Goal: Task Accomplishment & Management: Manage account settings

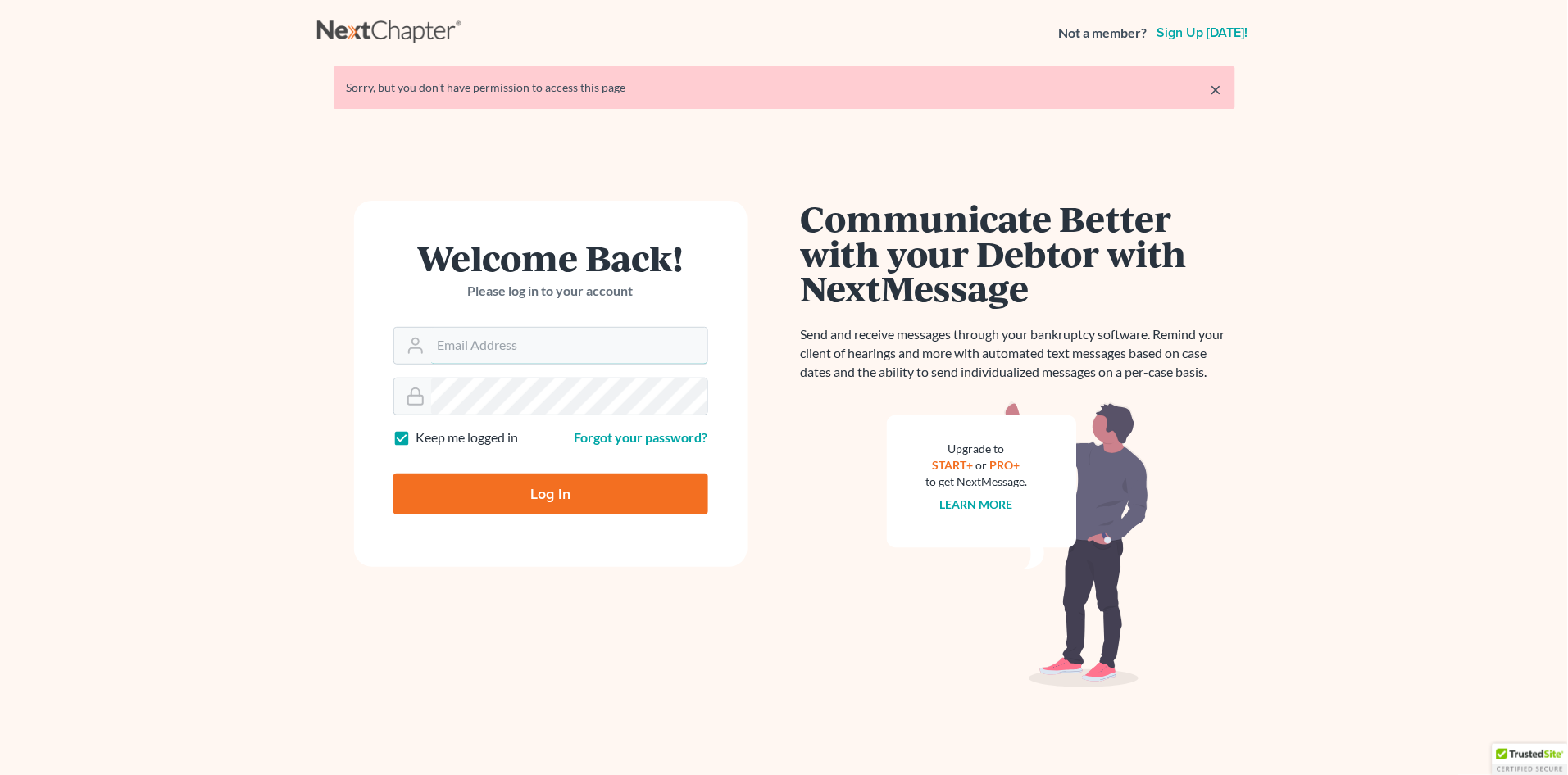
type input "[PERSON_NAME][EMAIL_ADDRESS][DOMAIN_NAME]"
click at [546, 482] on input "Log In" at bounding box center [550, 494] width 314 height 41
type input "Thinking..."
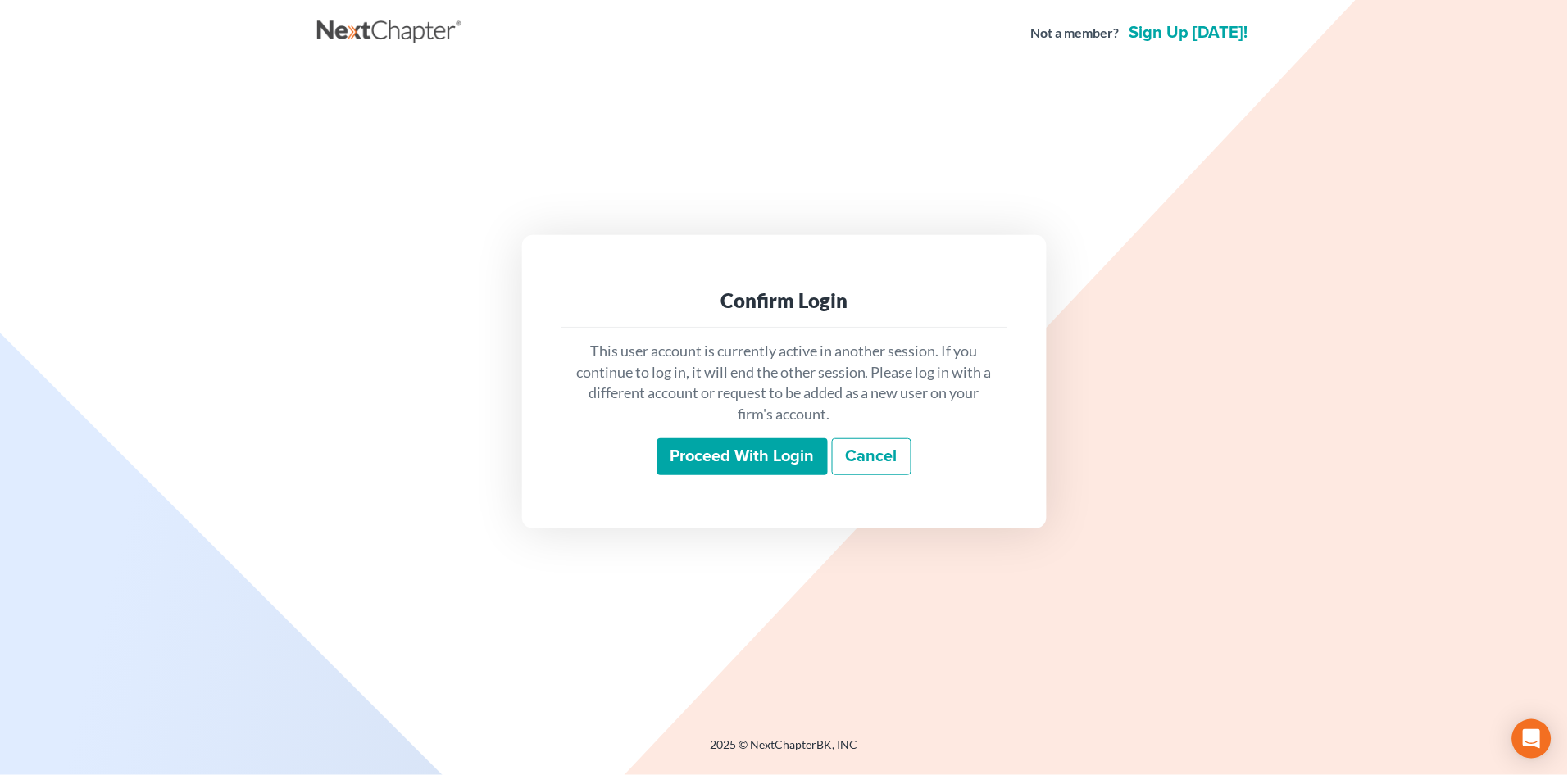
click at [748, 455] on input "Proceed with login" at bounding box center [742, 457] width 171 height 38
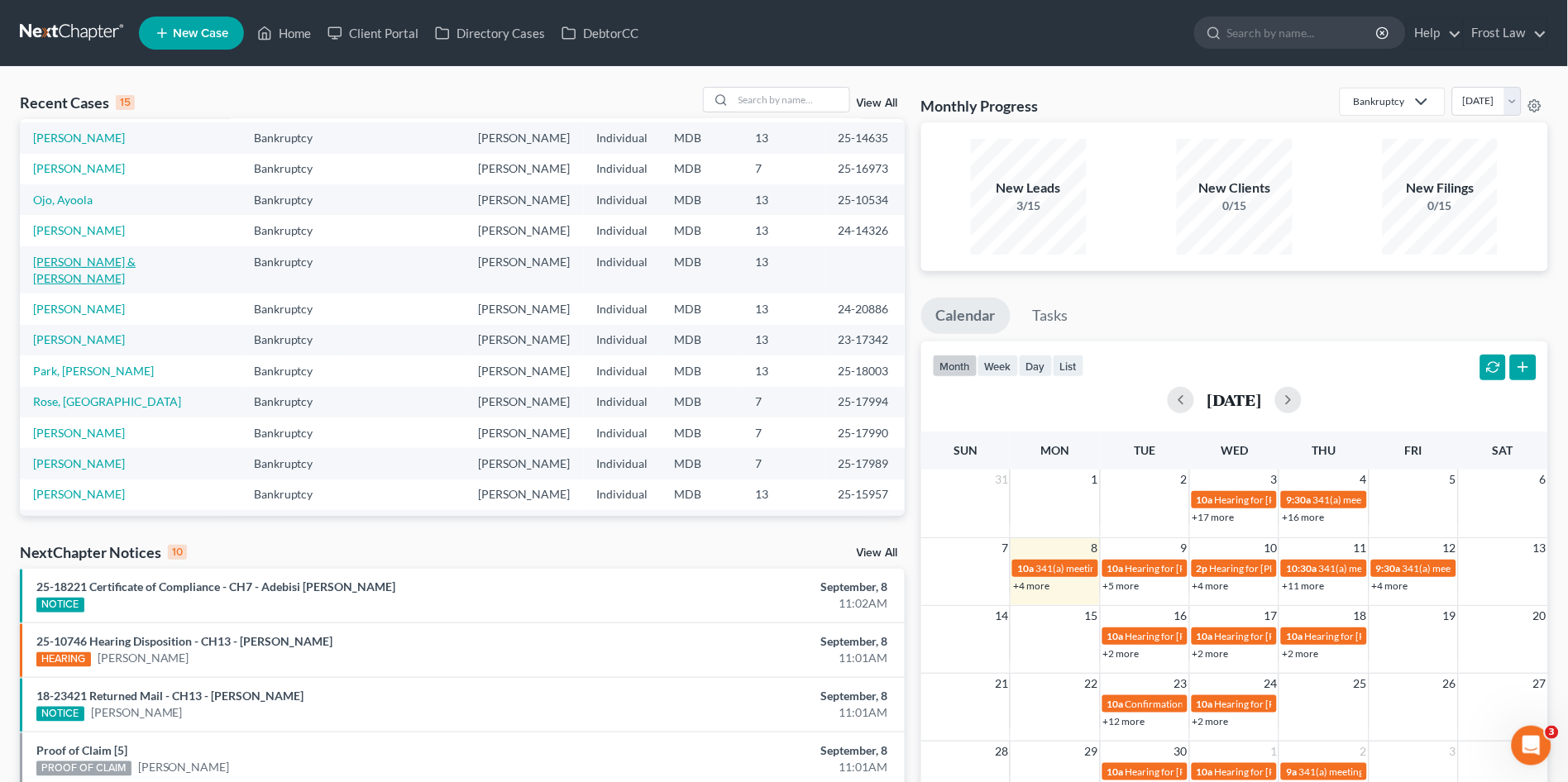
click at [50, 260] on link "[PERSON_NAME] & [PERSON_NAME]" at bounding box center [84, 269] width 102 height 31
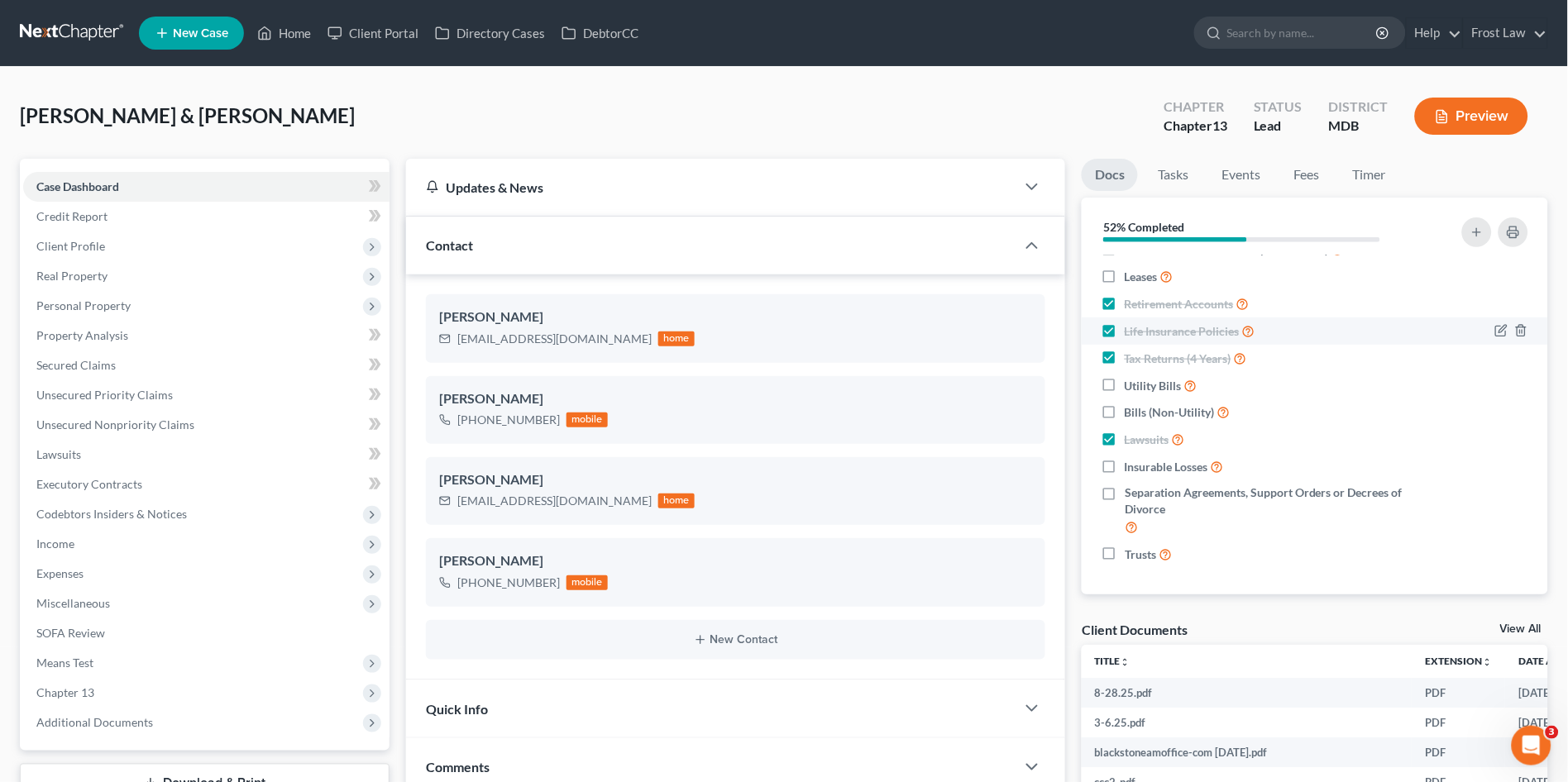
scroll to position [92, 0]
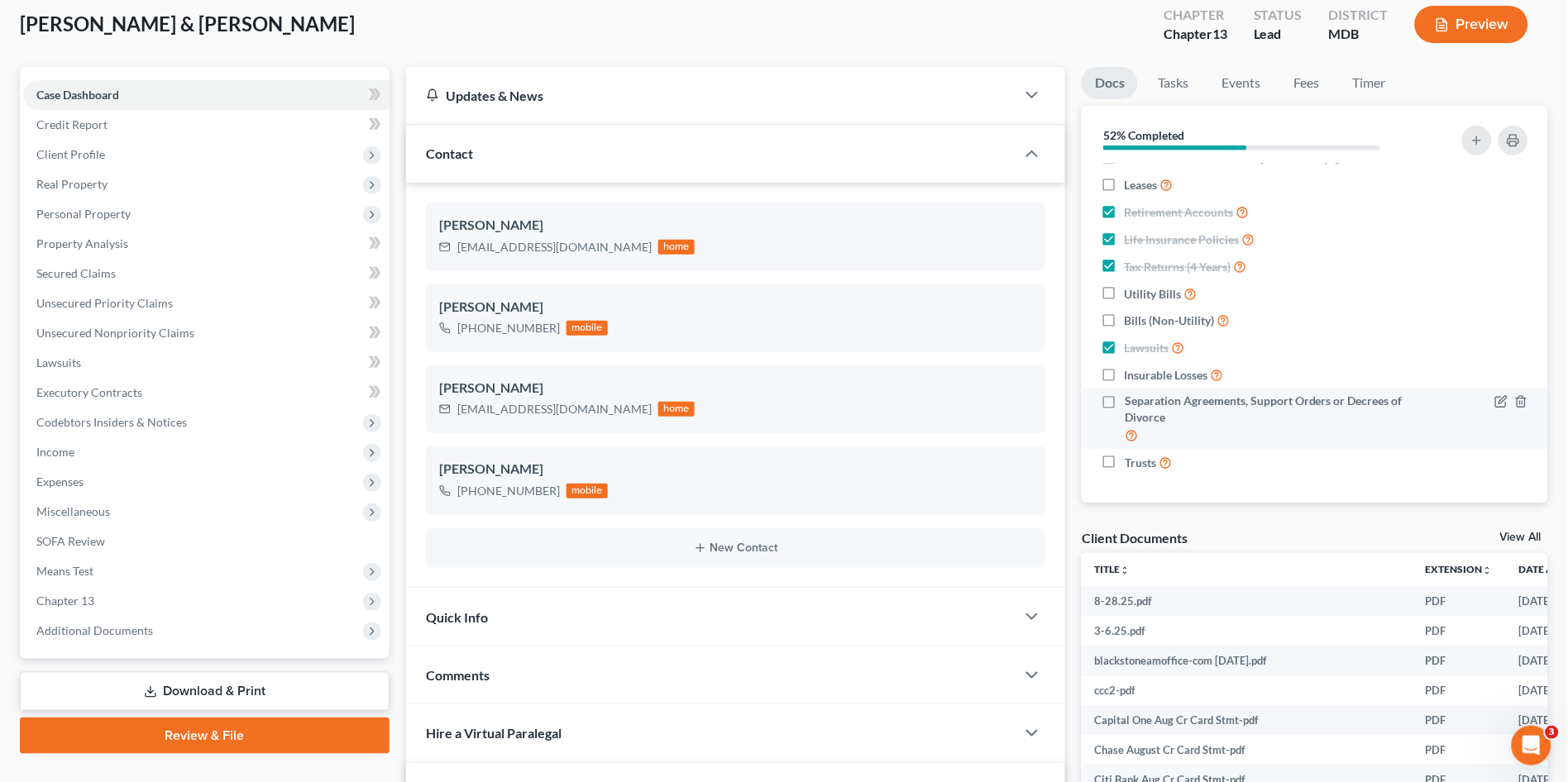
click at [1125, 403] on label "Separation Agreements, Support Orders or Decrees of Divorce" at bounding box center [1271, 419] width 293 height 52
click at [1131, 403] on input "Separation Agreements, Support Orders or Decrees of Divorce" at bounding box center [1136, 398] width 10 height 10
checkbox input "true"
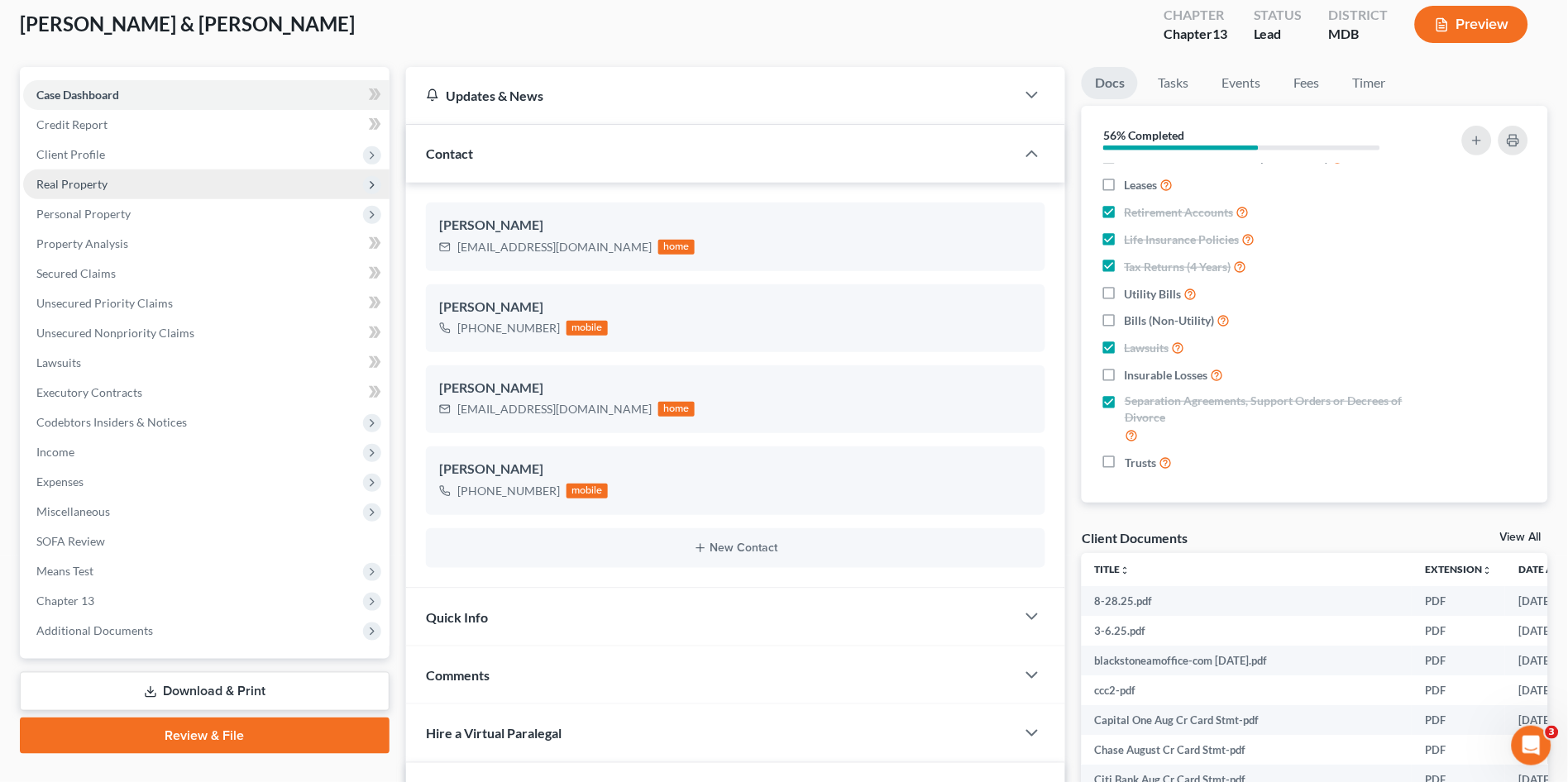
click at [87, 183] on span "Real Property" at bounding box center [72, 184] width 71 height 14
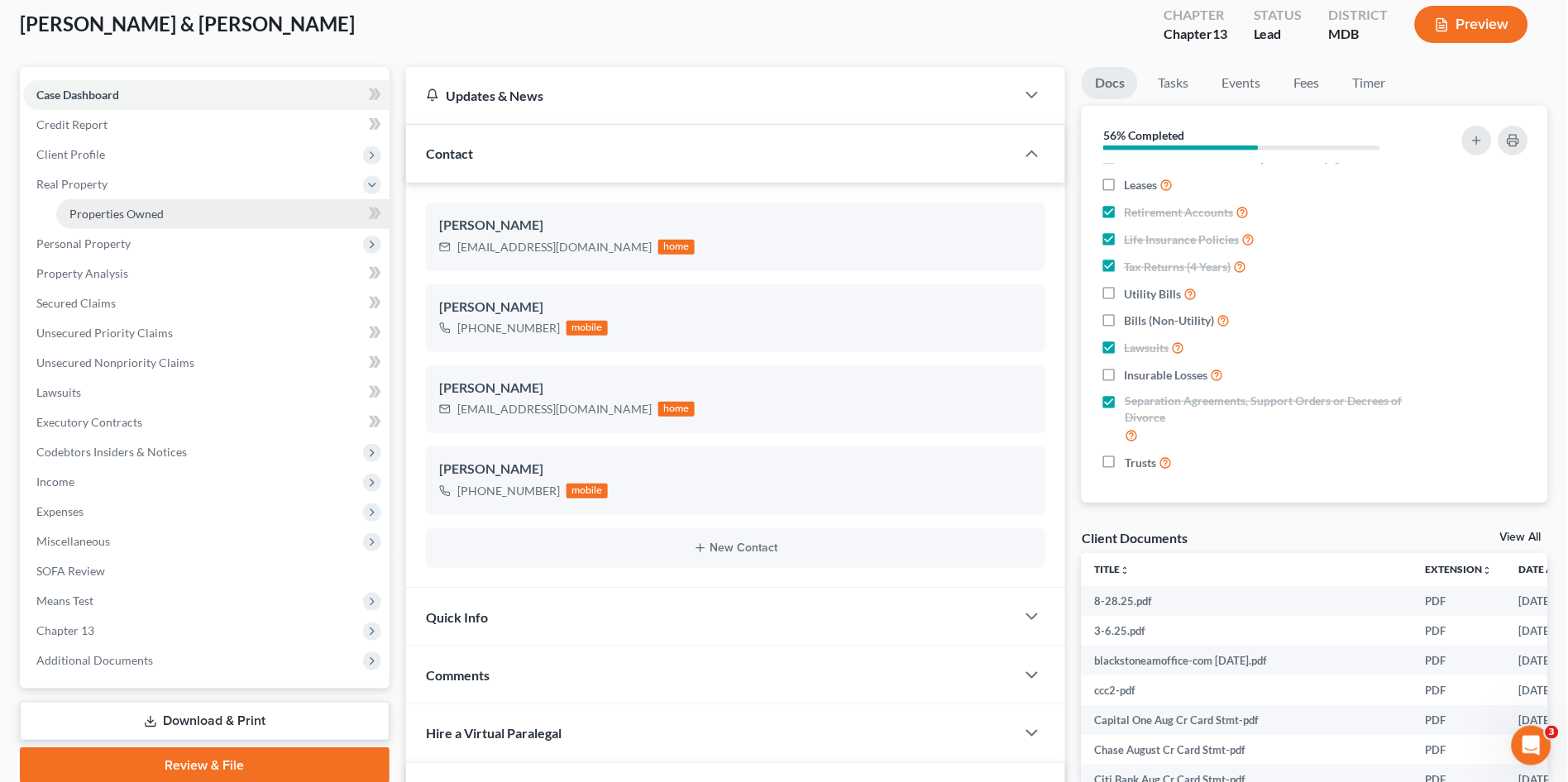
click at [90, 210] on span "Properties Owned" at bounding box center [116, 214] width 94 height 14
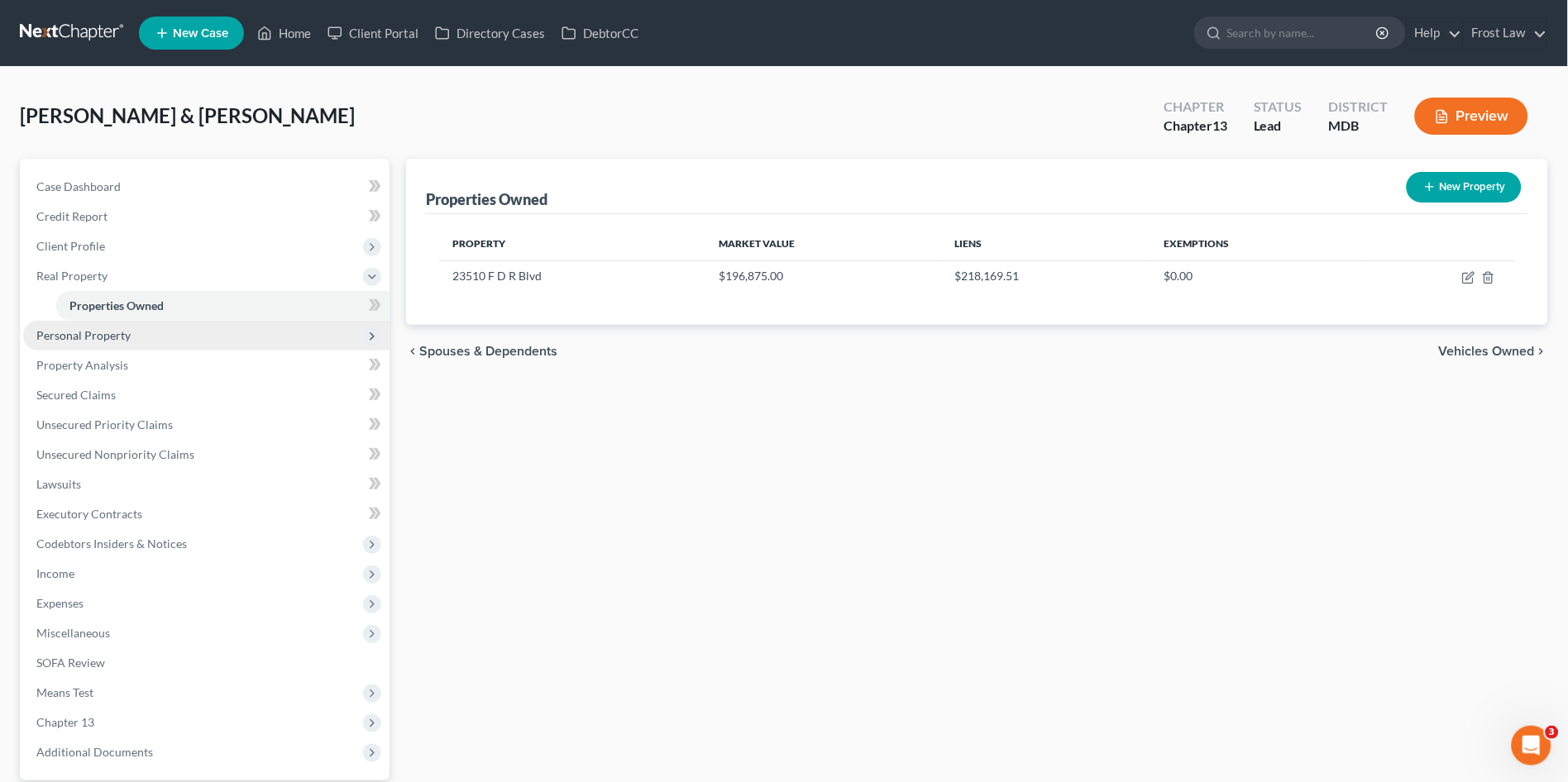
click at [100, 329] on span "Personal Property" at bounding box center [84, 336] width 94 height 14
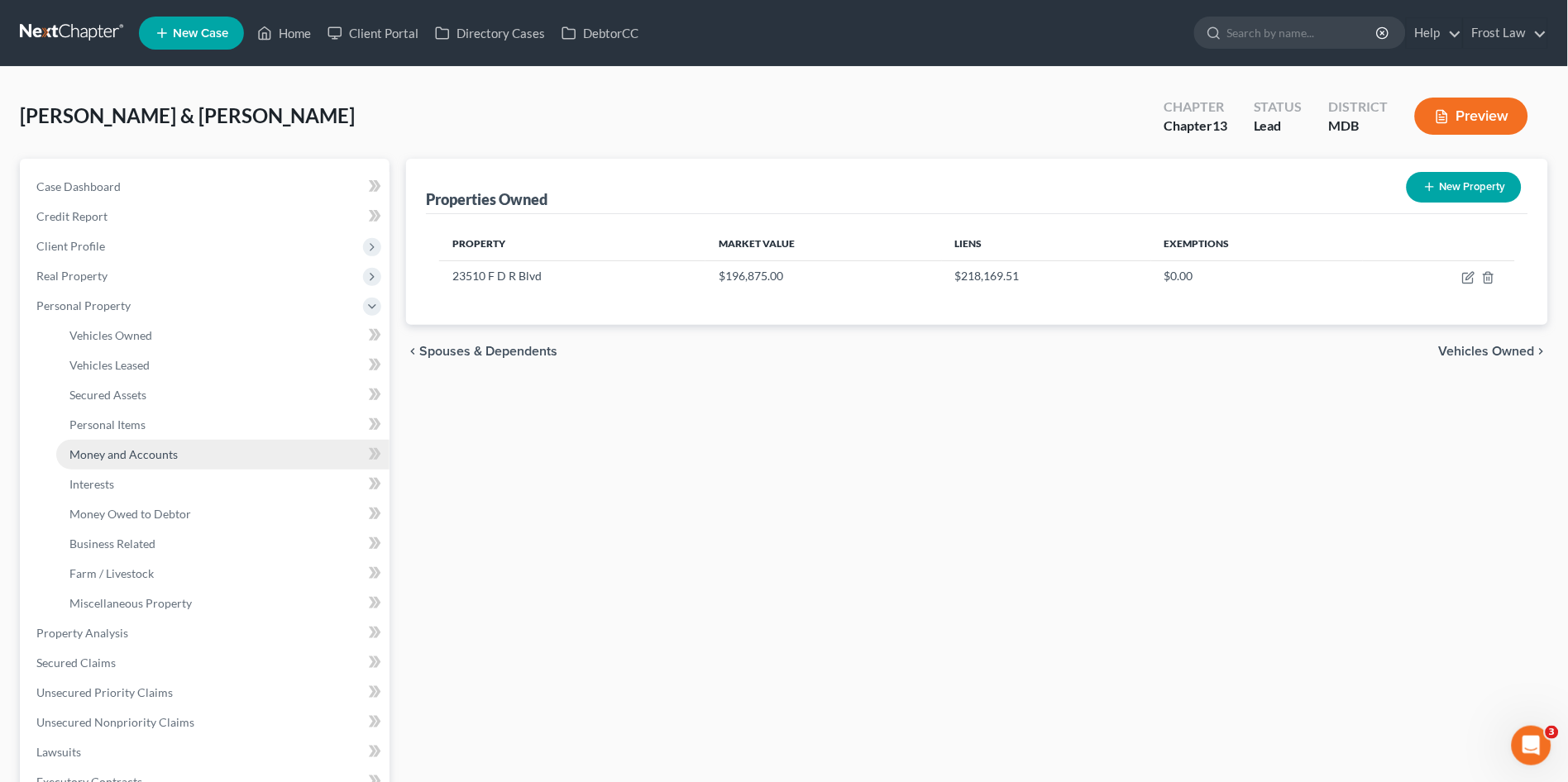
click at [129, 454] on span "Money and Accounts" at bounding box center [123, 454] width 108 height 14
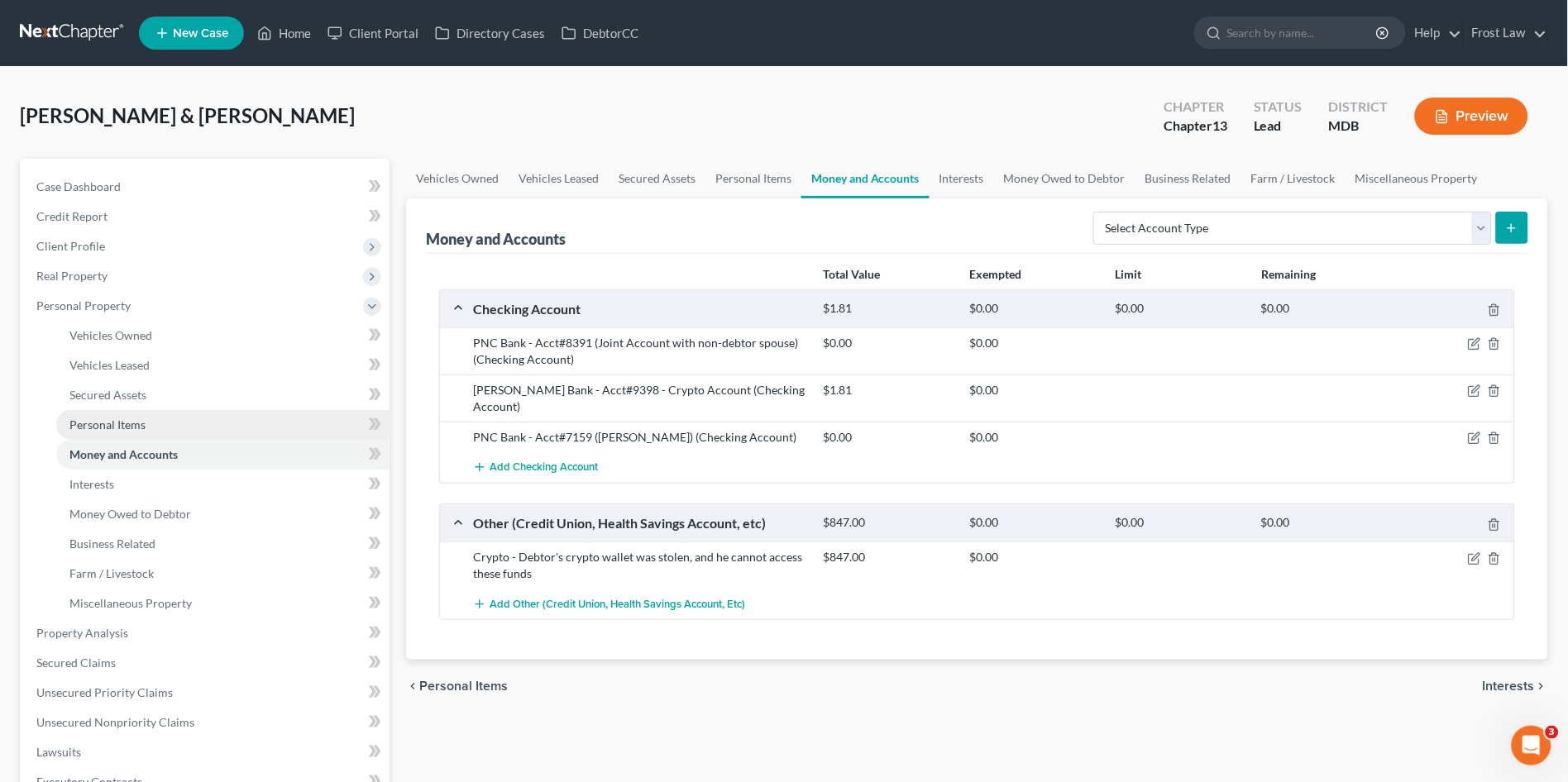
click at [114, 419] on span "Personal Items" at bounding box center [107, 425] width 76 height 14
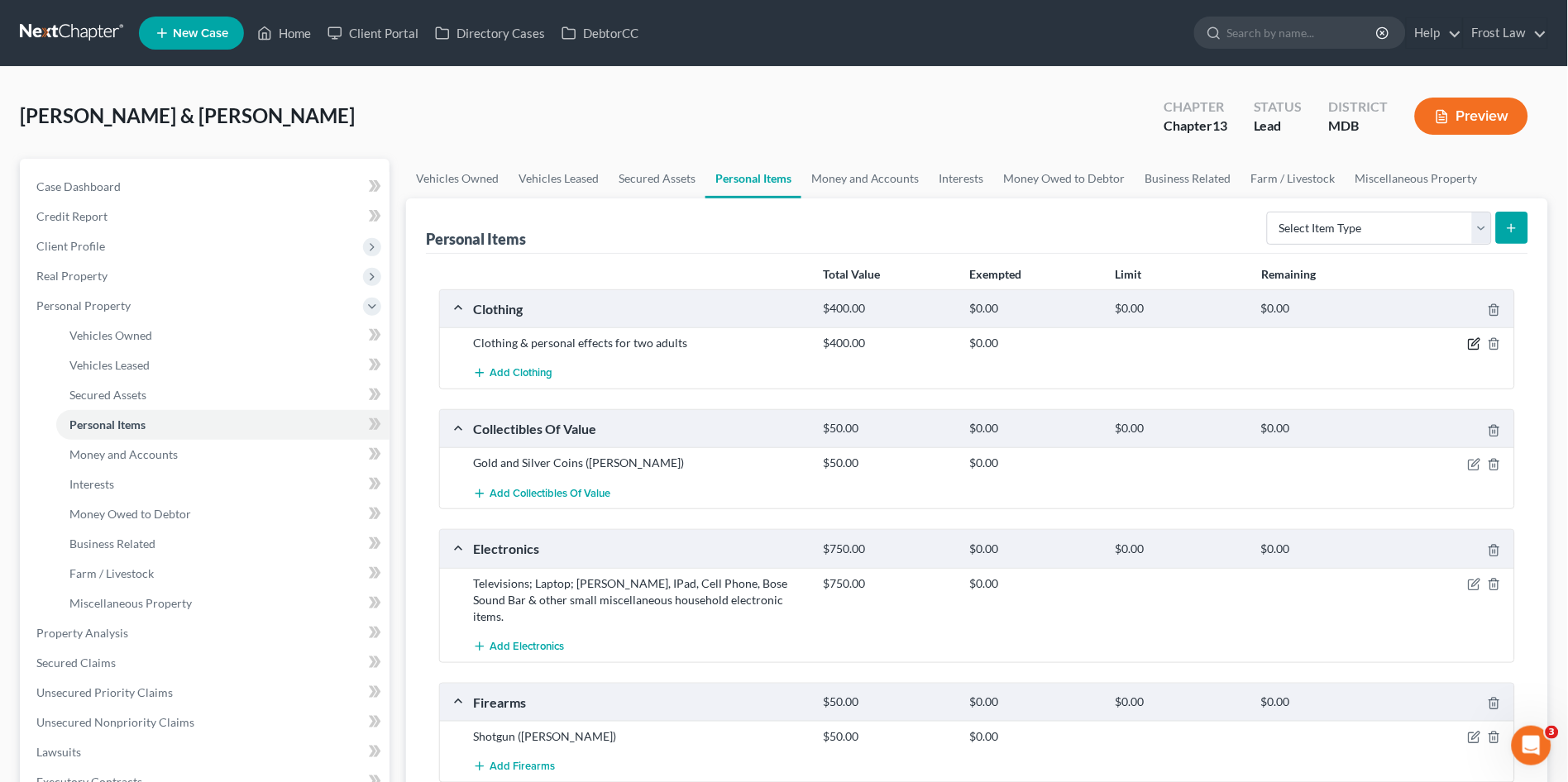
click at [1470, 343] on icon "button" at bounding box center [1474, 344] width 10 height 10
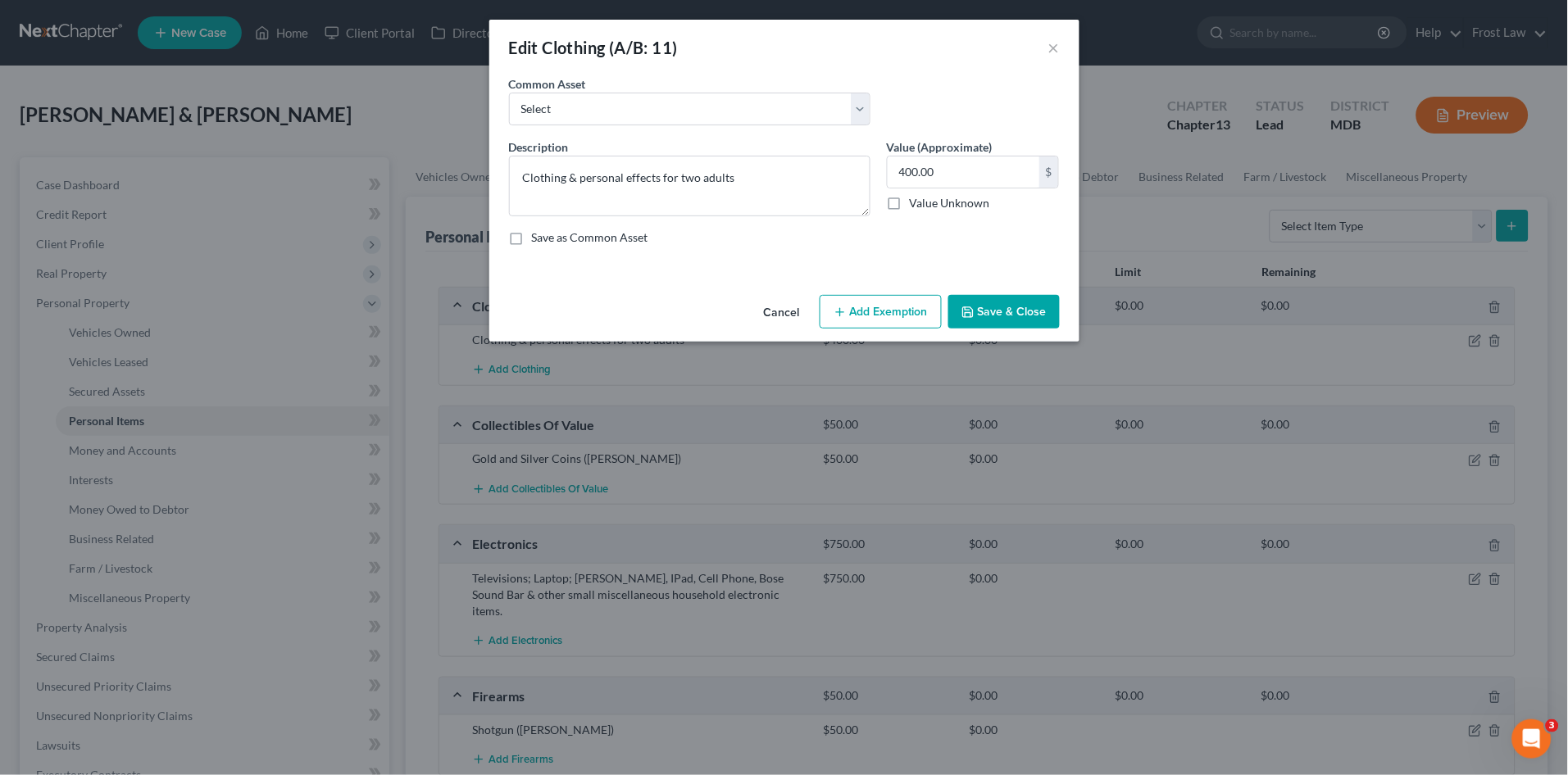
click at [865, 313] on button "Add Exemption" at bounding box center [880, 313] width 122 height 35
select select "2"
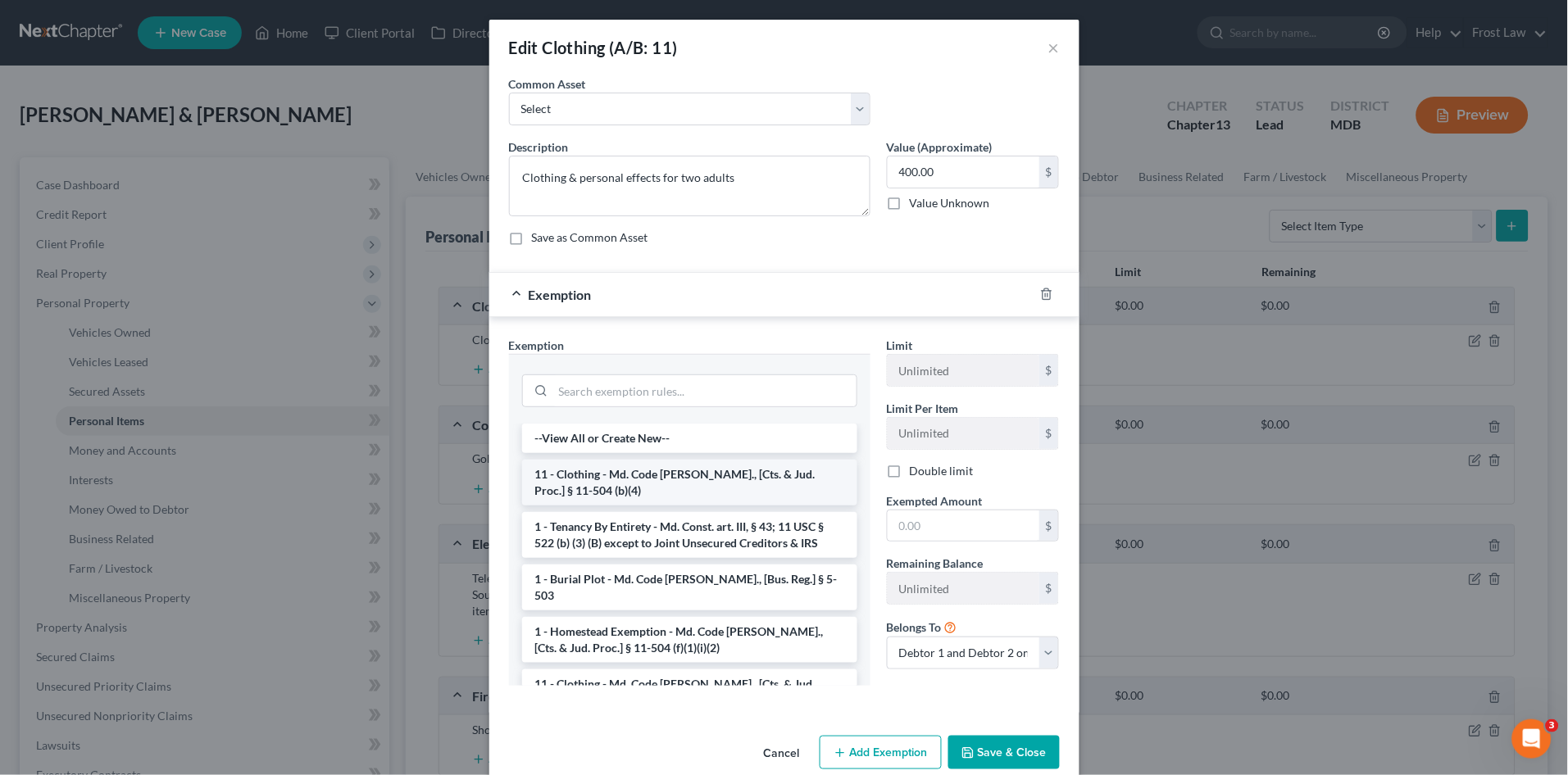
click at [675, 480] on li "11 - Clothing - Md. Code Ann., [Cts. & Jud. Proc.] § 11-504 (b)(4)" at bounding box center [690, 482] width 335 height 46
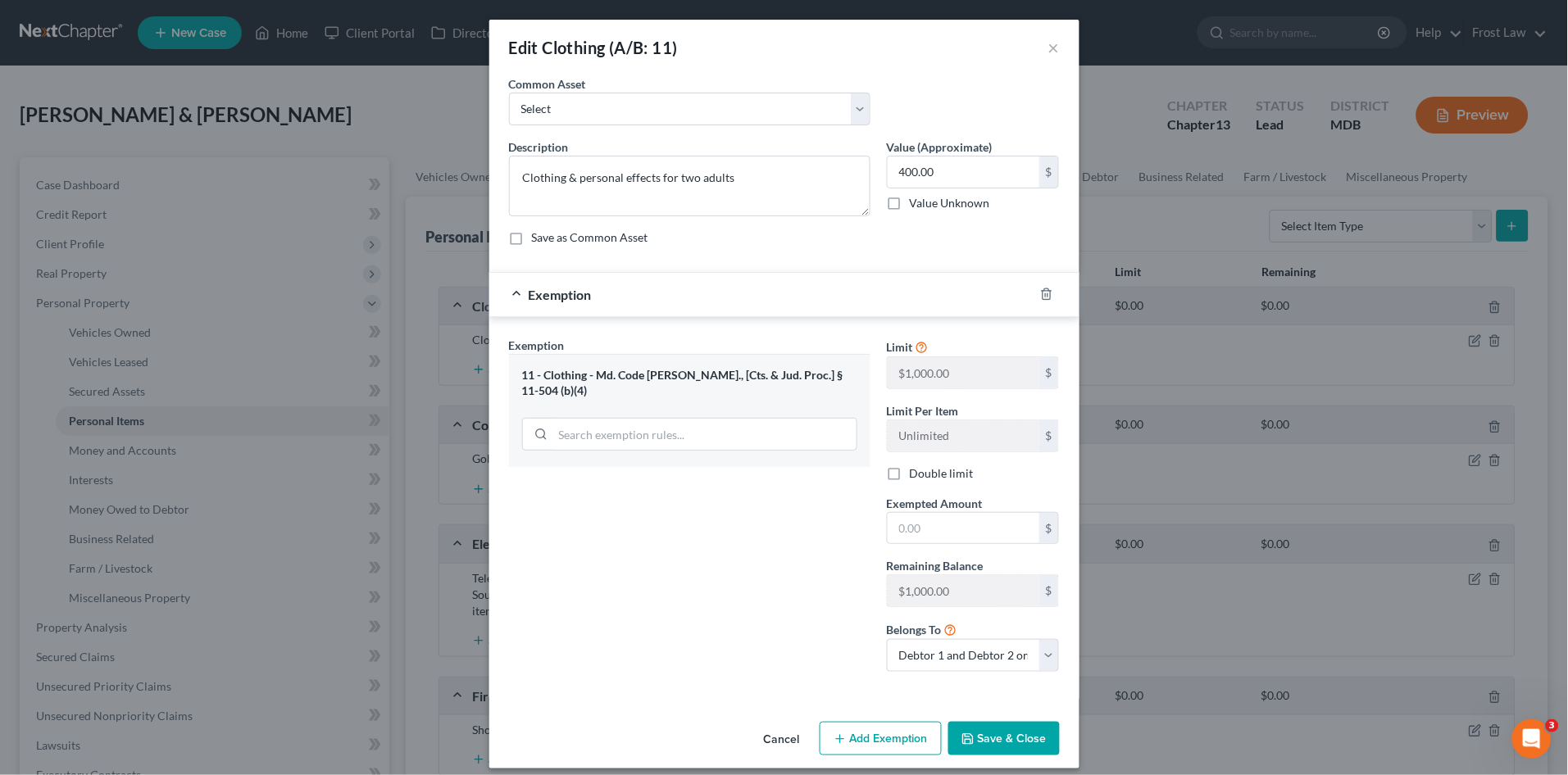
click at [910, 474] on label "Double limit" at bounding box center [942, 473] width 64 height 16
click at [917, 474] on input "Double limit" at bounding box center [922, 470] width 10 height 10
checkbox input "true"
click at [935, 533] on input "text" at bounding box center [963, 528] width 152 height 31
type input "400.00"
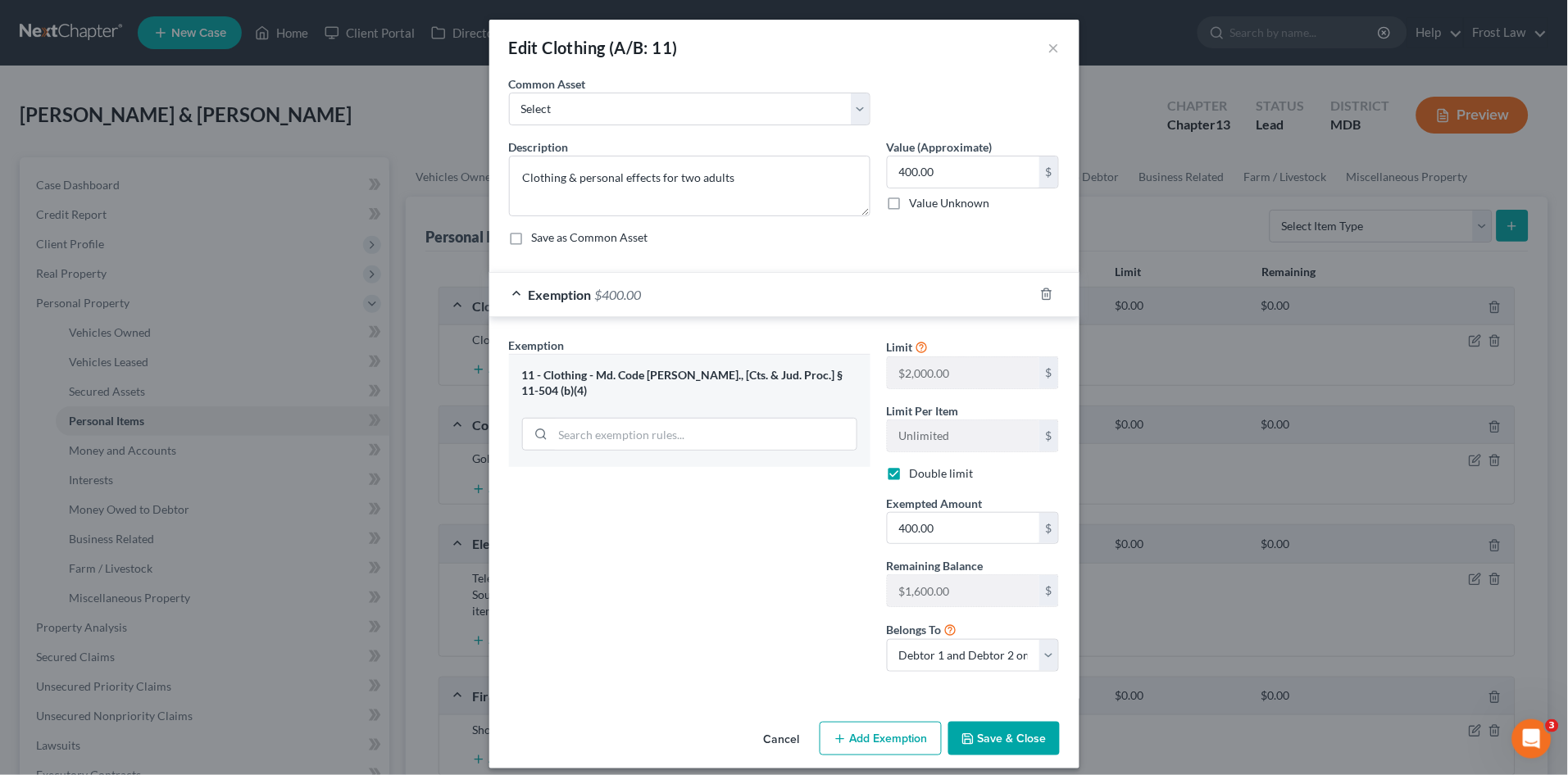
click at [995, 729] on button "Save & Close" at bounding box center [1004, 739] width 112 height 35
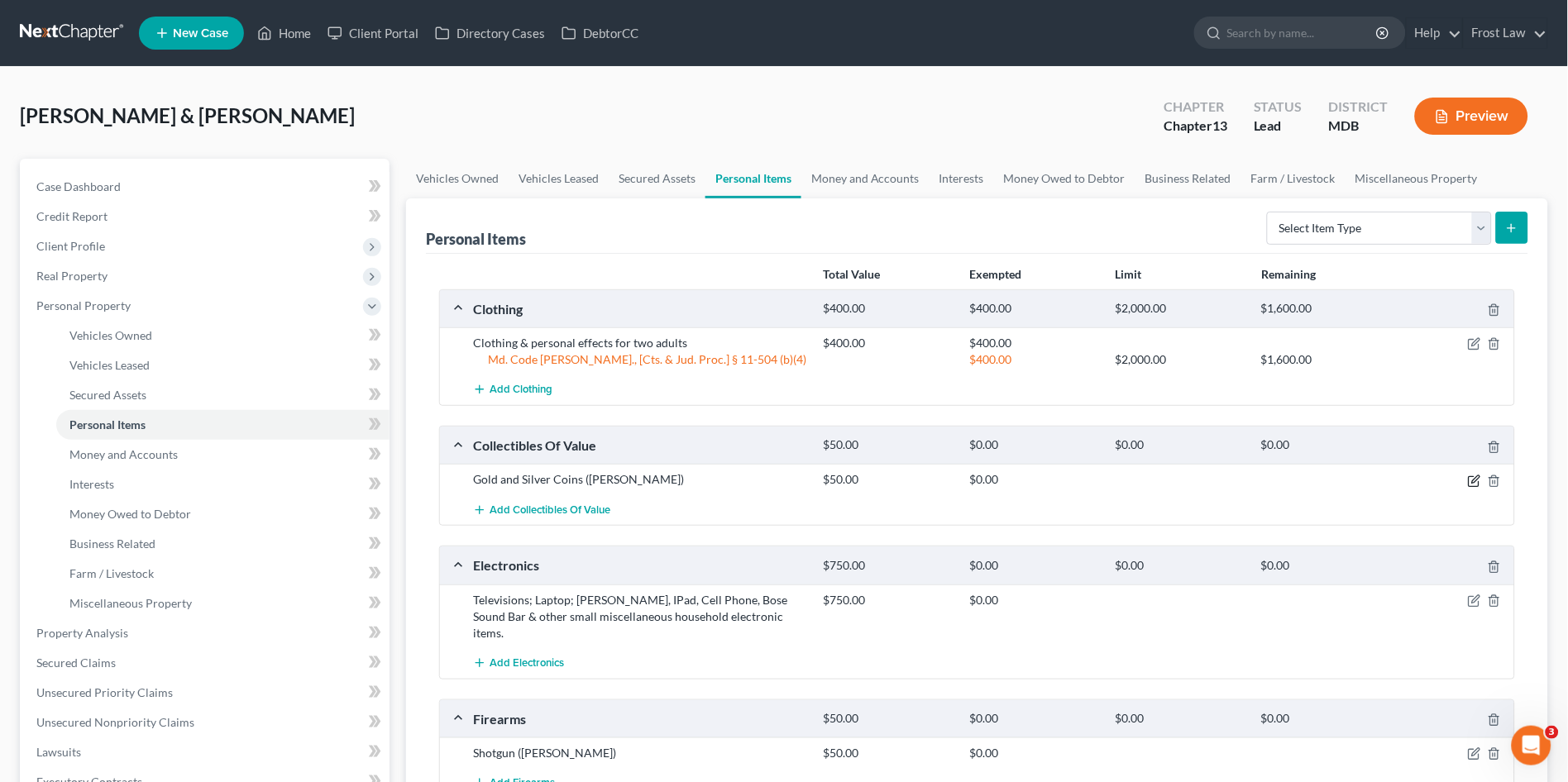
click at [1475, 483] on icon "button" at bounding box center [1474, 481] width 13 height 13
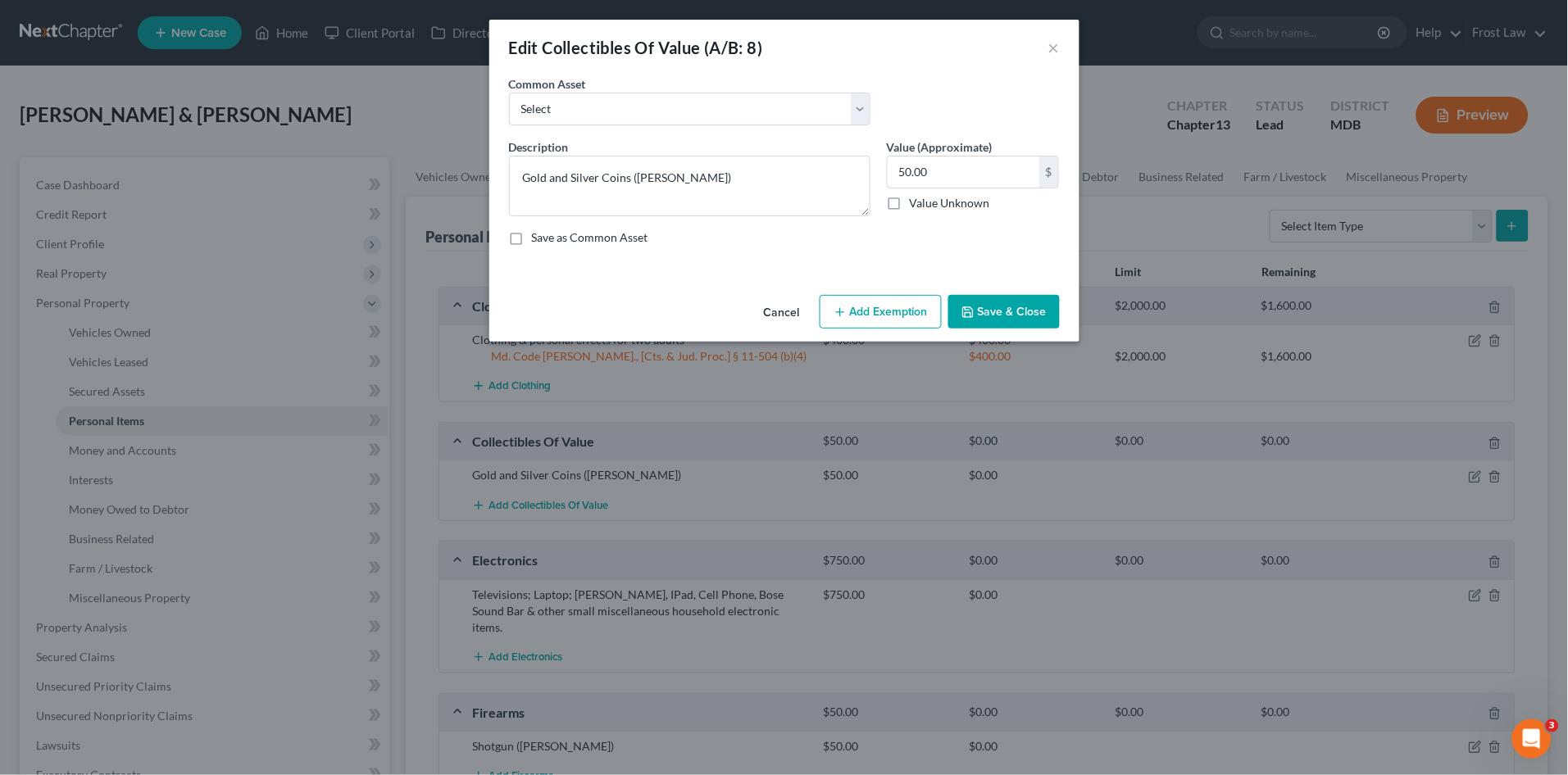
click at [859, 304] on button "Add Exemption" at bounding box center [880, 313] width 122 height 35
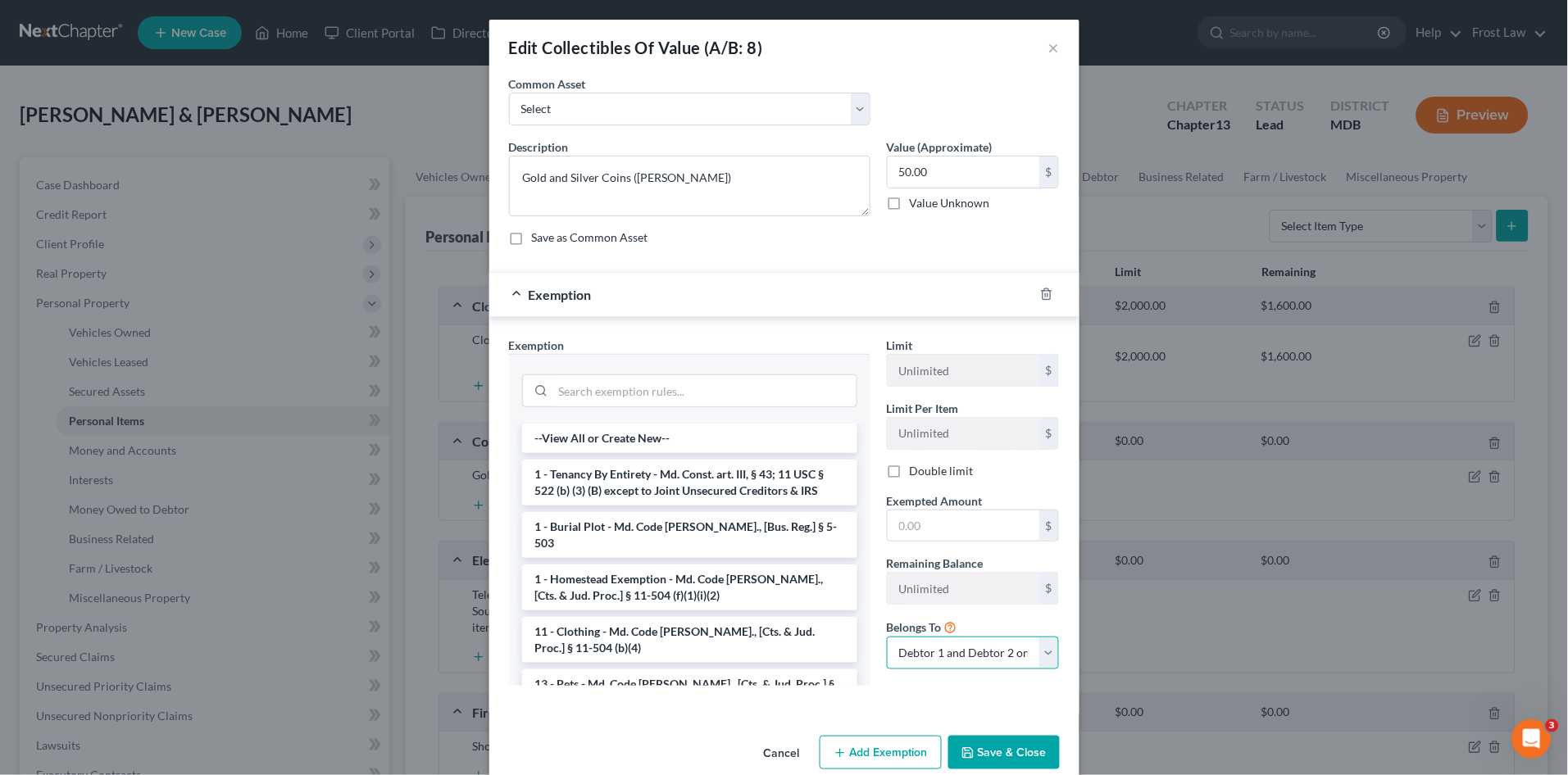
click at [949, 647] on select "Debtor 1 only Debtor 2 only Debtor 1 and Debtor 2 only" at bounding box center [974, 653] width 173 height 33
select select "0"
click at [887, 636] on select "Debtor 1 only Debtor 2 only Debtor 1 and Debtor 2 only" at bounding box center [974, 653] width 173 height 33
click at [936, 526] on input "text" at bounding box center [963, 526] width 152 height 31
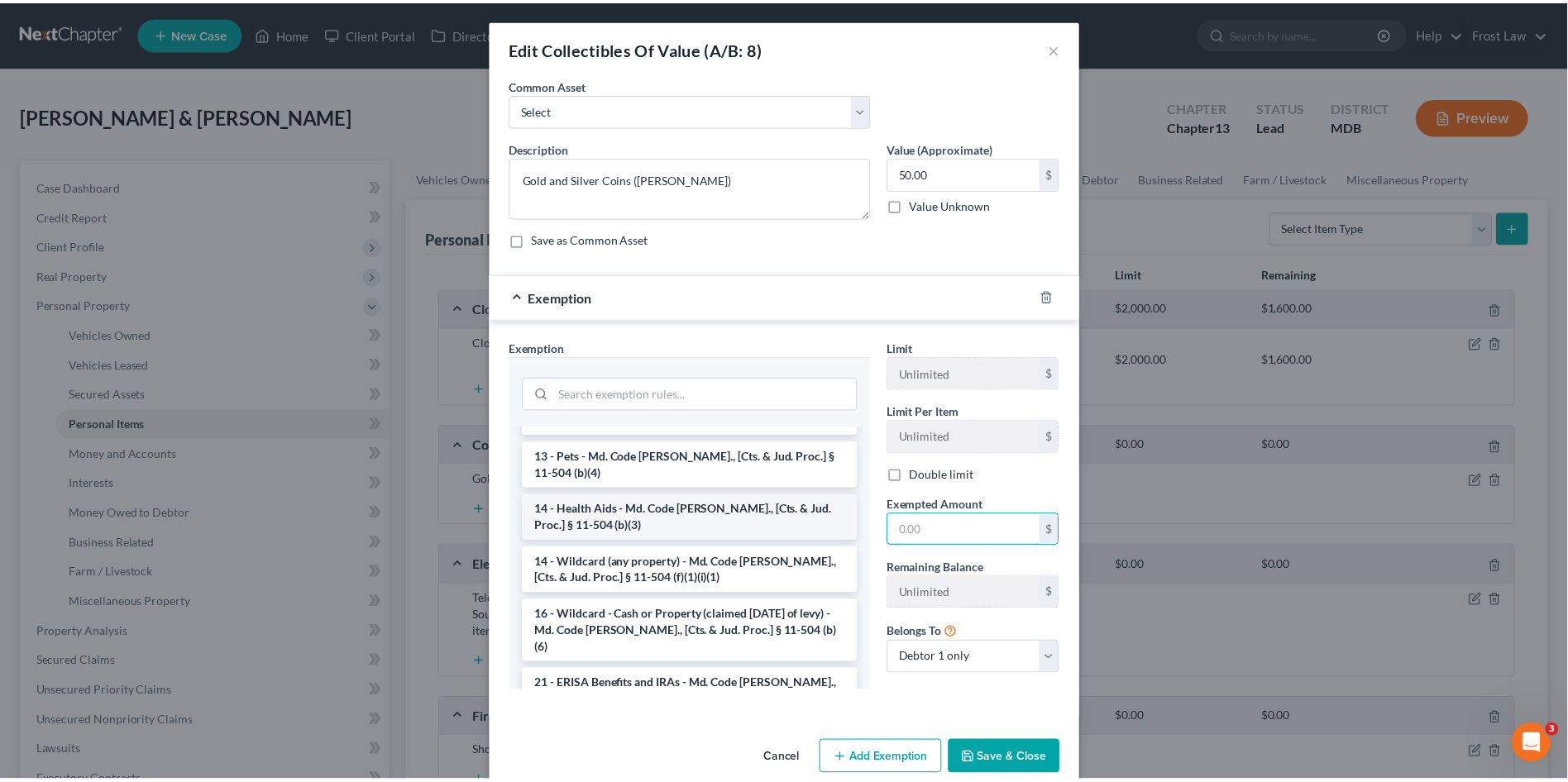
scroll to position [275, 0]
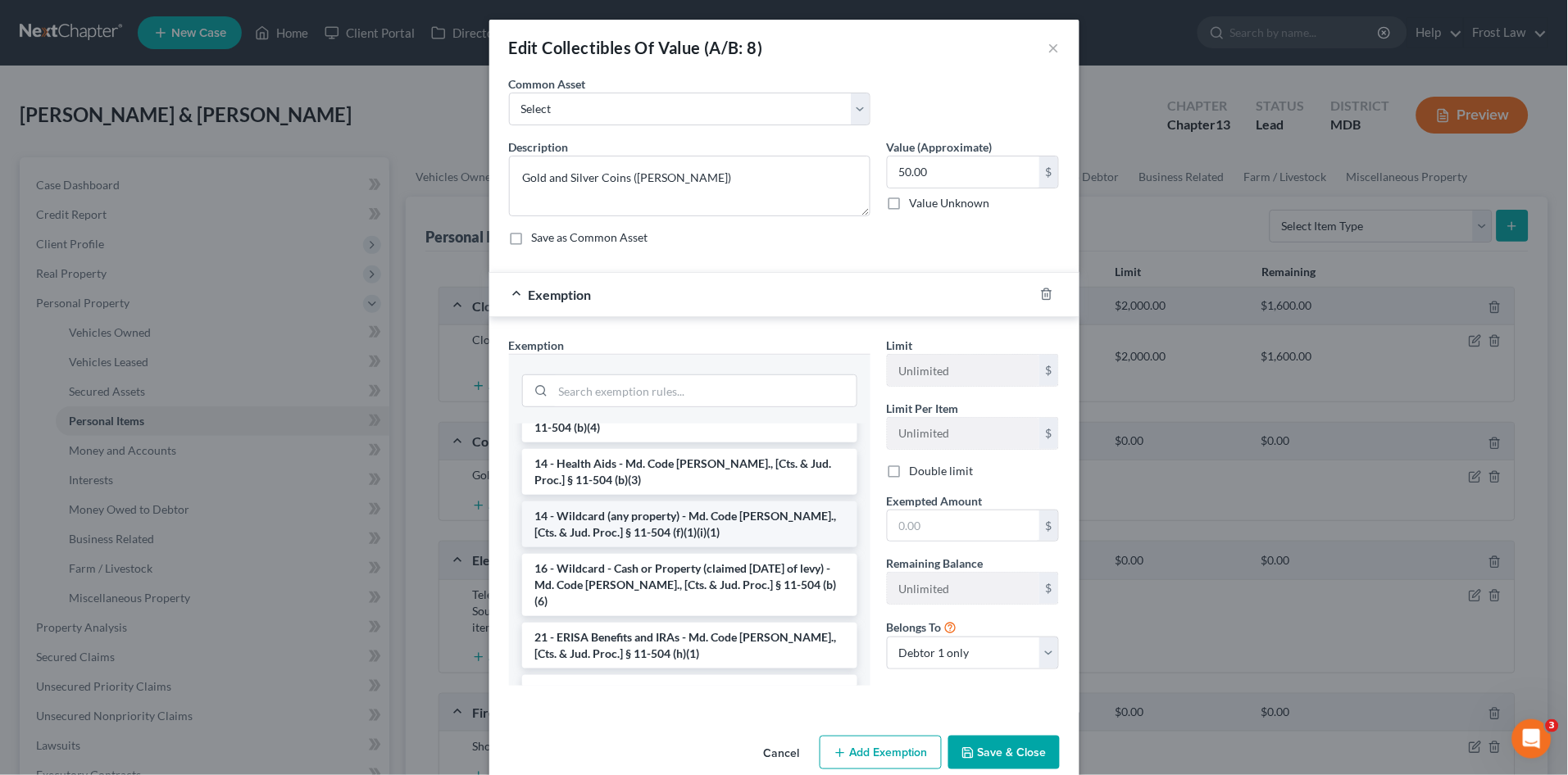
click at [645, 510] on li "14 - Wildcard (any property) - Md. Code Ann., [Cts. & Jud. Proc.] § 11-504 (f)(…" at bounding box center [690, 524] width 335 height 46
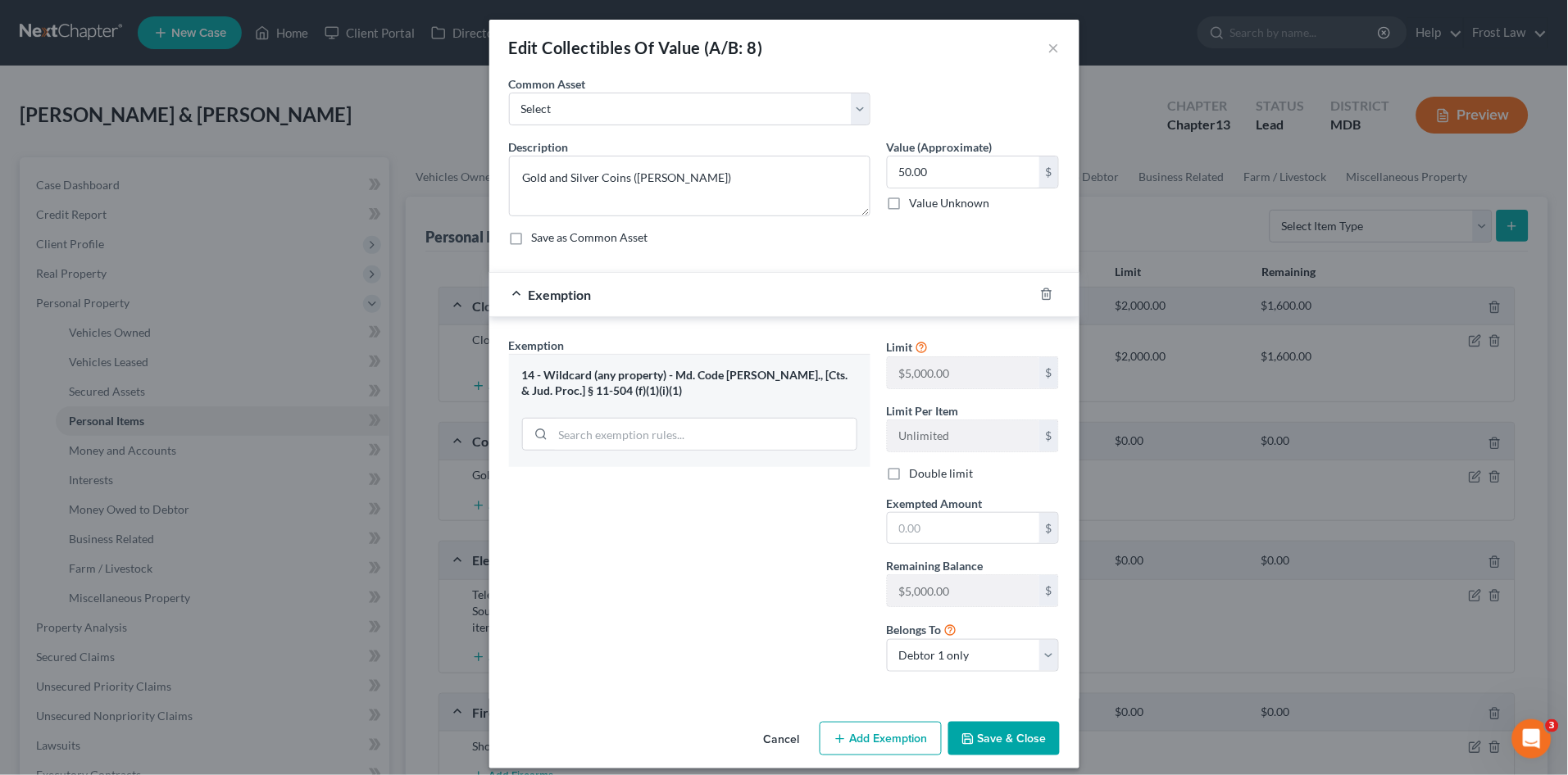
click at [910, 473] on label "Double limit" at bounding box center [942, 473] width 64 height 16
click at [917, 473] on input "Double limit" at bounding box center [922, 470] width 10 height 10
checkbox input "true"
click at [917, 526] on input "text" at bounding box center [963, 528] width 152 height 31
type input "50.00"
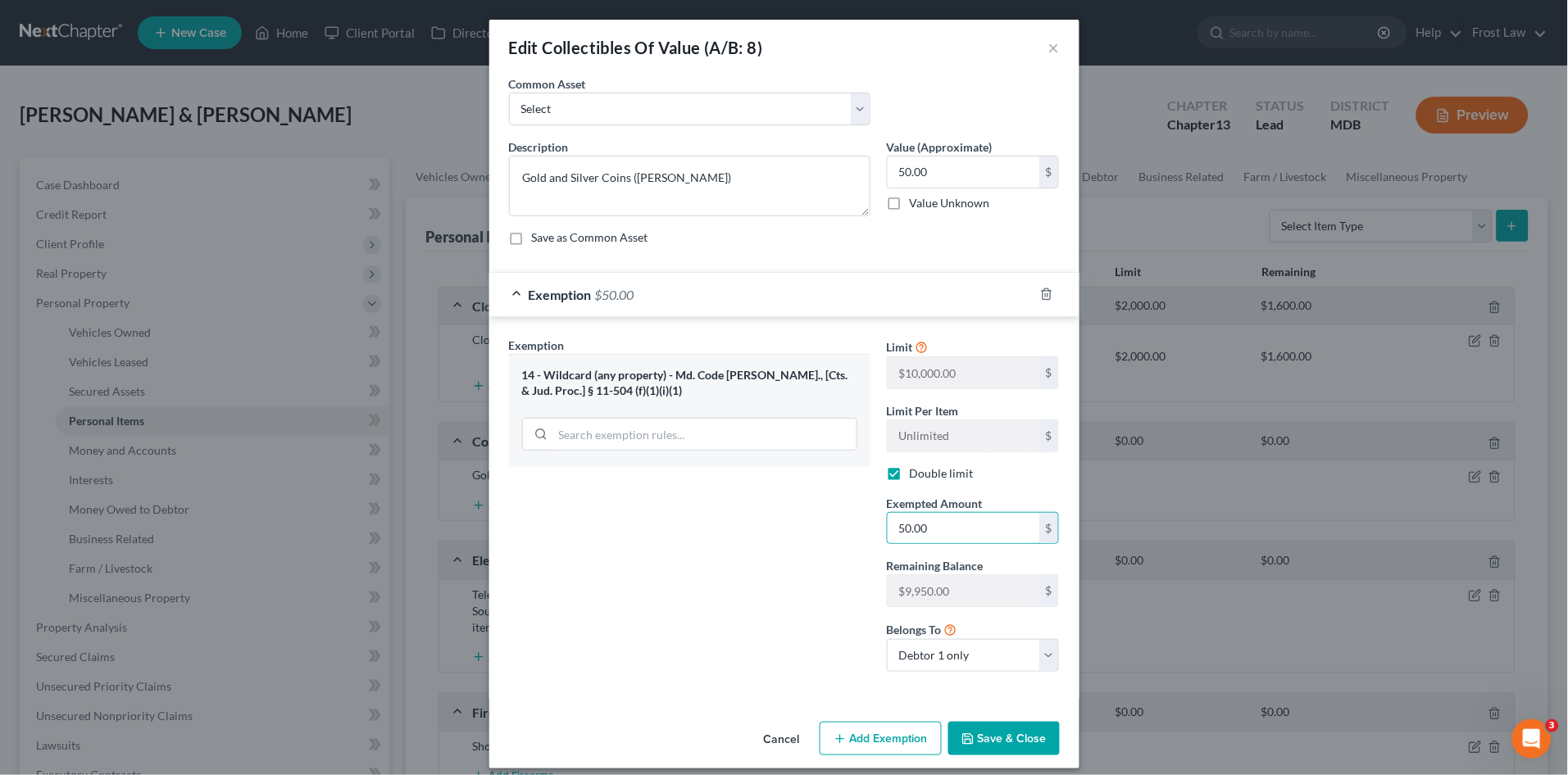
click at [1005, 740] on button "Save & Close" at bounding box center [1004, 739] width 112 height 35
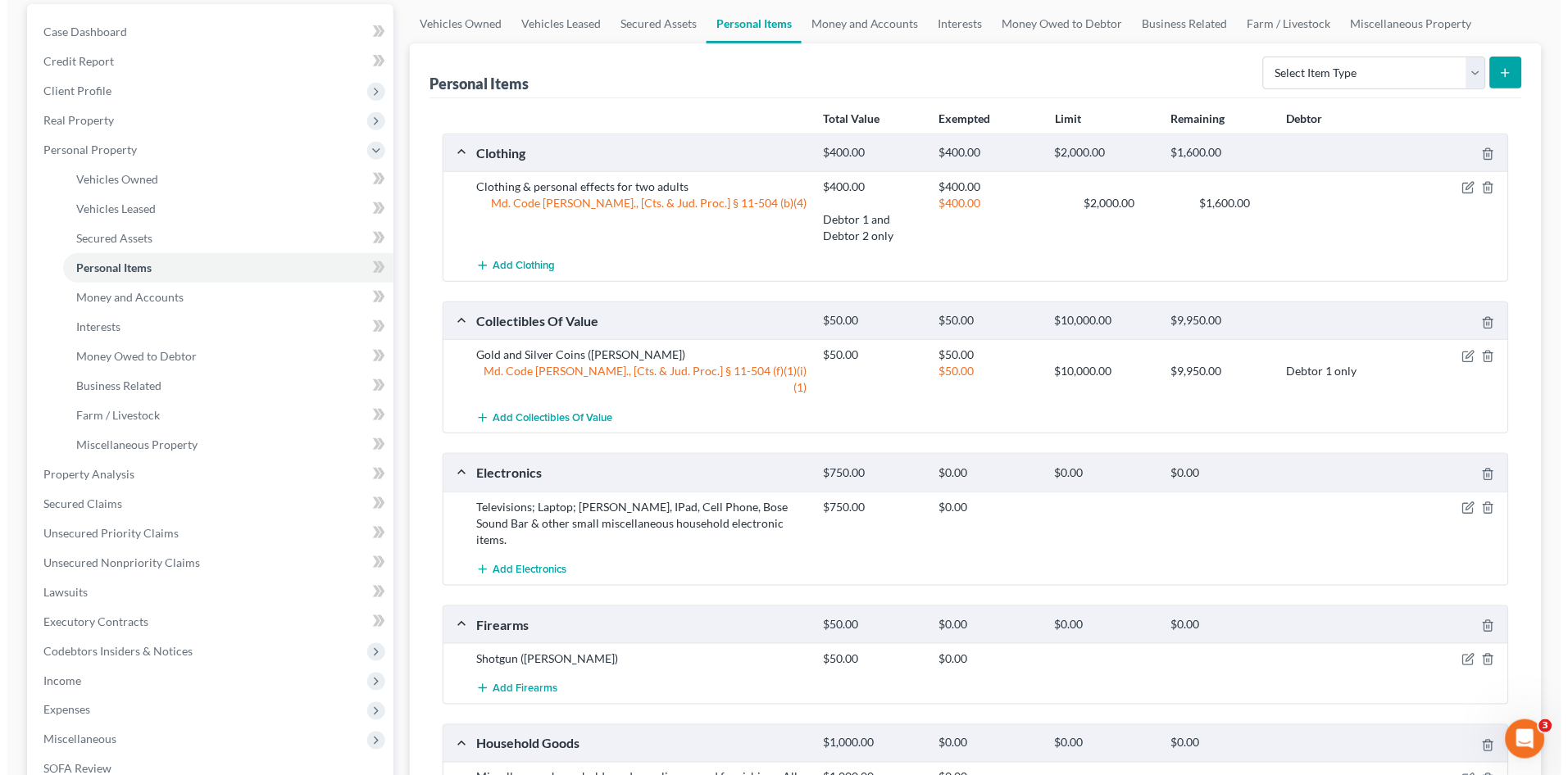
scroll to position [182, 0]
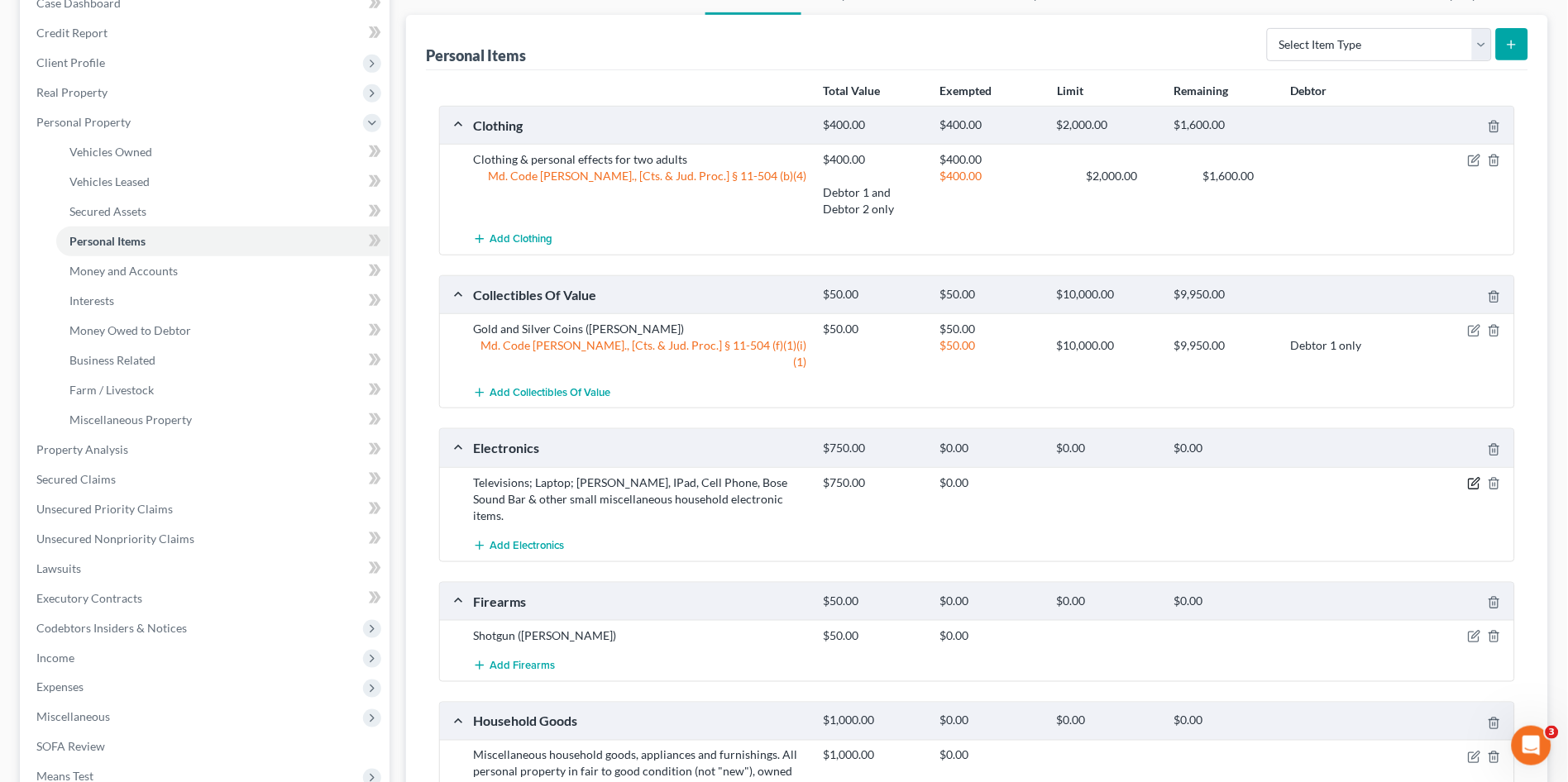
click at [1470, 480] on icon "button" at bounding box center [1474, 484] width 10 height 10
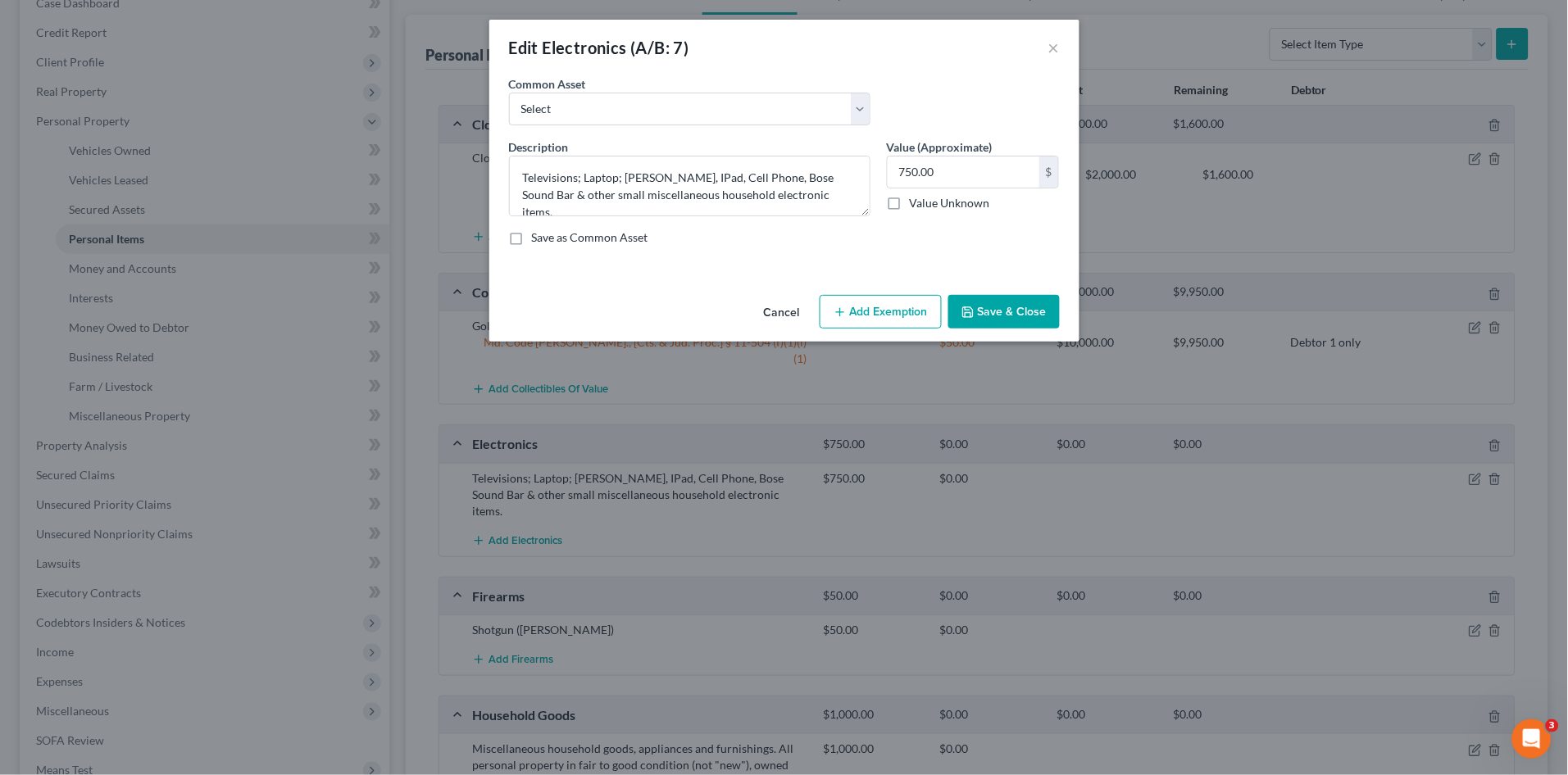
click at [874, 316] on button "Add Exemption" at bounding box center [880, 313] width 122 height 35
select select "2"
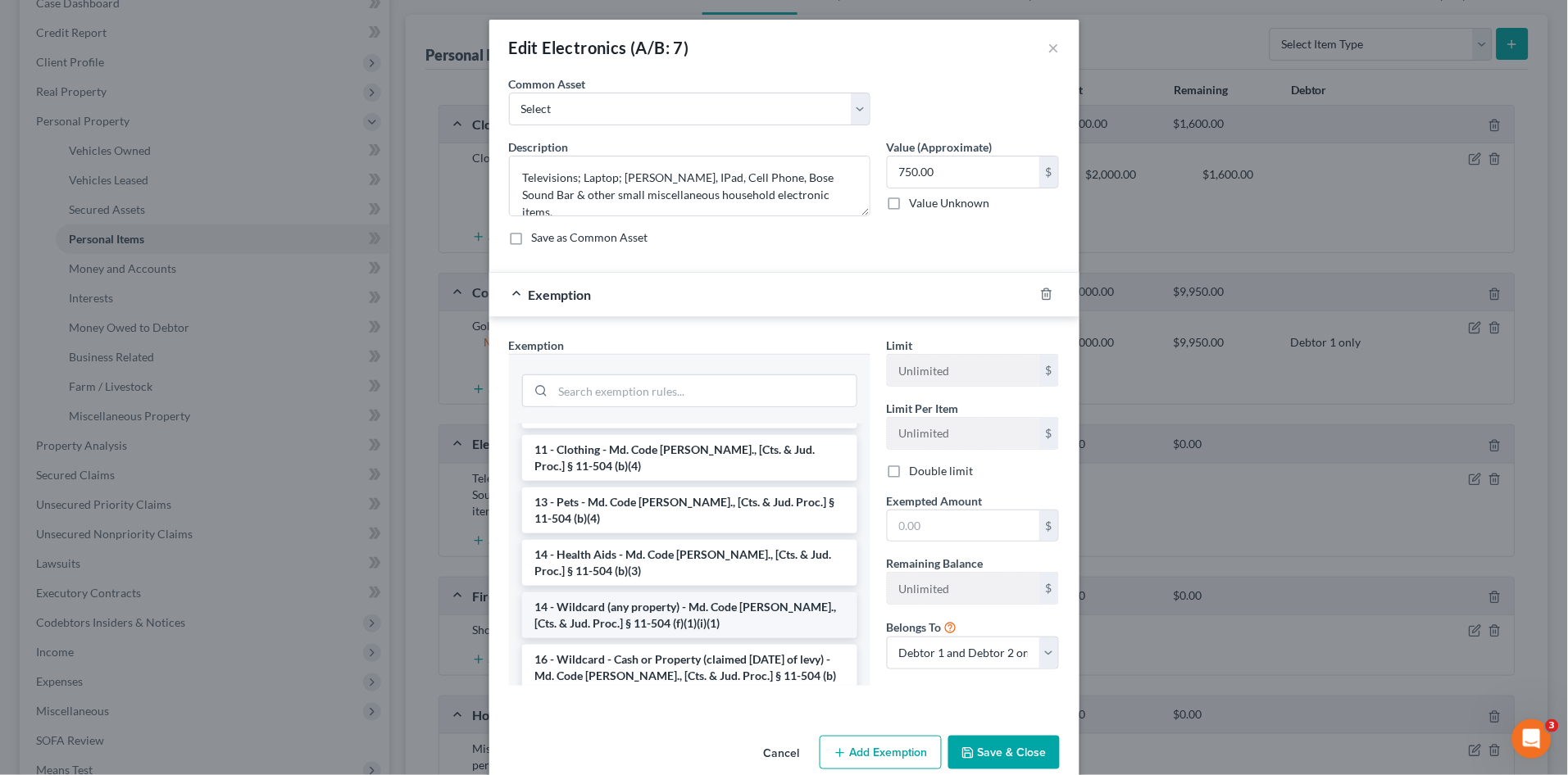
click at [696, 592] on li "14 - Wildcard (any property) - Md. Code Ann., [Cts. & Jud. Proc.] § 11-504 (f)(…" at bounding box center [690, 615] width 335 height 46
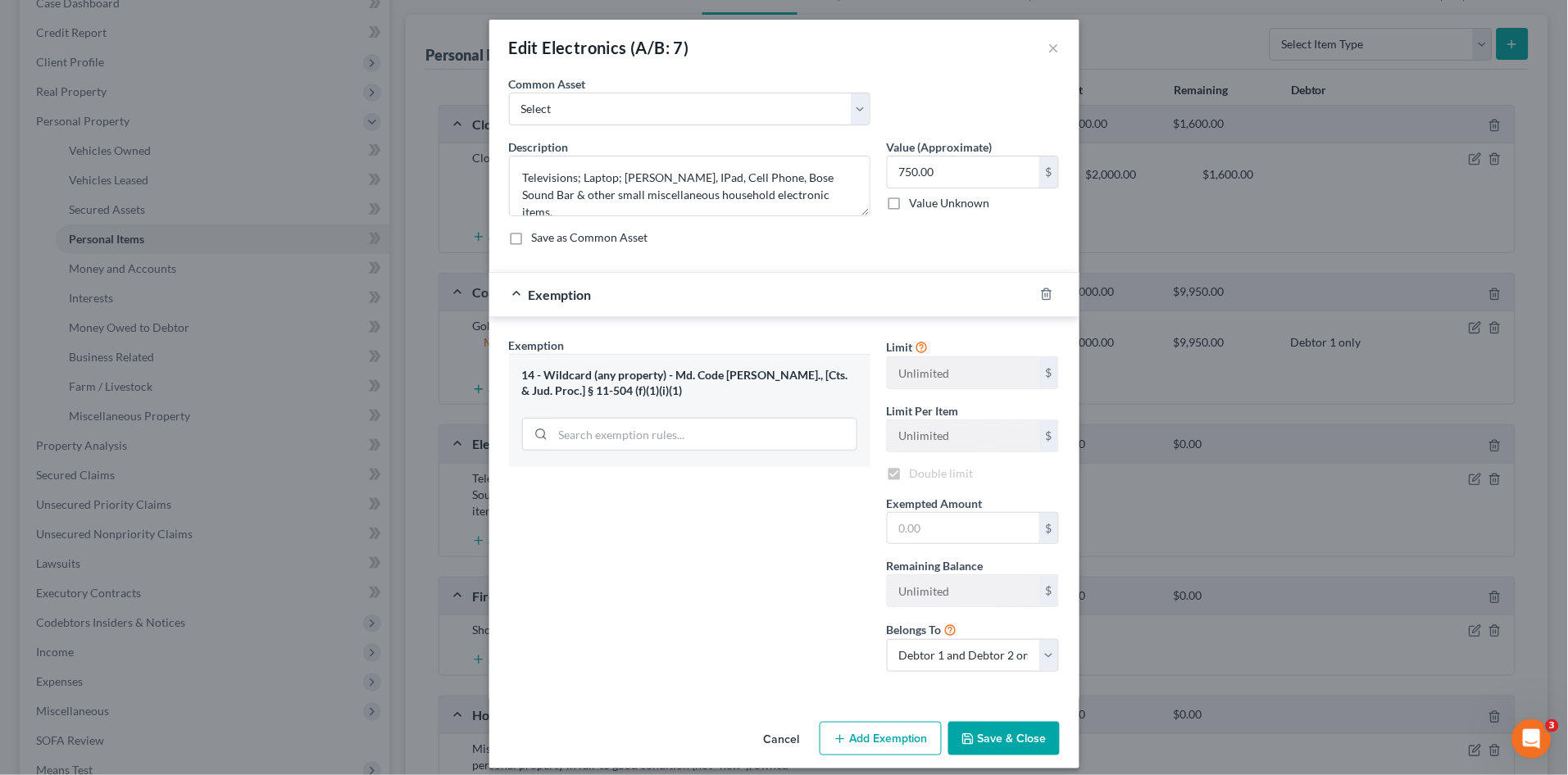
checkbox input "true"
click at [917, 527] on input "text" at bounding box center [963, 528] width 152 height 31
type input "750.00"
click at [994, 734] on button "Save & Close" at bounding box center [1004, 739] width 112 height 35
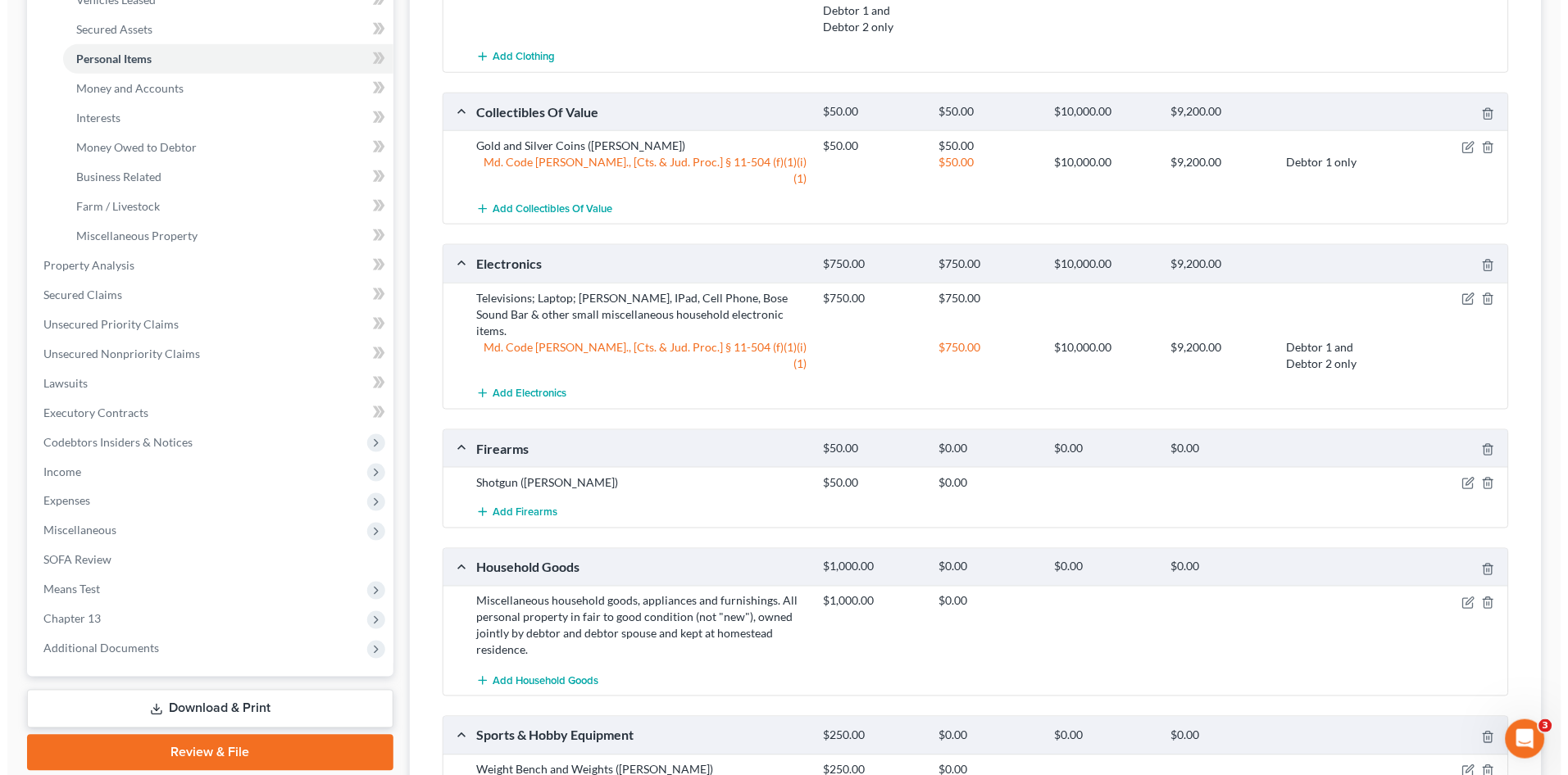
scroll to position [364, 0]
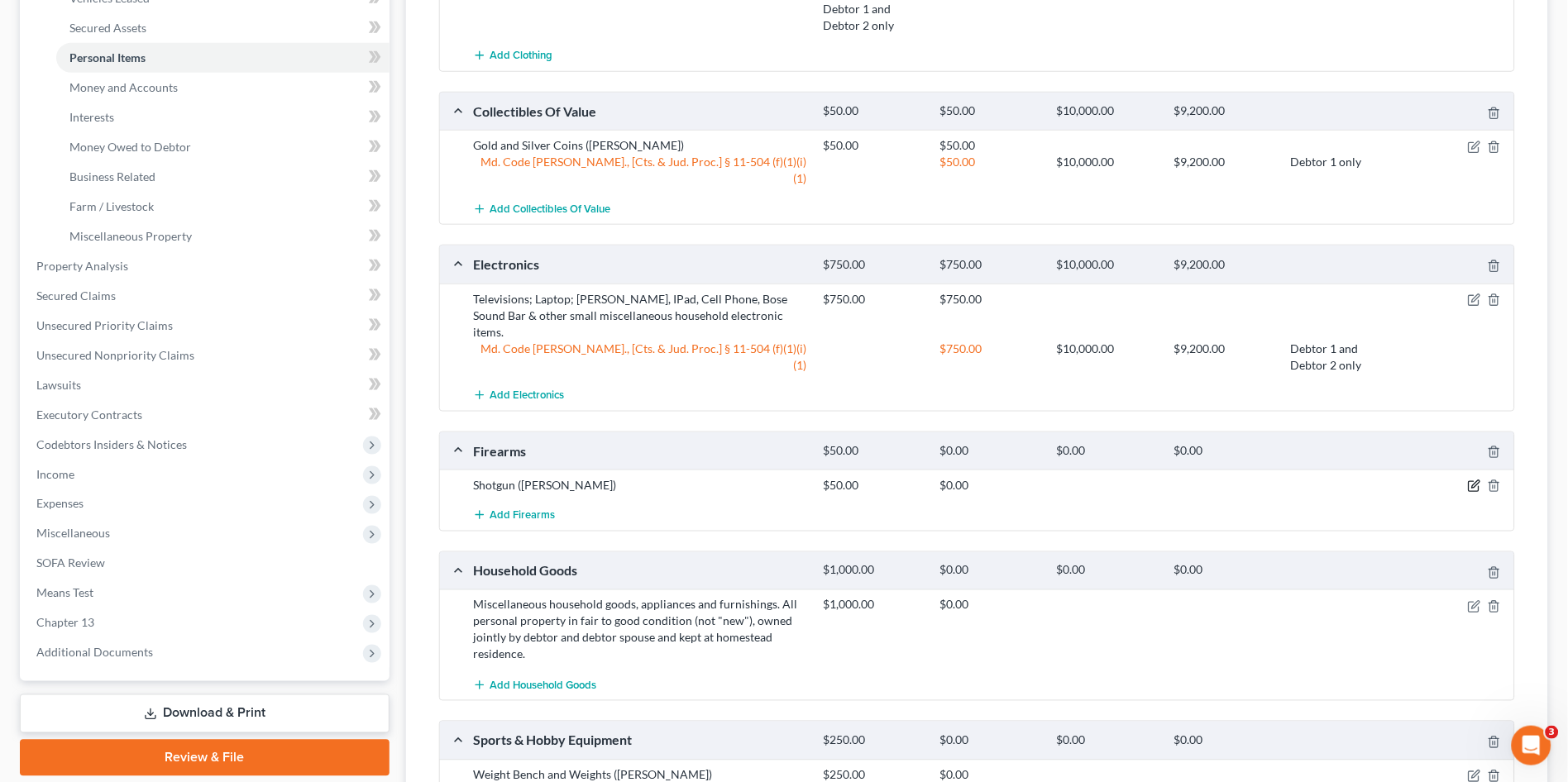
click at [1470, 482] on icon "button" at bounding box center [1474, 487] width 10 height 10
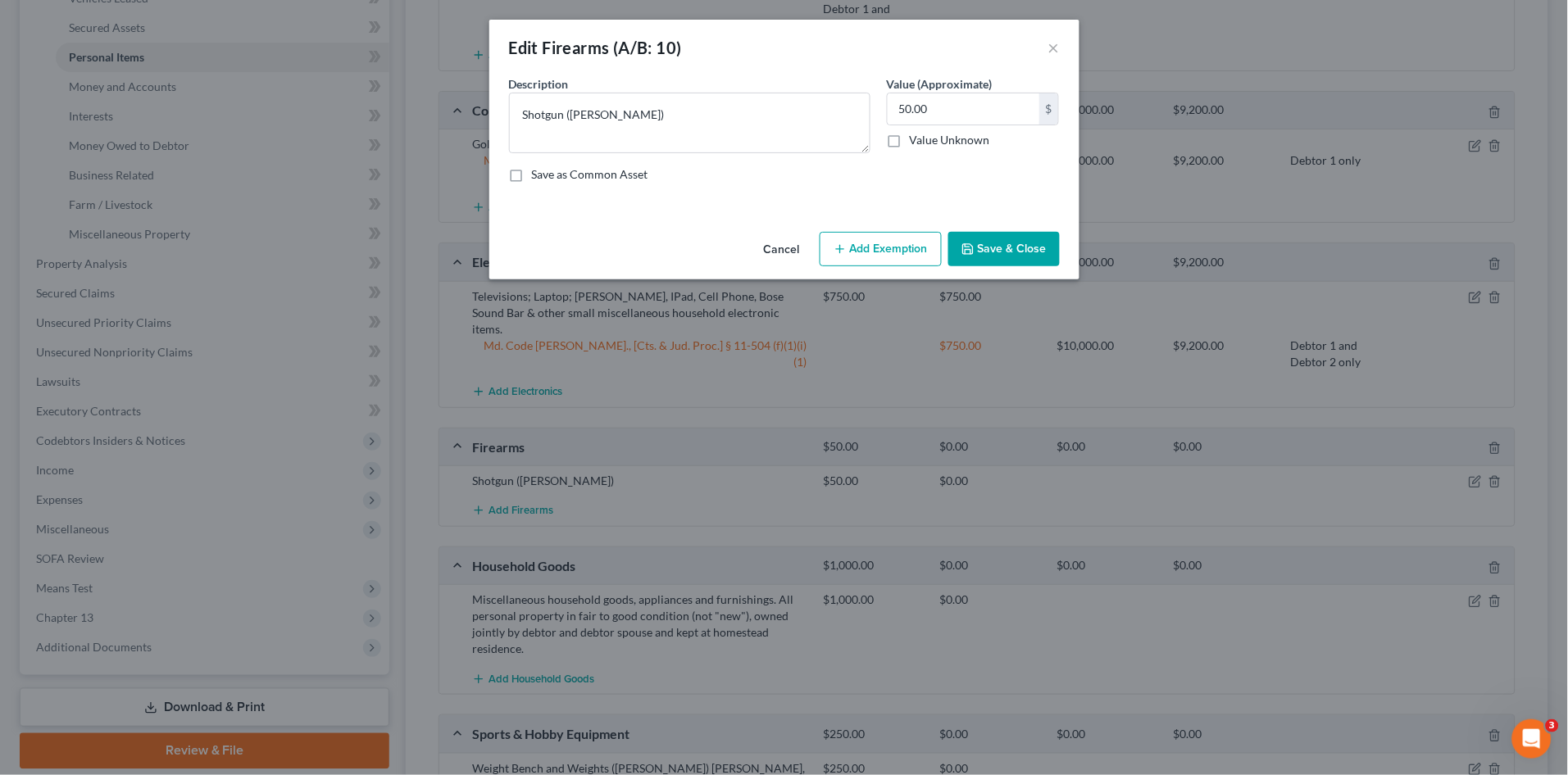
click at [852, 236] on button "Add Exemption" at bounding box center [880, 249] width 122 height 35
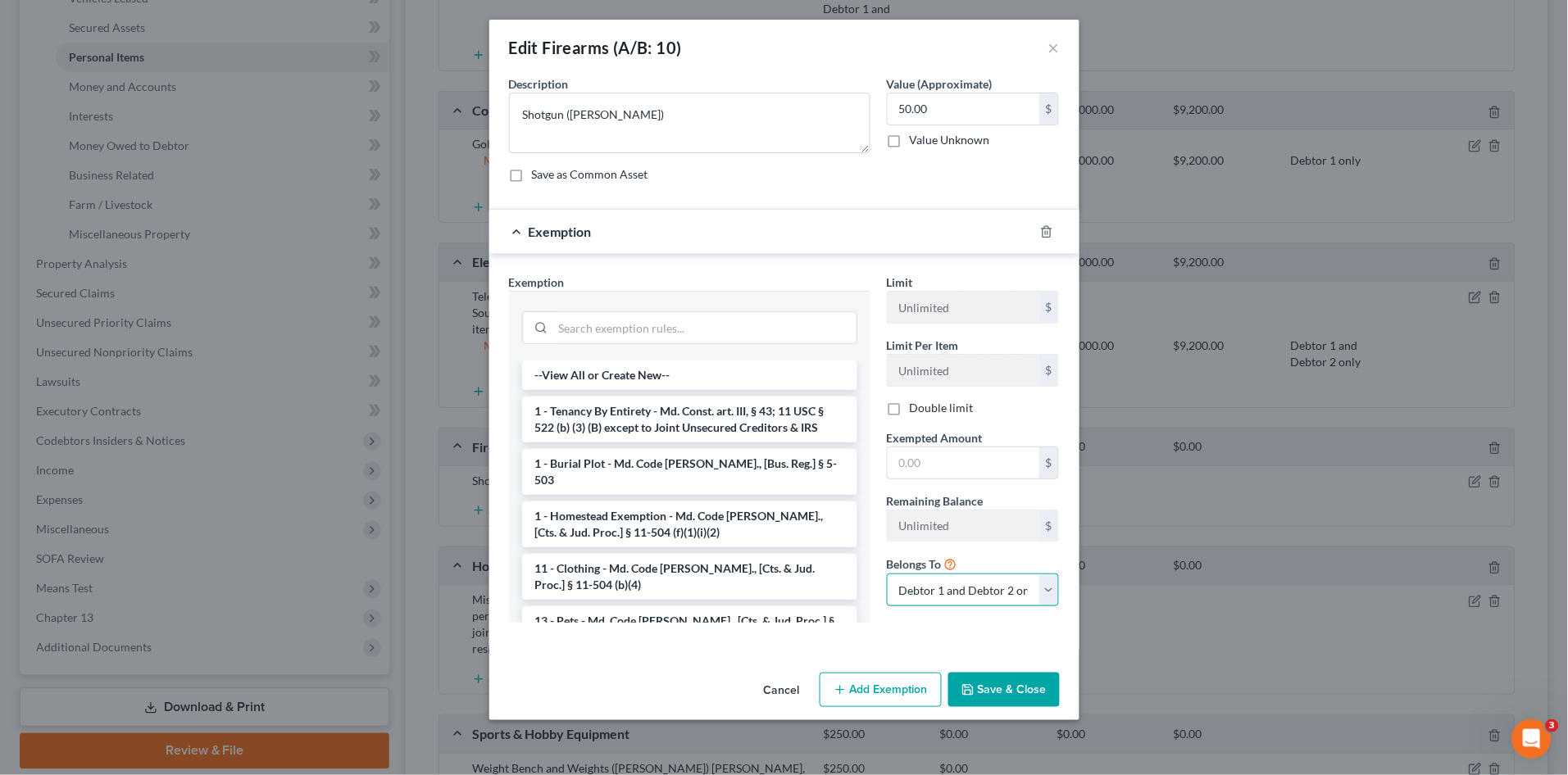
click at [937, 599] on select "Debtor 1 only Debtor 2 only Debtor 1 and Debtor 2 only" at bounding box center [974, 590] width 173 height 33
select select "0"
click at [887, 573] on select "Debtor 1 only Debtor 2 only Debtor 1 and Debtor 2 only" at bounding box center [974, 590] width 173 height 33
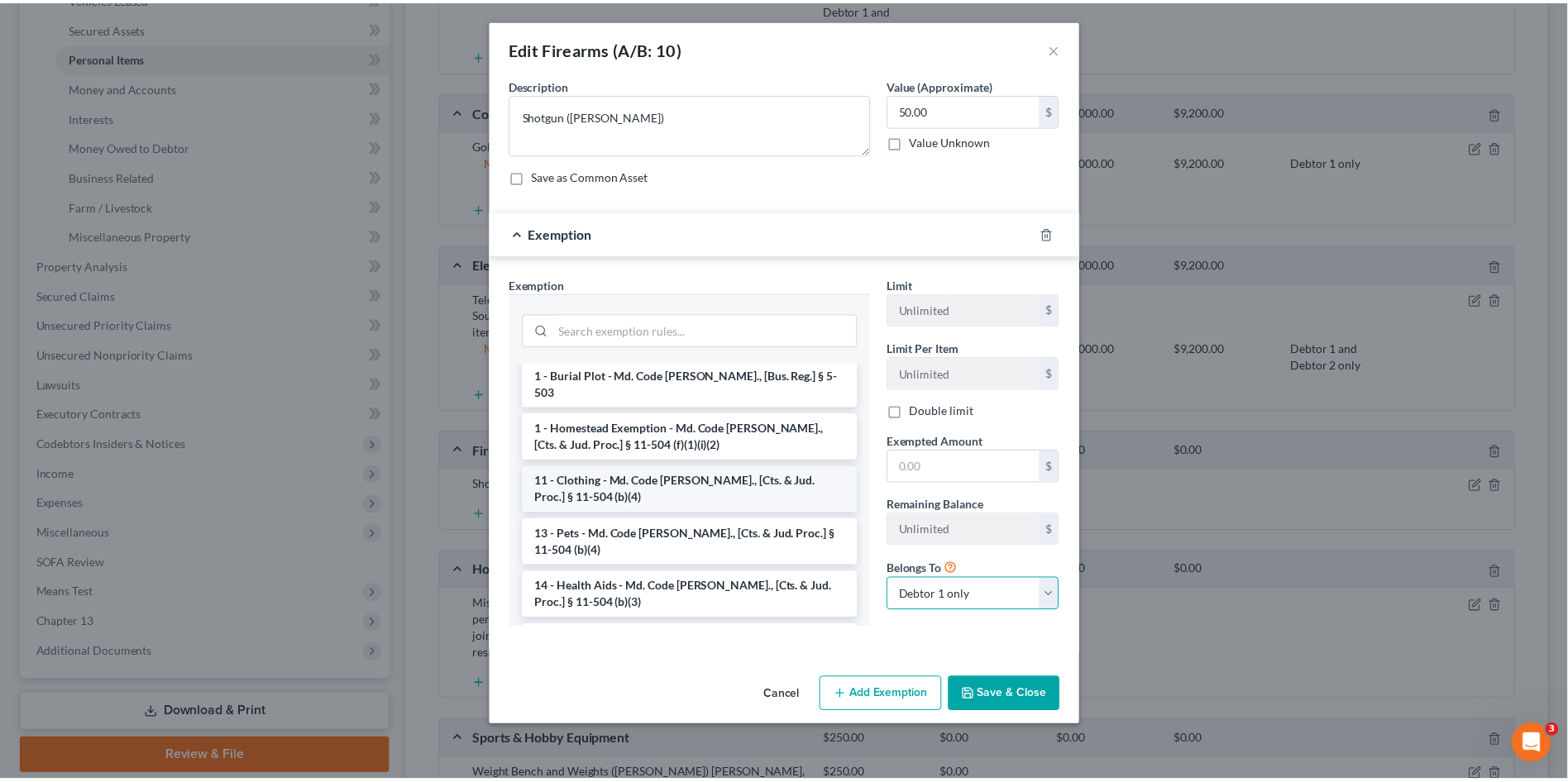
scroll to position [183, 0]
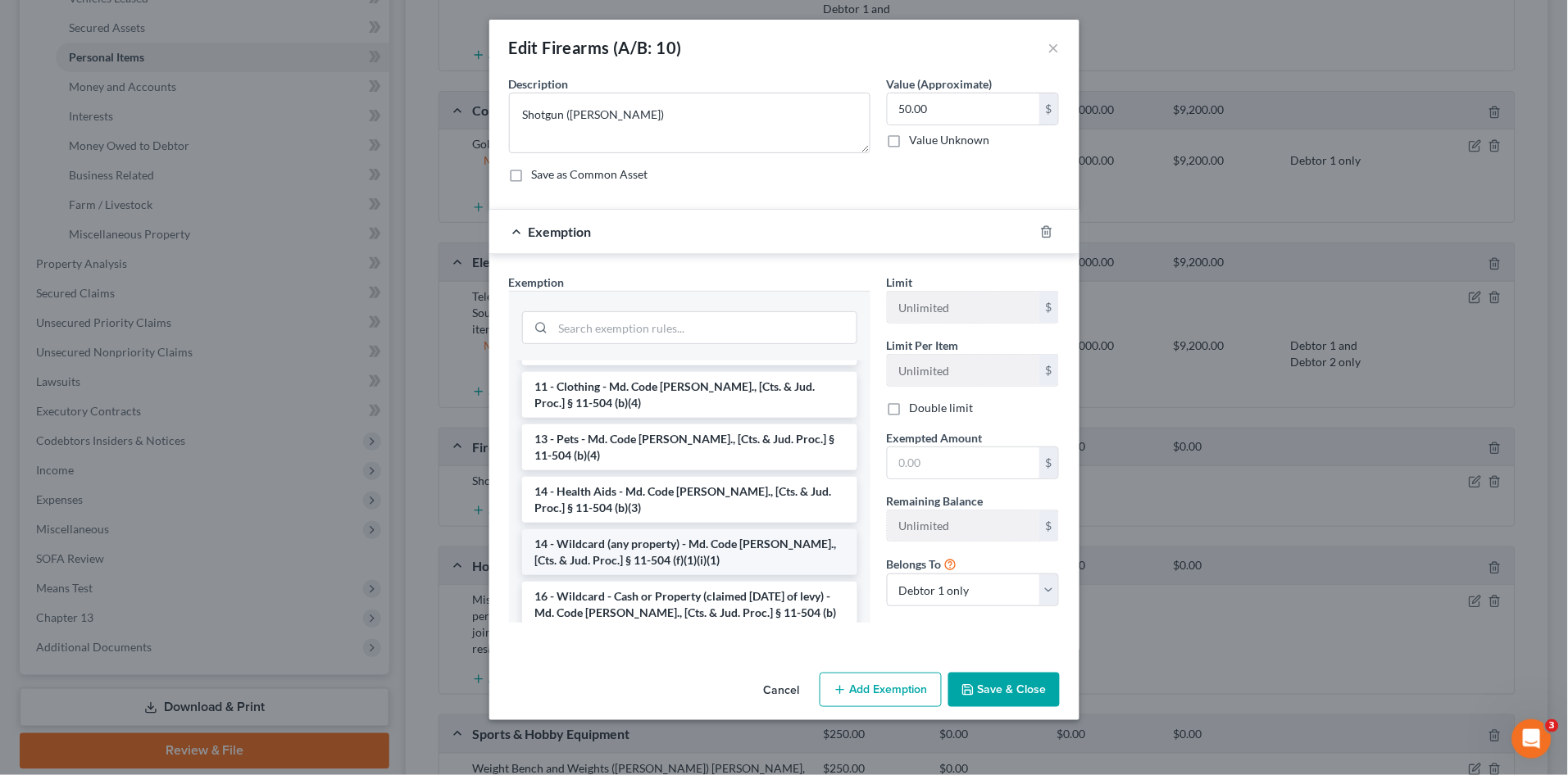
click at [601, 539] on li "14 - Wildcard (any property) - Md. Code Ann., [Cts. & Jud. Proc.] § 11-504 (f)(…" at bounding box center [690, 552] width 335 height 46
checkbox input "true"
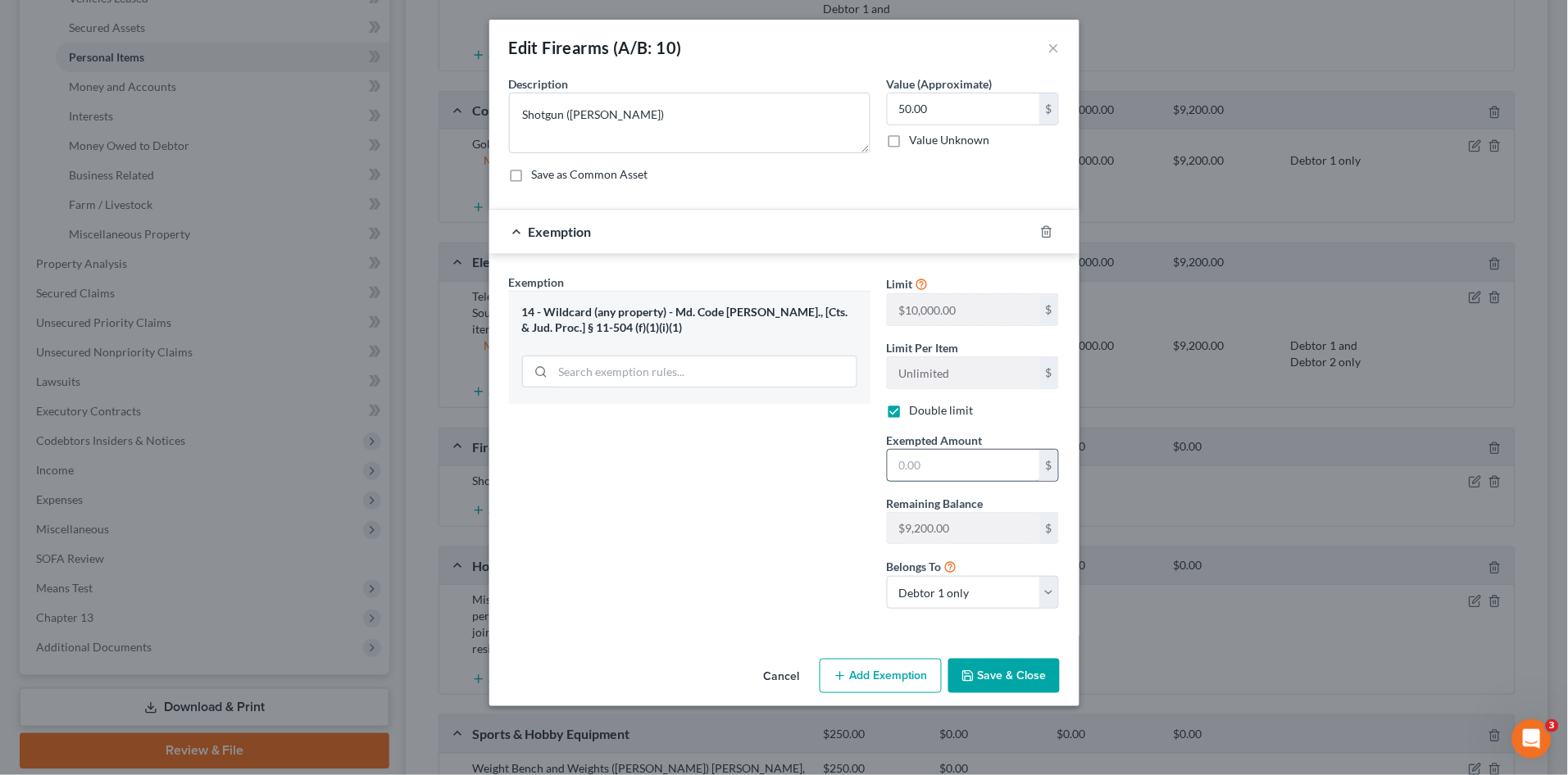
click at [918, 465] on input "text" at bounding box center [963, 465] width 152 height 31
type input "50.00"
click at [1024, 679] on button "Save & Close" at bounding box center [1004, 676] width 112 height 35
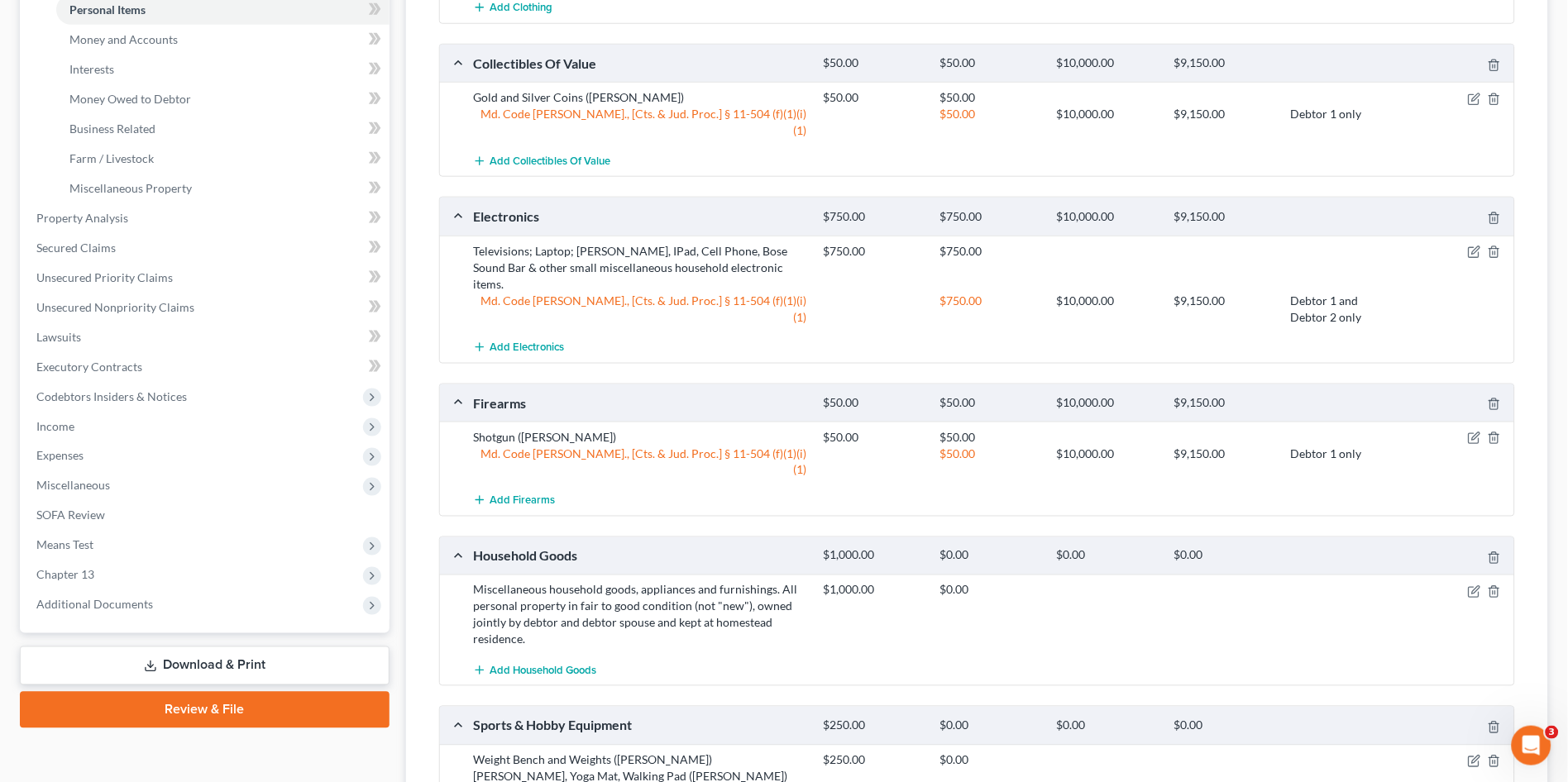
scroll to position [459, 0]
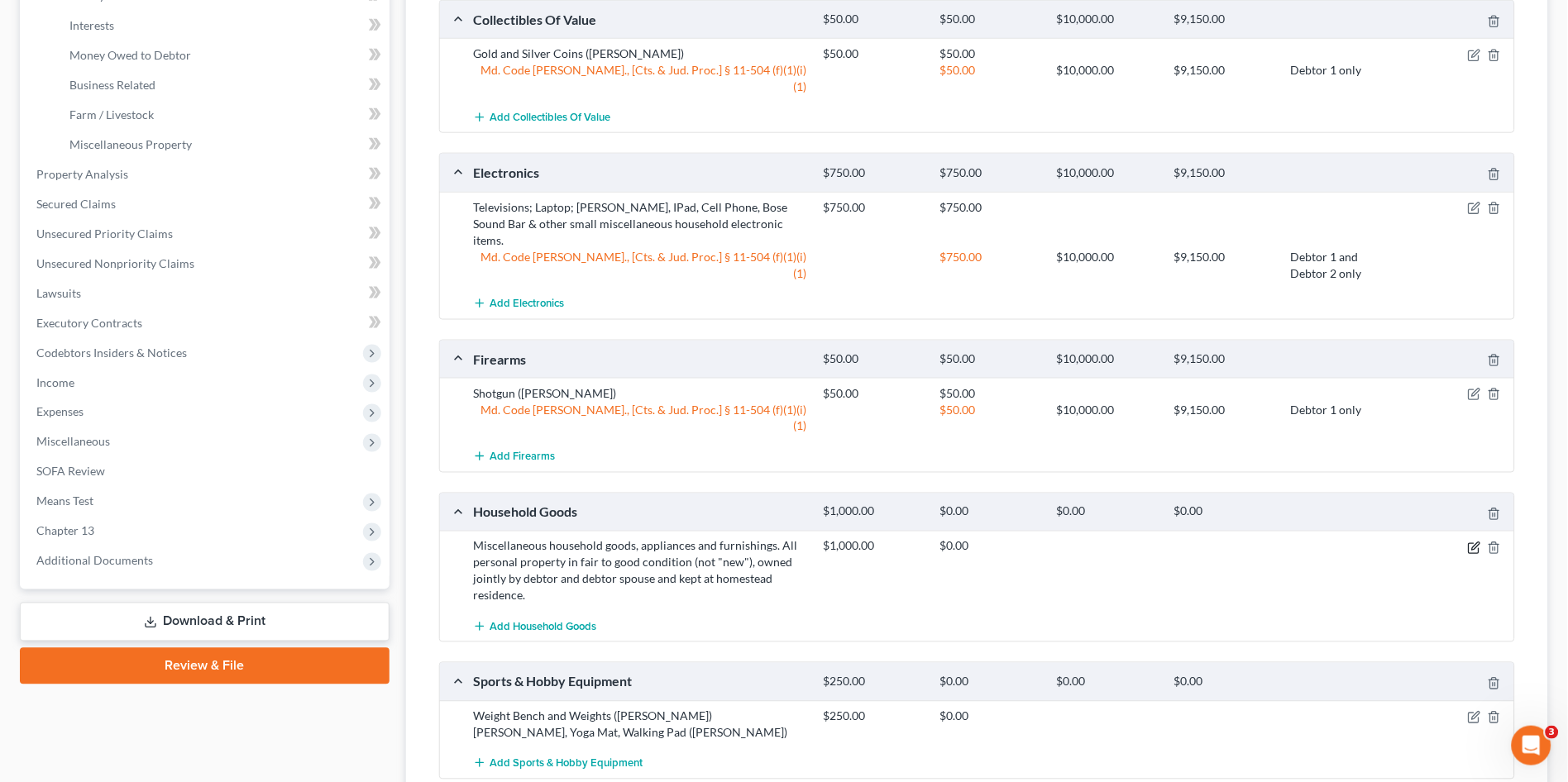
click at [1479, 542] on icon "button" at bounding box center [1474, 548] width 13 height 13
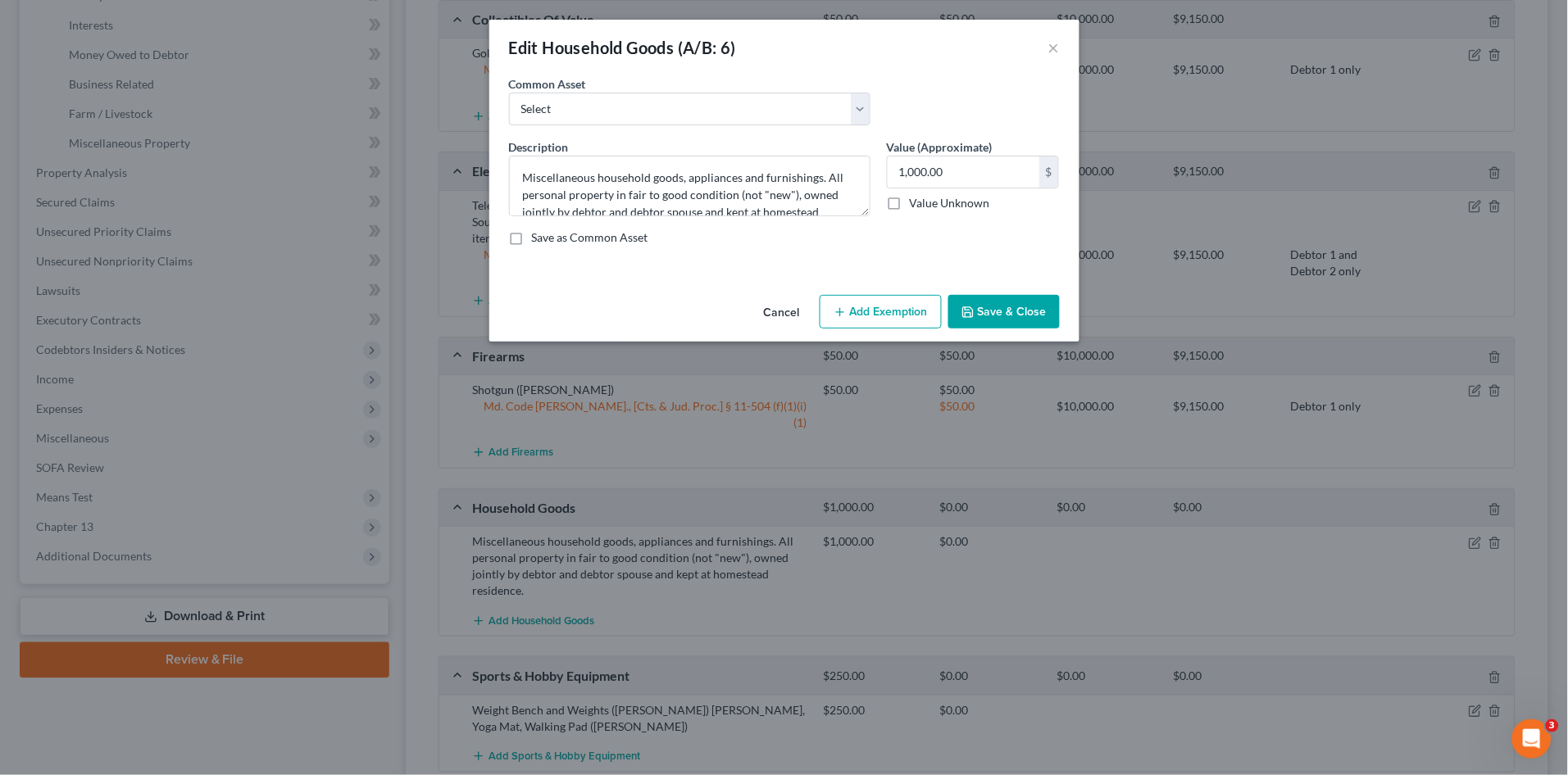
click at [887, 313] on button "Add Exemption" at bounding box center [880, 313] width 122 height 35
select select "2"
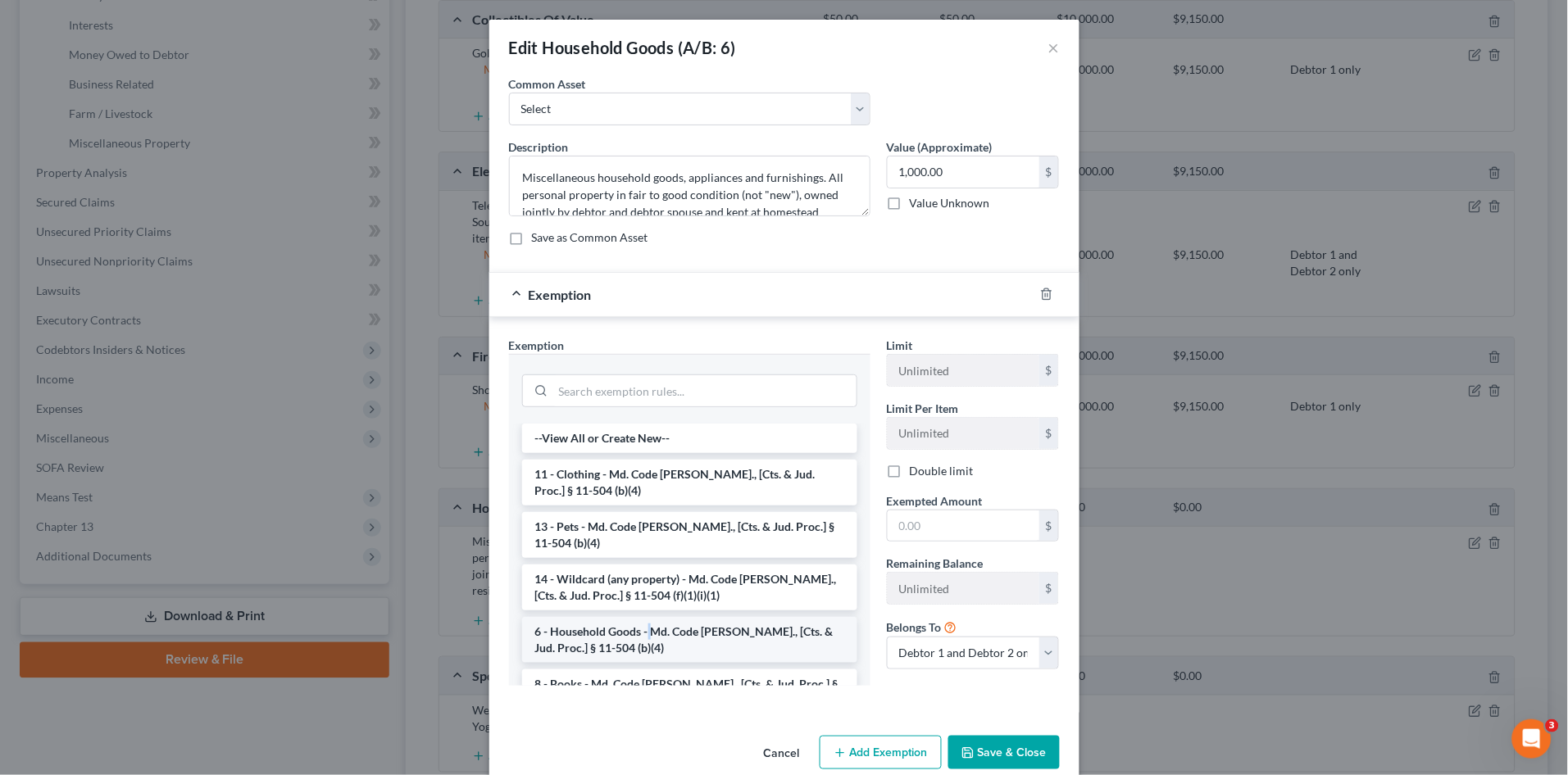
click at [642, 630] on li "6 - Household Goods - Md. Code Ann., [Cts. & Jud. Proc.] § 11-504 (b)(4)" at bounding box center [690, 640] width 335 height 46
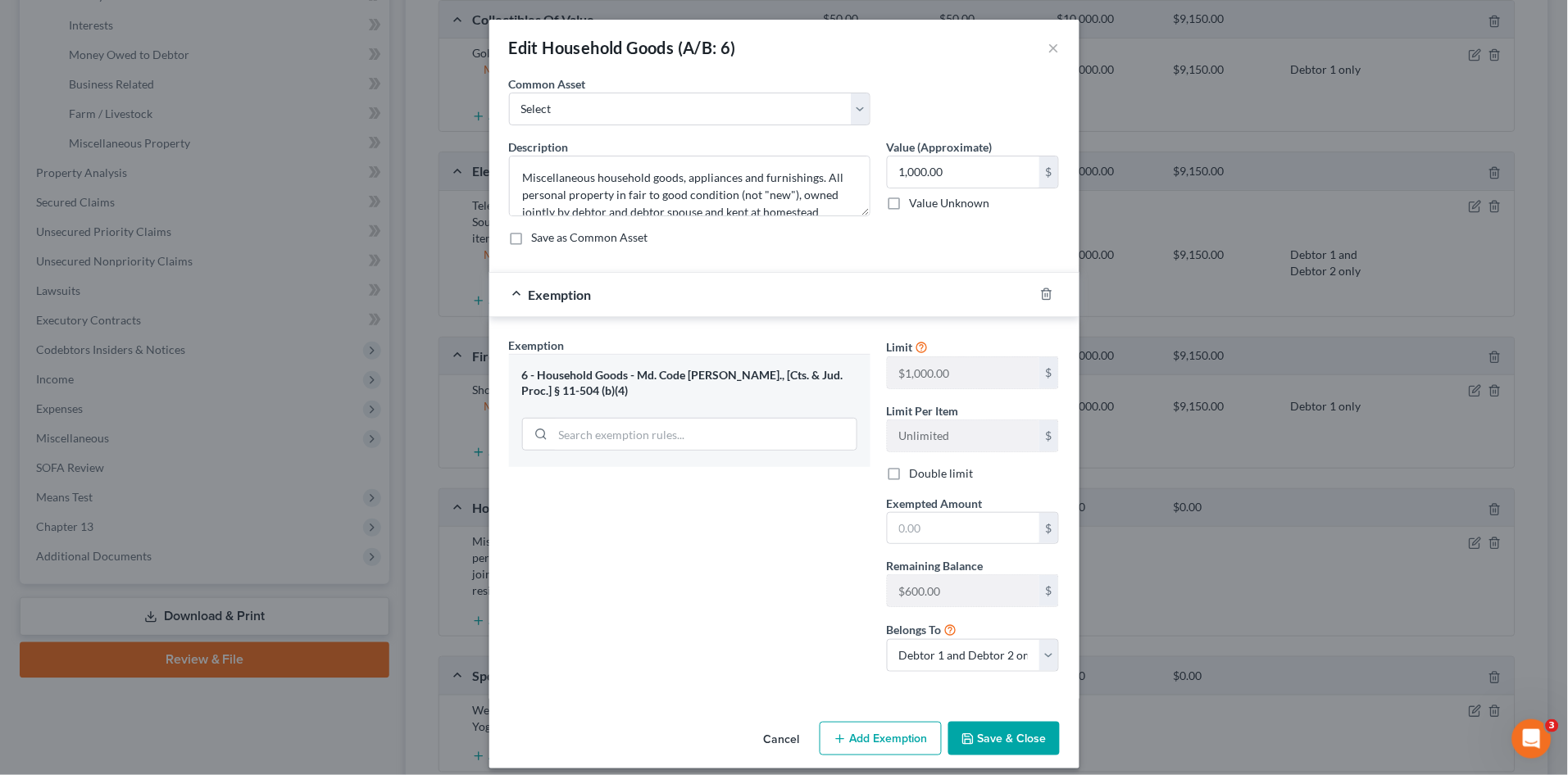
click at [900, 466] on div "Double limit" at bounding box center [974, 473] width 173 height 16
click at [910, 473] on label "Double limit" at bounding box center [942, 473] width 64 height 16
click at [917, 473] on input "Double limit" at bounding box center [922, 470] width 10 height 10
checkbox input "true"
click at [923, 530] on input "text" at bounding box center [963, 528] width 152 height 31
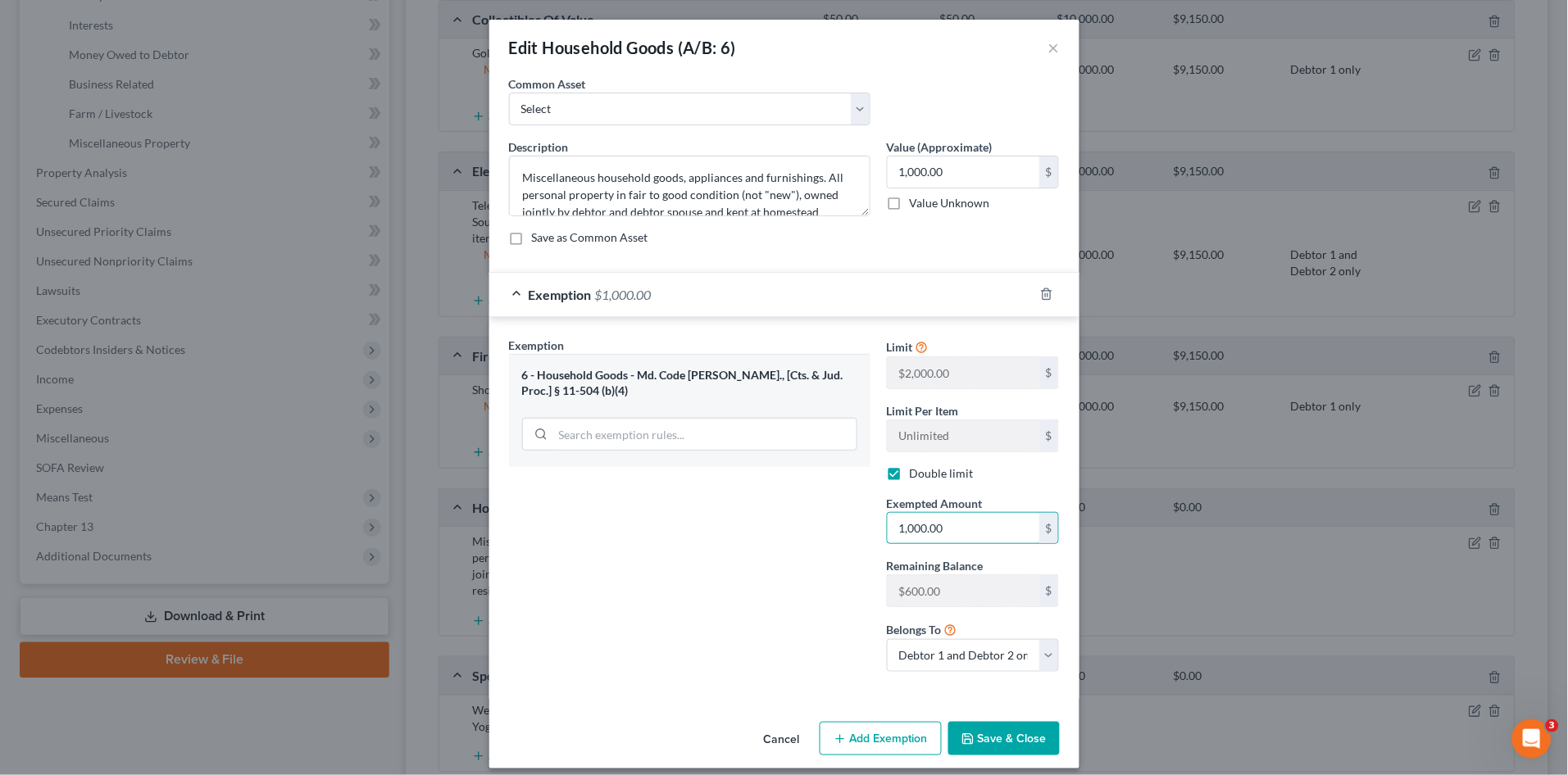
type input "1,000.00"
click at [1017, 750] on button "Save & Close" at bounding box center [1004, 739] width 112 height 35
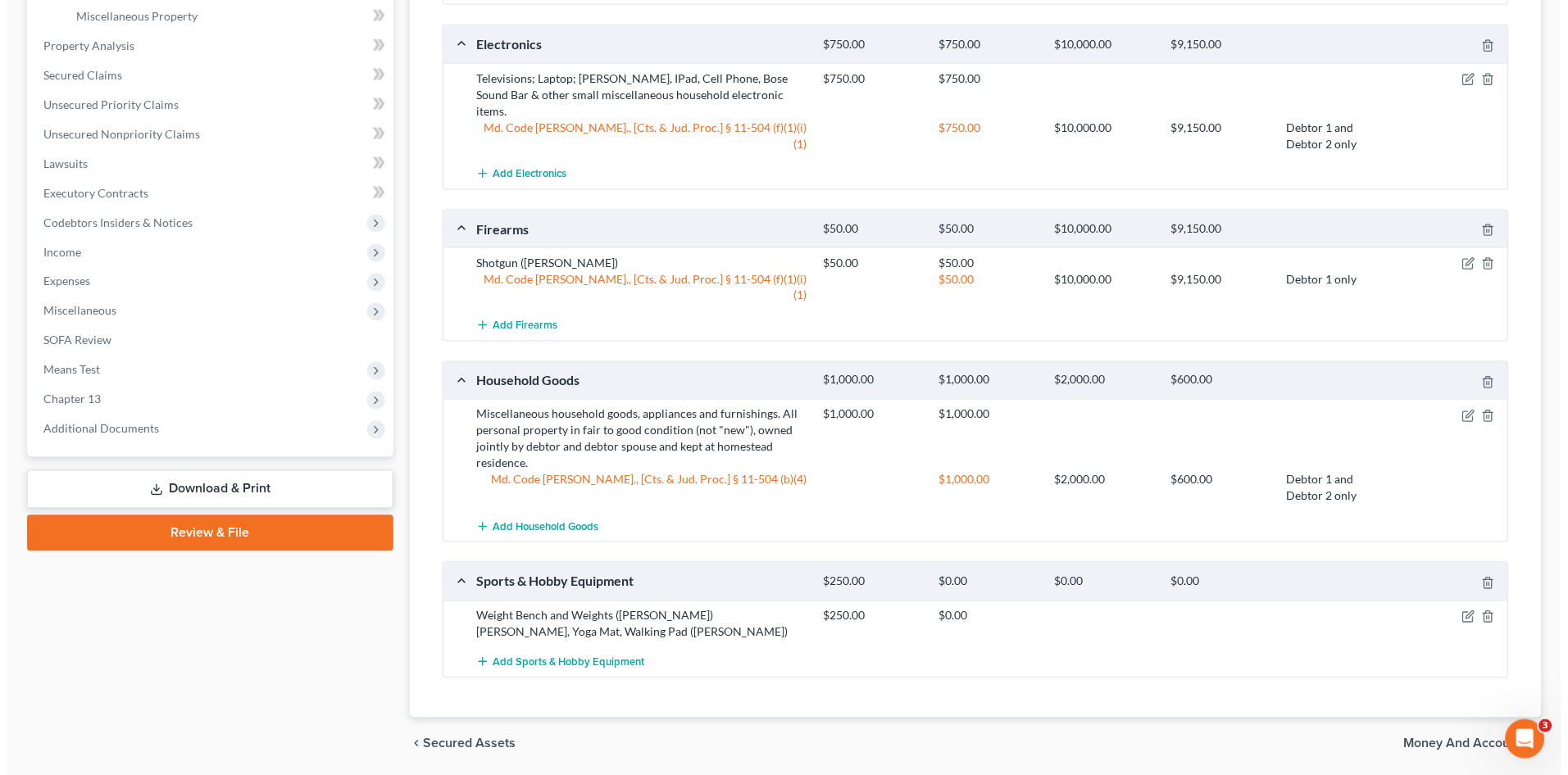
scroll to position [587, 0]
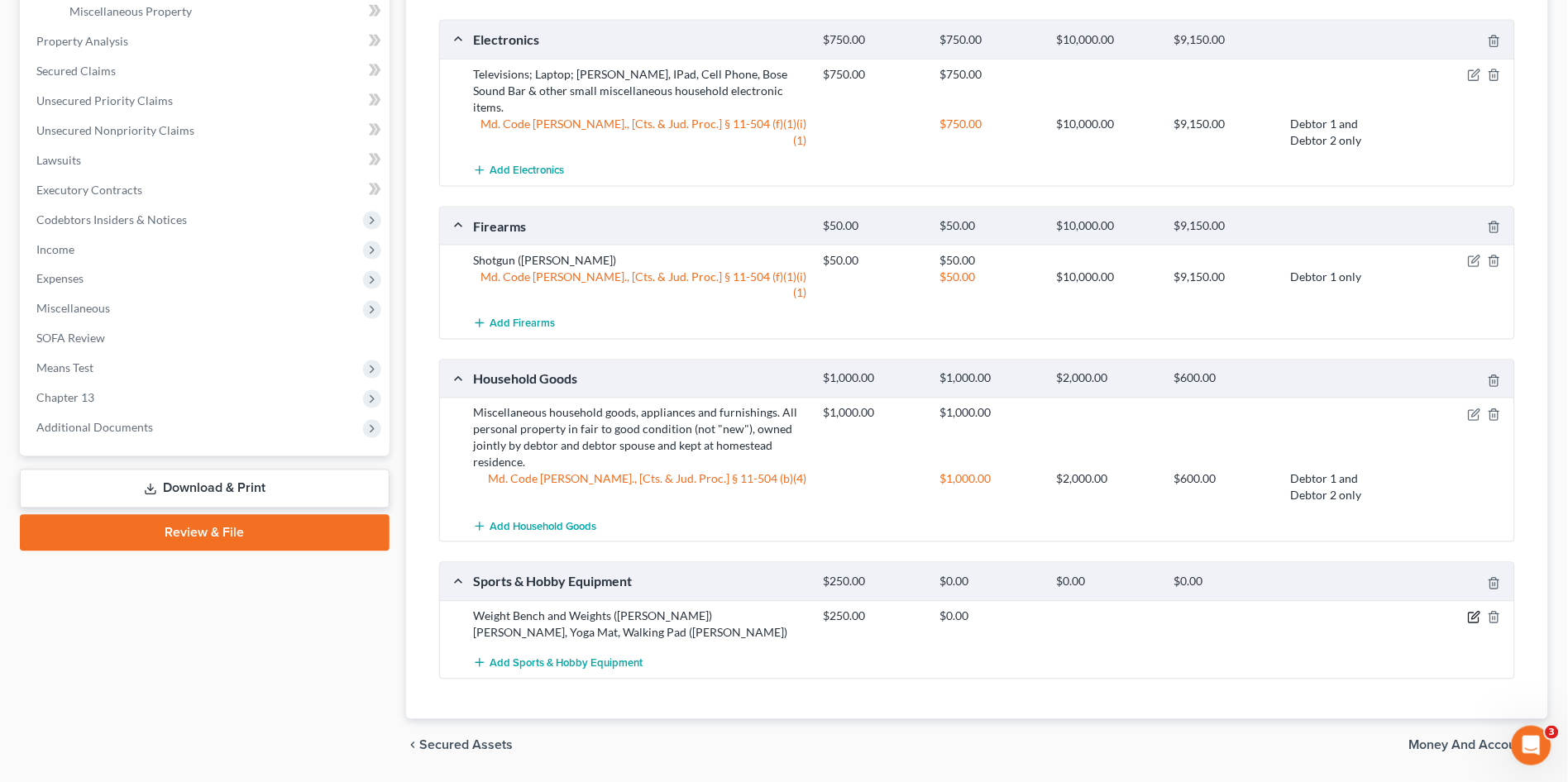
click at [1473, 611] on icon "button" at bounding box center [1474, 617] width 13 height 13
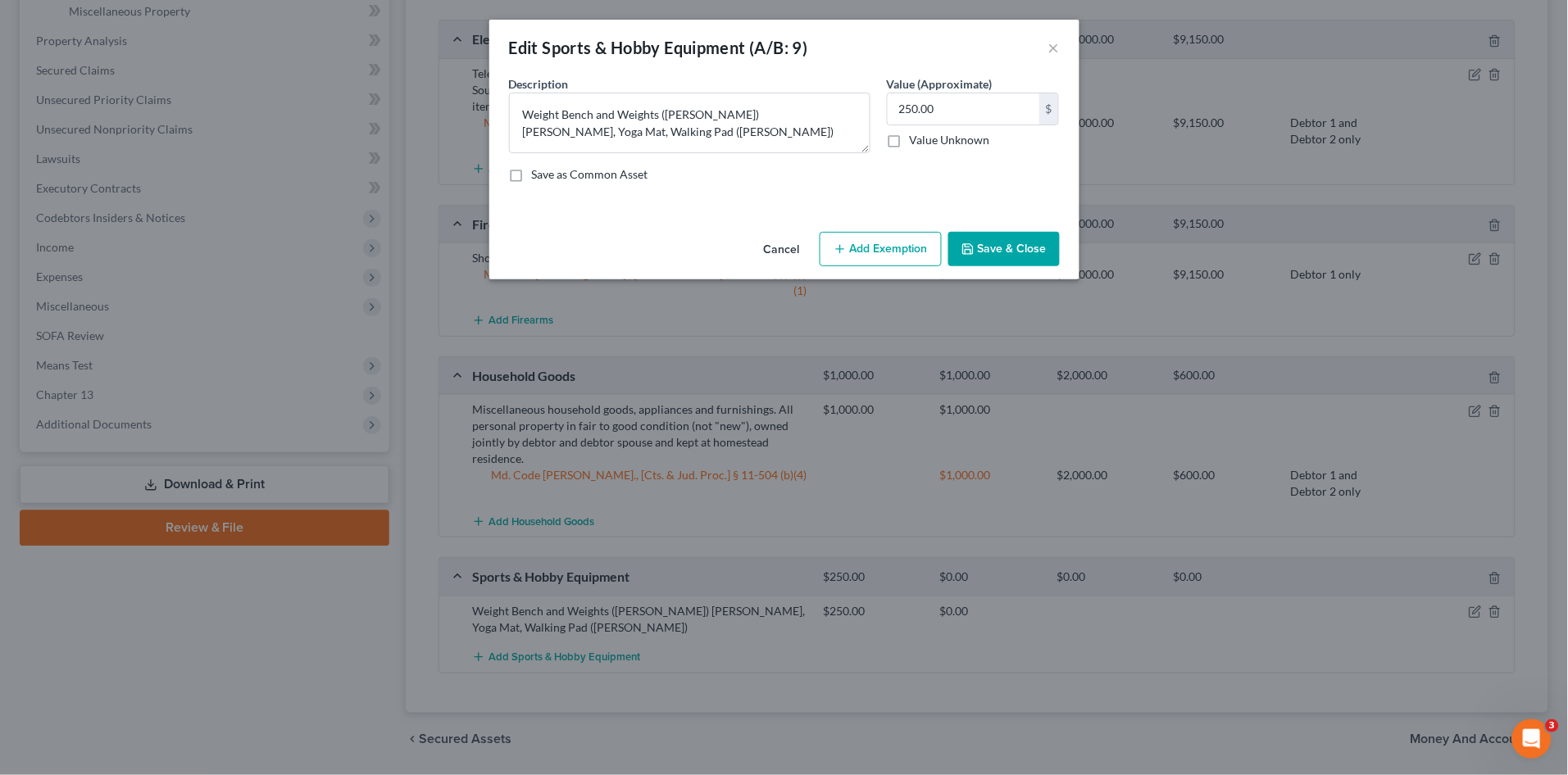
click at [890, 256] on button "Add Exemption" at bounding box center [880, 249] width 122 height 35
select select "2"
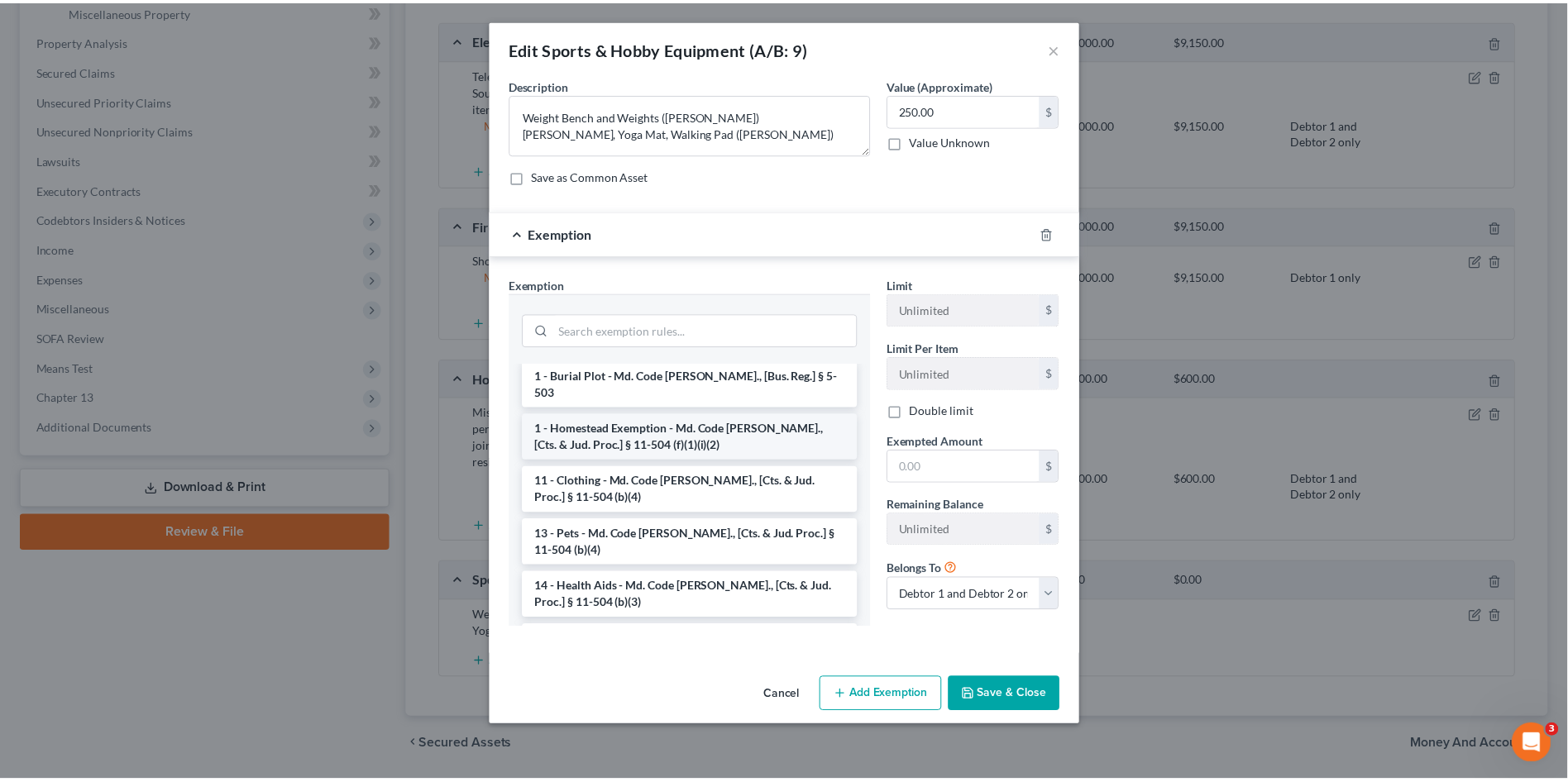
scroll to position [183, 0]
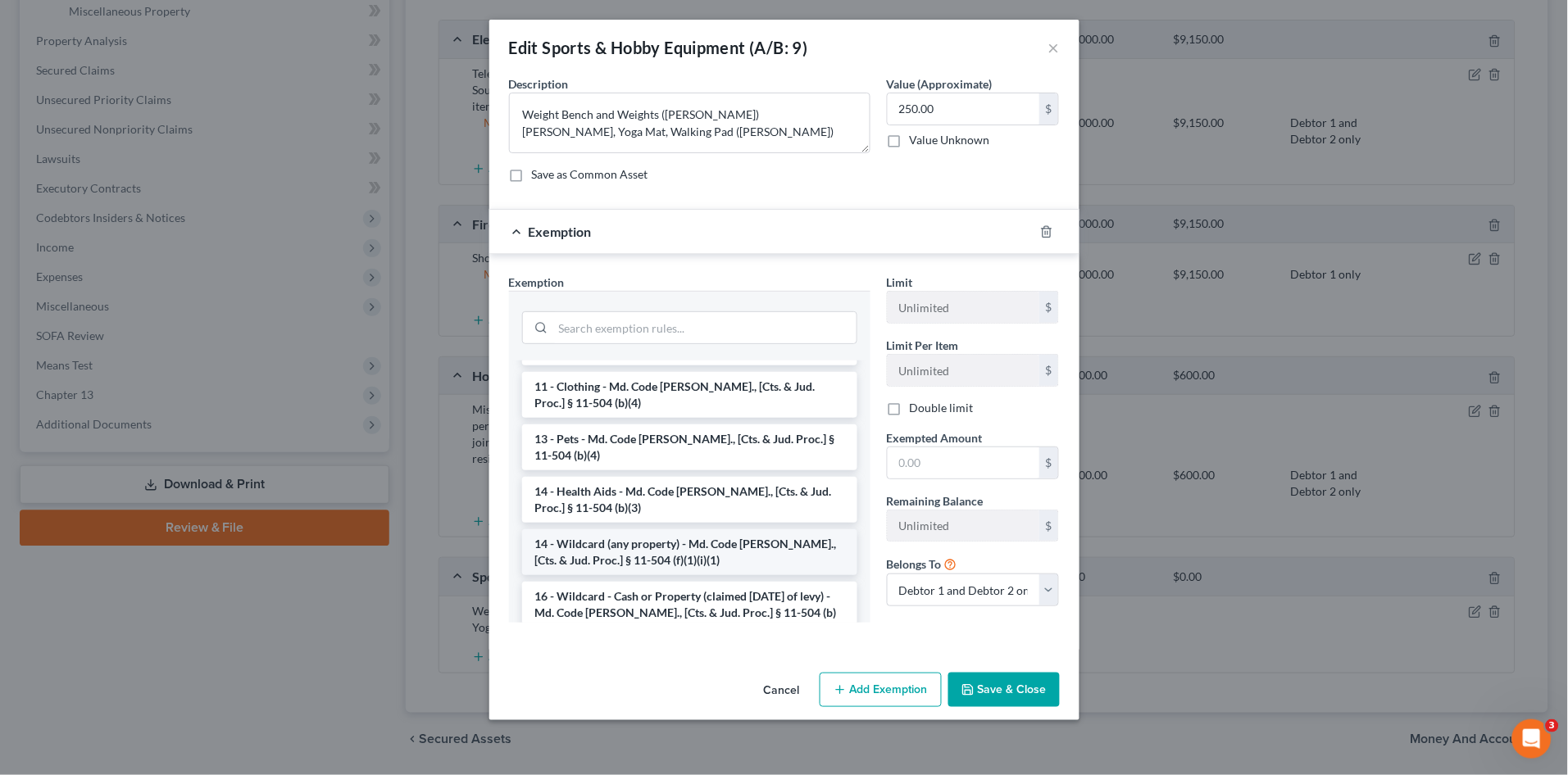
click at [735, 535] on li "14 - Wildcard (any property) - Md. Code Ann., [Cts. & Jud. Proc.] § 11-504 (f)(…" at bounding box center [690, 552] width 335 height 46
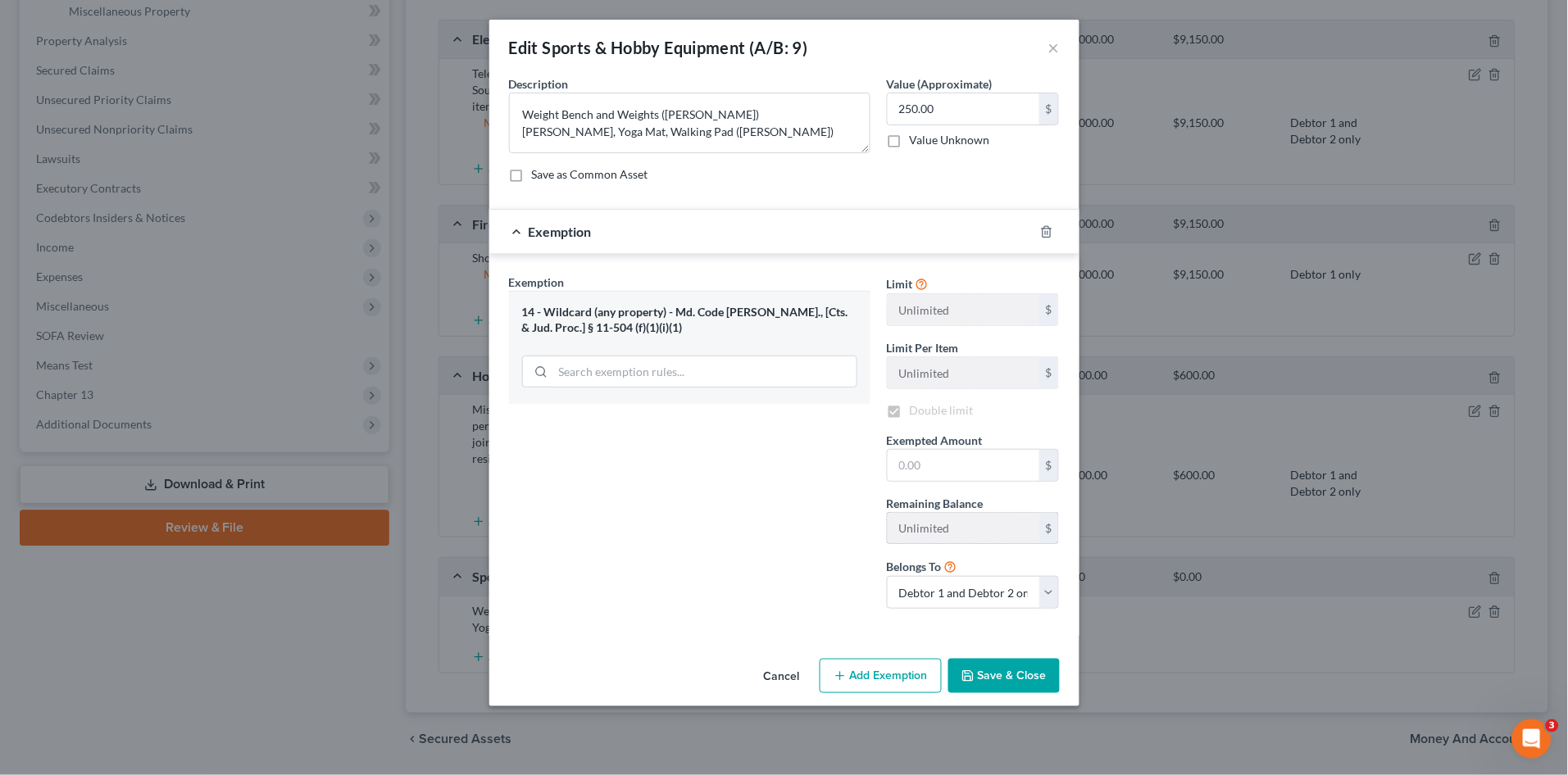
checkbox input "true"
click at [928, 465] on input "text" at bounding box center [963, 465] width 152 height 31
type input "250.00"
click at [1008, 670] on button "Save & Close" at bounding box center [1004, 676] width 112 height 35
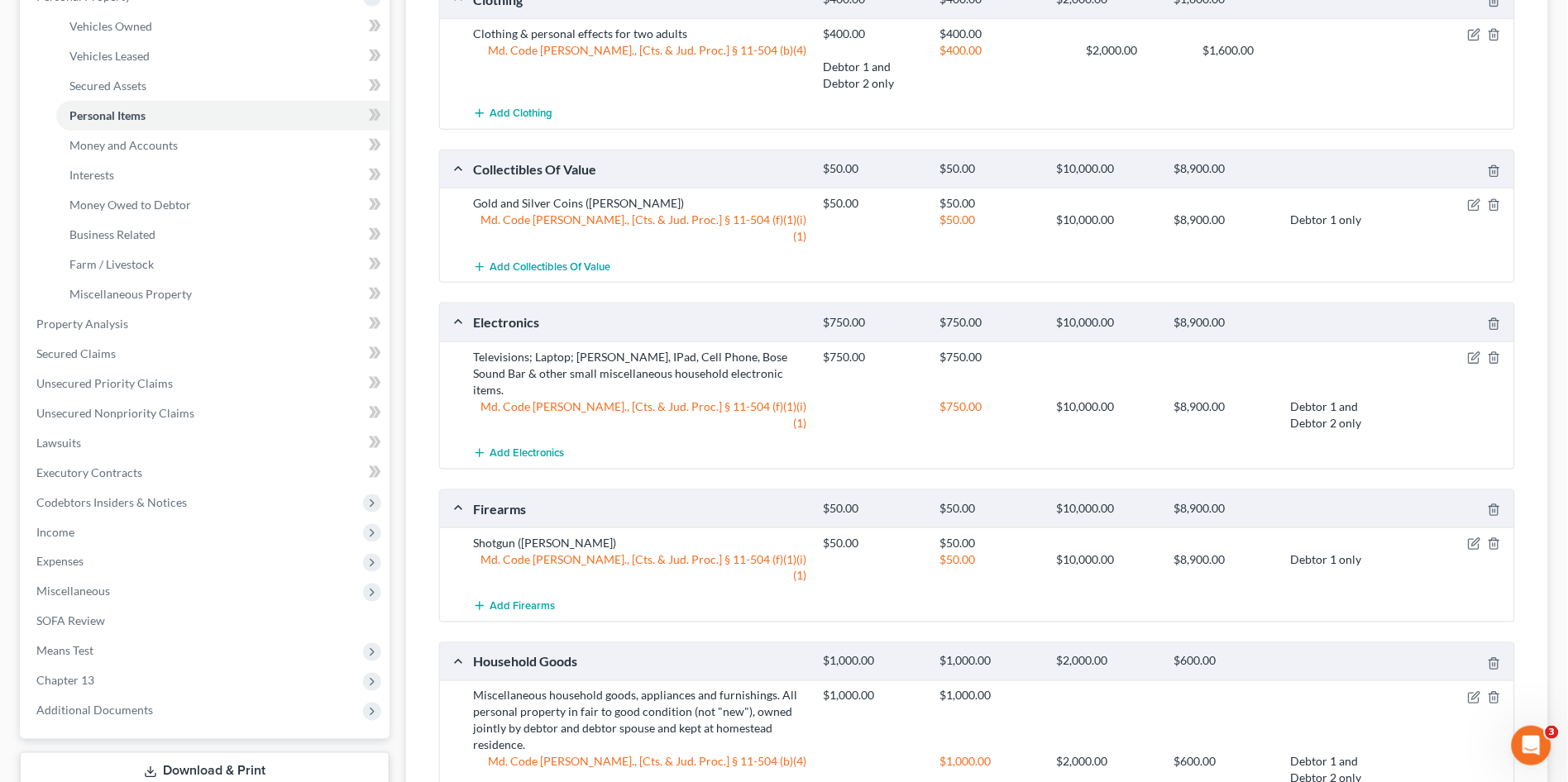
scroll to position [0, 0]
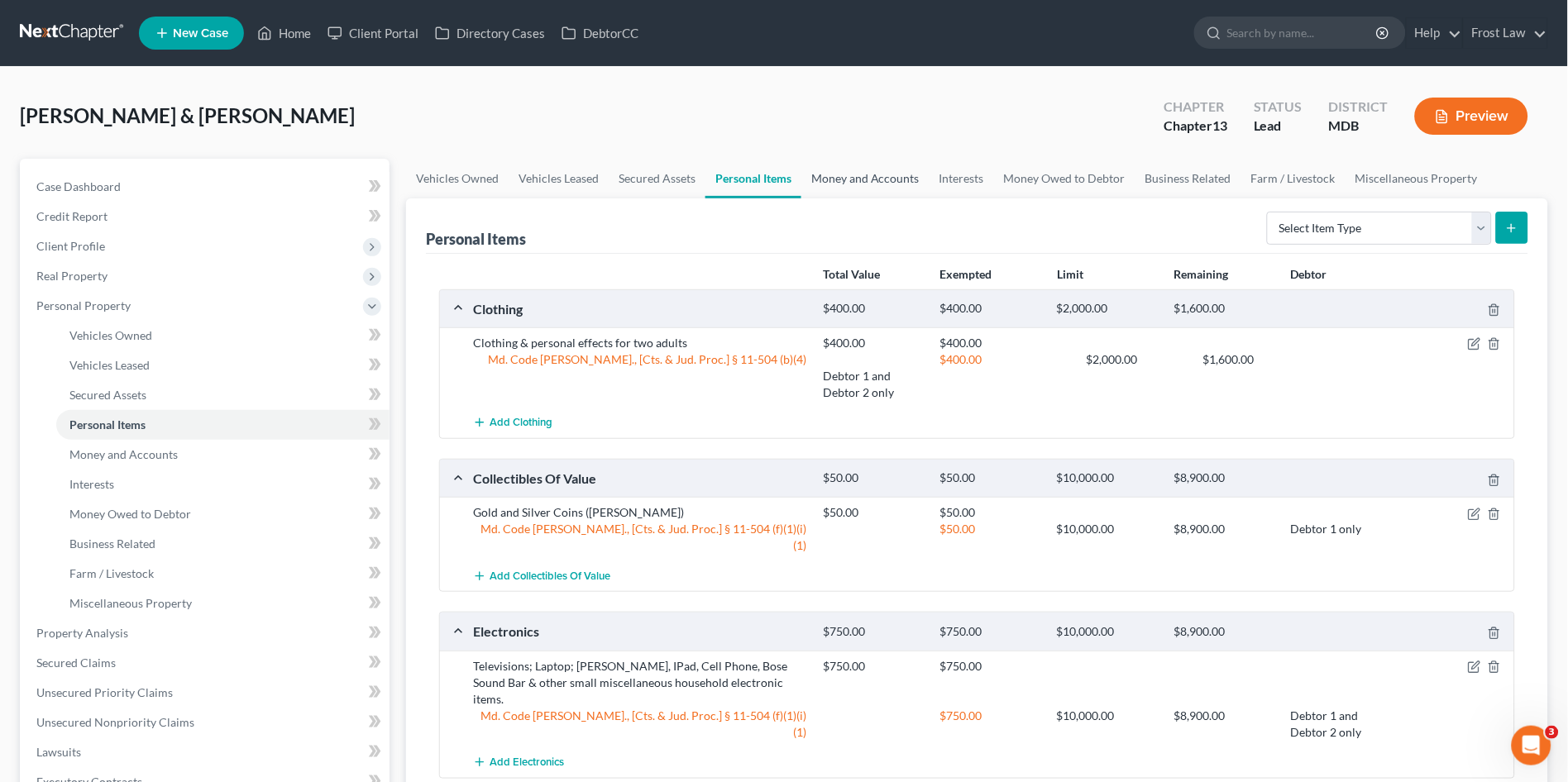
click at [870, 177] on link "Money and Accounts" at bounding box center [865, 178] width 128 height 39
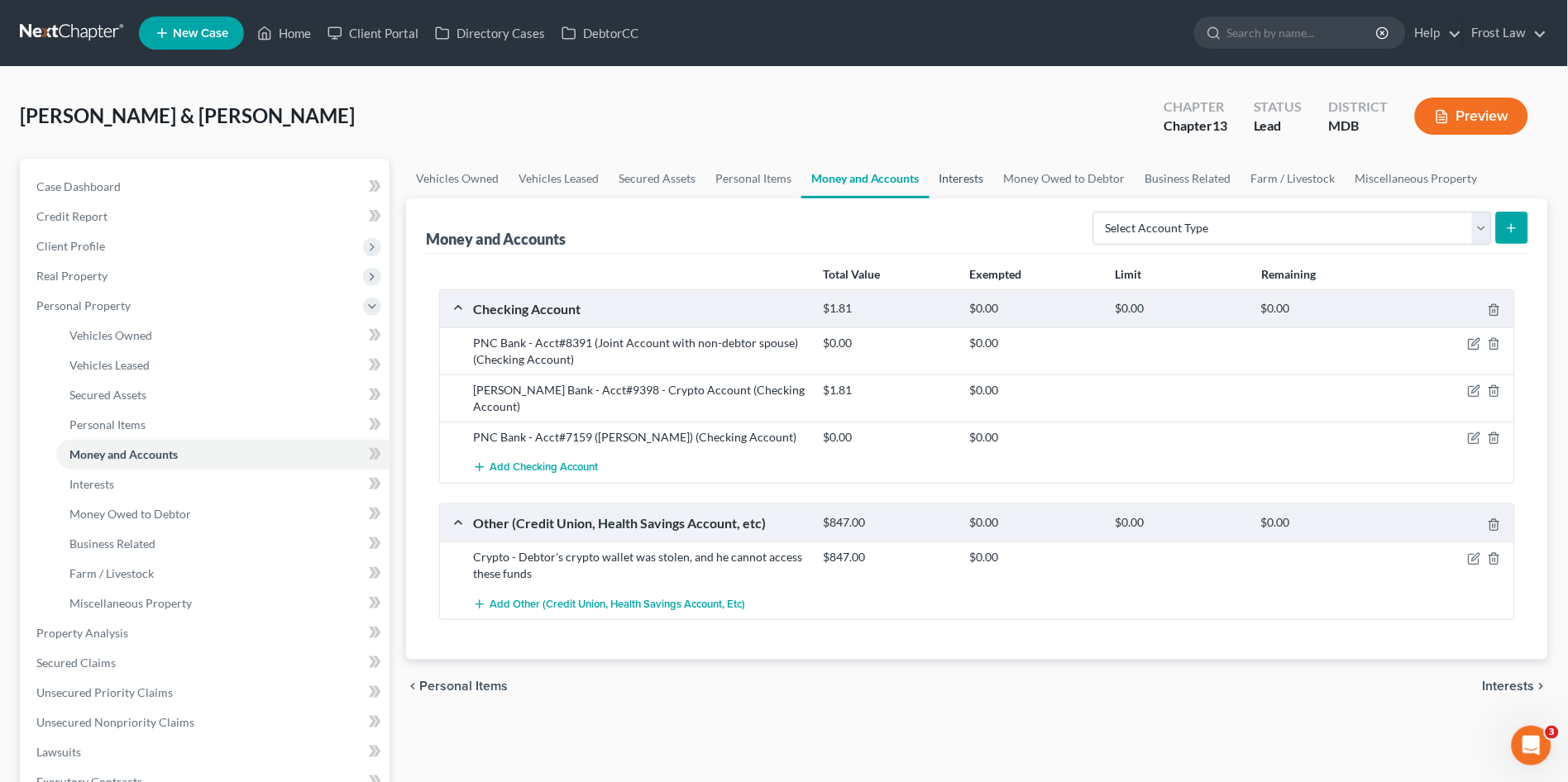
click at [956, 180] on link "Interests" at bounding box center [962, 178] width 65 height 39
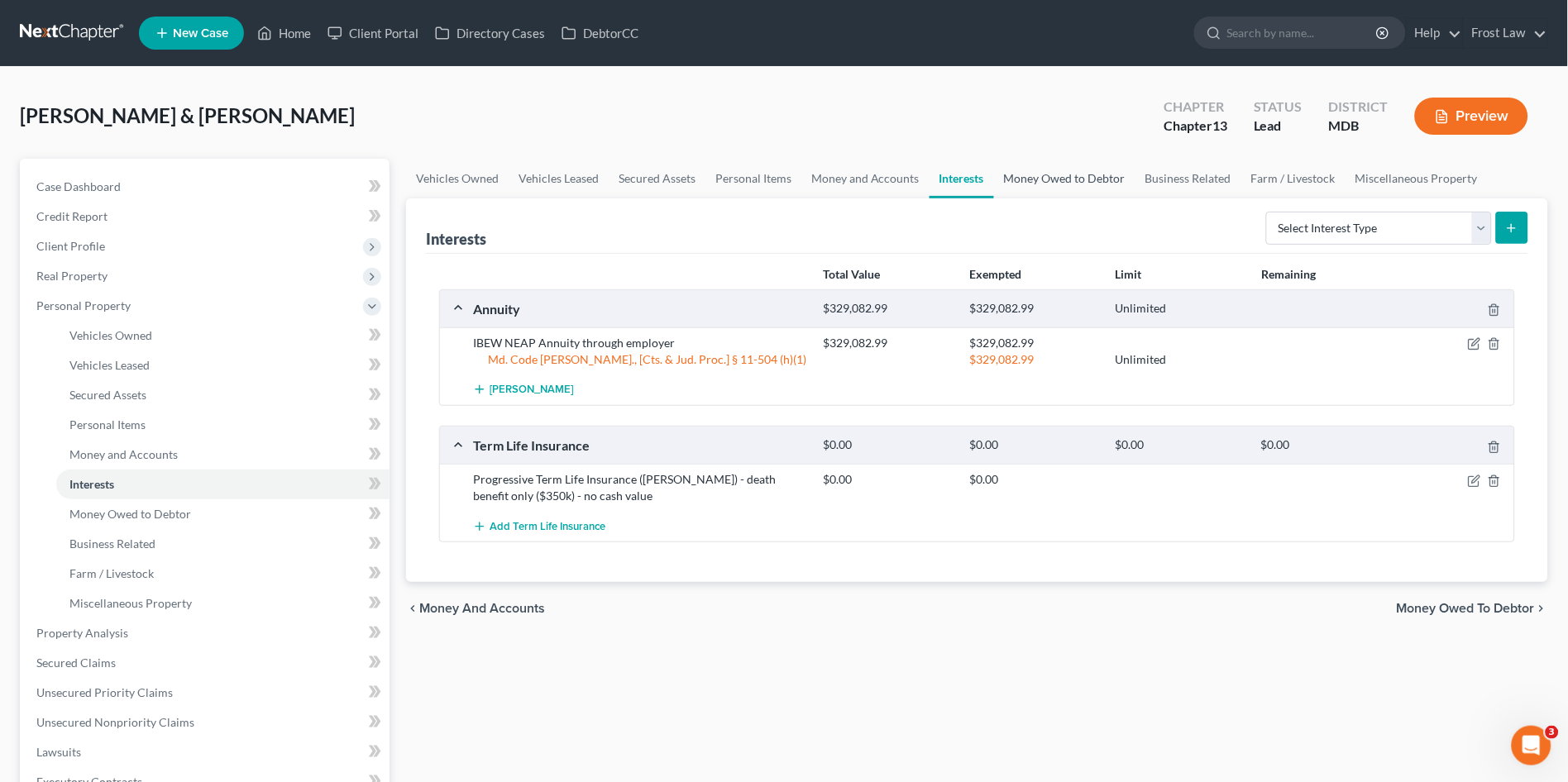
click at [1066, 164] on link "Money Owed to Debtor" at bounding box center [1065, 178] width 142 height 39
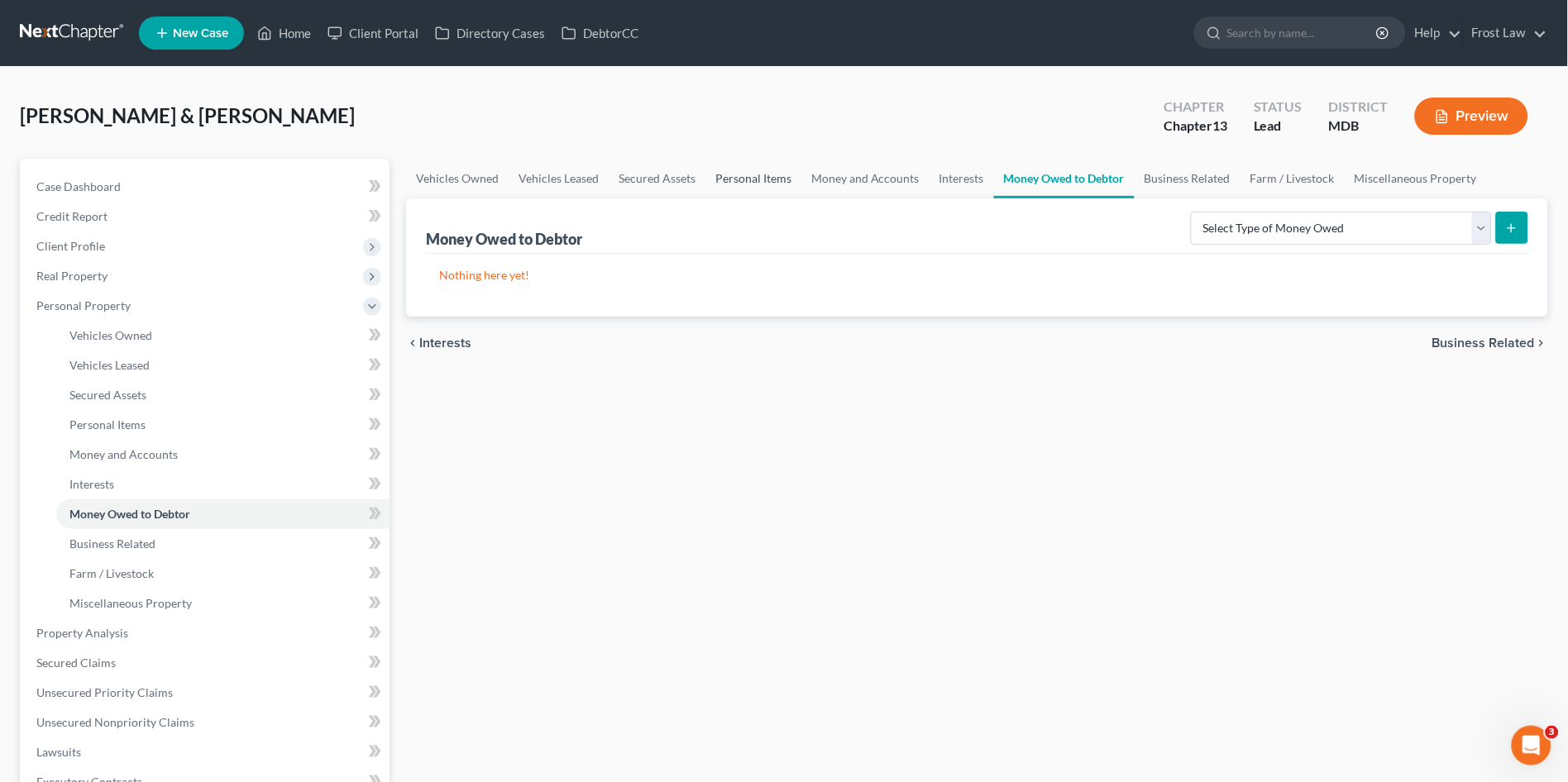
click at [743, 179] on link "Personal Items" at bounding box center [753, 178] width 96 height 39
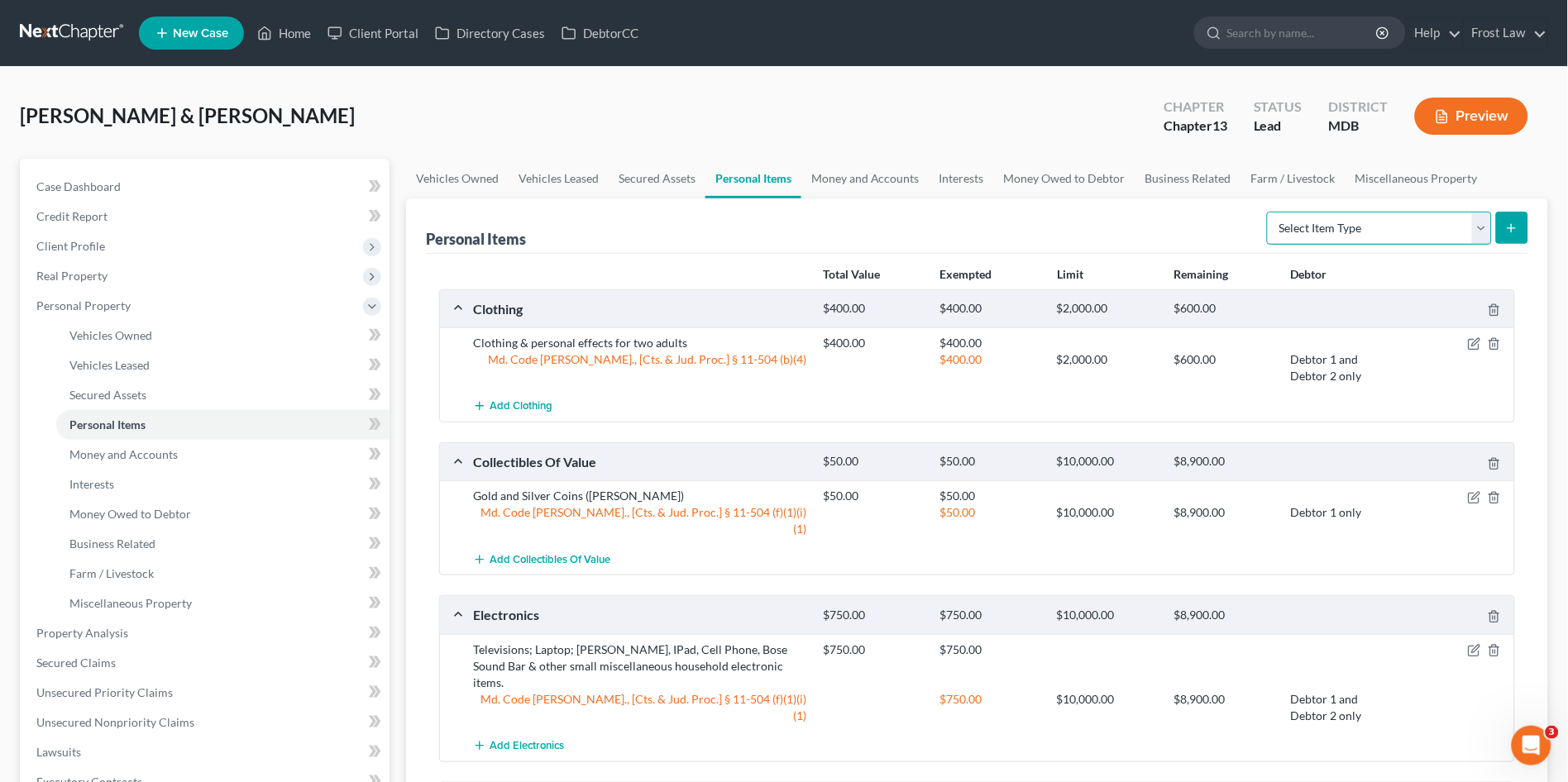
click at [1309, 223] on select "Select Item Type Clothing (A/B: 11) Collectibles Of Value (A/B: 8) Electronics …" at bounding box center [1379, 228] width 225 height 33
click at [959, 176] on link "Interests" at bounding box center [962, 178] width 65 height 39
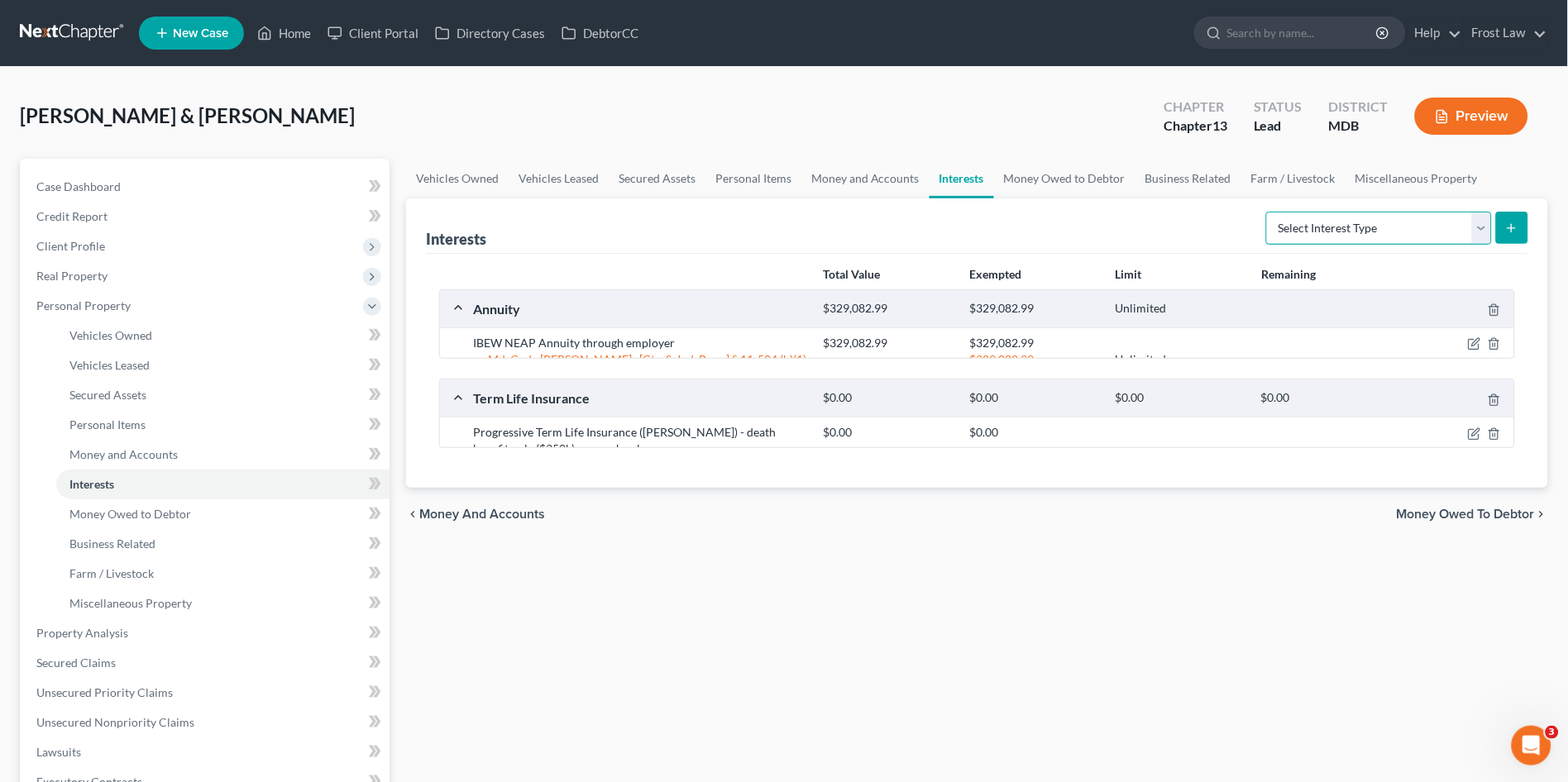
click at [1346, 227] on select "Select Interest Type 401K (A/B: 21) Annuity (A/B: 23) Bond (A/B: 18) Education …" at bounding box center [1379, 228] width 225 height 33
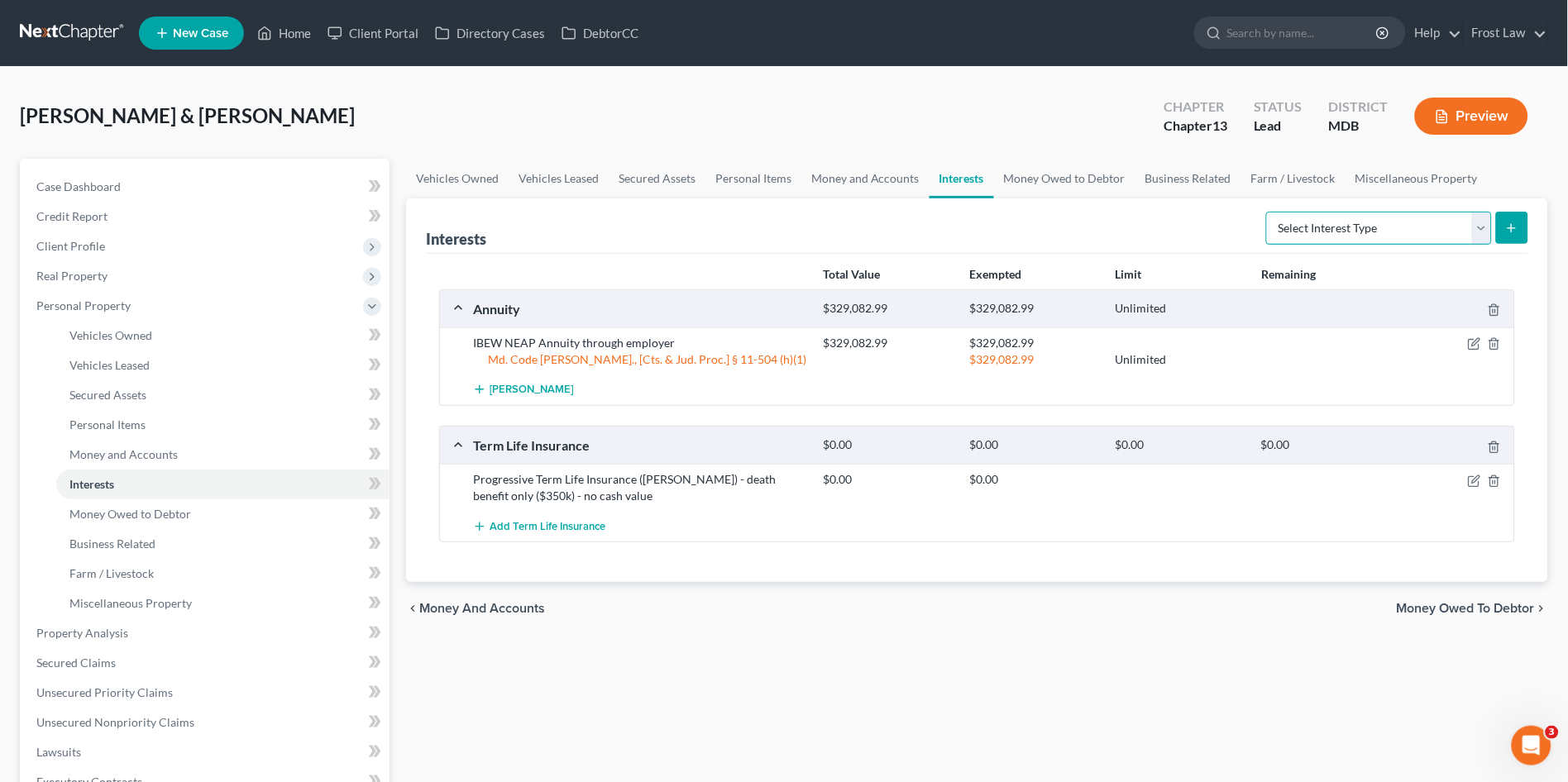
select select "unincorporated_business"
click at [1270, 211] on select "Select Interest Type 401K (A/B: 21) Annuity (A/B: 23) Bond (A/B: 18) Education …" at bounding box center [1379, 228] width 225 height 33
click at [1517, 225] on icon "submit" at bounding box center [1511, 228] width 13 height 13
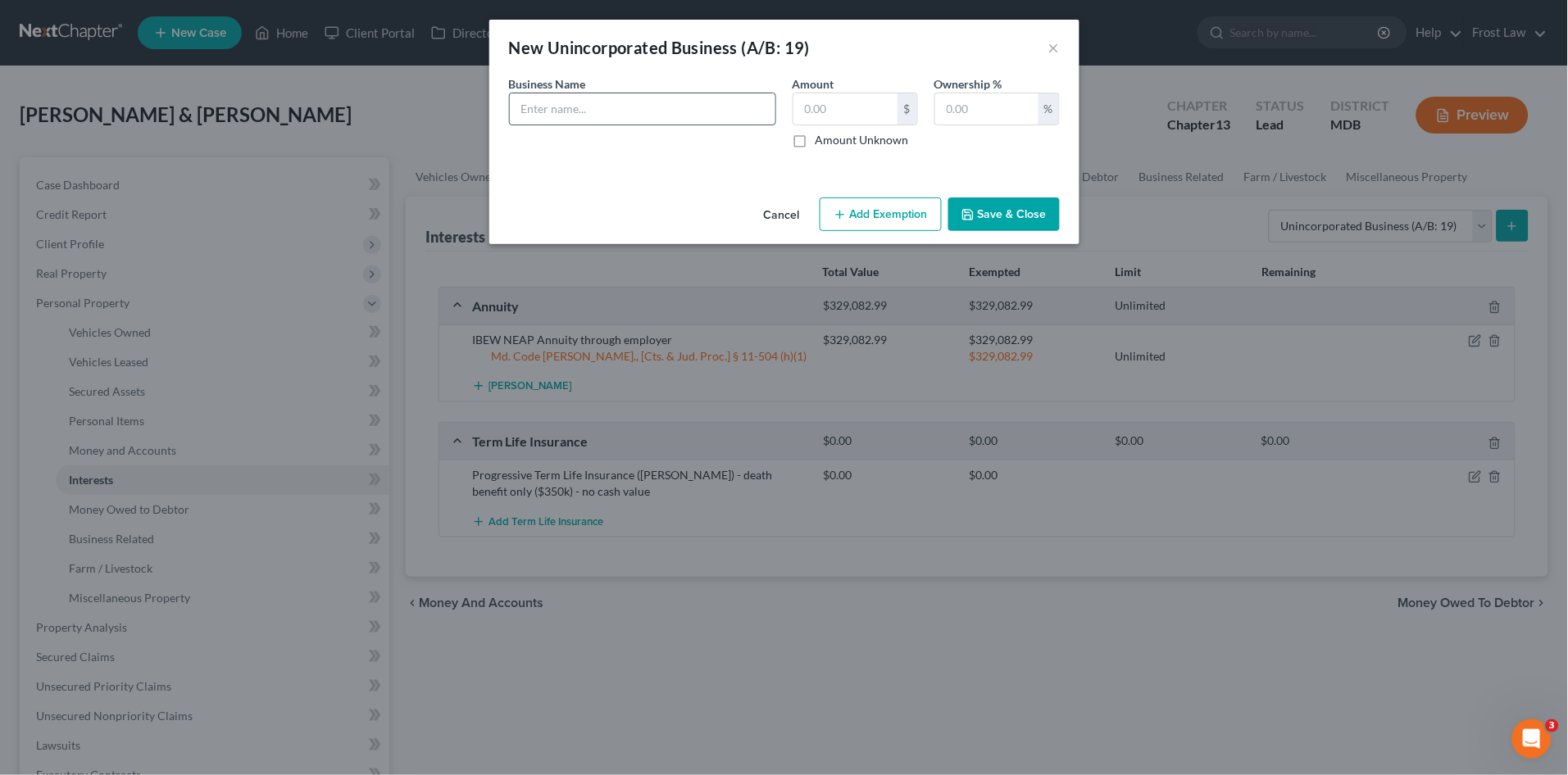
click at [638, 115] on input "text" at bounding box center [643, 109] width 266 height 31
type input "LISA WILDONER WLLNESS"
click at [816, 140] on label "Amount Unknown" at bounding box center [863, 139] width 94 height 16
click at [822, 140] on input "Amount Unknown" at bounding box center [827, 137] width 10 height 10
checkbox input "true"
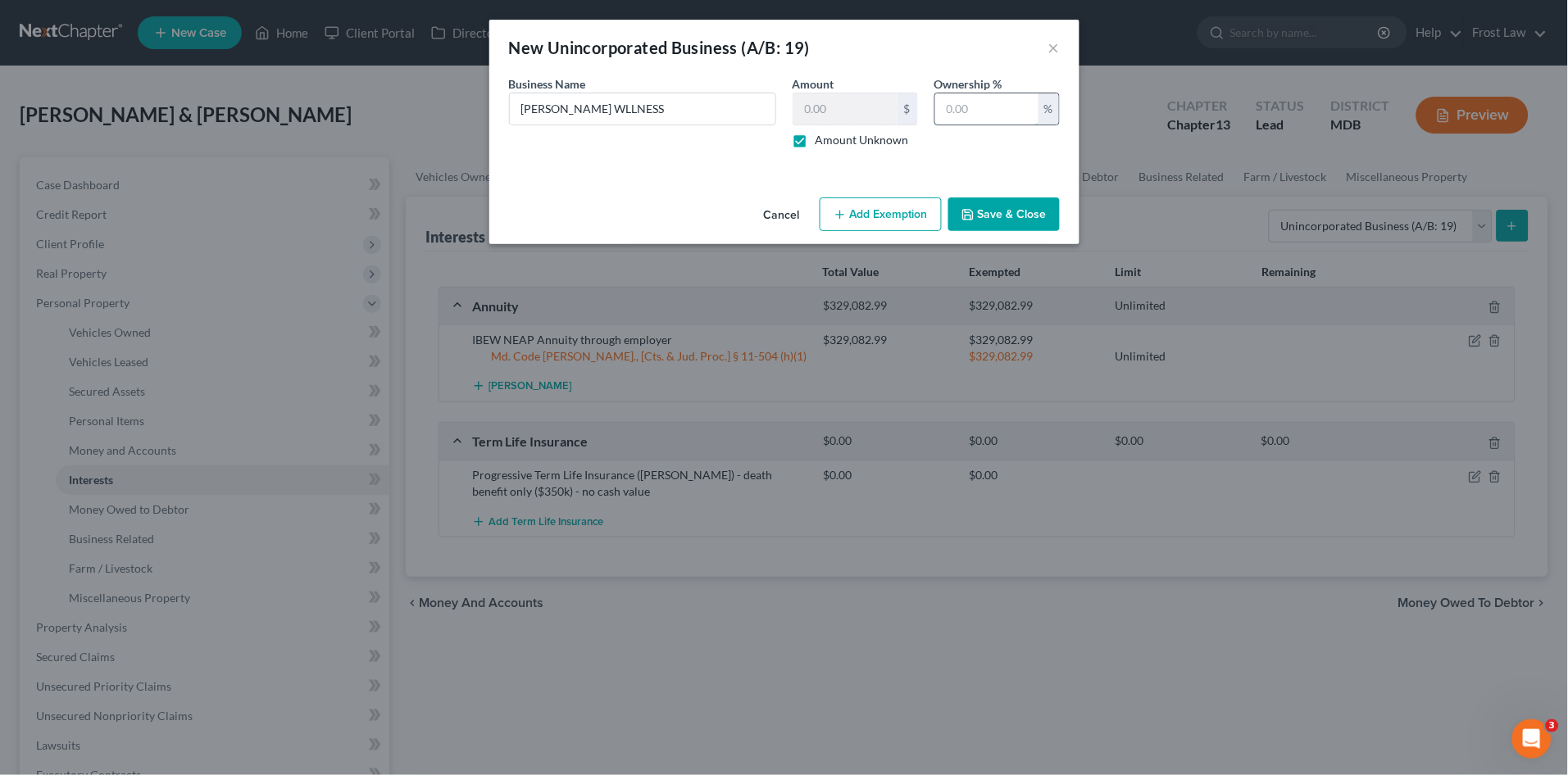
click at [952, 105] on input "text" at bounding box center [987, 109] width 103 height 31
type input "100"
click at [1024, 227] on button "Save & Close" at bounding box center [1004, 215] width 112 height 35
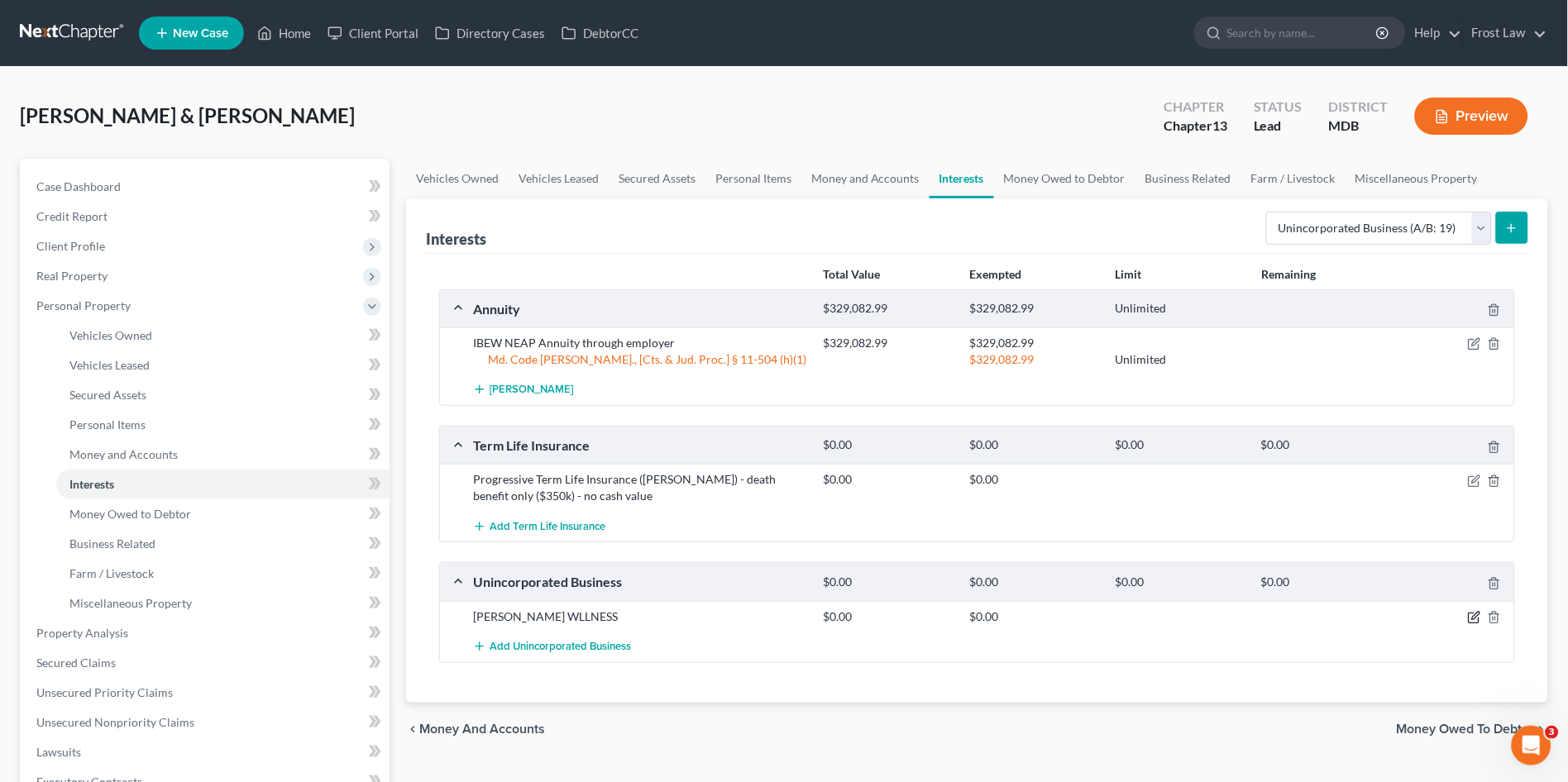
click at [1471, 619] on icon "button" at bounding box center [1474, 617] width 13 height 13
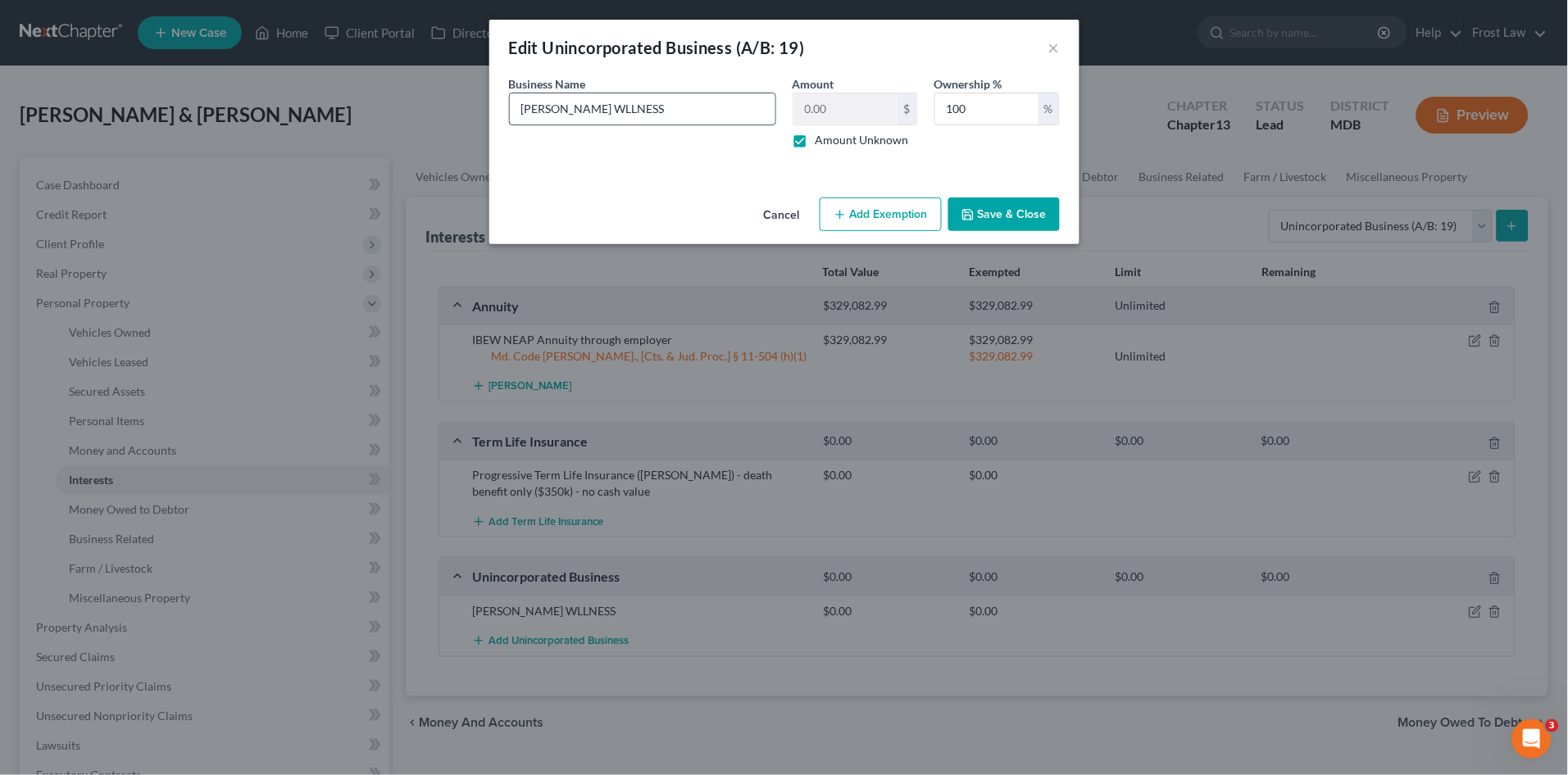
click at [622, 110] on input "LISA WILDONER WLLNESS" at bounding box center [643, 109] width 266 height 31
type input "LISA WILDONER WELLNESS"
click at [1020, 193] on div "Cancel Add Exemption Save & Close" at bounding box center [784, 217] width 590 height 54
click at [1025, 221] on button "Save & Close" at bounding box center [1004, 215] width 112 height 35
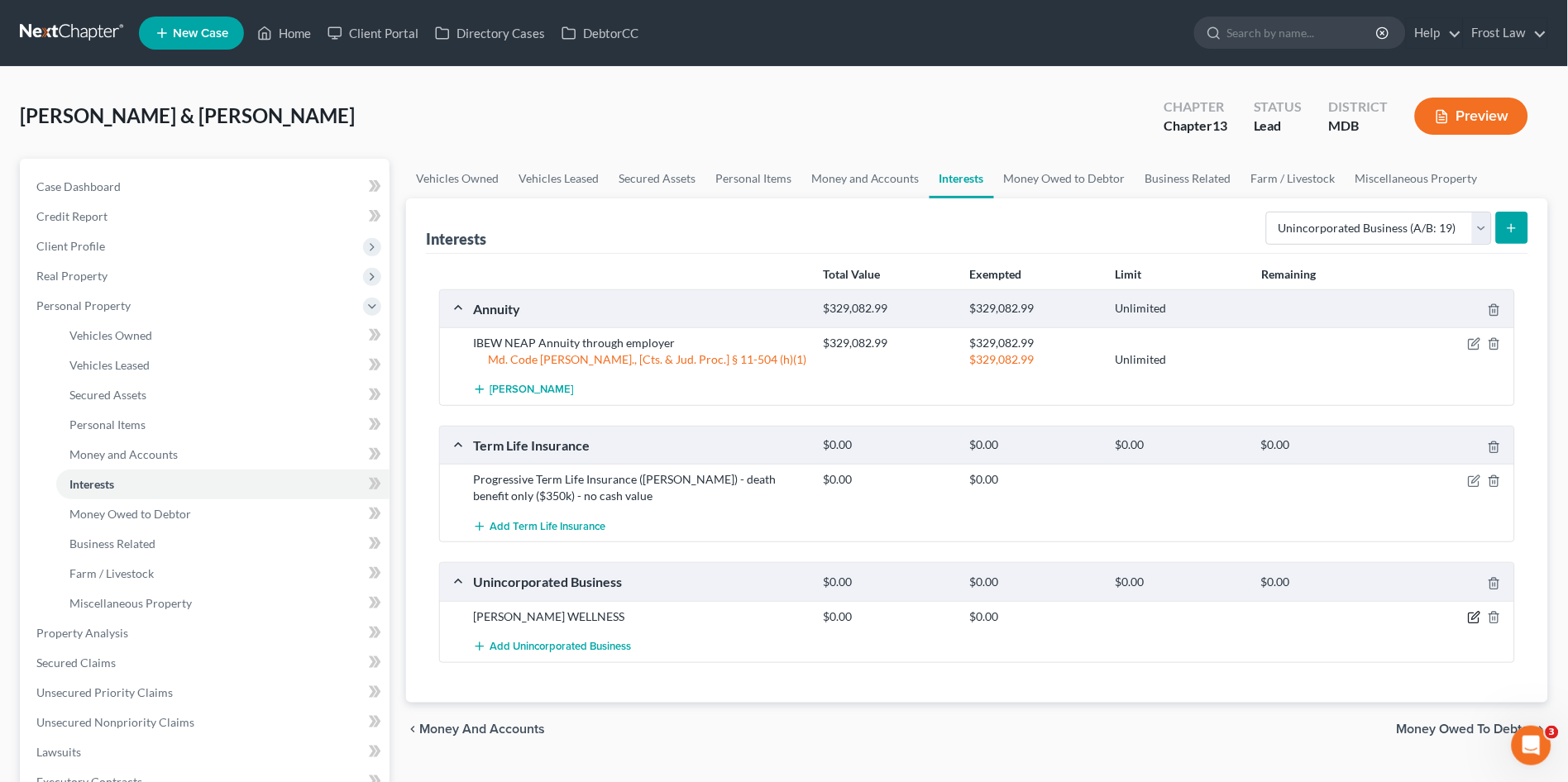
click at [1477, 614] on icon "button" at bounding box center [1474, 617] width 13 height 13
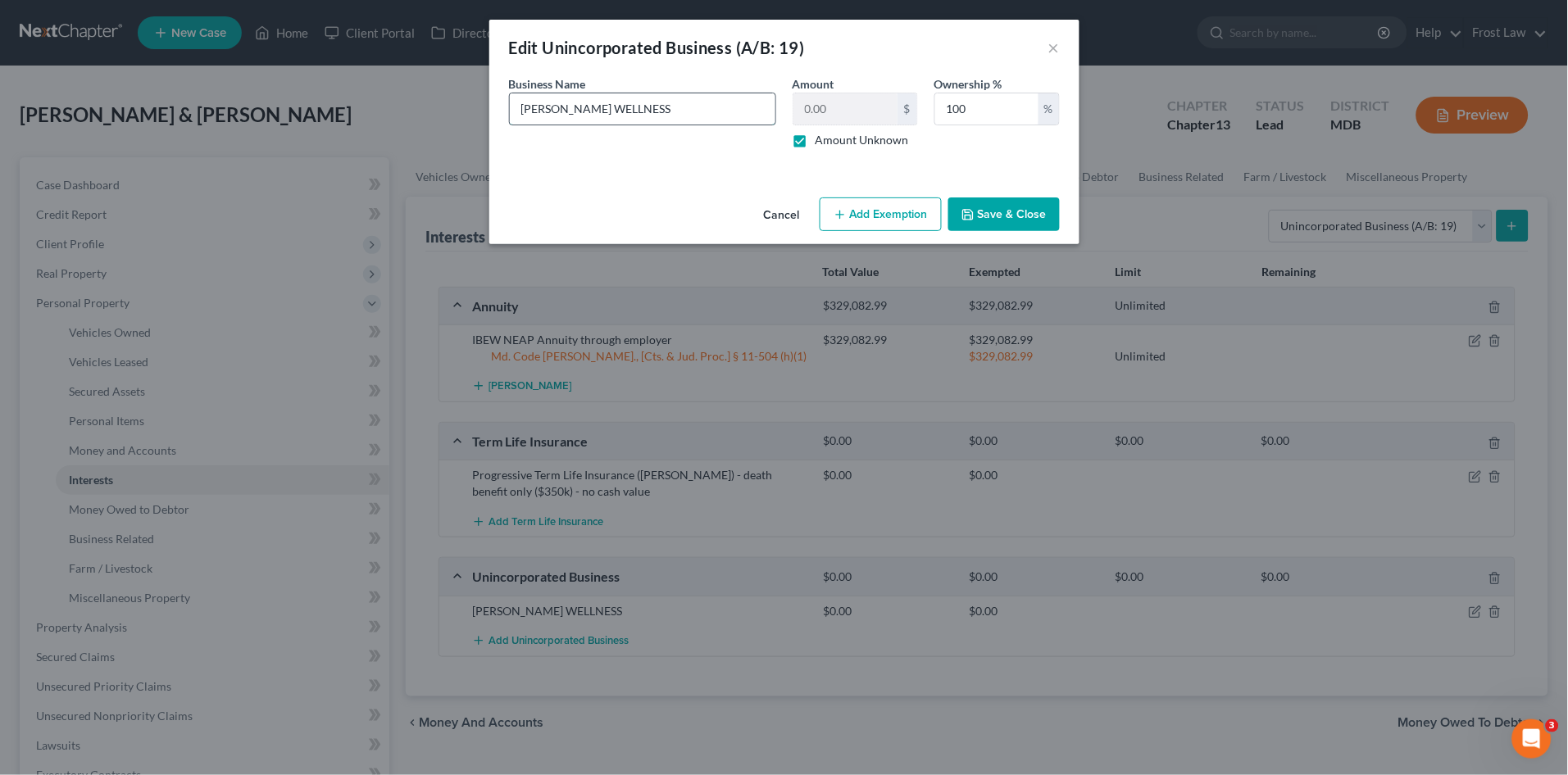
click at [724, 110] on input "LISA WILDONER WELLNESS" at bounding box center [643, 109] width 266 height 31
click at [1012, 211] on button "Save & Close" at bounding box center [1004, 215] width 112 height 35
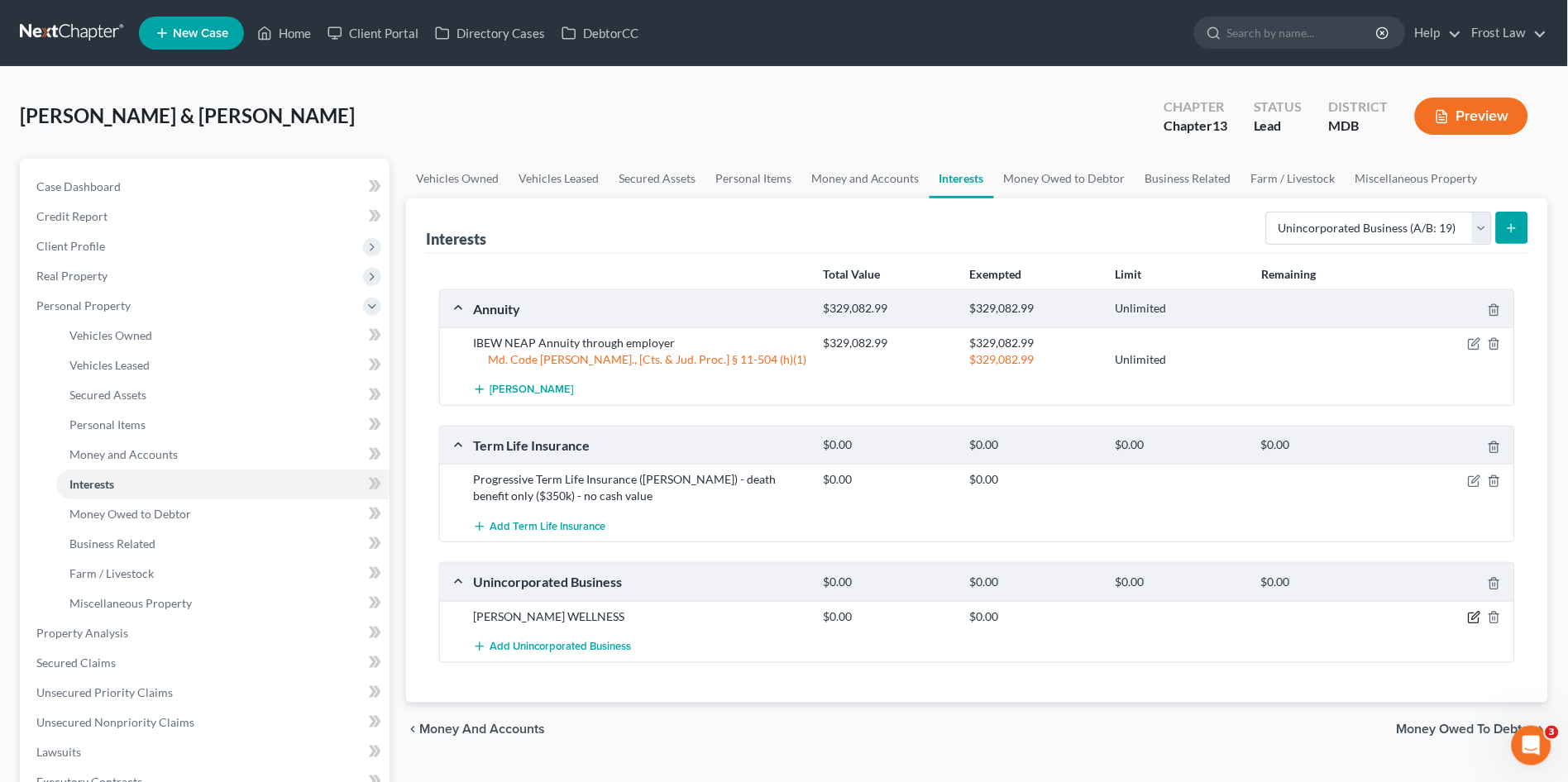
click at [1473, 616] on icon "button" at bounding box center [1475, 615] width 8 height 8
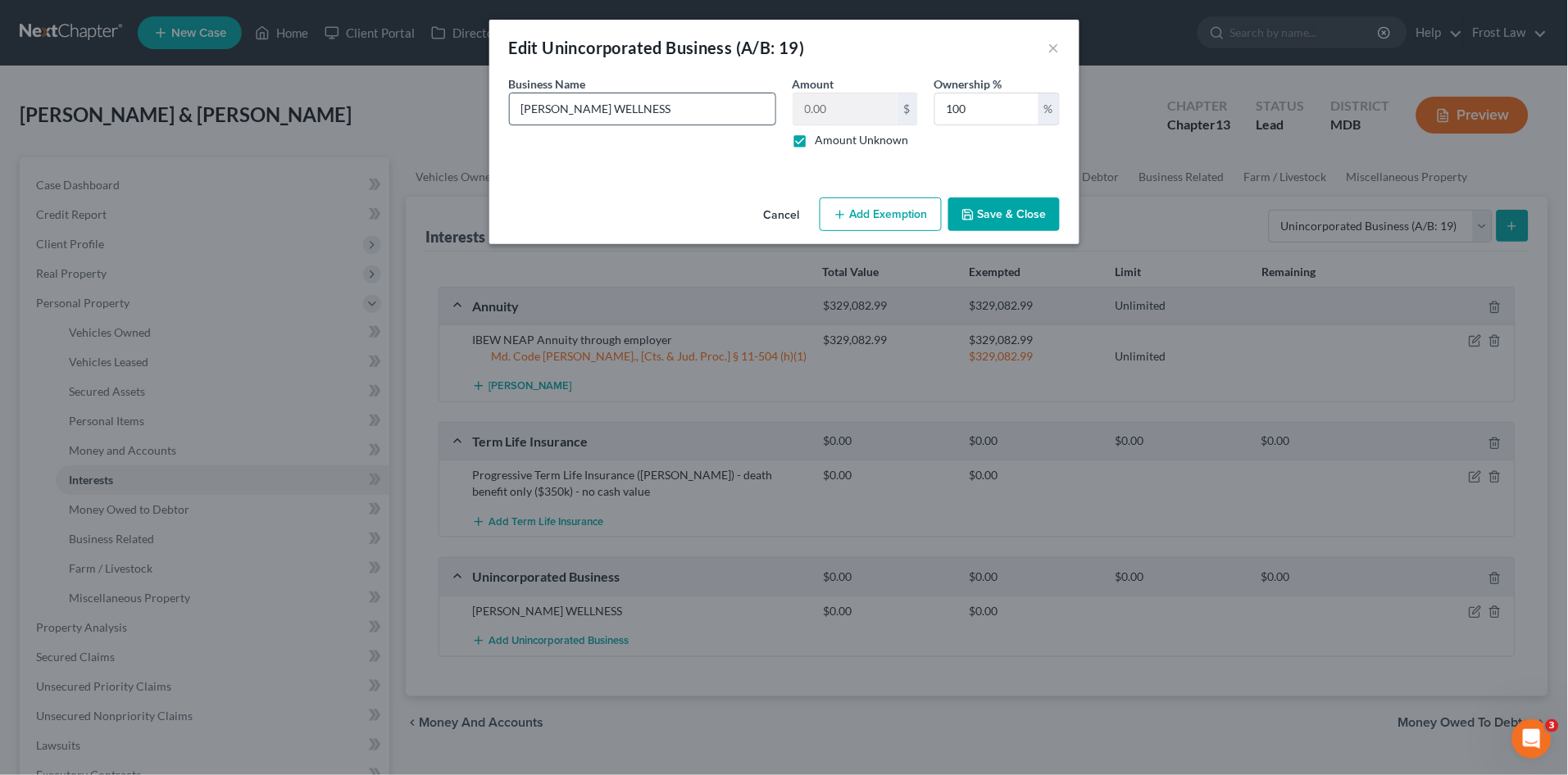
click at [700, 100] on input "LISA WILDONER WELLNESS" at bounding box center [643, 109] width 266 height 31
click at [1028, 220] on button "Save & Close" at bounding box center [1004, 215] width 112 height 35
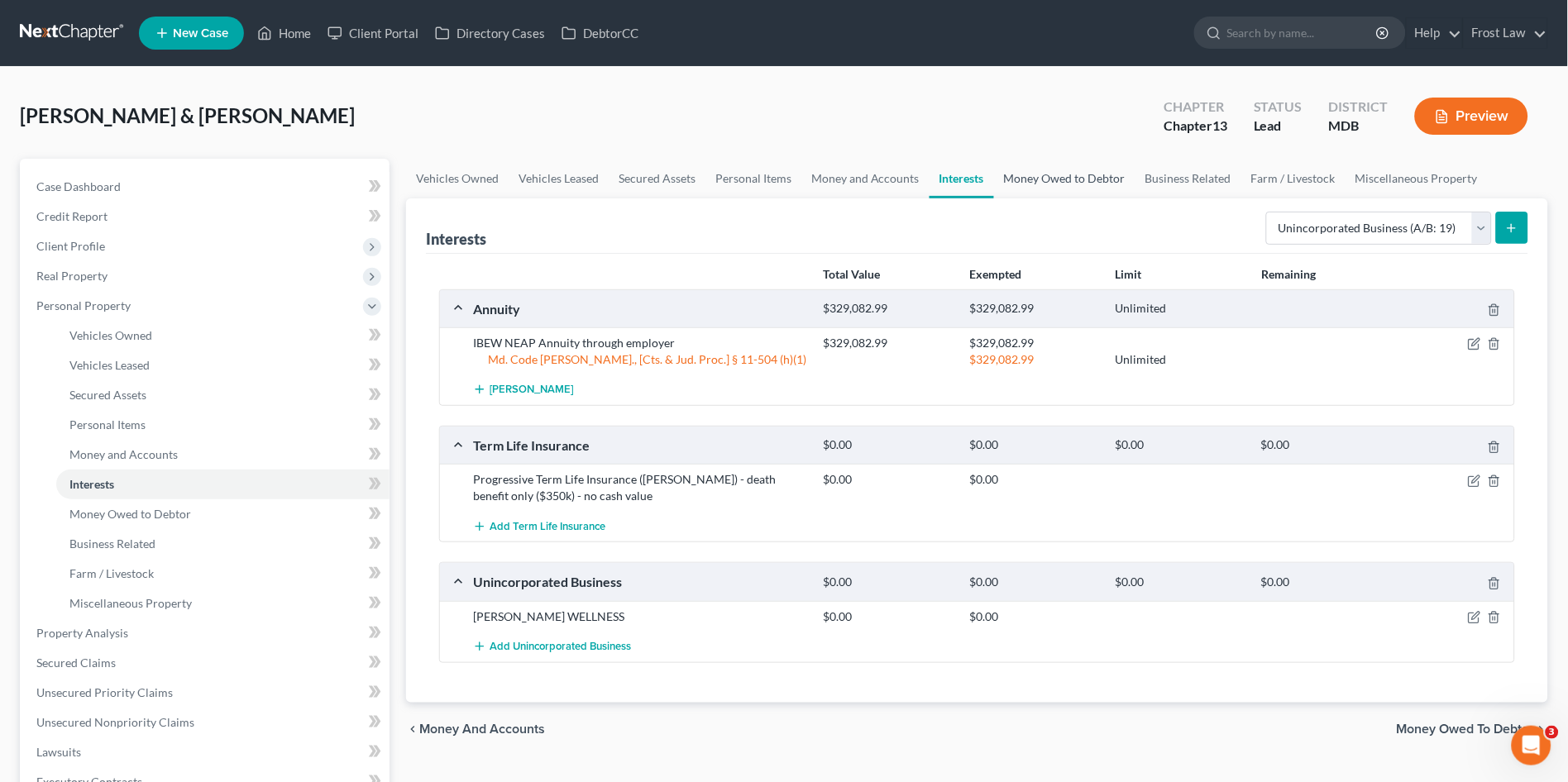
click at [1051, 177] on link "Money Owed to Debtor" at bounding box center [1065, 178] width 142 height 39
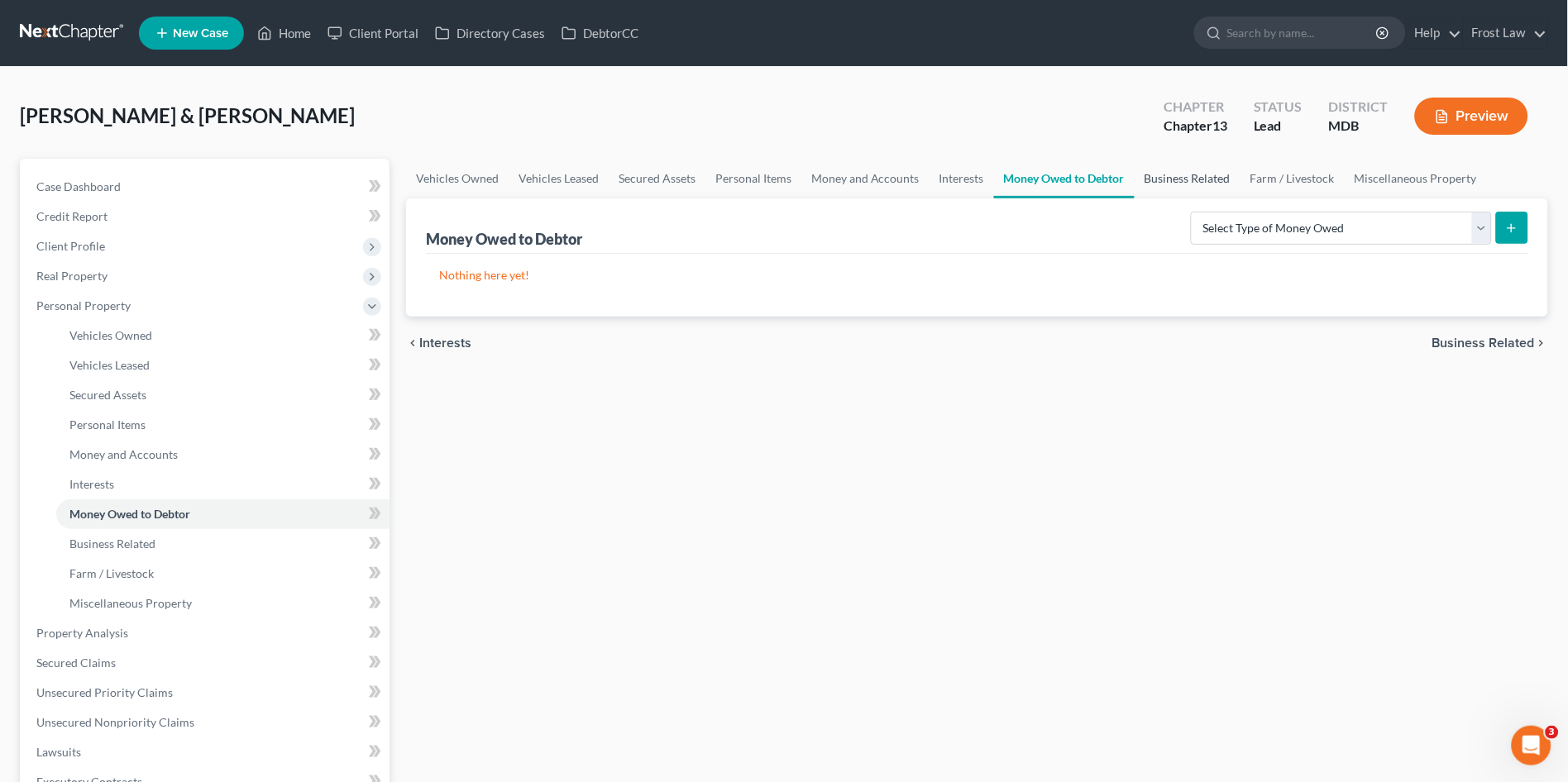
click at [1196, 176] on link "Business Related" at bounding box center [1187, 178] width 106 height 39
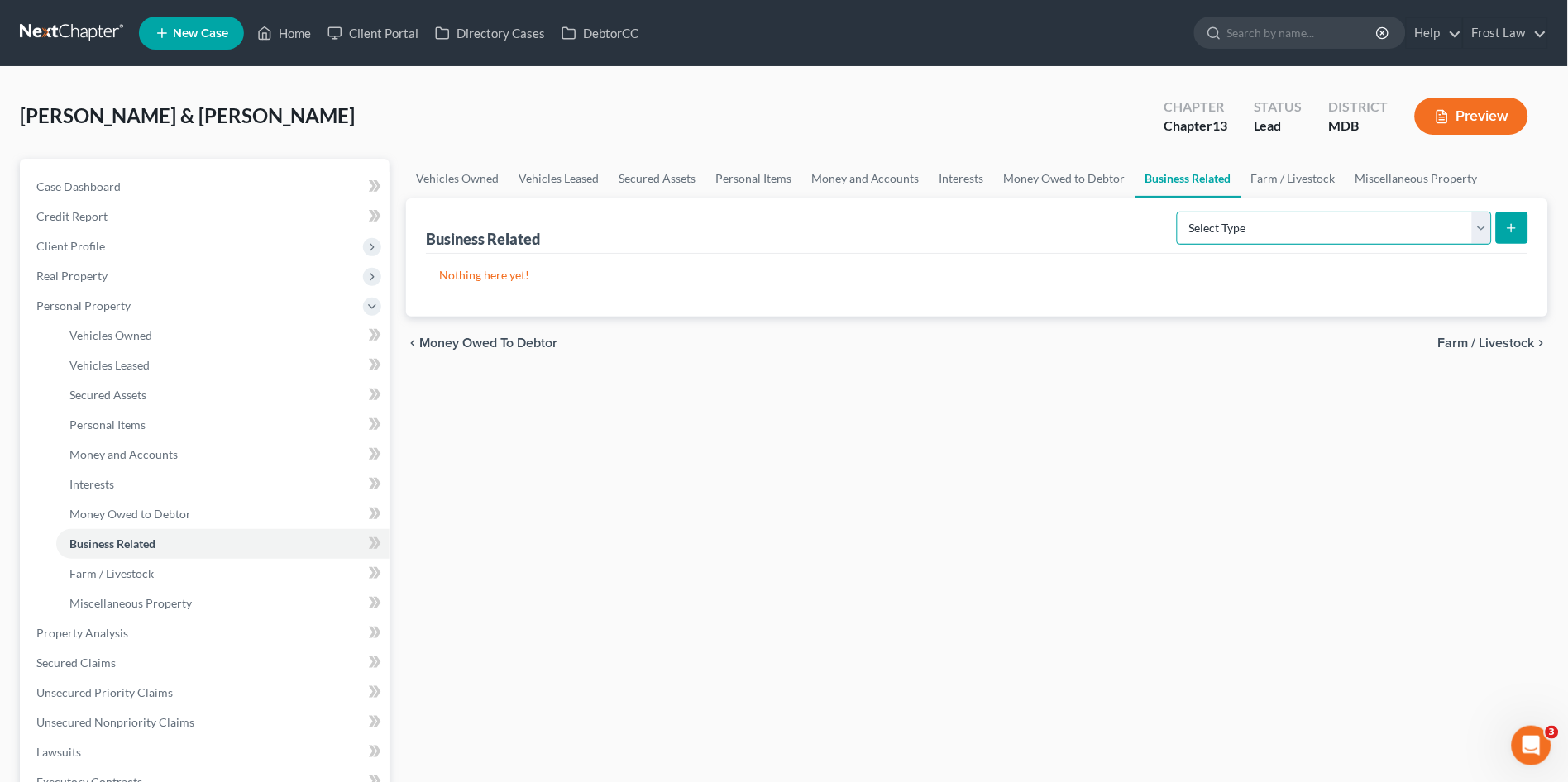
click at [1222, 239] on select "Select Type Customer Lists (A/B: 43) Franchises (A/B: 27) Inventory (A/B: 41) L…" at bounding box center [1335, 228] width 316 height 33
click at [1038, 418] on div "Vehicles Owned Vehicles Leased Secured Assets Personal Items Money and Accounts…" at bounding box center [977, 651] width 1159 height 985
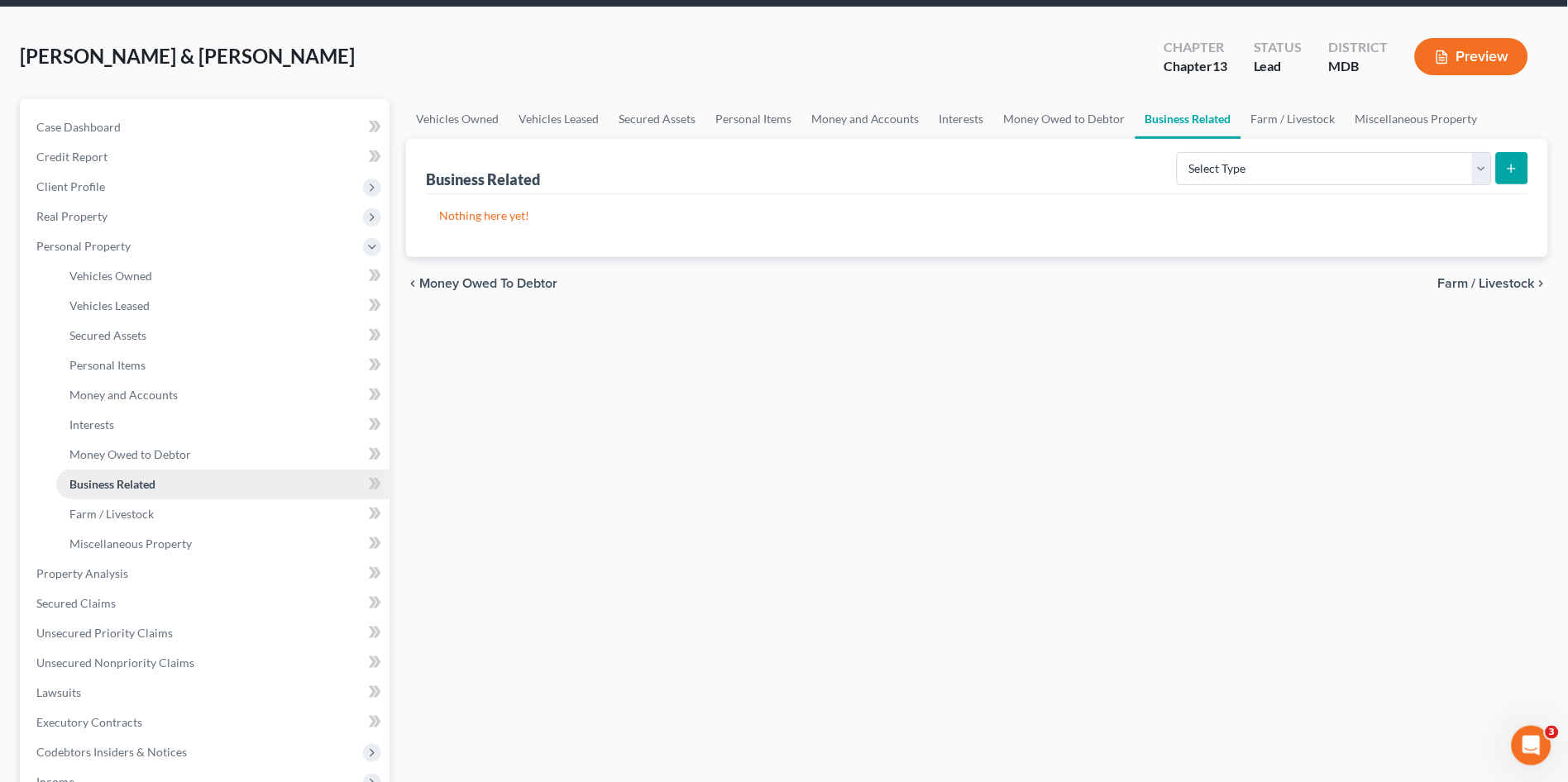
scroll to position [183, 0]
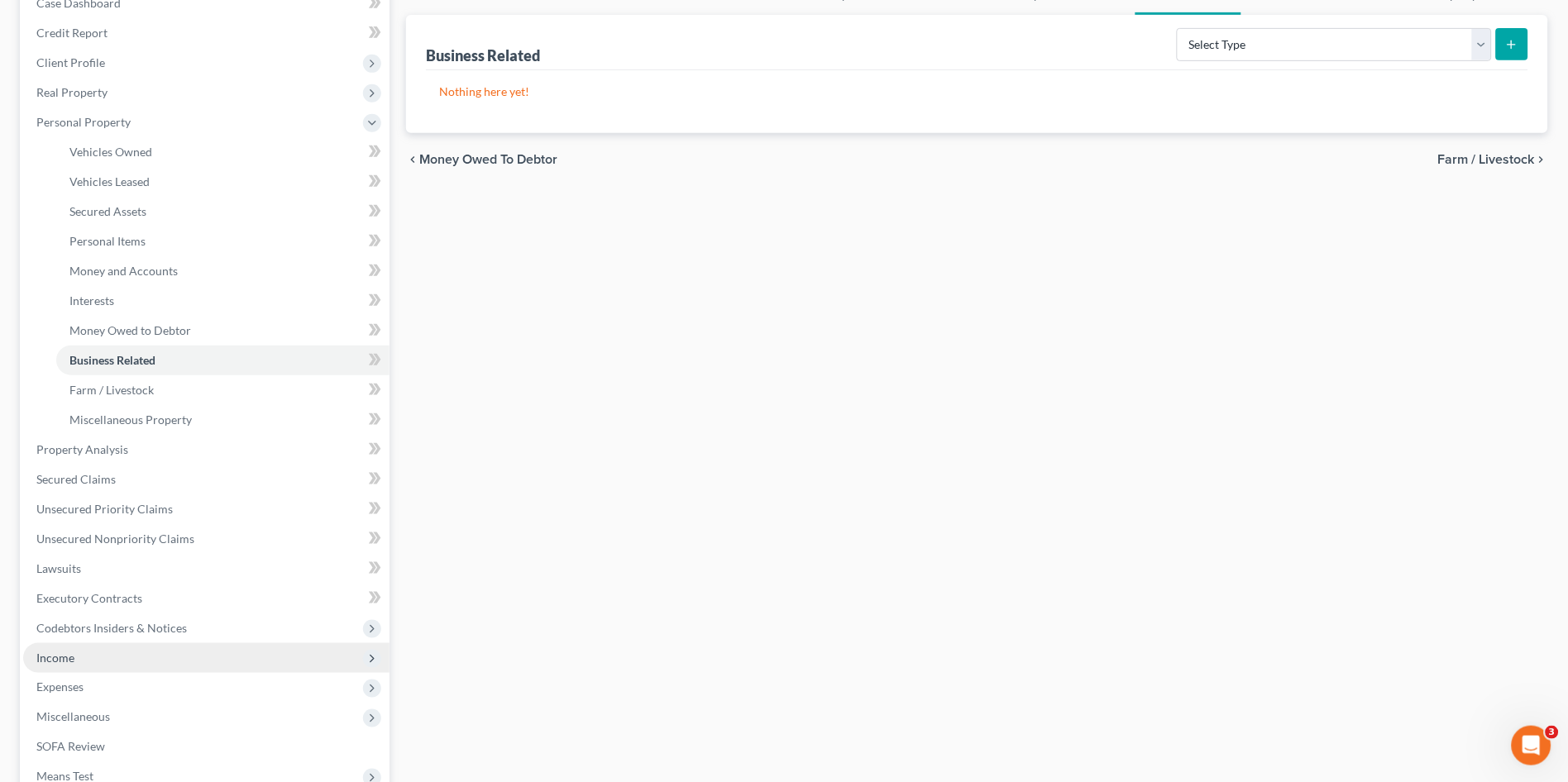
click at [100, 651] on span "Income" at bounding box center [205, 658] width 366 height 30
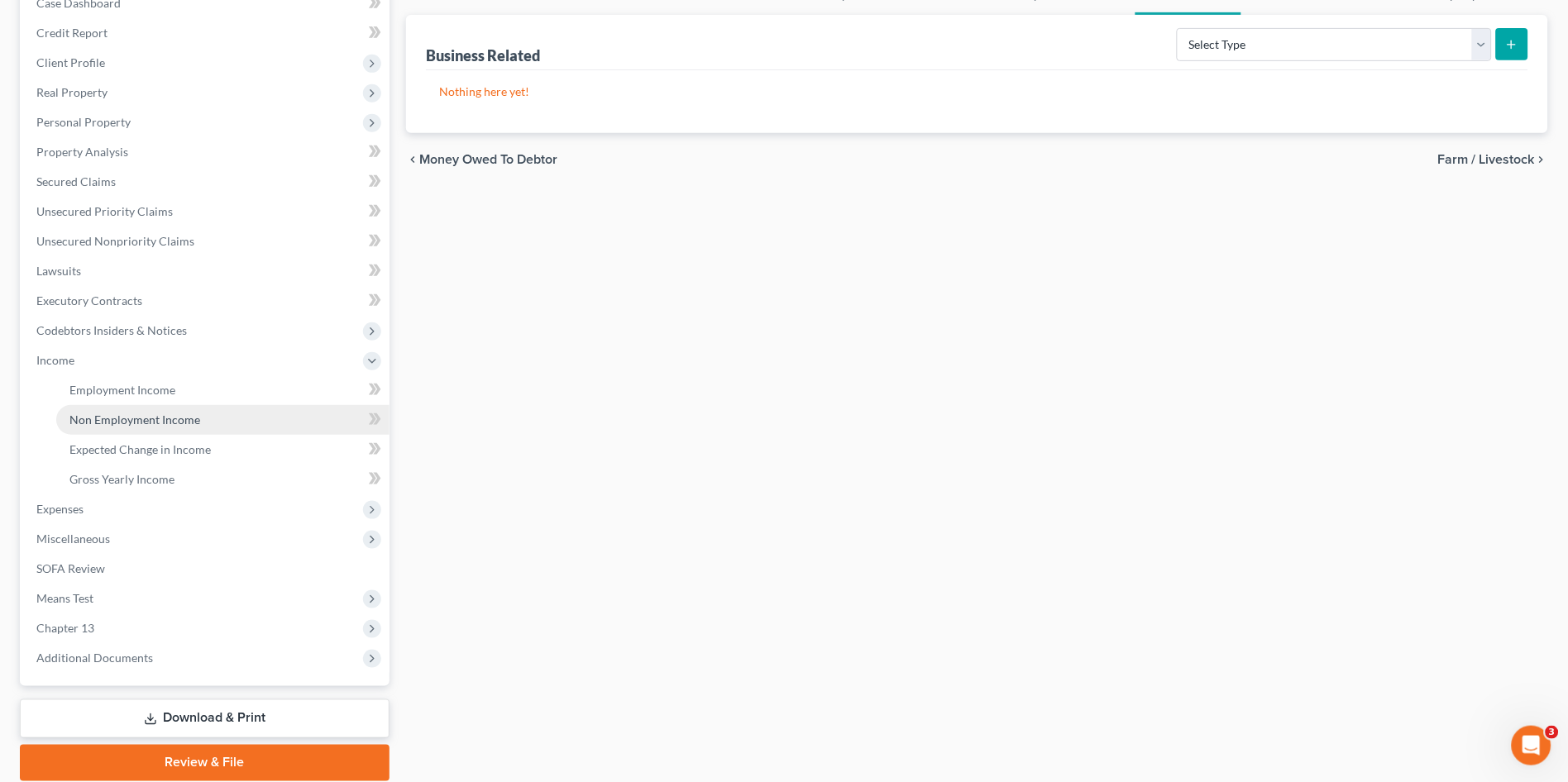
click at [125, 415] on span "Non Employment Income" at bounding box center [135, 419] width 131 height 14
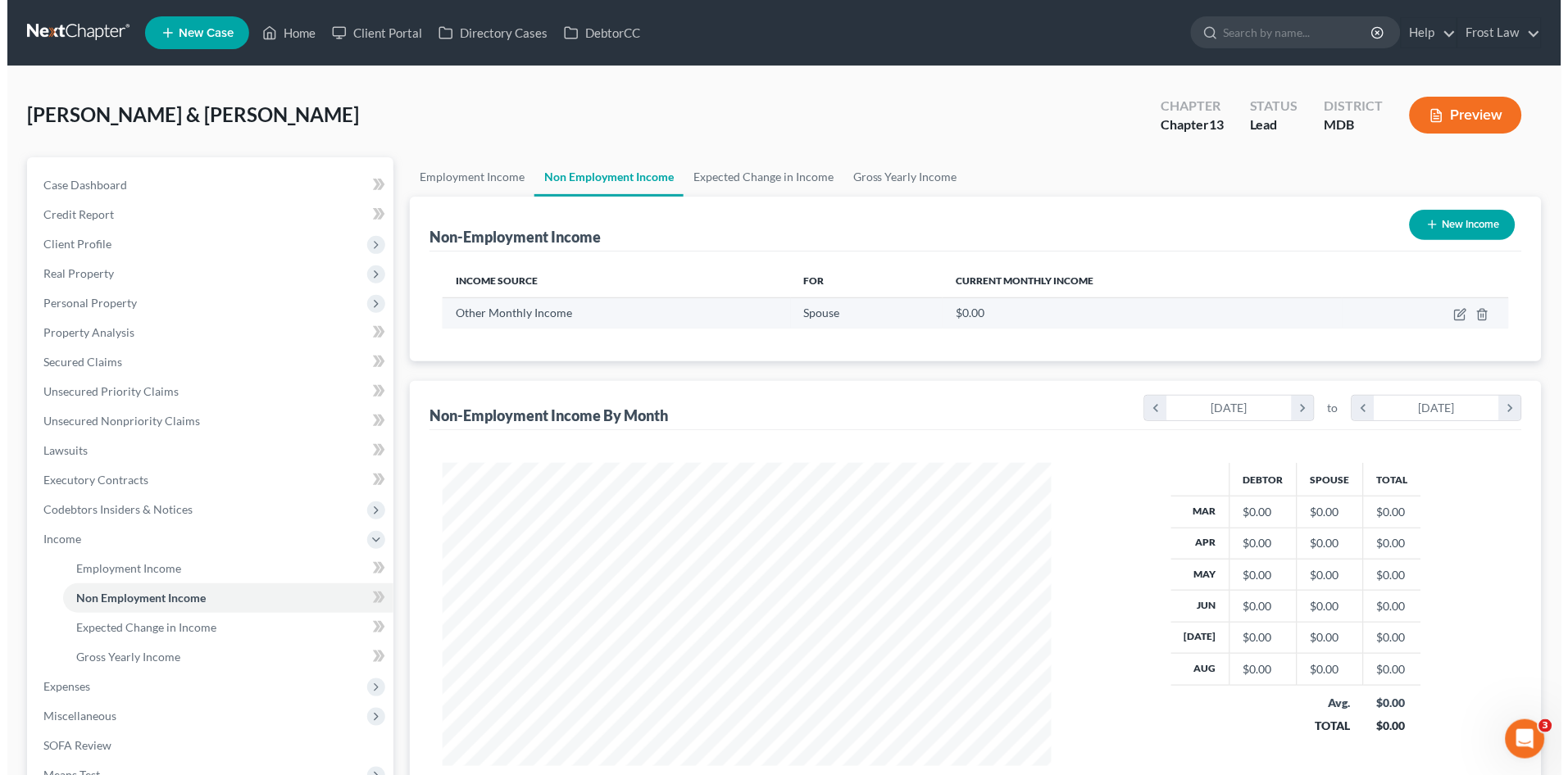
scroll to position [302, 641]
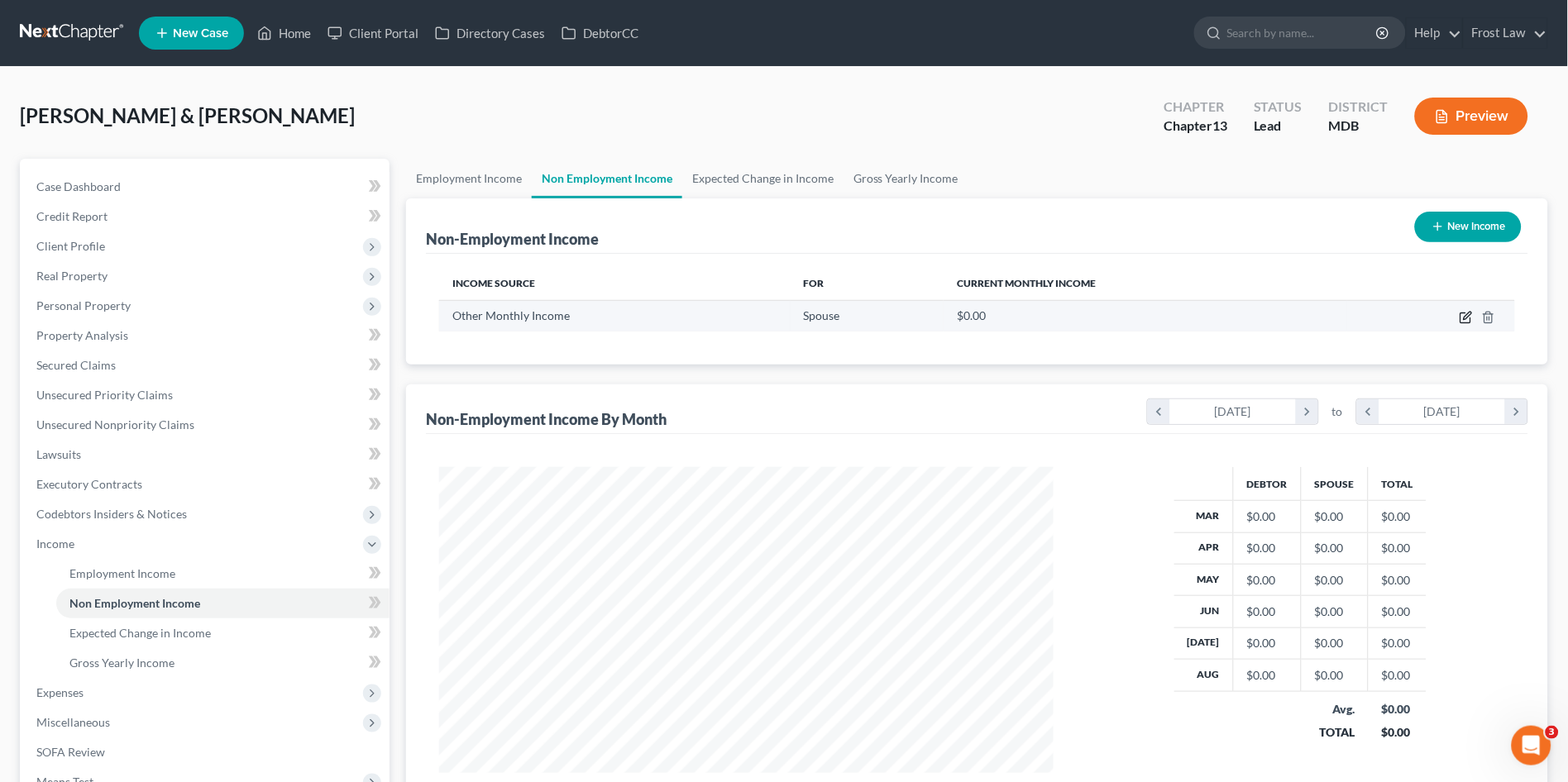
click at [1463, 314] on icon "button" at bounding box center [1465, 318] width 10 height 10
select select "13"
select select "0"
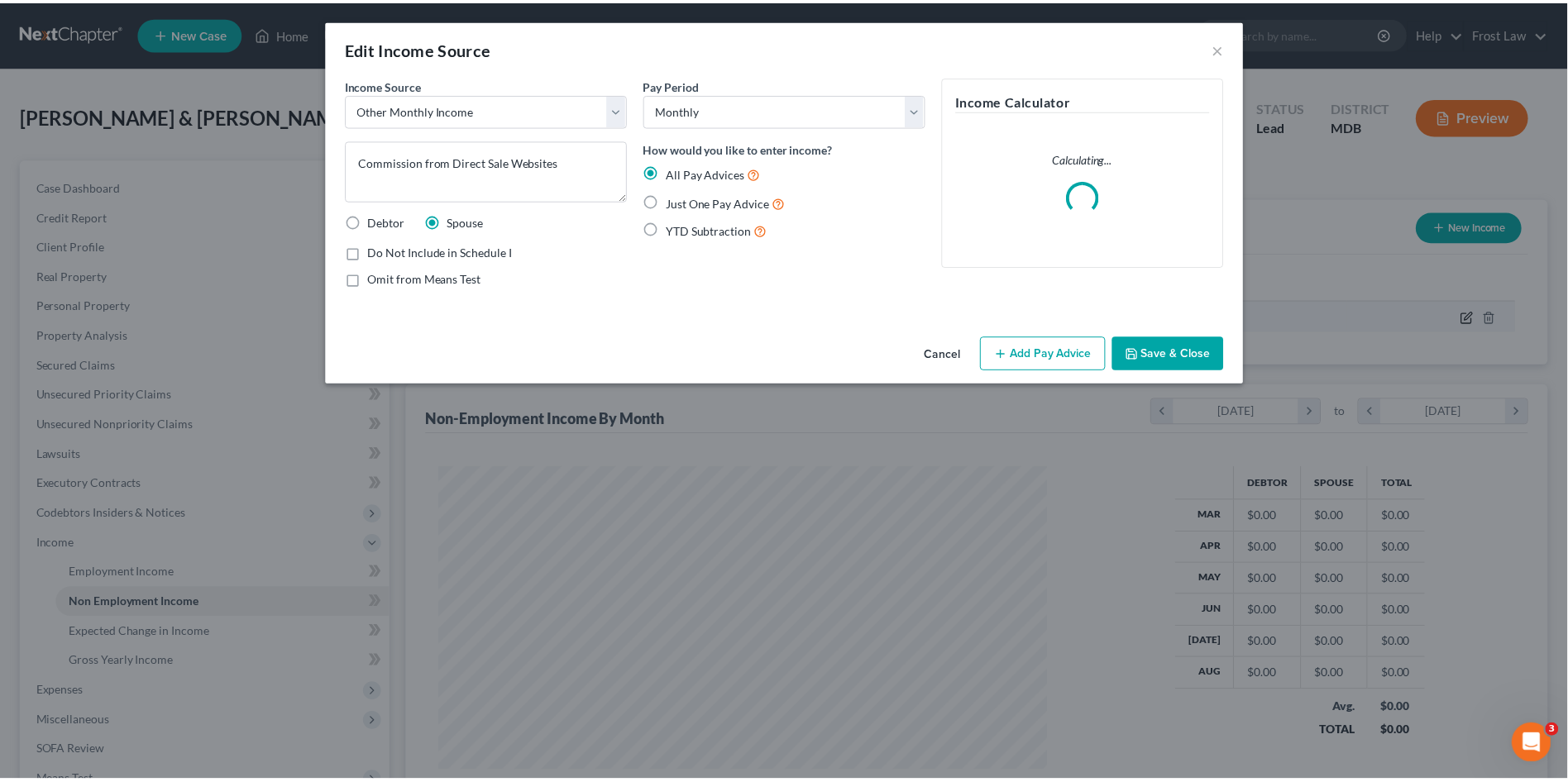
scroll to position [308, 654]
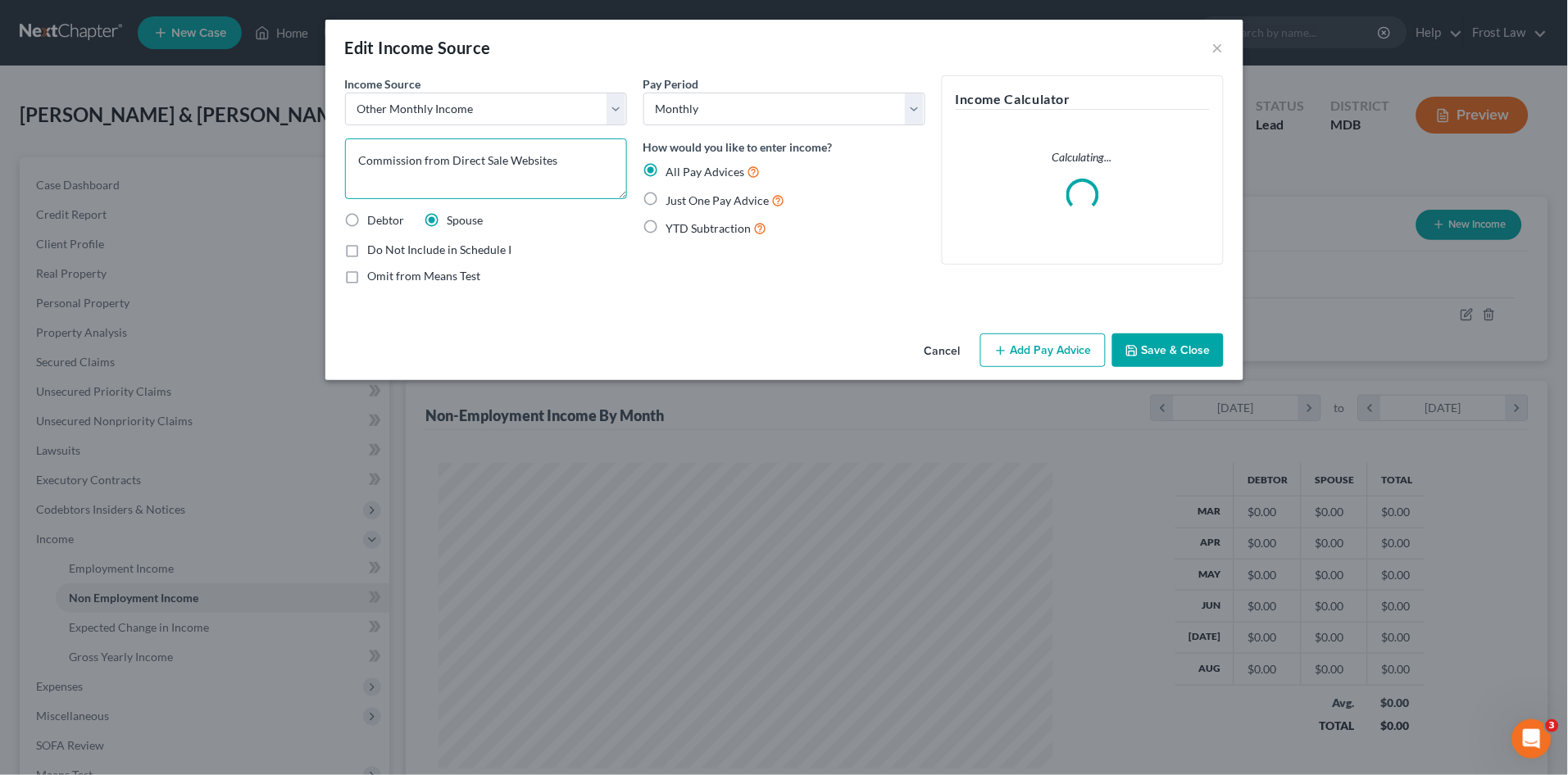
click at [609, 157] on textarea "Commission from Direct Sale Websites" at bounding box center [486, 169] width 282 height 61
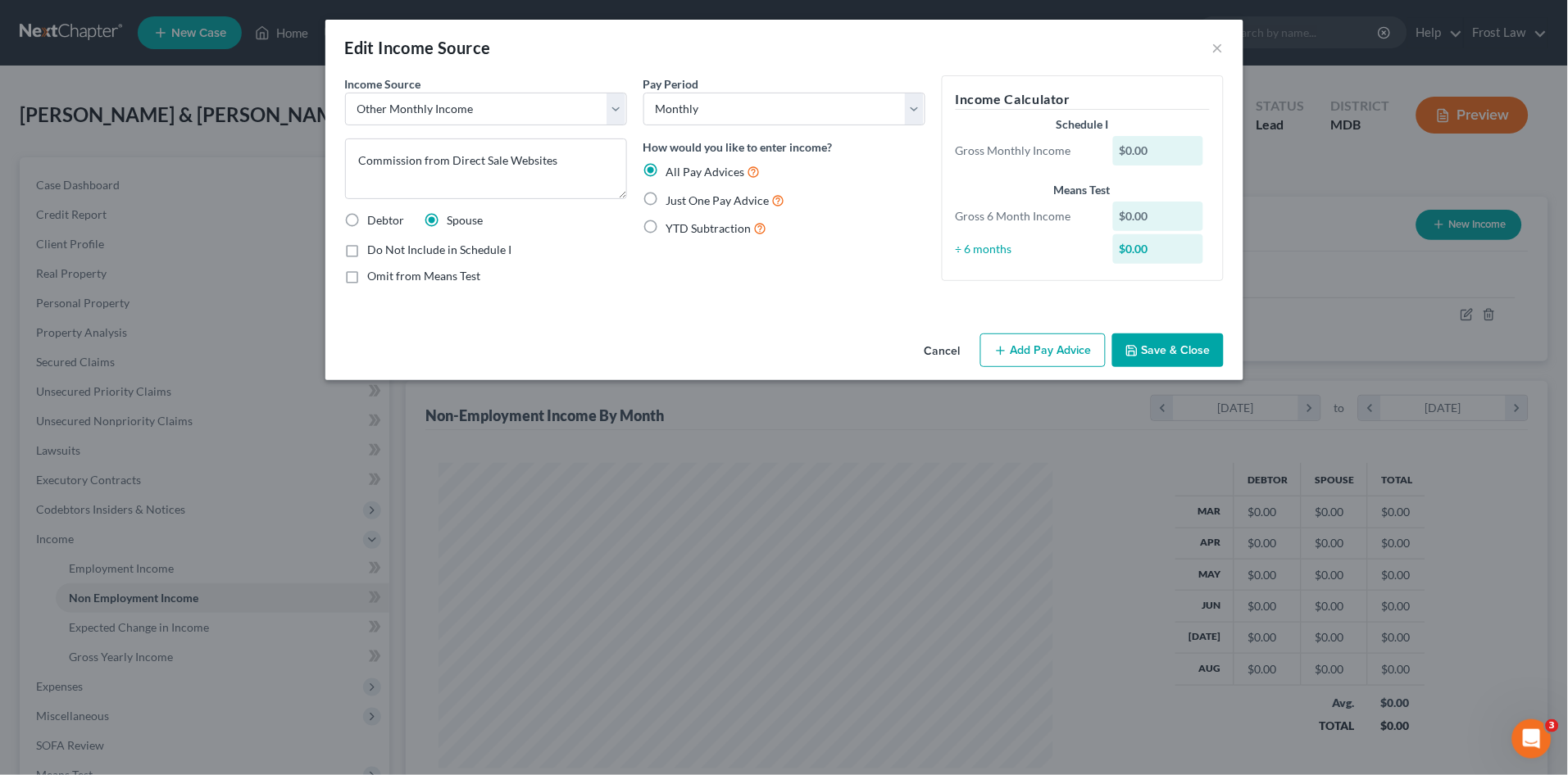
click at [1041, 349] on button "Add Pay Advice" at bounding box center [1043, 351] width 126 height 35
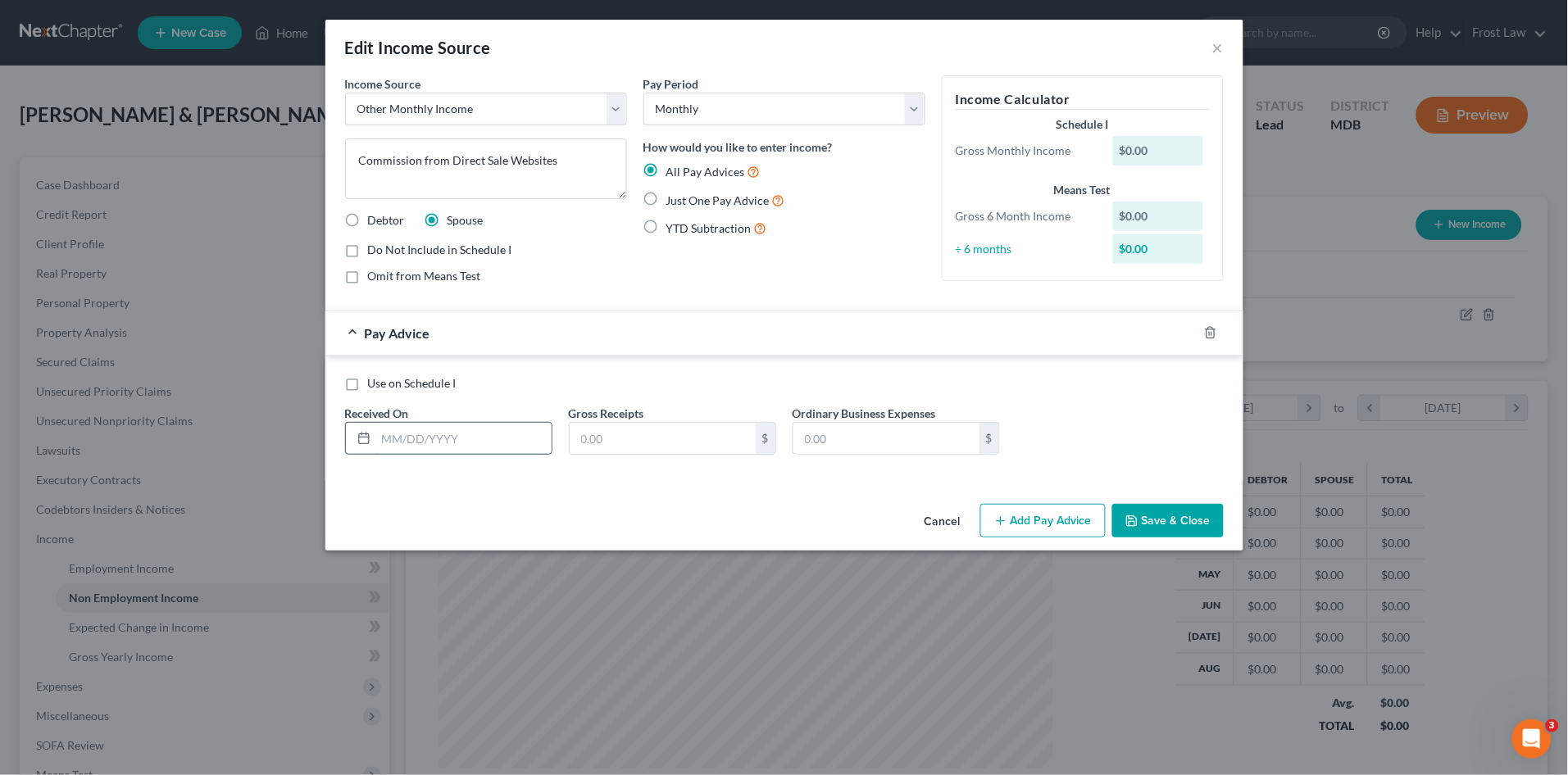
click at [437, 444] on input "text" at bounding box center [463, 438] width 176 height 31
type input "03/31/"
click at [616, 438] on input "text" at bounding box center [663, 438] width 186 height 31
type input "0.00"
click at [475, 437] on input "03/31/" at bounding box center [463, 438] width 176 height 31
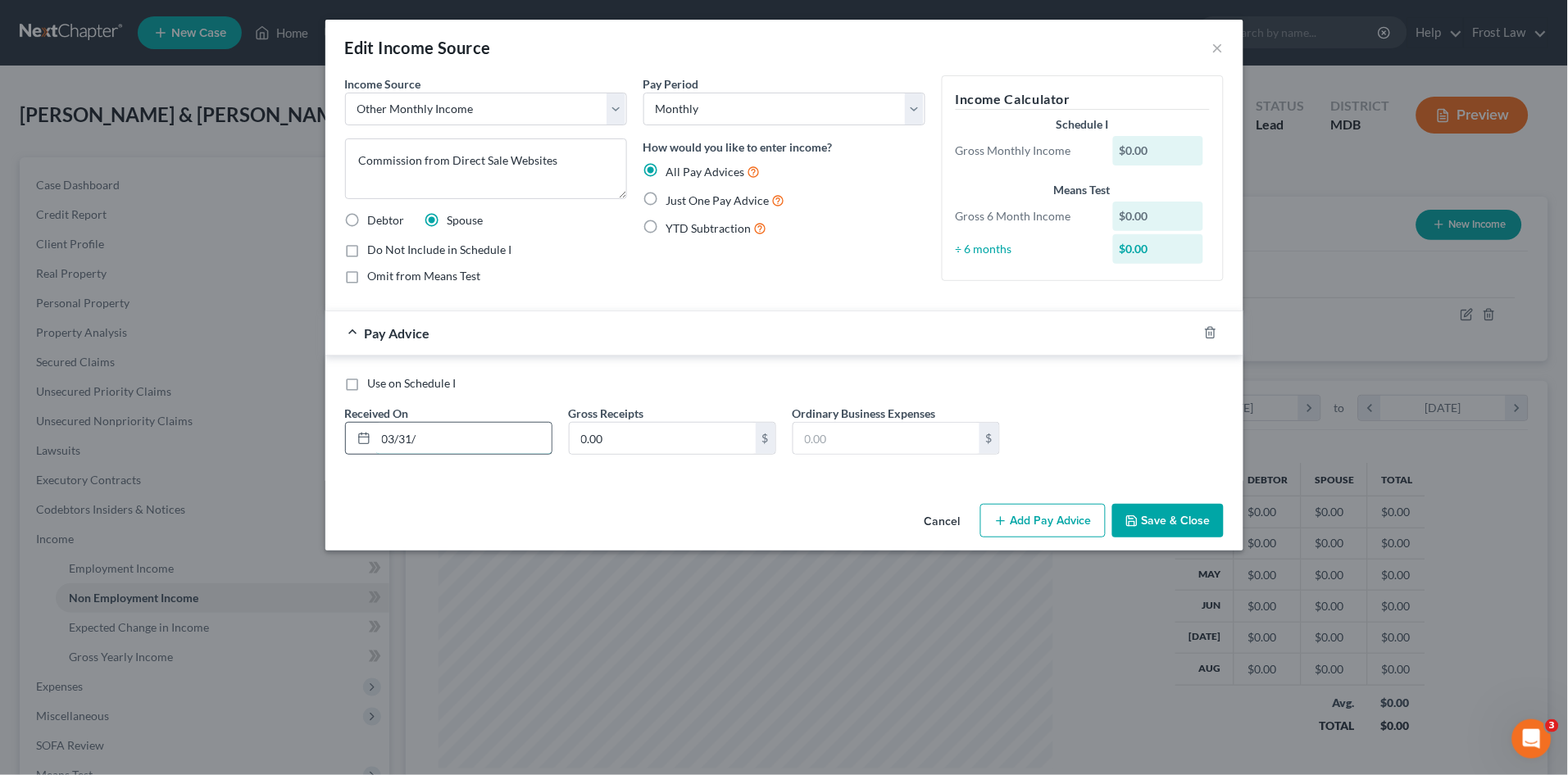
type input "03/31/2025"
drag, startPoint x: 1167, startPoint y: 508, endPoint x: 1206, endPoint y: 617, distance: 115.8
click at [1167, 508] on button "Save & Close" at bounding box center [1168, 521] width 112 height 35
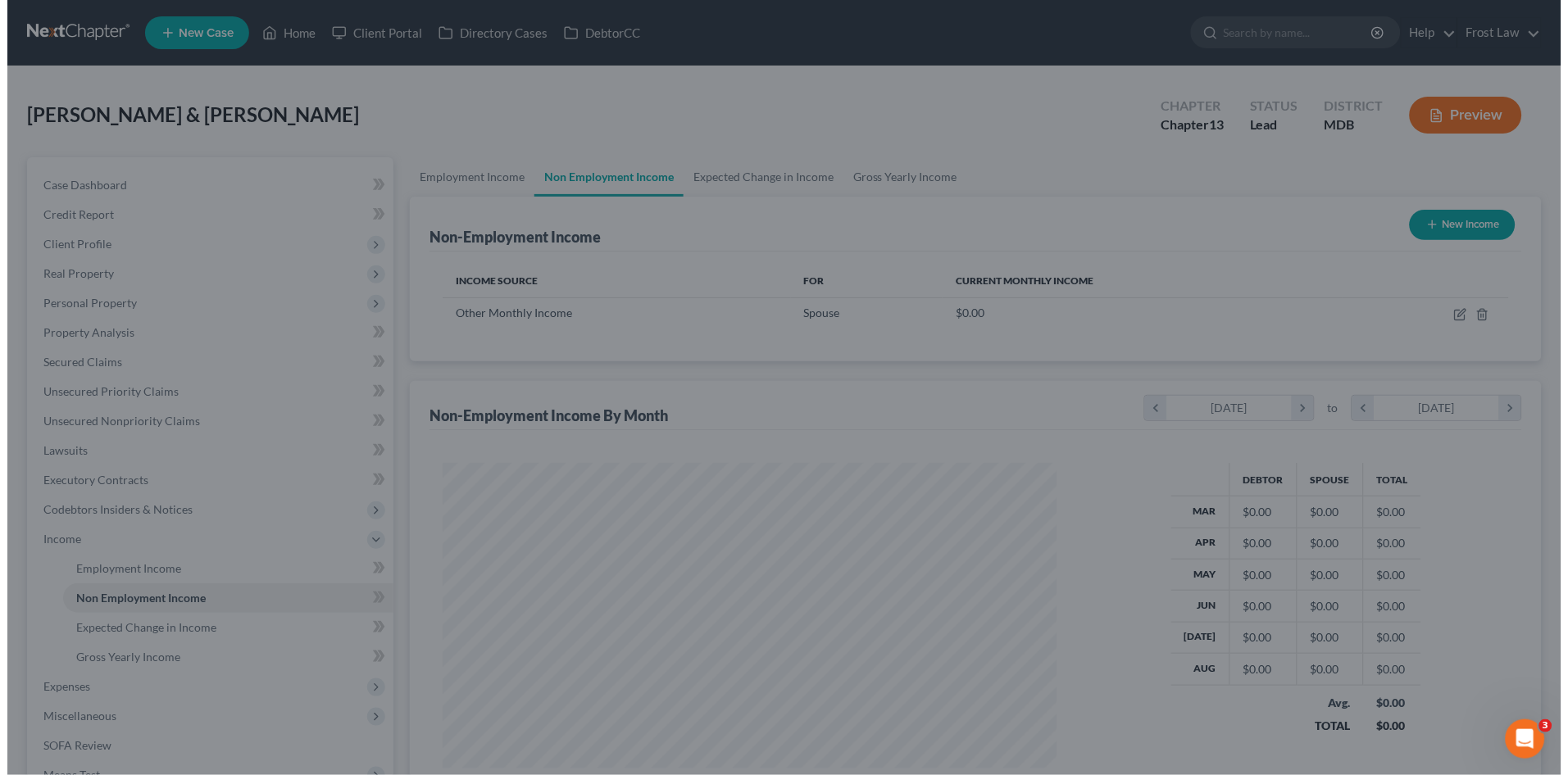
scroll to position [819086, 819104]
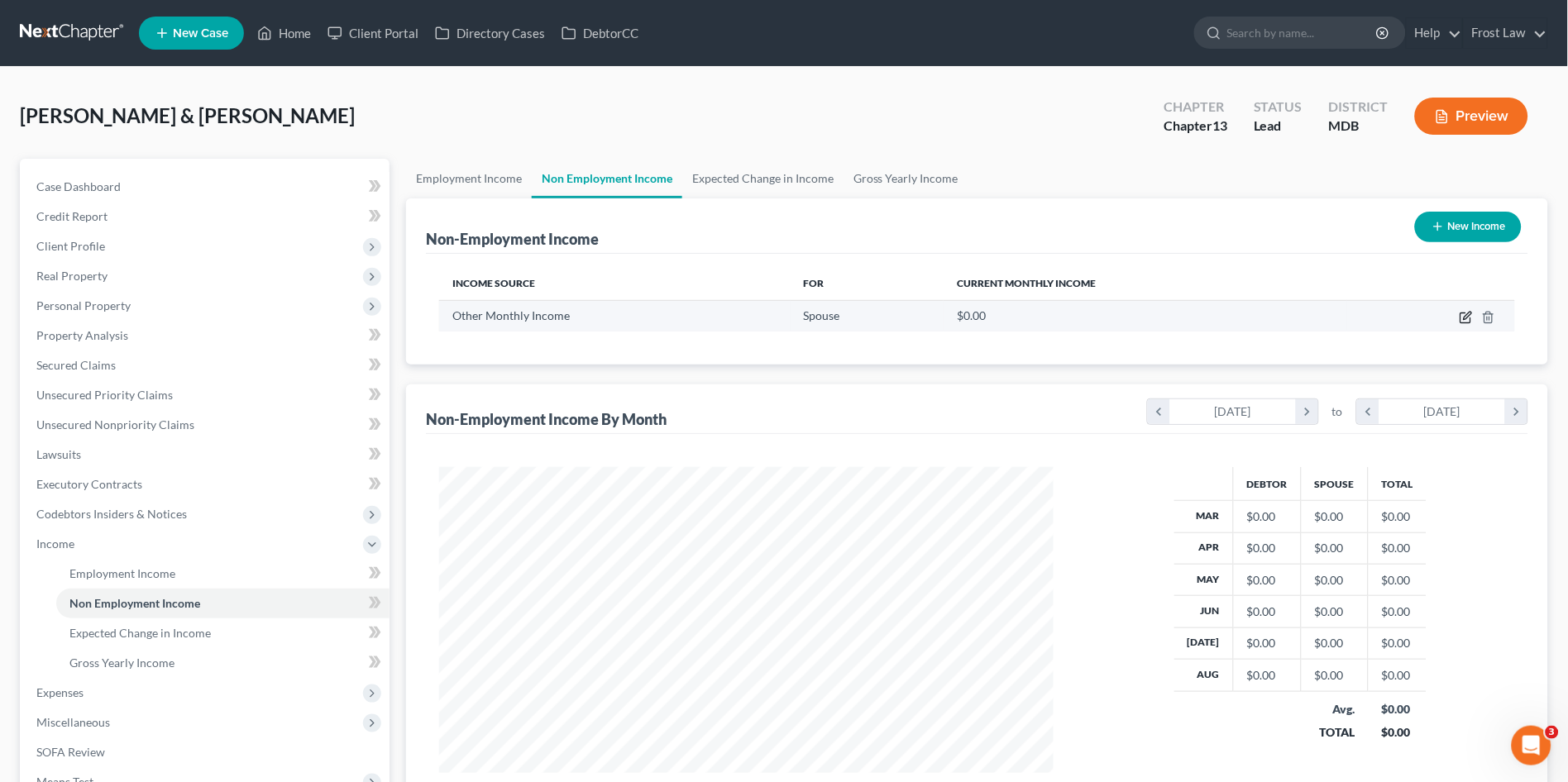
click at [1466, 316] on icon "button" at bounding box center [1467, 315] width 8 height 8
select select "13"
select select "0"
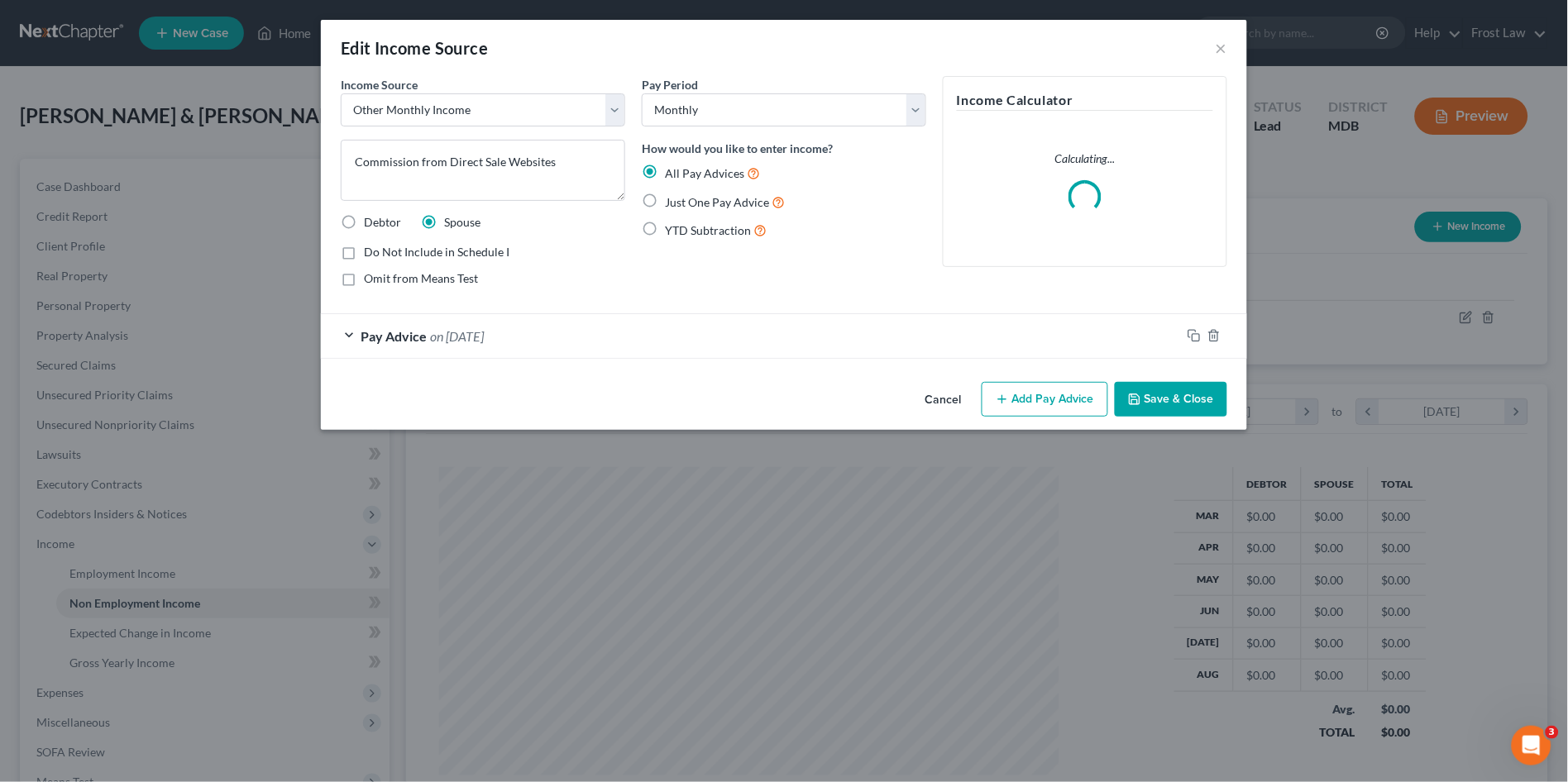
scroll to position [308, 654]
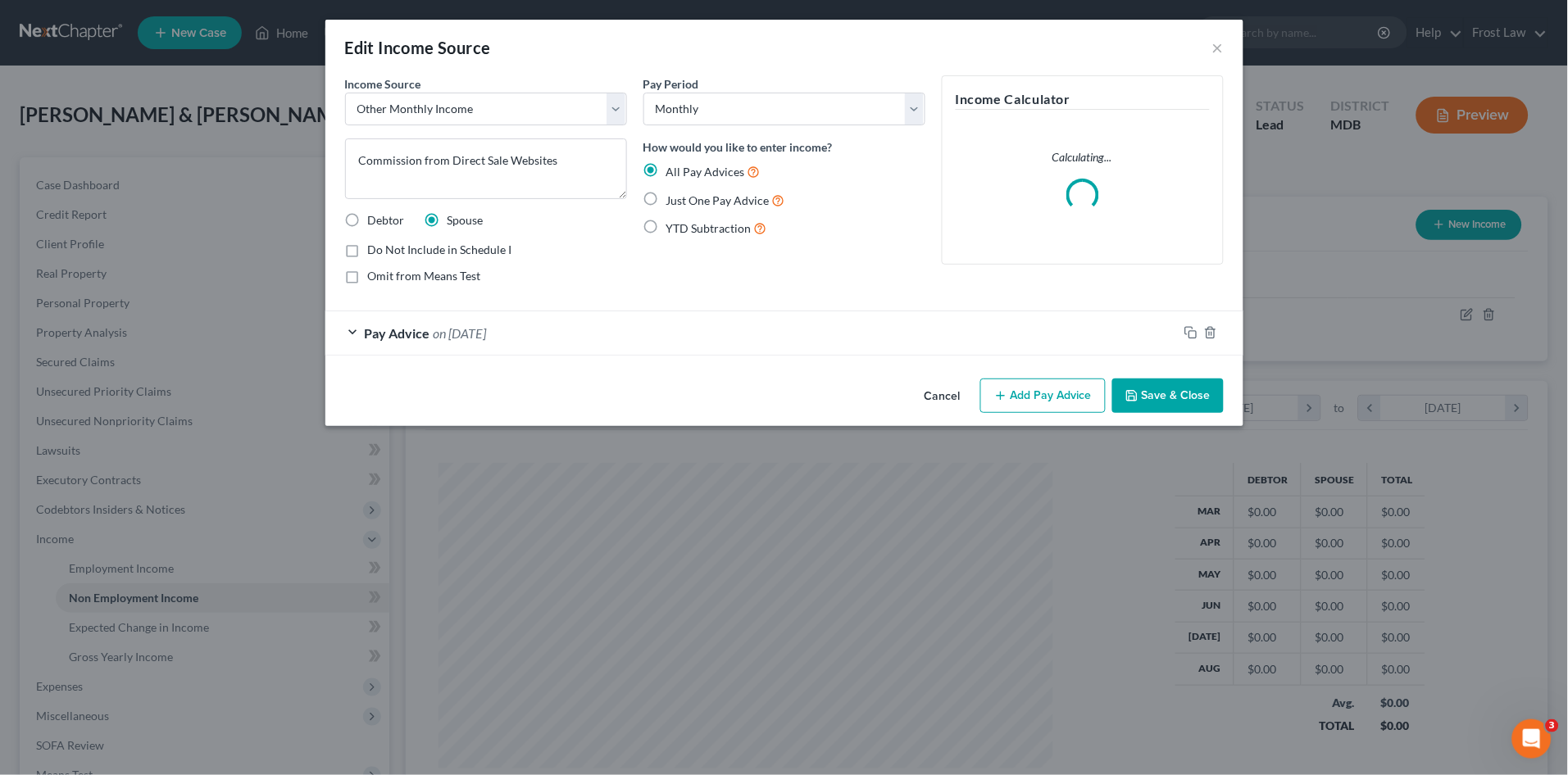
click at [1058, 397] on button "Add Pay Advice" at bounding box center [1043, 396] width 126 height 35
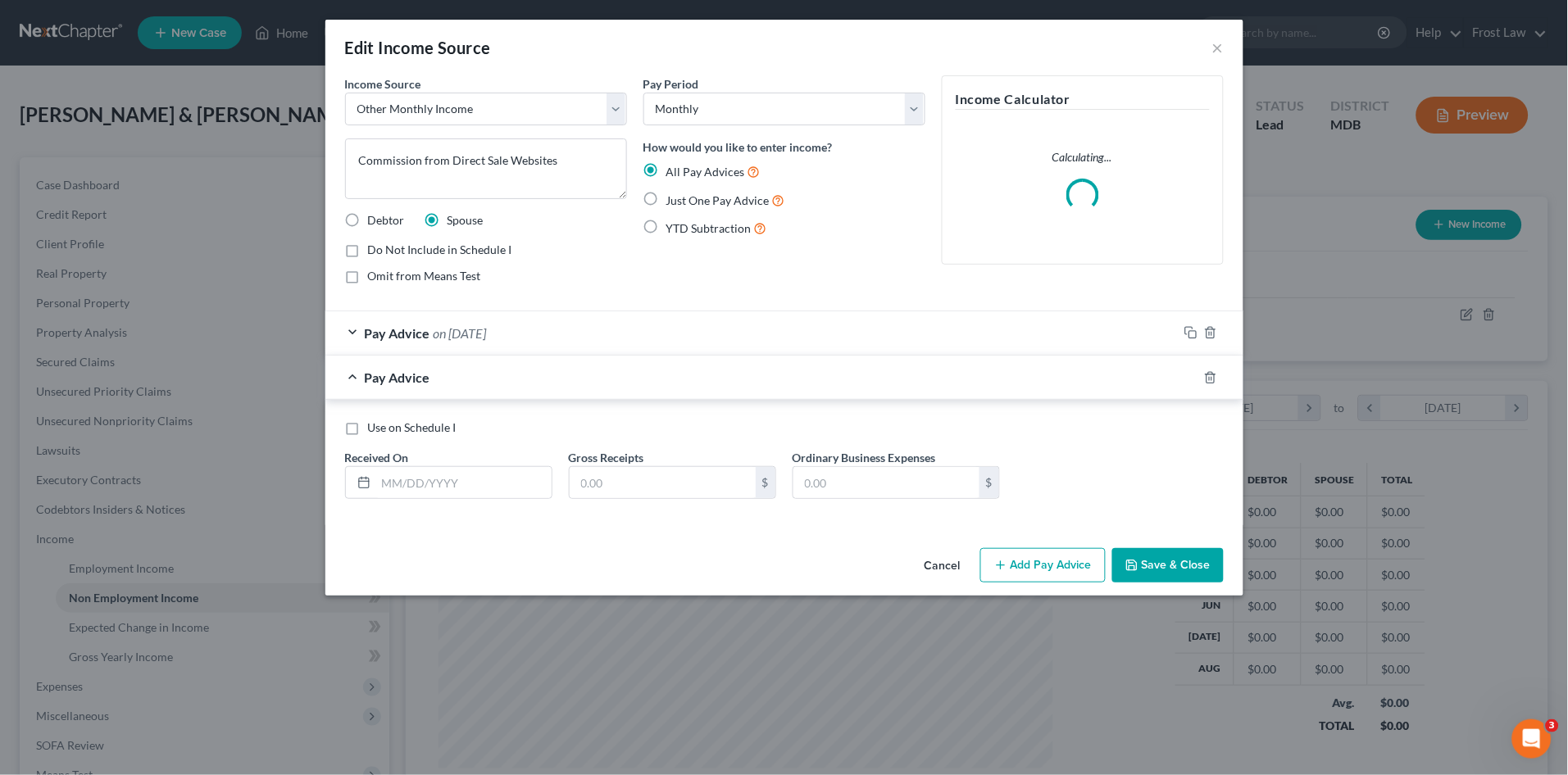
click at [453, 465] on div "Received On *" at bounding box center [449, 475] width 224 height 50
click at [450, 501] on div "Use on Schedule I Received On * Gross Receipts $ Ordinary Business Expenses $" at bounding box center [784, 465] width 895 height 93
click at [444, 488] on input "text" at bounding box center [463, 482] width 176 height 31
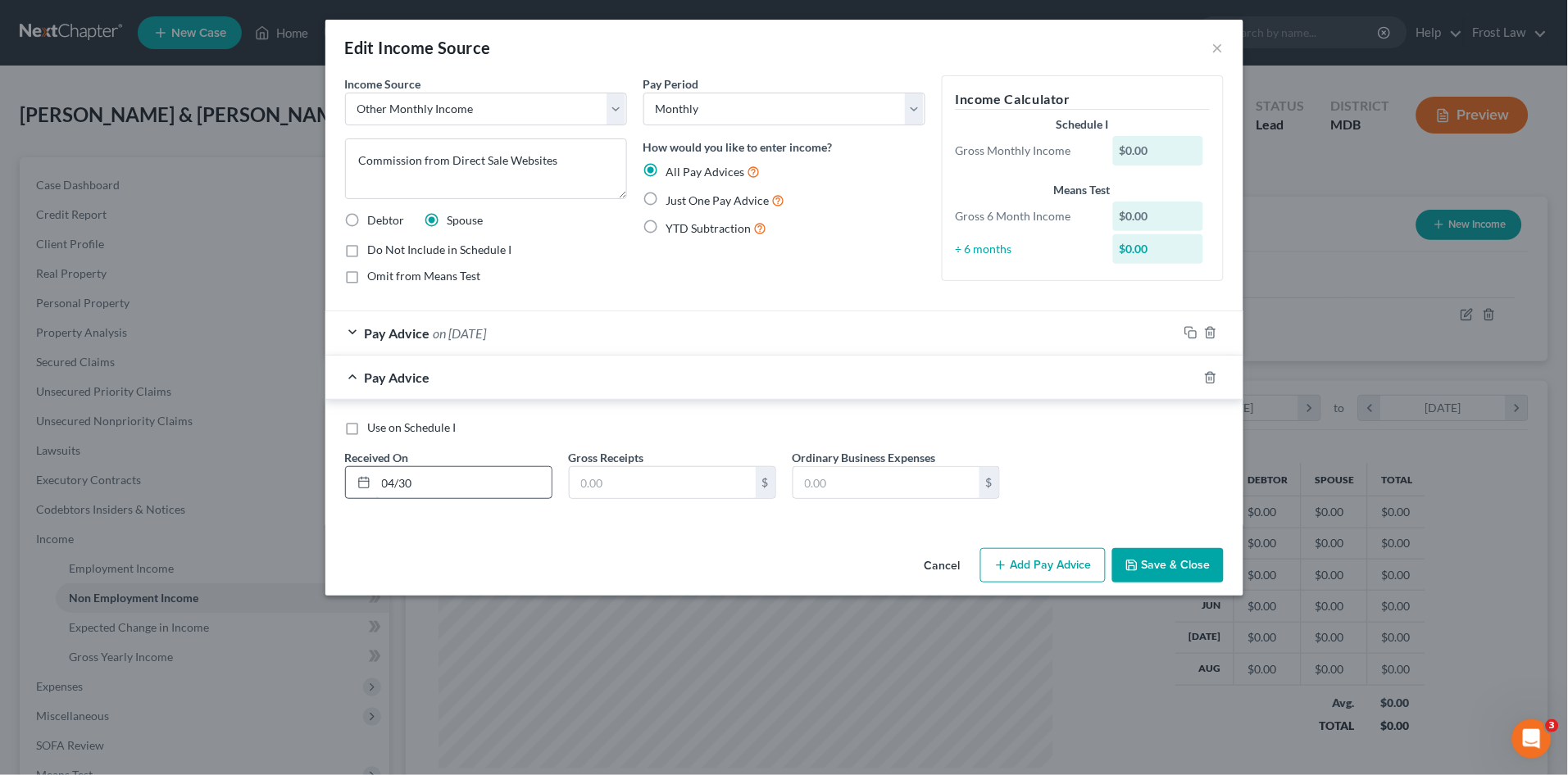
type input "04/30/2025"
click at [612, 475] on input "text" at bounding box center [663, 482] width 186 height 31
click at [629, 485] on input "text" at bounding box center [663, 482] width 186 height 31
type input "92.48"
click at [1157, 560] on button "Save & Close" at bounding box center [1168, 565] width 112 height 35
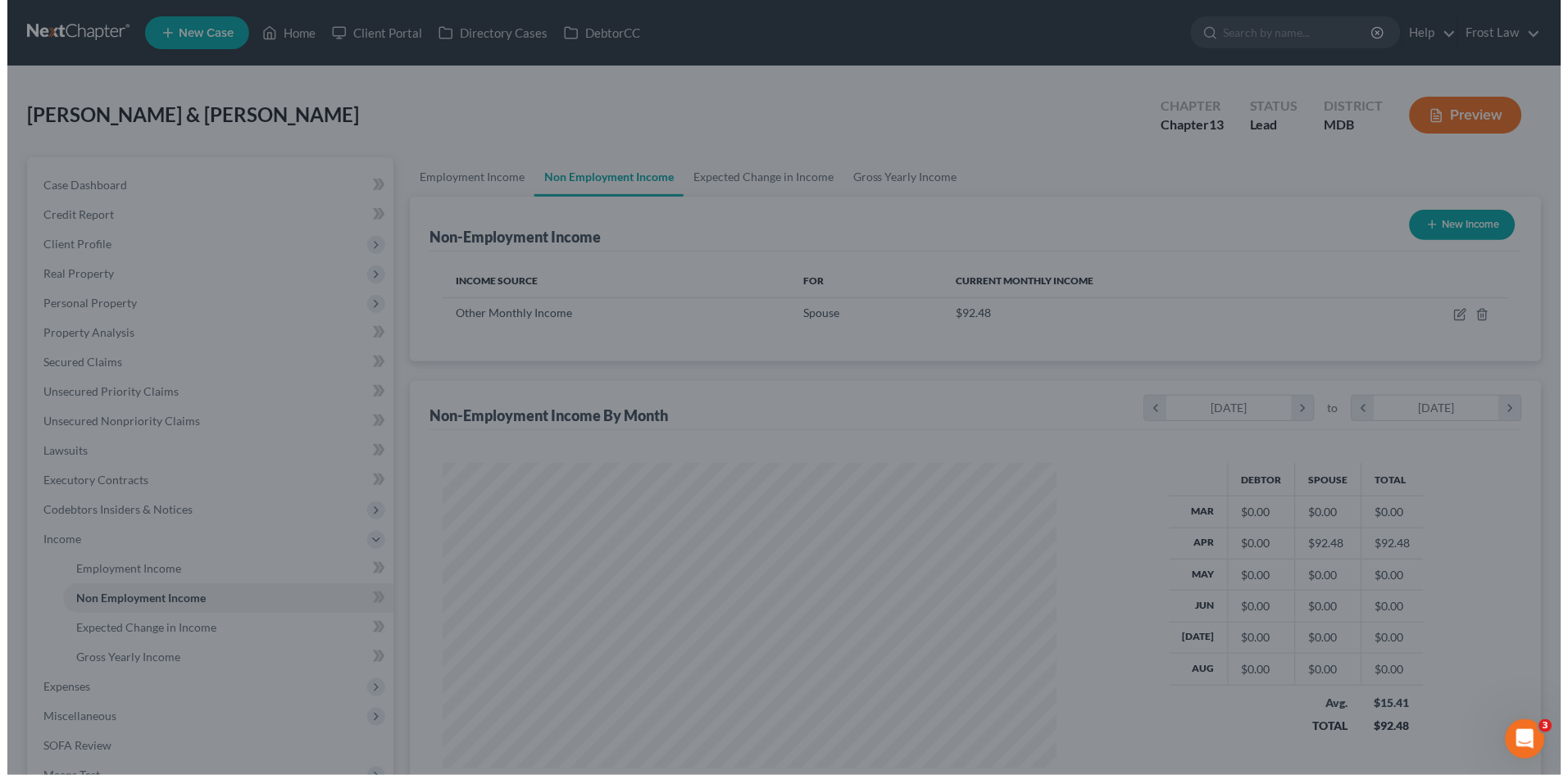
scroll to position [819086, 819104]
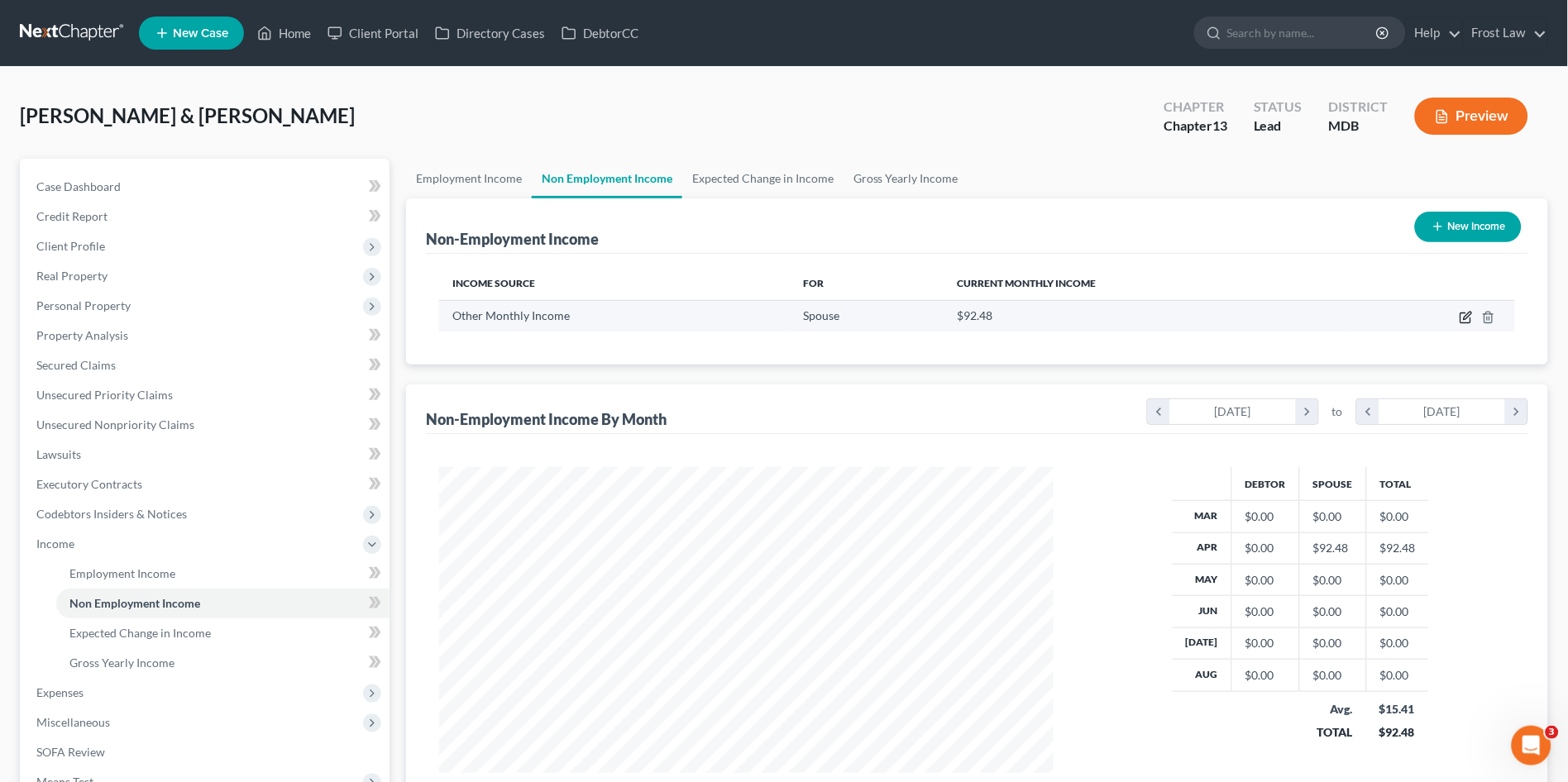
click at [1463, 314] on icon "button" at bounding box center [1466, 317] width 13 height 13
select select "13"
select select "0"
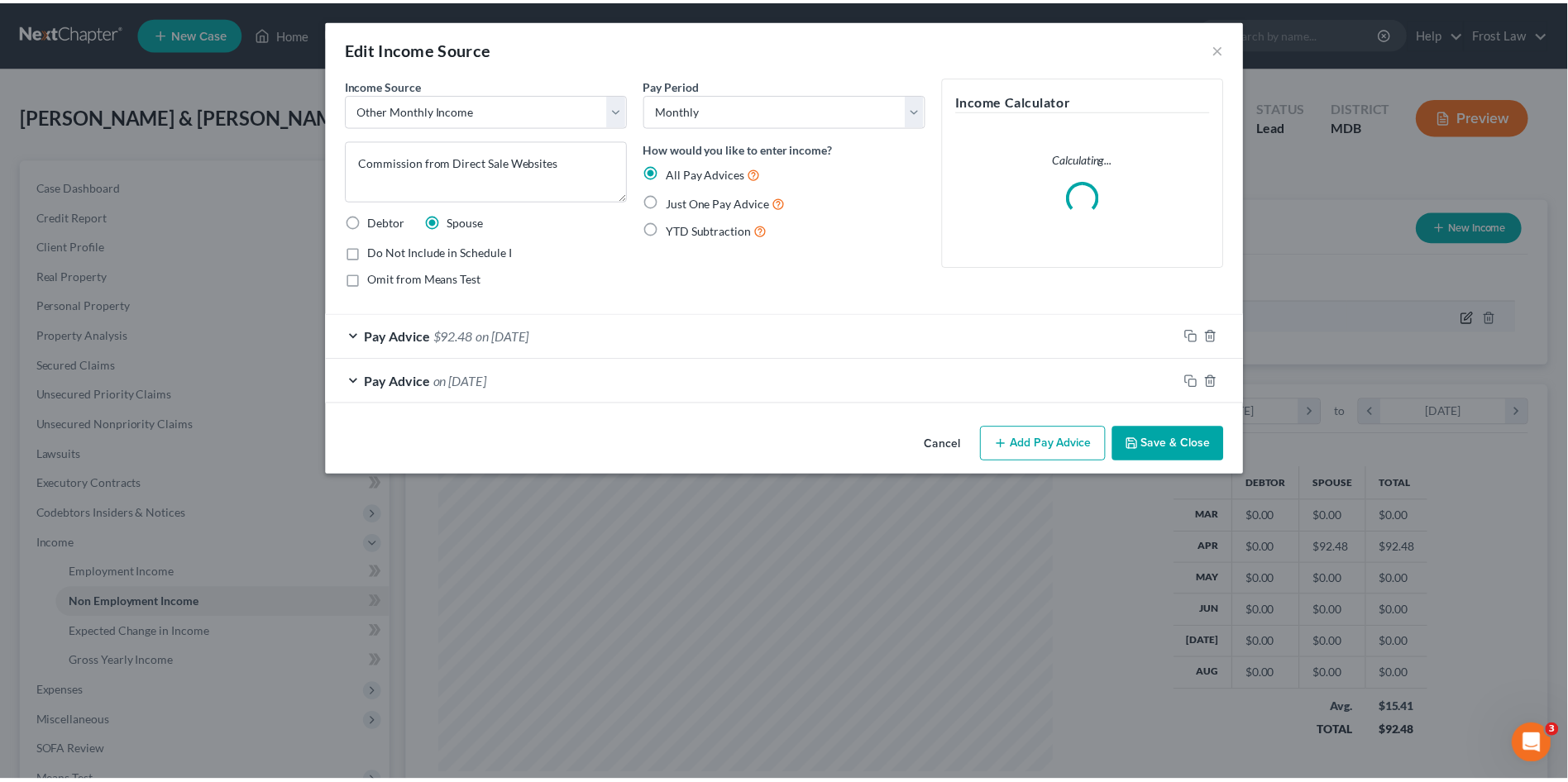
scroll to position [308, 654]
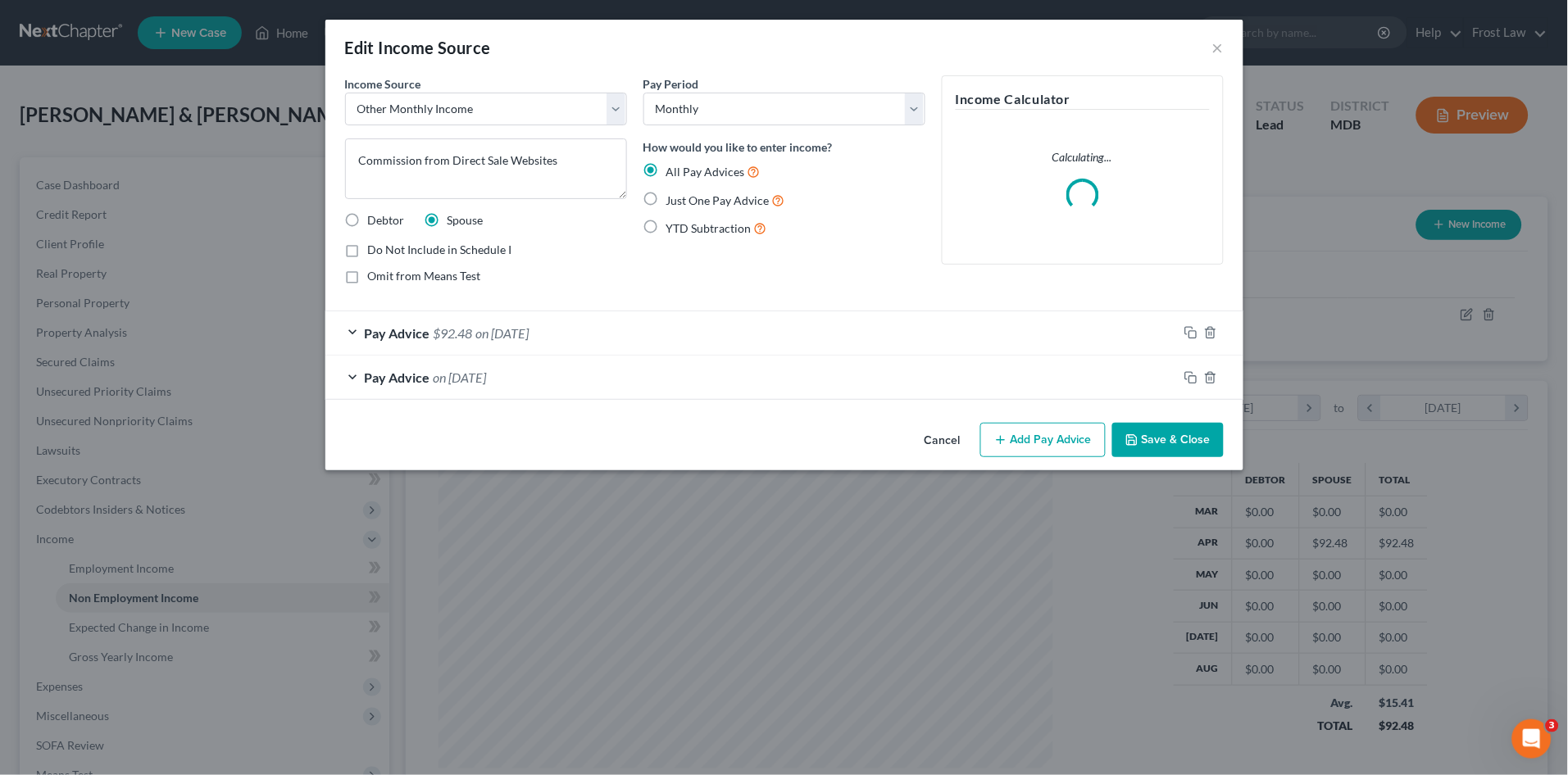
click at [1015, 437] on button "Add Pay Advice" at bounding box center [1043, 440] width 126 height 35
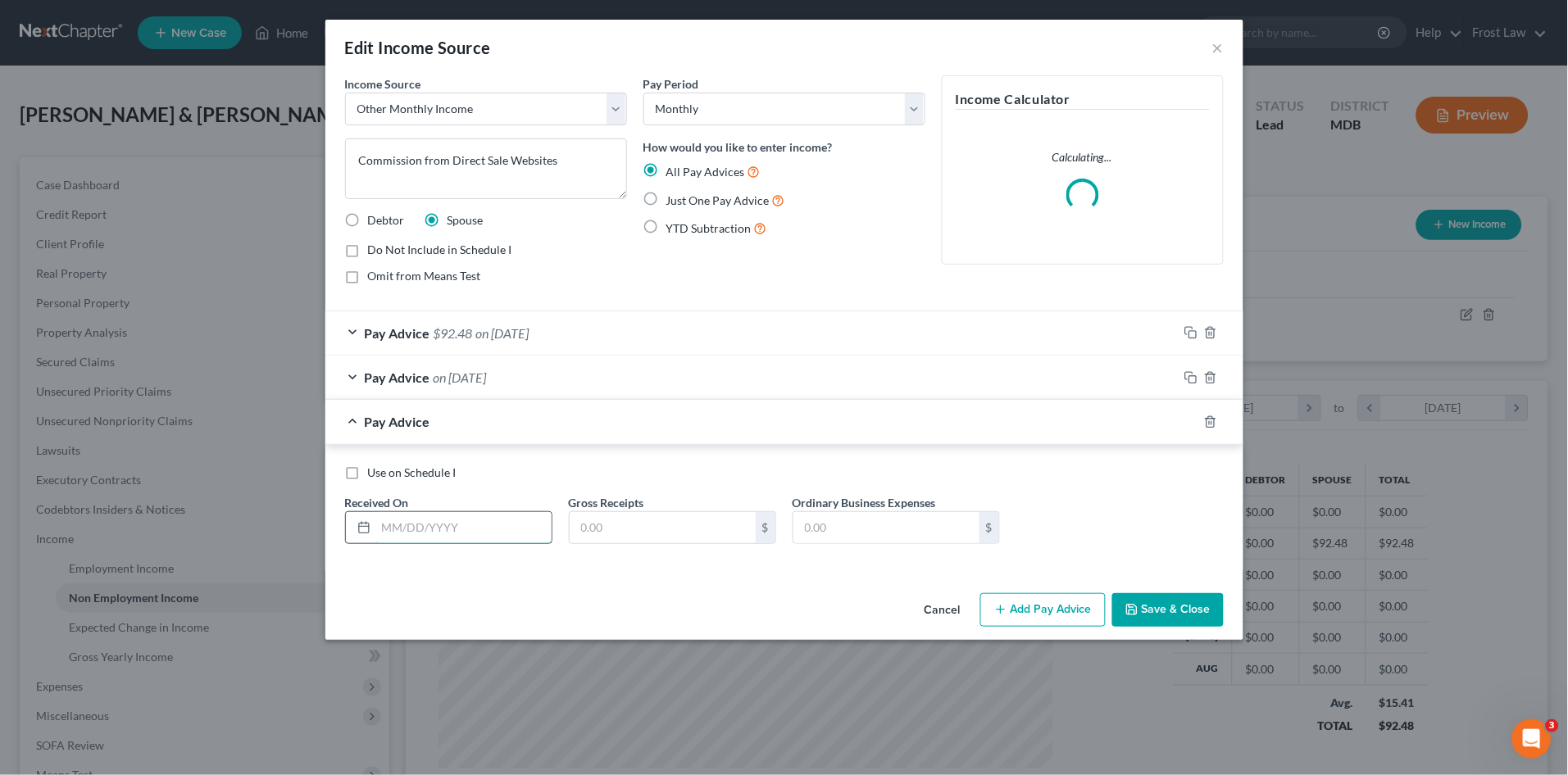
click at [433, 529] on input "text" at bounding box center [463, 527] width 176 height 31
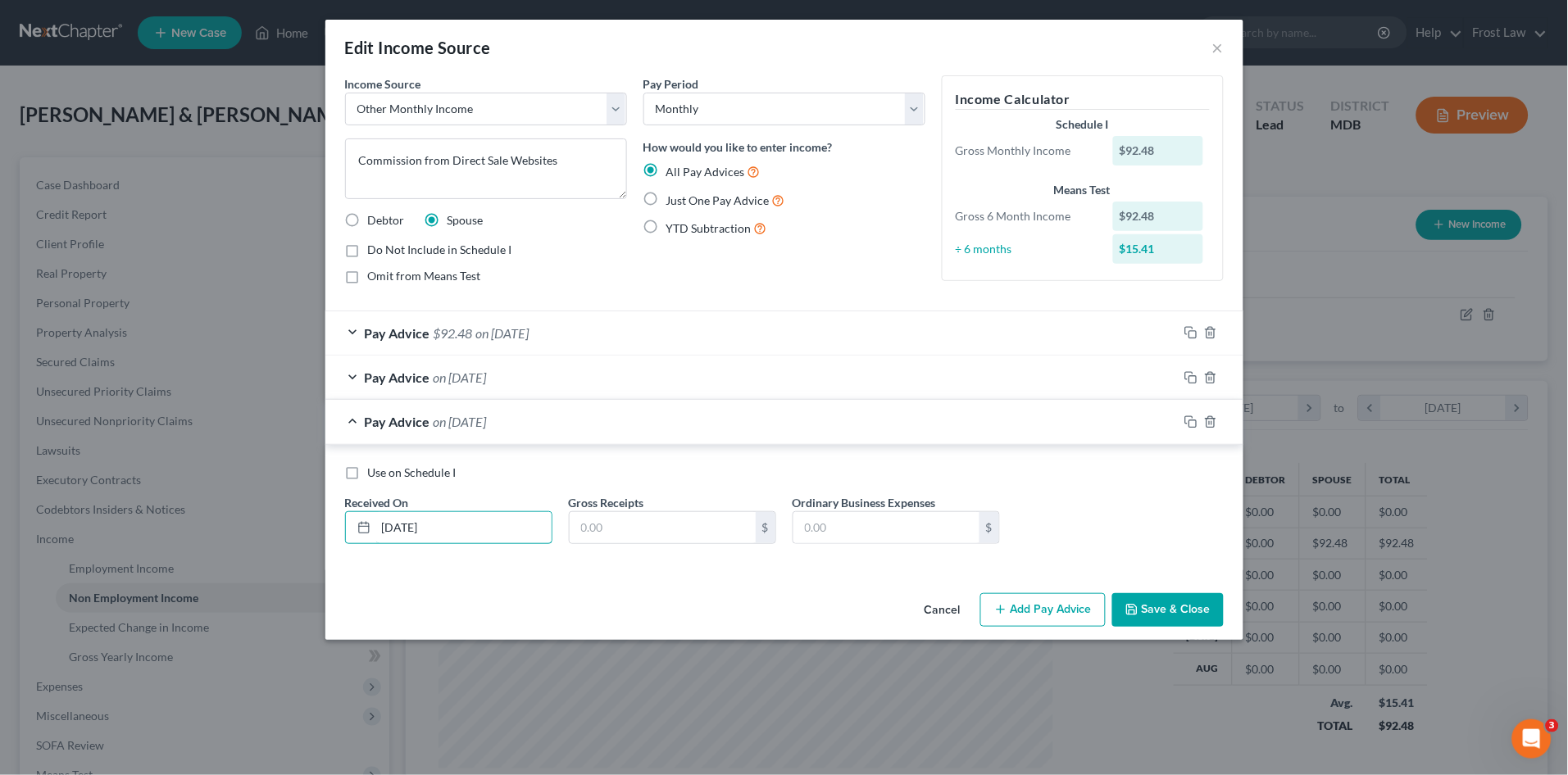
type input "05/31/2025"
click at [614, 524] on input "text" at bounding box center [663, 527] width 186 height 31
type input "97.18"
click at [1148, 603] on button "Save & Close" at bounding box center [1168, 610] width 112 height 35
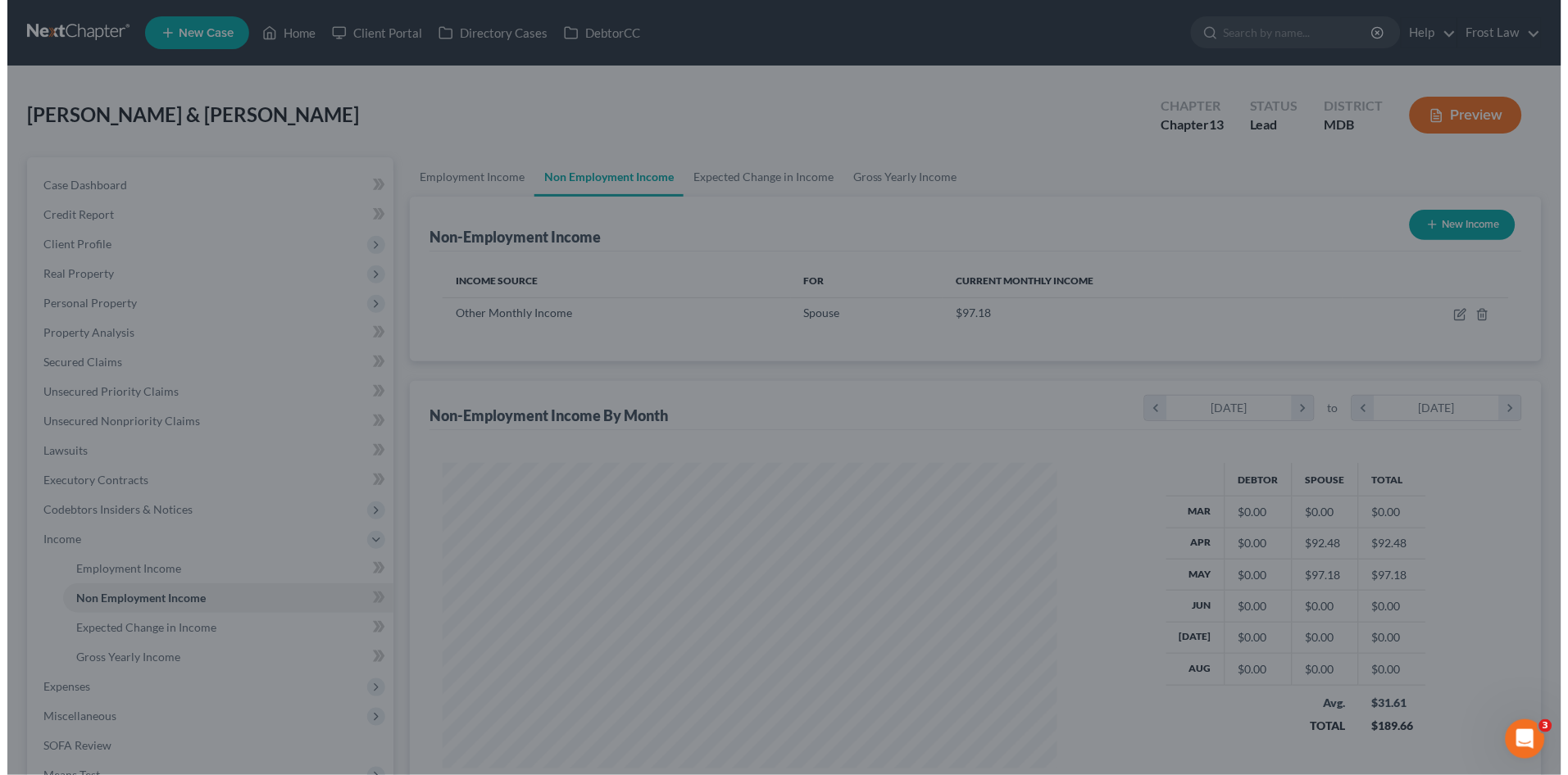
scroll to position [819086, 819104]
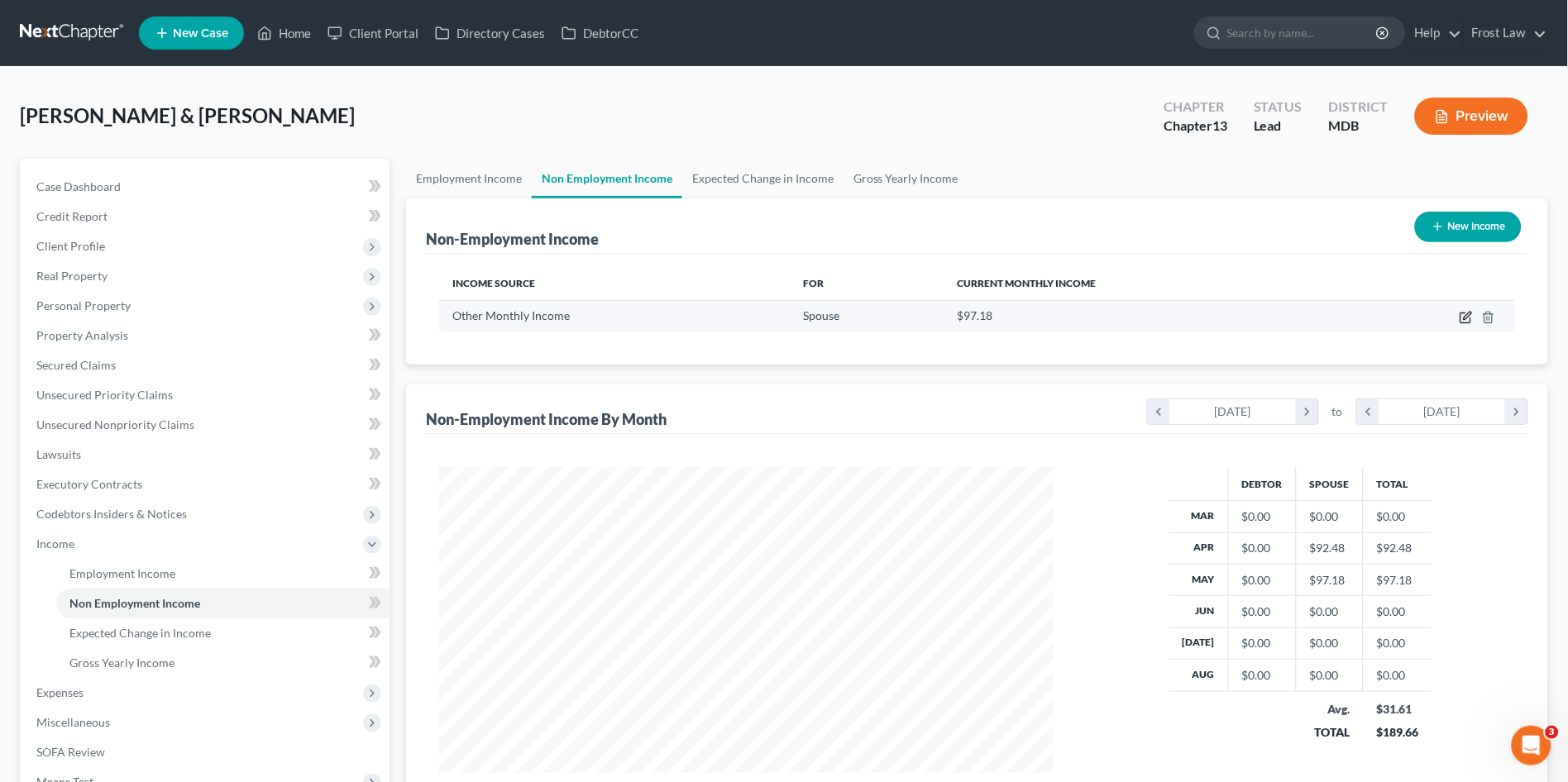
click at [1460, 318] on td at bounding box center [1431, 315] width 168 height 31
click at [1466, 313] on icon "button" at bounding box center [1466, 317] width 13 height 13
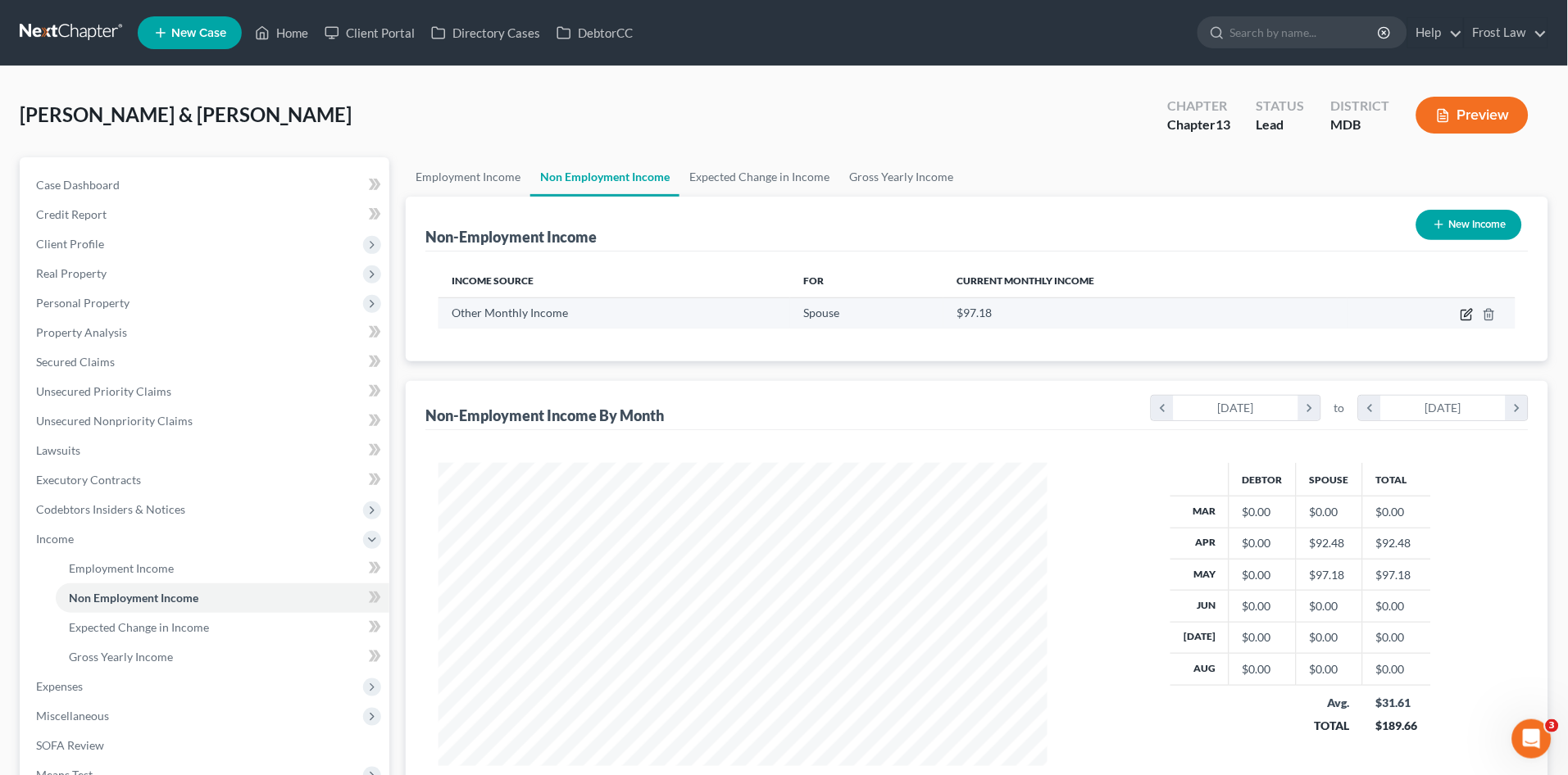
select select "13"
select select "0"
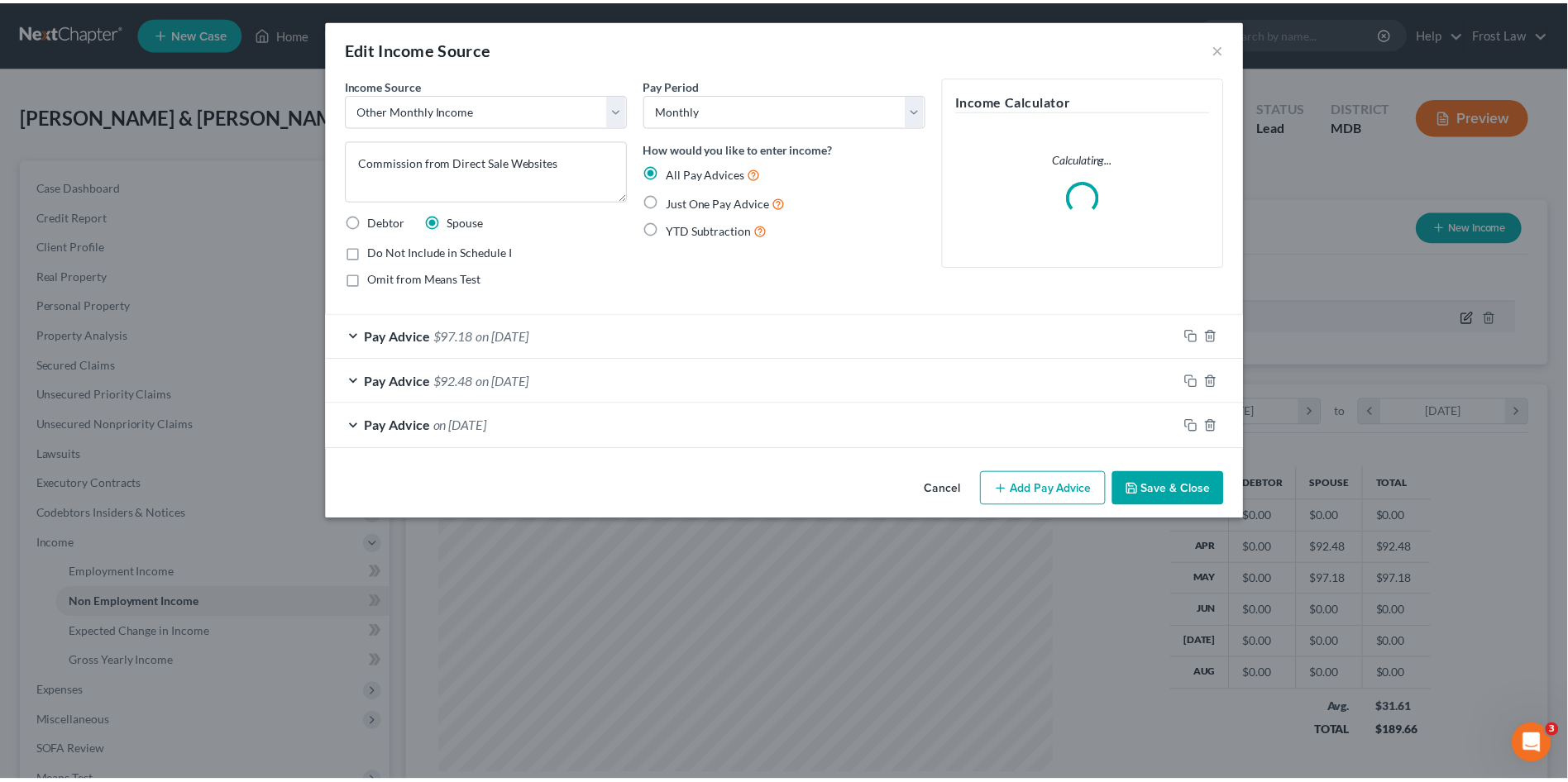
scroll to position [308, 654]
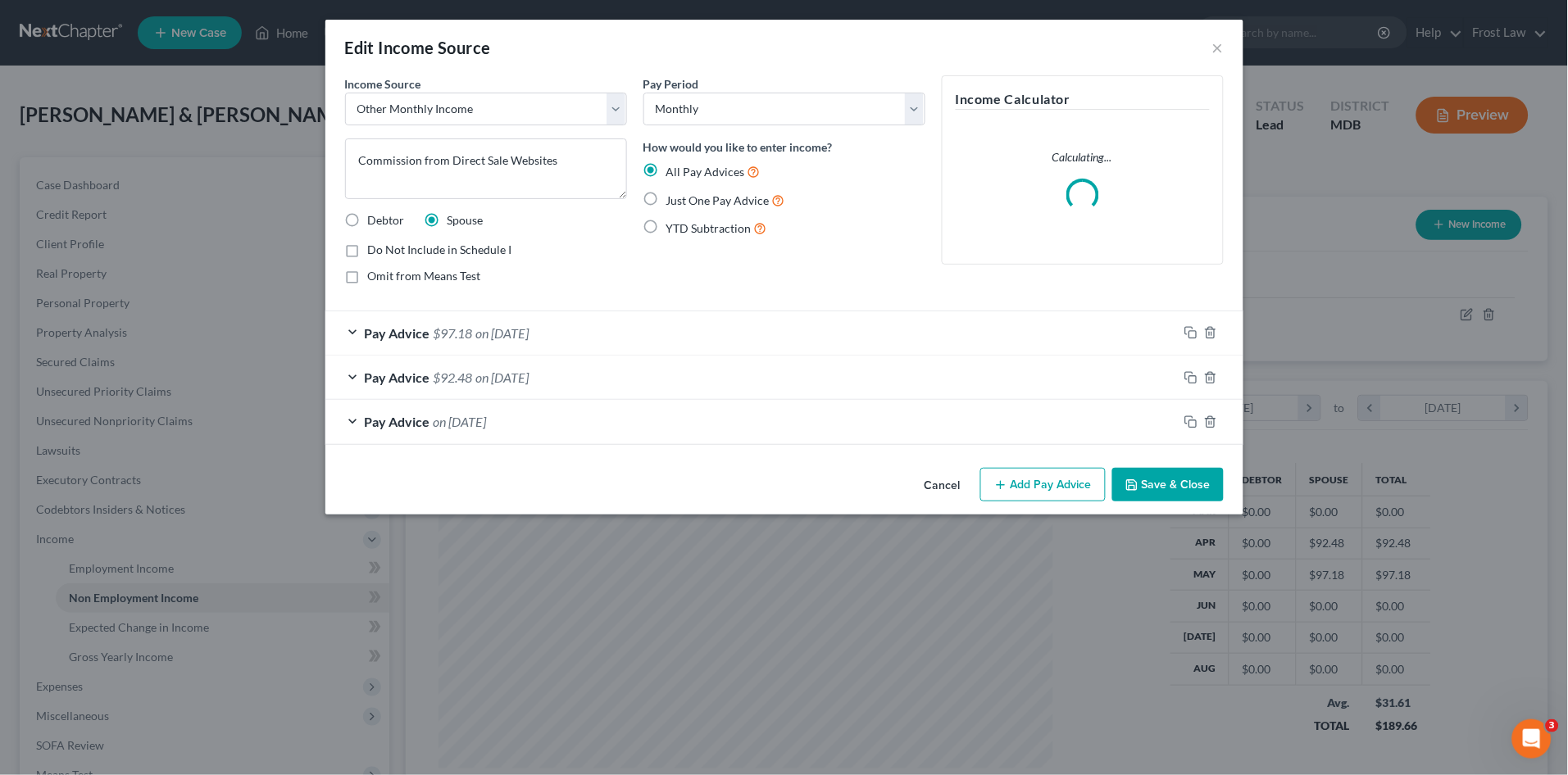
click at [1033, 481] on button "Add Pay Advice" at bounding box center [1043, 485] width 126 height 35
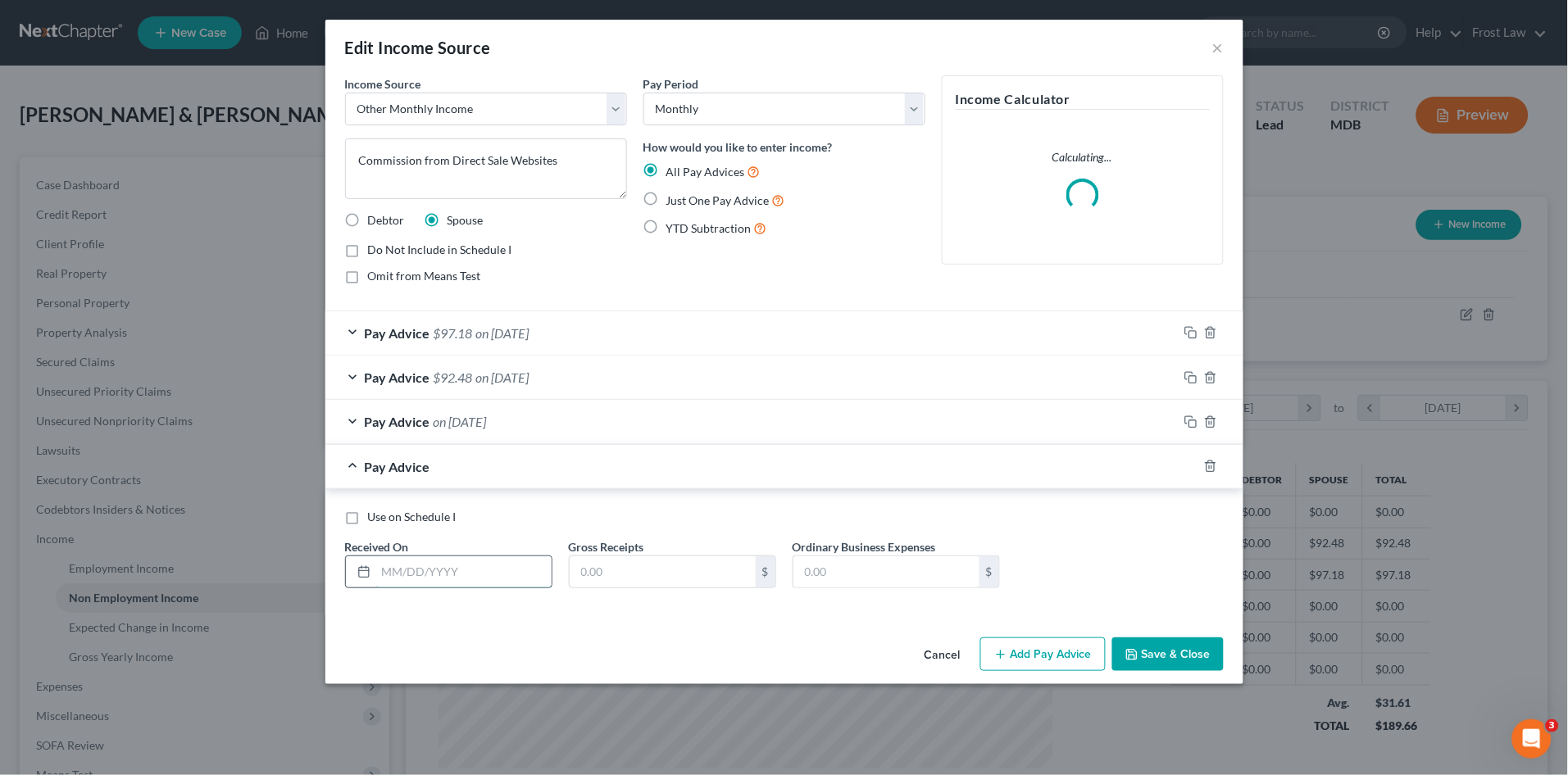
click at [399, 566] on input "text" at bounding box center [463, 572] width 176 height 31
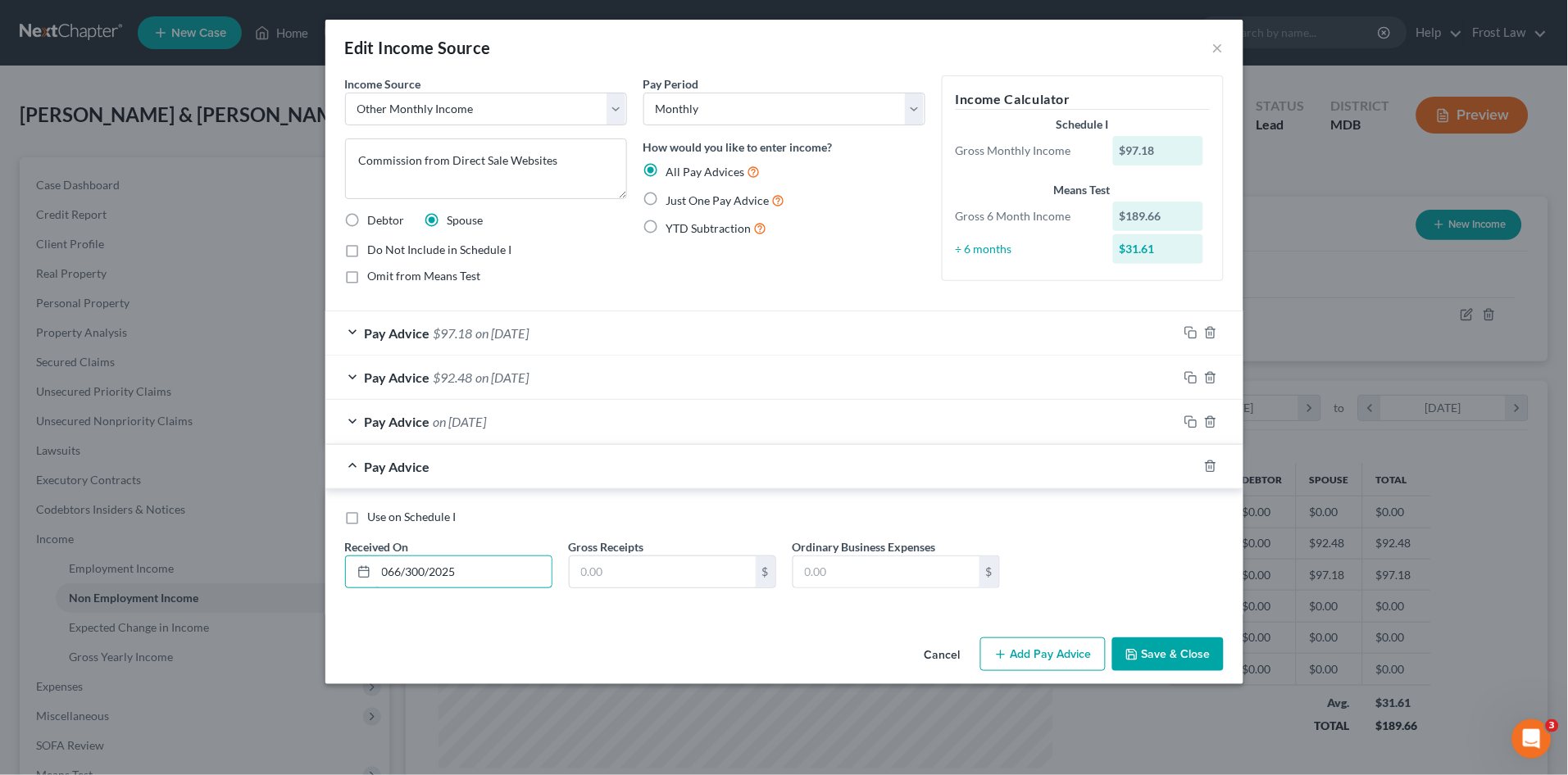
type input "066/300/2025"
click at [622, 584] on input "text" at bounding box center [663, 572] width 186 height 31
type input "17.76"
click at [1163, 665] on button "Save & Close" at bounding box center [1168, 655] width 112 height 35
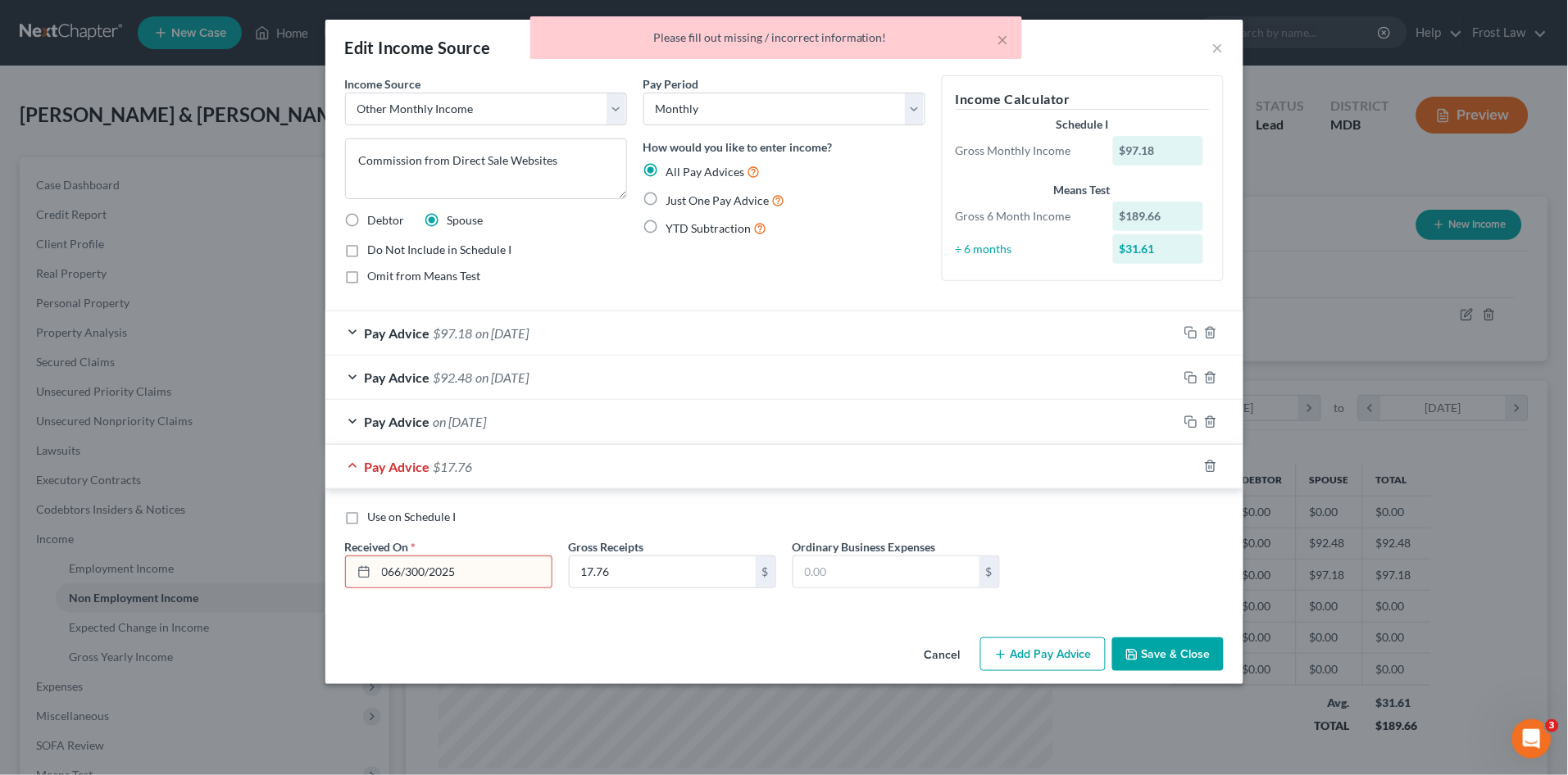
click at [390, 568] on input "066/300/2025" at bounding box center [463, 572] width 176 height 31
click at [398, 565] on input "066/300/2025" at bounding box center [463, 572] width 176 height 31
type input "06/30/2025"
click at [1151, 643] on button "Save & Close" at bounding box center [1168, 655] width 112 height 35
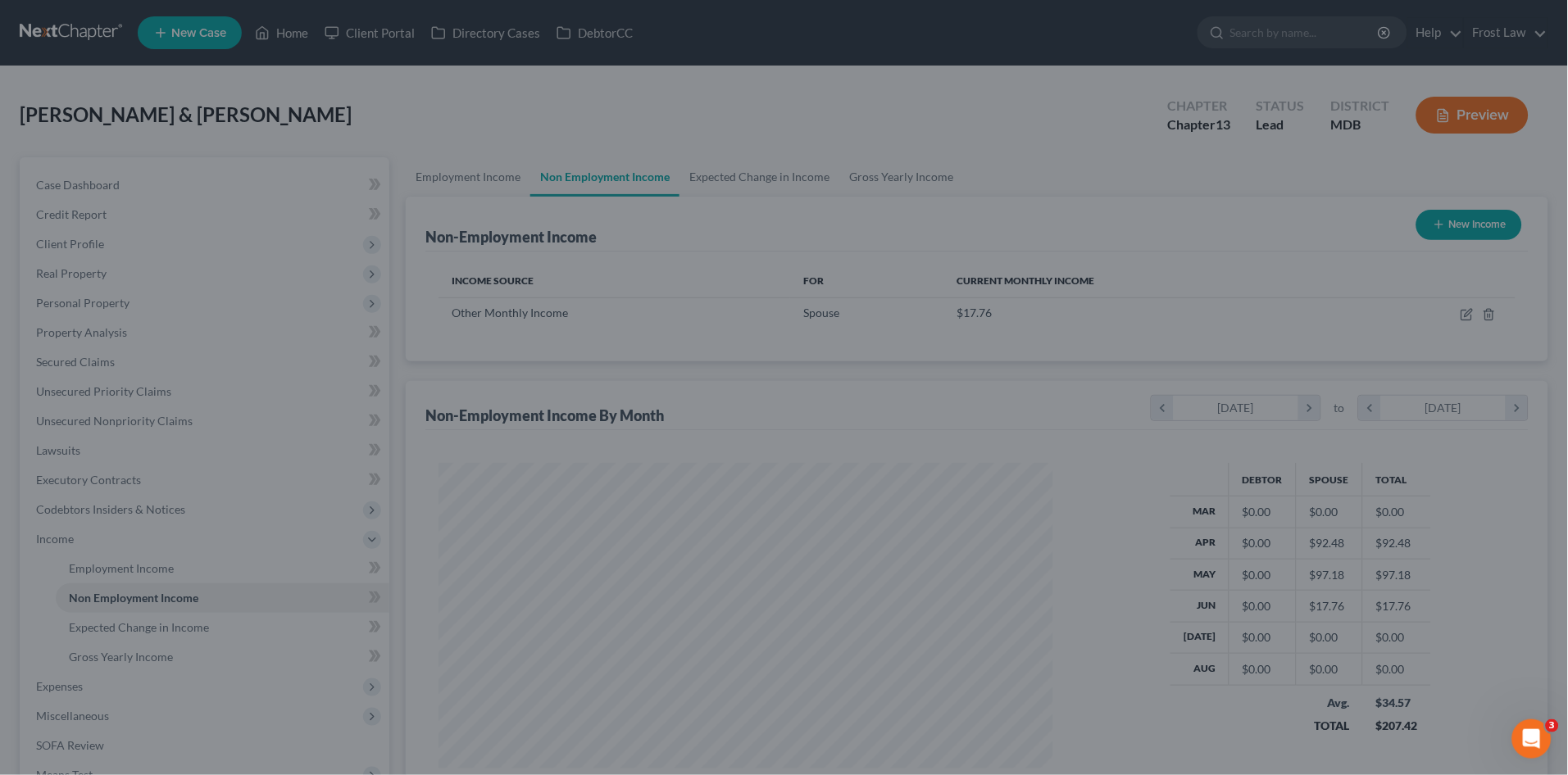
scroll to position [819086, 819104]
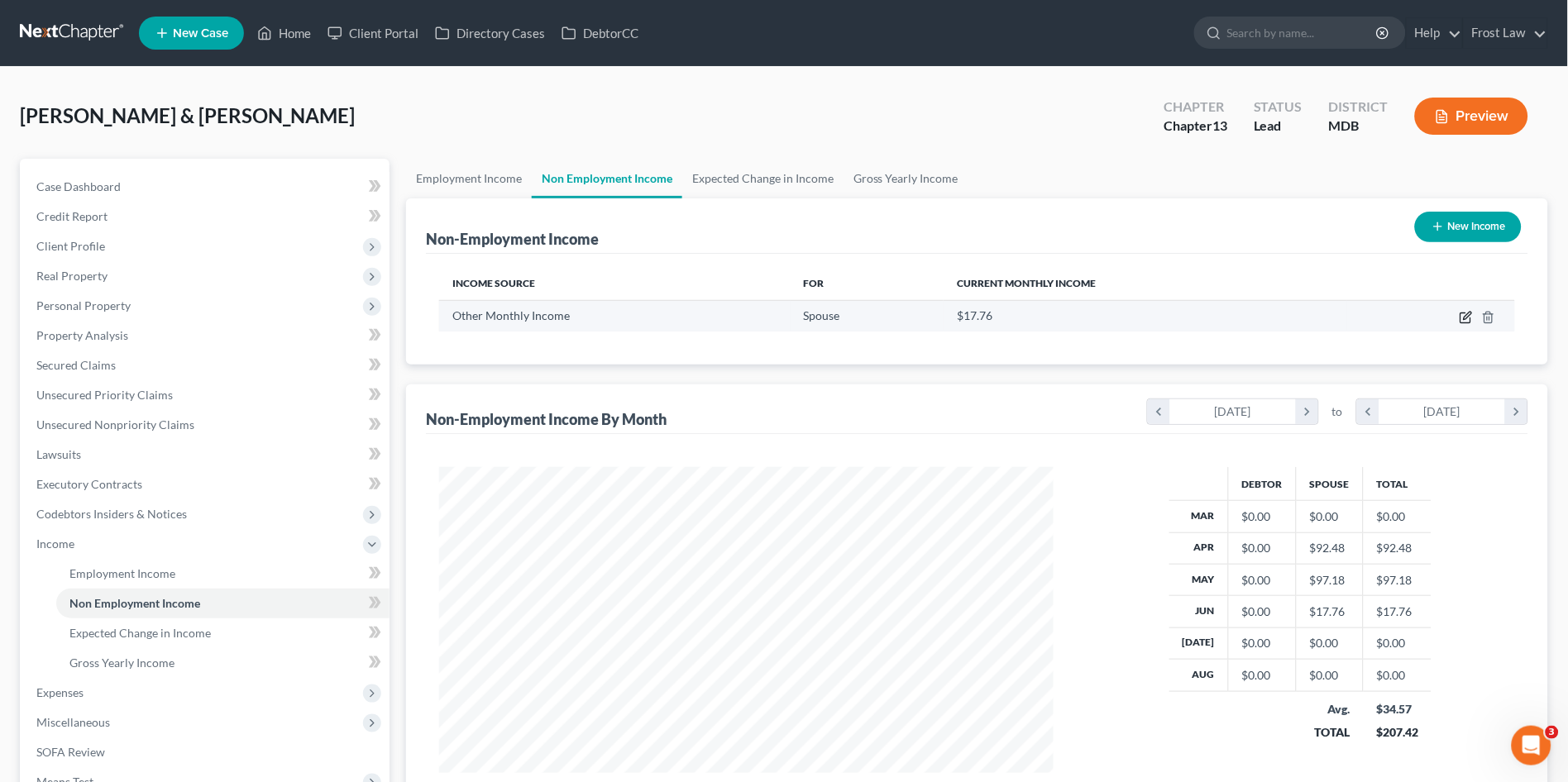
click at [1467, 319] on icon "button" at bounding box center [1466, 317] width 13 height 13
select select "13"
select select "0"
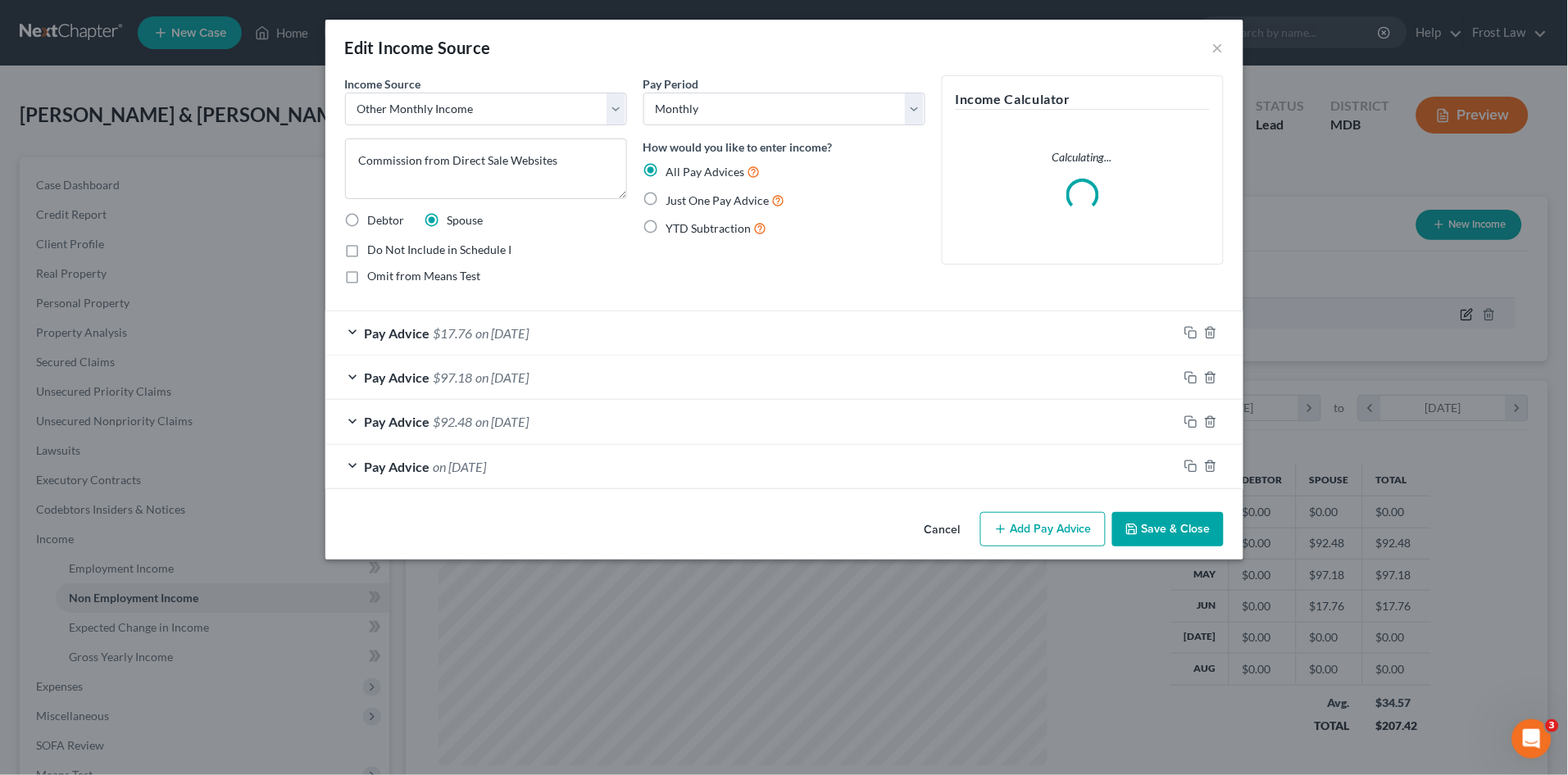
scroll to position [305, 648]
click at [1038, 525] on button "Add Pay Advice" at bounding box center [1043, 529] width 126 height 35
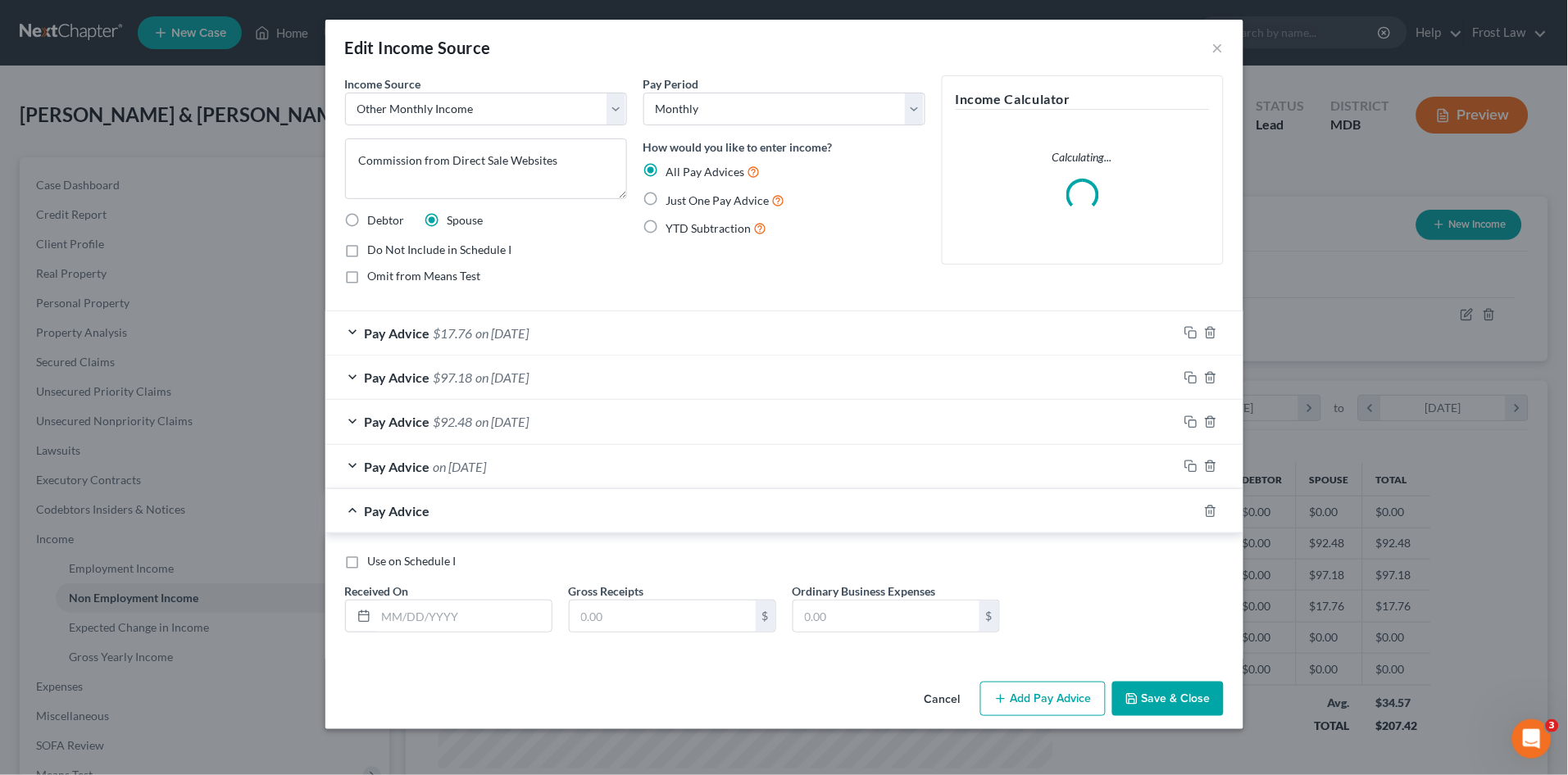
click at [534, 468] on div "Pay Advice on 03/31/2025" at bounding box center [752, 467] width 852 height 43
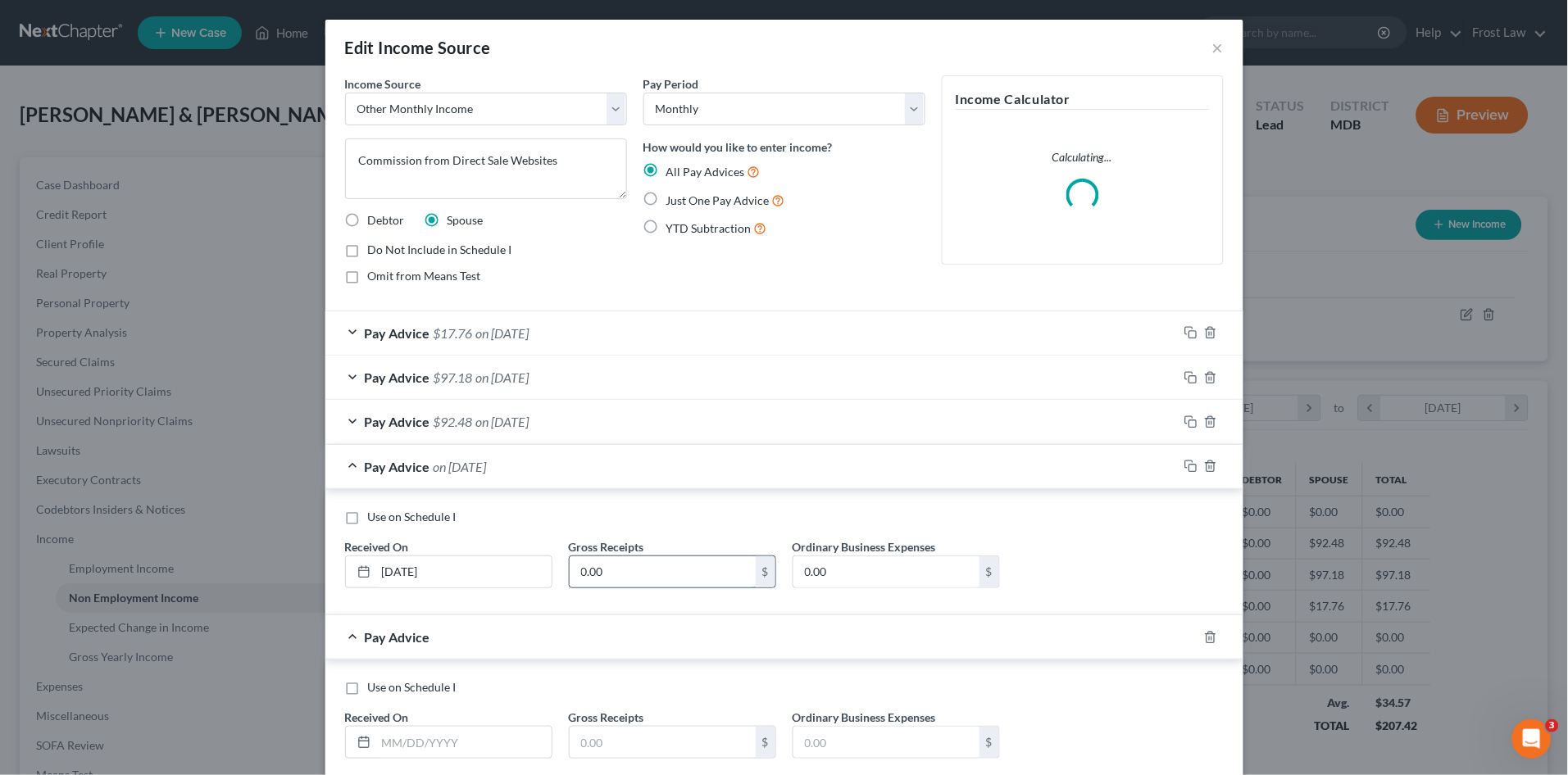
click at [657, 581] on input "0.00" at bounding box center [663, 572] width 186 height 31
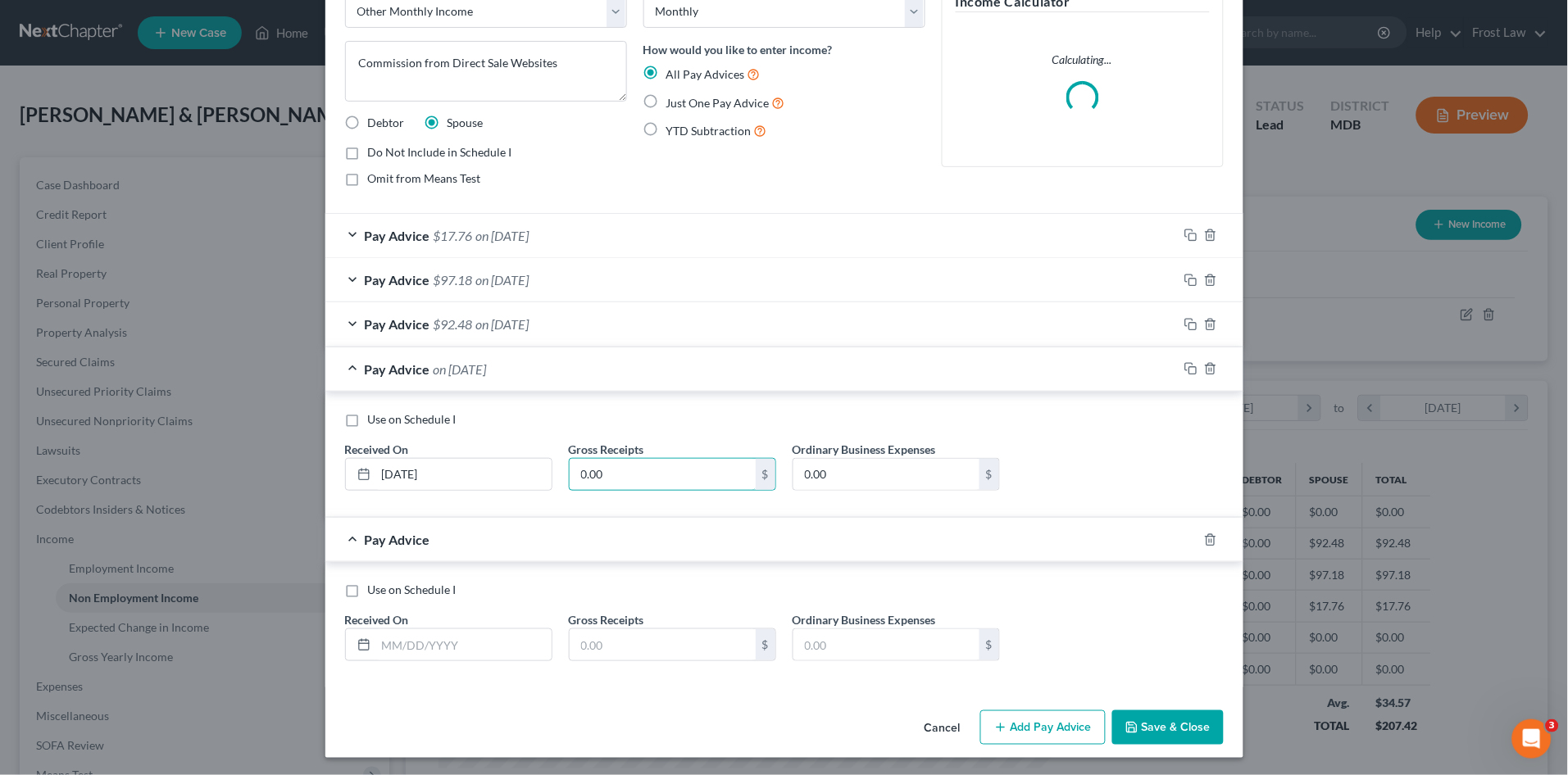
scroll to position [99, 0]
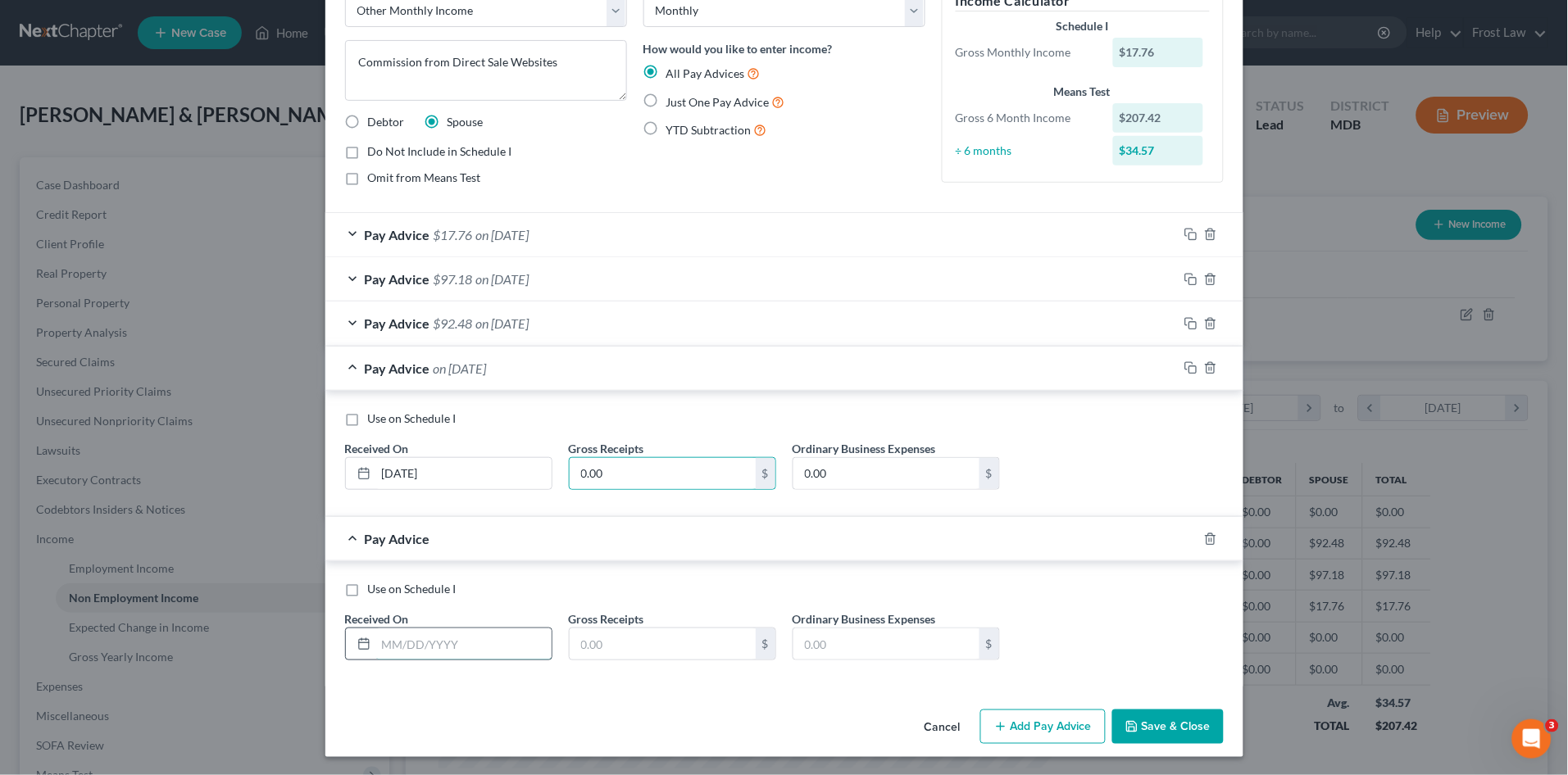
click at [471, 641] on input "text" at bounding box center [463, 644] width 176 height 31
type input "07/31/2025"
click at [648, 645] on input "text" at bounding box center [663, 644] width 186 height 31
type input "87.90"
click at [1144, 720] on button "Save & Close" at bounding box center [1168, 727] width 112 height 35
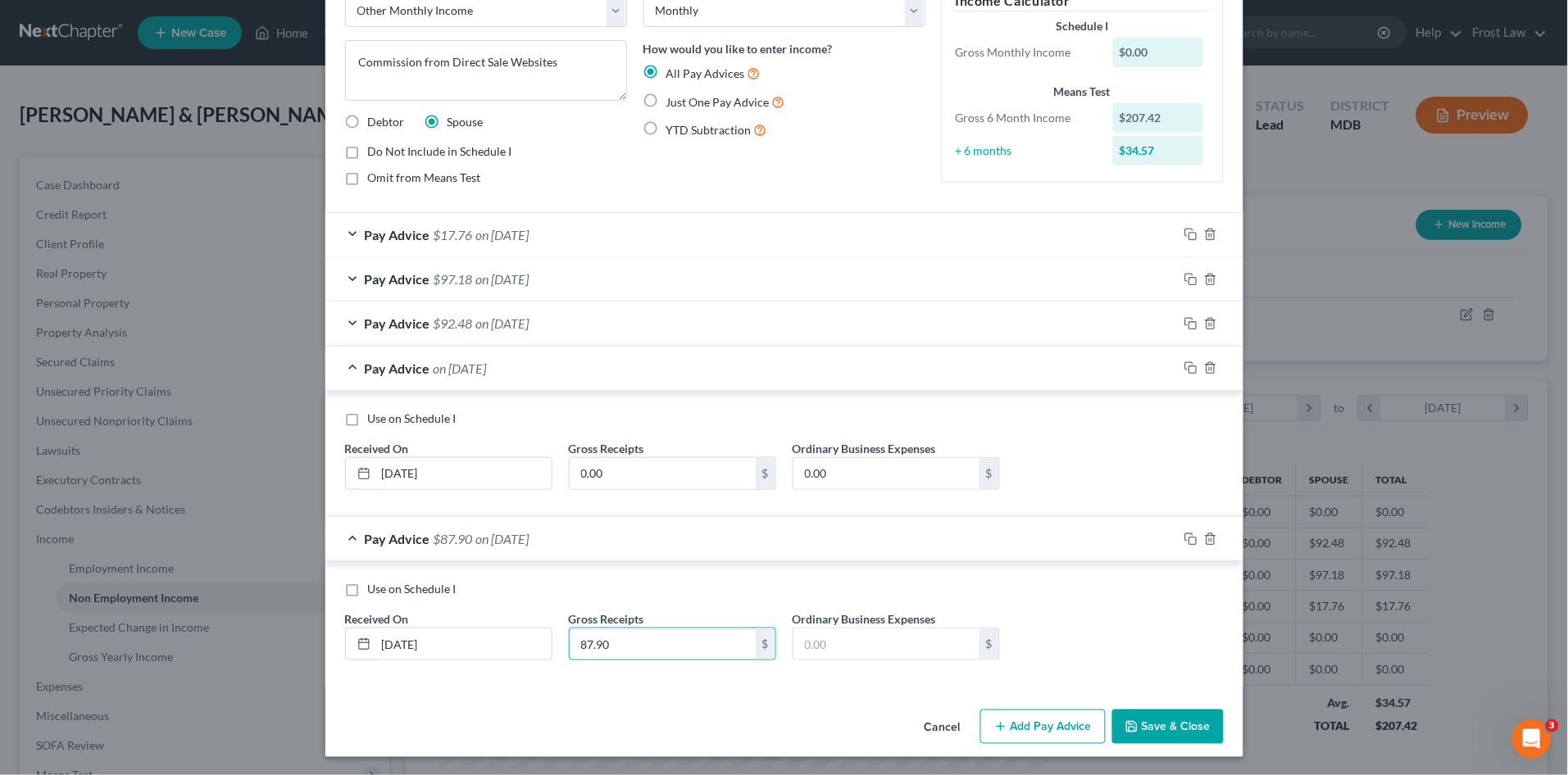
click at [1161, 726] on button "Save & Close" at bounding box center [1168, 727] width 112 height 35
click at [1155, 719] on button "Save & Close" at bounding box center [1168, 727] width 112 height 35
click at [1144, 715] on button "Save & Close" at bounding box center [1168, 727] width 112 height 35
click at [1144, 727] on button "Save & Close" at bounding box center [1168, 727] width 112 height 35
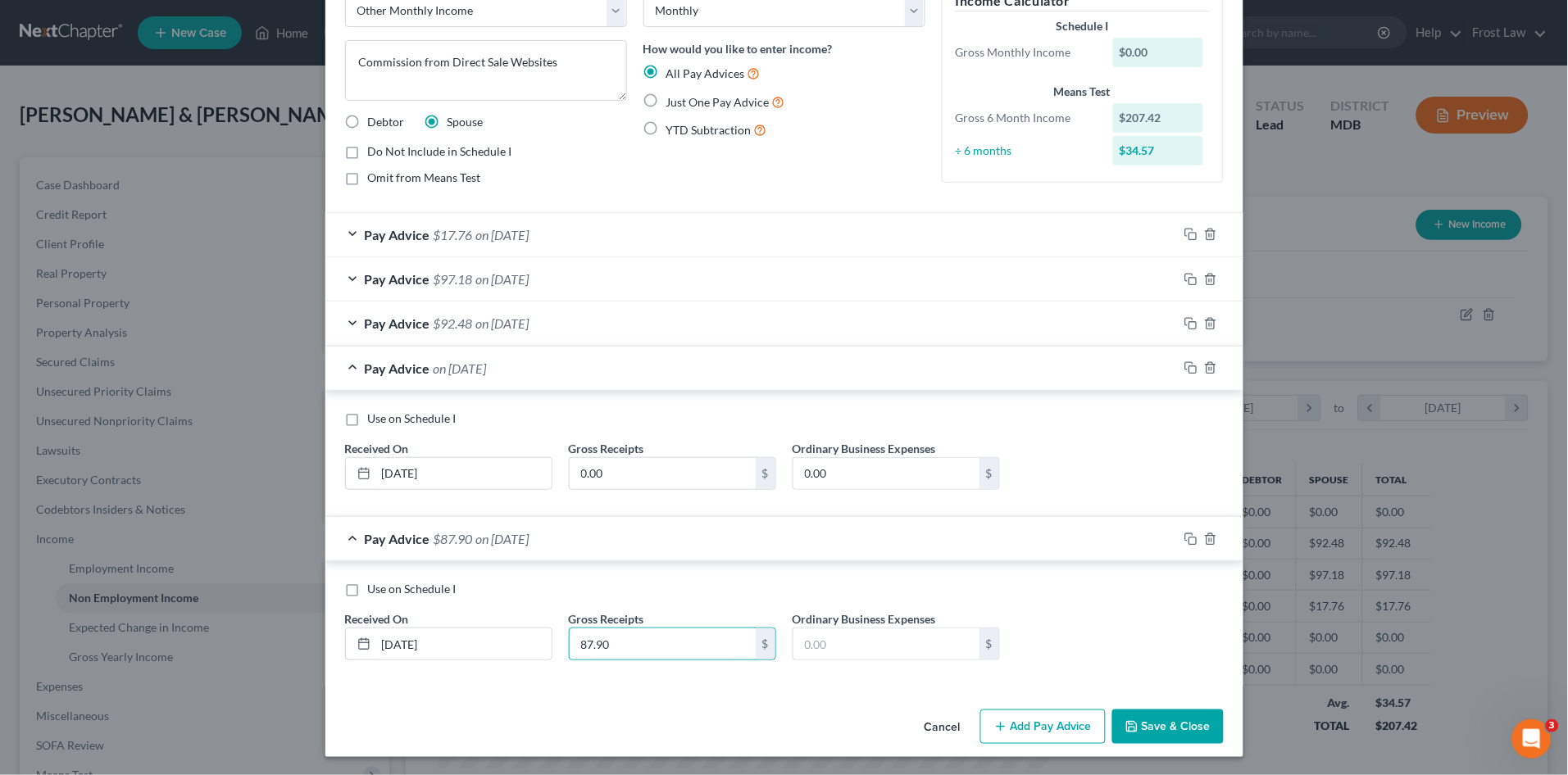
click at [1144, 727] on button "Save & Close" at bounding box center [1168, 727] width 112 height 35
click at [348, 366] on div "Pay Advice on 03/31/2025" at bounding box center [752, 368] width 852 height 43
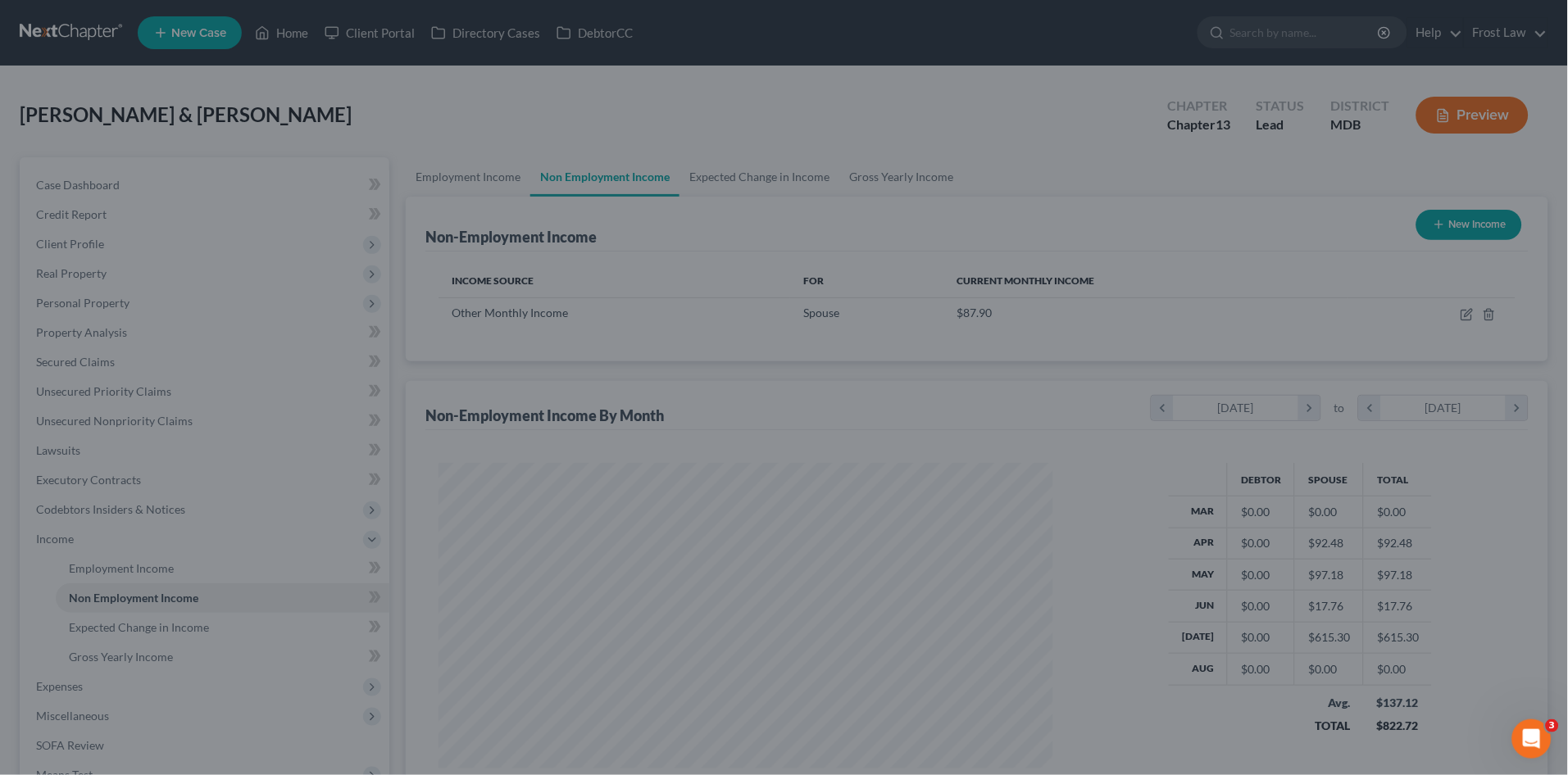
scroll to position [819086, 819104]
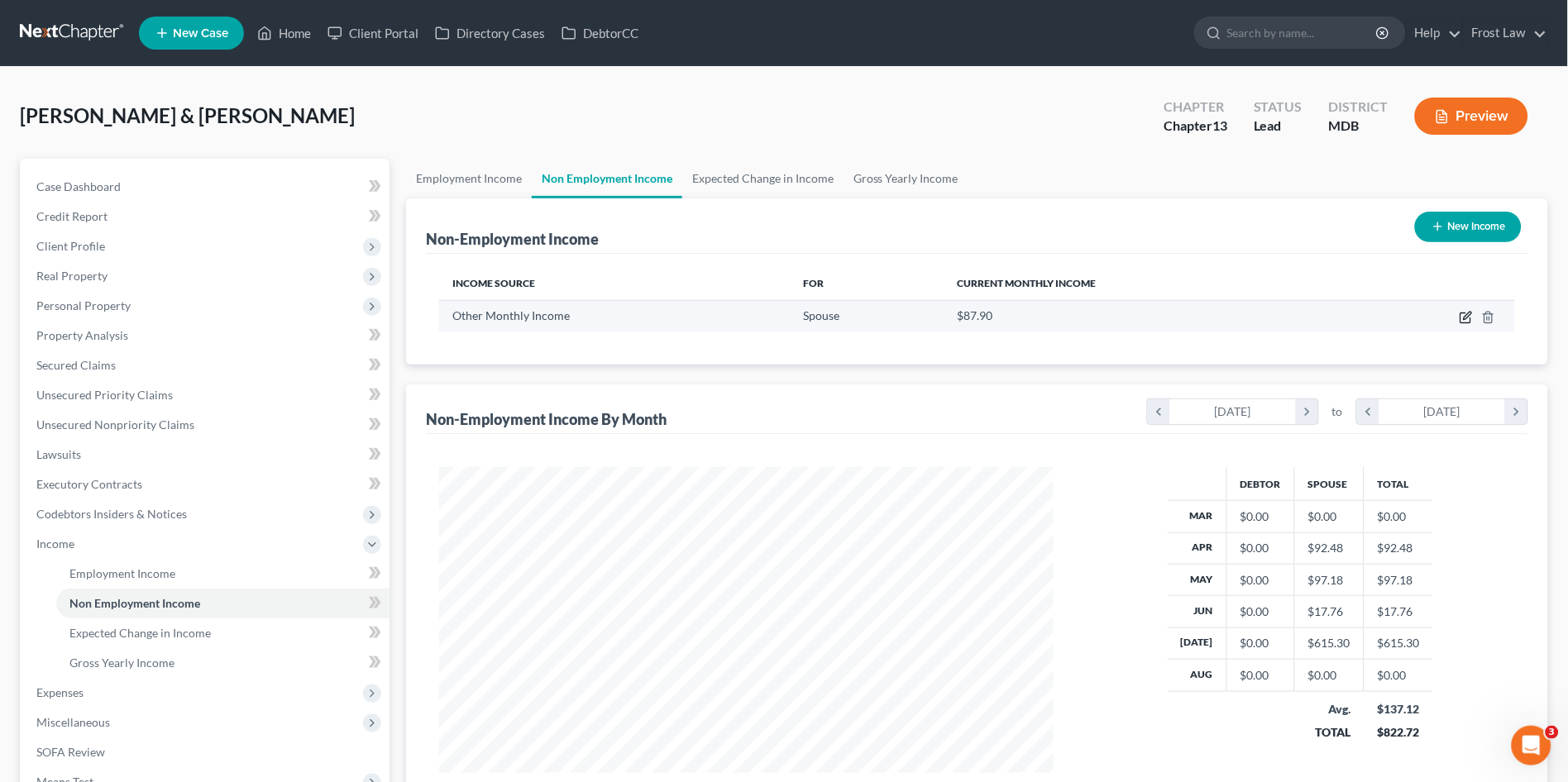
click at [1466, 314] on icon "button" at bounding box center [1465, 318] width 10 height 10
select select "13"
select select "0"
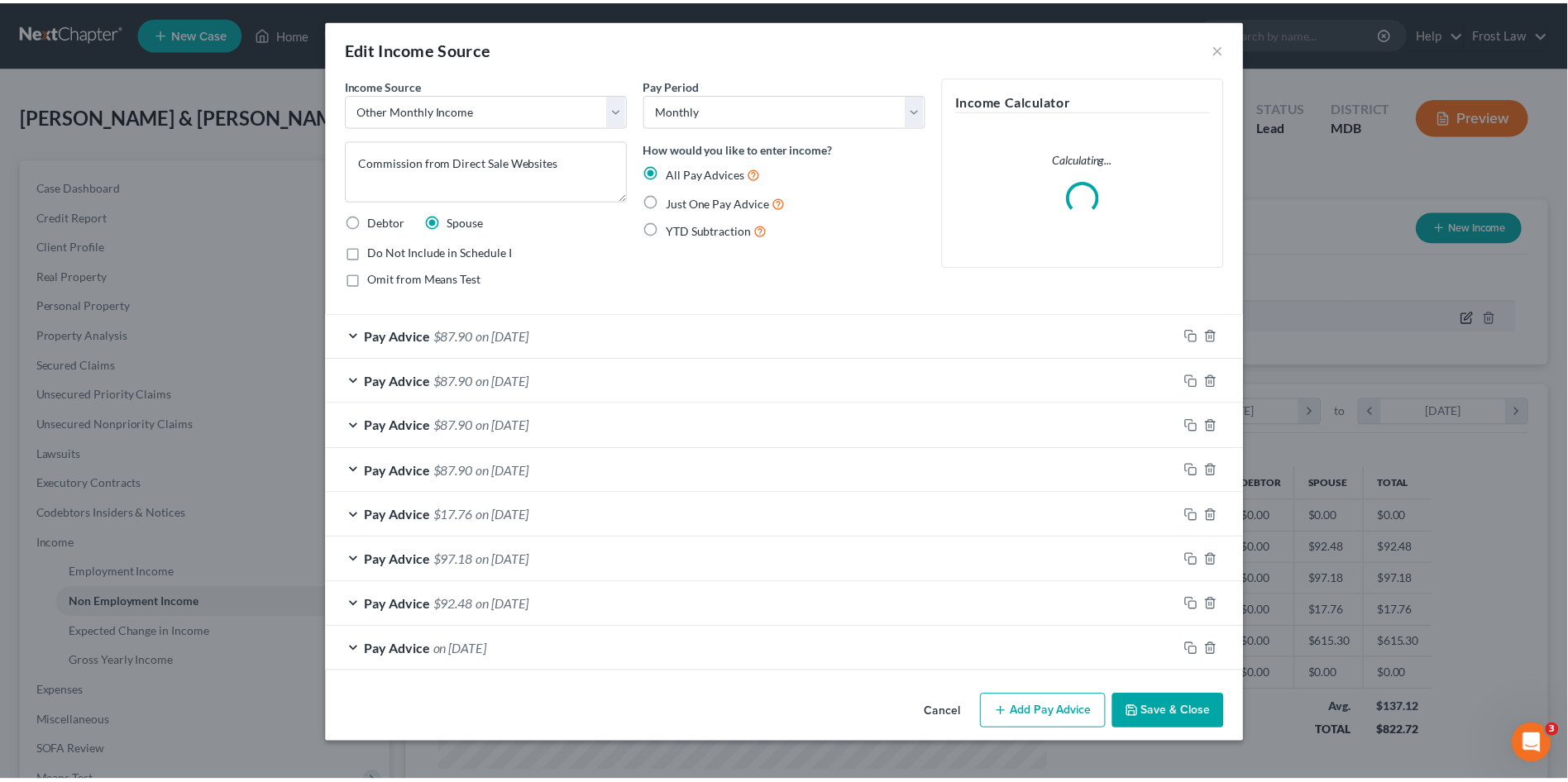
scroll to position [308, 654]
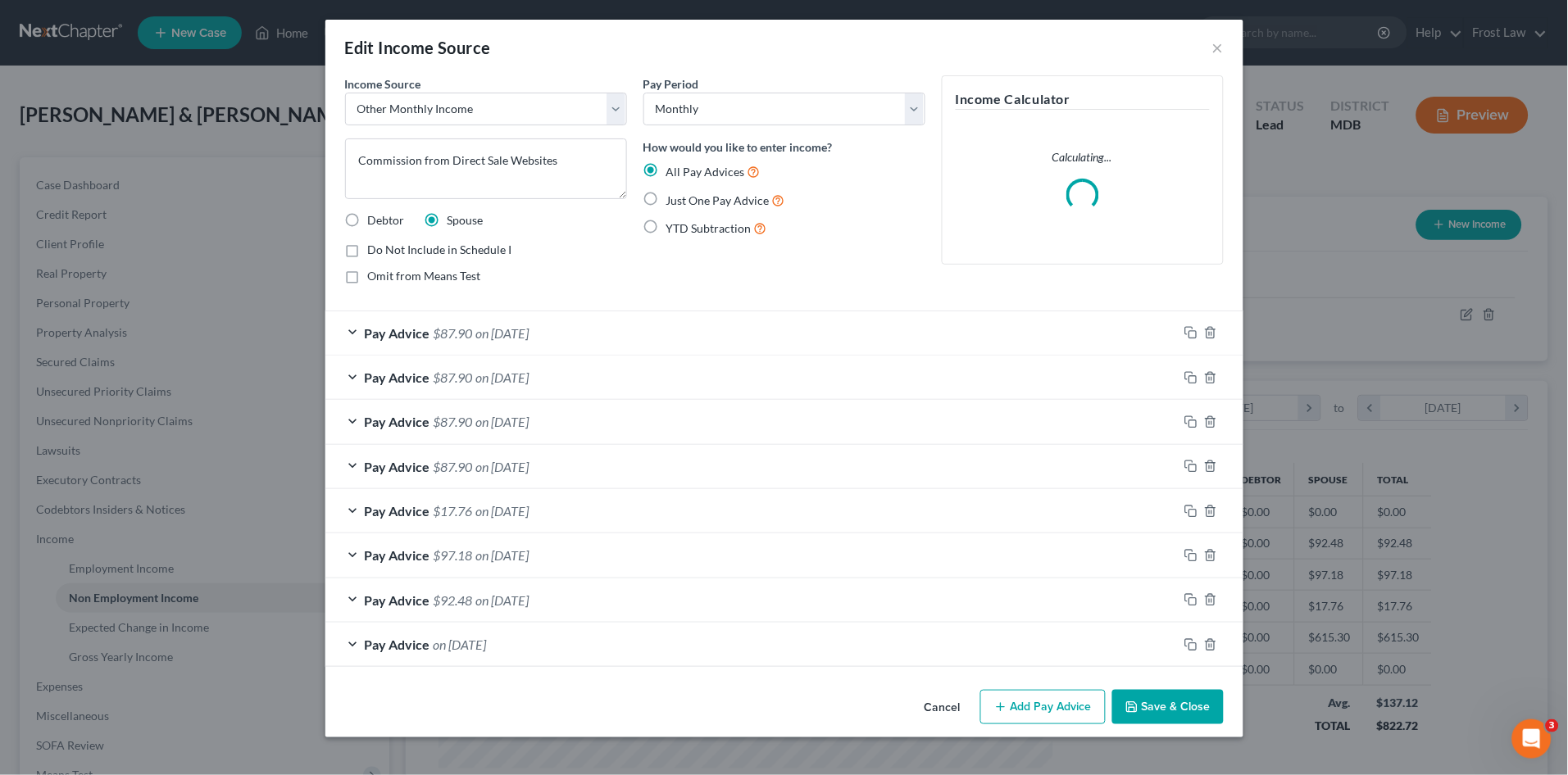
click at [1029, 711] on button "Add Pay Advice" at bounding box center [1043, 707] width 126 height 35
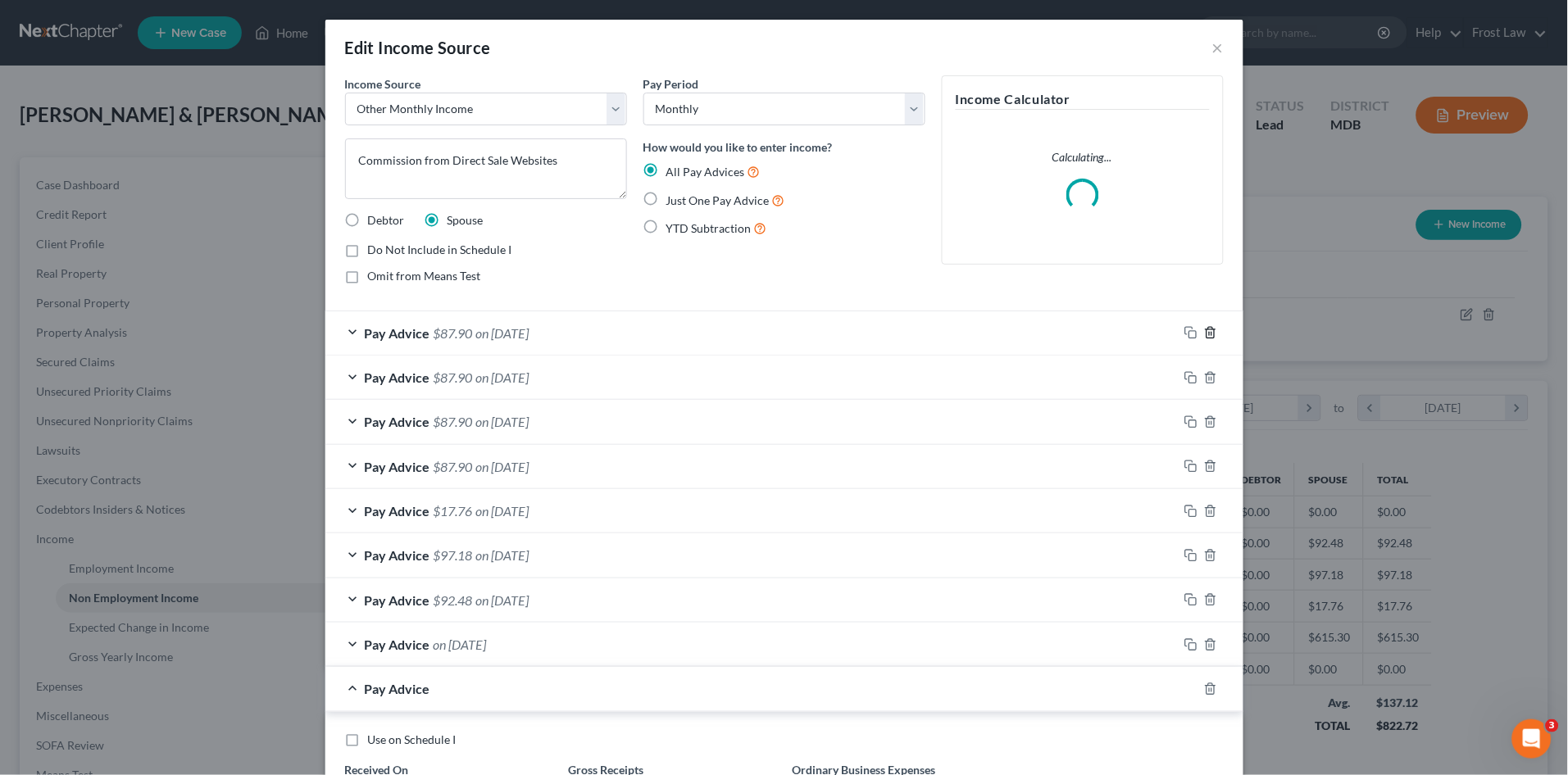
click at [1204, 331] on icon "button" at bounding box center [1210, 333] width 13 height 13
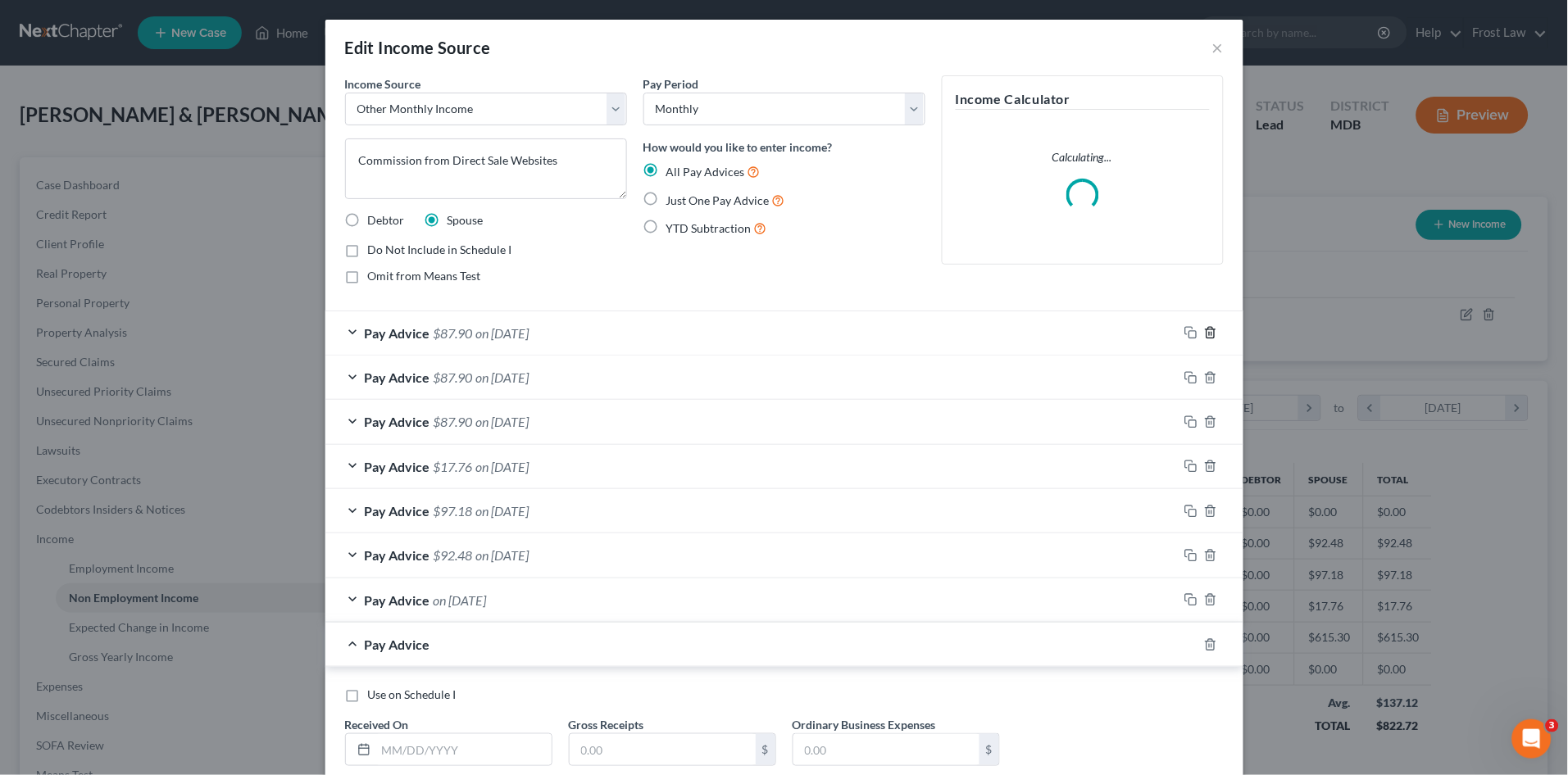
click at [1209, 333] on line "button" at bounding box center [1209, 334] width 0 height 3
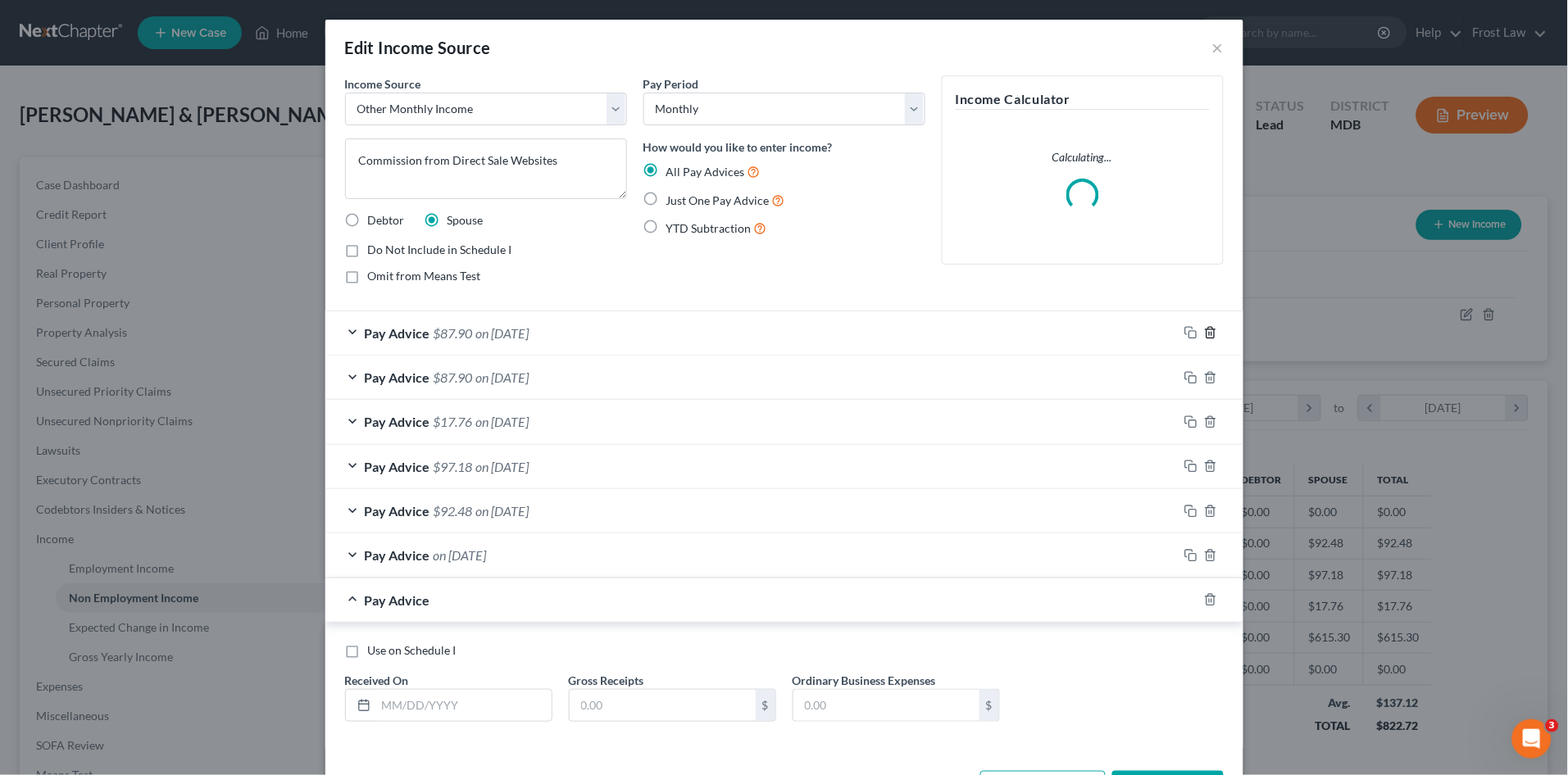
click at [1209, 333] on line "button" at bounding box center [1209, 334] width 0 height 3
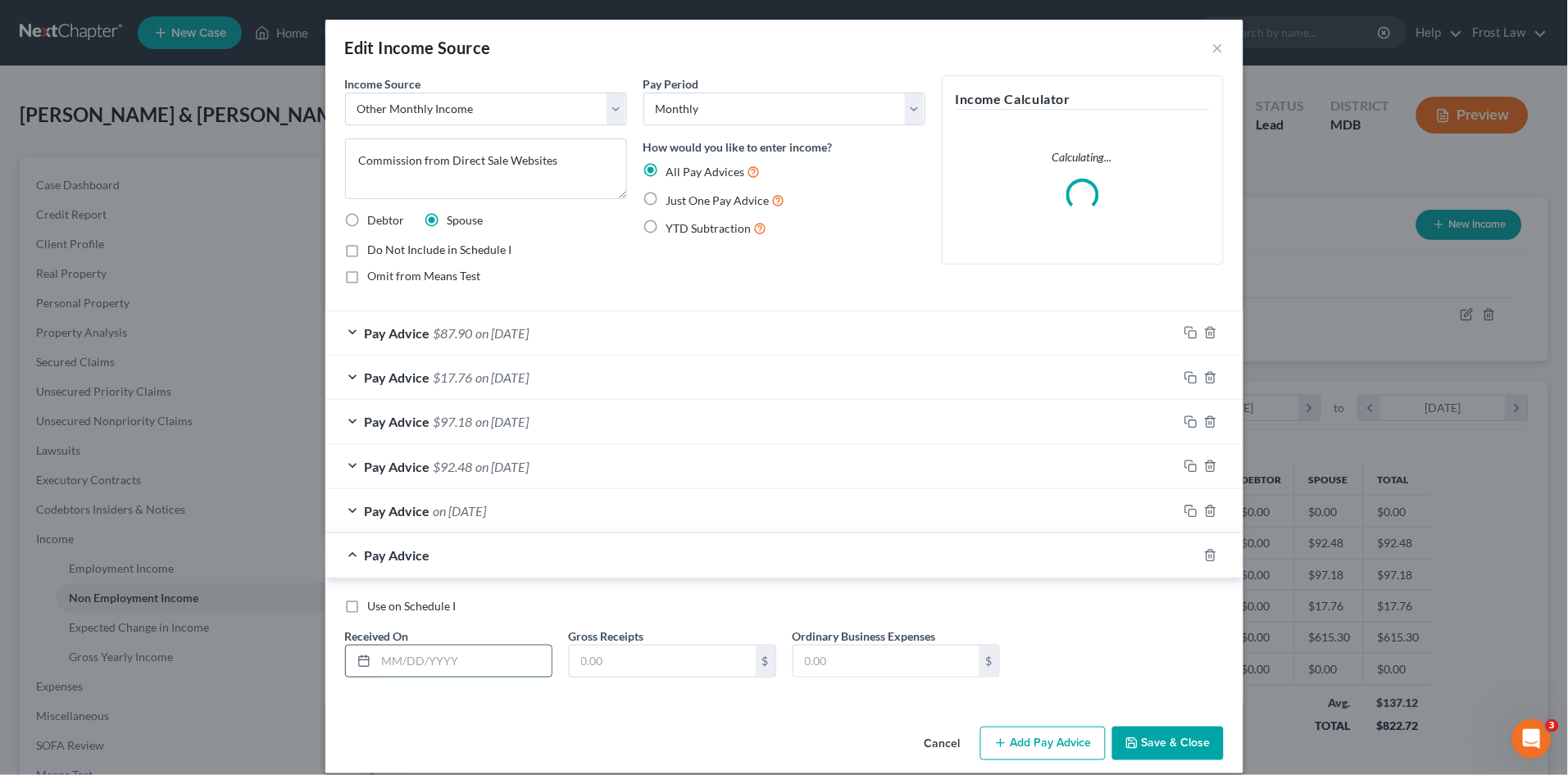
click at [427, 663] on input "text" at bounding box center [463, 662] width 176 height 31
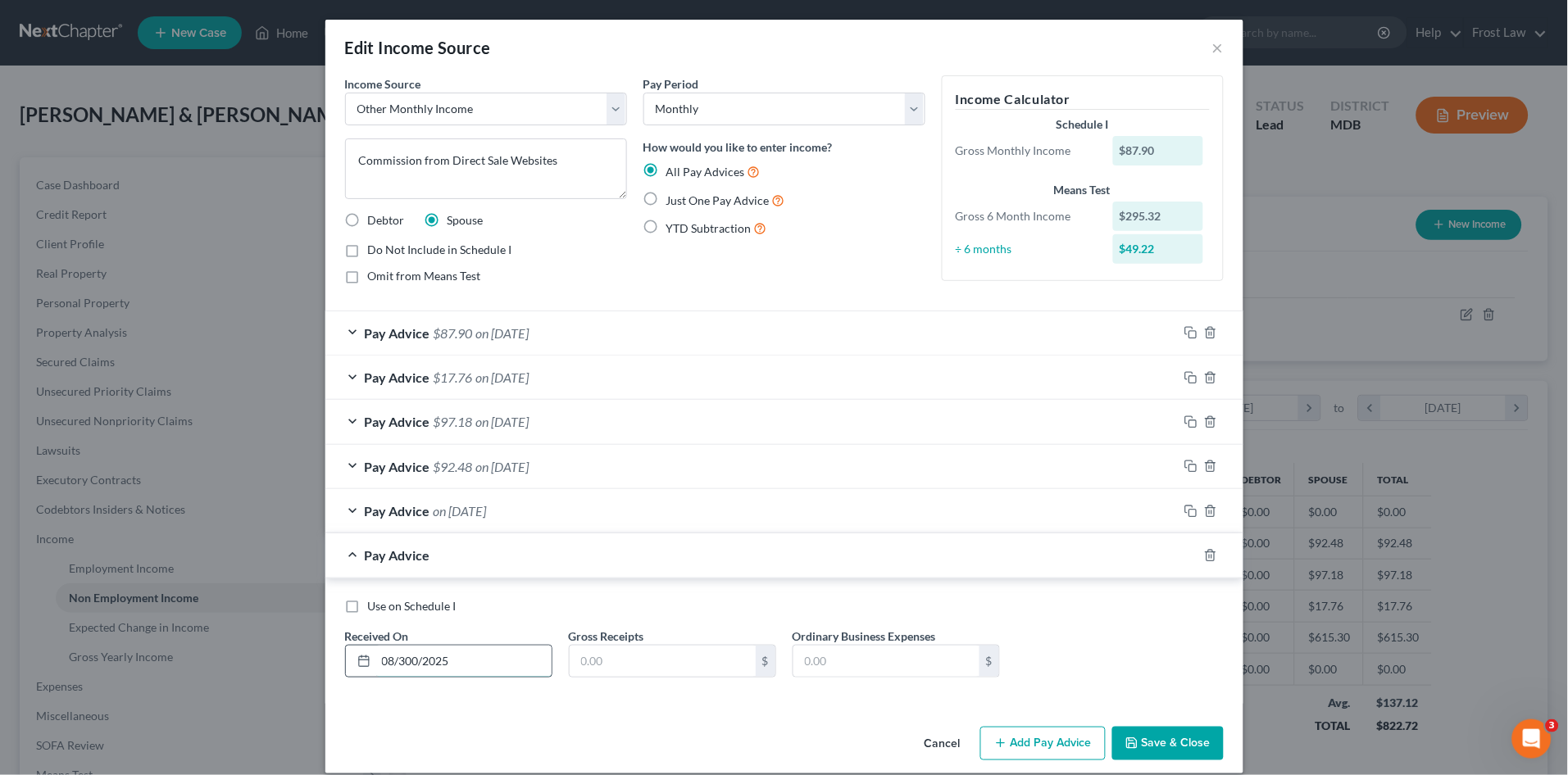
click at [404, 663] on input "08/300/2025" at bounding box center [463, 662] width 176 height 31
type input "08/30/2025"
drag, startPoint x: 666, startPoint y: 615, endPoint x: 658, endPoint y: 607, distance: 11.3
click at [666, 615] on div "Use on Schedule I Received On * 08/30/2025 Gross Receipts $ Ordinary Business E…" at bounding box center [784, 644] width 895 height 93
click at [638, 666] on input "text" at bounding box center [663, 662] width 186 height 31
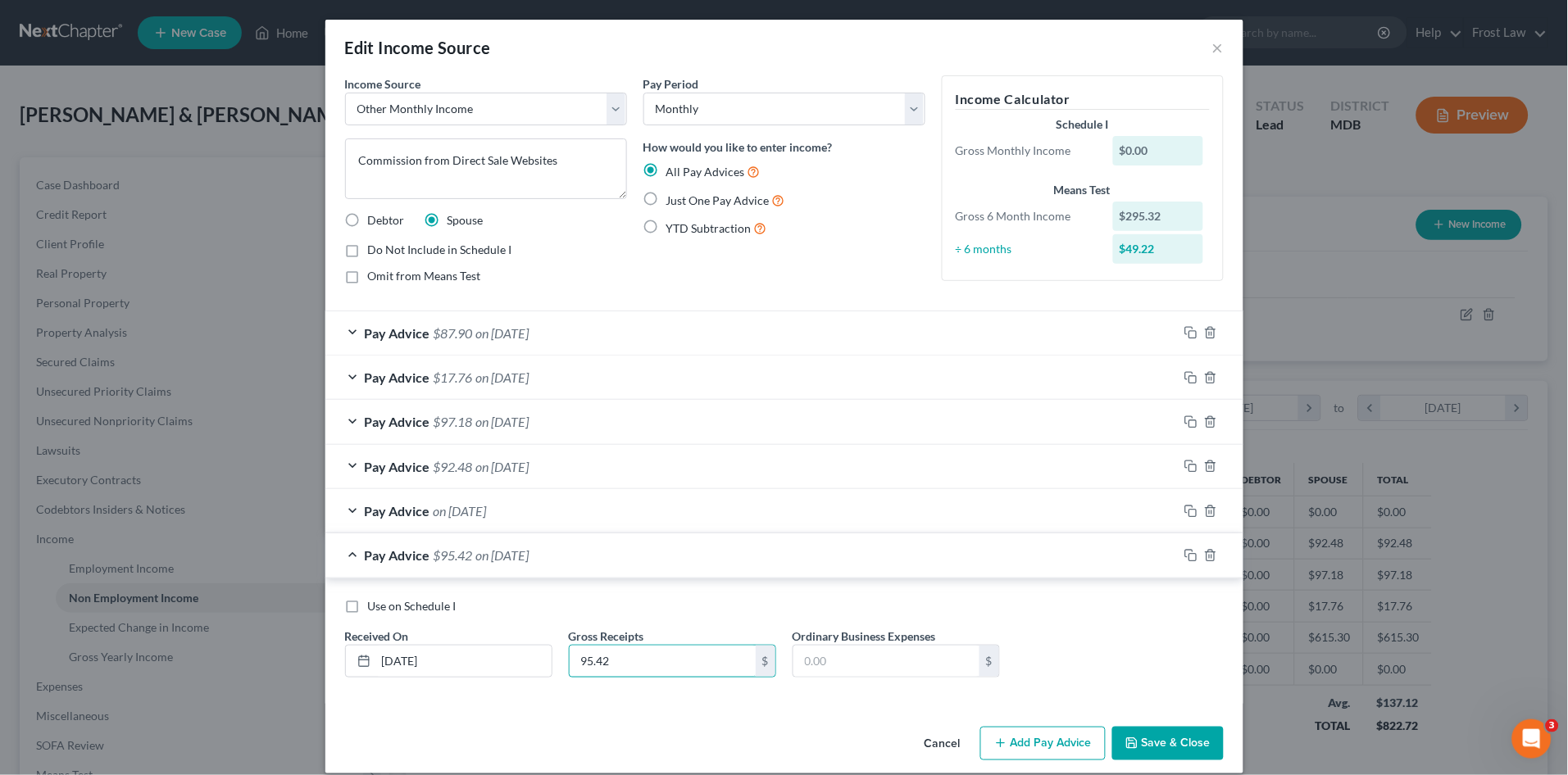
type input "95.42"
click at [1128, 739] on icon "button" at bounding box center [1131, 743] width 13 height 13
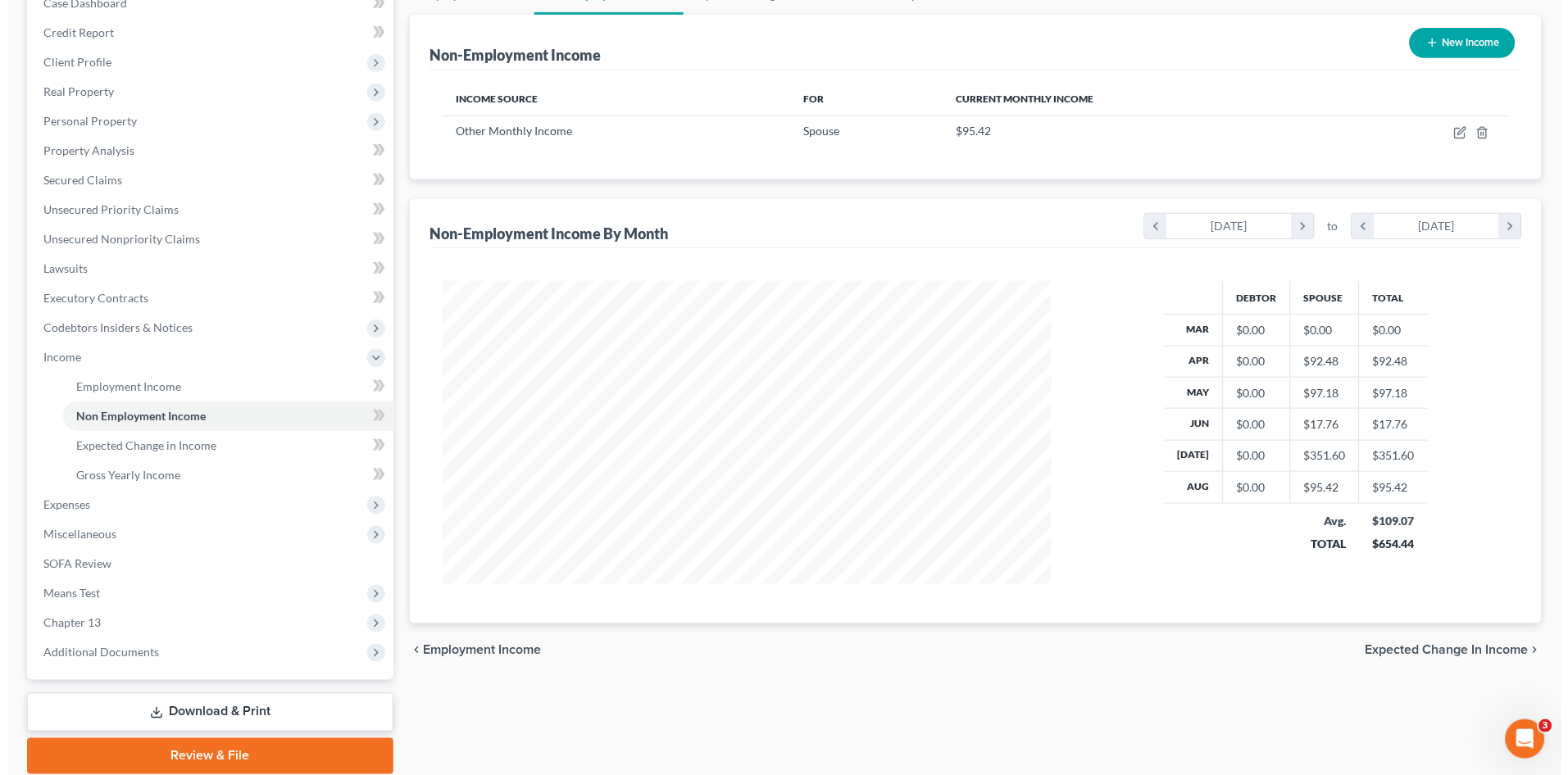
scroll to position [150, 0]
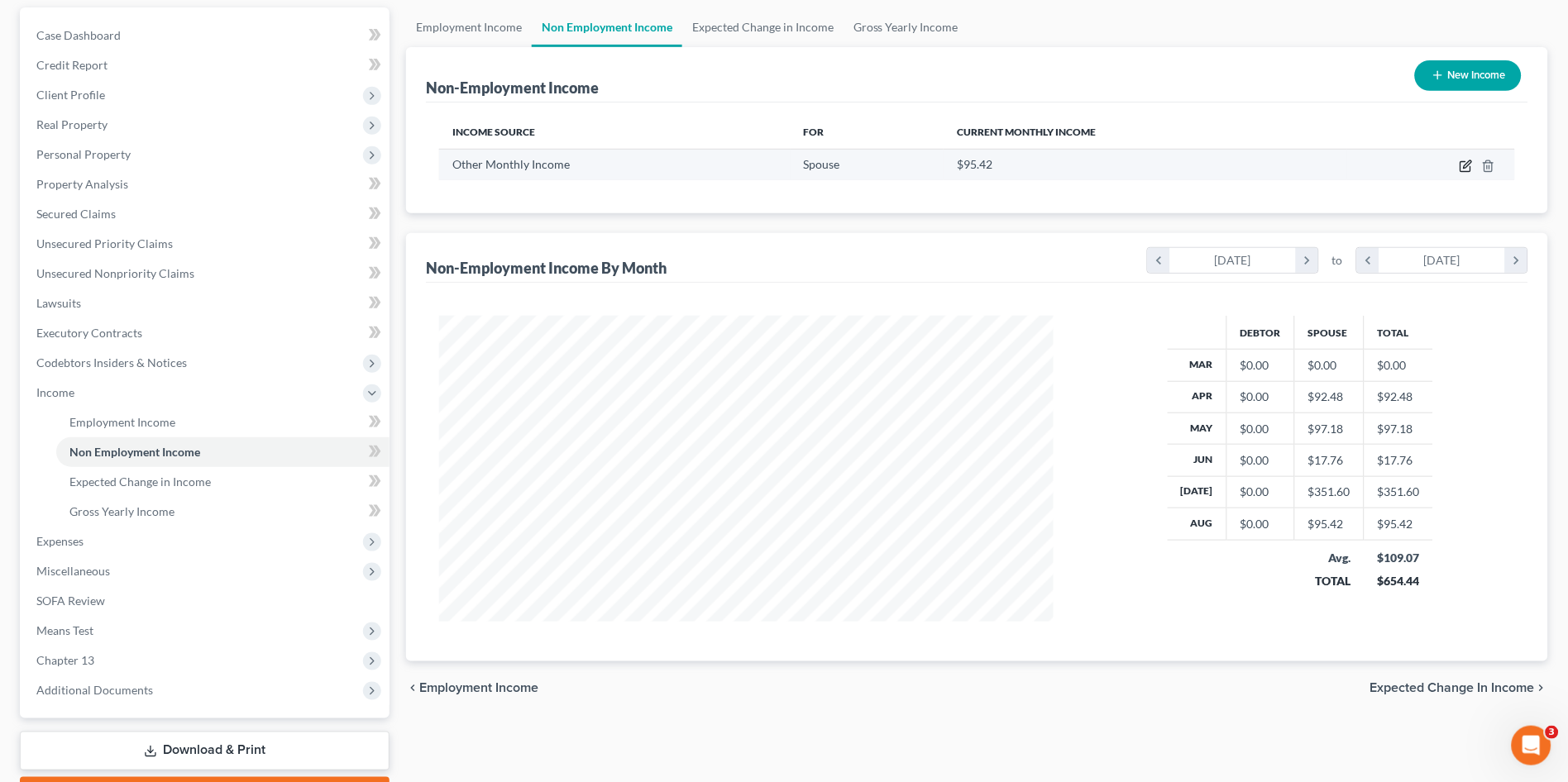
click at [1468, 164] on icon "button" at bounding box center [1466, 166] width 13 height 13
select select "13"
select select "0"
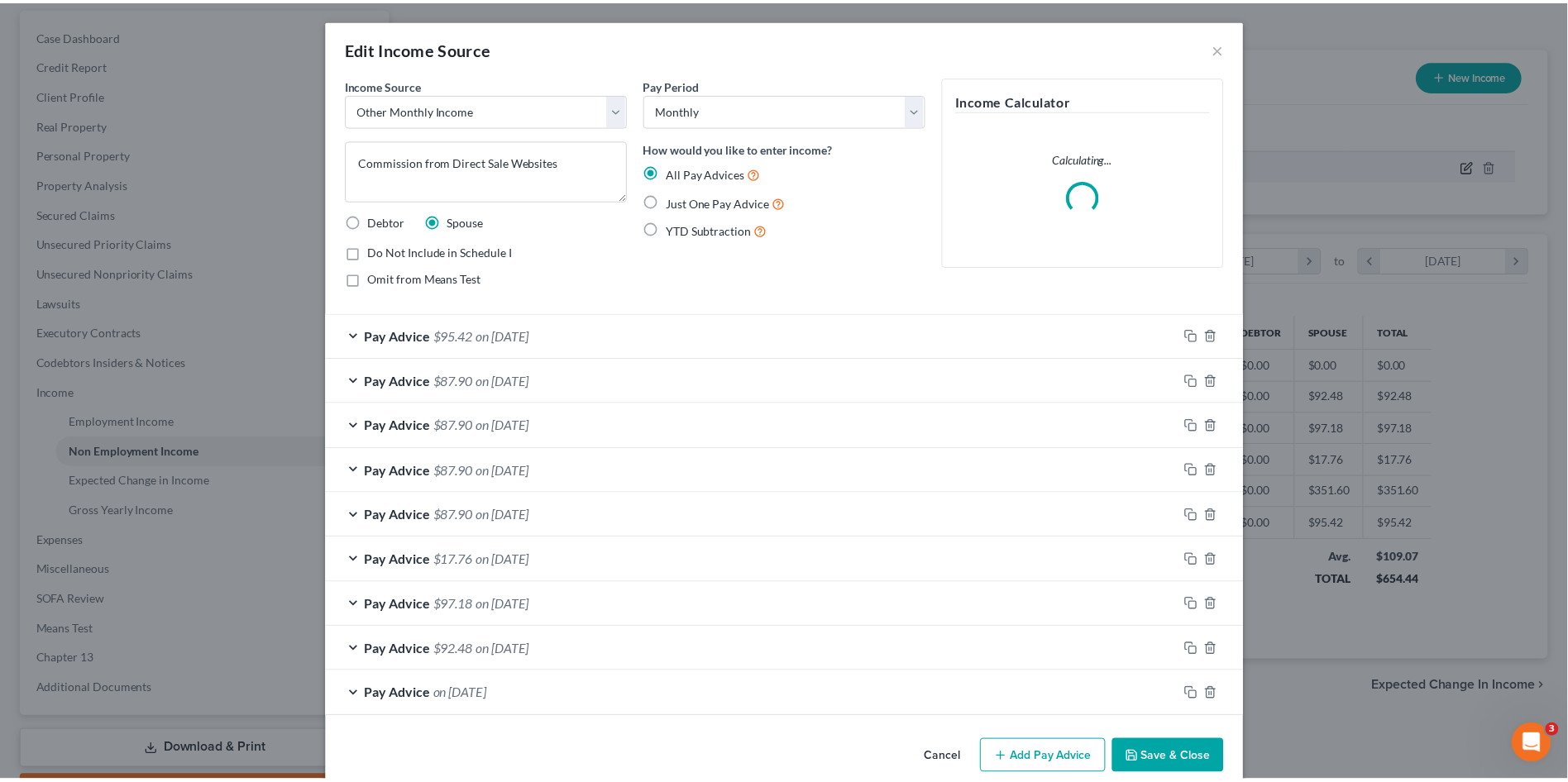
scroll to position [308, 654]
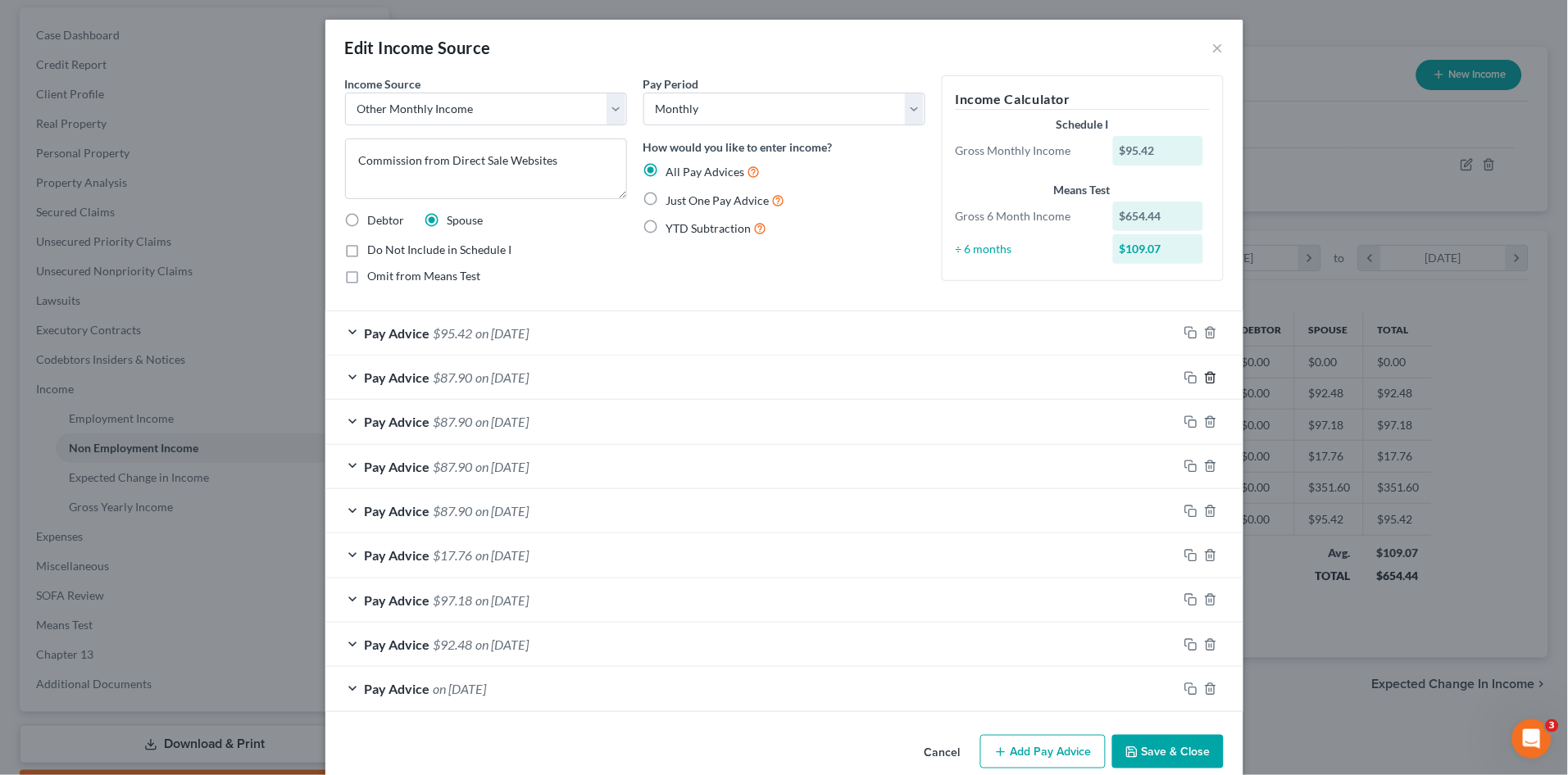
click at [1204, 380] on icon "button" at bounding box center [1210, 378] width 13 height 13
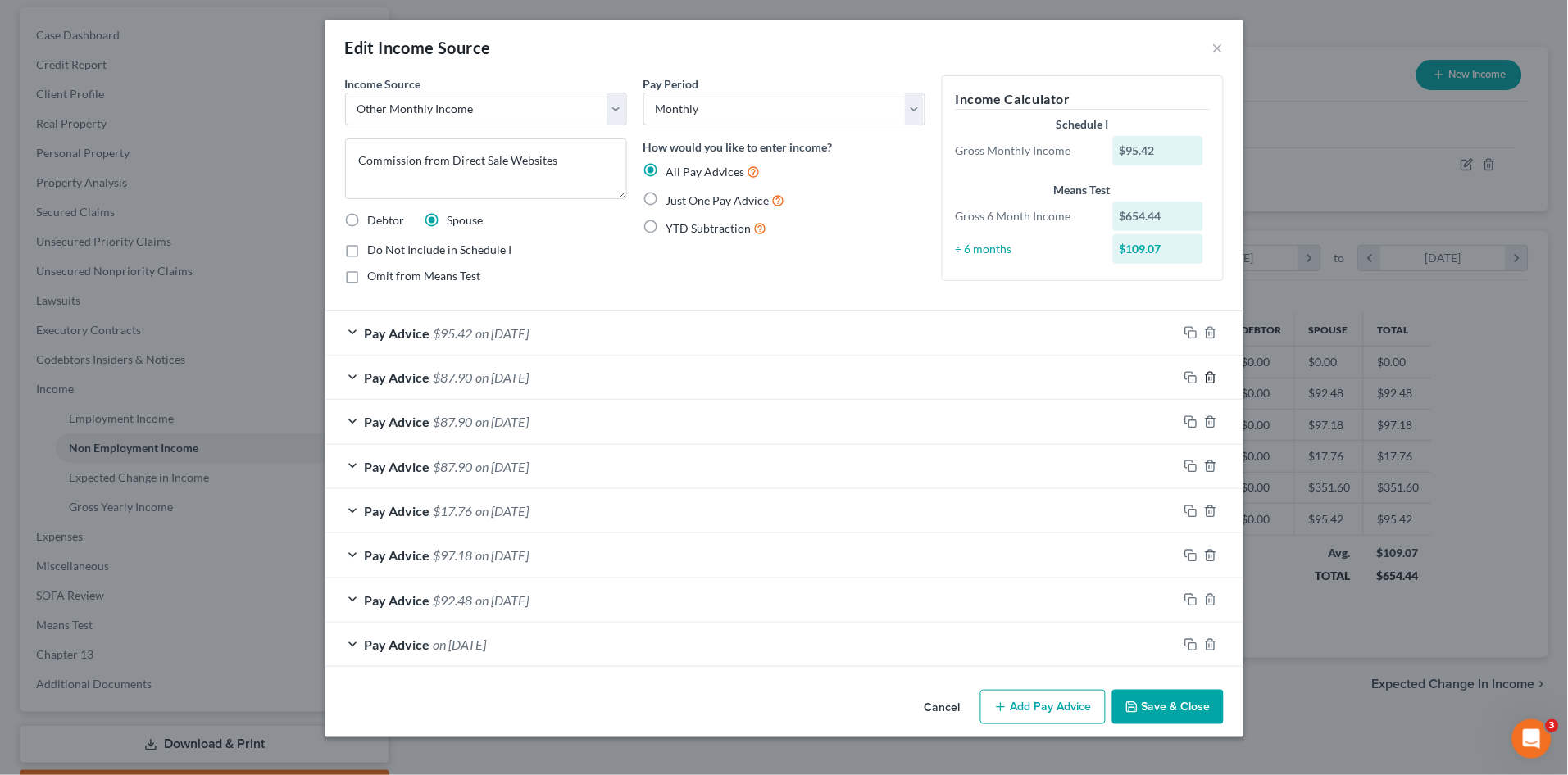
click at [1204, 380] on icon "button" at bounding box center [1210, 378] width 13 height 13
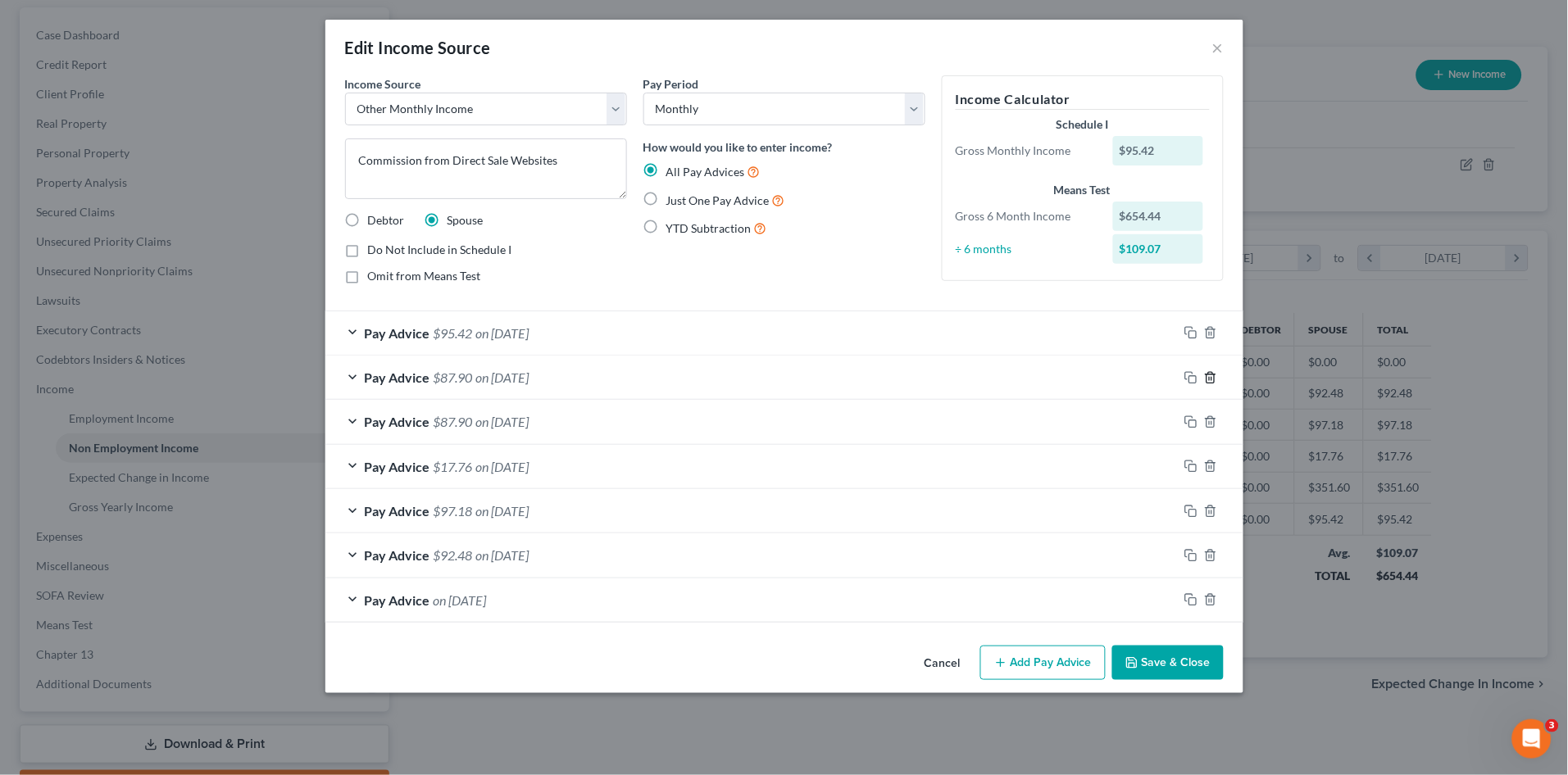
click at [1204, 380] on icon "button" at bounding box center [1210, 378] width 13 height 13
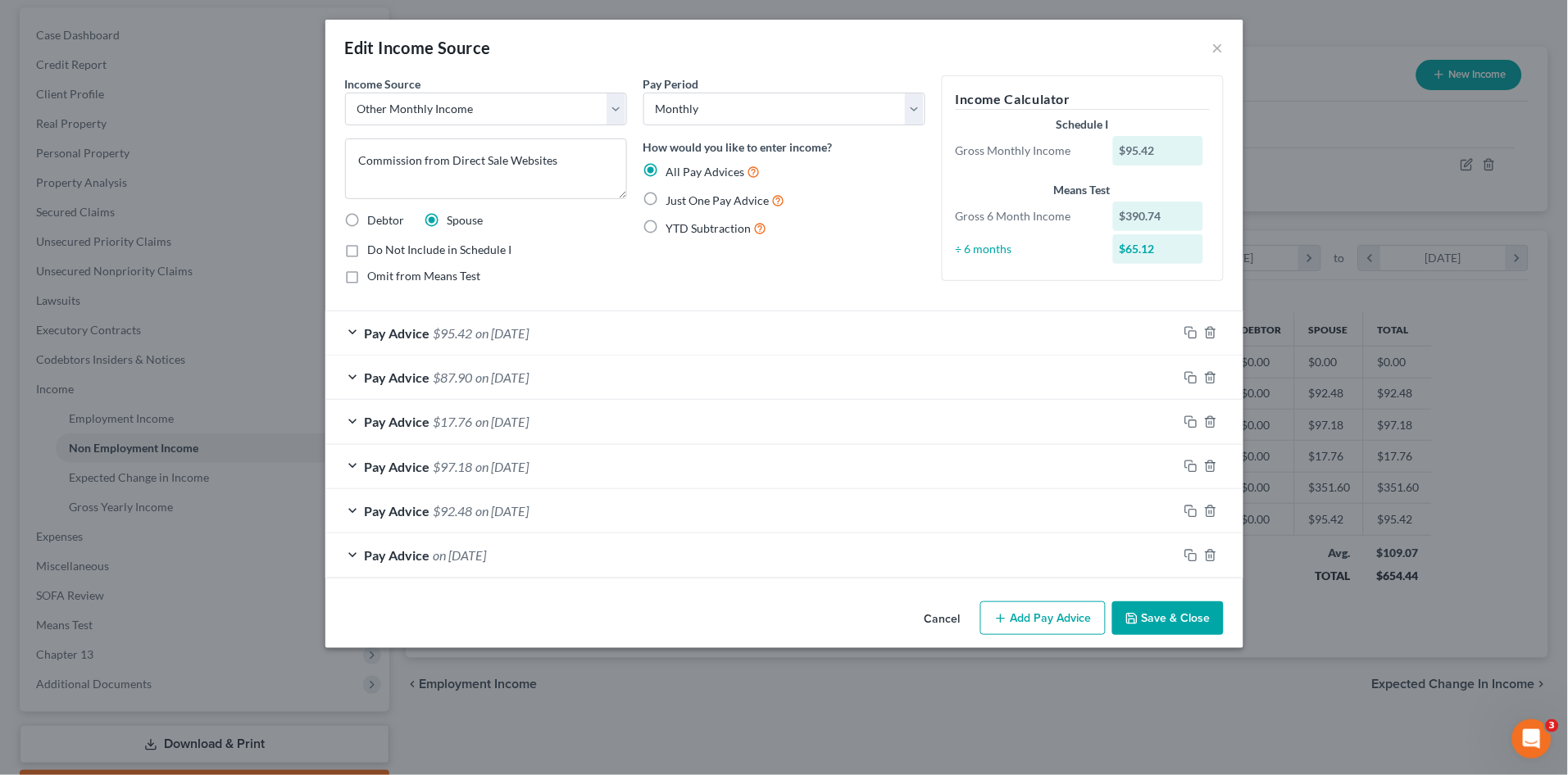
click at [1162, 619] on button "Save & Close" at bounding box center [1168, 619] width 112 height 35
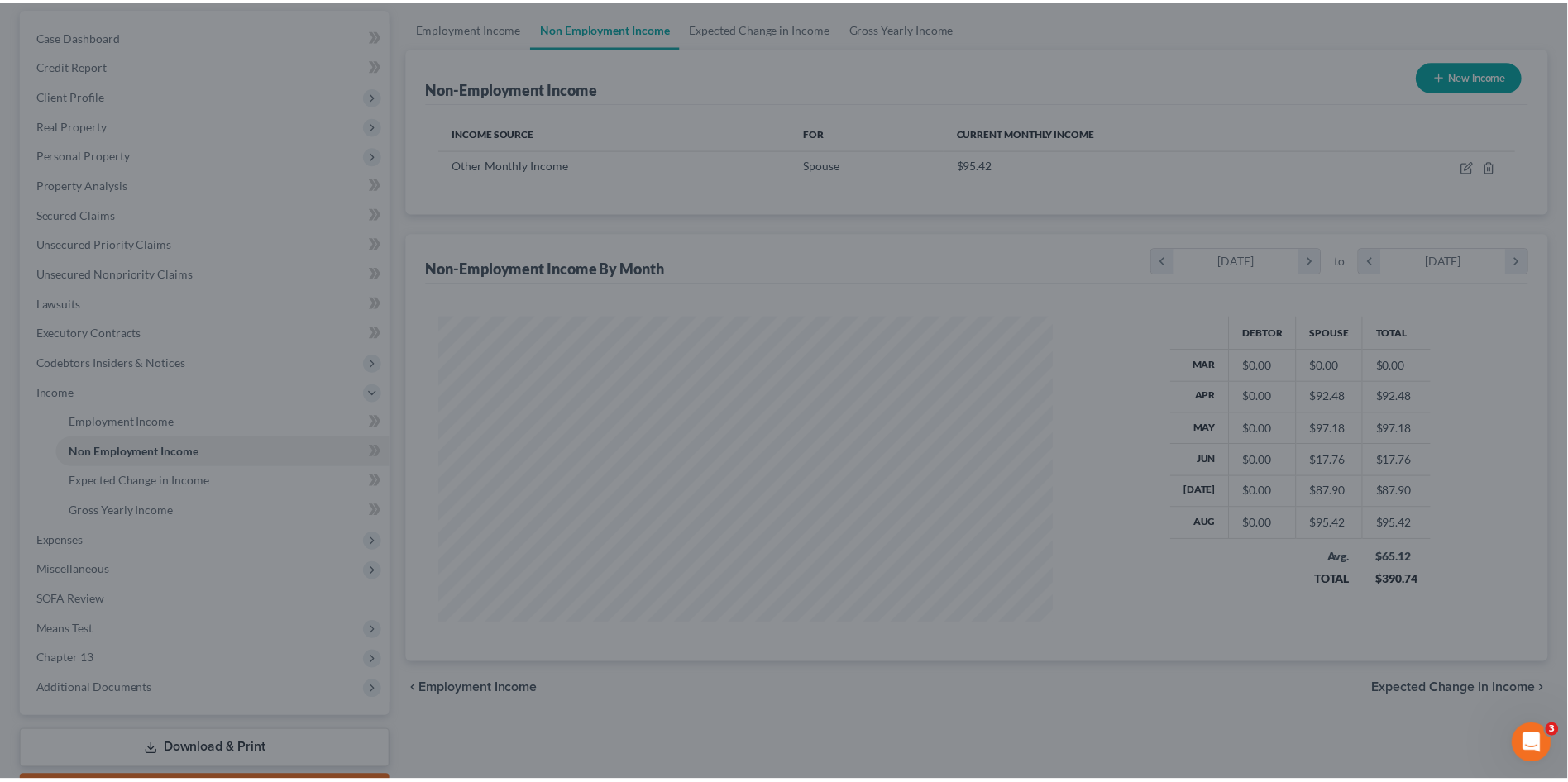
scroll to position [826484, 826409]
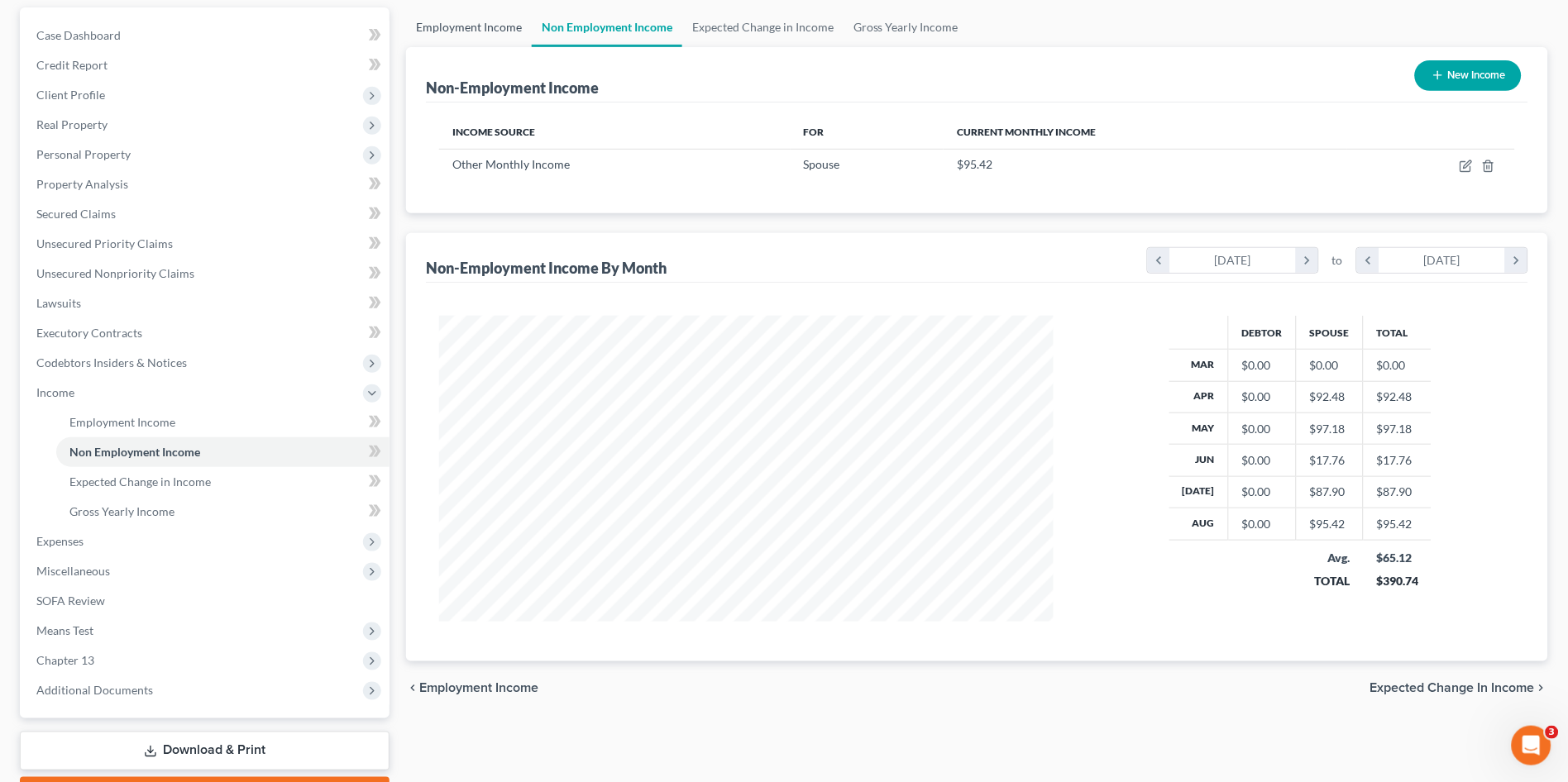
click at [453, 27] on link "Employment Income" at bounding box center [469, 27] width 126 height 39
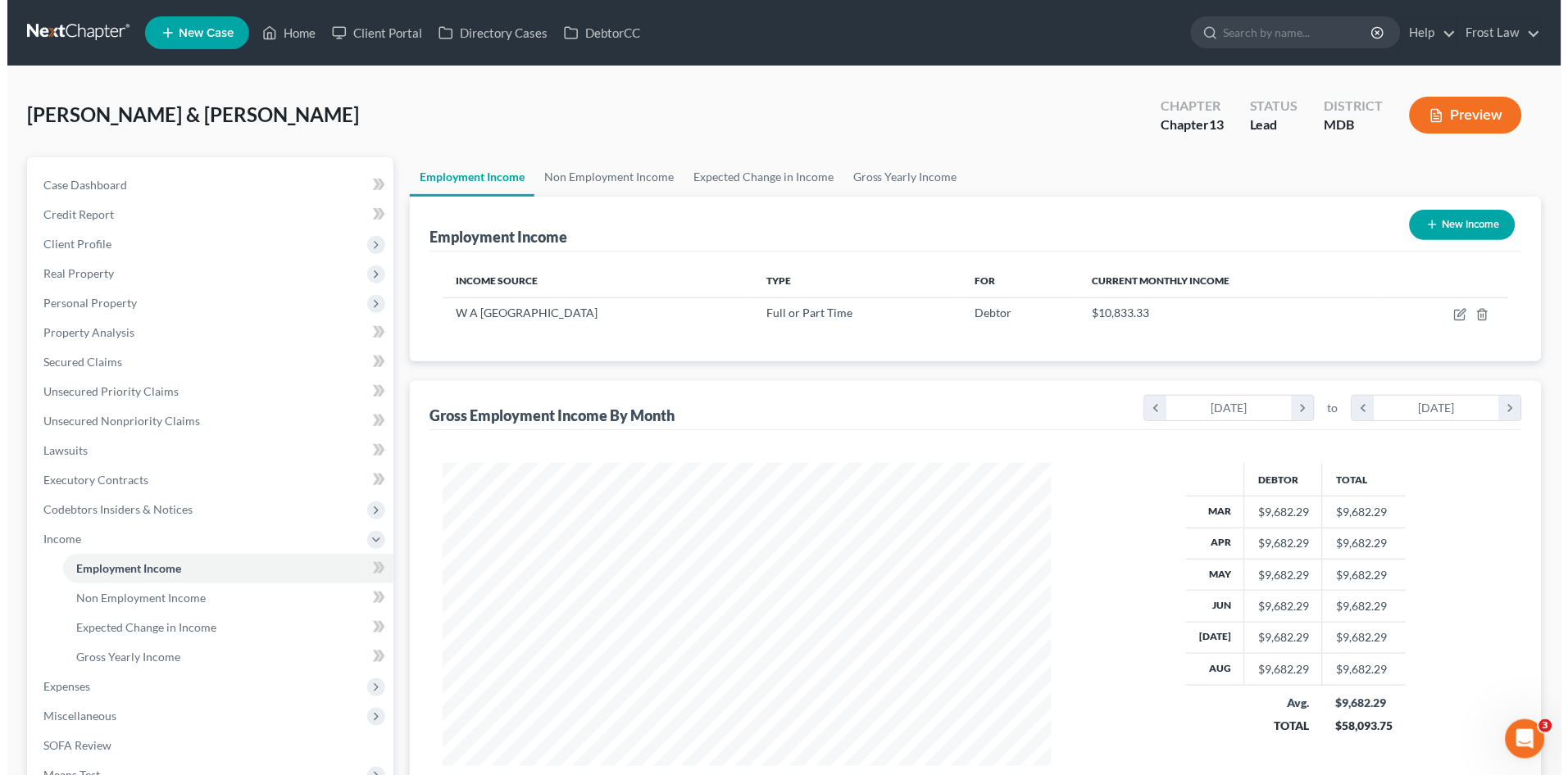
scroll to position [302, 641]
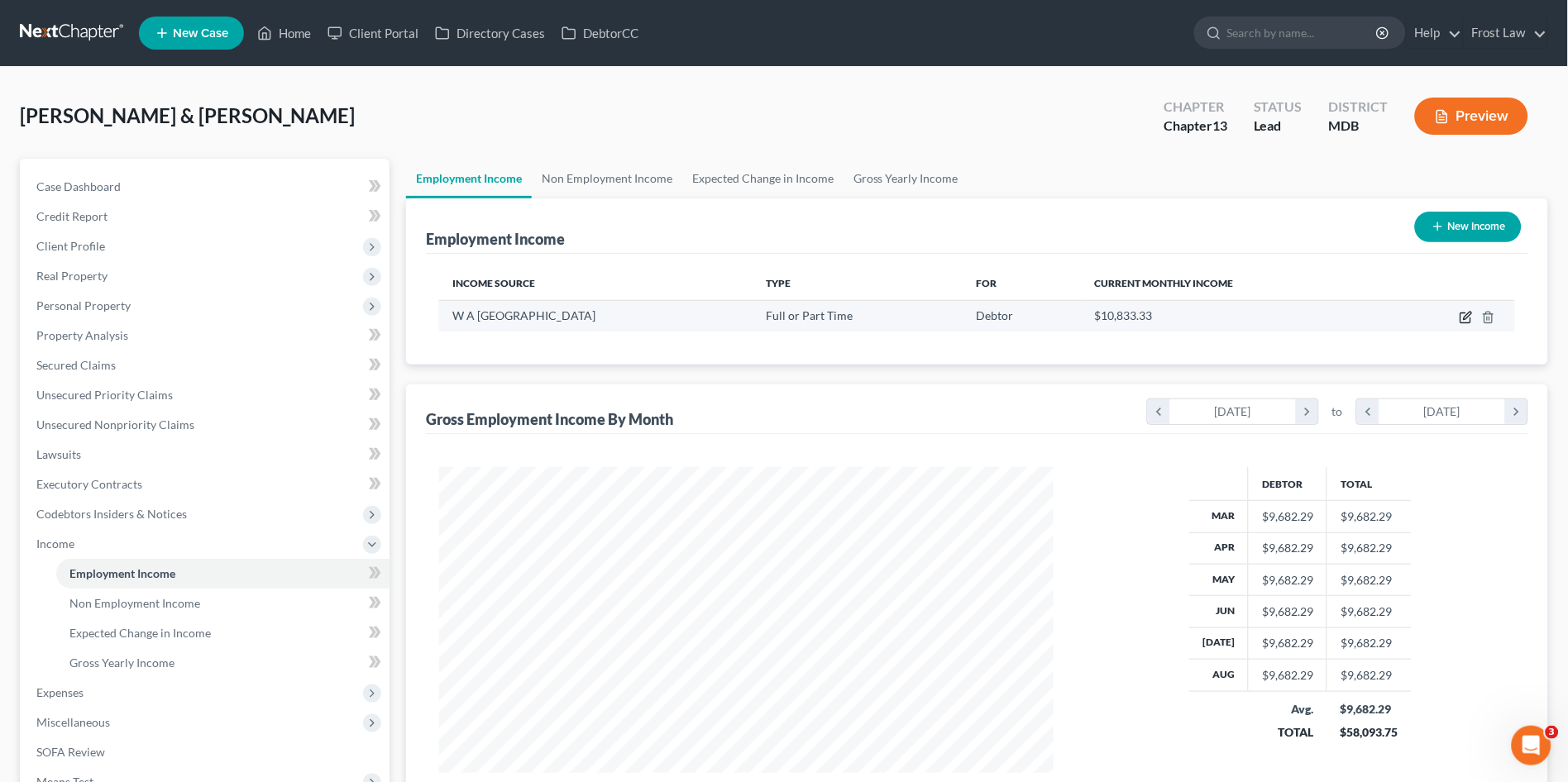
click at [1464, 315] on icon "button" at bounding box center [1466, 317] width 13 height 13
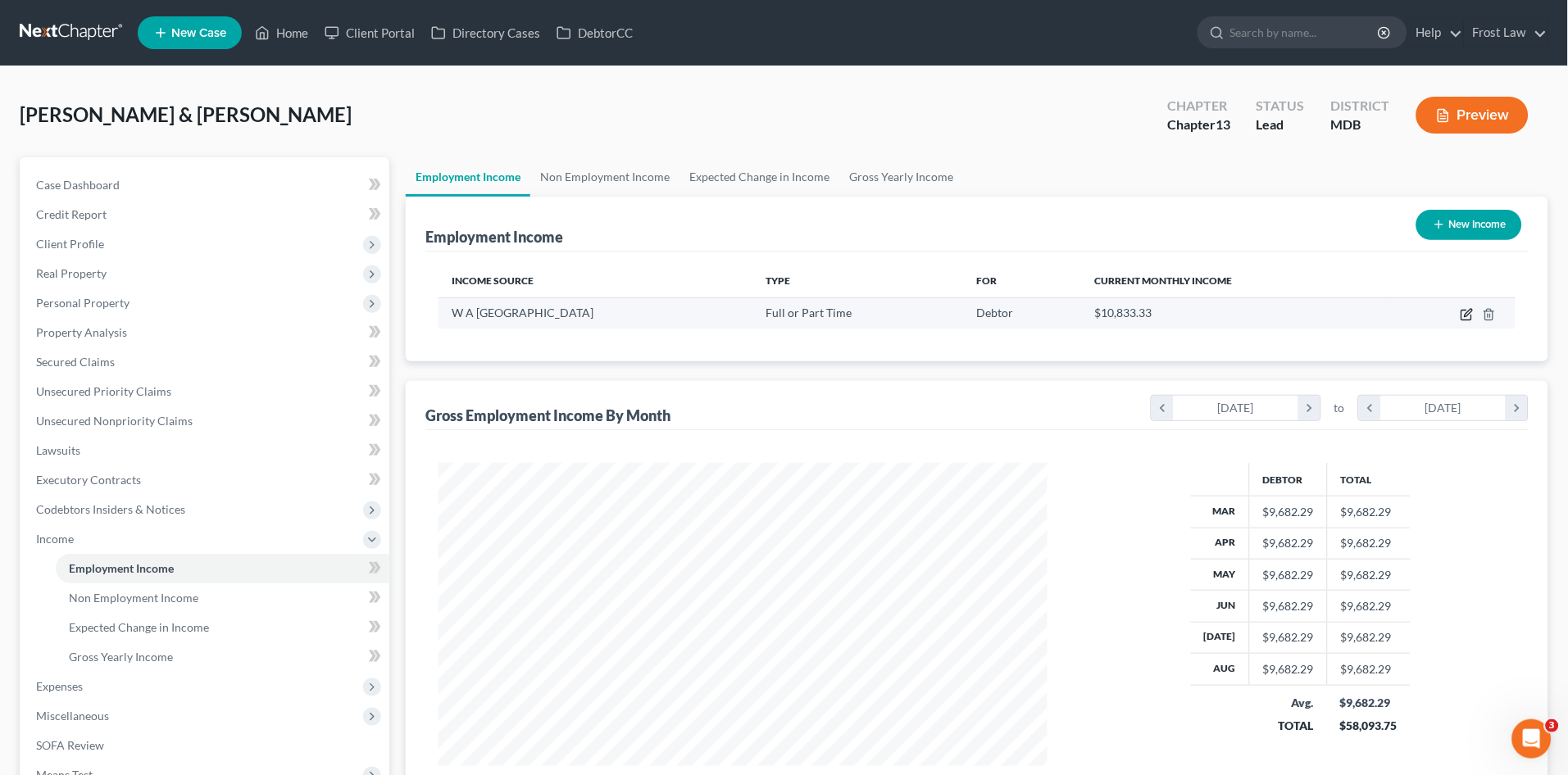
select select "0"
select select "21"
select select "3"
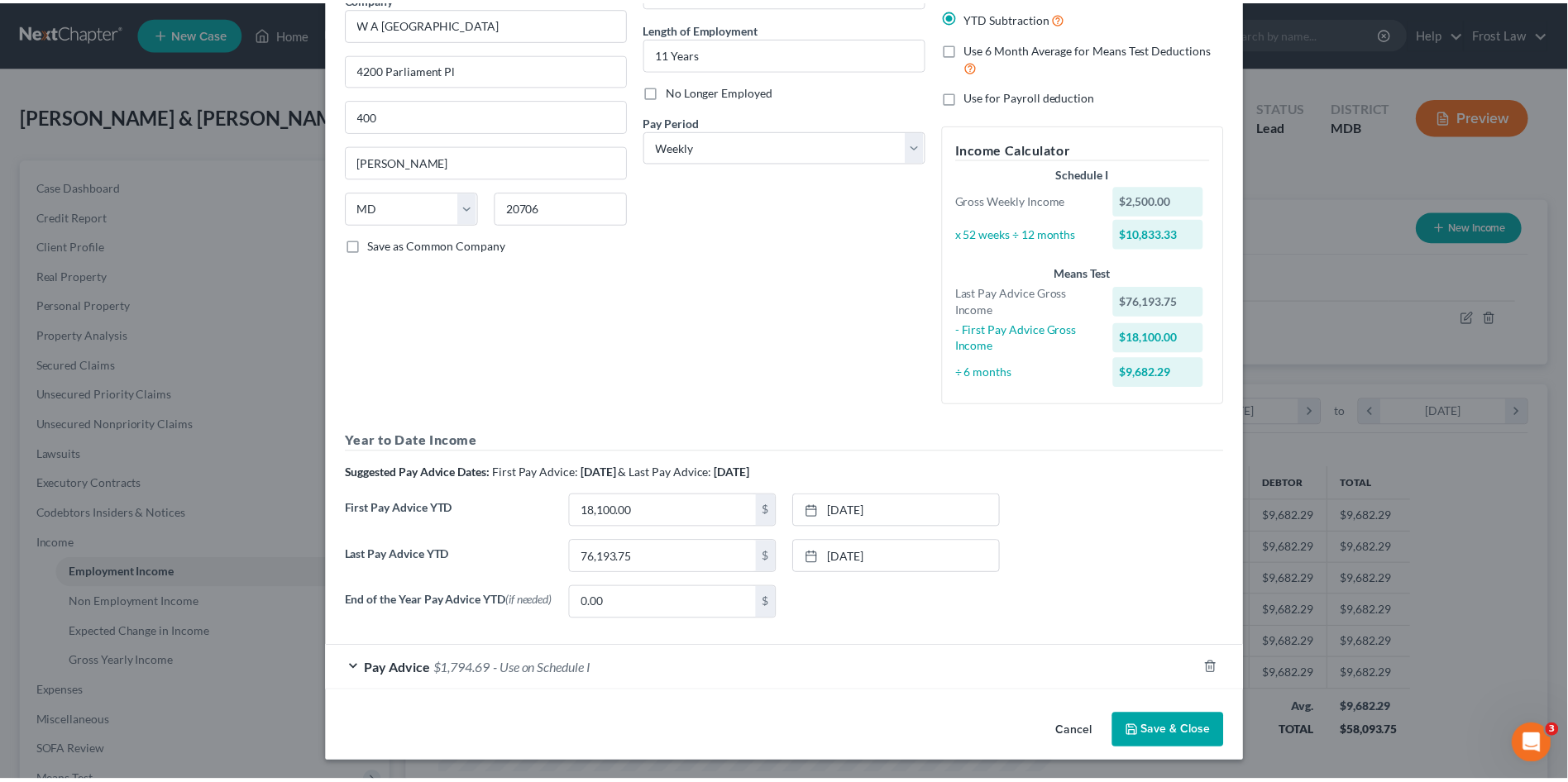
scroll to position [153, 0]
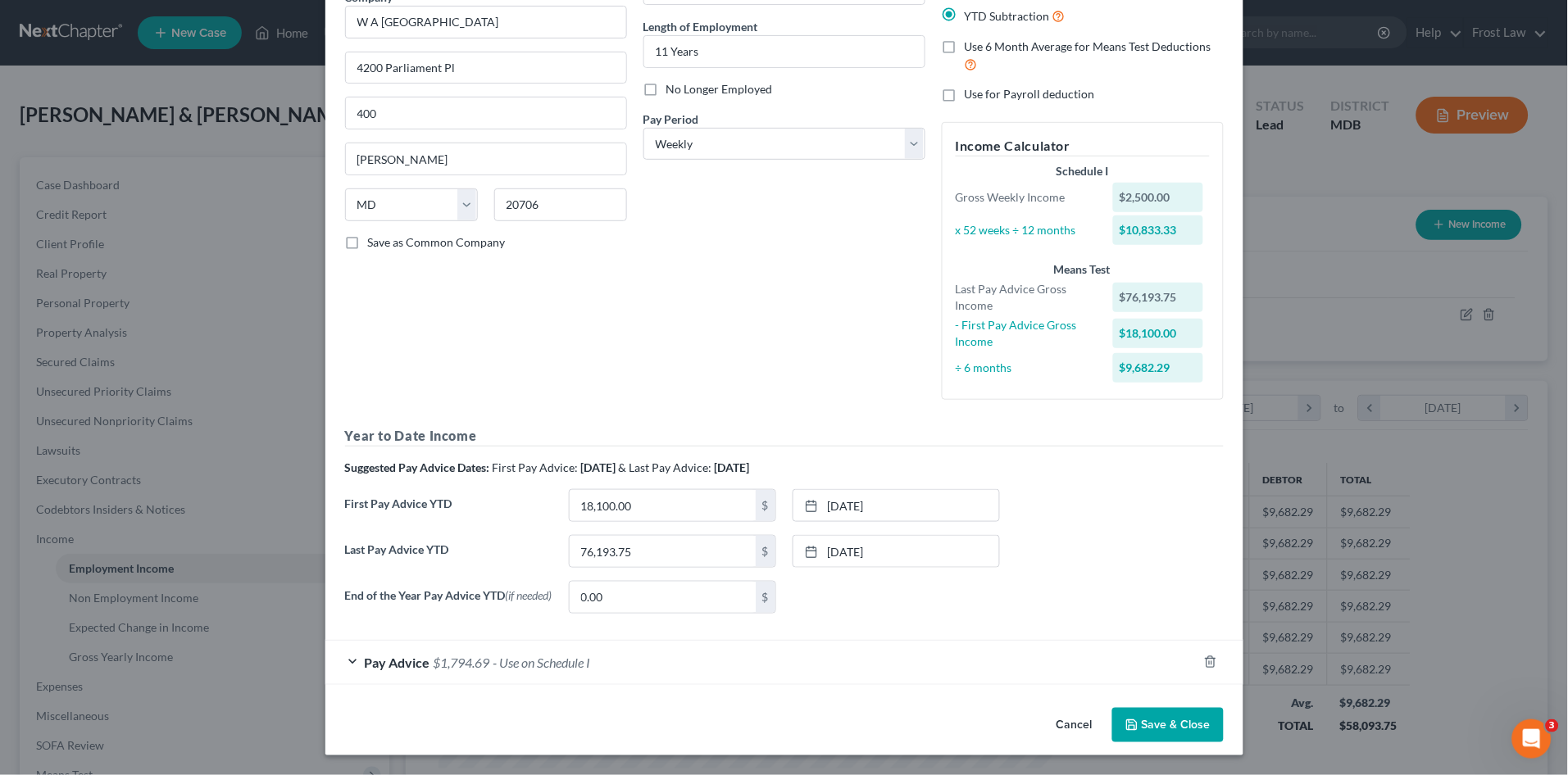
click at [557, 660] on span "- Use on Schedule I" at bounding box center [542, 662] width 98 height 16
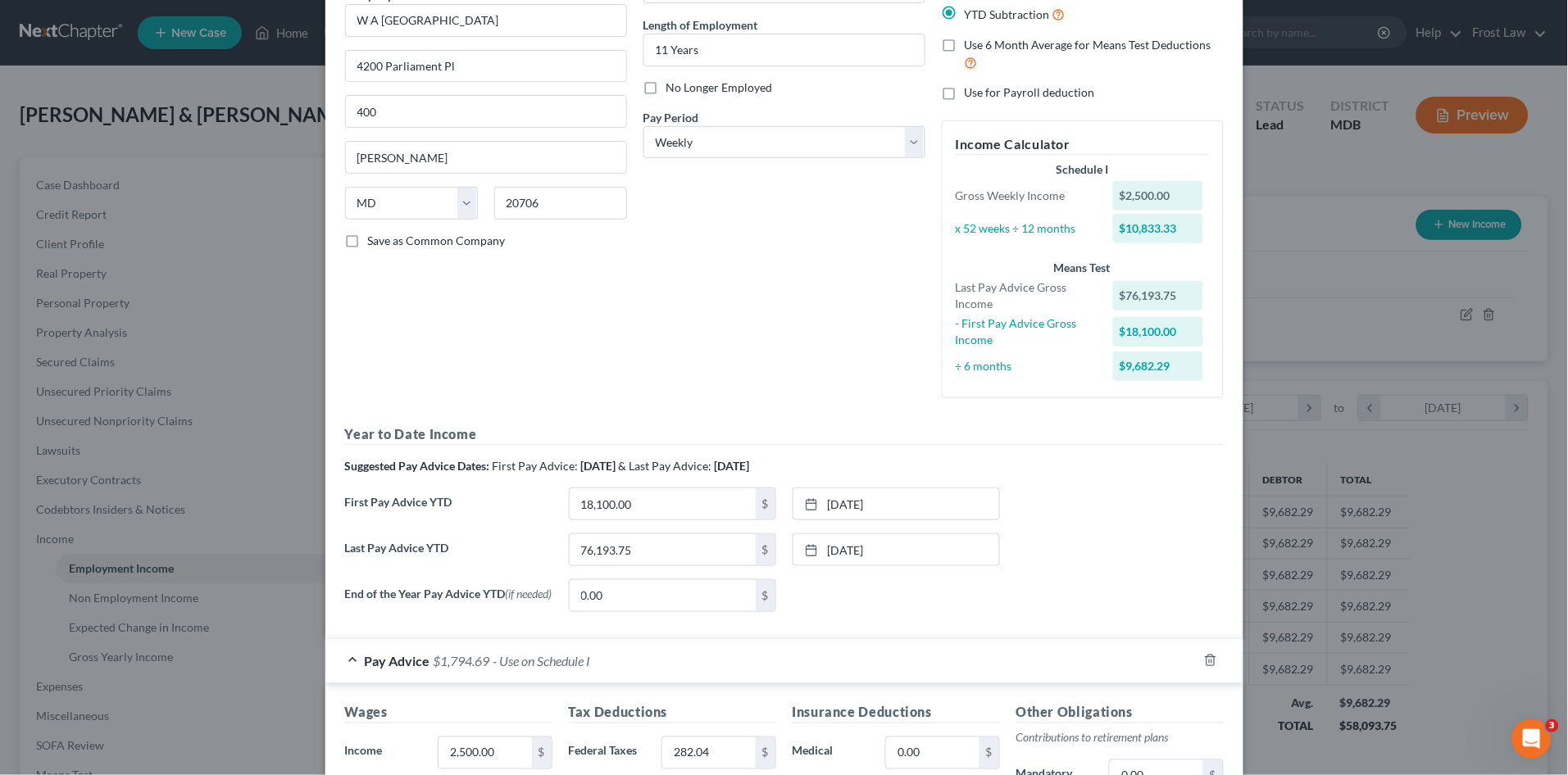
click at [557, 660] on span "- Use on Schedule I" at bounding box center [542, 661] width 98 height 16
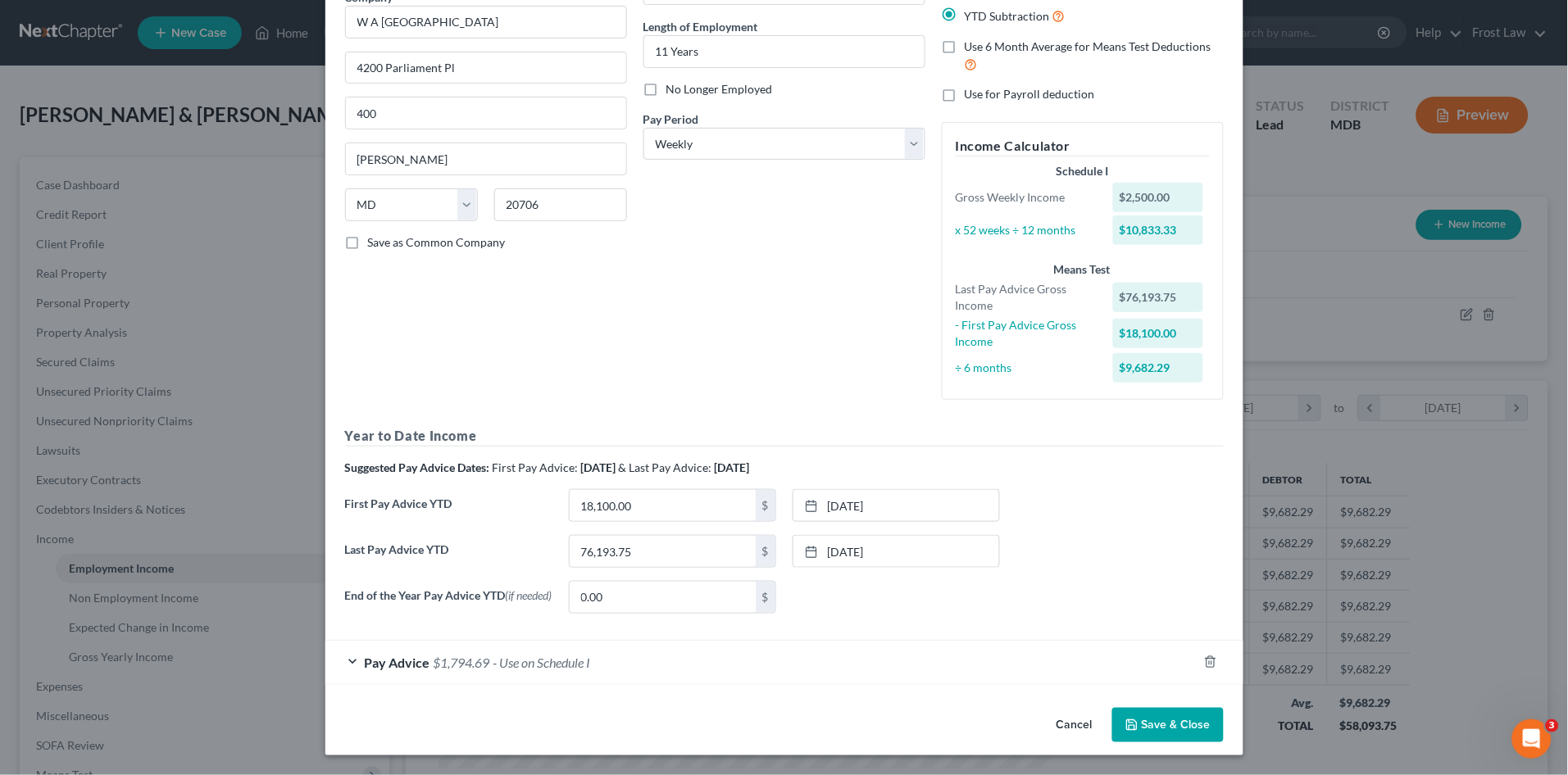
click at [1138, 724] on button "Save & Close" at bounding box center [1168, 726] width 112 height 35
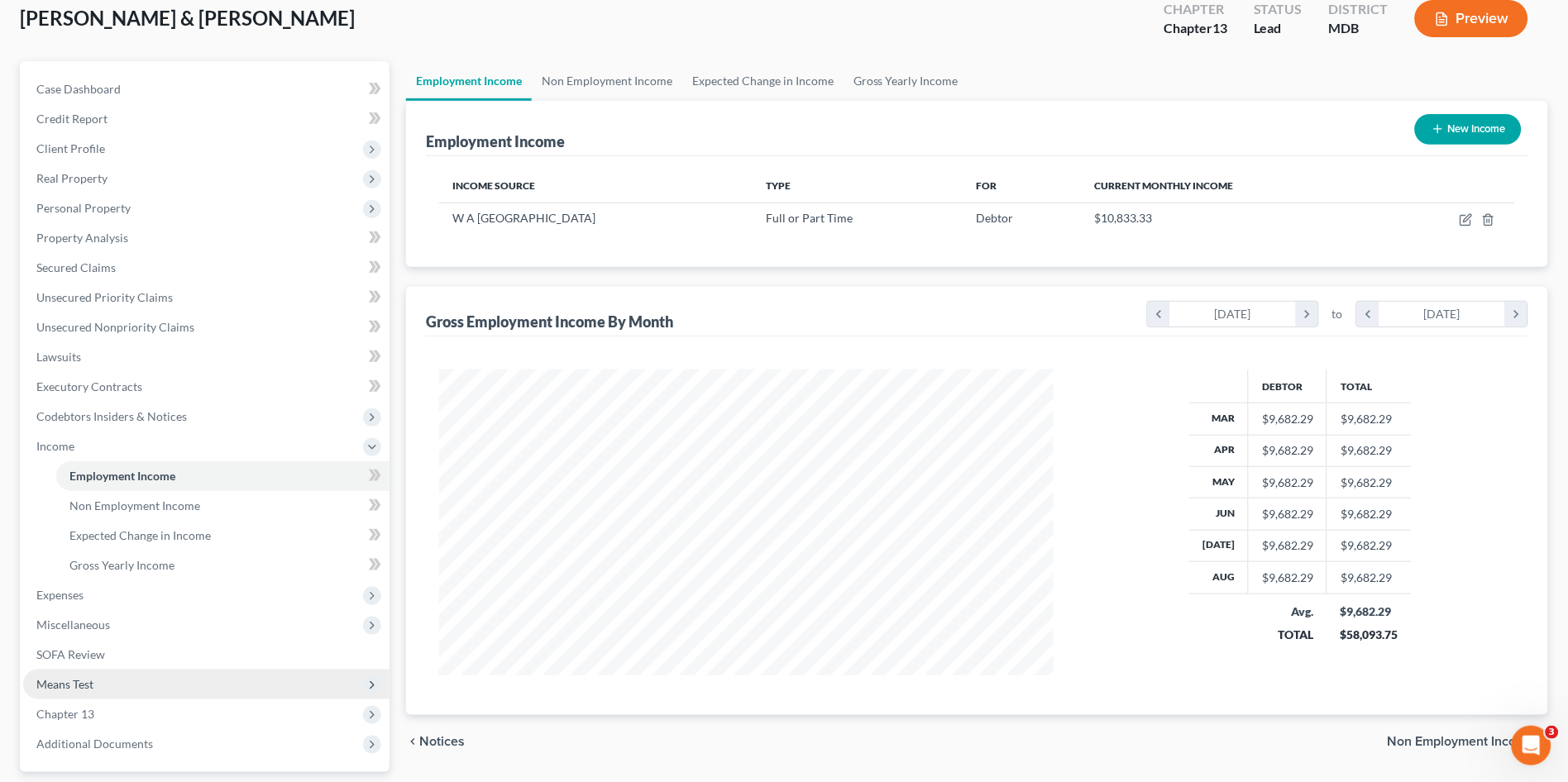
scroll to position [243, 0]
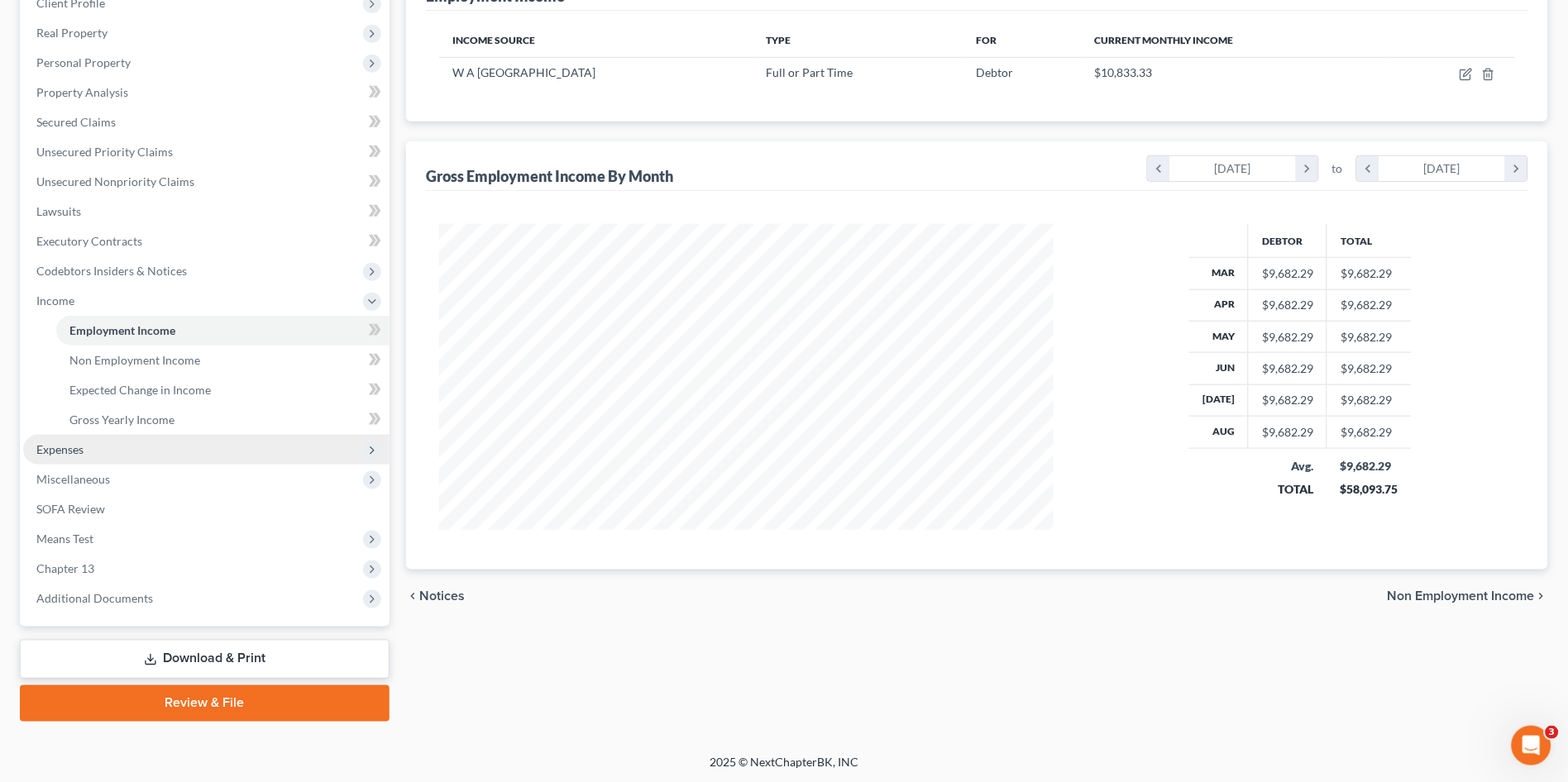
click at [41, 446] on span "Expenses" at bounding box center [60, 449] width 47 height 14
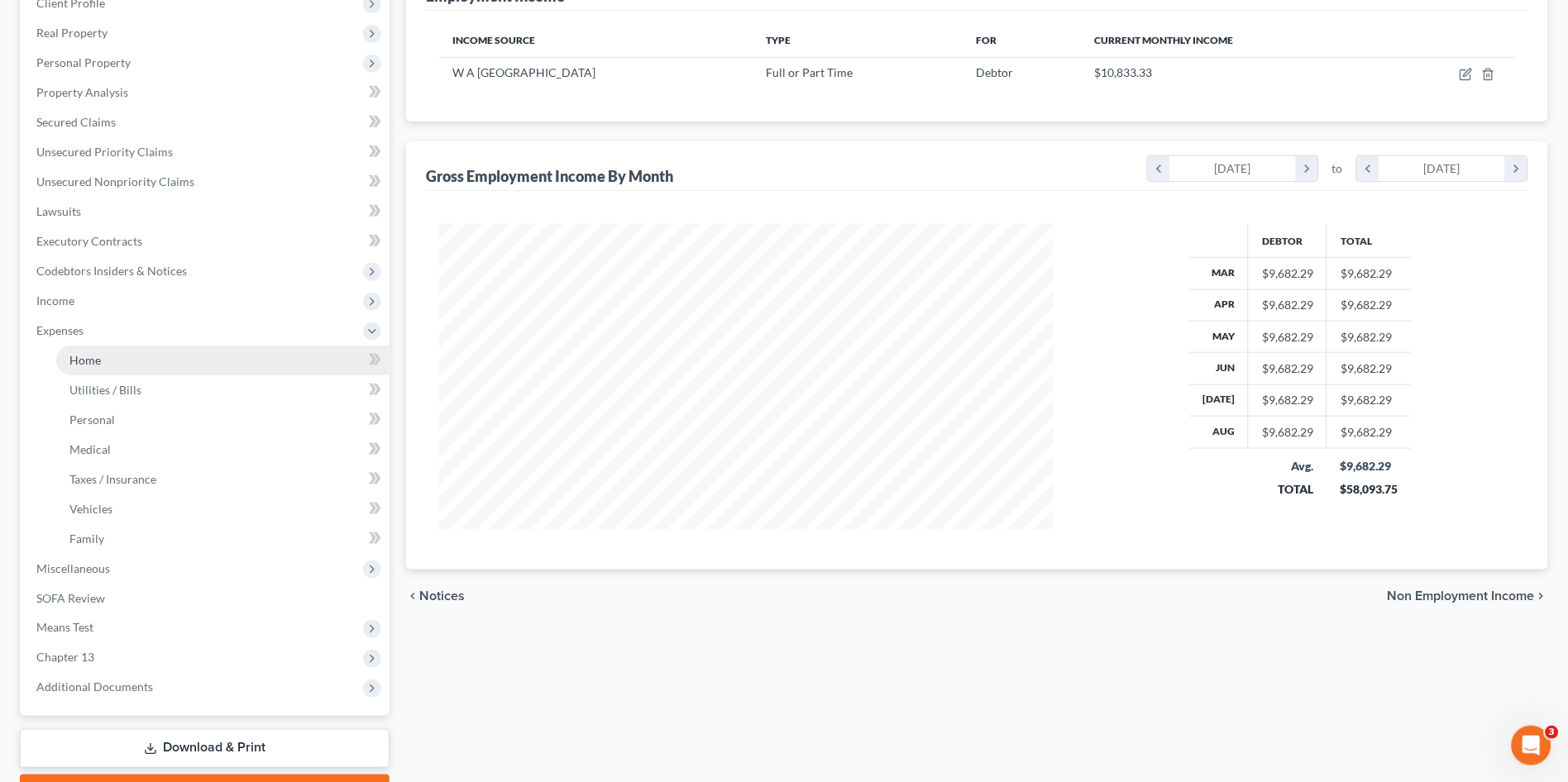
click at [80, 360] on span "Home" at bounding box center [85, 360] width 31 height 14
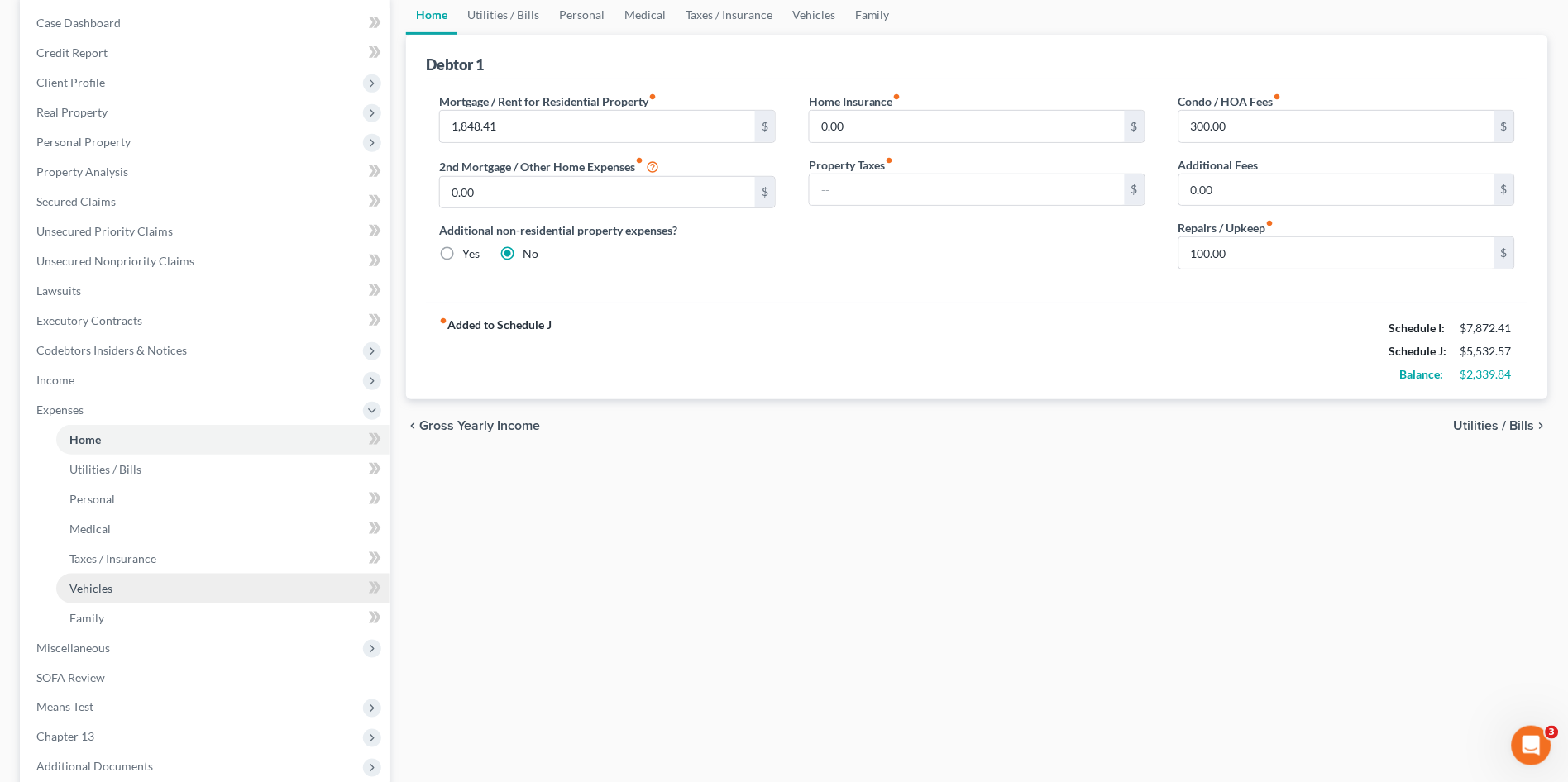
scroll to position [183, 0]
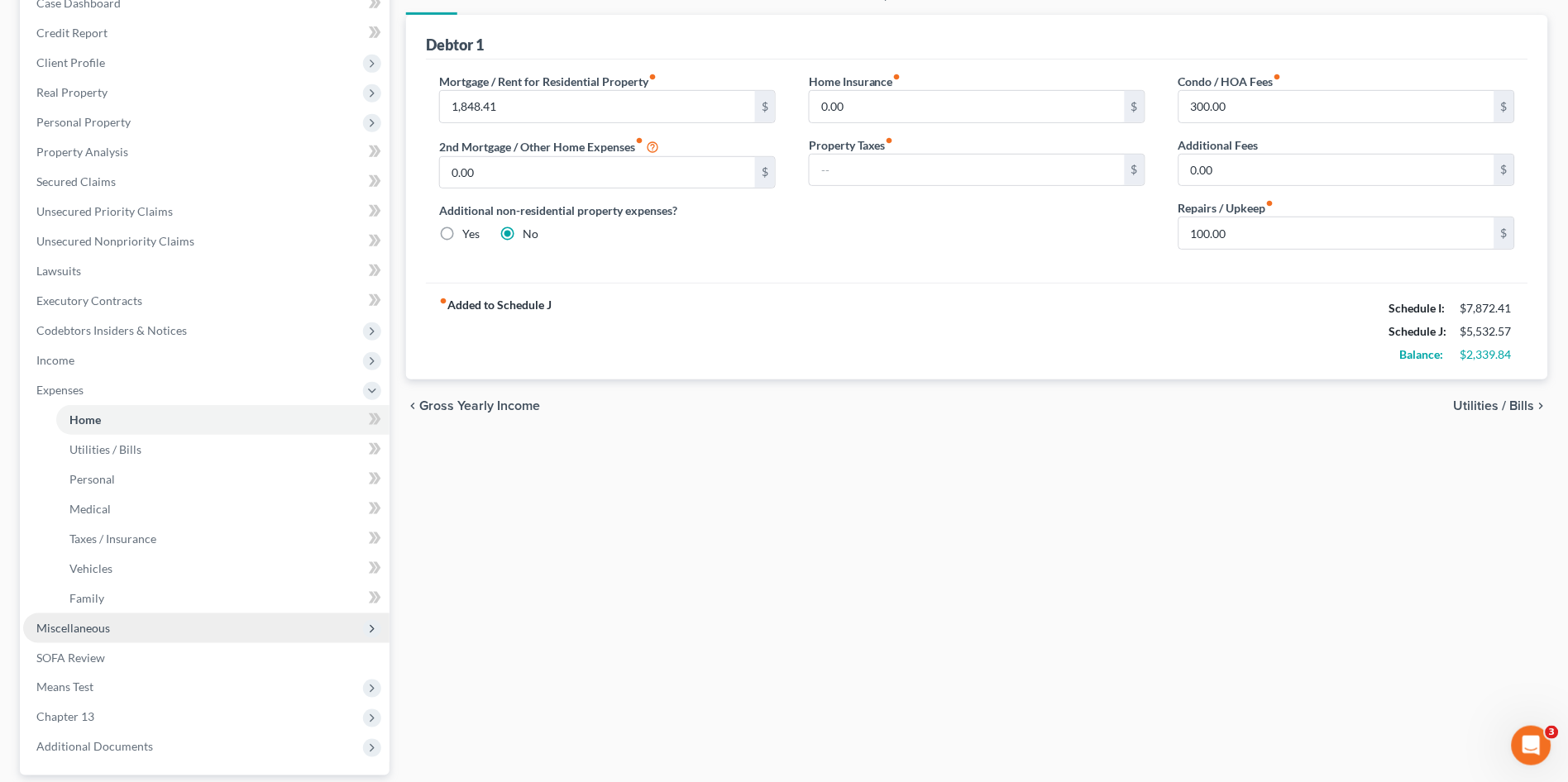
click at [168, 626] on span "Miscellaneous" at bounding box center [205, 628] width 366 height 30
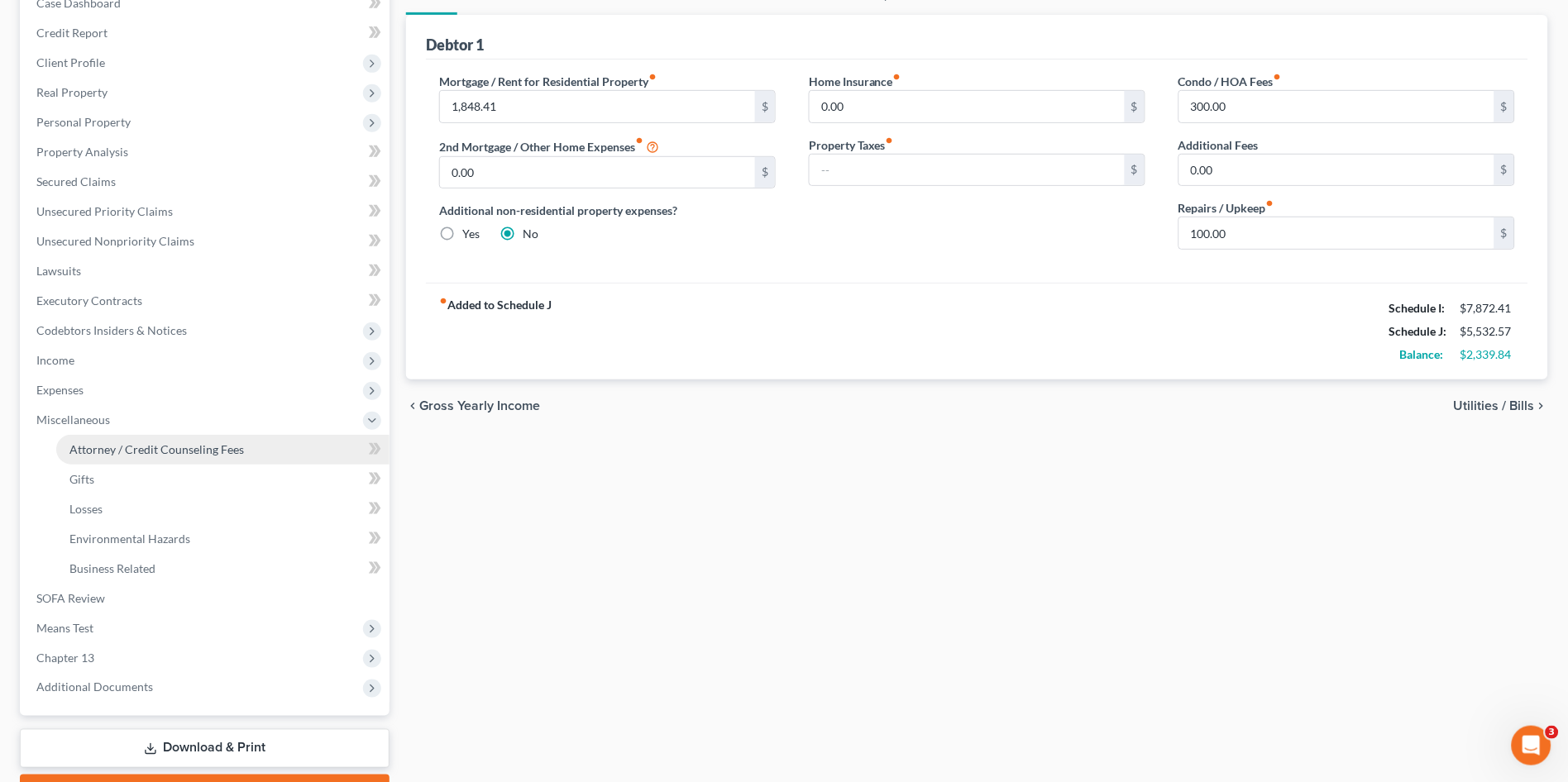
click at [190, 449] on span "Attorney / Credit Counseling Fees" at bounding box center [156, 449] width 175 height 14
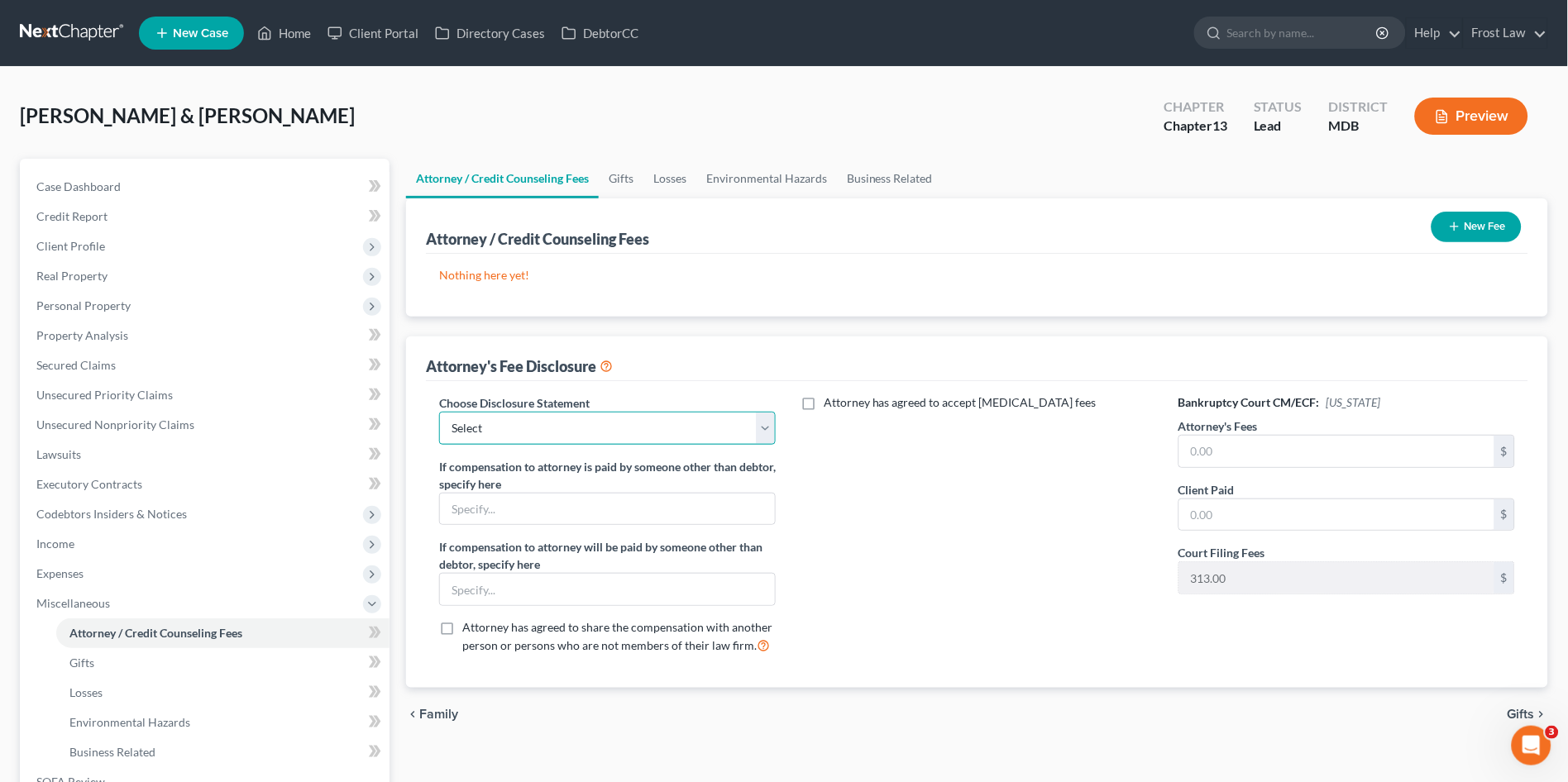
click at [623, 426] on select "Select Local Rule 2016-2(a)(2)(A) Chapter 13 Hourly Fee Disclosure Subchapter V…" at bounding box center [607, 428] width 336 height 33
select select "1"
click at [439, 412] on select "Select Local Rule 2016-2(a)(2)(A) Chapter 13 Hourly Fee Disclosure Subchapter V…" at bounding box center [607, 428] width 336 height 33
click at [940, 514] on div "Attorney has agreed to accept retainer fees" at bounding box center [977, 530] width 370 height 273
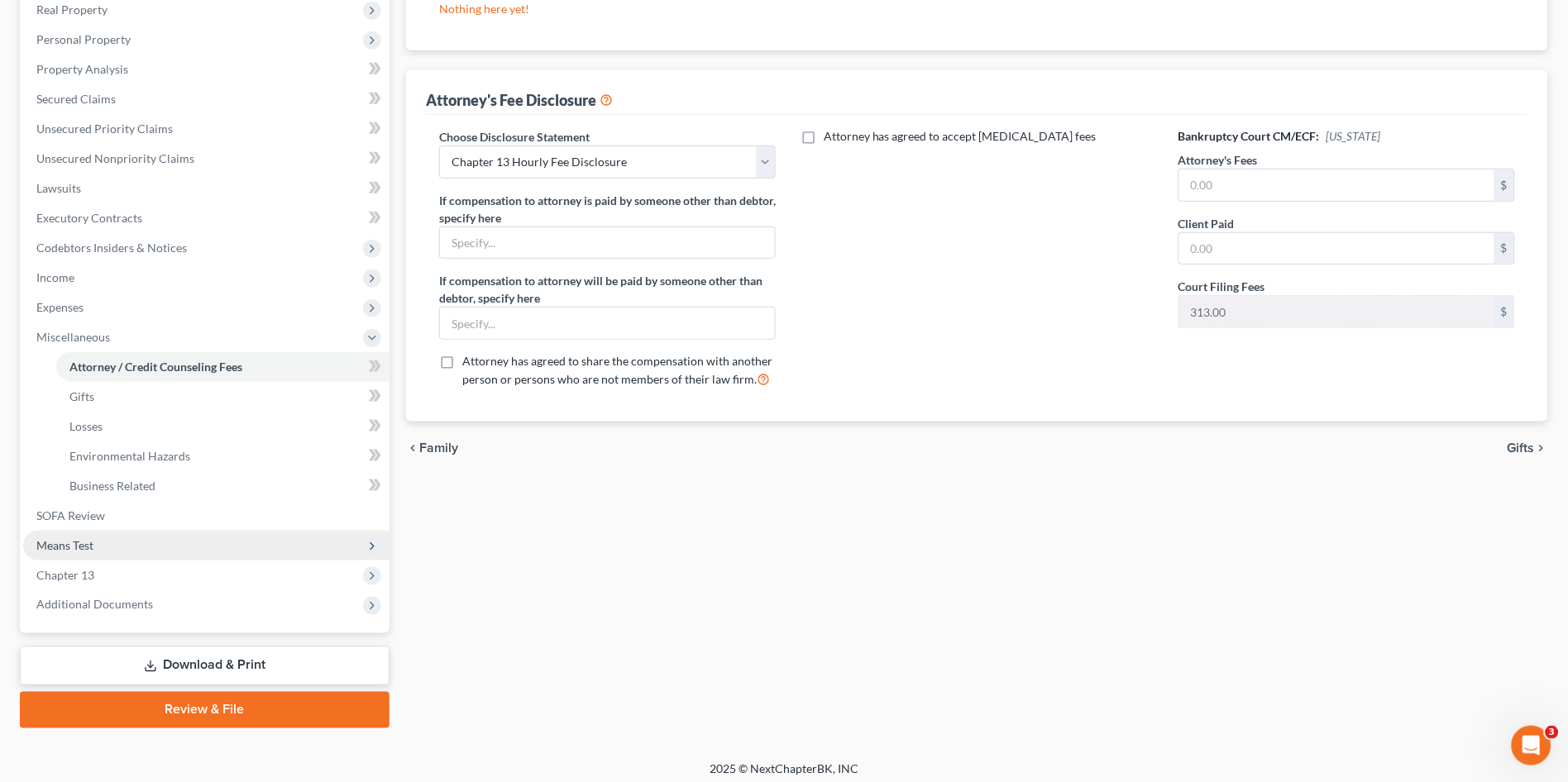
scroll to position [273, 0]
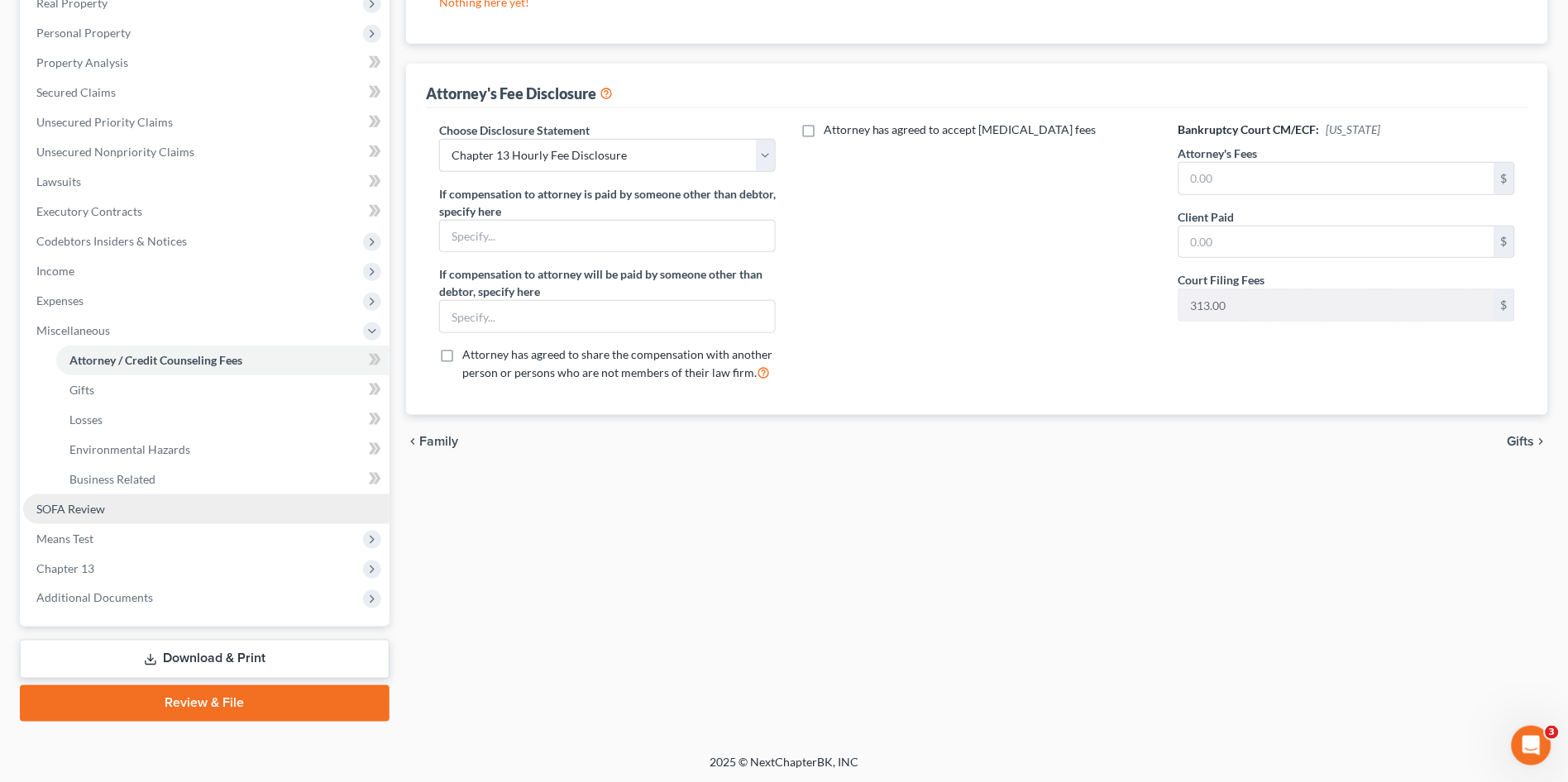
click at [108, 517] on link "SOFA Review" at bounding box center [205, 509] width 366 height 30
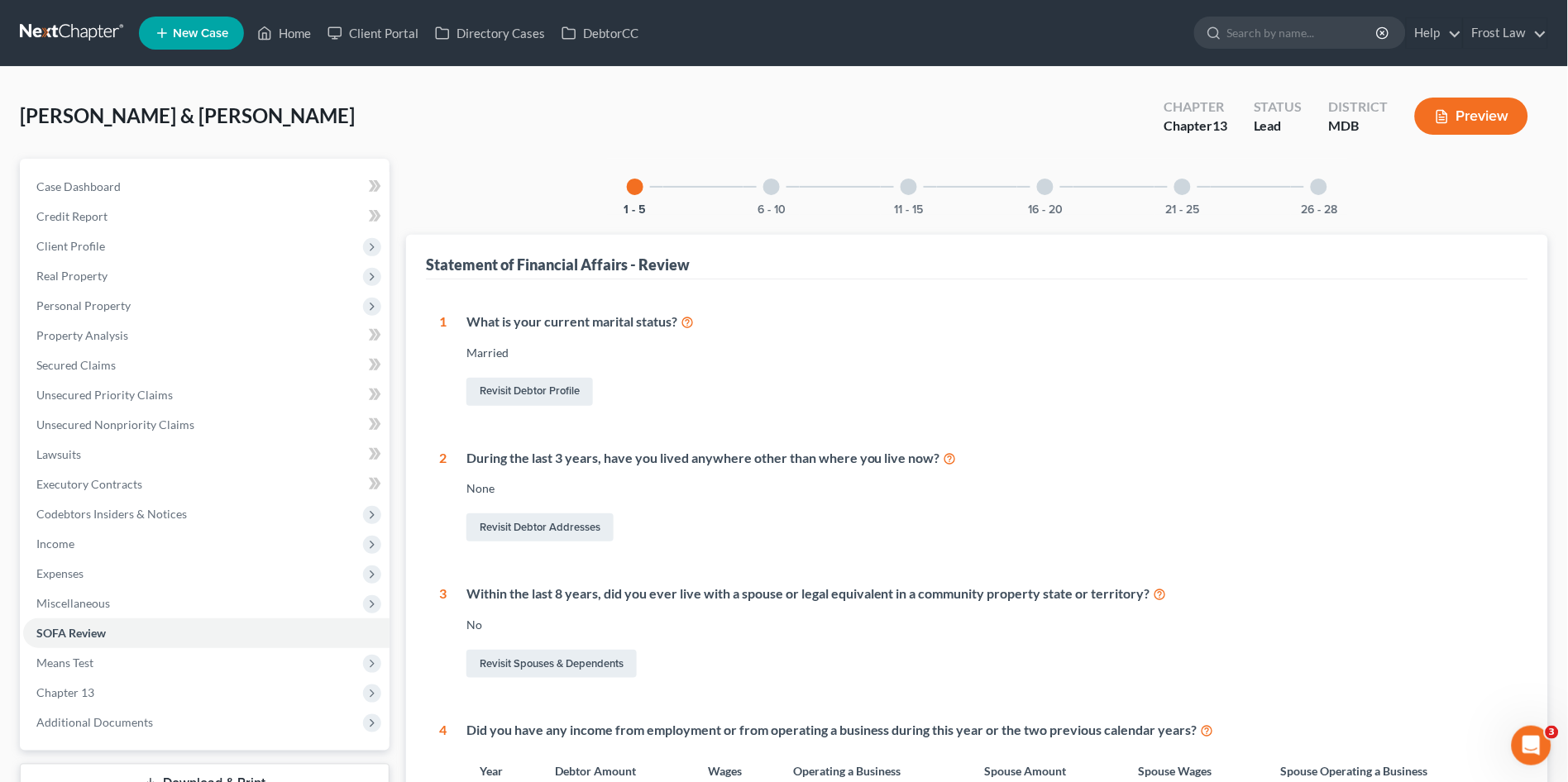
click at [1327, 187] on div at bounding box center [1319, 186] width 17 height 17
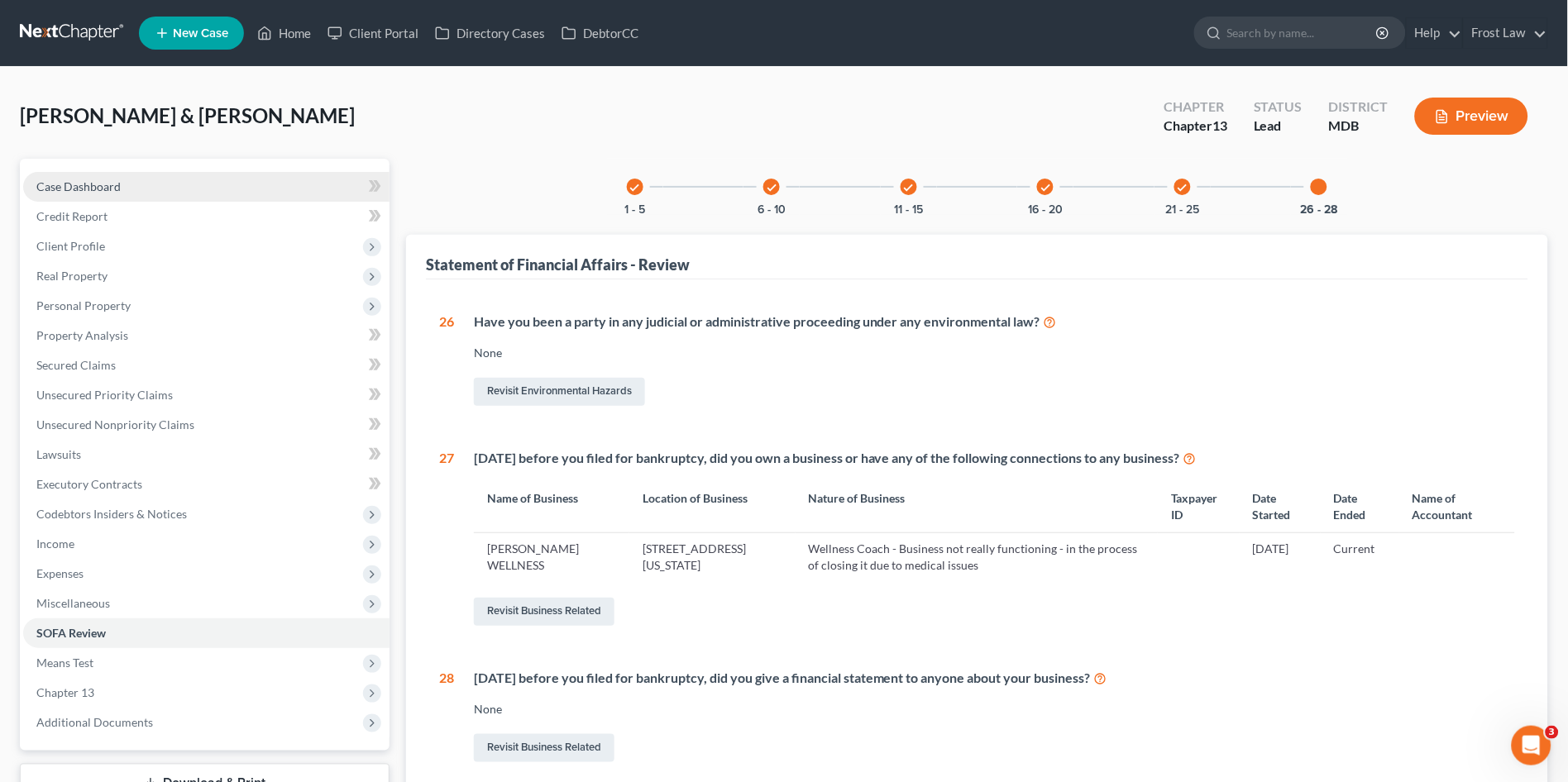
click at [69, 183] on span "Case Dashboard" at bounding box center [79, 186] width 85 height 14
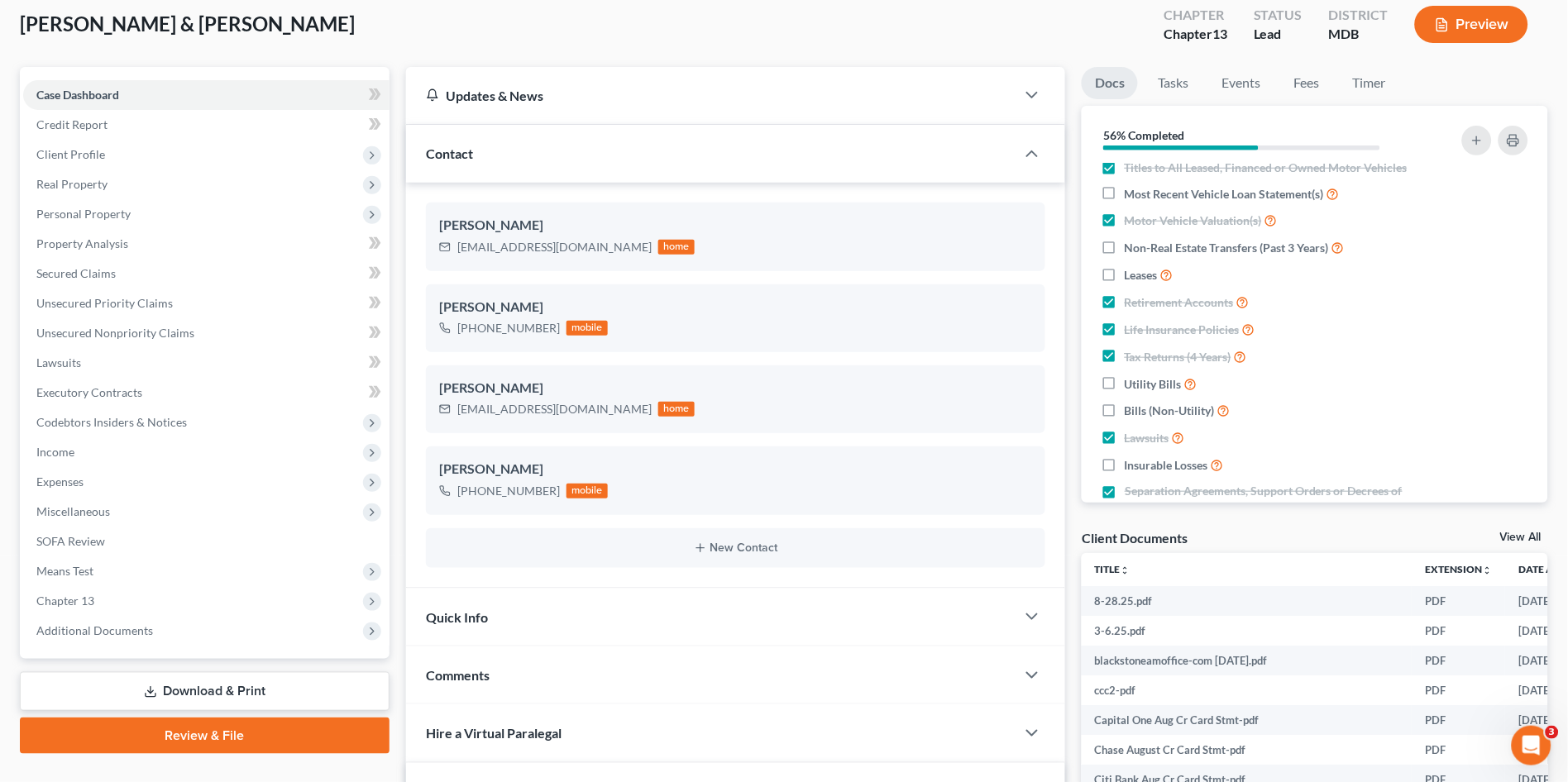
scroll to position [459, 0]
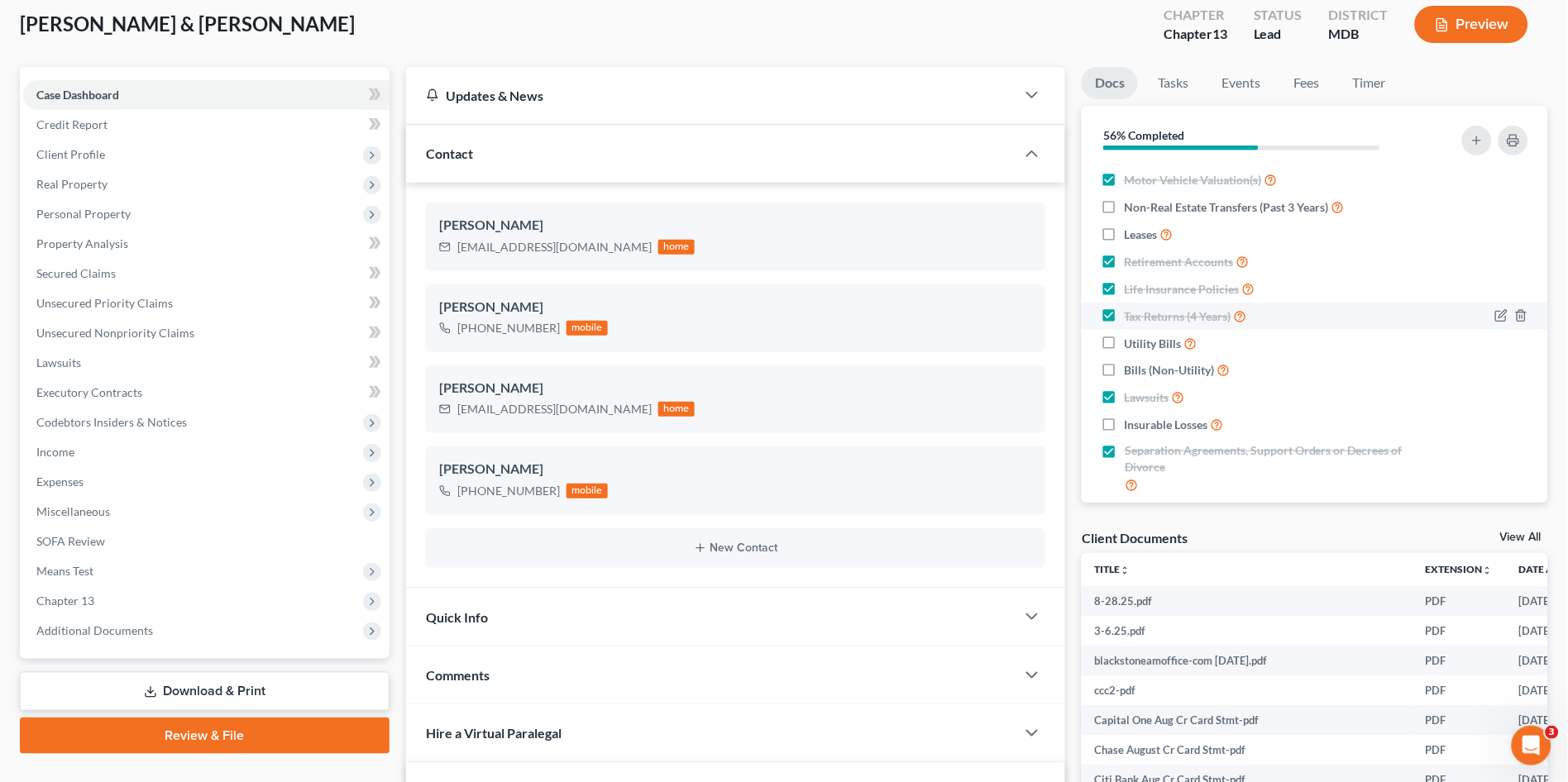
click at [1125, 353] on label "Utility Bills" at bounding box center [1161, 343] width 73 height 19
click at [1131, 345] on input "Utility Bills" at bounding box center [1136, 339] width 10 height 10
checkbox input "true"
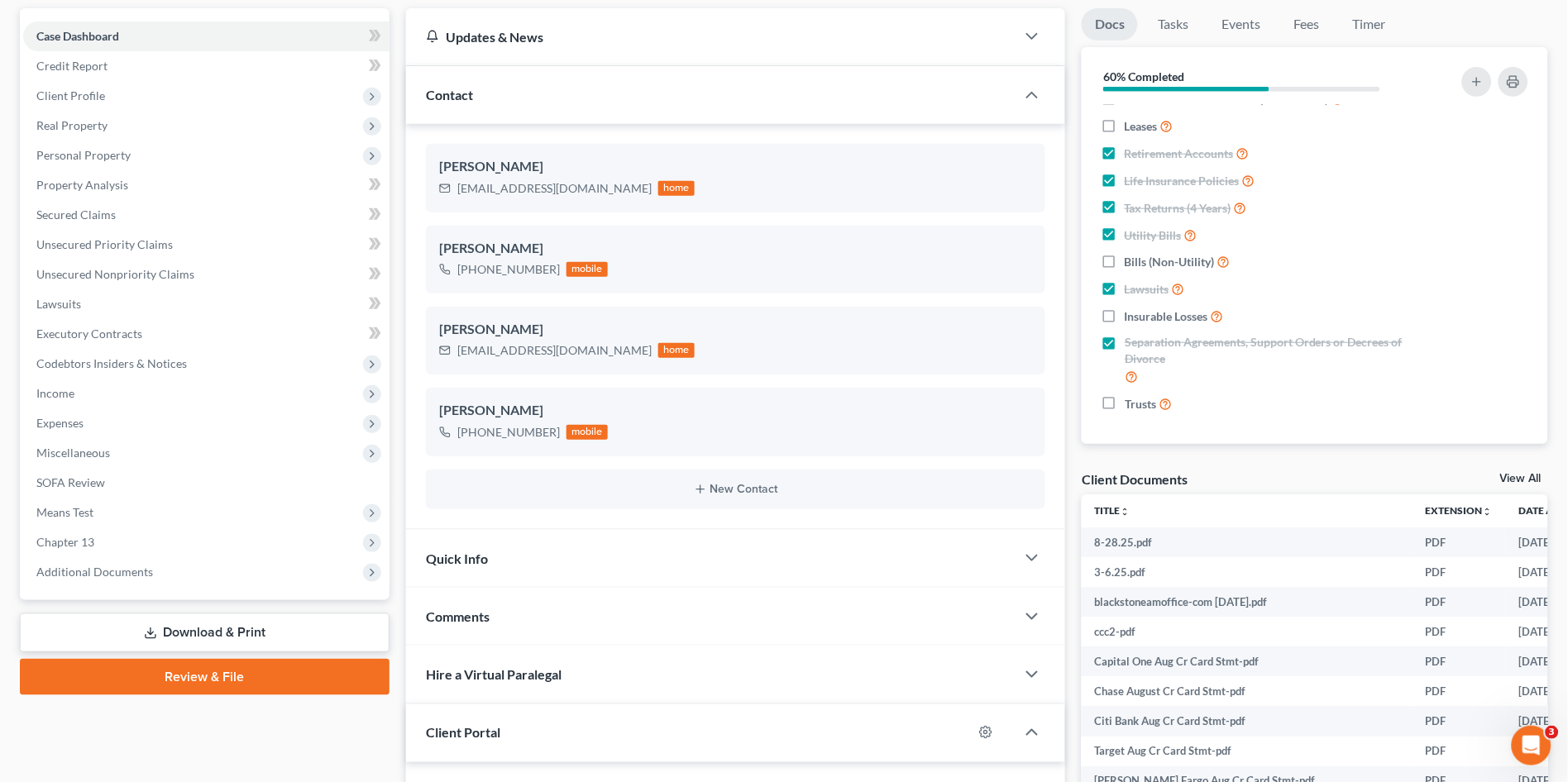
scroll to position [183, 0]
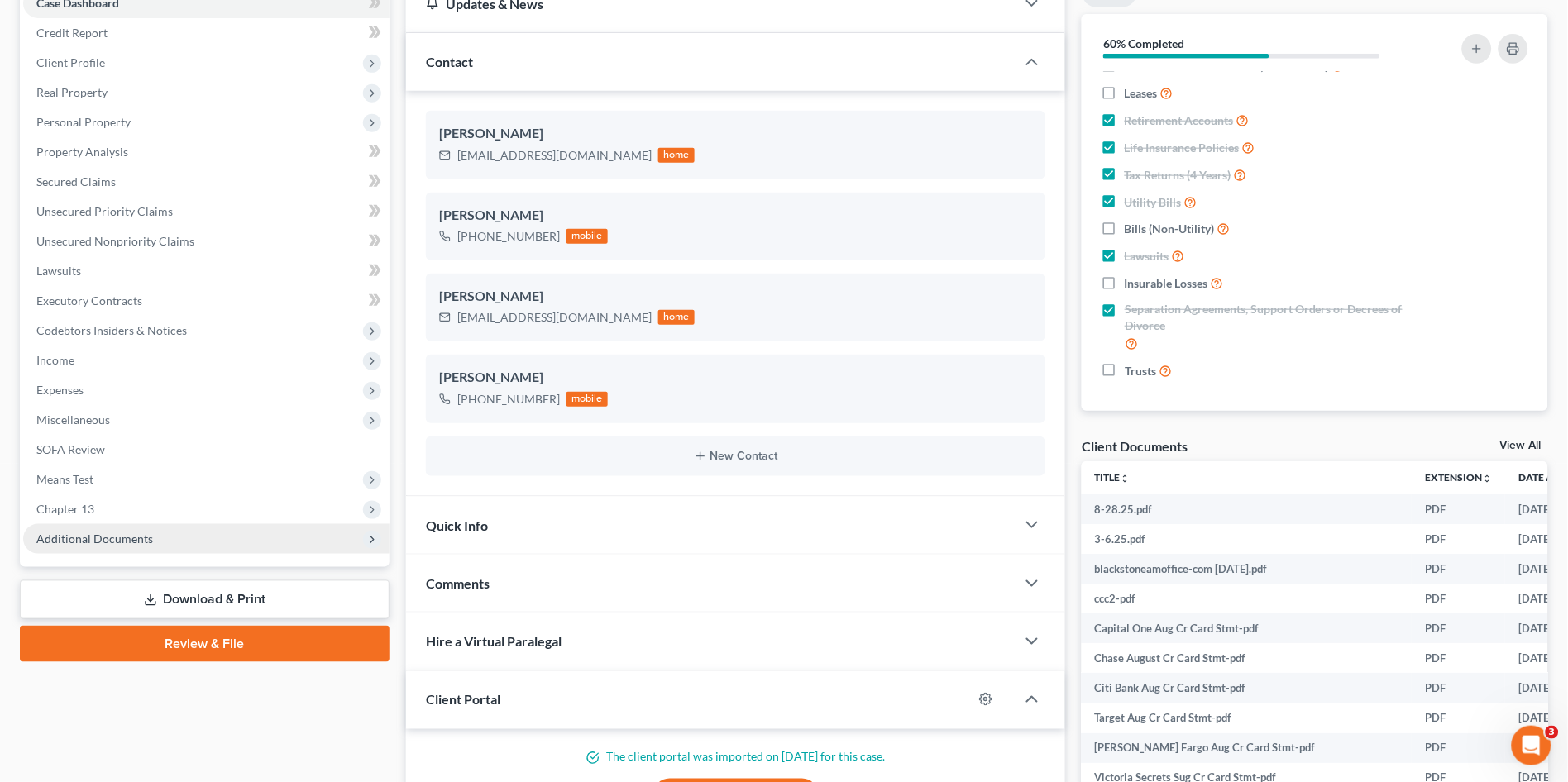
click at [69, 538] on span "Additional Documents" at bounding box center [94, 538] width 116 height 14
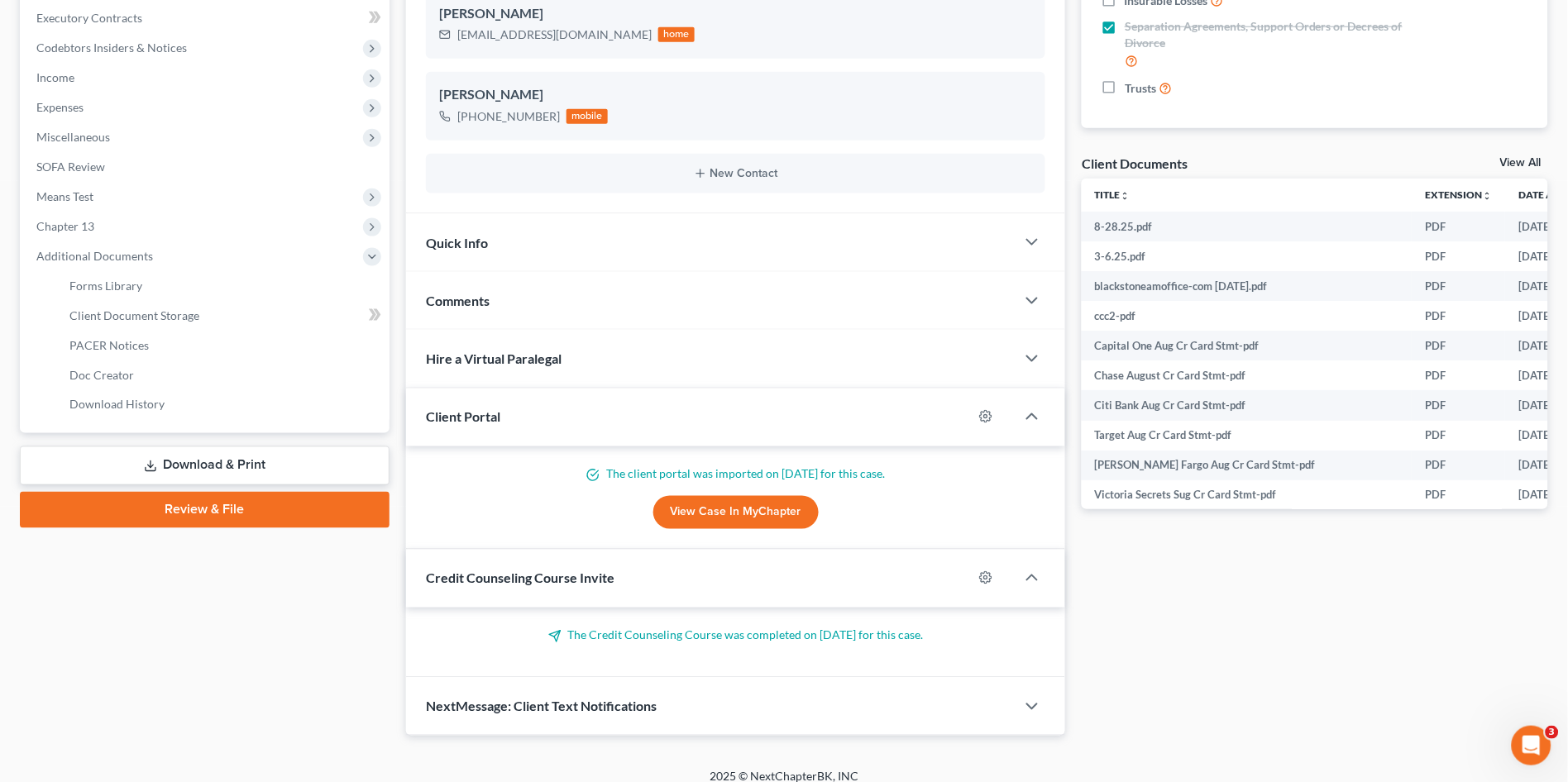
scroll to position [481, 0]
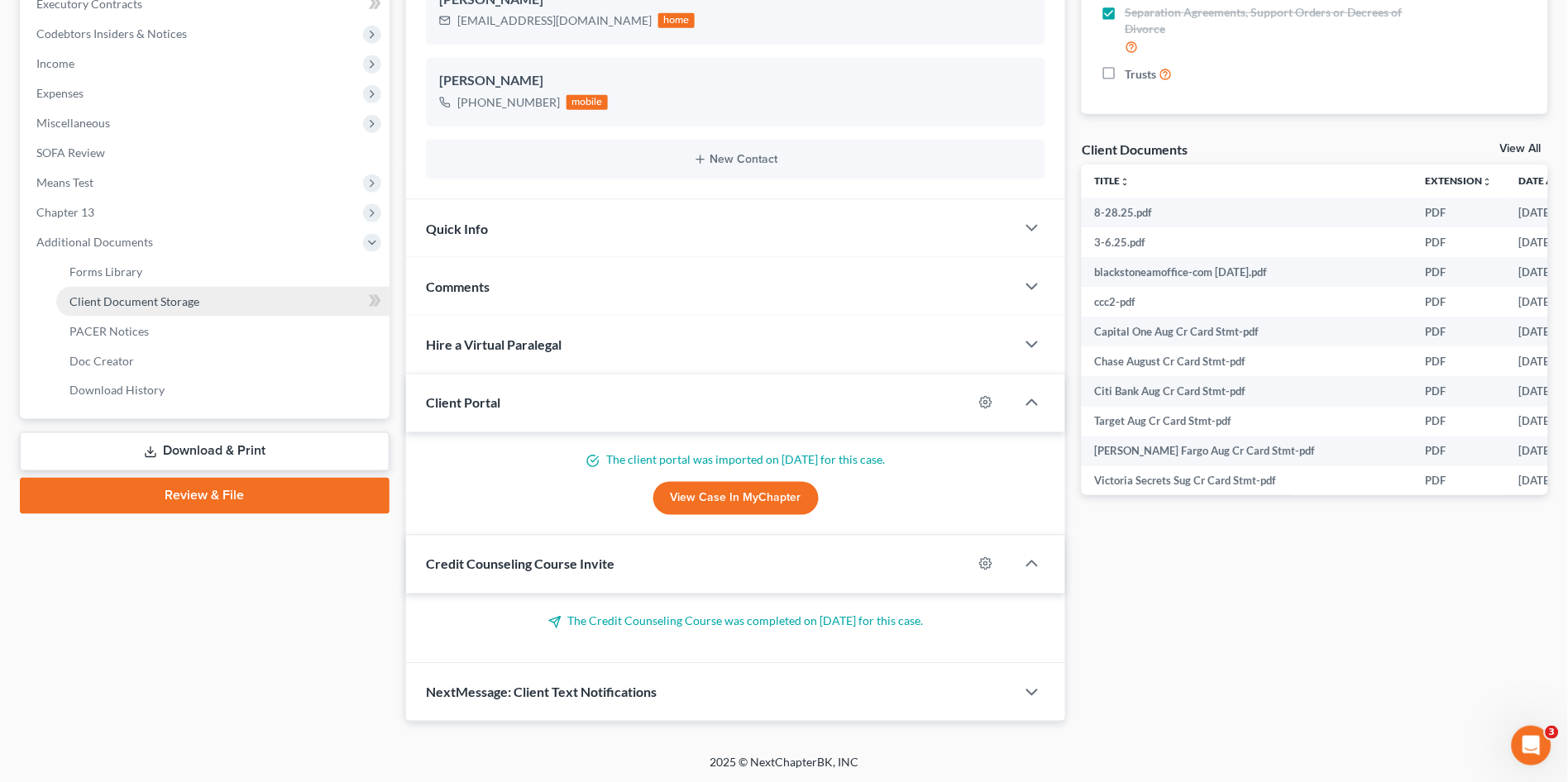
click at [150, 289] on link "Client Document Storage" at bounding box center [222, 301] width 333 height 30
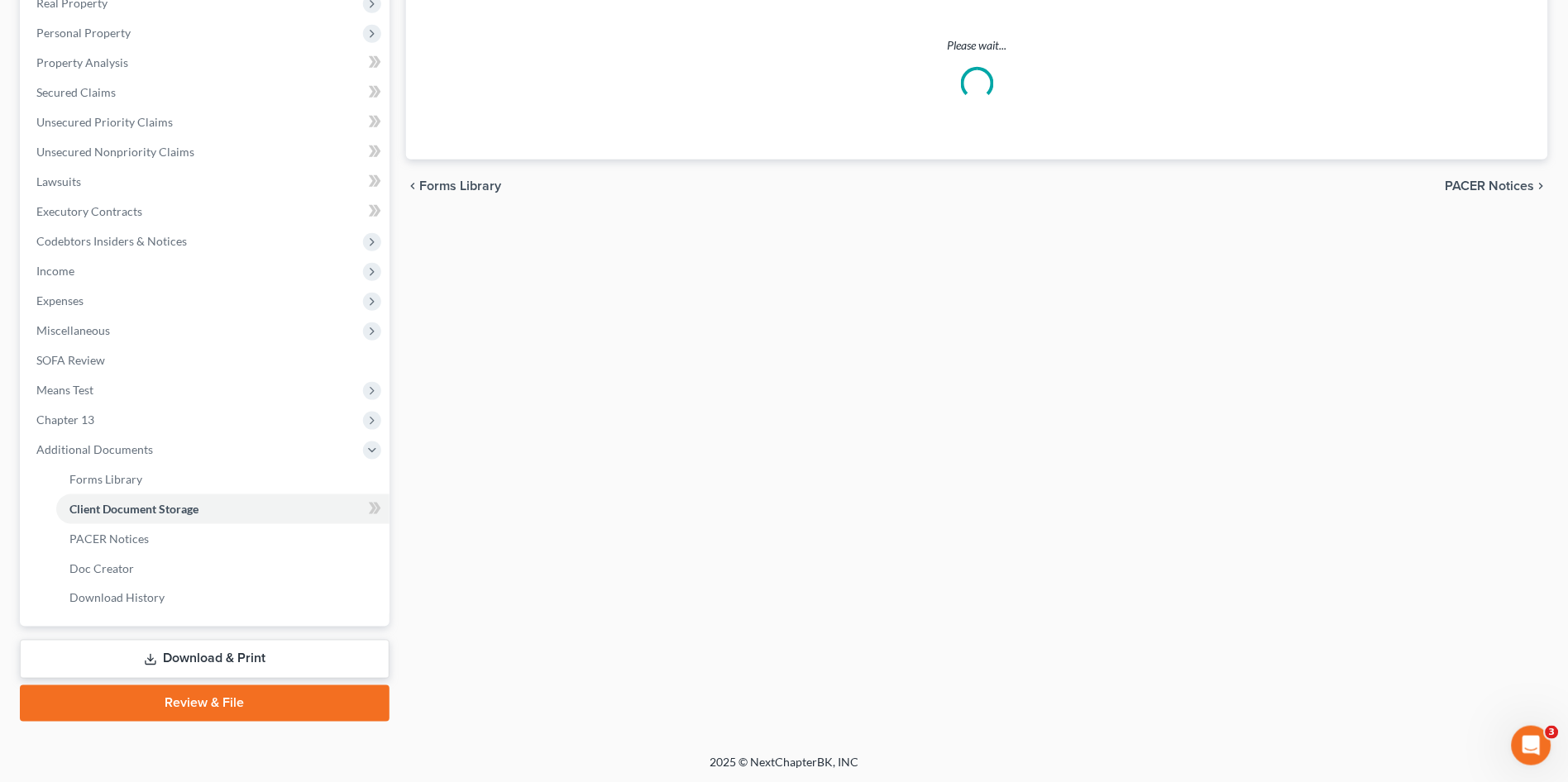
scroll to position [211, 0]
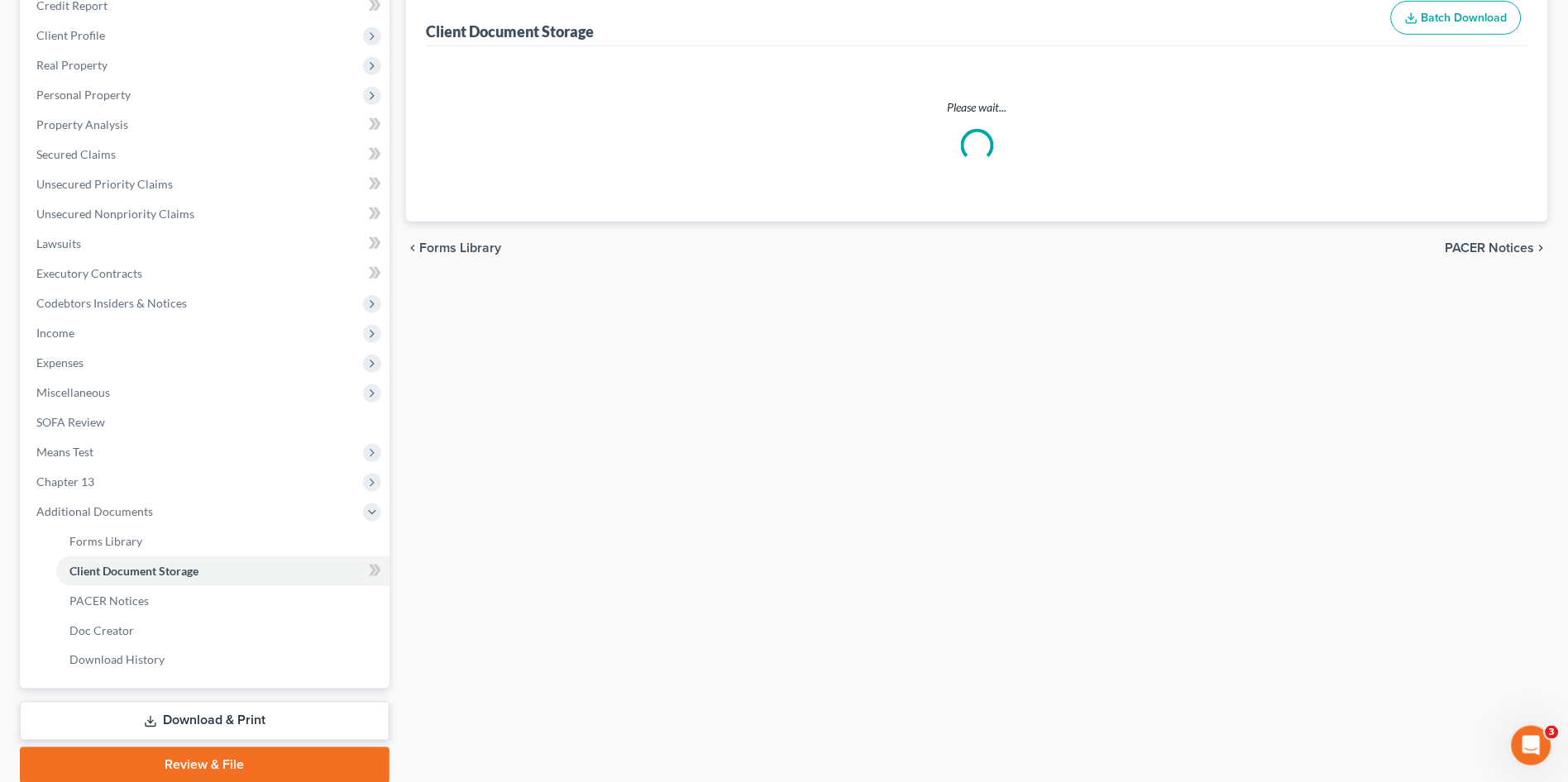
select select "14"
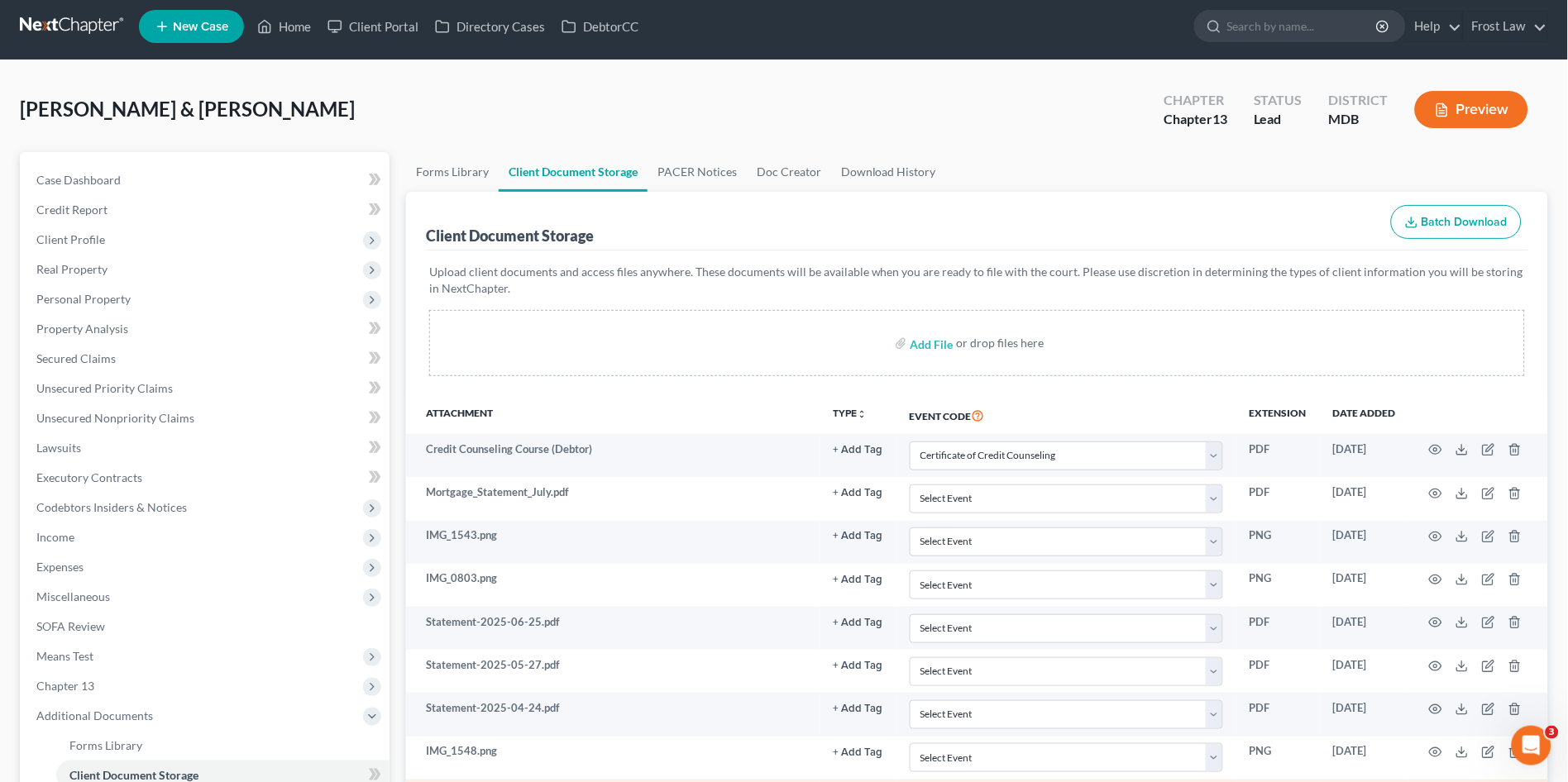
scroll to position [0, 0]
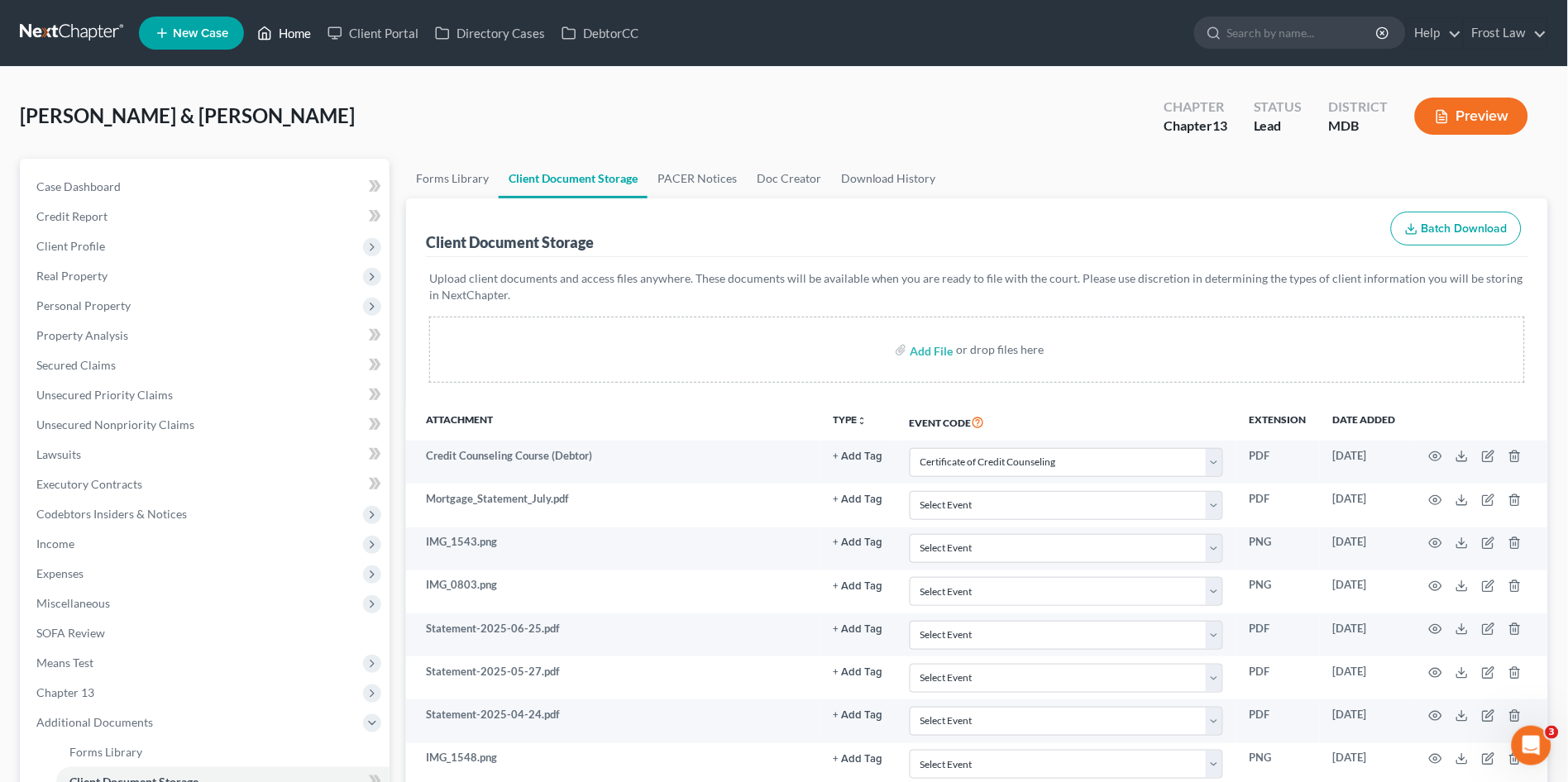
click at [283, 32] on link "Home" at bounding box center [284, 33] width 70 height 30
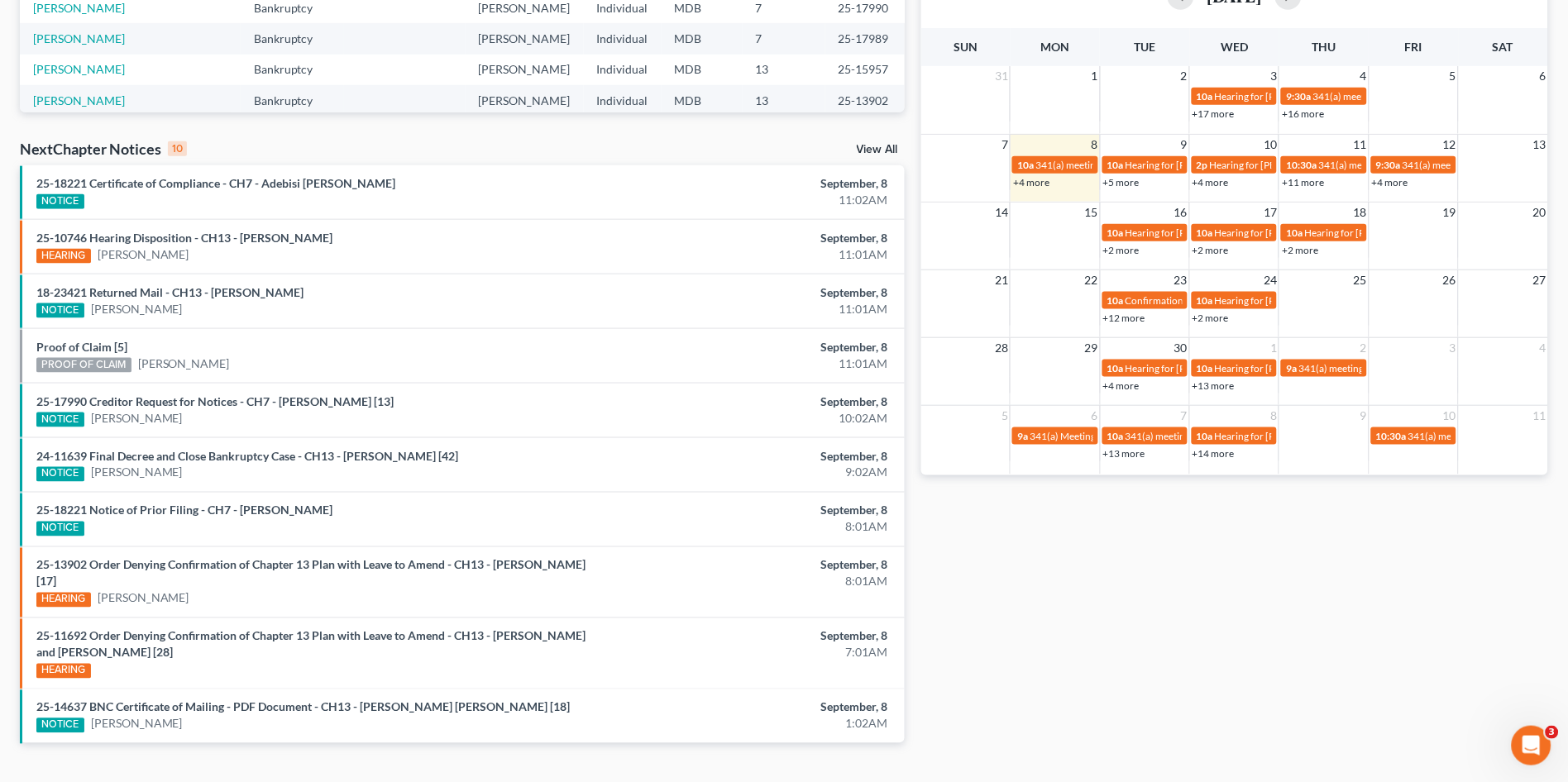
scroll to position [423, 0]
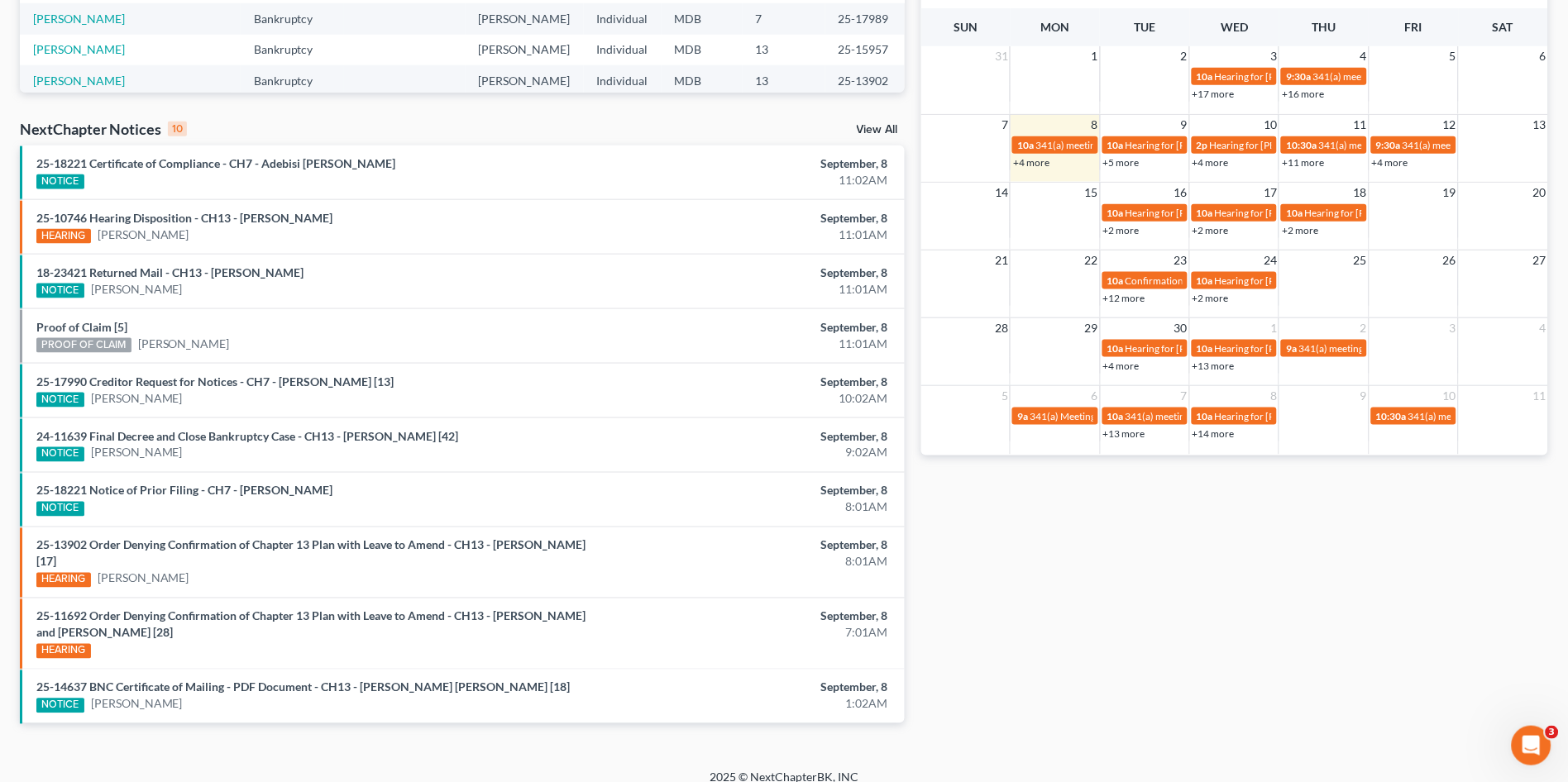
click at [871, 130] on link "View All" at bounding box center [877, 129] width 41 height 11
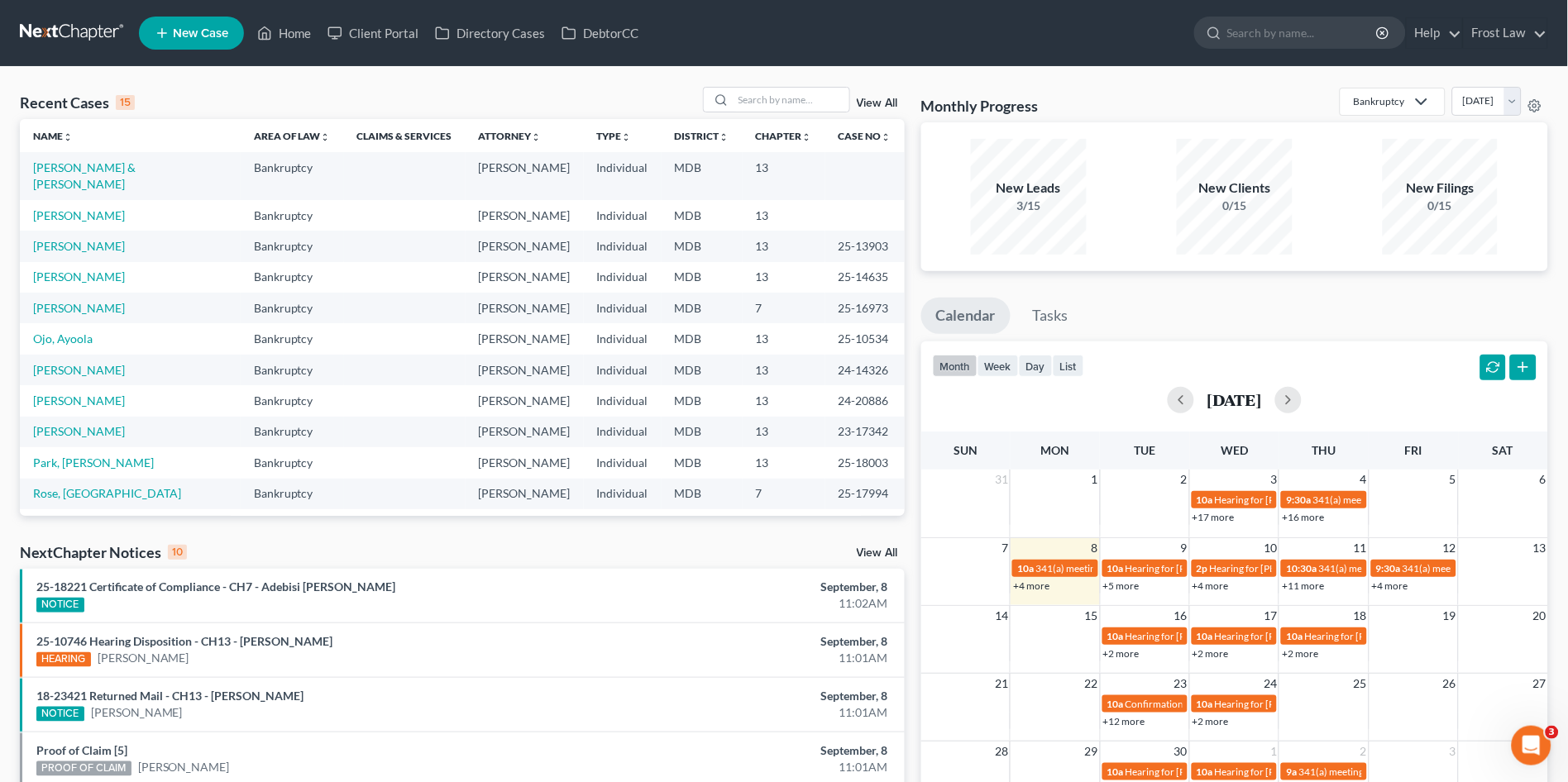
click at [127, 176] on td "[PERSON_NAME] & [PERSON_NAME]" at bounding box center [130, 176] width 221 height 47
click at [119, 162] on link "[PERSON_NAME] & [PERSON_NAME]" at bounding box center [84, 176] width 102 height 31
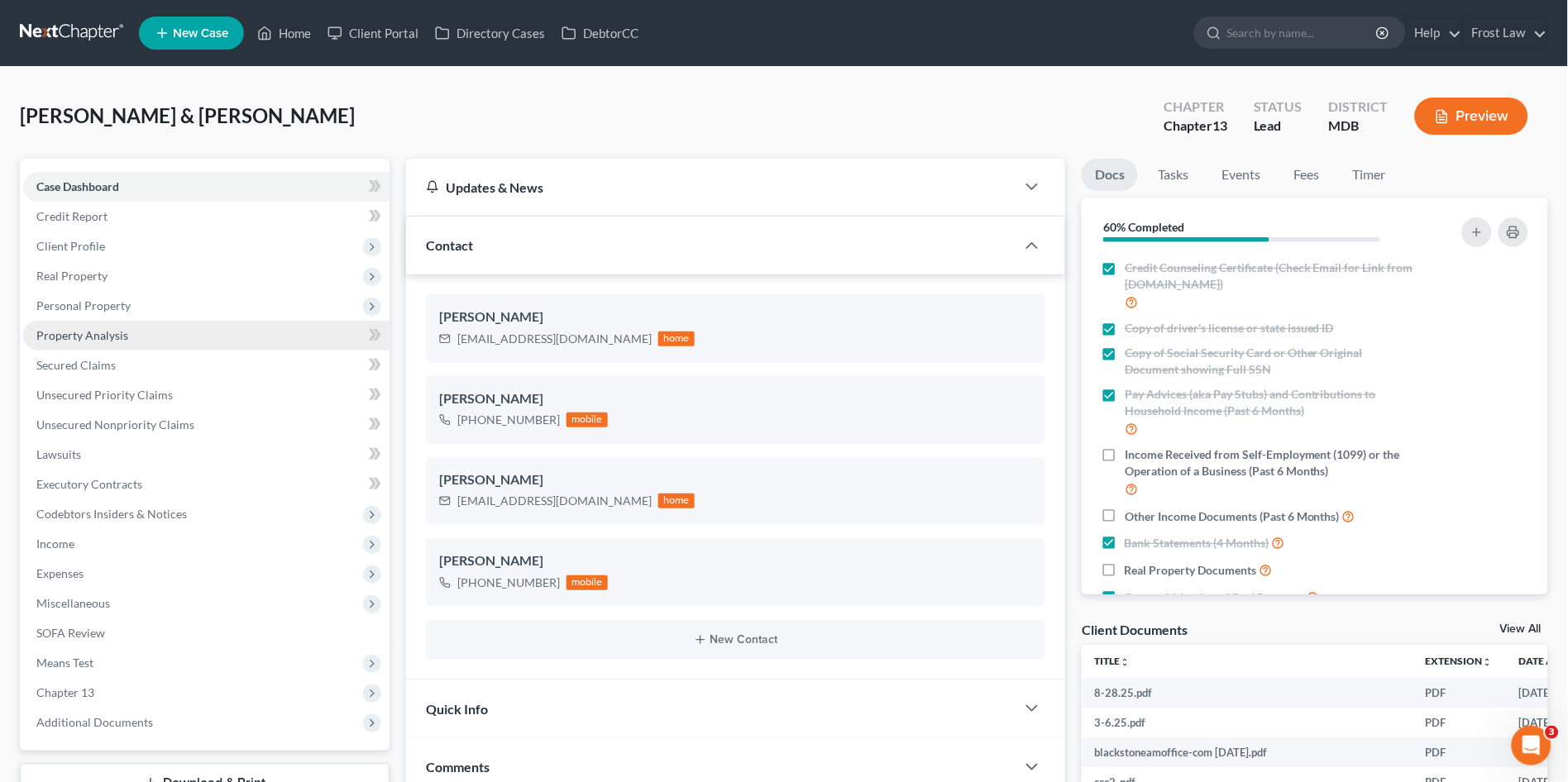
click at [109, 337] on span "Property Analysis" at bounding box center [82, 336] width 92 height 14
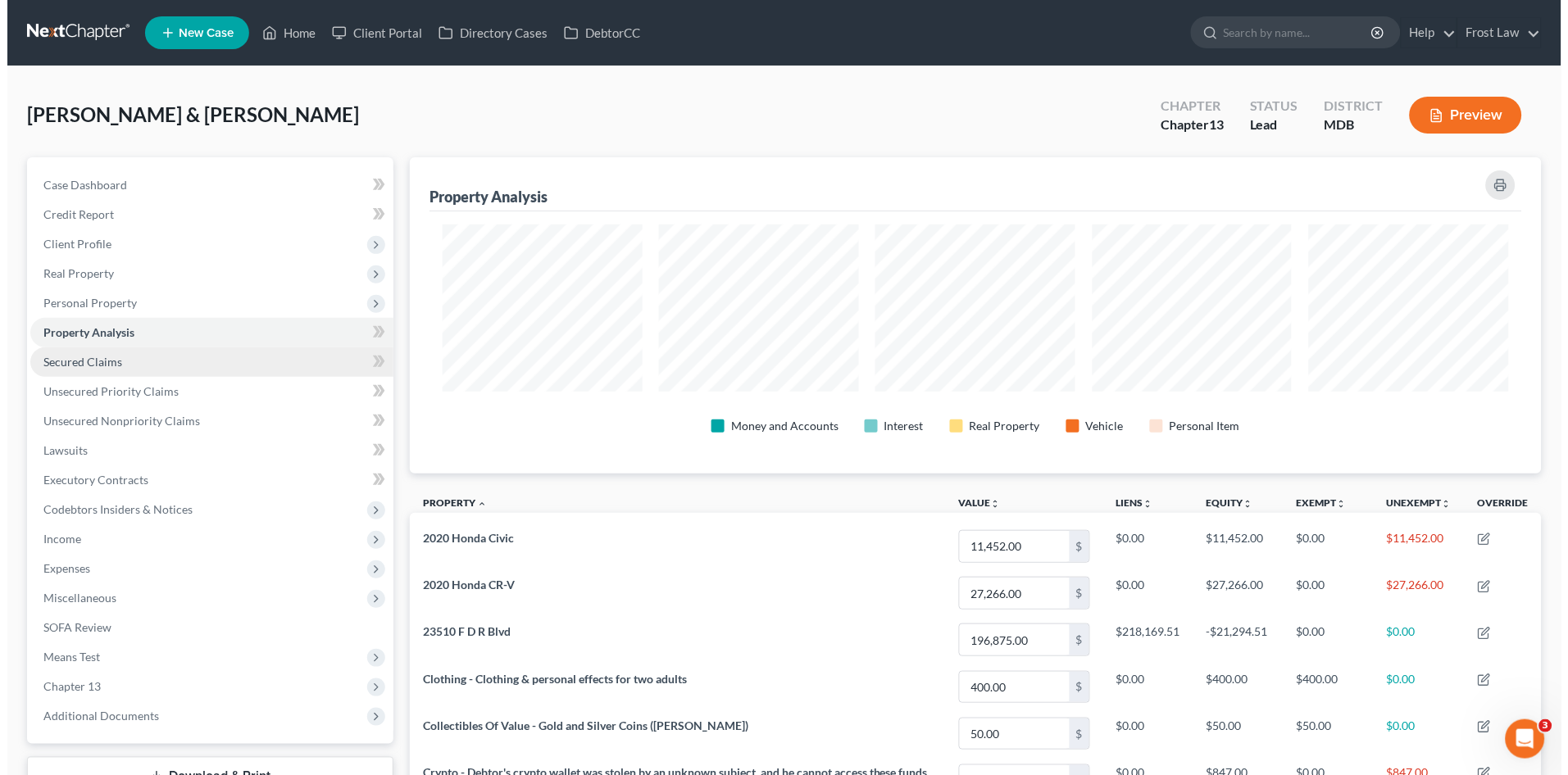
scroll to position [316, 1133]
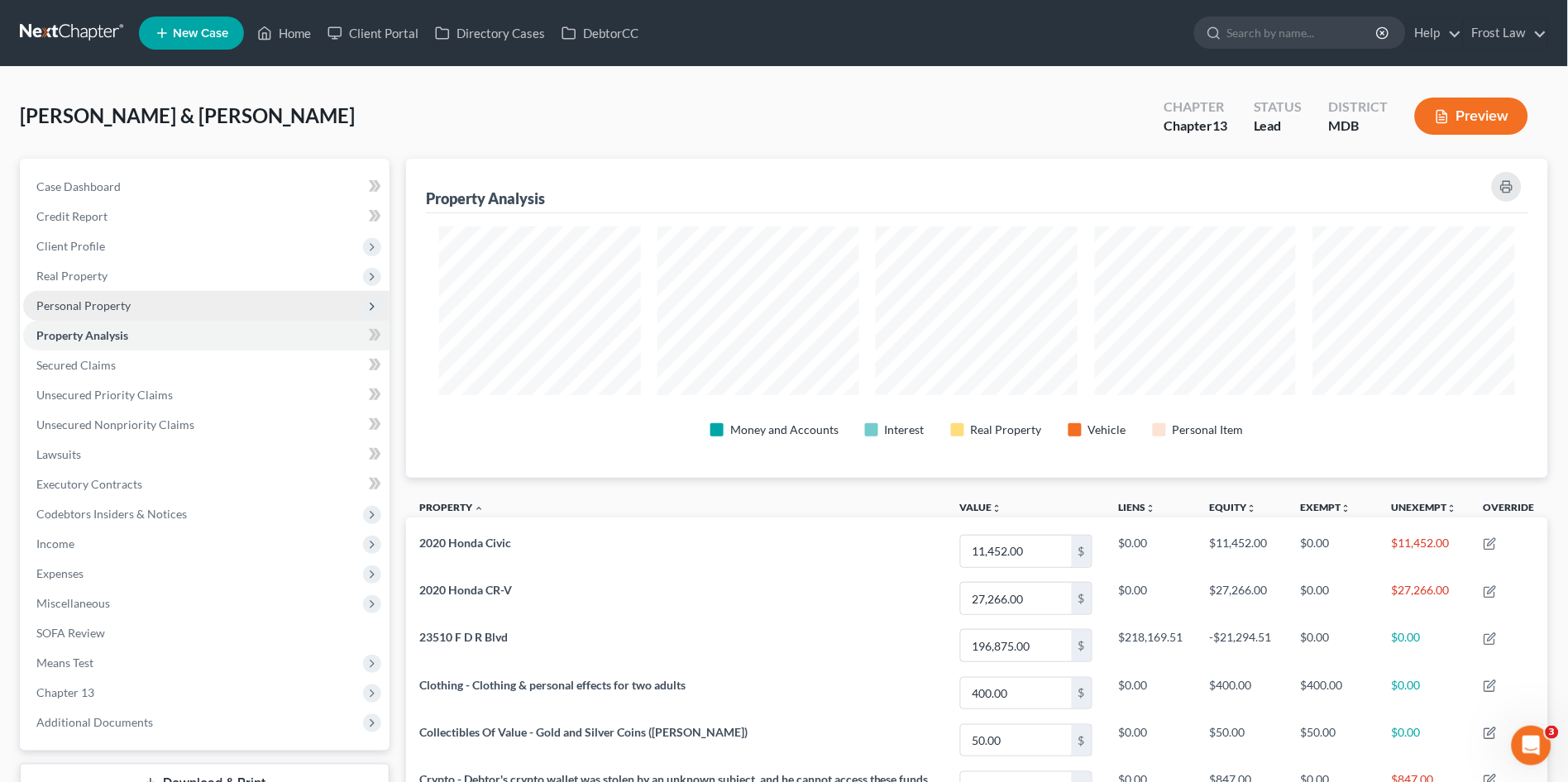
click at [100, 302] on span "Personal Property" at bounding box center [84, 306] width 94 height 14
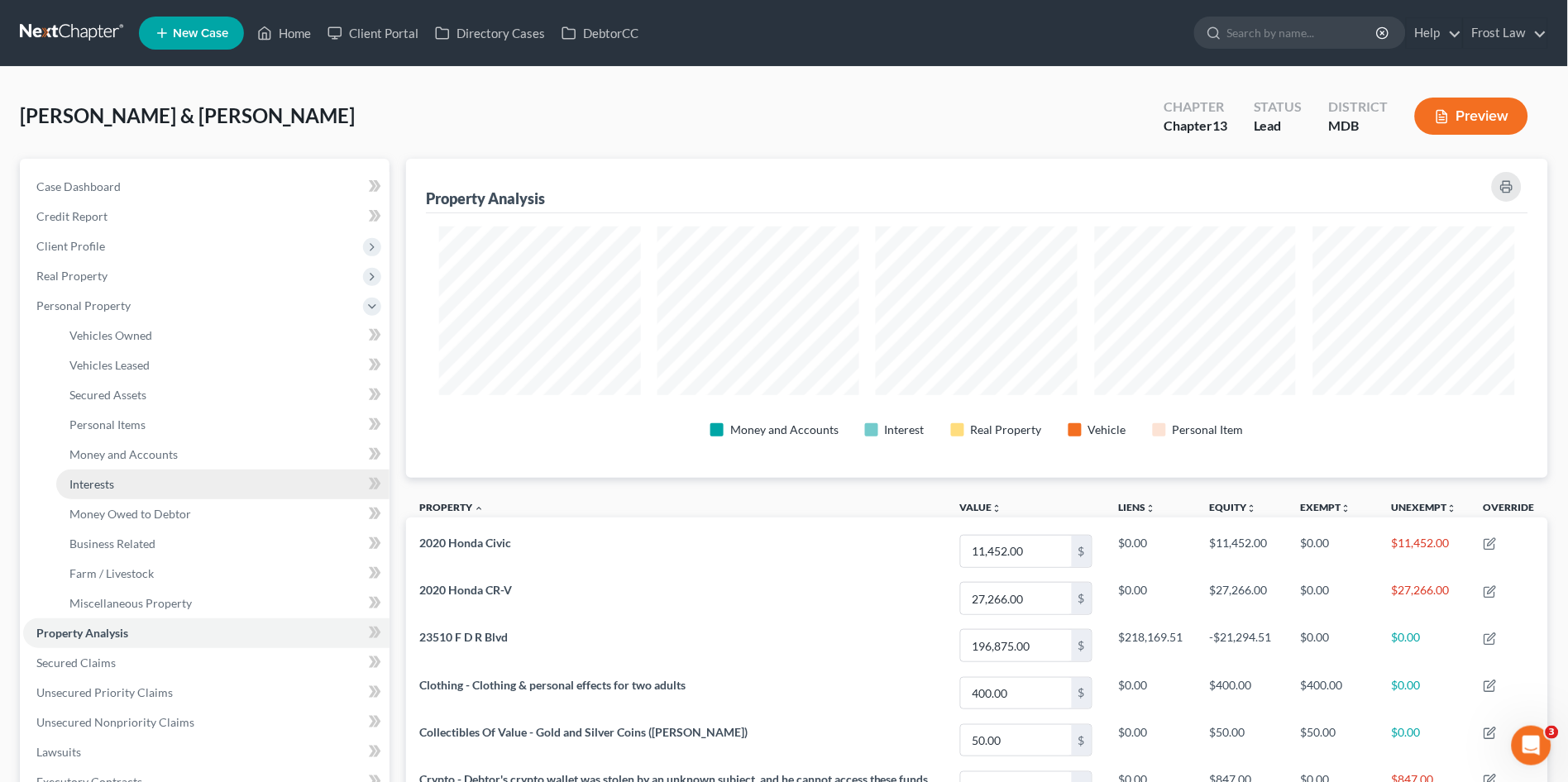
click at [123, 482] on link "Interests" at bounding box center [222, 484] width 333 height 30
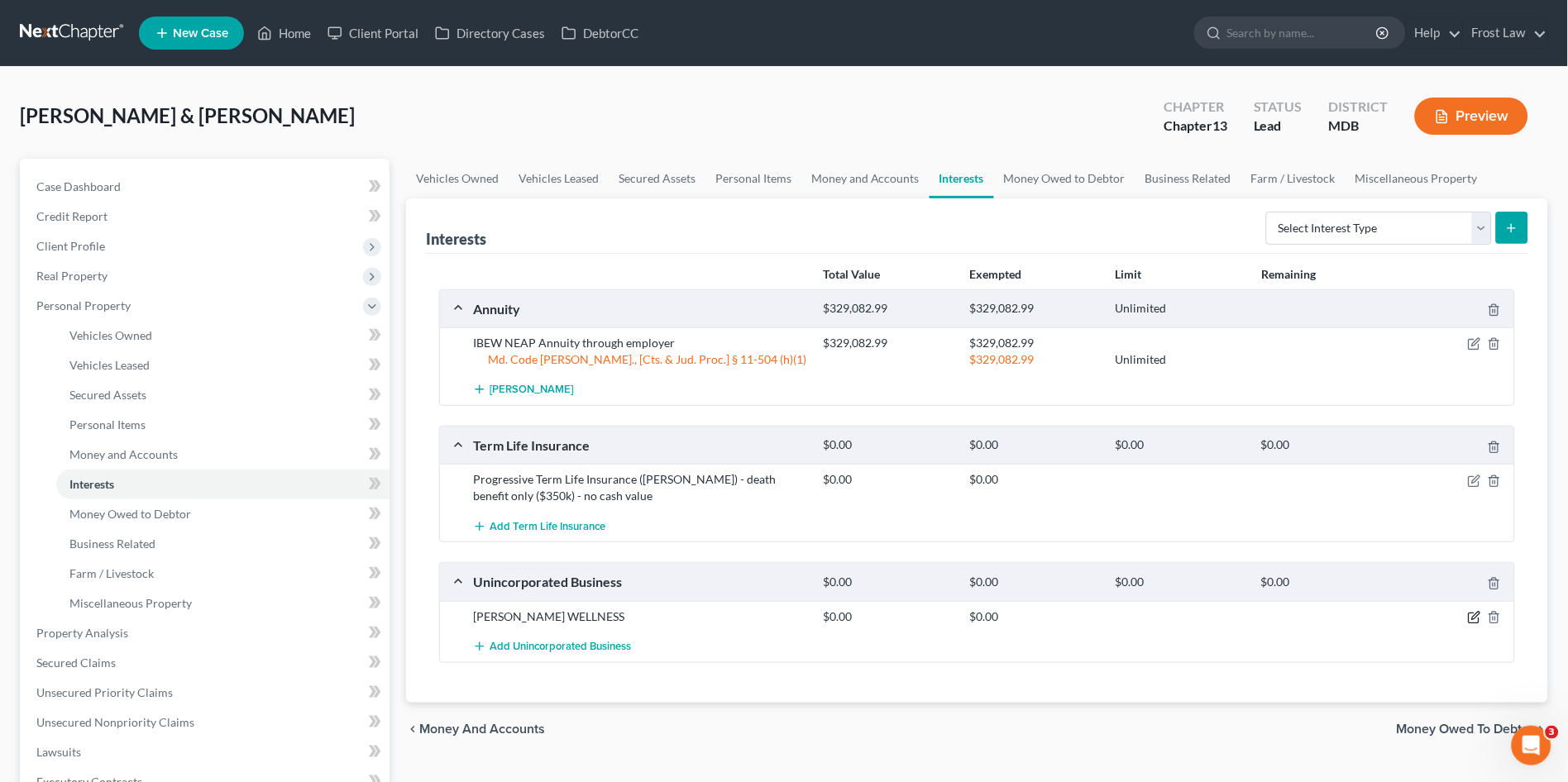
click at [1475, 612] on icon "button" at bounding box center [1474, 617] width 13 height 13
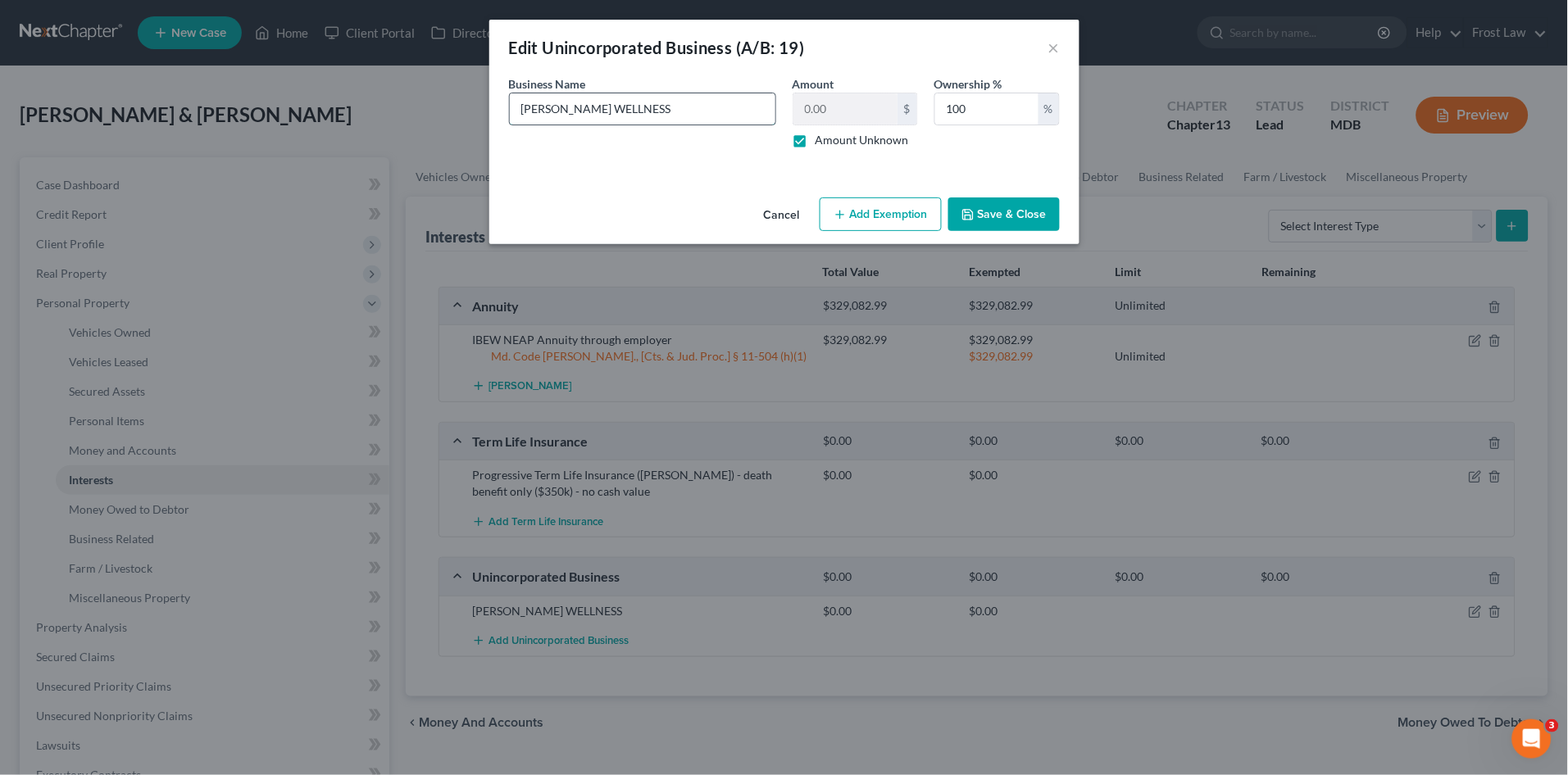
click at [684, 118] on input "LISA WILDONER WELLNESS" at bounding box center [643, 109] width 266 height 31
click at [989, 216] on button "Save & Close" at bounding box center [1004, 215] width 112 height 35
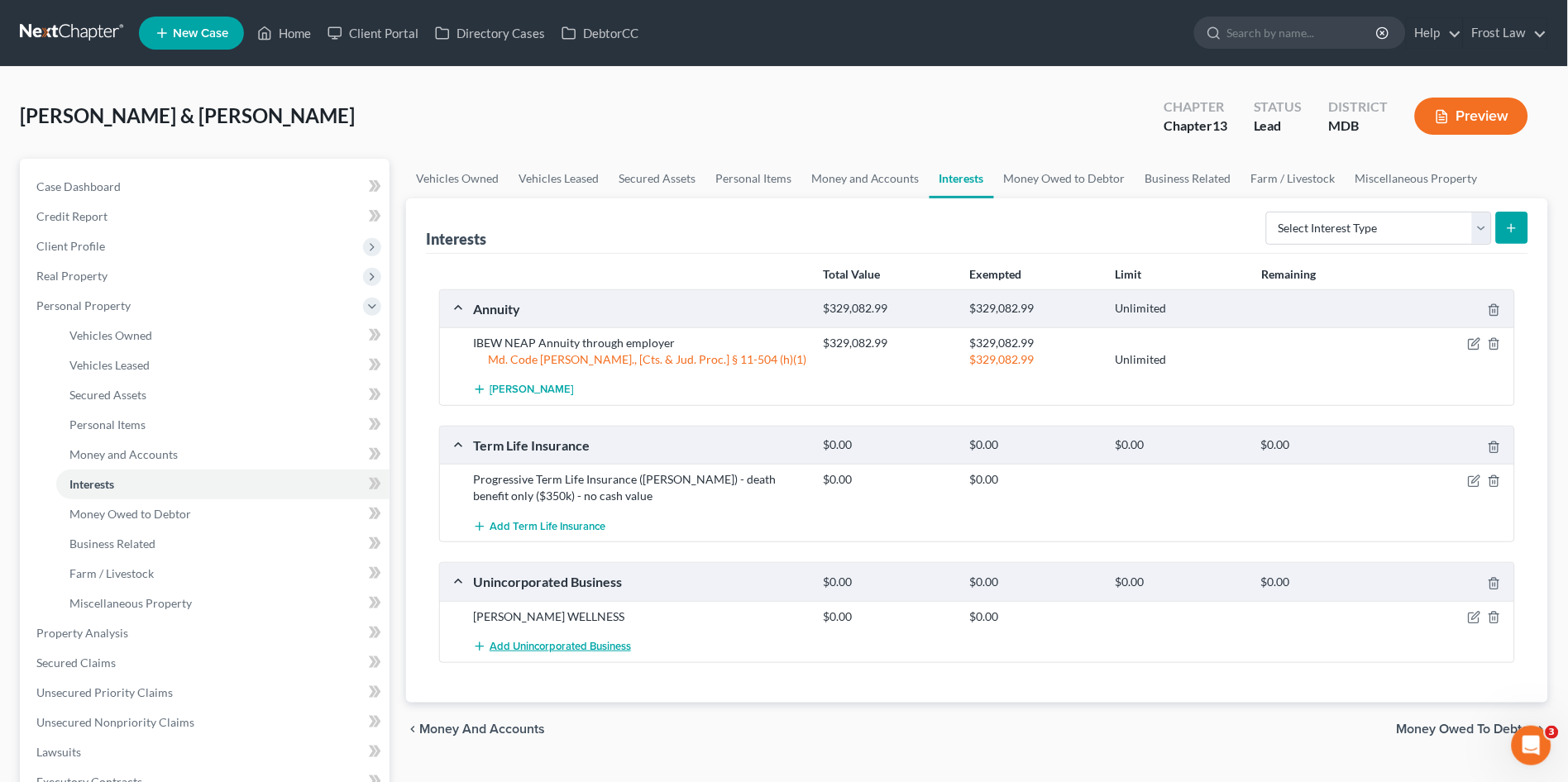
click at [493, 648] on span "Add Unincorporated Business" at bounding box center [560, 646] width 142 height 13
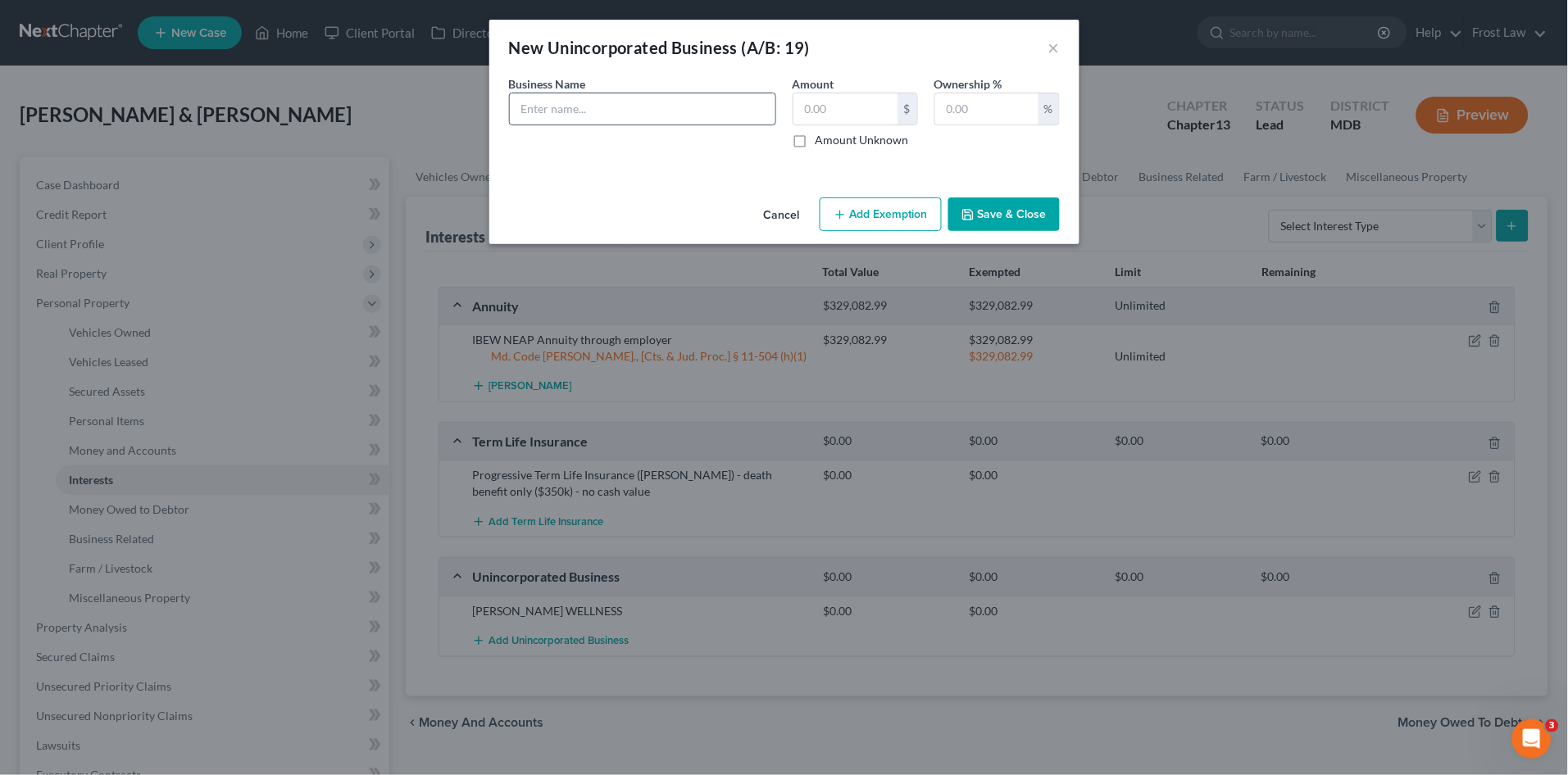
click at [597, 110] on input "text" at bounding box center [643, 109] width 266 height 31
type input "Affilte for Pure Haven & Crunchi"
click at [816, 142] on label "Amount Unknown" at bounding box center [863, 139] width 94 height 16
click at [822, 142] on input "Amount Unknown" at bounding box center [827, 137] width 10 height 10
checkbox input "true"
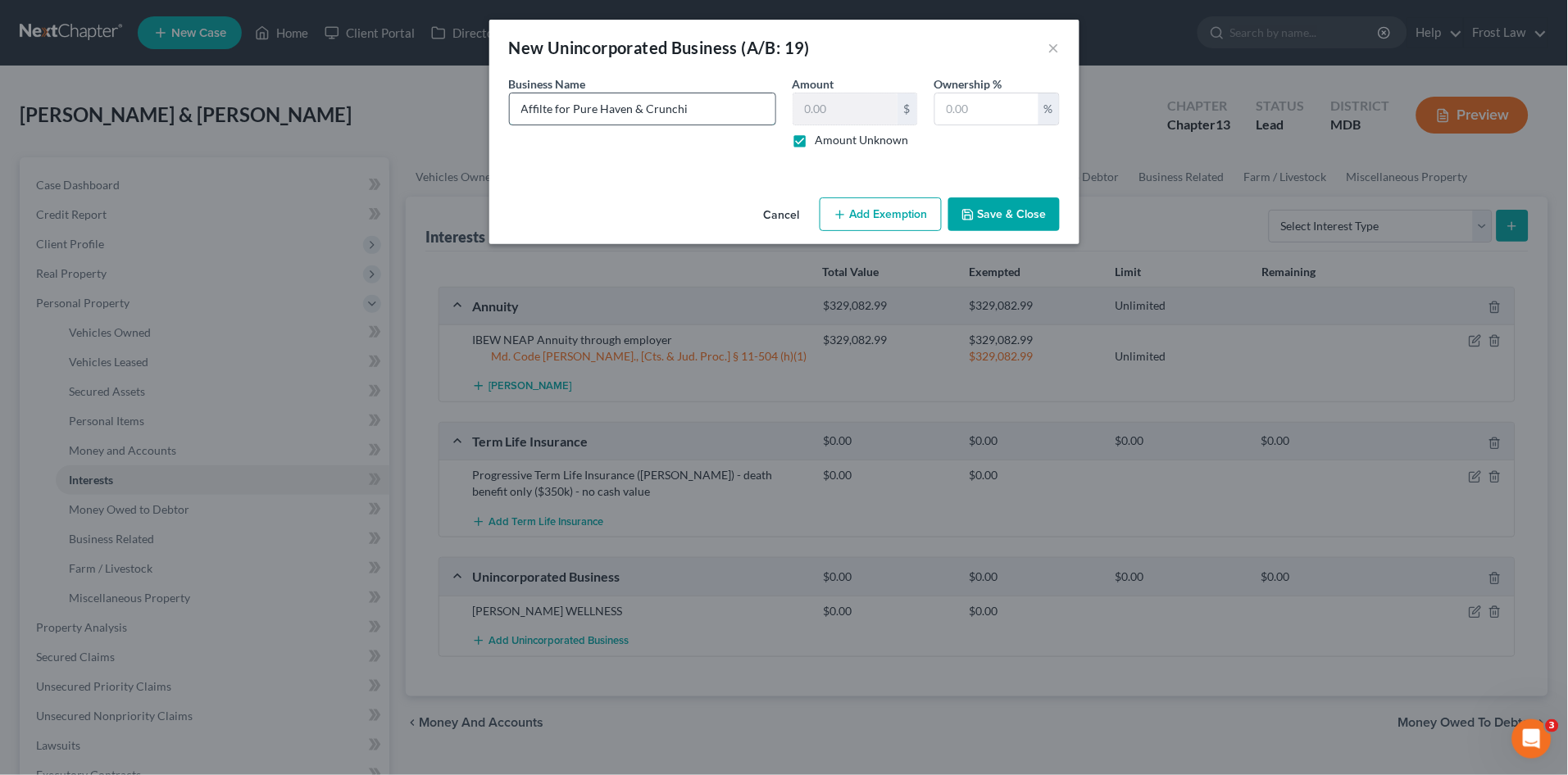
click at [716, 103] on input "Affilte for Pure Haven & Crunchi" at bounding box center [643, 109] width 266 height 31
click at [537, 104] on input "Affilte for Pure Haven & Crunchi" at bounding box center [643, 109] width 266 height 31
click at [541, 107] on input "Affilte for Pure Haven & Crunchi" at bounding box center [643, 109] width 266 height 31
type input "Affiliate for Pure Haven & Crunchi"
click at [786, 214] on button "Cancel" at bounding box center [782, 216] width 62 height 33
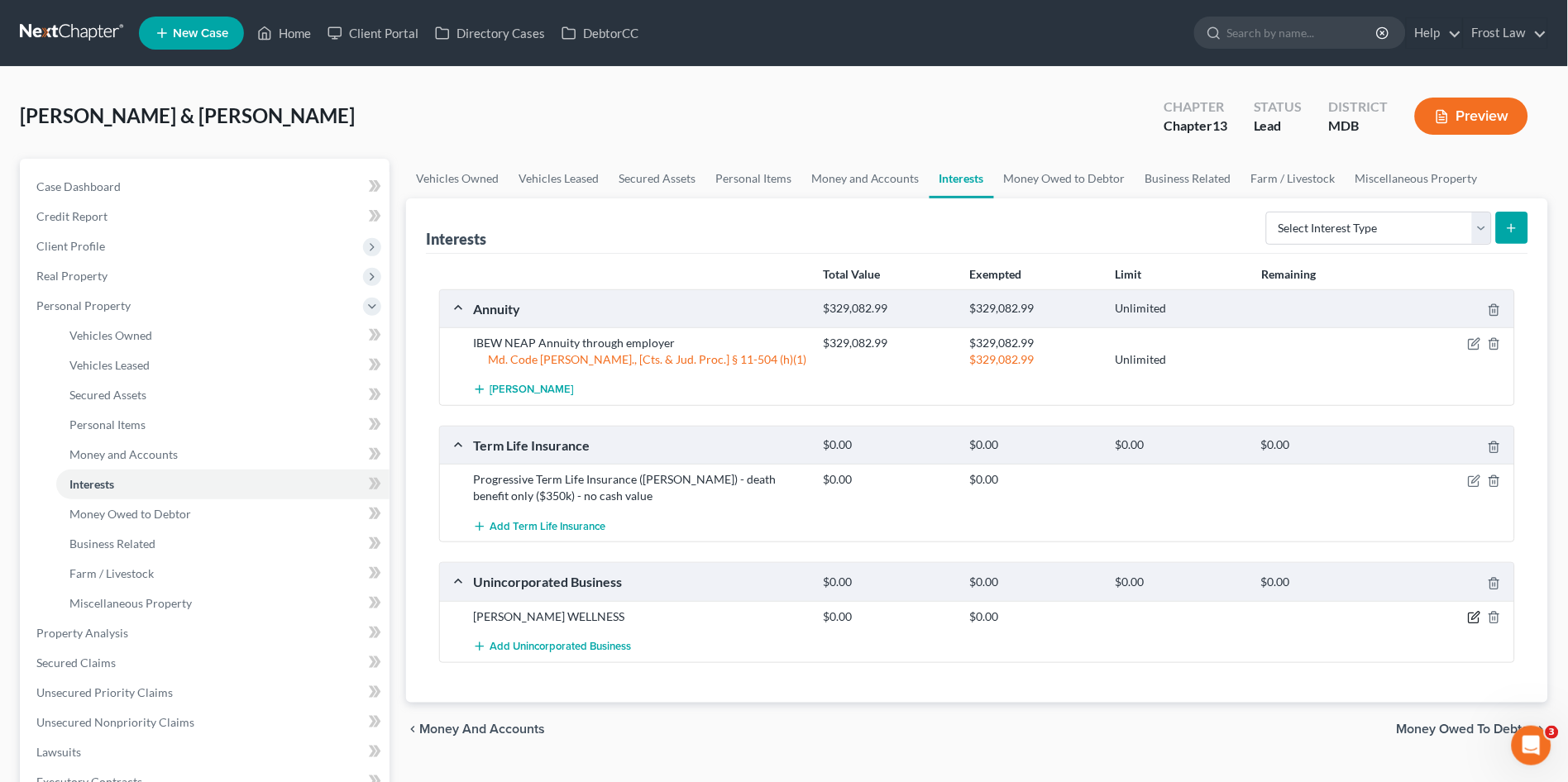
click at [1470, 613] on icon "button" at bounding box center [1474, 617] width 13 height 13
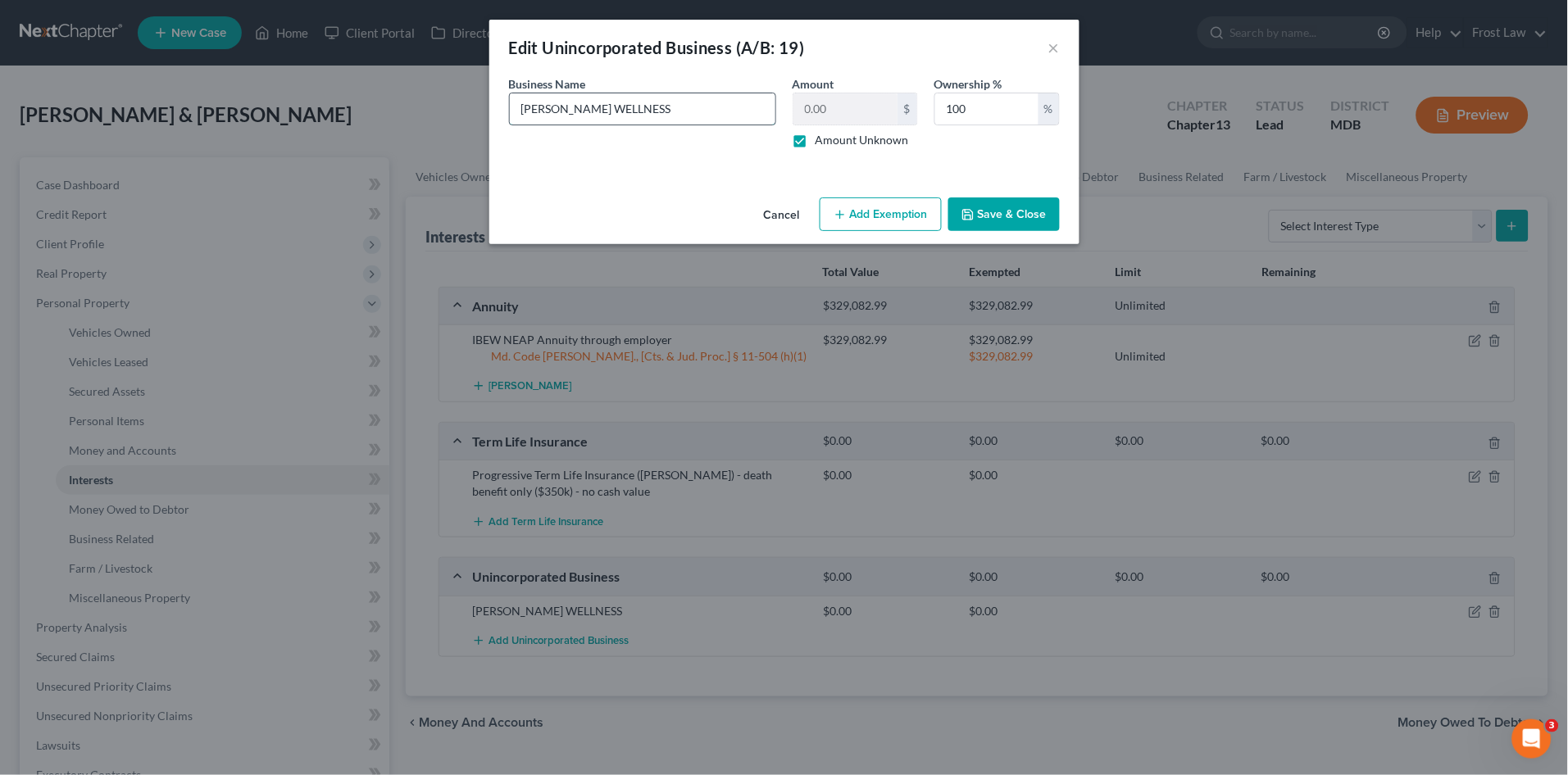
click at [702, 103] on input "LISA WILDONER WELLNESS" at bounding box center [643, 109] width 266 height 31
drag, startPoint x: 640, startPoint y: 108, endPoint x: 649, endPoint y: 112, distance: 9.8
click at [745, 114] on input "LISA WILDONER WELLNESS (Not currently - in the process of closing)" at bounding box center [643, 109] width 266 height 31
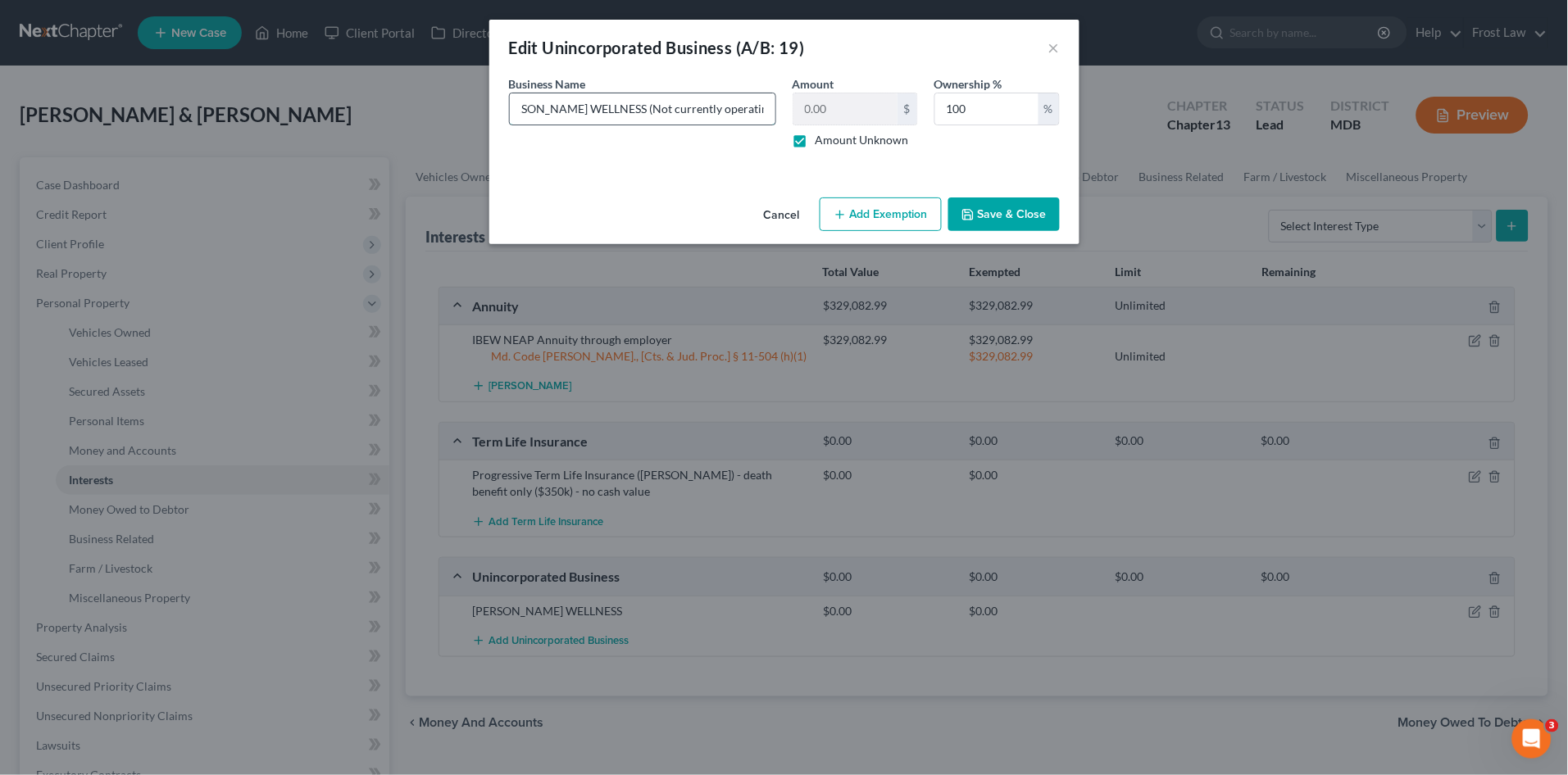
scroll to position [0, 32]
type input "LISA WILDONER WELLNESS (Not currently operating - in the process of closing)"
click at [718, 163] on div "An exemption set must first be selected from the Filing Information section. Bu…" at bounding box center [784, 132] width 590 height 115
click at [994, 216] on button "Save & Close" at bounding box center [1004, 215] width 112 height 35
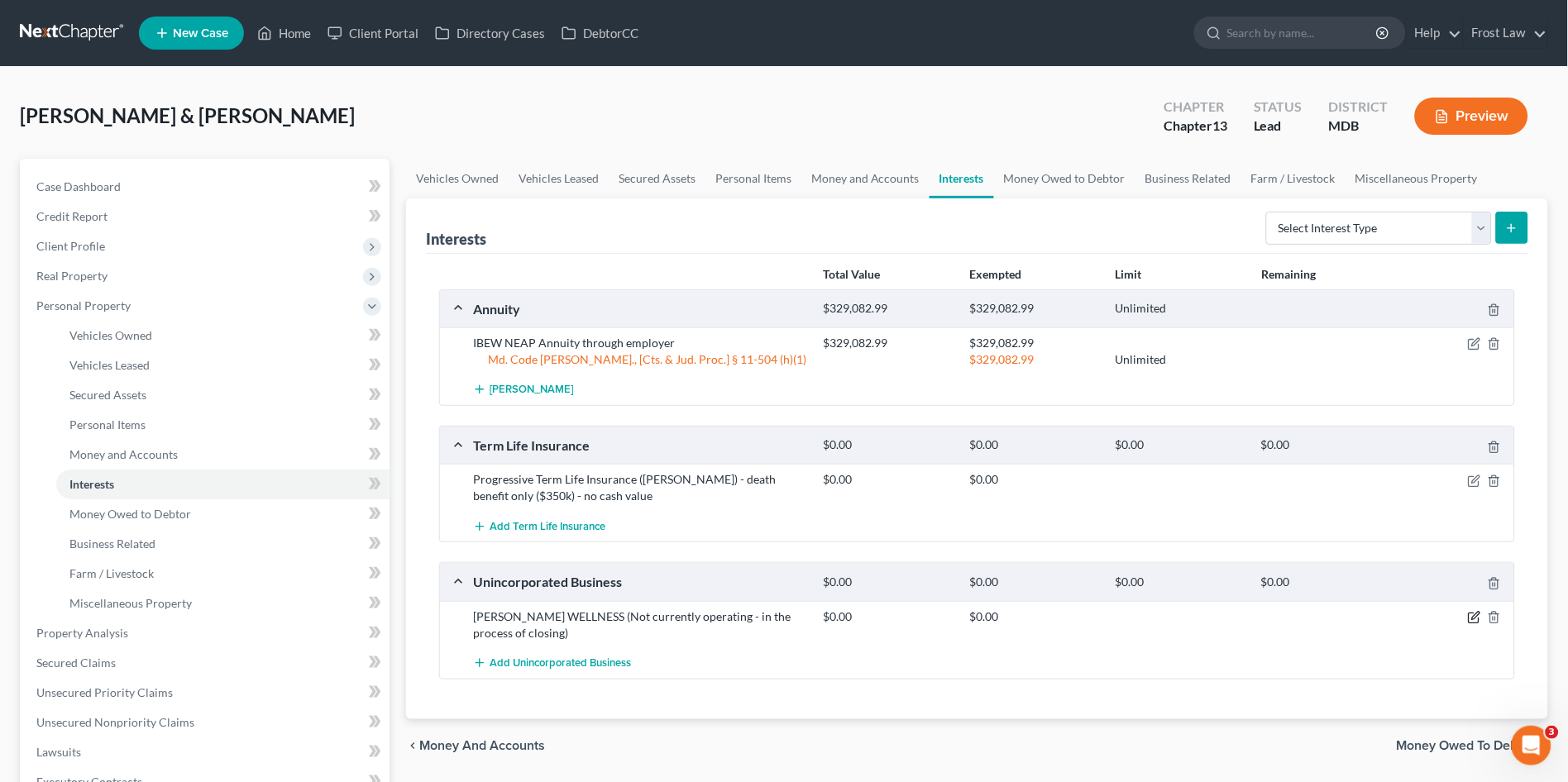
click at [1471, 617] on icon "button" at bounding box center [1474, 617] width 13 height 13
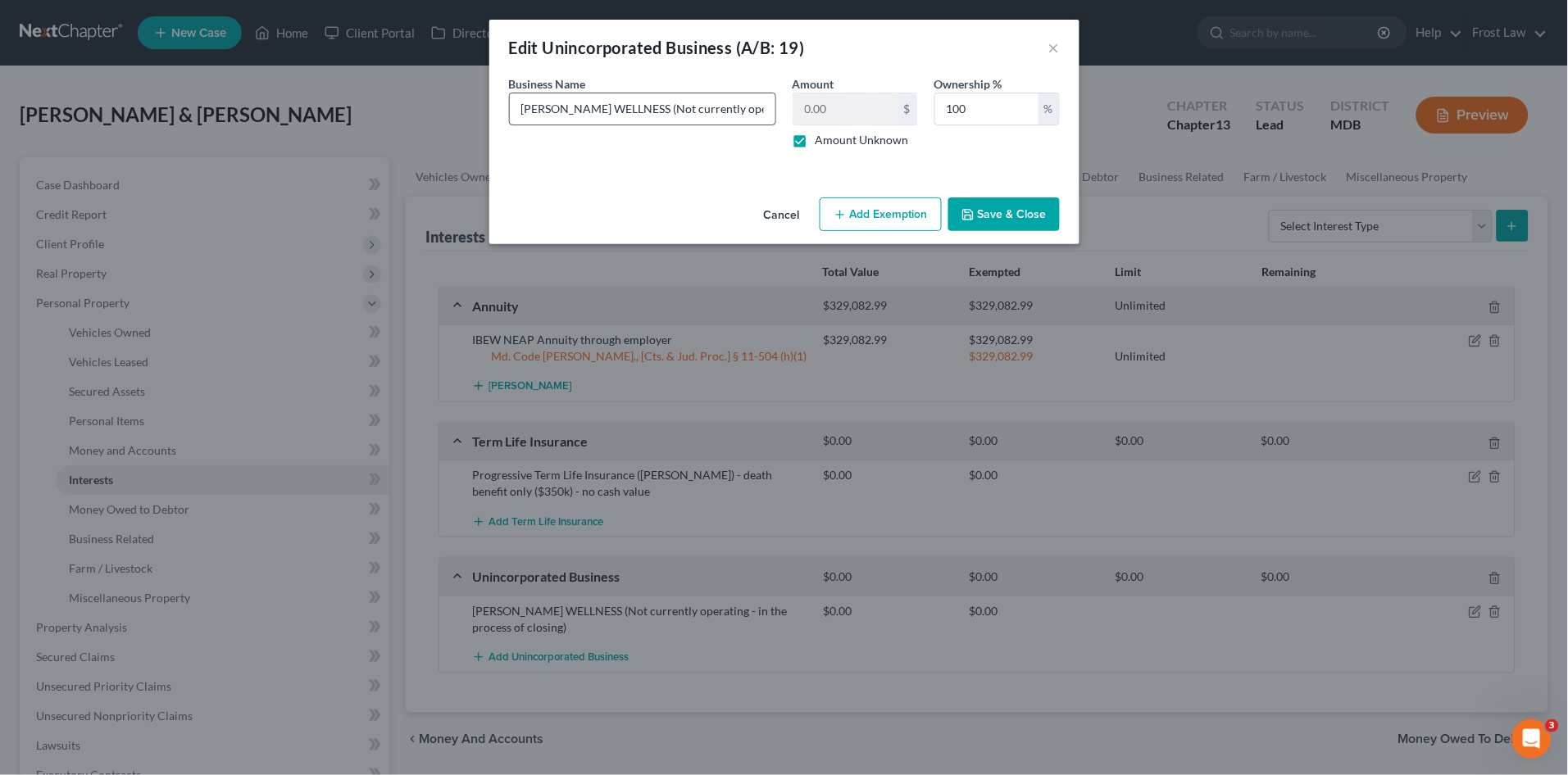
click at [688, 114] on input "LISA WILDONER WELLNESS (Not currently operating - in the process of closing)" at bounding box center [643, 109] width 266 height 31
type input "LISA WILDONER WELLNESS (Not currently operating - in the process of closing) (O…"
click at [995, 210] on button "Save & Close" at bounding box center [1004, 215] width 112 height 35
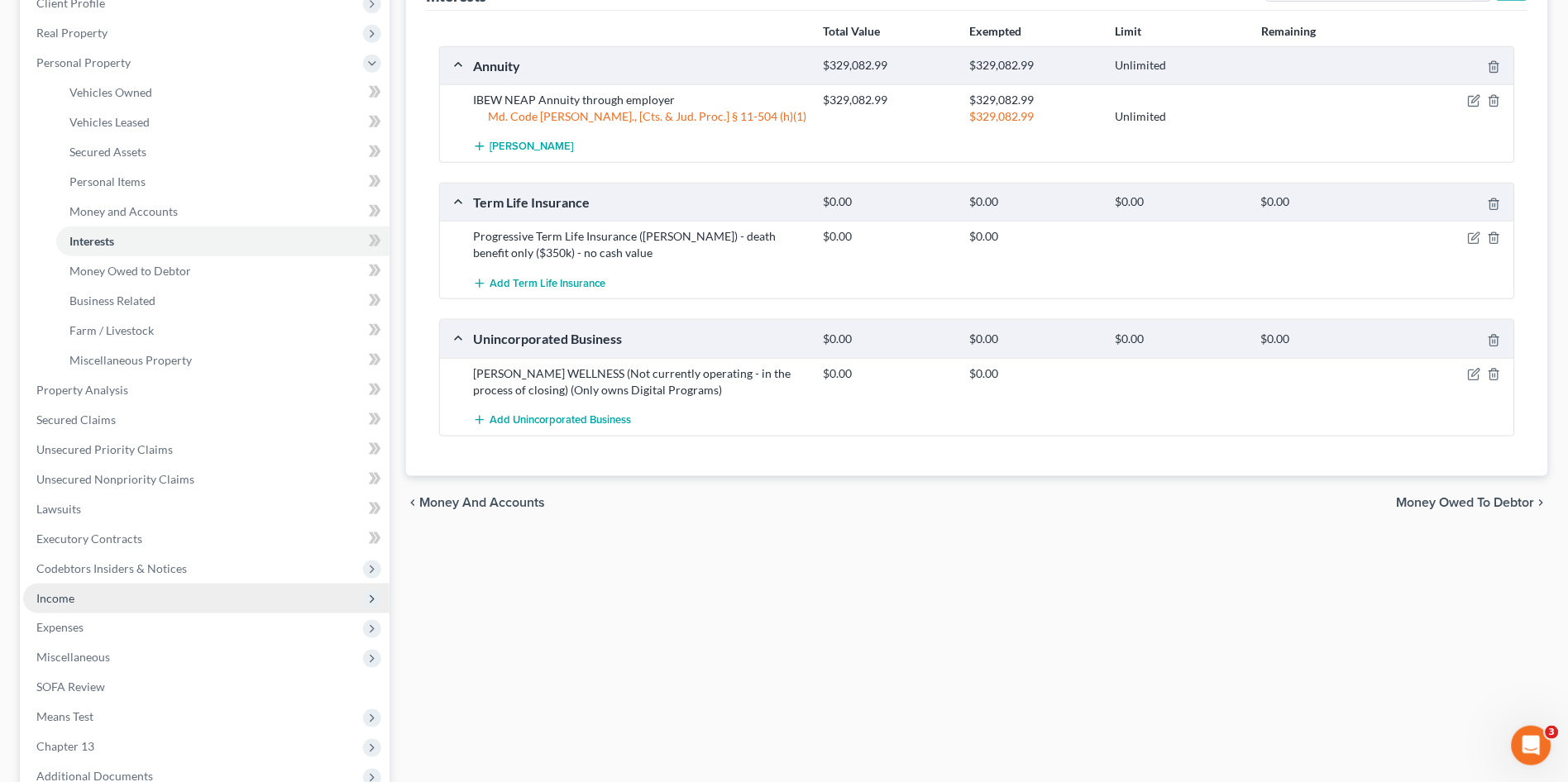
scroll to position [275, 0]
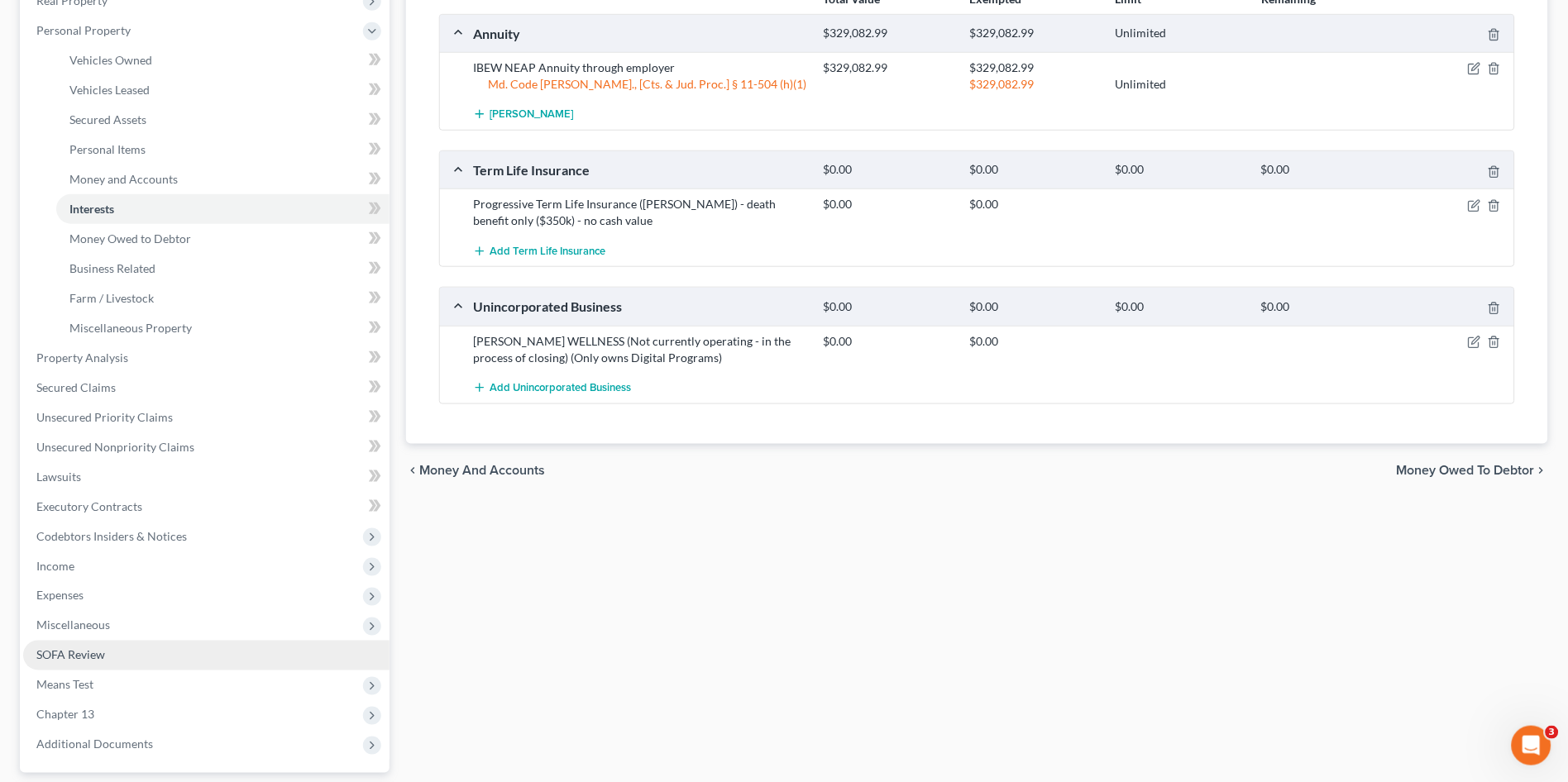
click at [191, 652] on link "SOFA Review" at bounding box center [205, 655] width 366 height 30
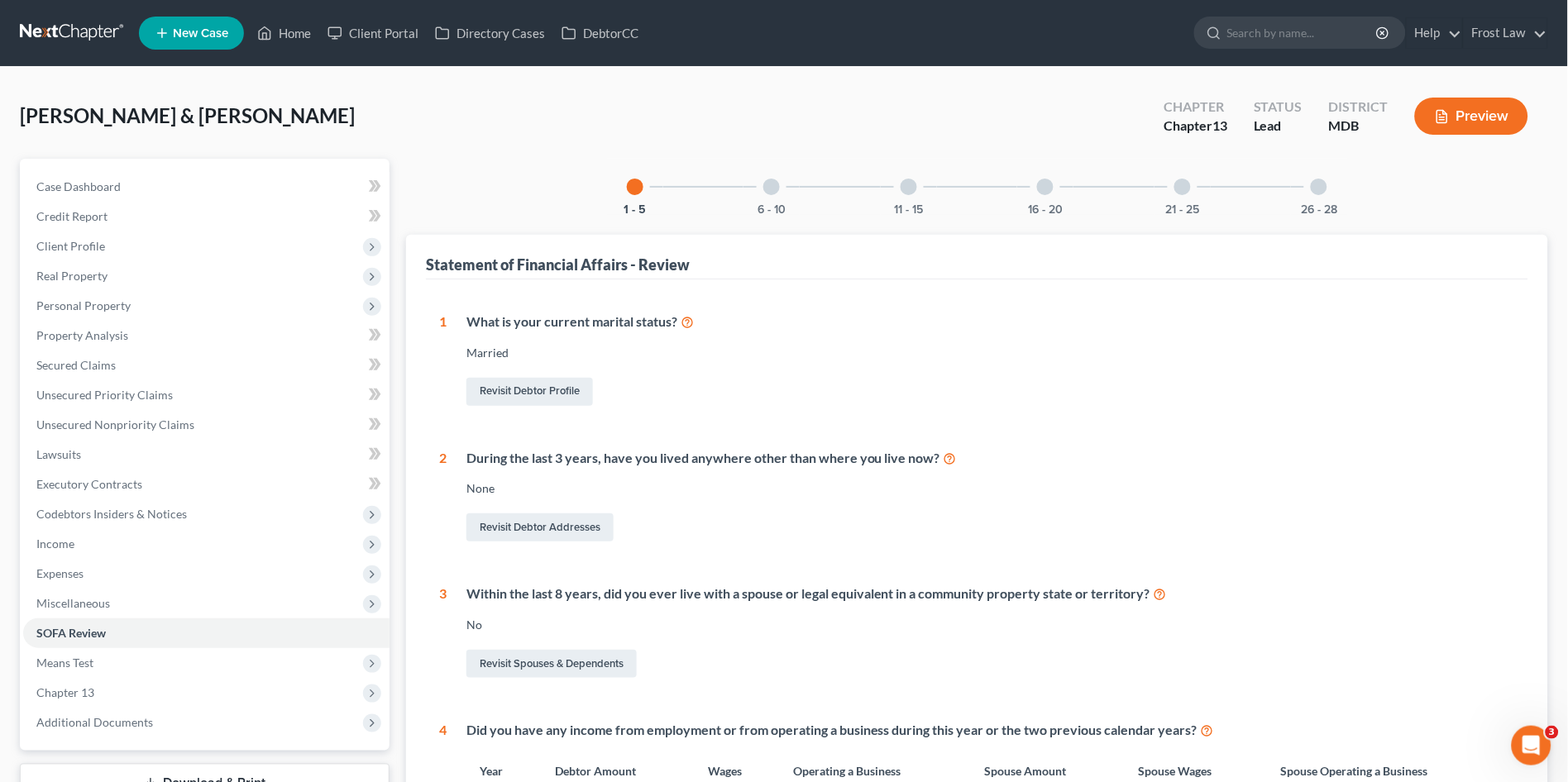
click at [1322, 185] on div at bounding box center [1319, 186] width 17 height 17
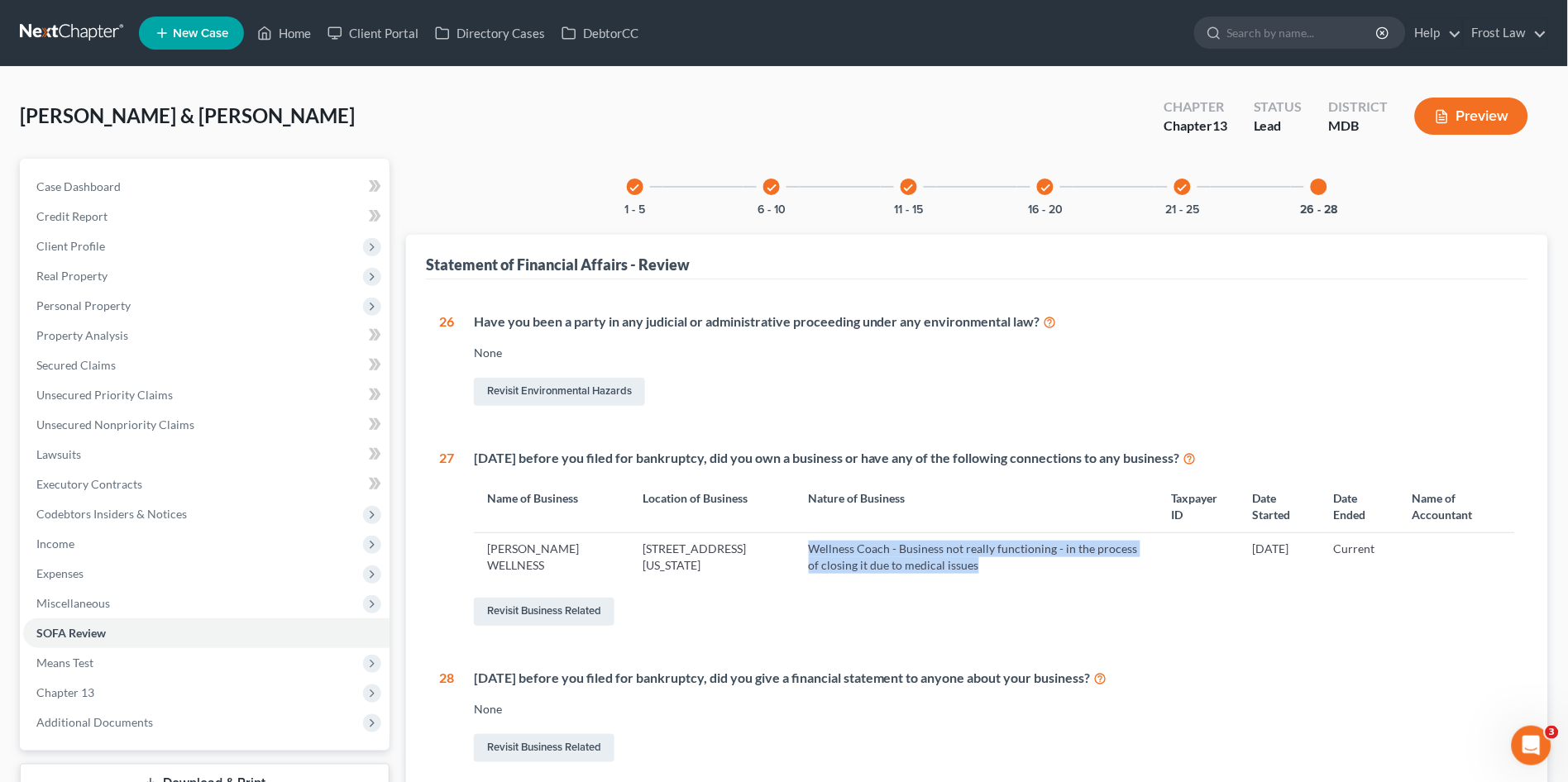
drag, startPoint x: 821, startPoint y: 545, endPoint x: 1039, endPoint y: 574, distance: 219.9
click at [1039, 574] on td "Wellness Coach - Business not really functioning - in the process of closing it…" at bounding box center [976, 557] width 362 height 48
copy td "Wellness Coach - Business not really functioning - in the process of closing it…"
click at [286, 34] on link "Home" at bounding box center [284, 33] width 70 height 30
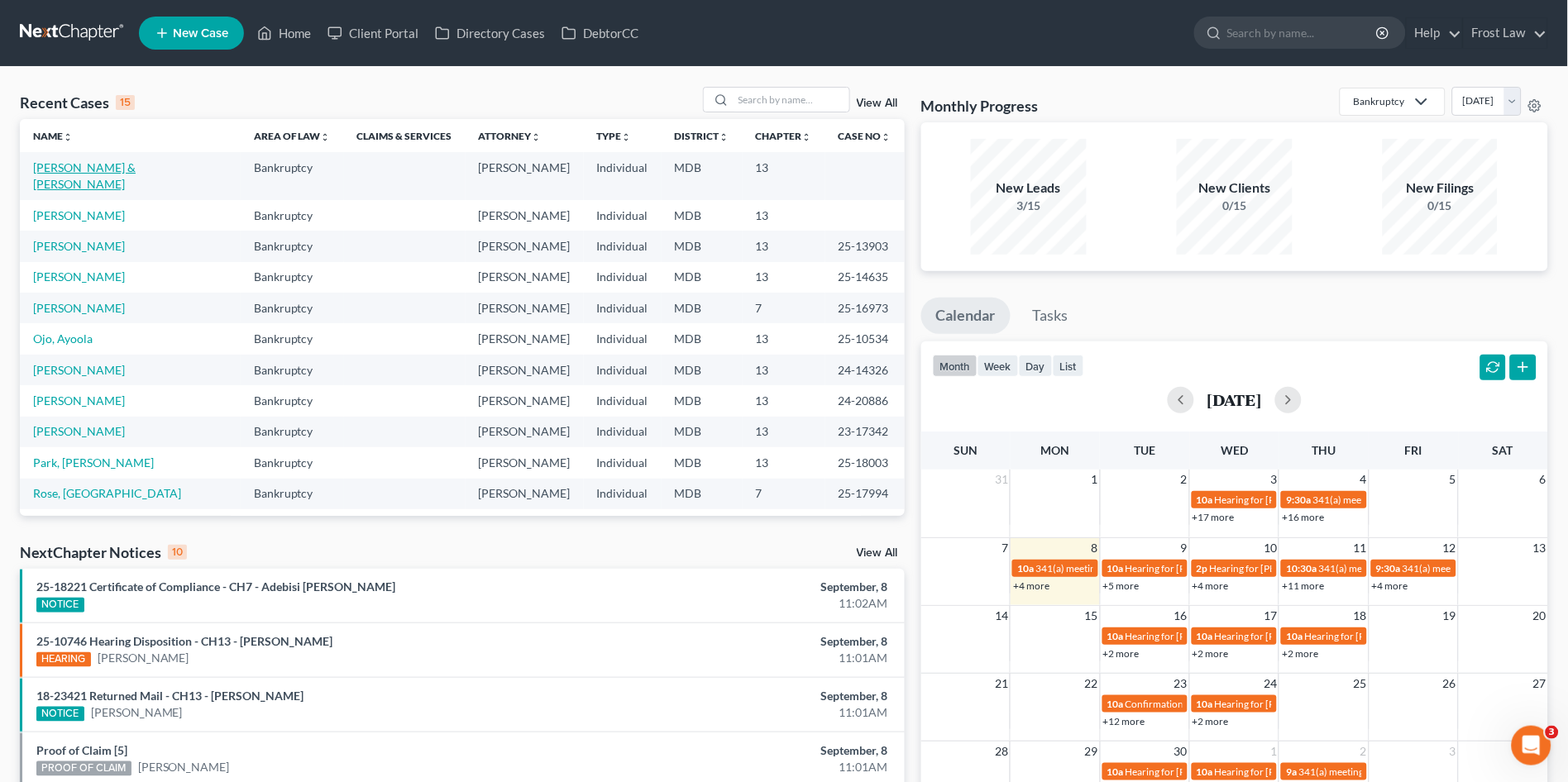
click at [64, 170] on link "[PERSON_NAME] & [PERSON_NAME]" at bounding box center [84, 176] width 102 height 31
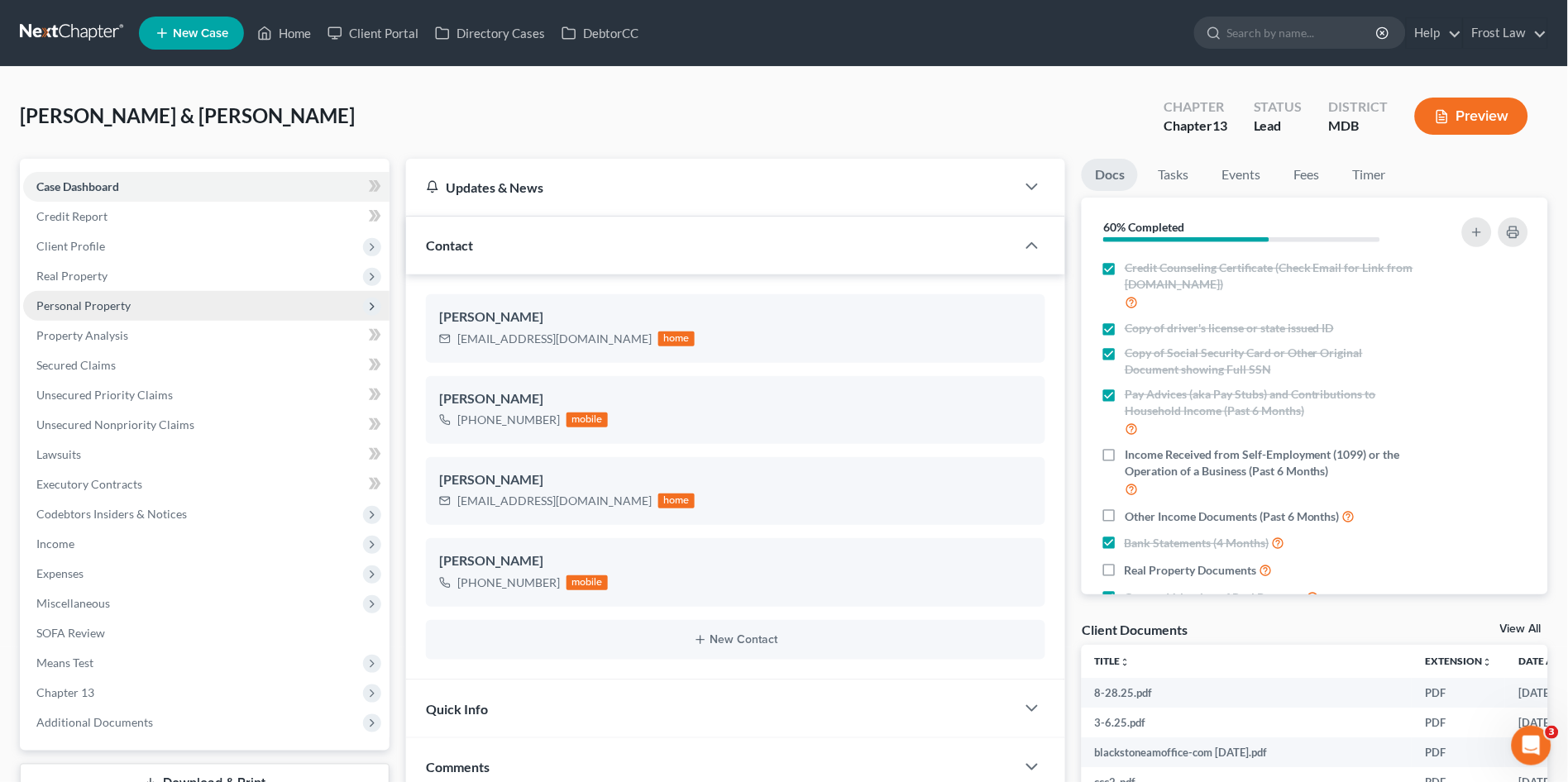
click at [104, 306] on span "Personal Property" at bounding box center [84, 306] width 94 height 14
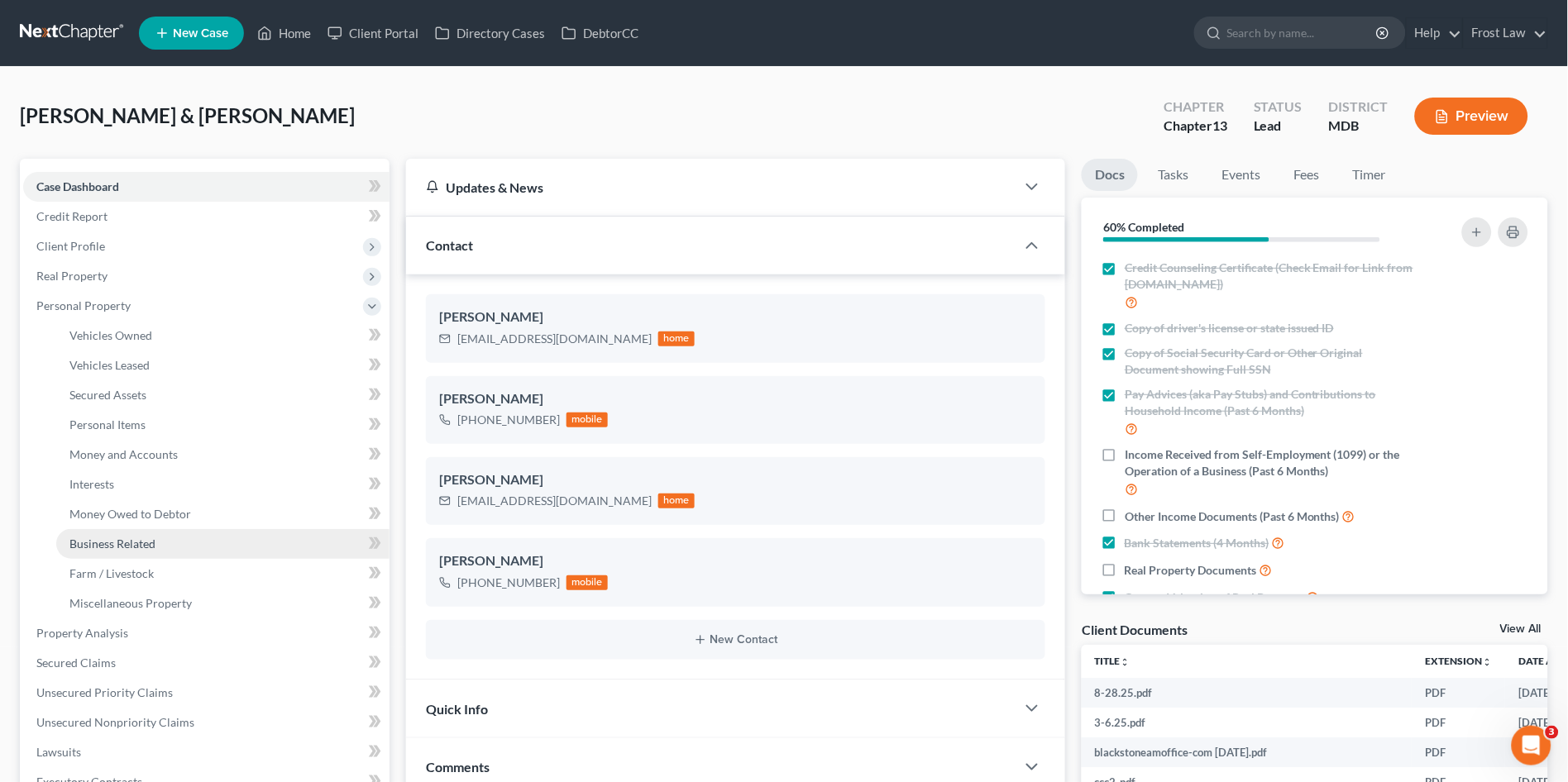
click at [156, 545] on link "Business Related" at bounding box center [222, 544] width 333 height 30
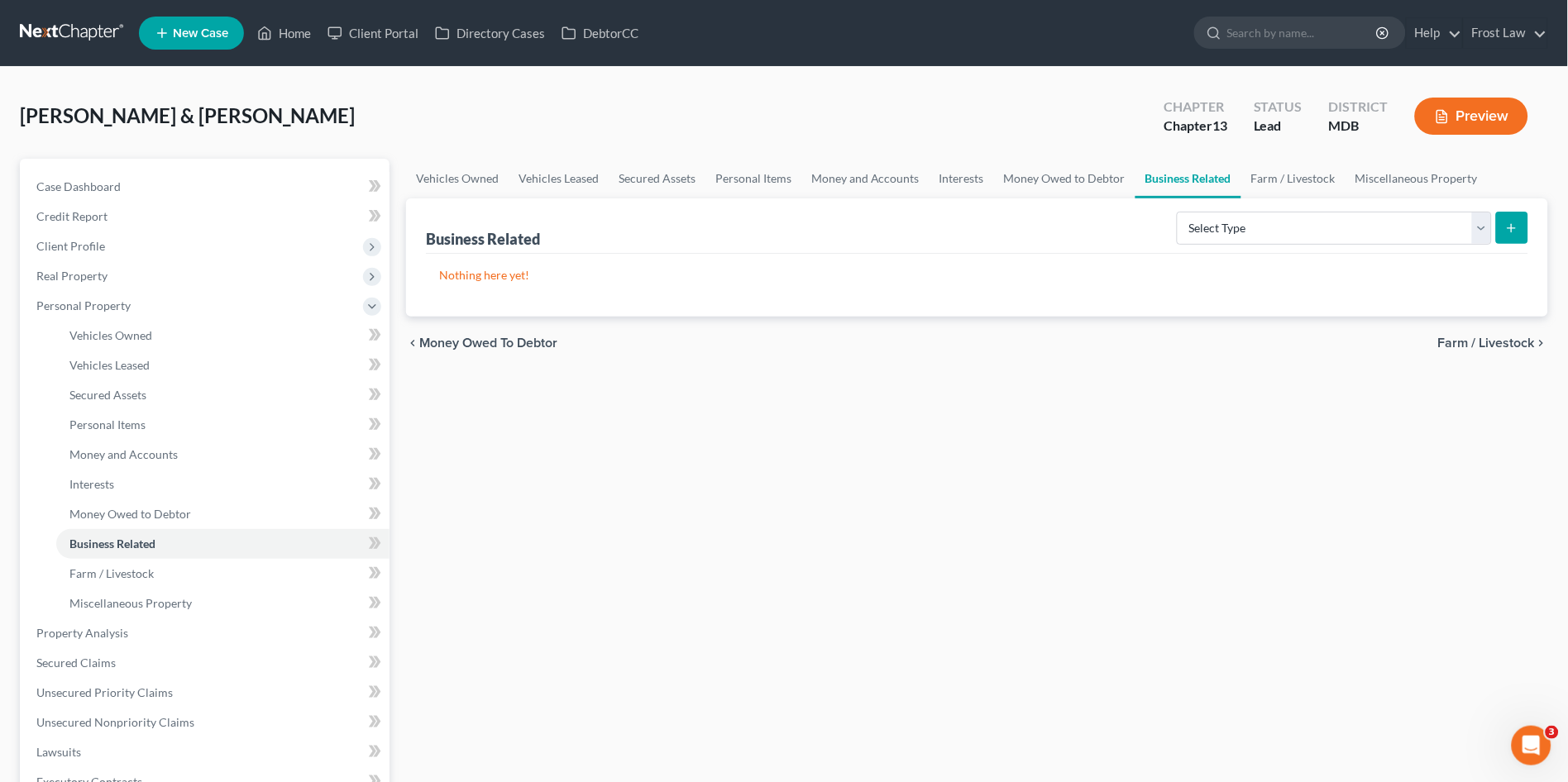
click at [1159, 182] on link "Business Related" at bounding box center [1188, 178] width 106 height 39
drag, startPoint x: 1031, startPoint y: 446, endPoint x: 1117, endPoint y: 258, distance: 206.7
click at [1031, 445] on div "Vehicles Owned Vehicles Leased Secured Assets Personal Items Money and Accounts…" at bounding box center [977, 651] width 1159 height 985
click at [1081, 171] on link "Money Owed to Debtor" at bounding box center [1065, 178] width 142 height 39
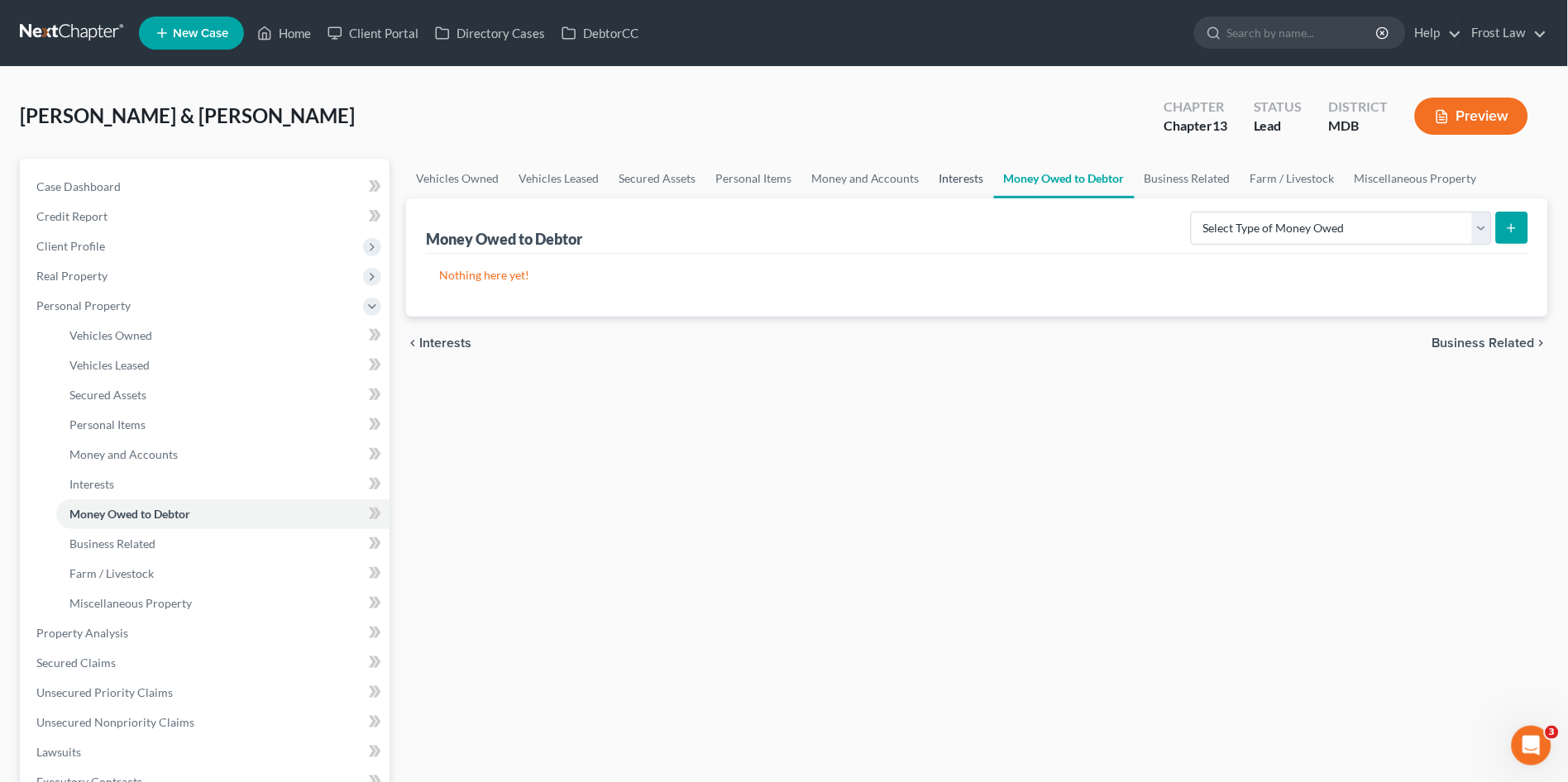
click at [975, 177] on link "Interests" at bounding box center [962, 178] width 65 height 39
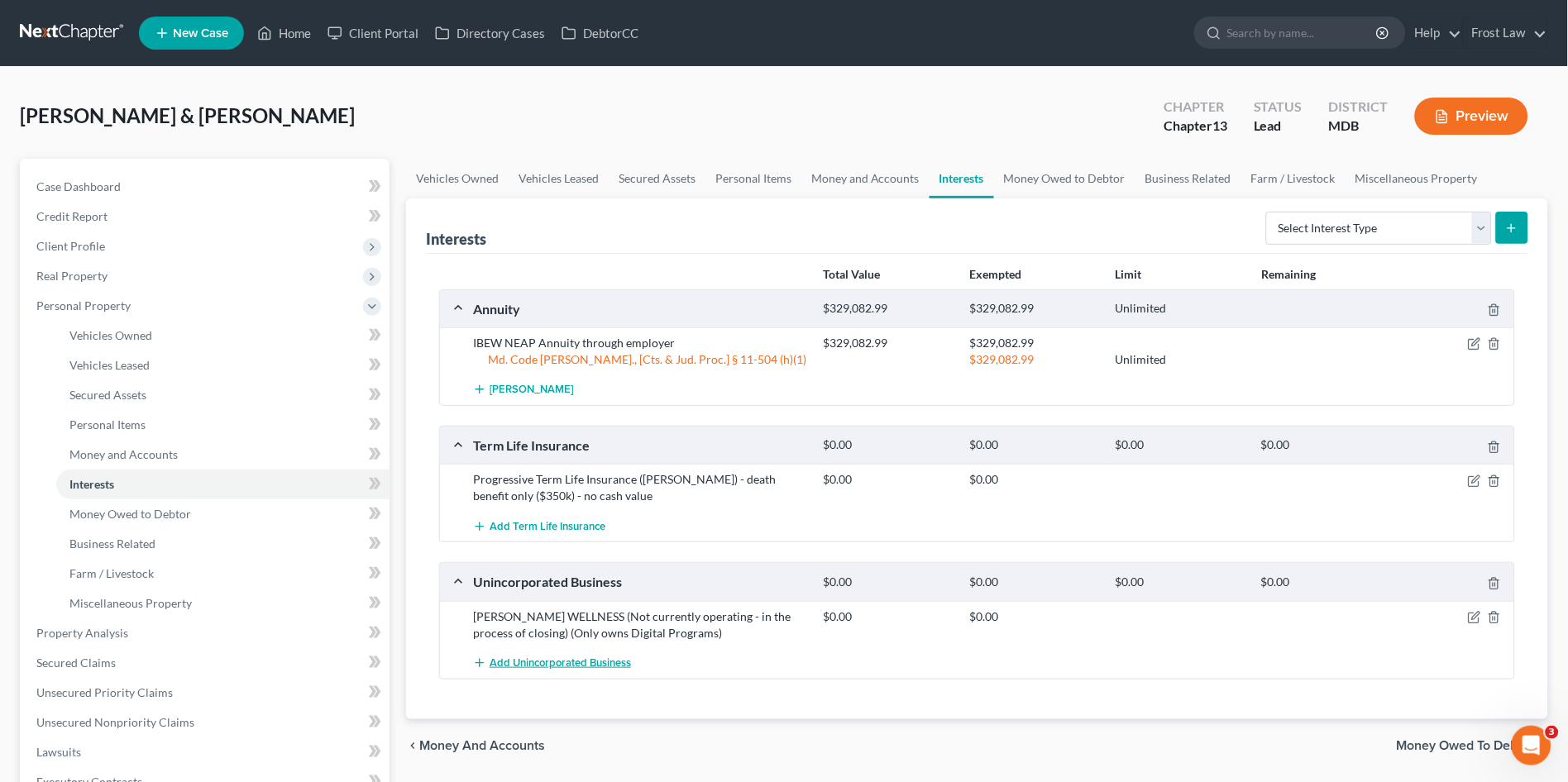
click at [598, 663] on span "Add Unincorporated Business" at bounding box center [560, 662] width 142 height 13
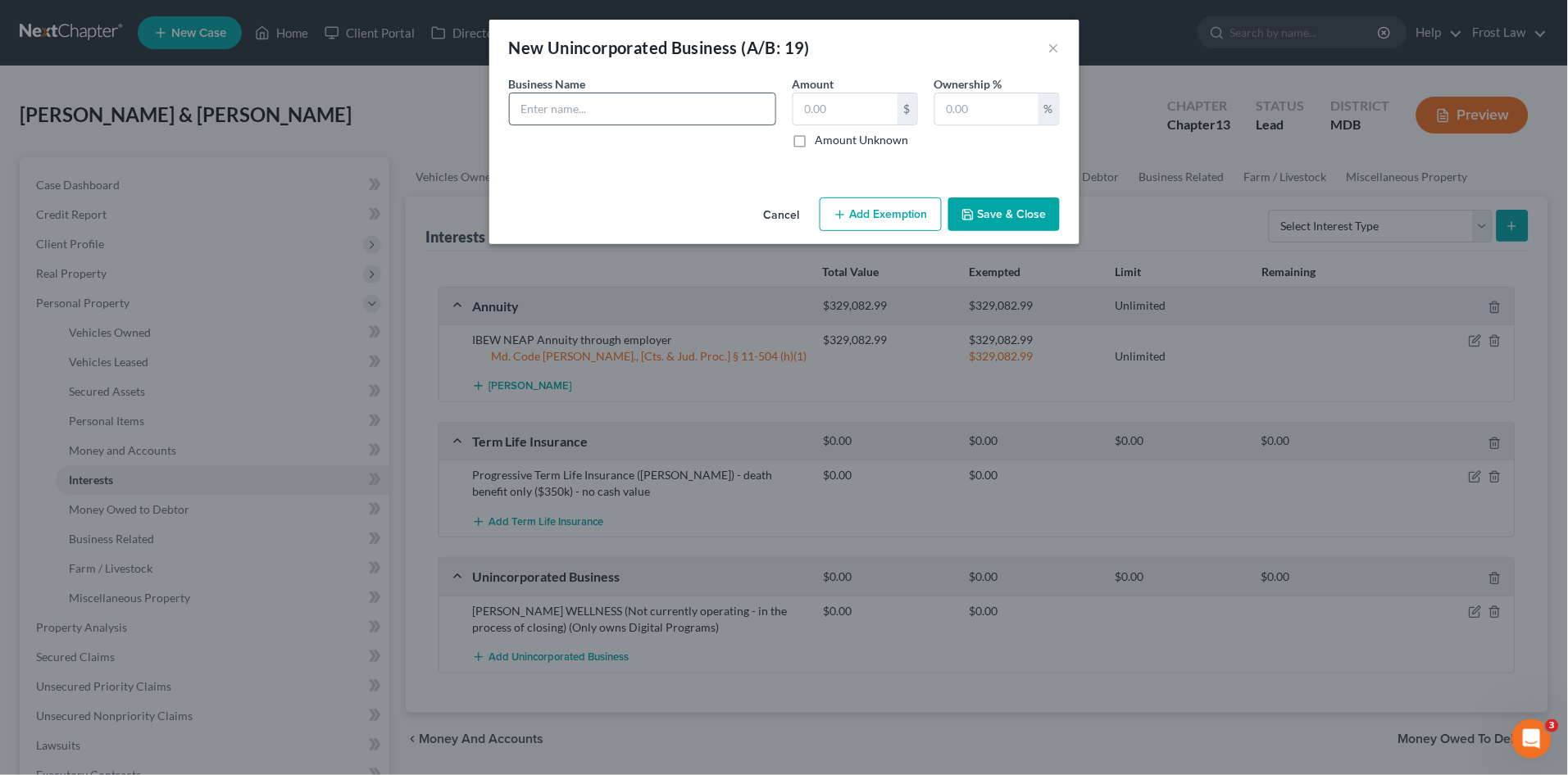
click at [585, 110] on input "text" at bounding box center [643, 109] width 266 height 31
click at [444, 117] on div "New Unincorporated Business (A/B: 19) × An exemption set must first be selected…" at bounding box center [784, 387] width 1568 height 775
click at [605, 112] on input "text" at bounding box center [643, 109] width 266 height 31
click at [762, 105] on input "Consultant for Pure Haven & Crunchi (Products," at bounding box center [643, 109] width 266 height 31
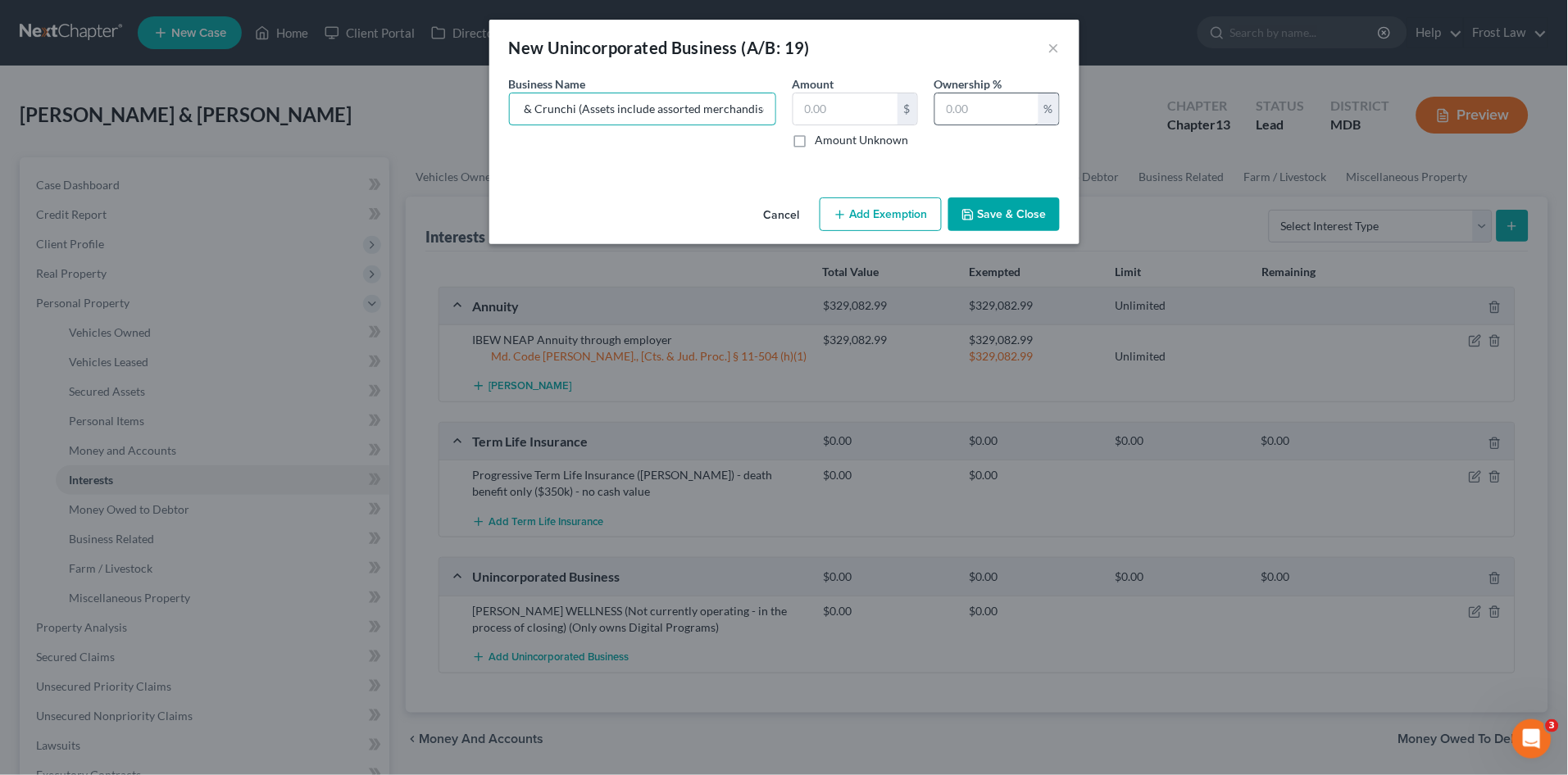
type input "Consultant for Pure Haven & Crunchi (Assets include assorted merchandise)"
click at [972, 112] on input "text" at bounding box center [987, 109] width 103 height 31
type input "100"
click at [839, 112] on input "text" at bounding box center [846, 109] width 104 height 31
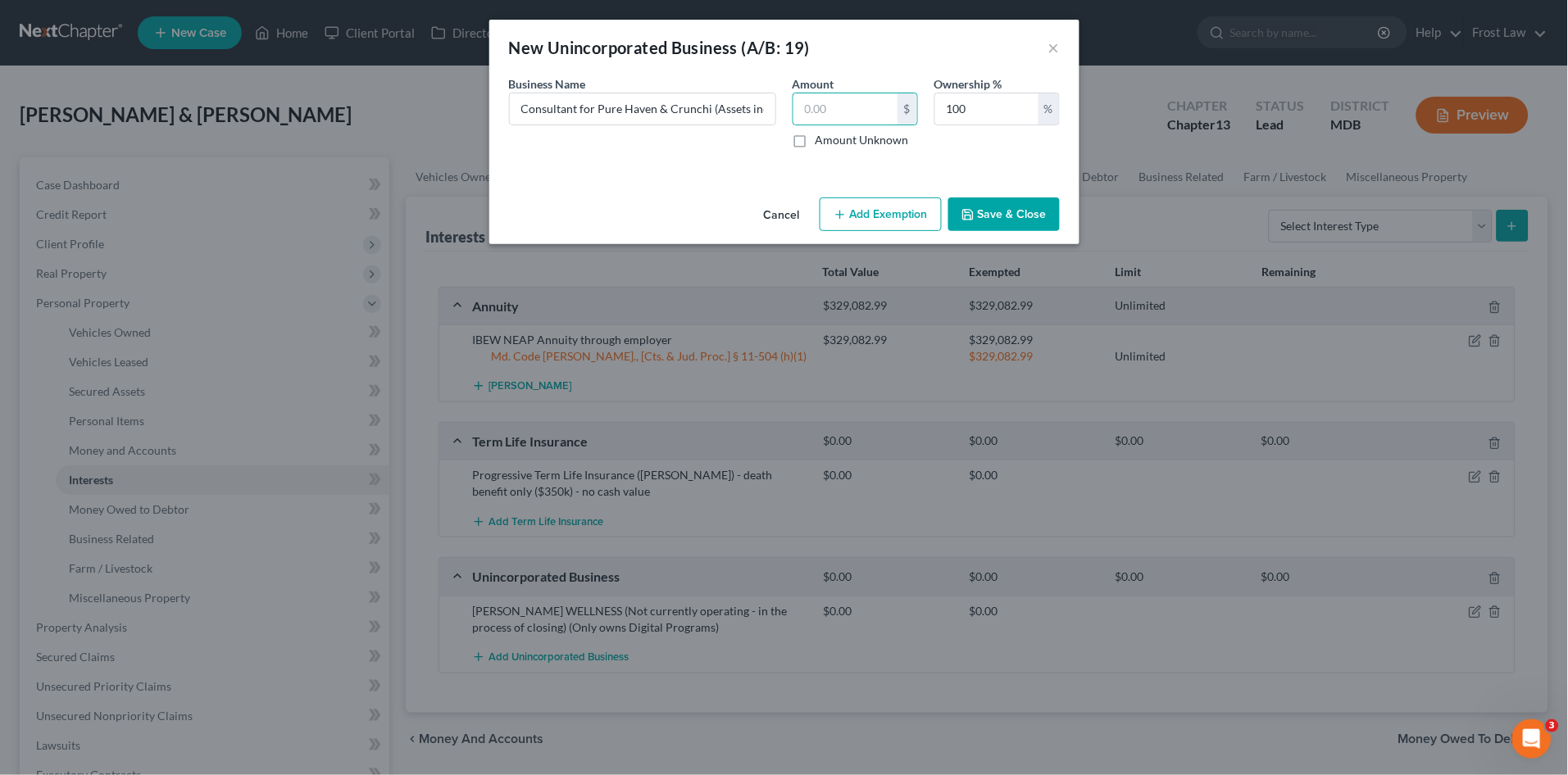
click at [701, 173] on div "An exemption set must first be selected from the Filing Information section. Bu…" at bounding box center [784, 132] width 590 height 115
click at [724, 109] on input "Consultant for Pure Haven & Crunchi (Assets include assorted merchandise)" at bounding box center [643, 109] width 266 height 31
type input "Consultant for Pure Haven & Crunchi (Assets include assorted merchandise) Worth…"
click at [841, 101] on input "text" at bounding box center [846, 109] width 104 height 31
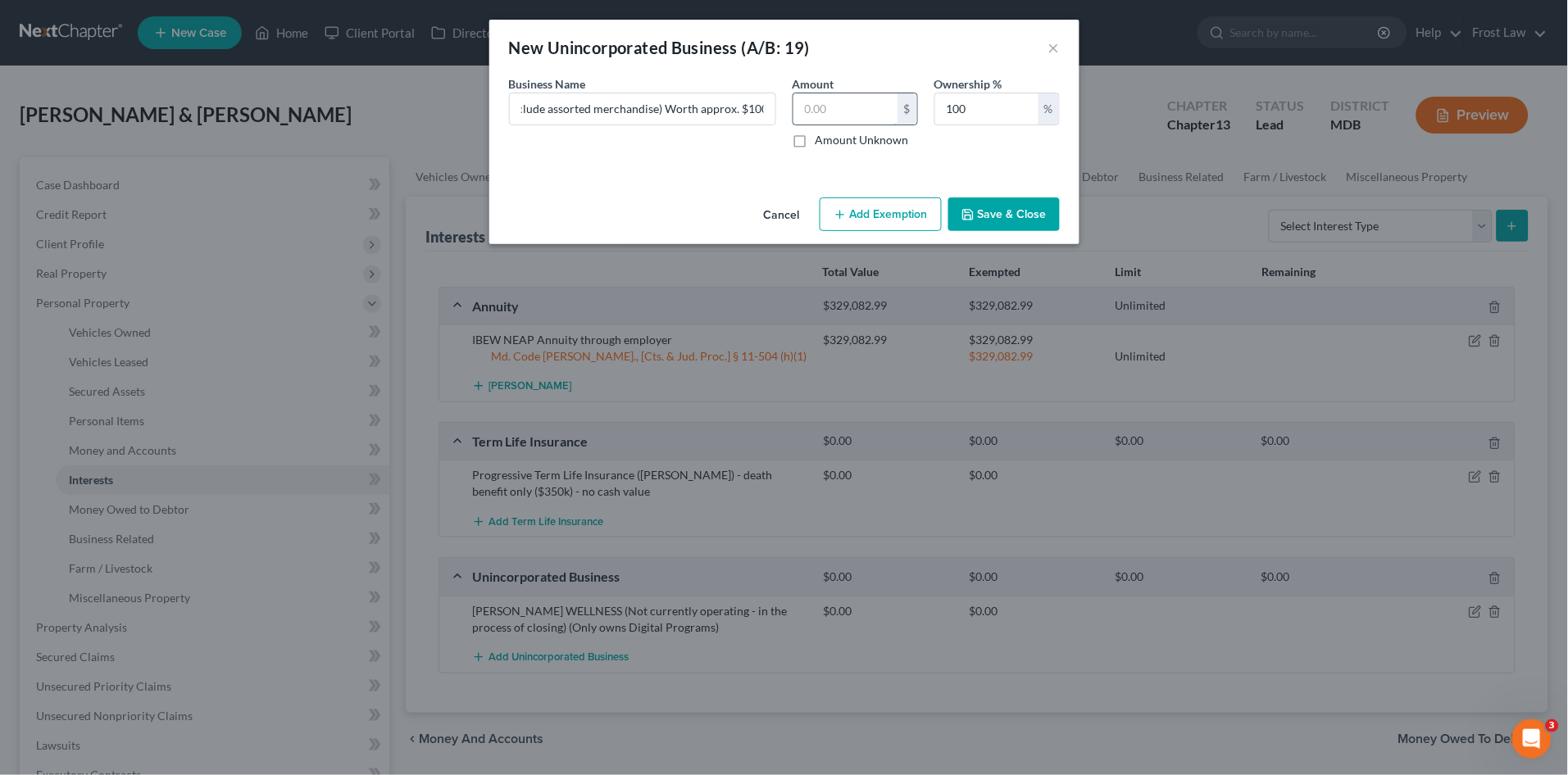
scroll to position [0, 0]
type input "1,000.00"
click at [578, 94] on input "Consultant for Pure Haven & Crunchi (Assets include assorted merchandise) Worth…" at bounding box center [643, 109] width 266 height 31
click at [655, 109] on input "Consultant for Pure Haven & Crunchi (Assets include assorted merchandise) Worth…" at bounding box center [643, 109] width 266 height 31
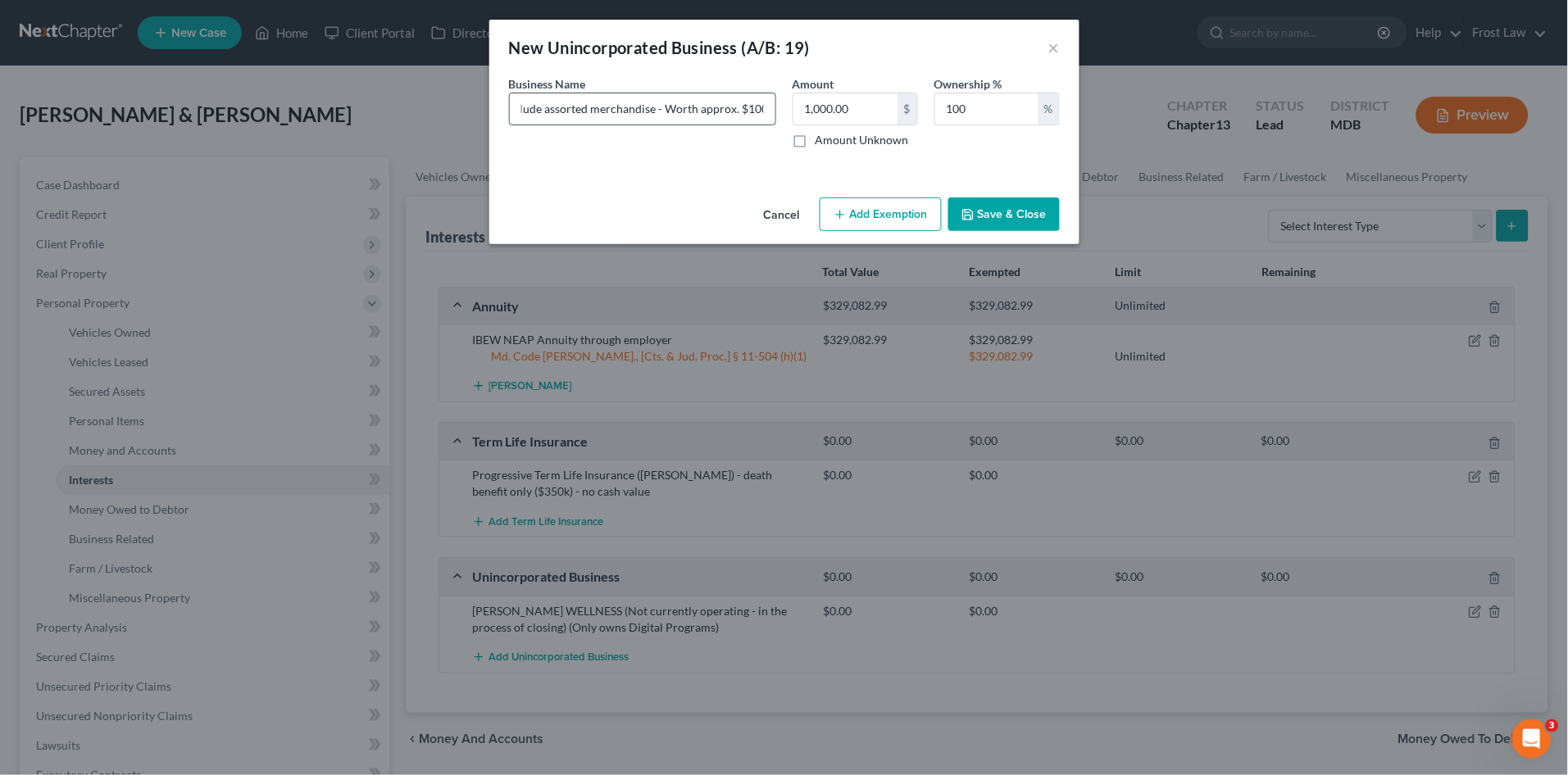
scroll to position [0, 252]
type input "Consultant for Pure Haven & Crunchi (Assets include assorted merchandise - Wort…"
click at [717, 179] on div "An exemption set must first be selected from the Filing Information section. Bu…" at bounding box center [784, 132] width 590 height 115
click at [1006, 199] on button "Save & Close" at bounding box center [1004, 215] width 112 height 35
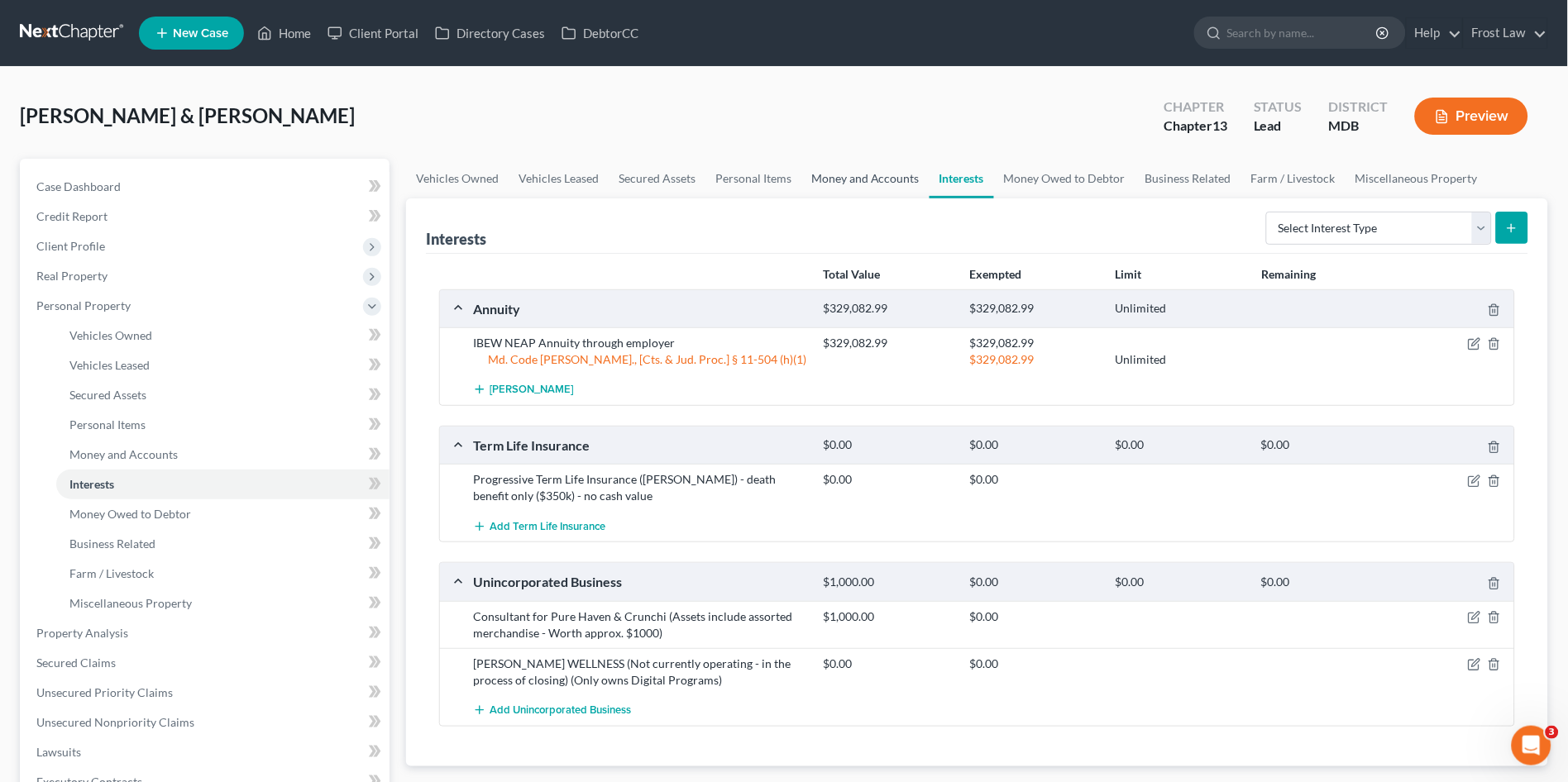
click at [882, 180] on link "Money and Accounts" at bounding box center [865, 178] width 128 height 39
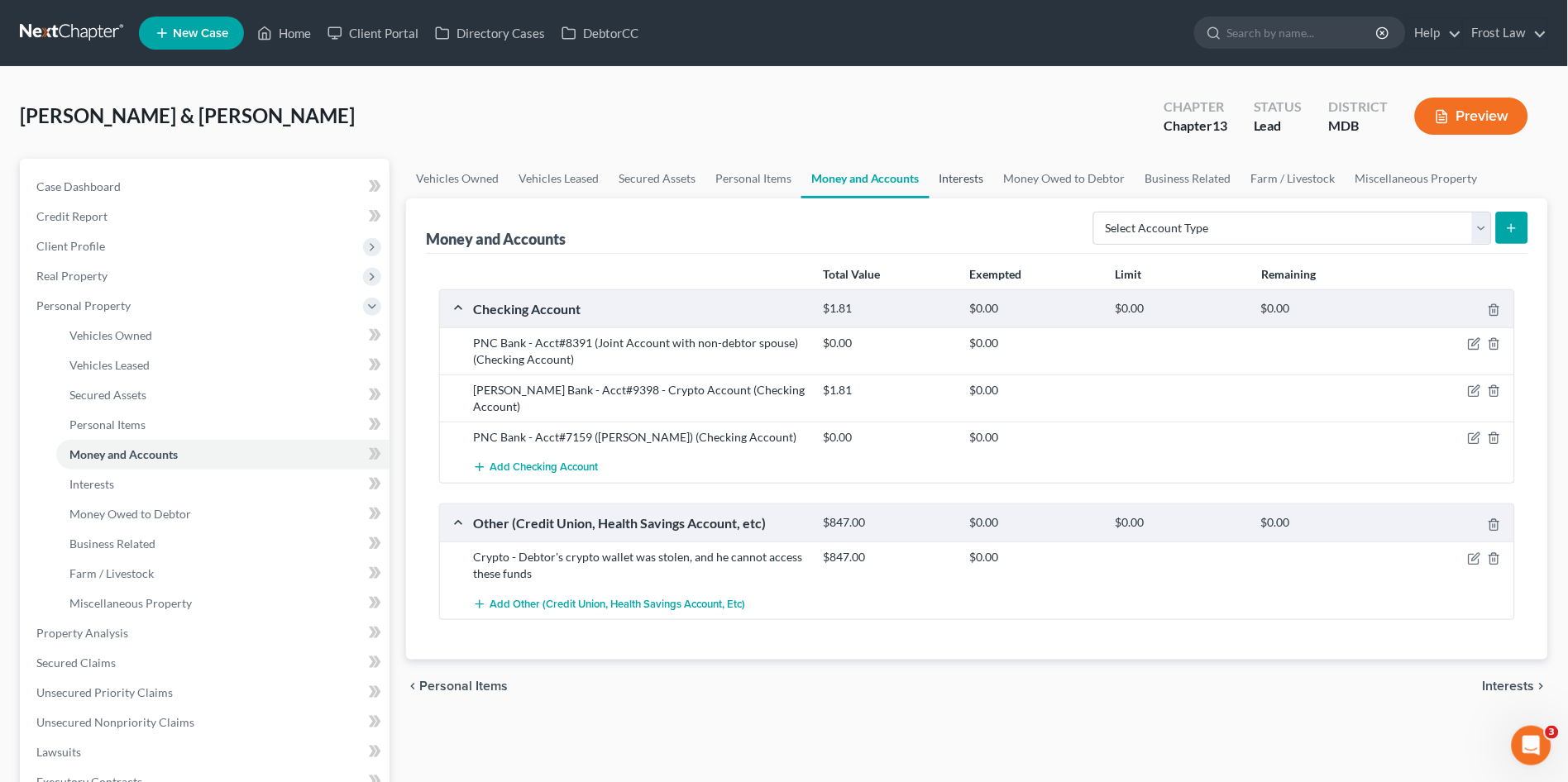
click at [977, 183] on link "Interests" at bounding box center [962, 178] width 65 height 39
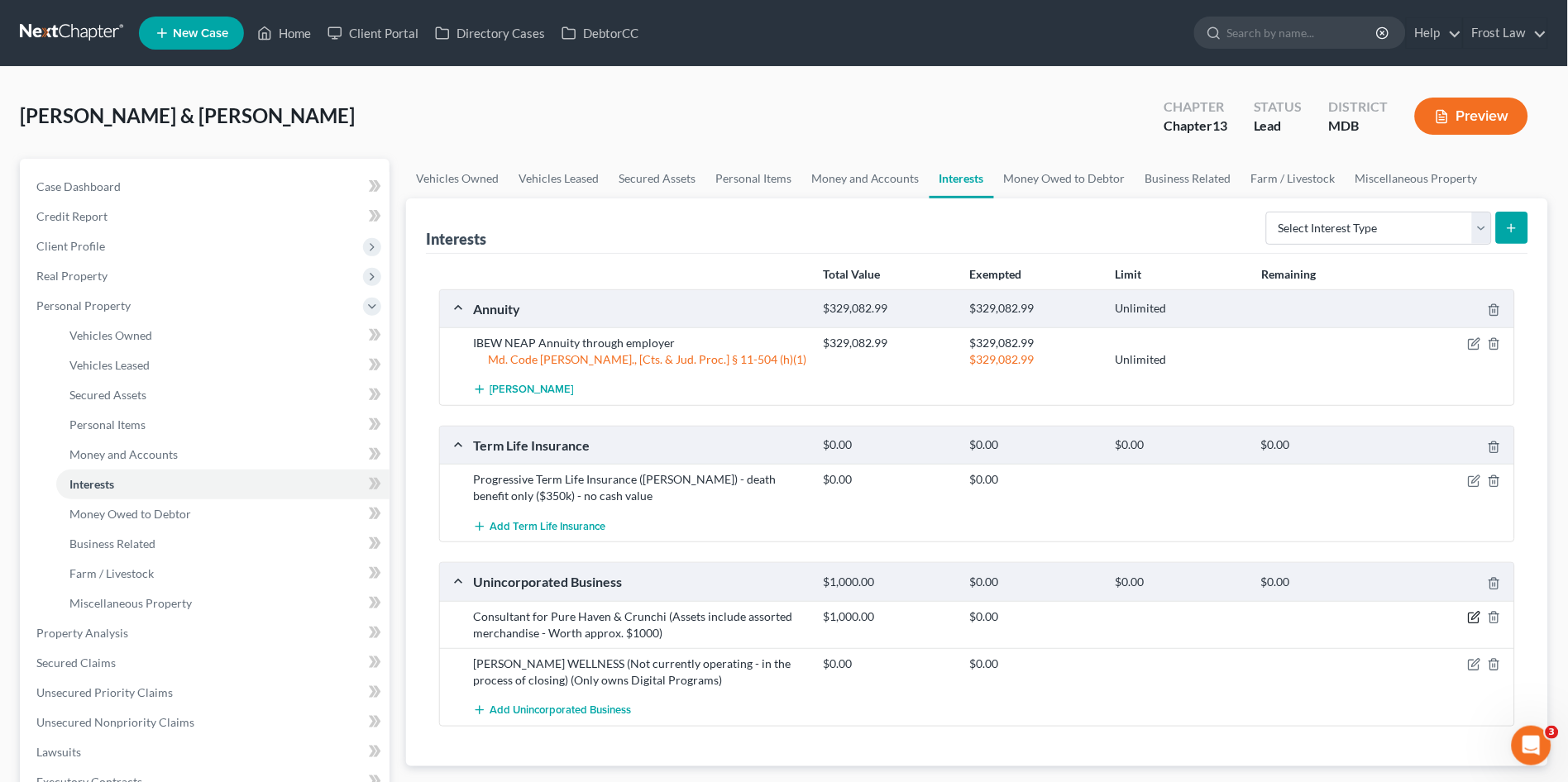
click at [1473, 617] on icon "button" at bounding box center [1475, 615] width 8 height 8
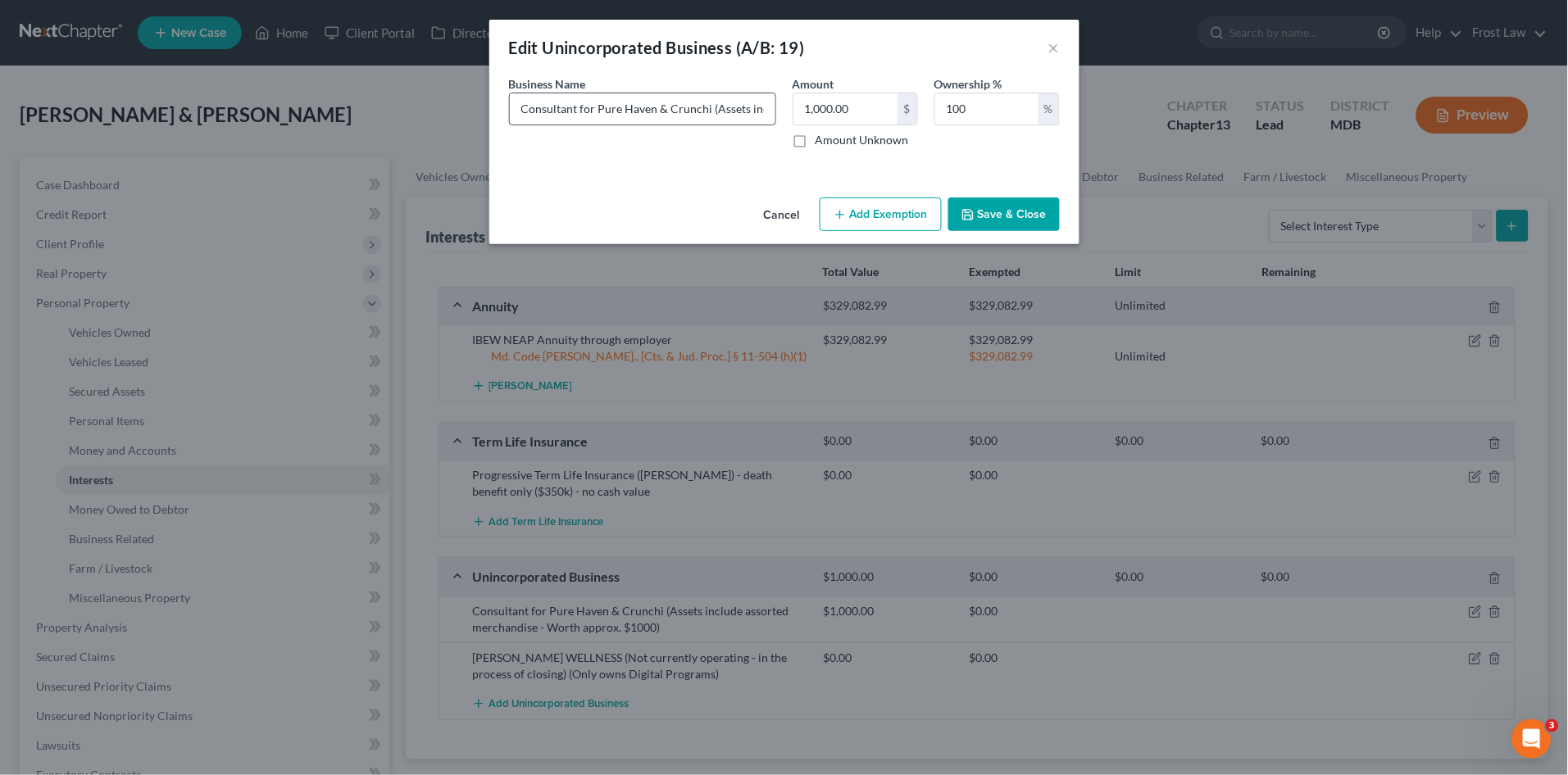
click at [740, 108] on input "Consultant for Pure Haven & Crunchi (Assets include assorted merchandise - Wort…" at bounding box center [643, 109] width 266 height 31
type input "Consultant for Pure Haven & Crunchi (Assets include assorted merchandise - Wort…"
click at [671, 113] on input "Consultant for Pure Haven & Crunchi (Assets include assorted merchandise - Wort…" at bounding box center [643, 109] width 266 height 31
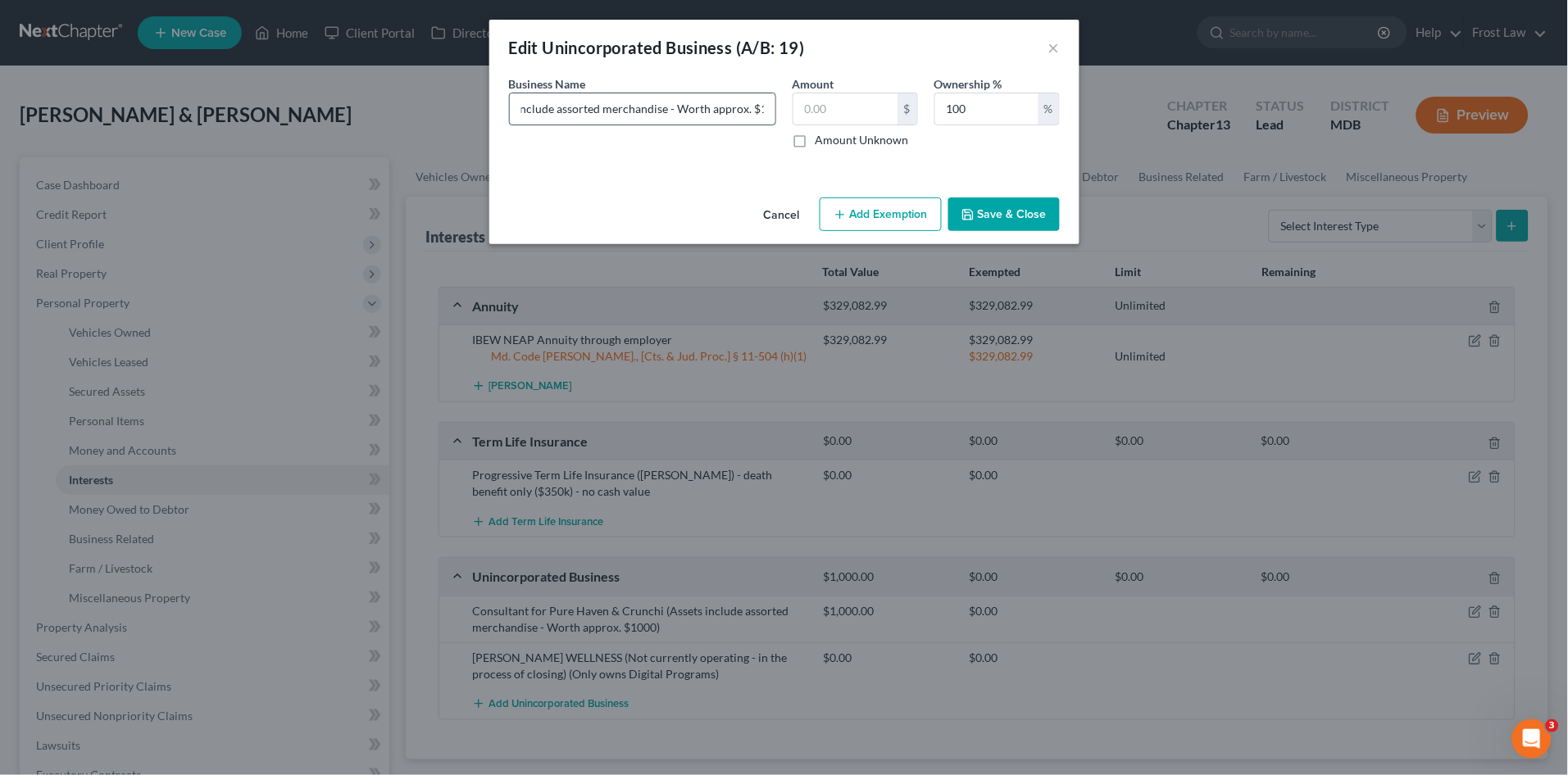
scroll to position [0, 243]
type input "Consultant for Pure Haven & Crunchi (Assets include assorted merchandise - Wort…"
click at [854, 115] on input "text" at bounding box center [846, 109] width 104 height 31
type input "130.00"
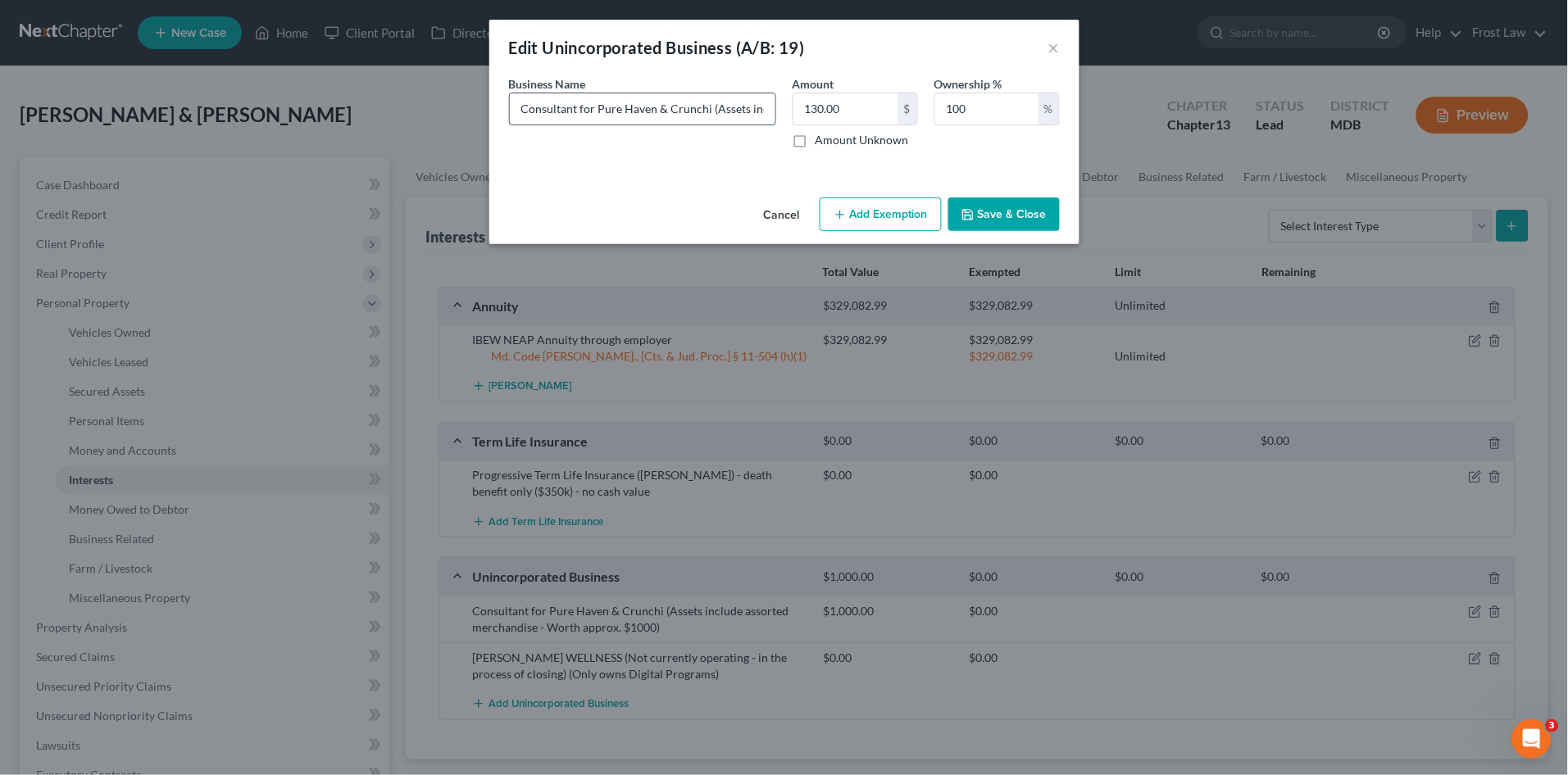
click at [684, 97] on input "Consultant for Pure Haven & Crunchi (Assets include assorted merchandise - Wort…" at bounding box center [643, 109] width 266 height 31
click at [975, 210] on icon "button" at bounding box center [968, 214] width 13 height 13
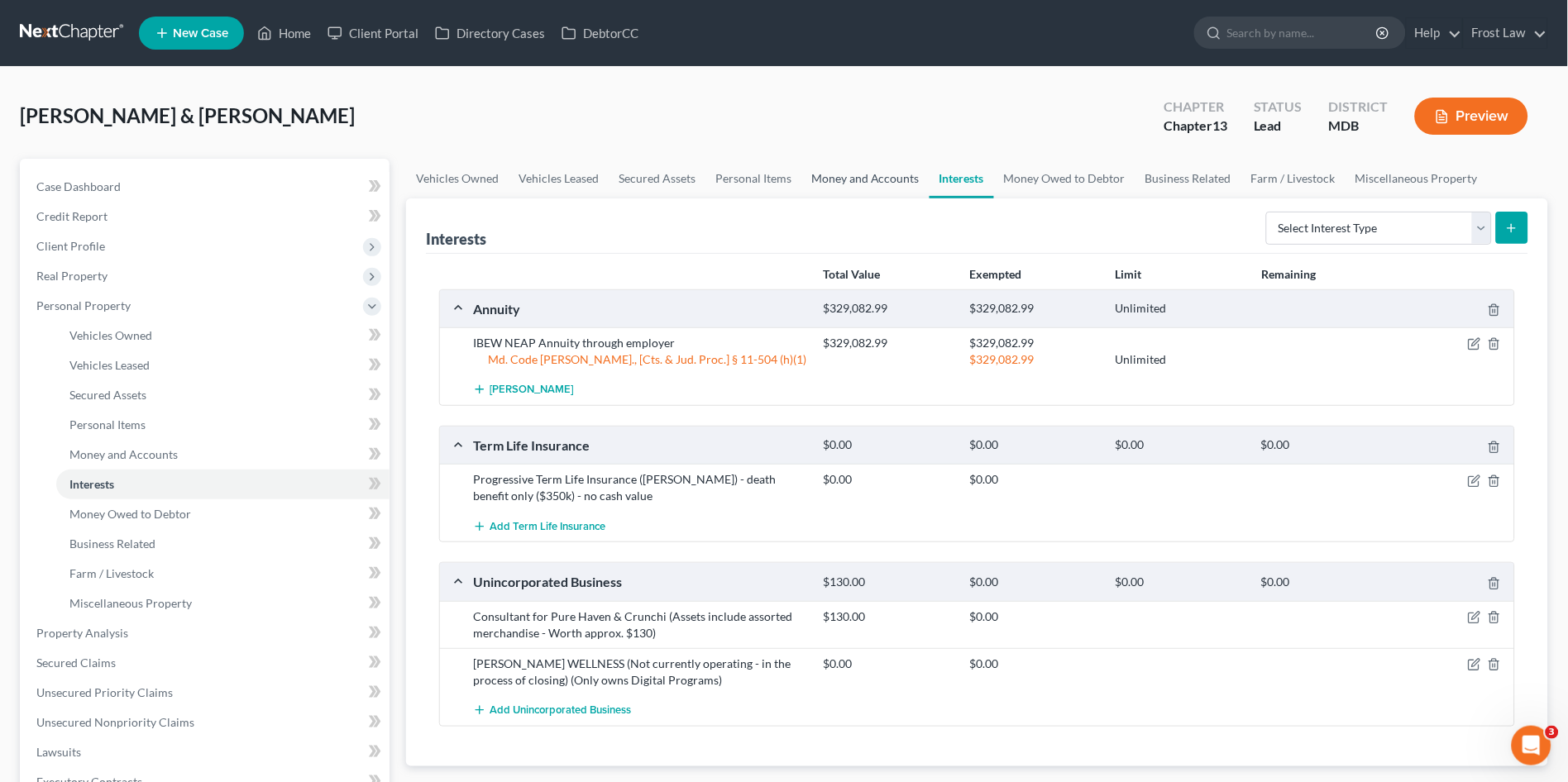
click at [853, 180] on link "Money and Accounts" at bounding box center [865, 178] width 128 height 39
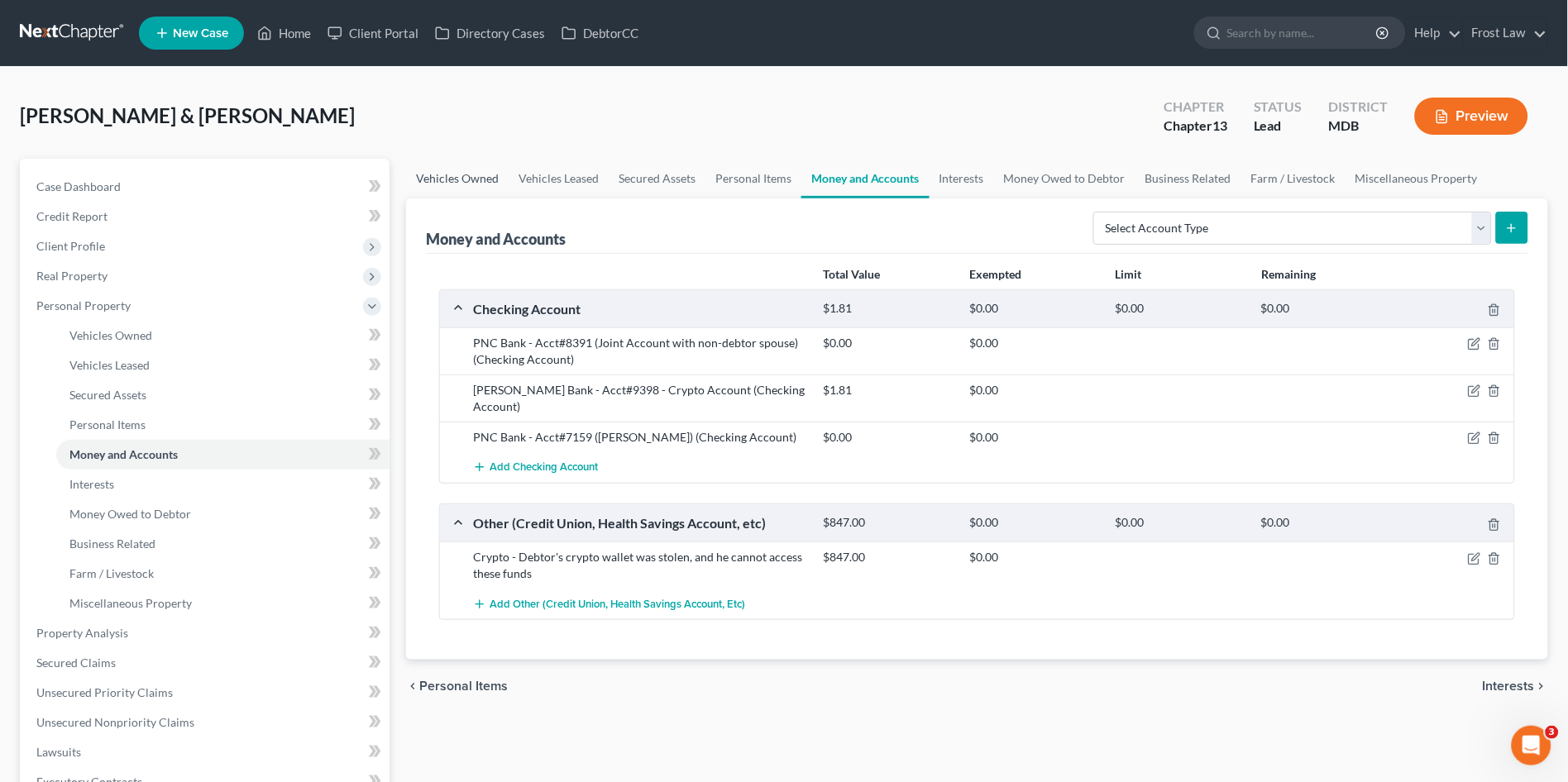
click at [454, 176] on link "Vehicles Owned" at bounding box center [457, 178] width 102 height 39
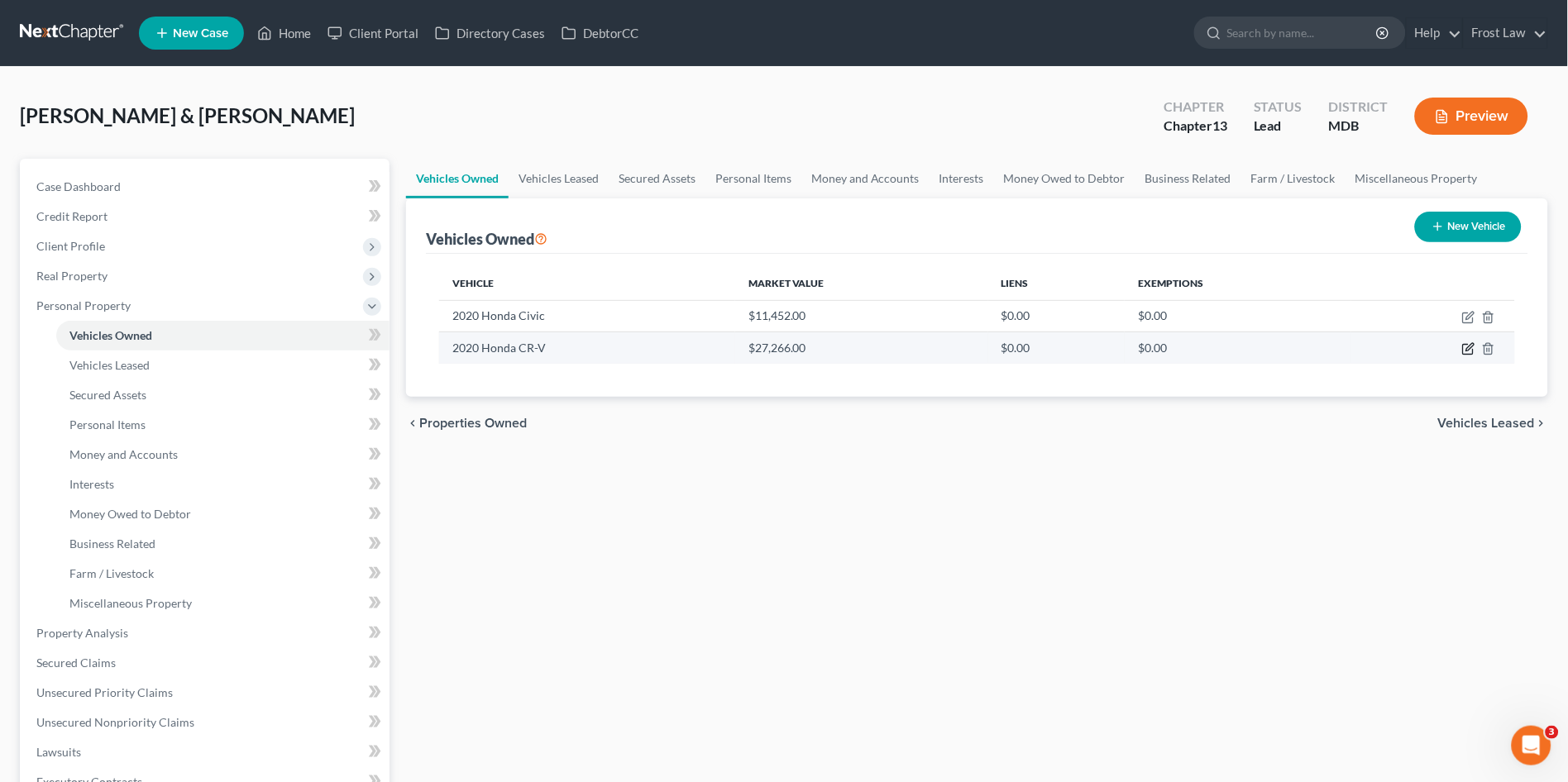
click at [1468, 347] on icon "button" at bounding box center [1470, 348] width 8 height 8
select select "0"
select select "6"
select select "3"
select select "1"
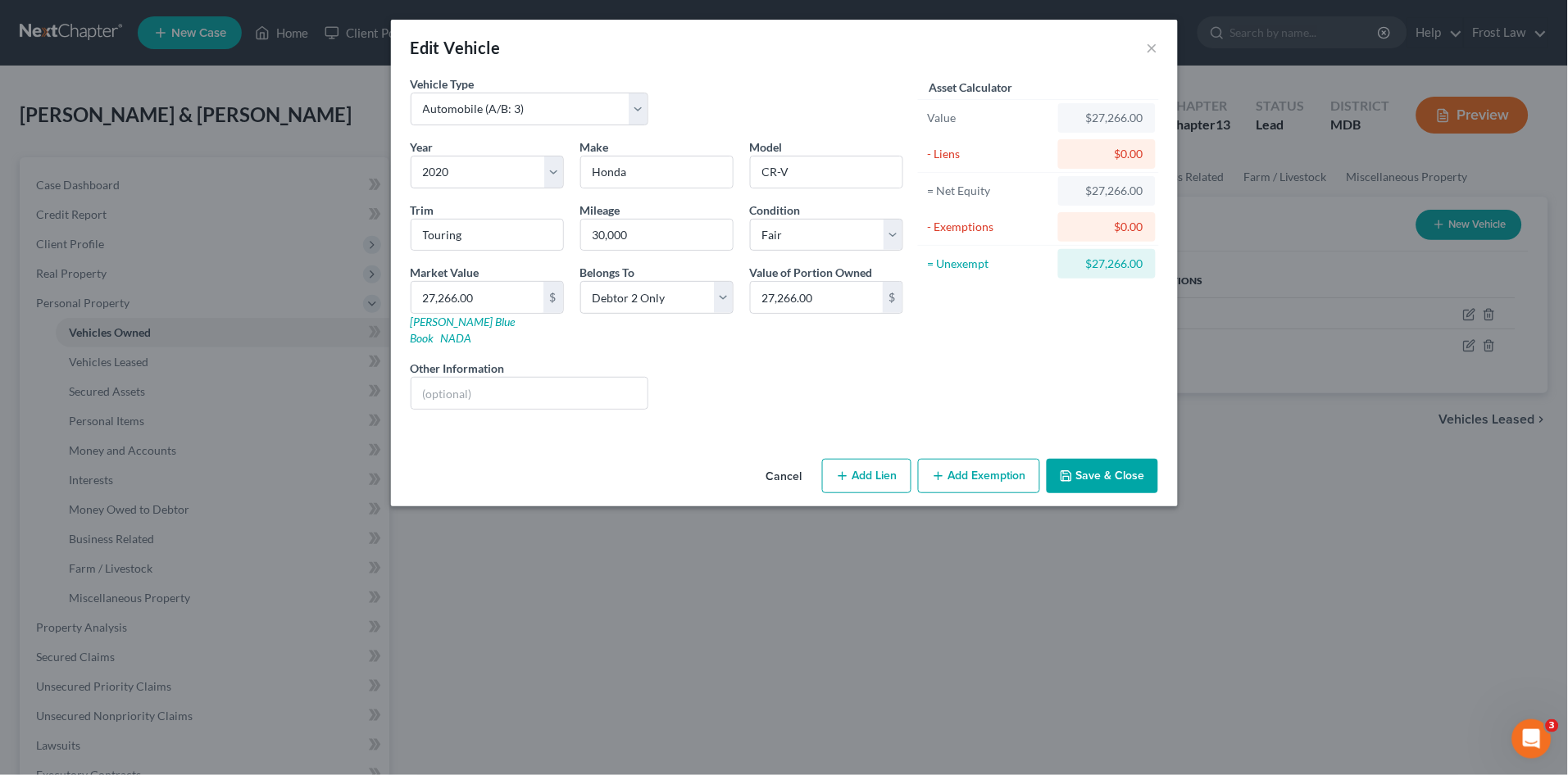
click at [969, 462] on button "Add Exemption" at bounding box center [979, 476] width 122 height 35
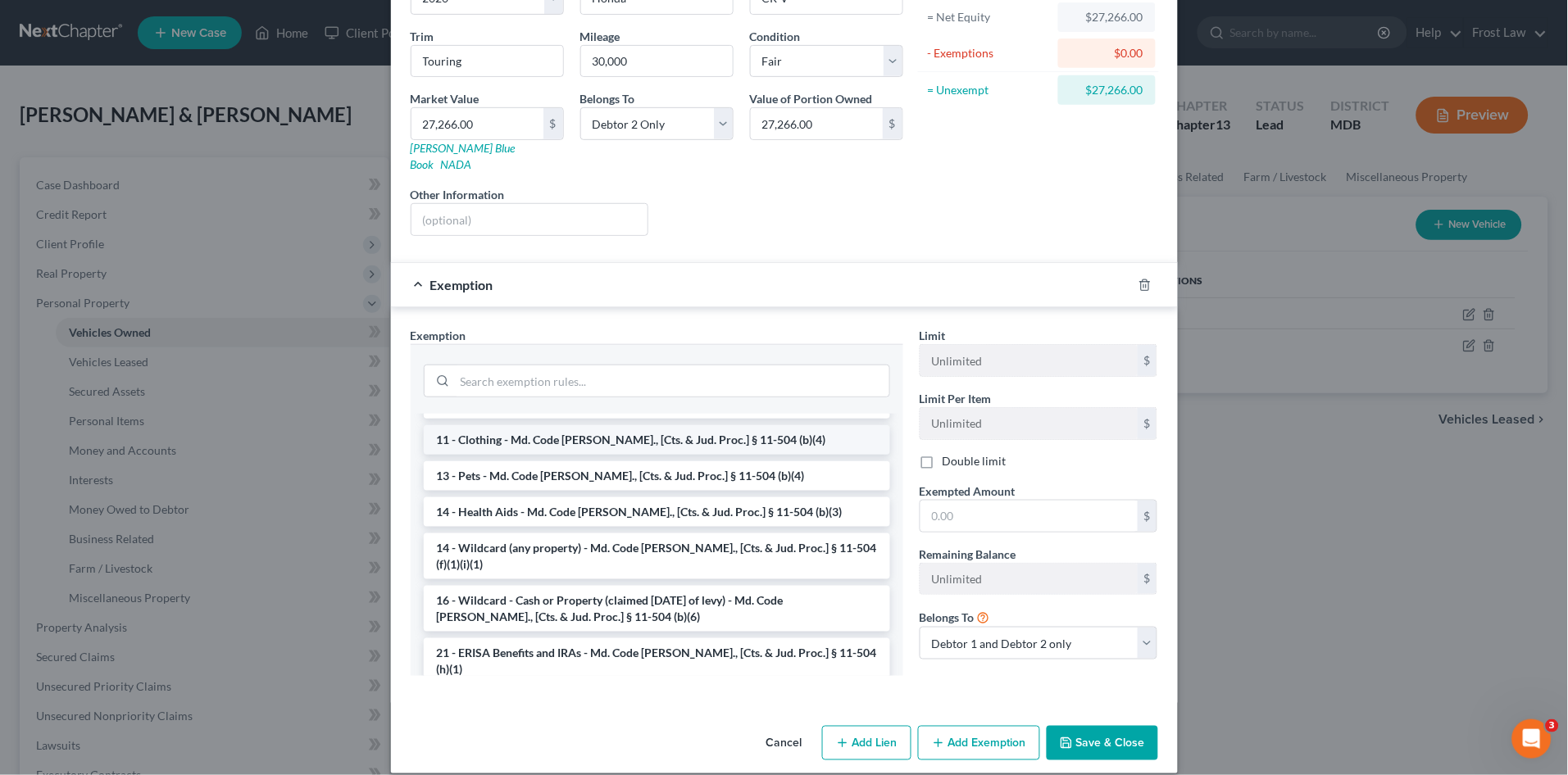
scroll to position [182, 0]
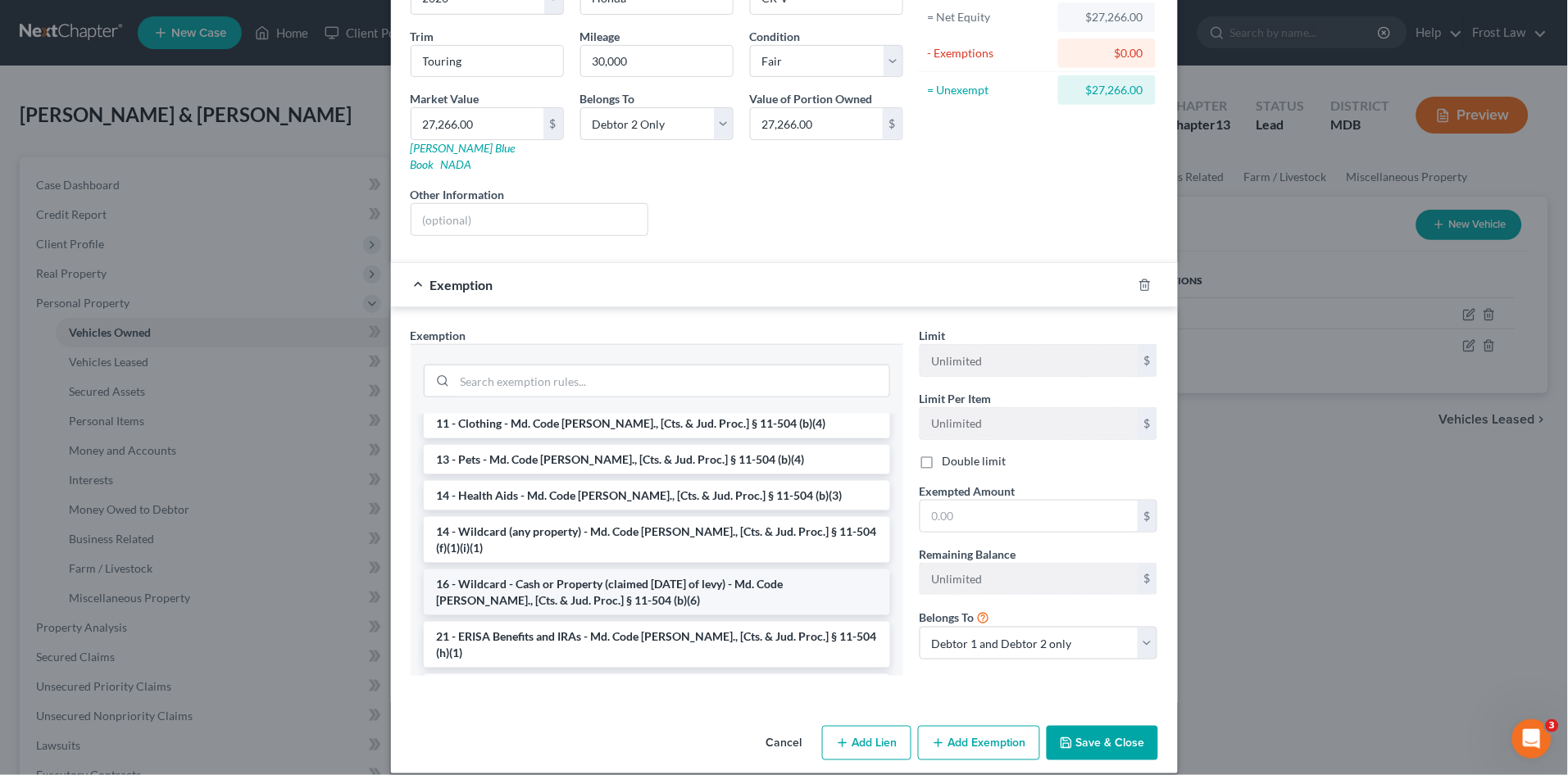
click at [672, 570] on li "16 - Wildcard - Cash or Property (claimed within Thirty Days of levy) - Md. Cod…" at bounding box center [657, 592] width 466 height 46
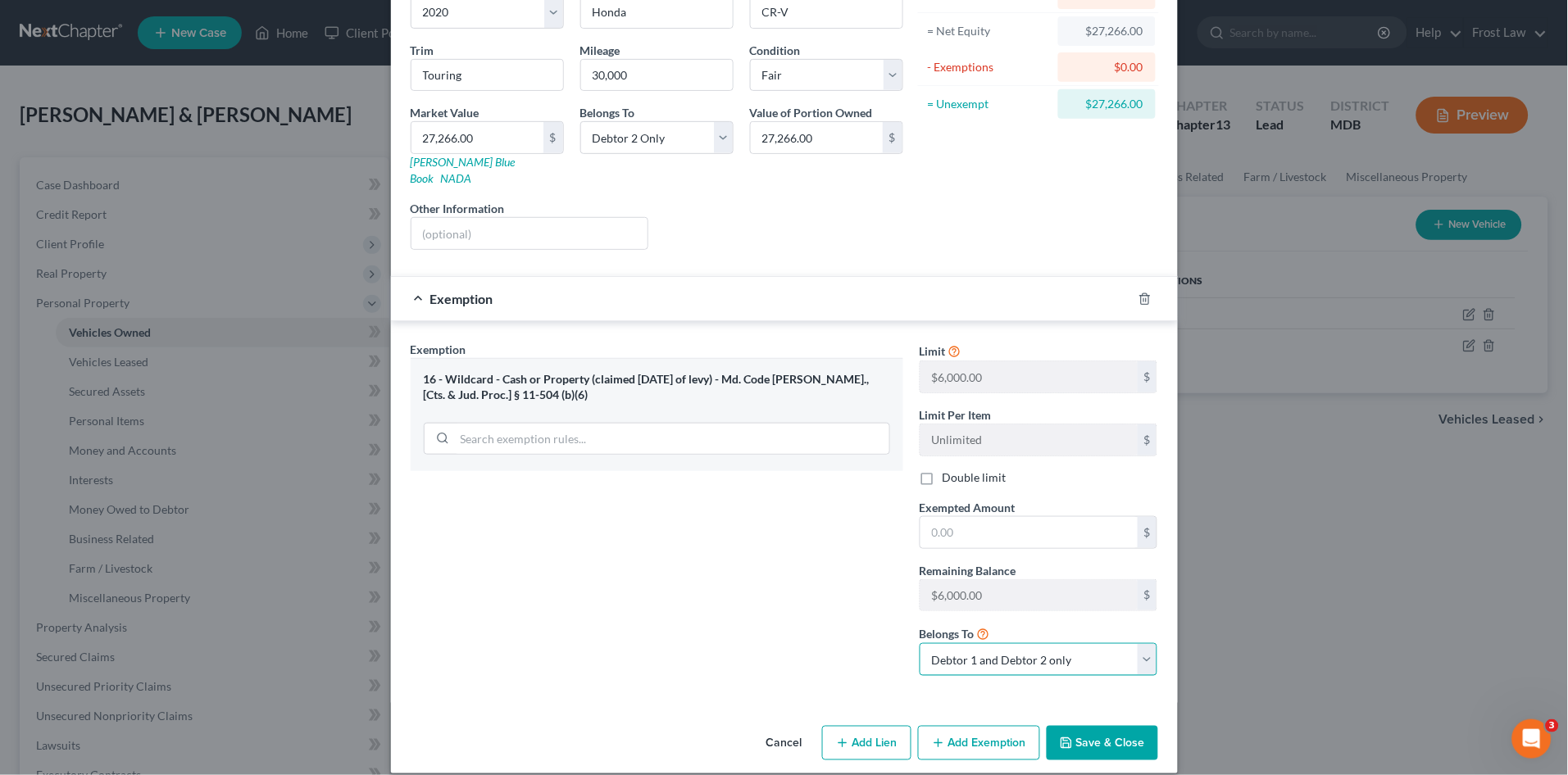
click at [968, 645] on select "Debtor 1 only Debtor 2 only Debtor 1 and Debtor 2 only" at bounding box center [1039, 660] width 238 height 33
select select "1"
click at [920, 643] on select "Debtor 1 only Debtor 2 only Debtor 1 and Debtor 2 only" at bounding box center [1039, 660] width 238 height 33
click at [800, 589] on div "Exemption Set must be selected for CA. Exemption * 16 - Wildcard - Cash or Prop…" at bounding box center [658, 515] width 509 height 348
click at [993, 523] on input "text" at bounding box center [1029, 533] width 217 height 31
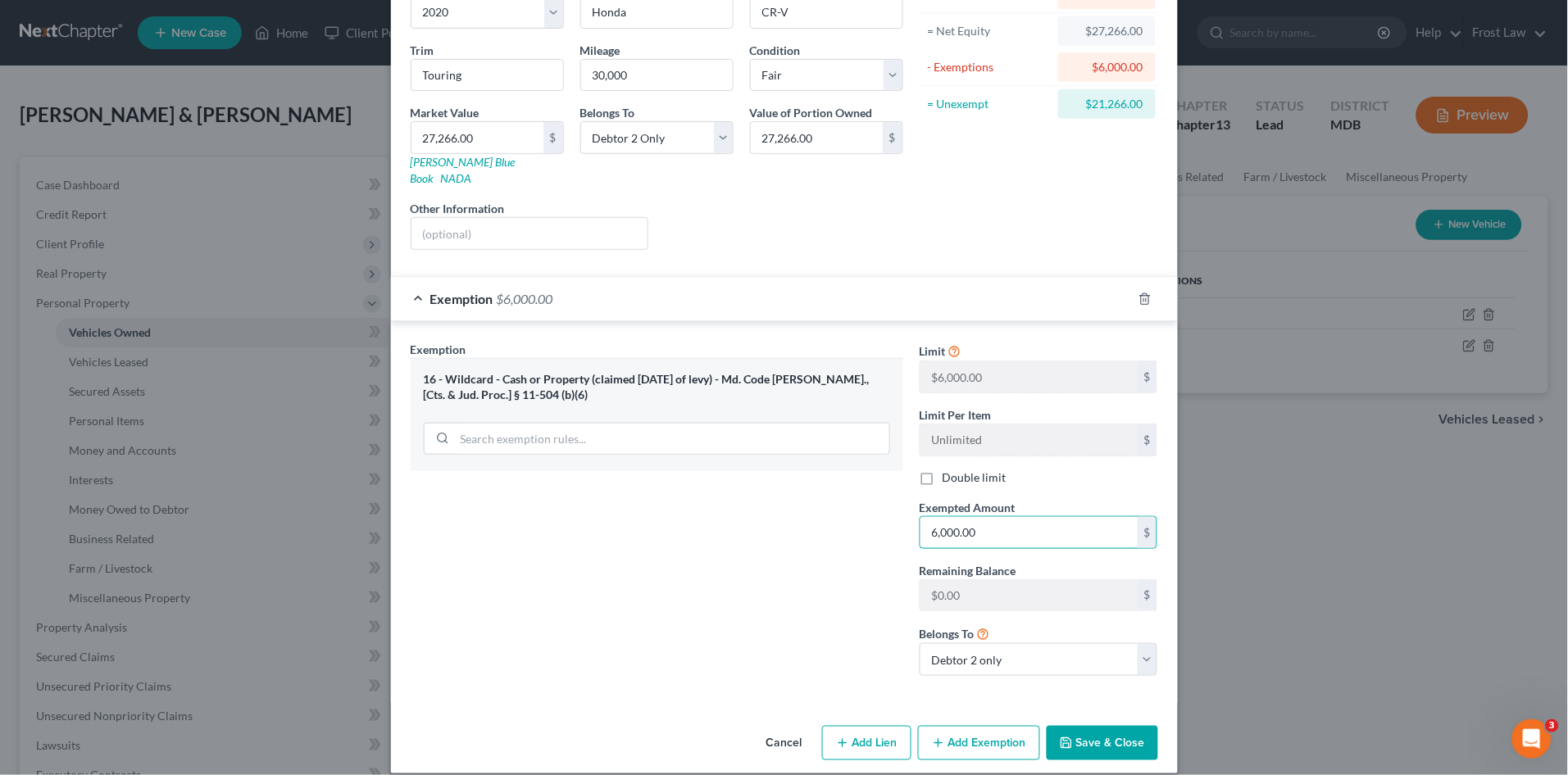
type input "6,000.00"
click at [1088, 729] on button "Save & Close" at bounding box center [1102, 743] width 112 height 35
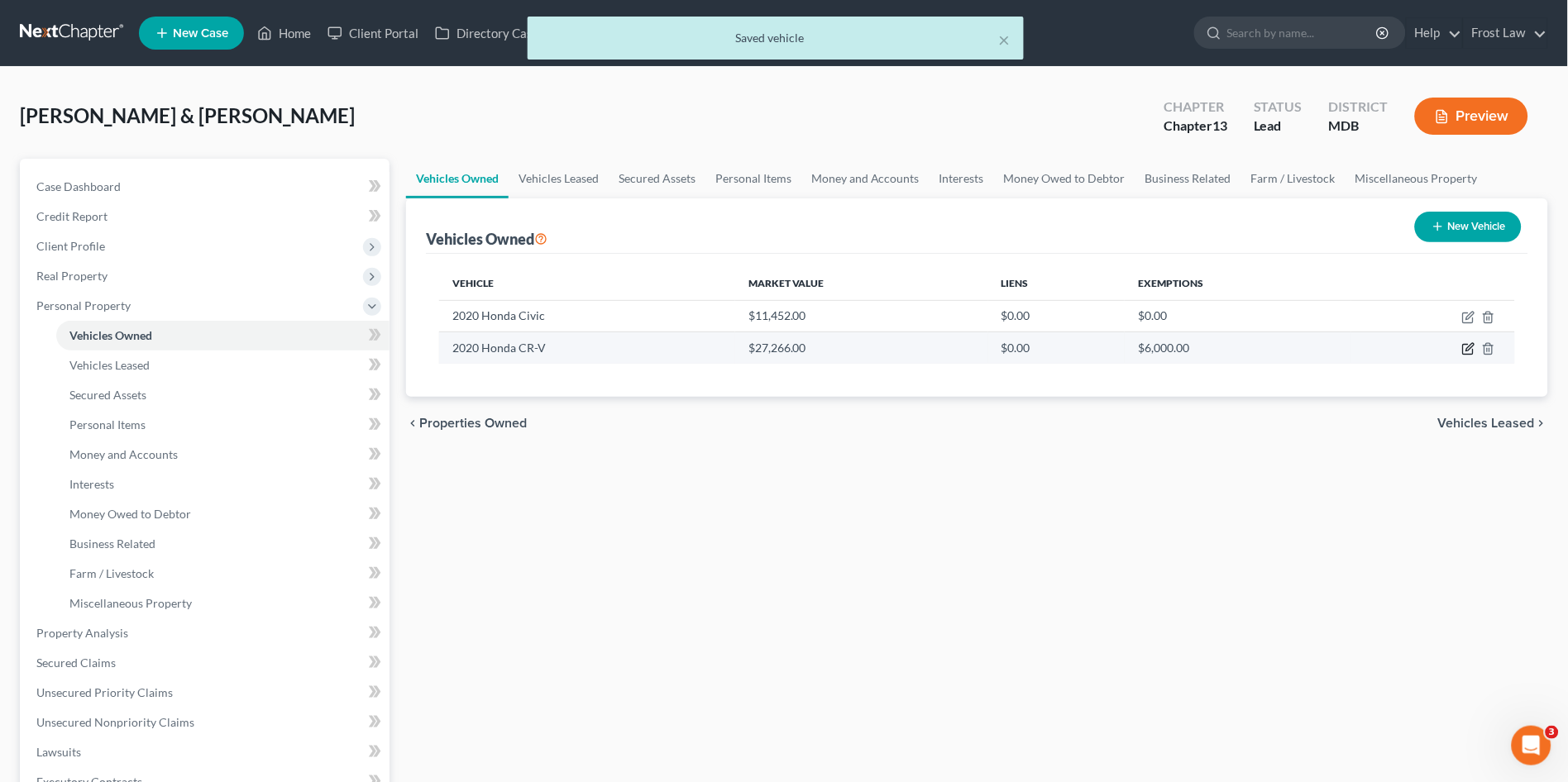
click at [1468, 349] on icon "button" at bounding box center [1470, 348] width 8 height 8
select select "0"
select select "6"
select select "3"
select select "1"
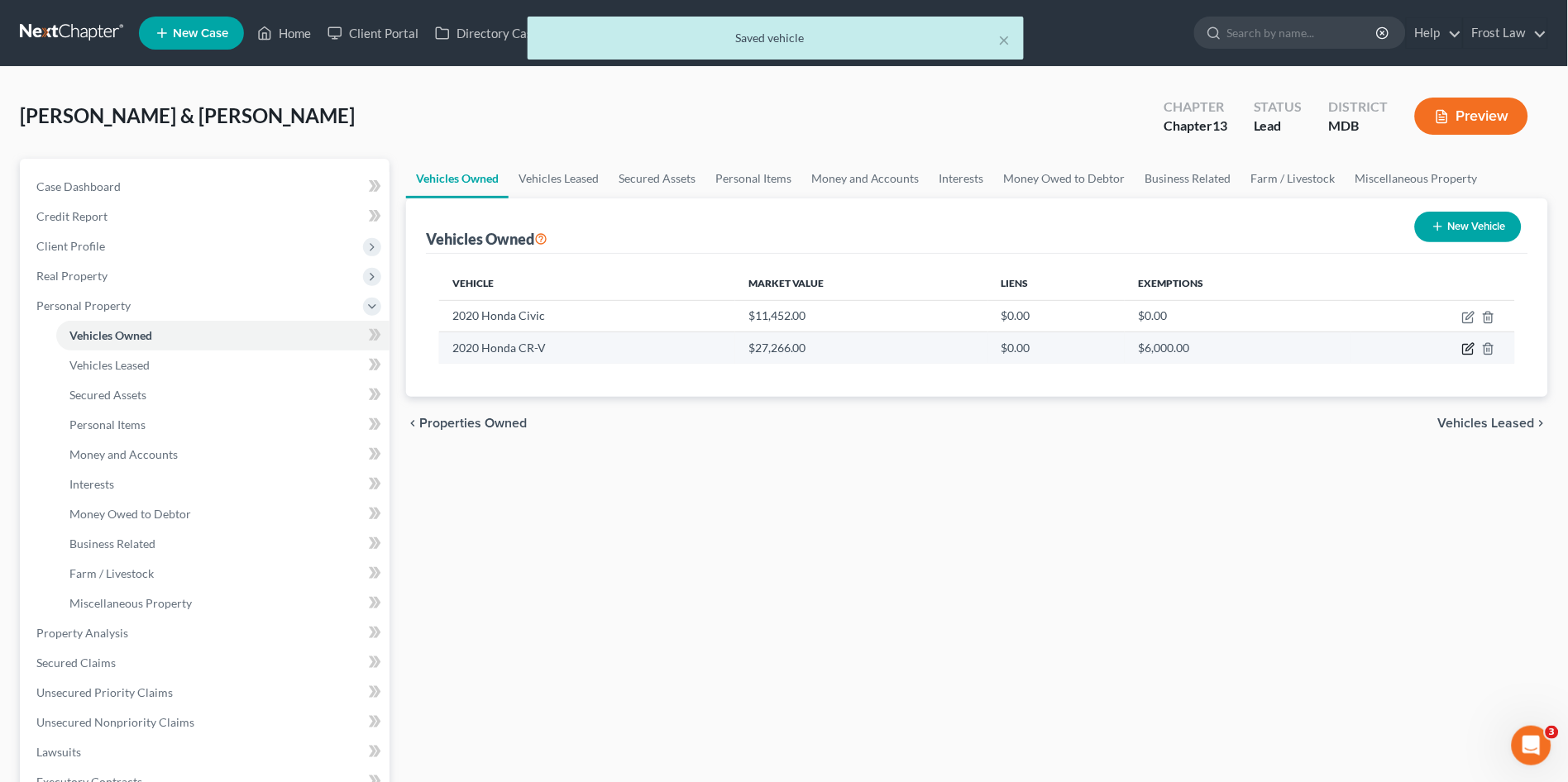
select select "1"
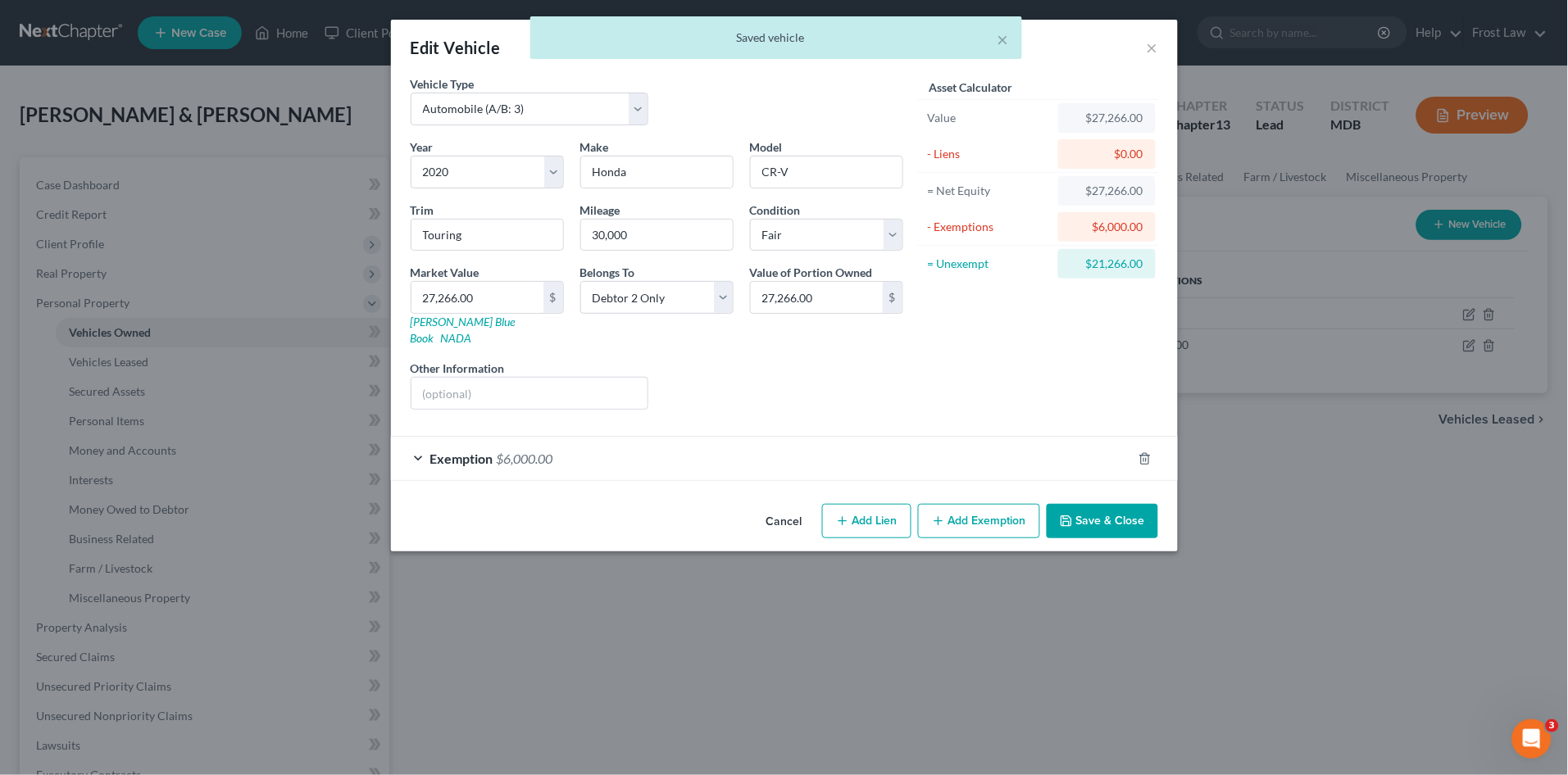
click at [793, 454] on div "Exemption $6,000.00" at bounding box center [761, 458] width 741 height 43
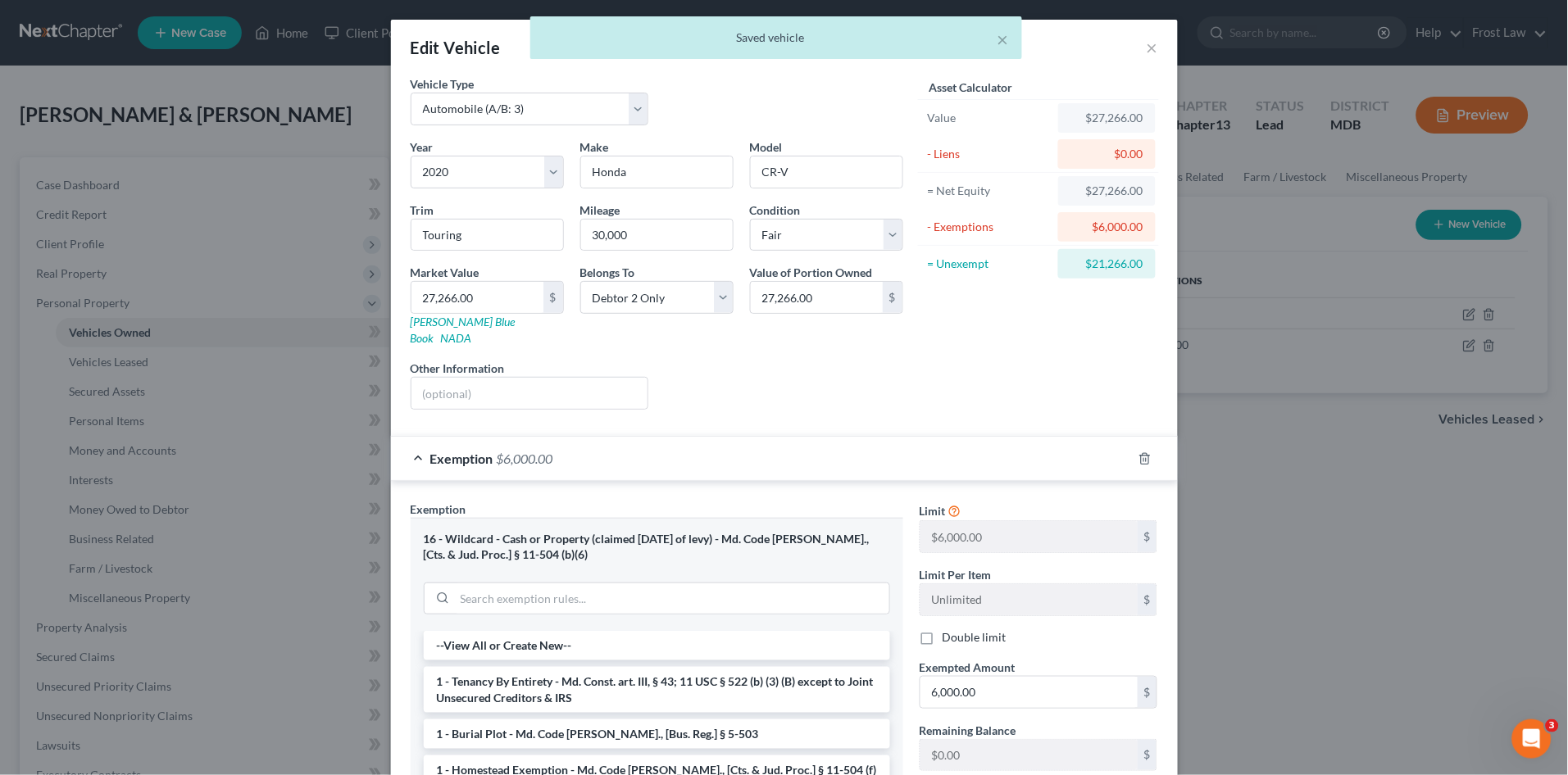
click at [943, 630] on label "Double limit" at bounding box center [975, 637] width 64 height 16
click at [949, 630] on input "Double limit" at bounding box center [955, 635] width 10 height 10
checkbox input "true"
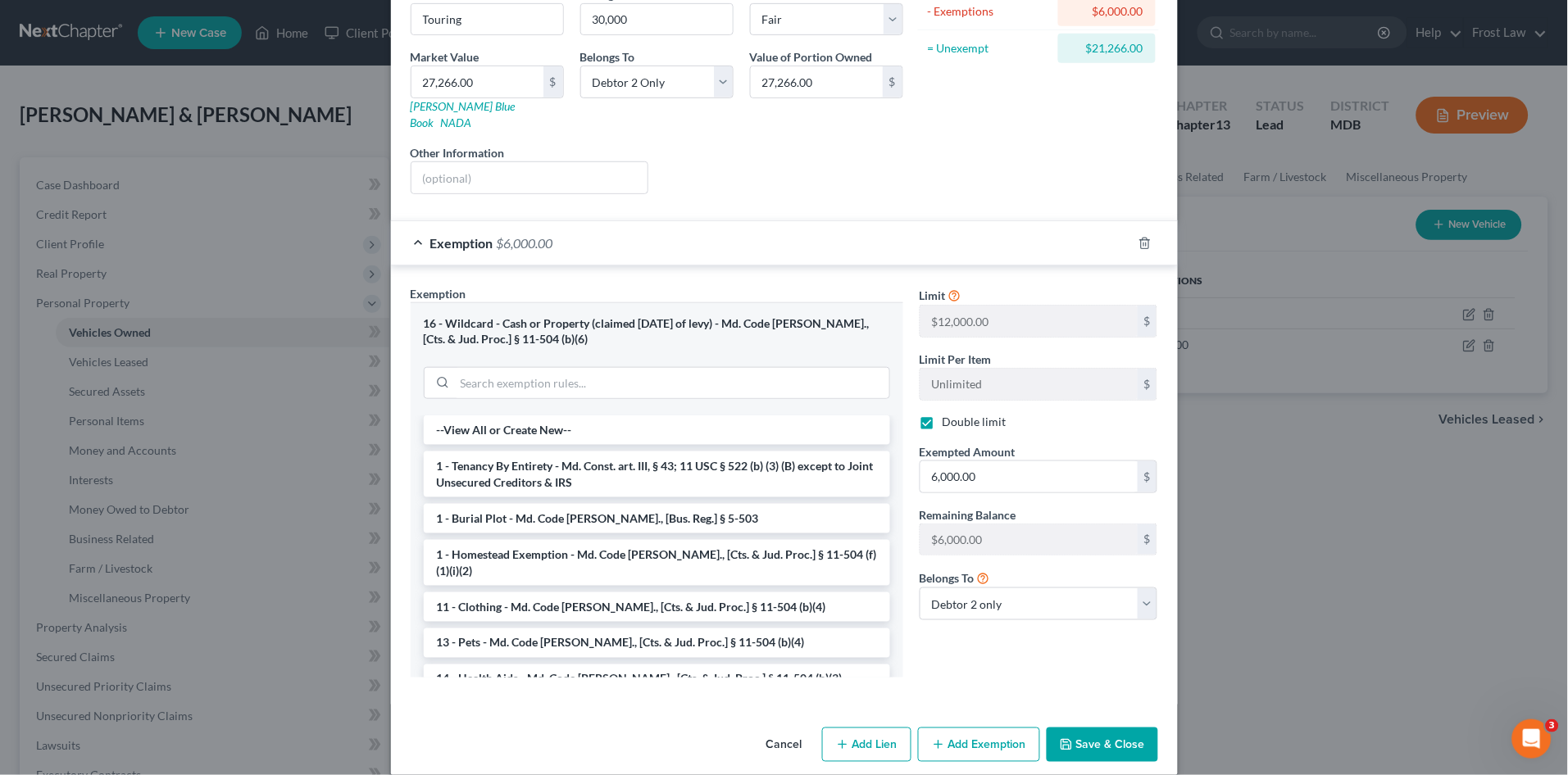
scroll to position [217, 0]
click at [1111, 726] on button "Save & Close" at bounding box center [1102, 743] width 112 height 35
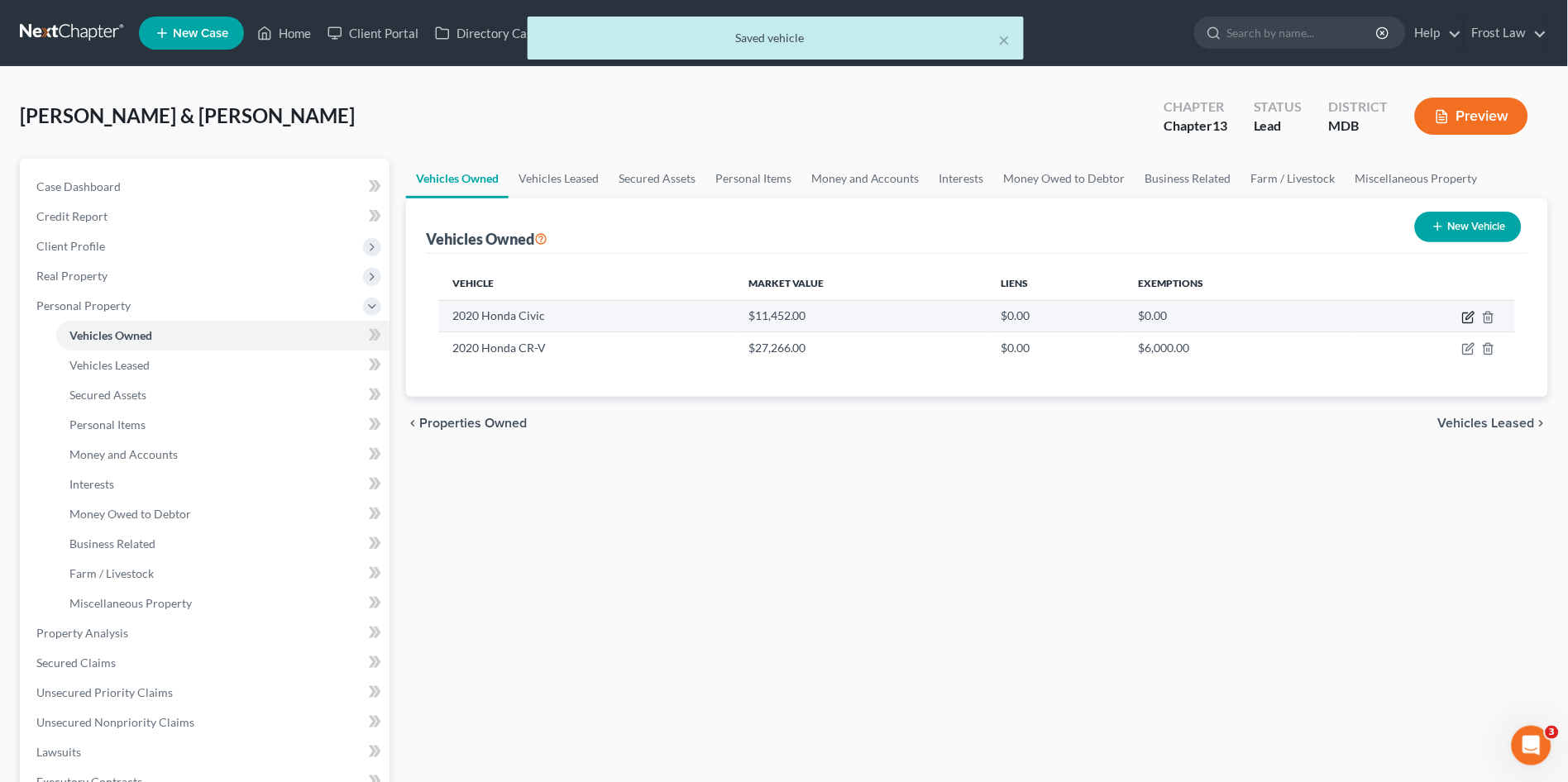
click at [1467, 318] on icon "button" at bounding box center [1470, 315] width 8 height 8
select select "0"
select select "6"
select select "3"
select select "0"
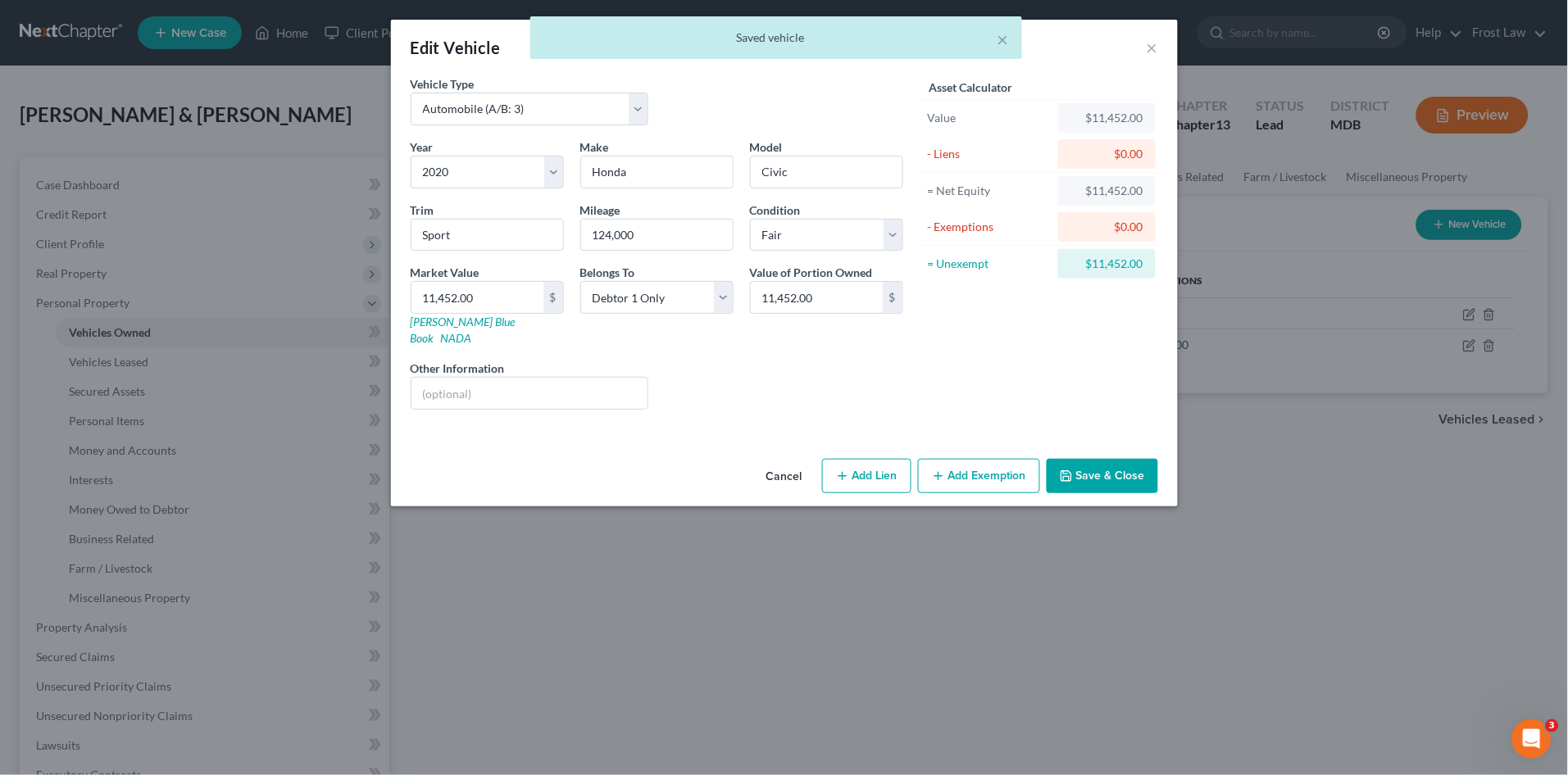
click at [895, 359] on div "Liens Select" at bounding box center [784, 384] width 255 height 50
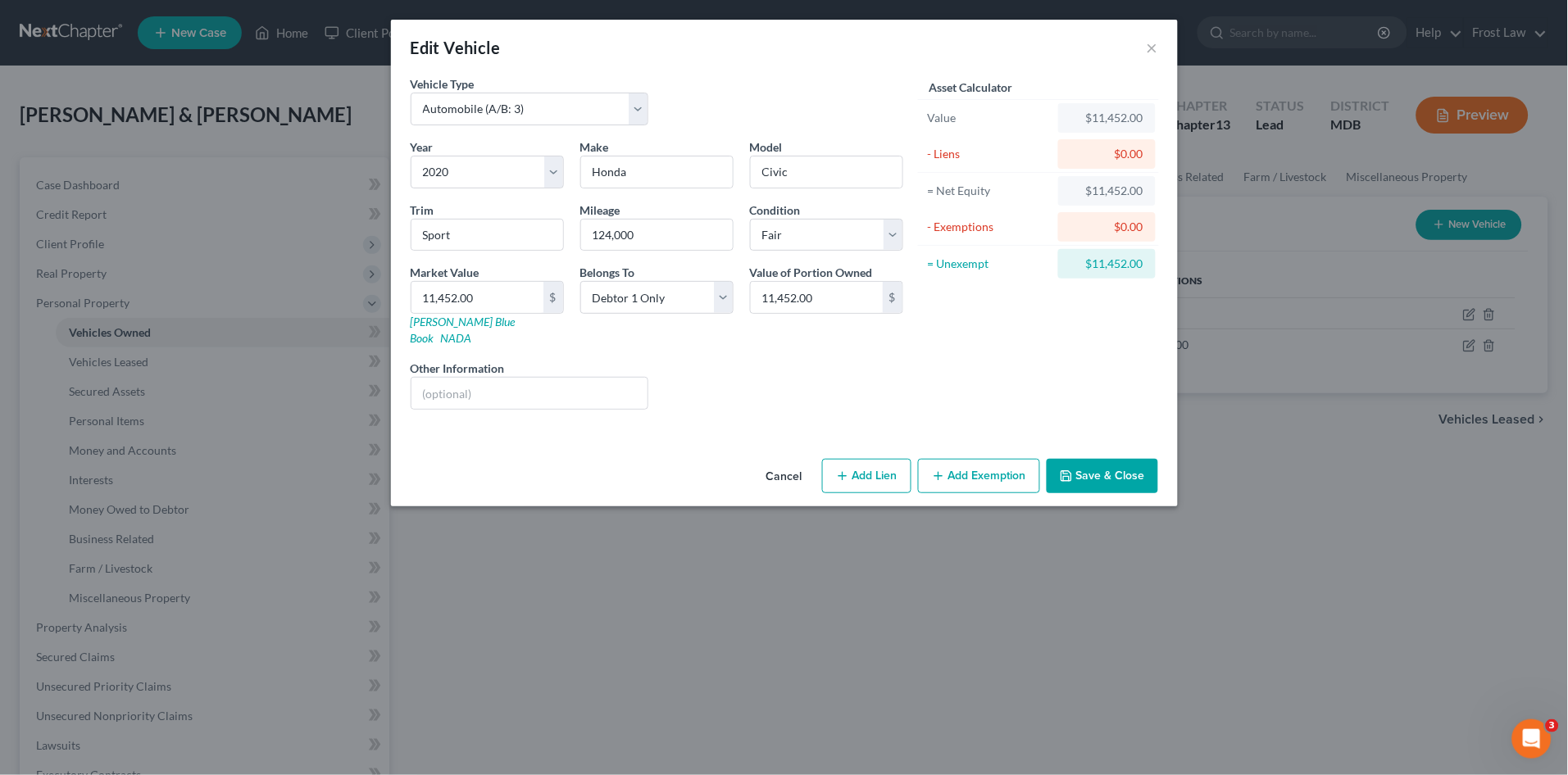
click at [965, 374] on div "Asset Calculator Value $11,452.00 - Liens $0.00 = Net Equity $11,452.00 - Exemp…" at bounding box center [1039, 249] width 255 height 347
click at [983, 462] on button "Add Exemption" at bounding box center [979, 476] width 122 height 35
select select "2"
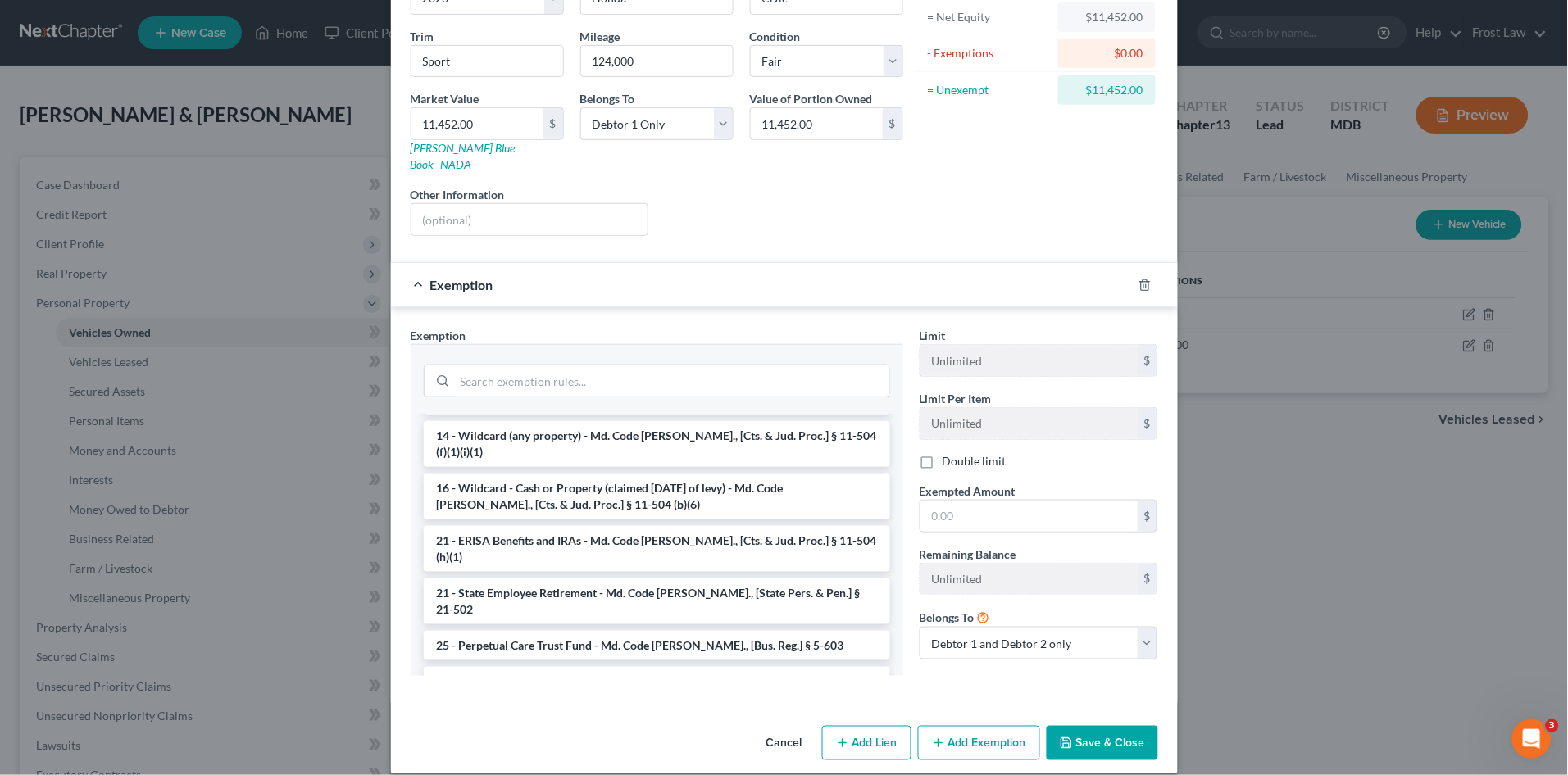
scroll to position [187, 0]
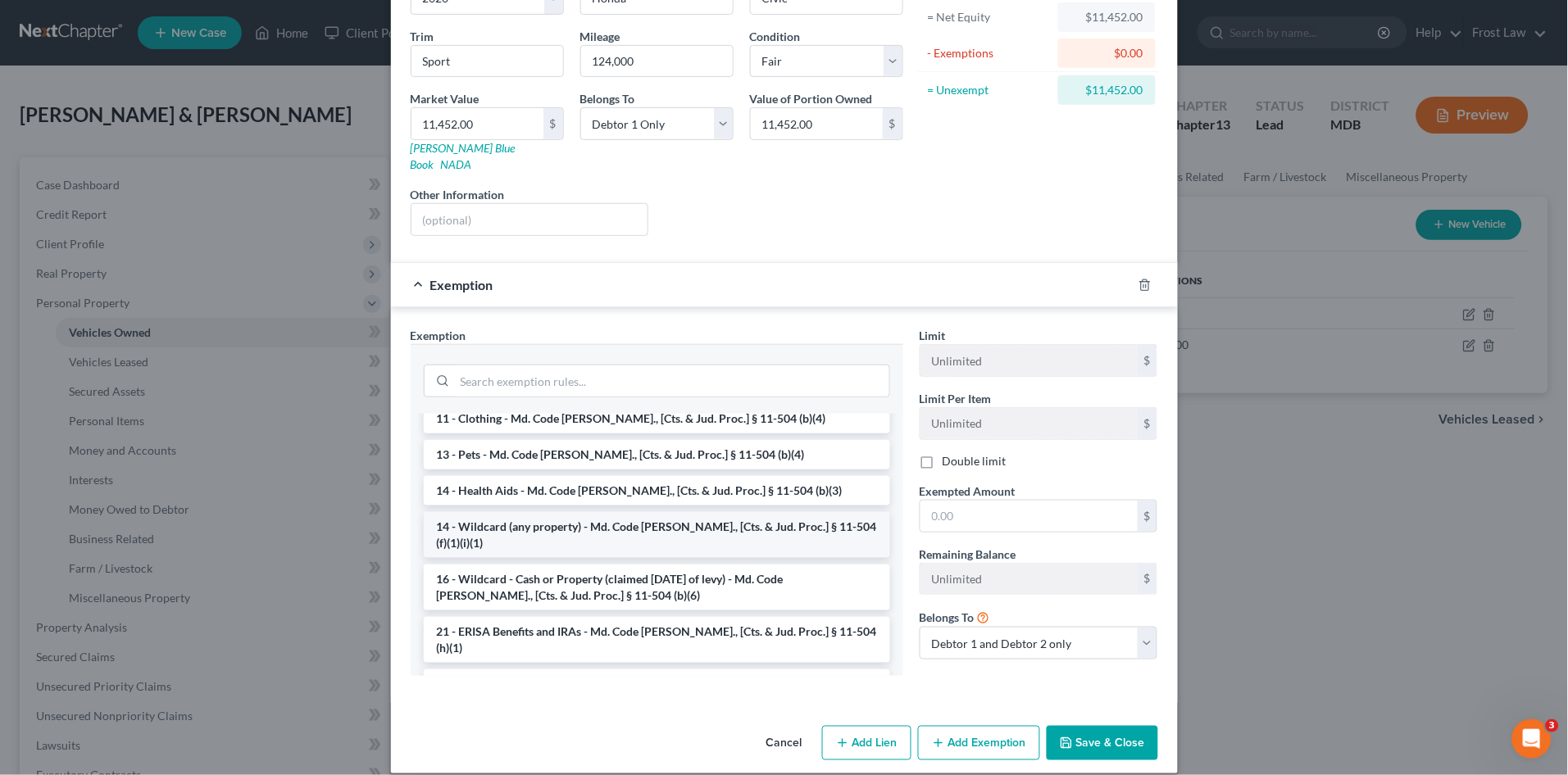
click at [626, 512] on li "14 - Wildcard (any property) - Md. Code Ann., [Cts. & Jud. Proc.] § 11-504 (f)(…" at bounding box center [657, 534] width 466 height 46
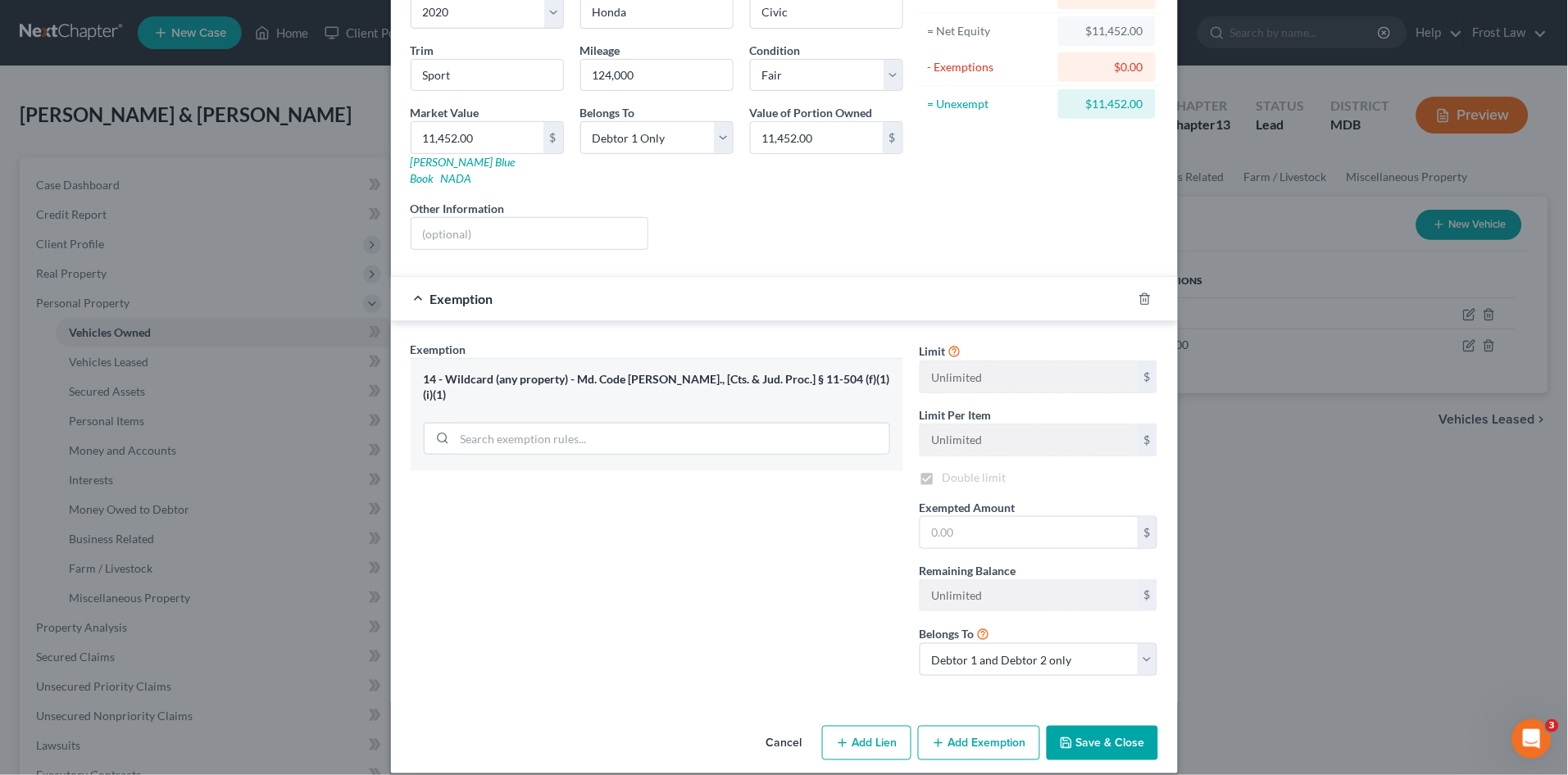
checkbox input "true"
click at [1051, 649] on select "Debtor 1 only Debtor 2 only Debtor 1 and Debtor 2 only" at bounding box center [1039, 660] width 238 height 33
select select "0"
click at [920, 643] on select "Debtor 1 only Debtor 2 only Debtor 1 and Debtor 2 only" at bounding box center [1039, 660] width 238 height 33
click at [1098, 728] on button "Save & Close" at bounding box center [1102, 743] width 112 height 35
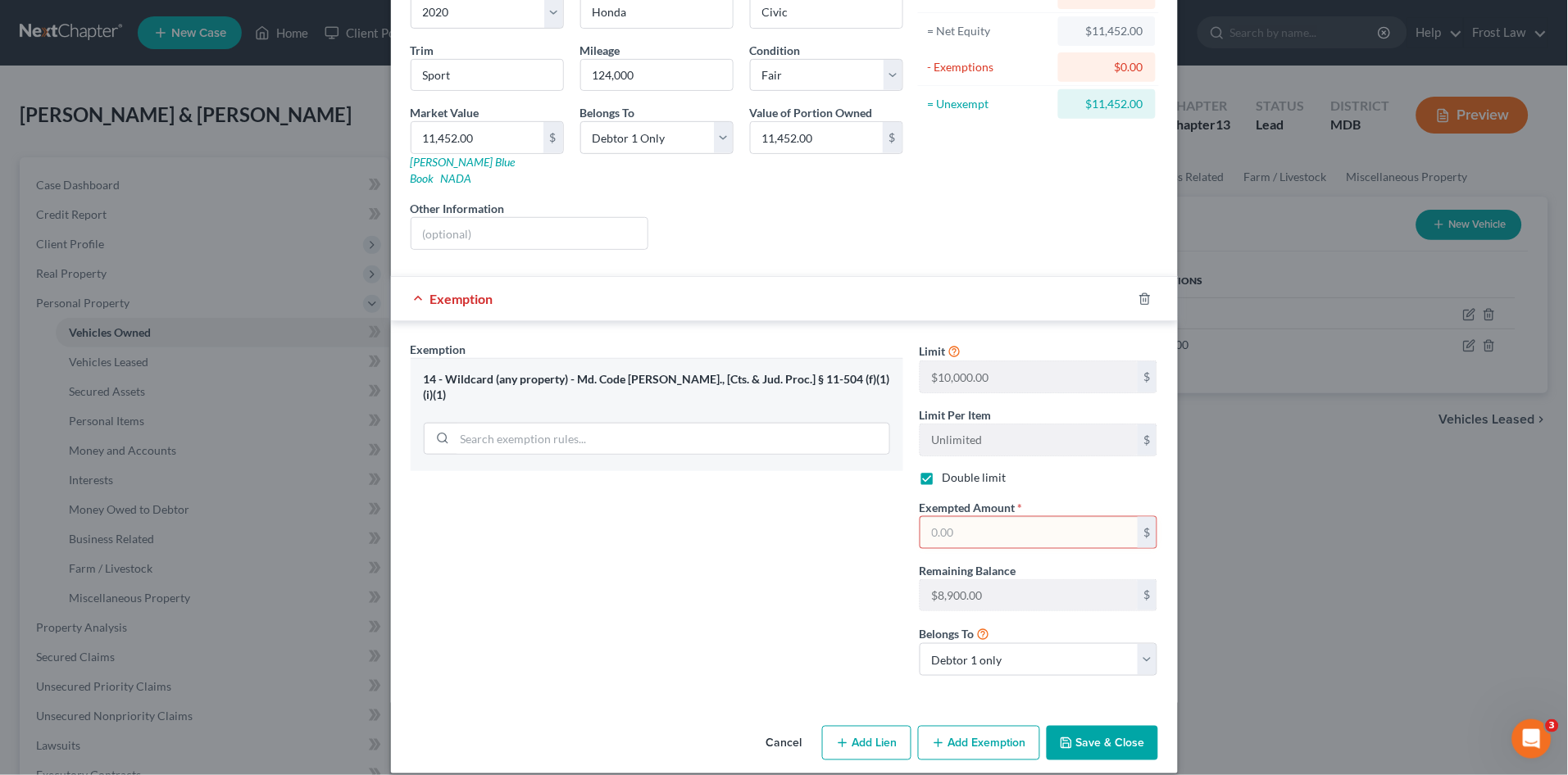
click at [1001, 517] on input "text" at bounding box center [1029, 533] width 217 height 31
click at [1110, 726] on button "Save & Close" at bounding box center [1102, 743] width 112 height 35
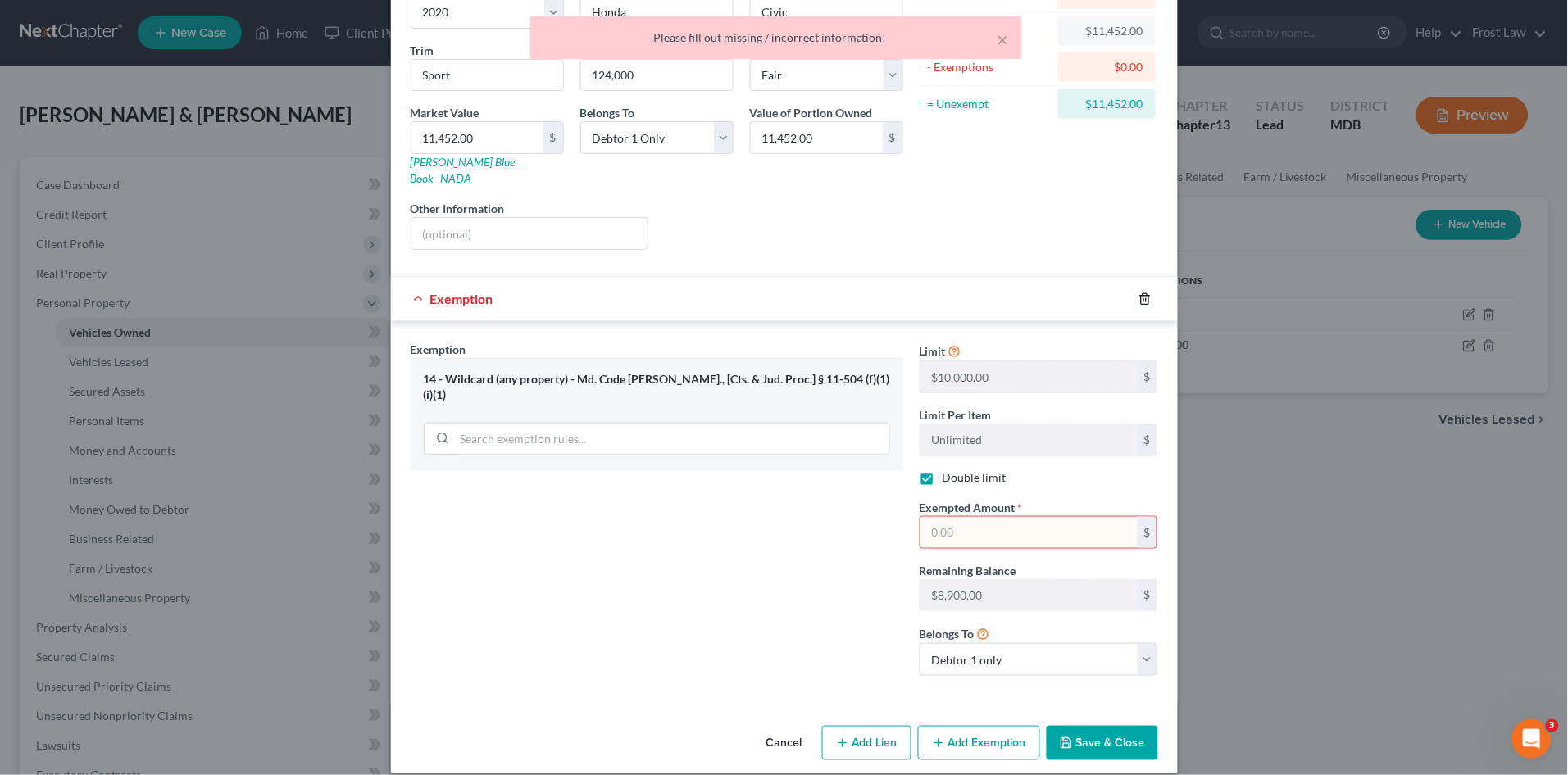
click at [1138, 293] on icon "button" at bounding box center [1144, 299] width 13 height 13
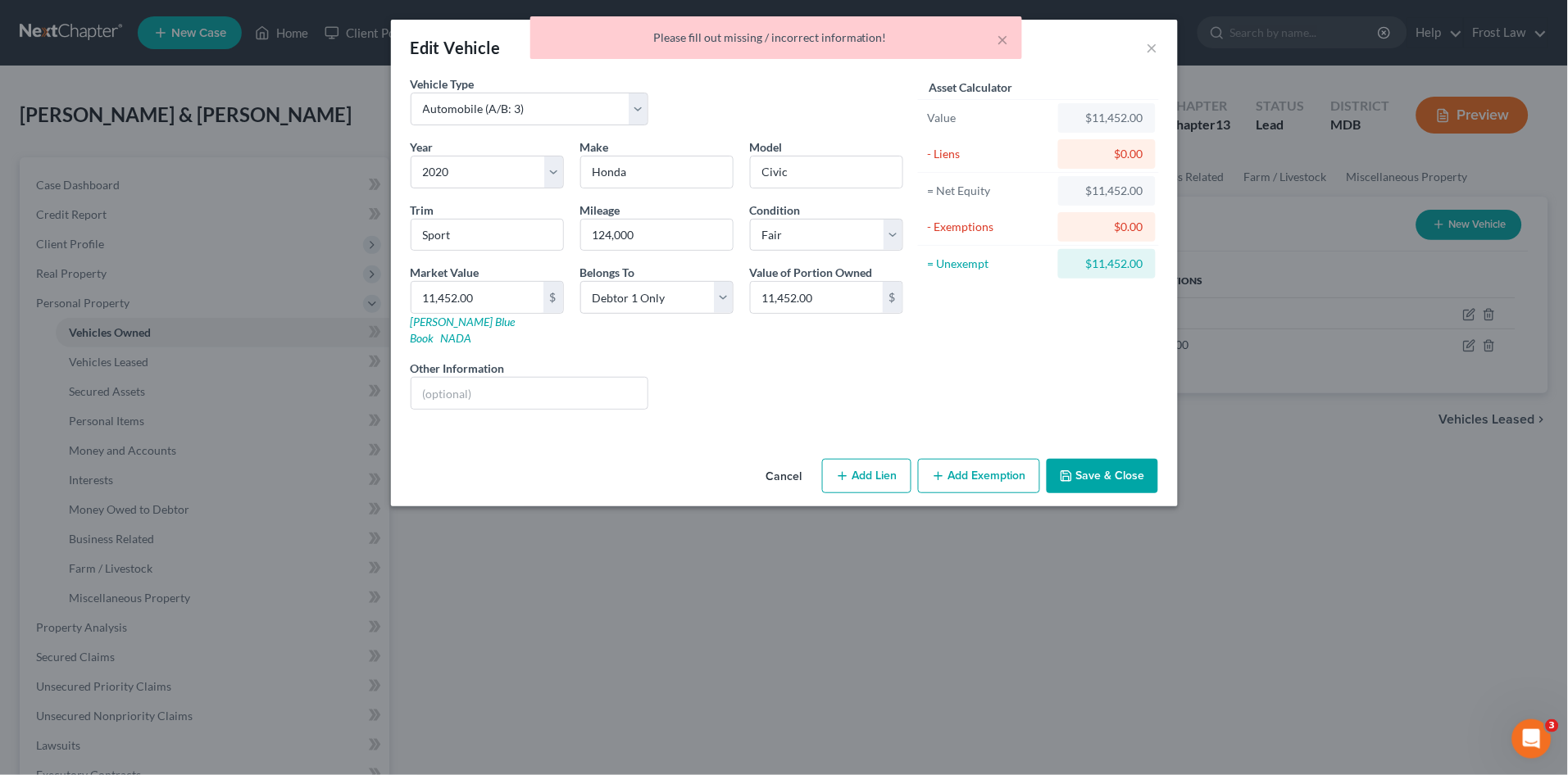
click at [1114, 459] on button "Save & Close" at bounding box center [1102, 476] width 112 height 35
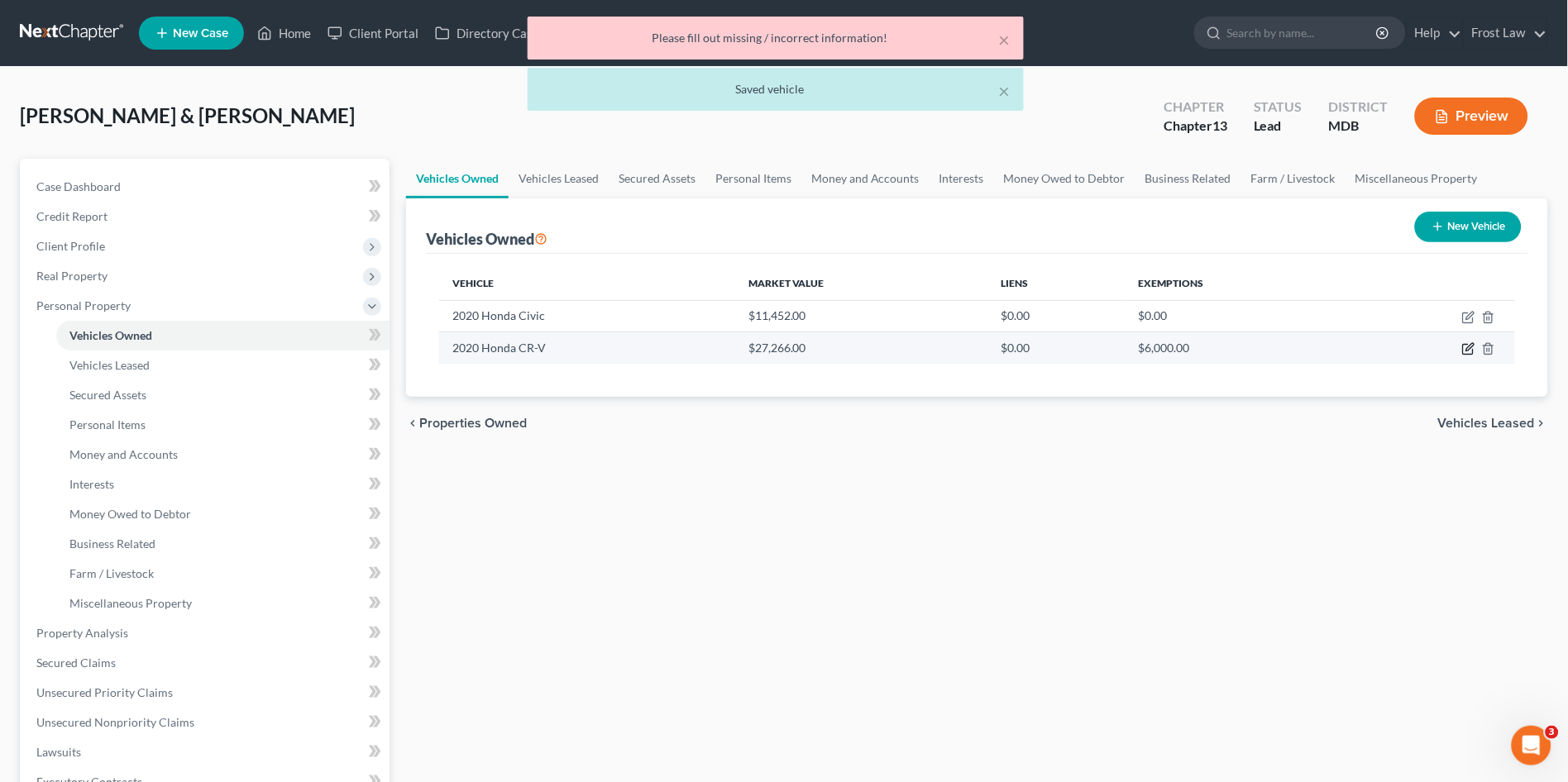
click at [1469, 345] on icon "button" at bounding box center [1468, 349] width 13 height 13
select select "0"
select select "6"
select select "3"
select select "1"
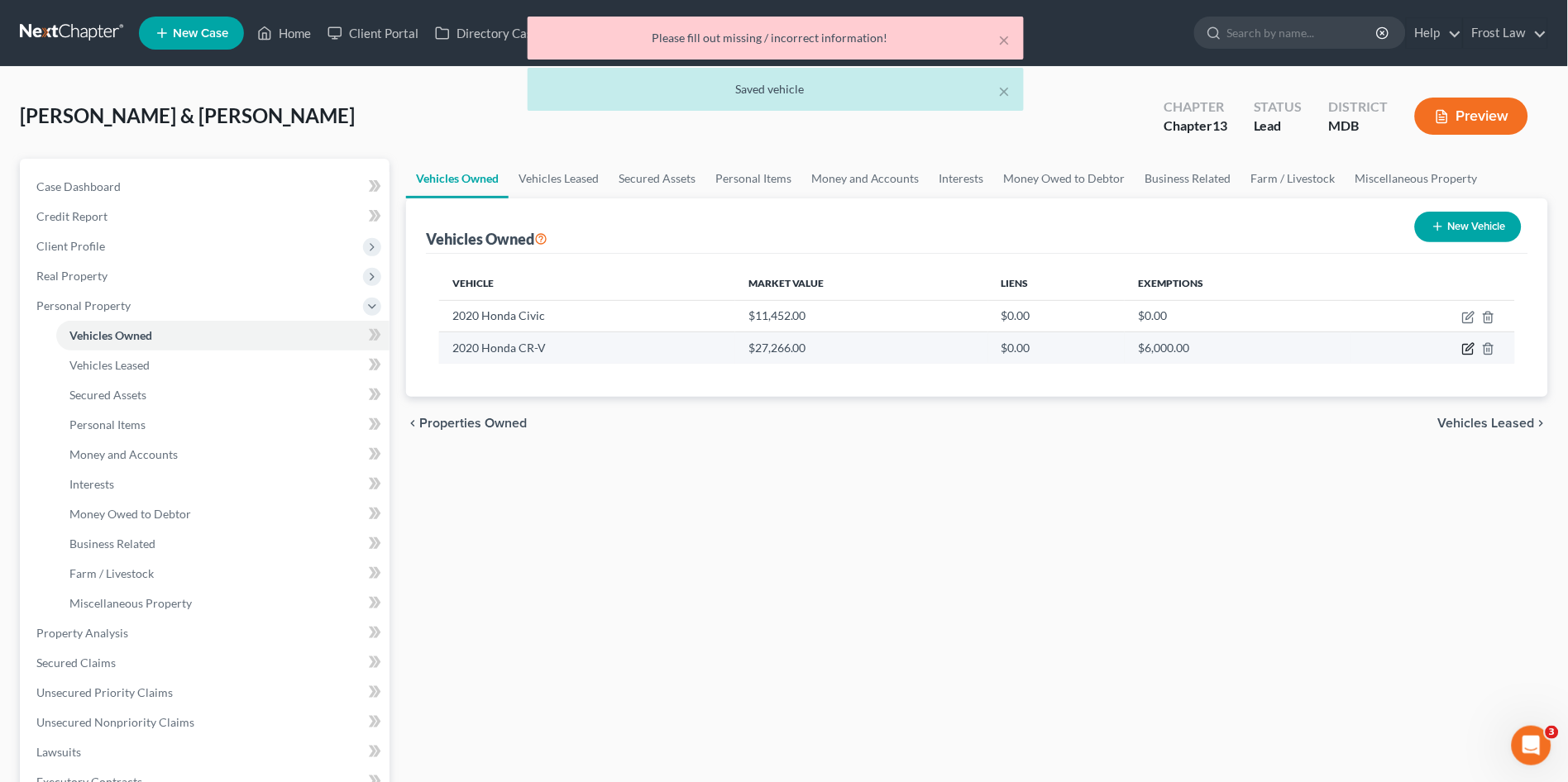
select select "1"
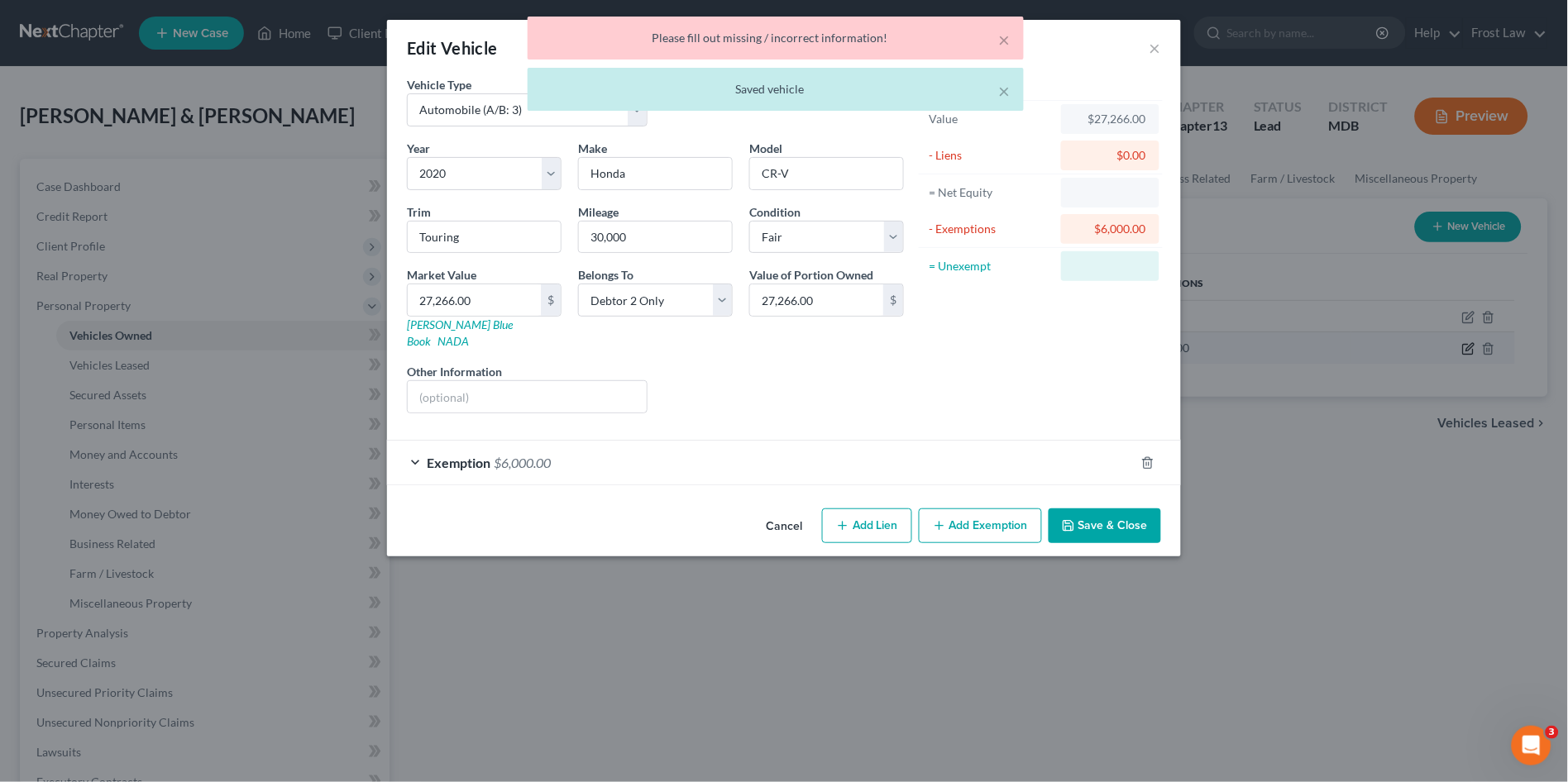
checkbox input "true"
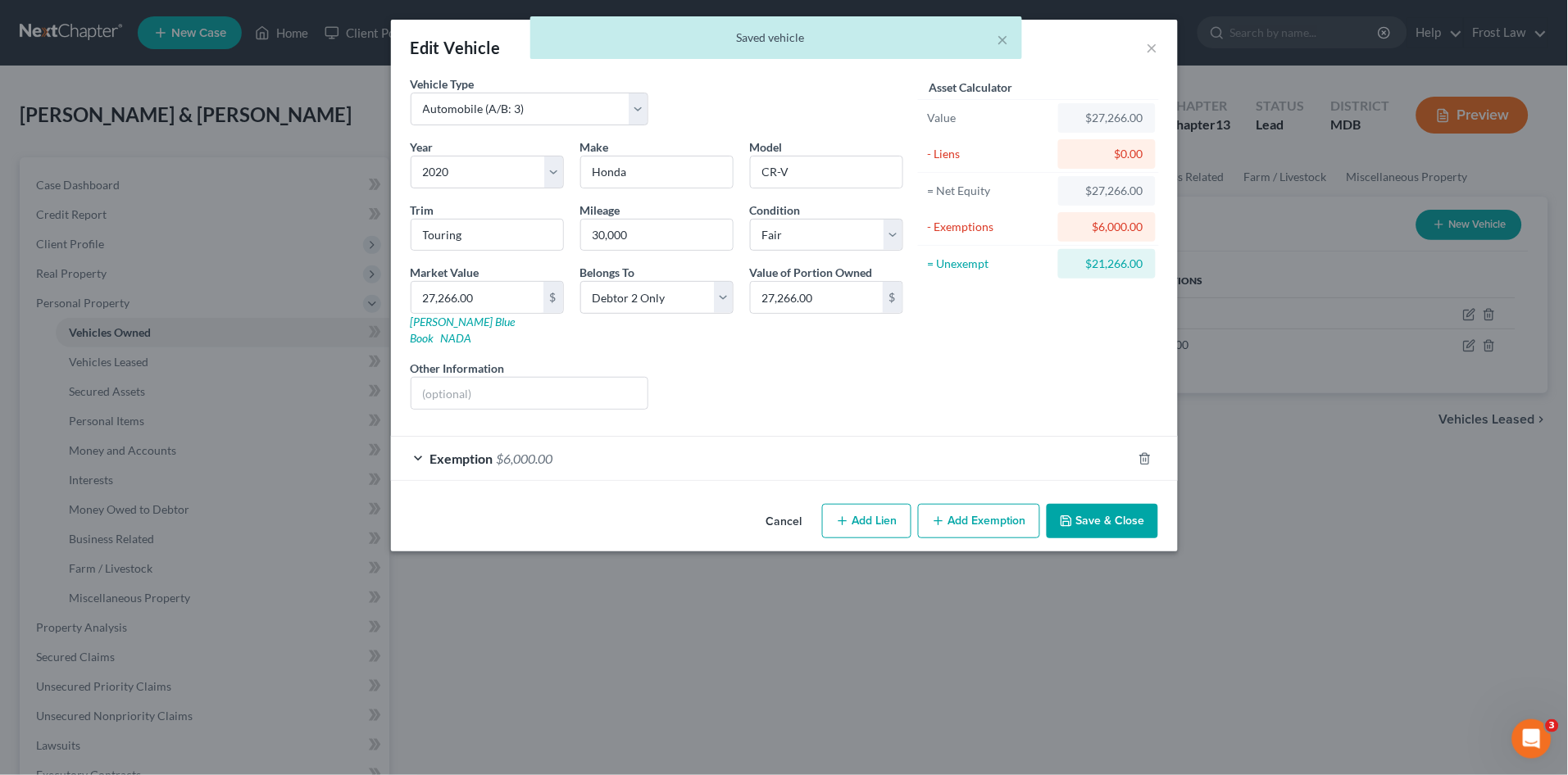
click at [722, 442] on div "Exemption $6,000.00" at bounding box center [761, 458] width 741 height 43
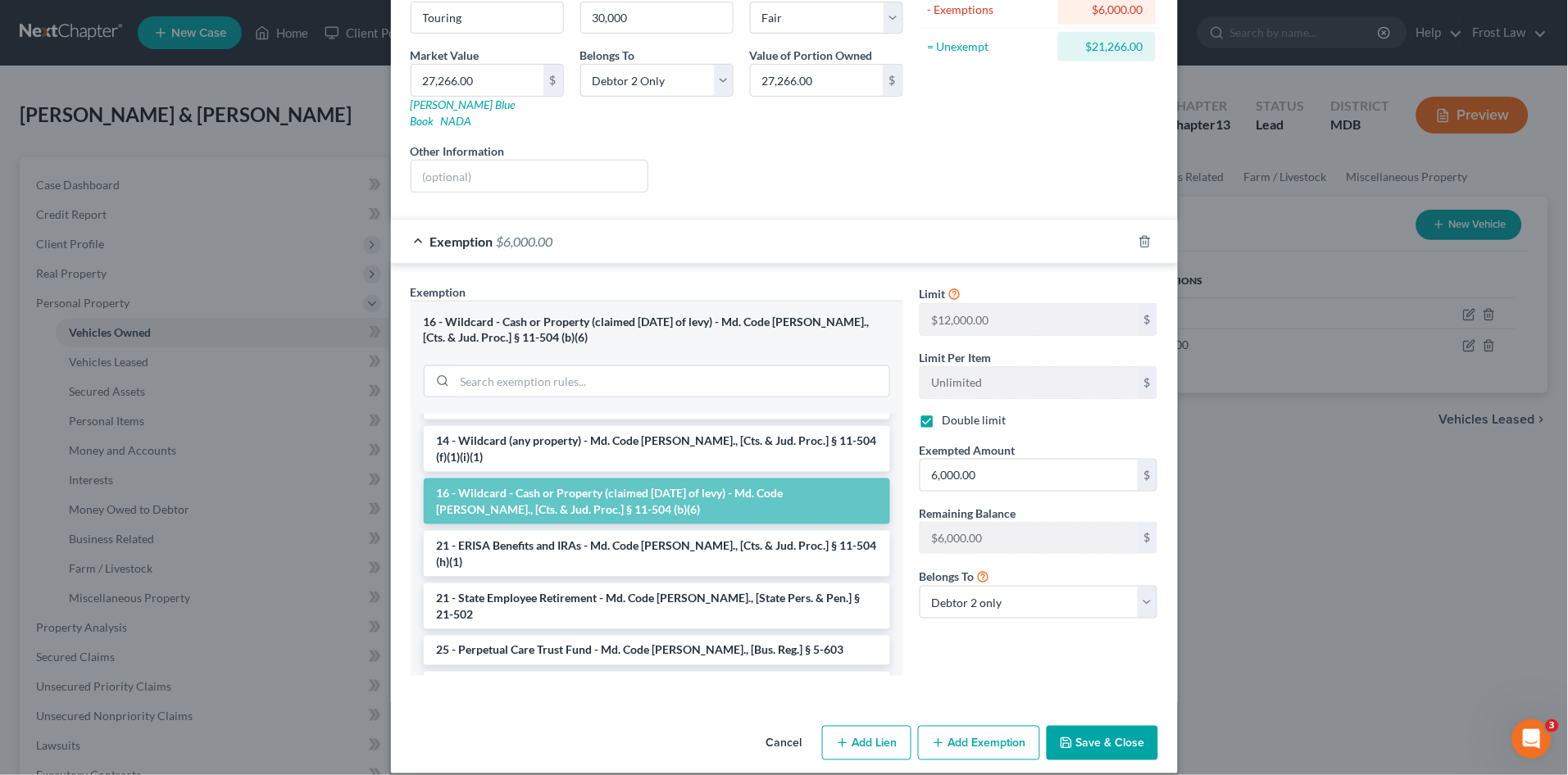
scroll to position [182, 0]
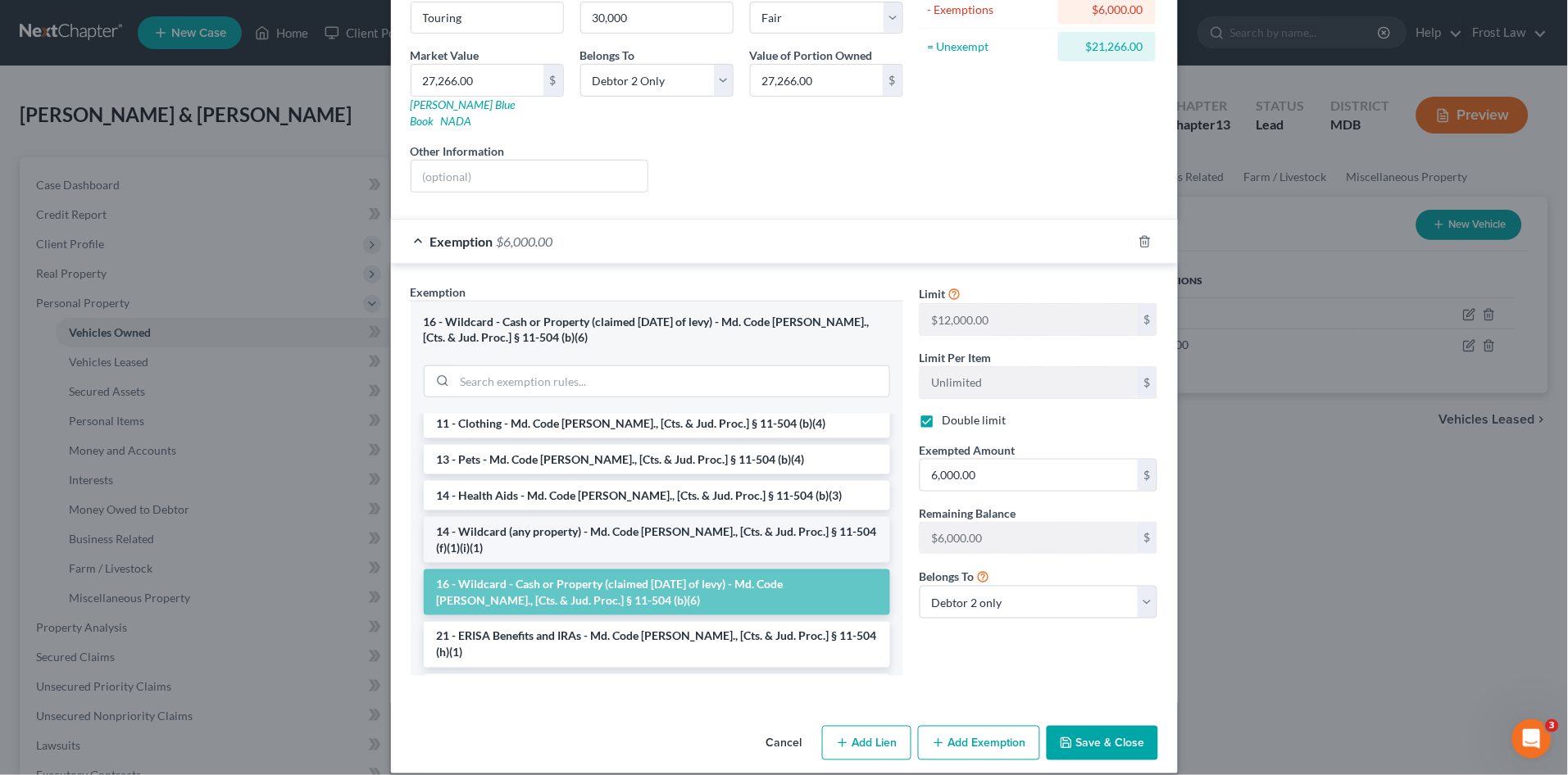
click at [605, 517] on li "14 - Wildcard (any property) - Md. Code Ann., [Cts. & Jud. Proc.] § 11-504 (f)(…" at bounding box center [657, 539] width 466 height 46
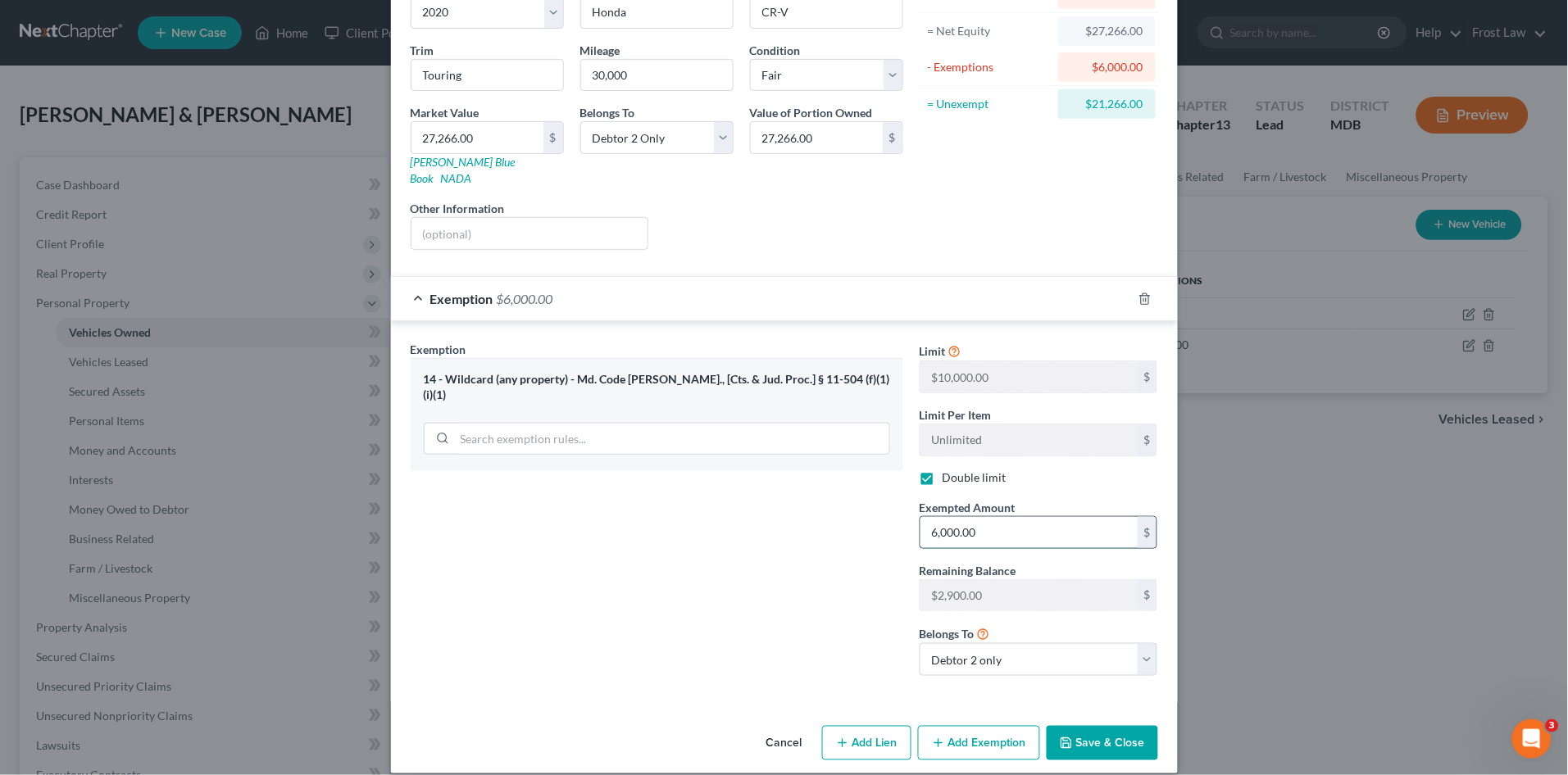
click at [1005, 517] on input "6,000.00" at bounding box center [1029, 533] width 217 height 31
type input "8,900.00"
click at [1080, 726] on button "Save & Close" at bounding box center [1102, 743] width 112 height 35
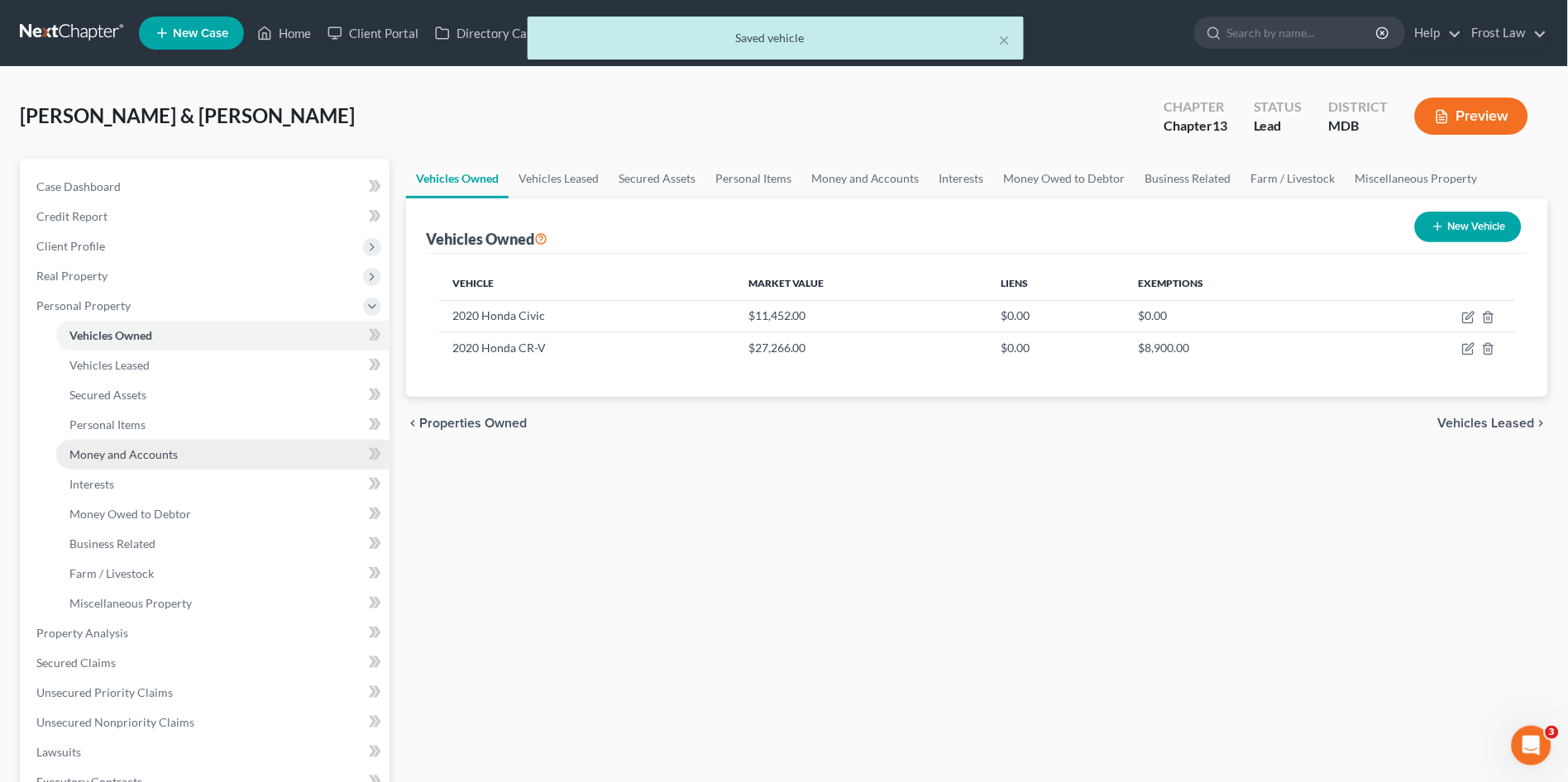
click at [116, 453] on span "Money and Accounts" at bounding box center [123, 454] width 108 height 14
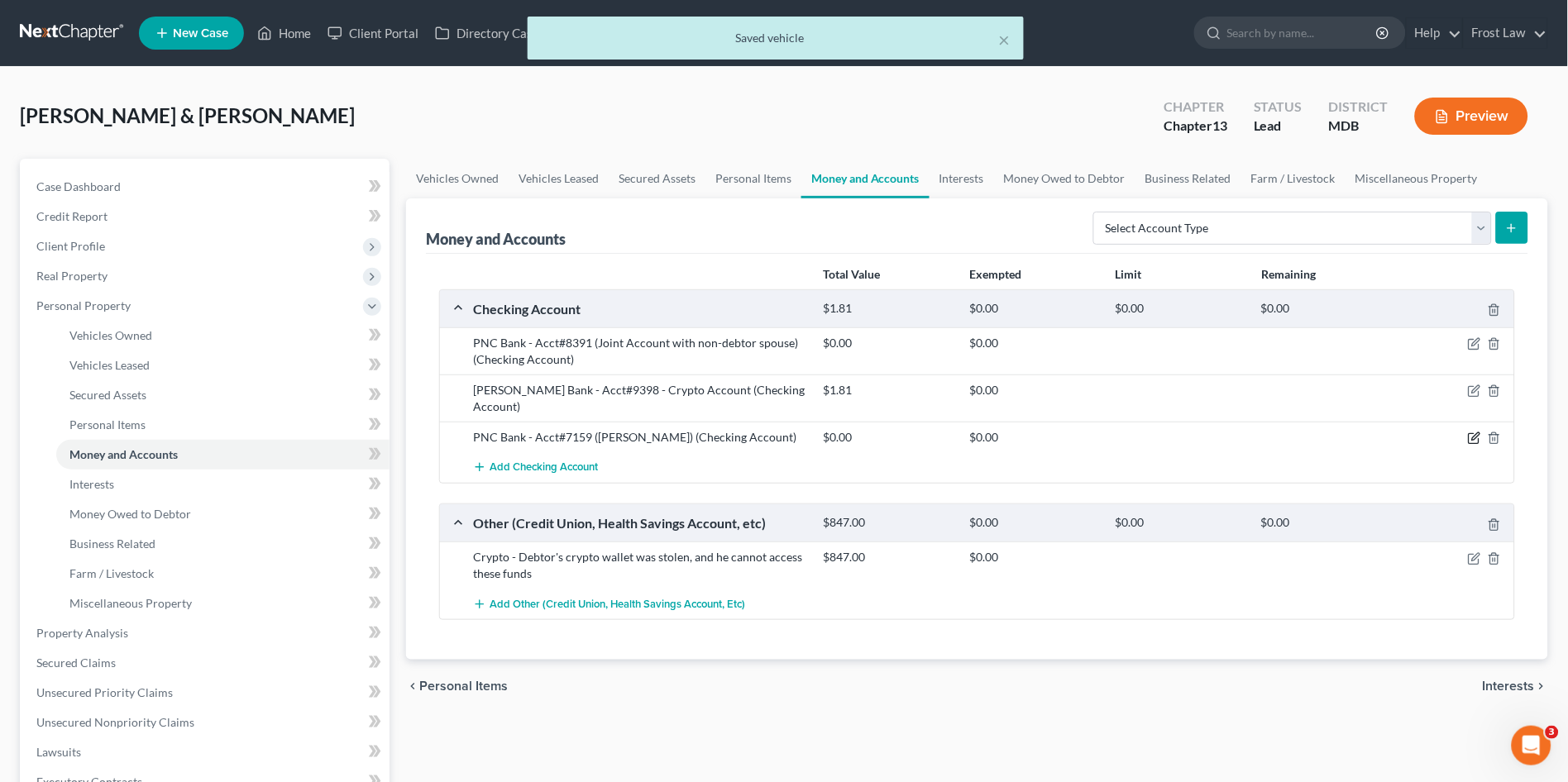
click at [1474, 434] on icon "button" at bounding box center [1474, 439] width 10 height 10
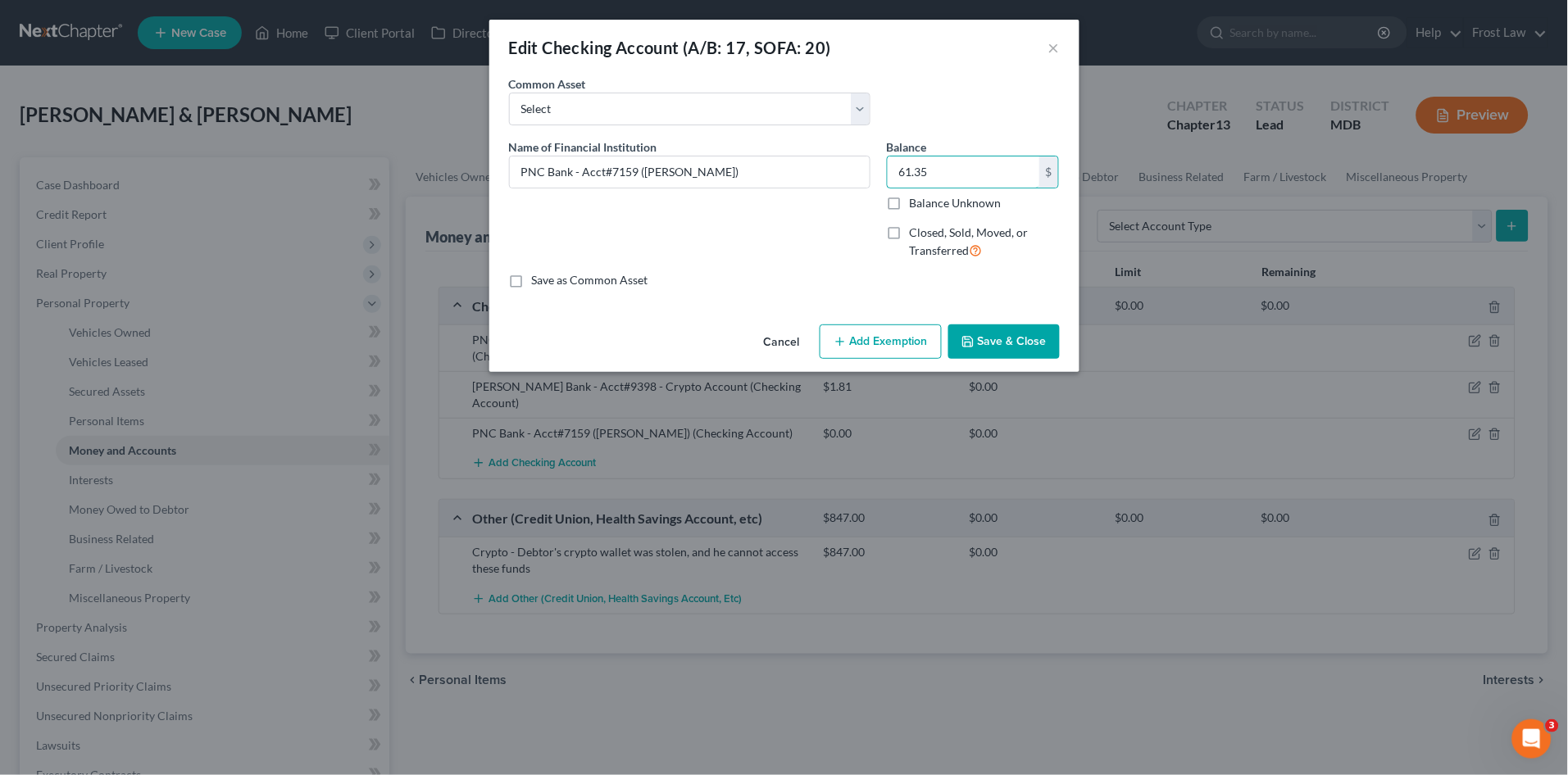
type input "61.35"
click at [1009, 347] on button "Save & Close" at bounding box center [1004, 342] width 112 height 35
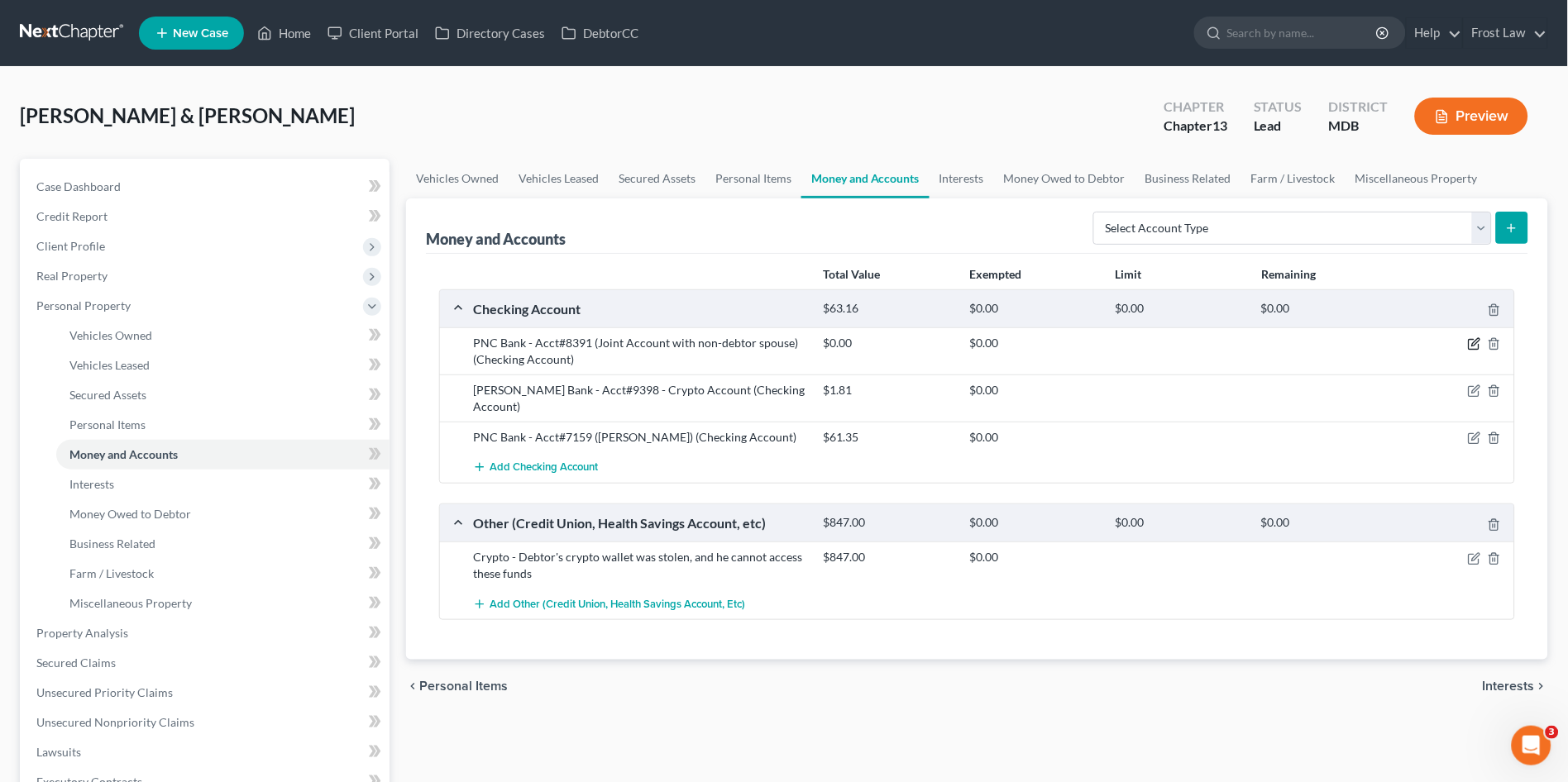
click at [1471, 340] on icon "button" at bounding box center [1474, 343] width 13 height 13
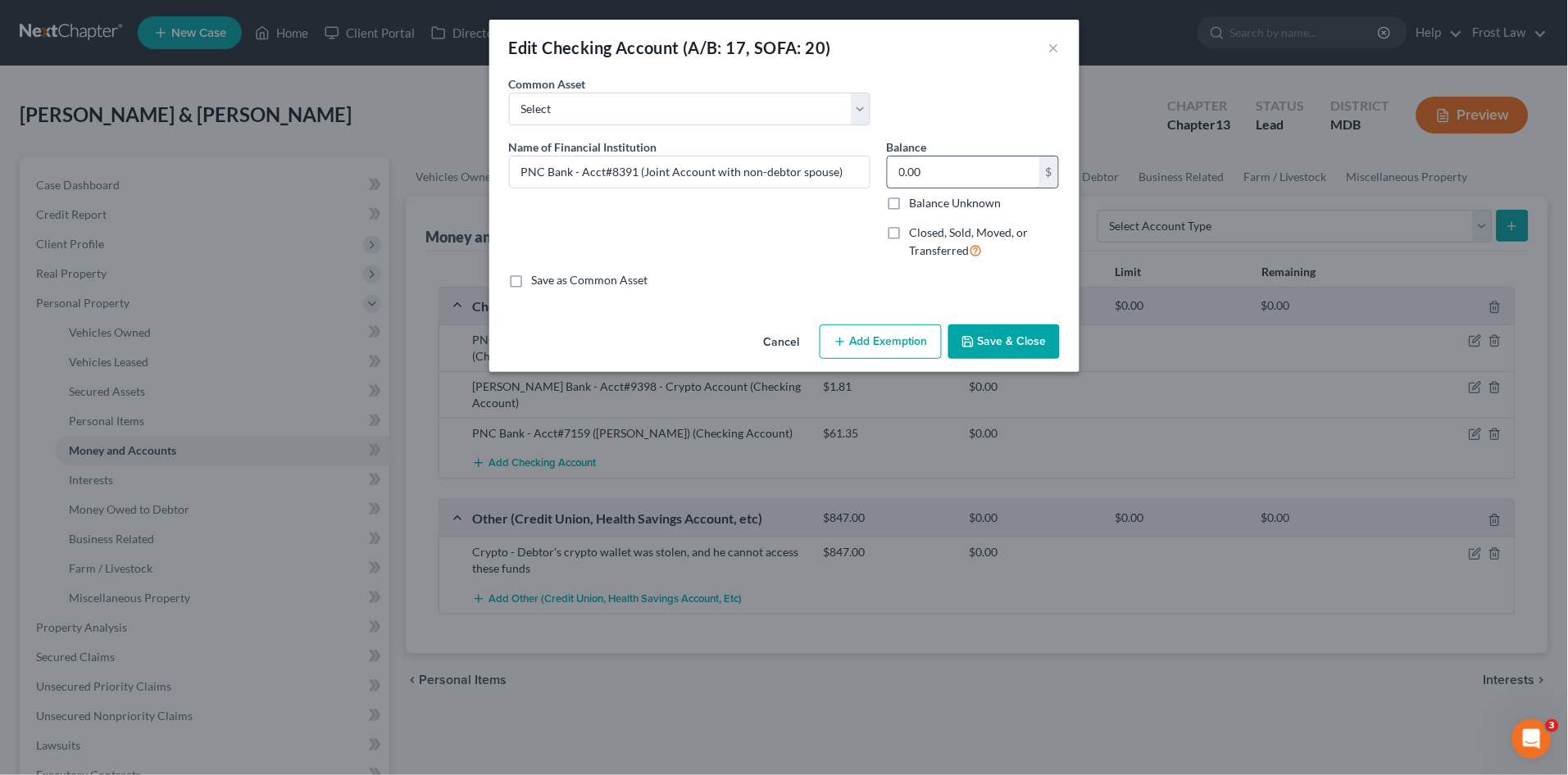
click at [959, 174] on input "0.00" at bounding box center [963, 172] width 152 height 31
type input "3"
type input "362.35"
drag, startPoint x: 743, startPoint y: 158, endPoint x: 757, endPoint y: 170, distance: 18.4
click at [744, 158] on input "PNC Bank - Acct#8391 (Joint Account with non-debtor spouse)" at bounding box center [690, 172] width 360 height 31
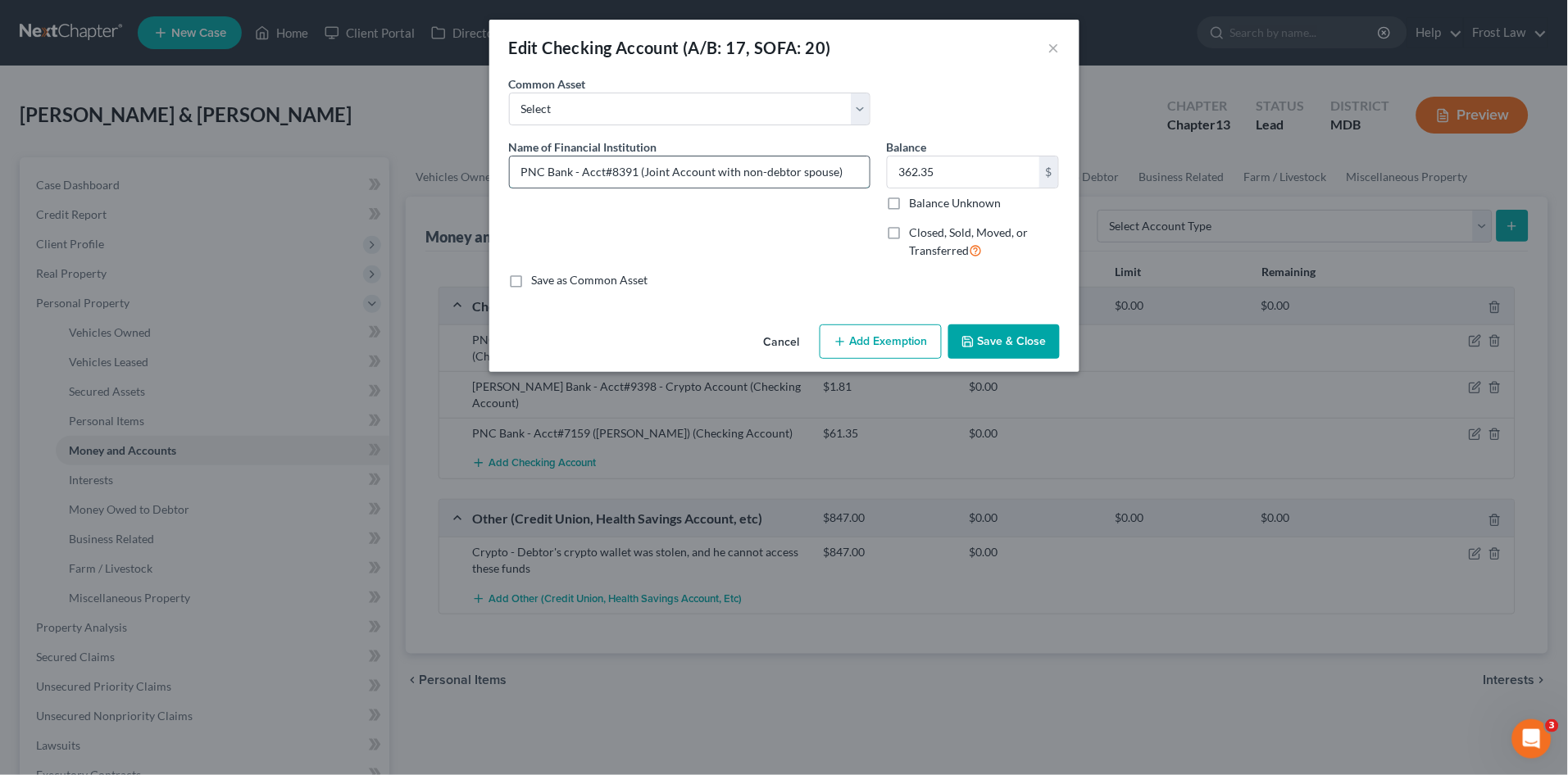
click at [849, 173] on input "PNC Bank - Acct#8391 (Joint Account with non-debtor spouse)" at bounding box center [690, 172] width 360 height 31
type input "PNC Bank - Acct#8391 (Joint Account with non-debtor spouse) Account in the nega…"
type input "0.00"
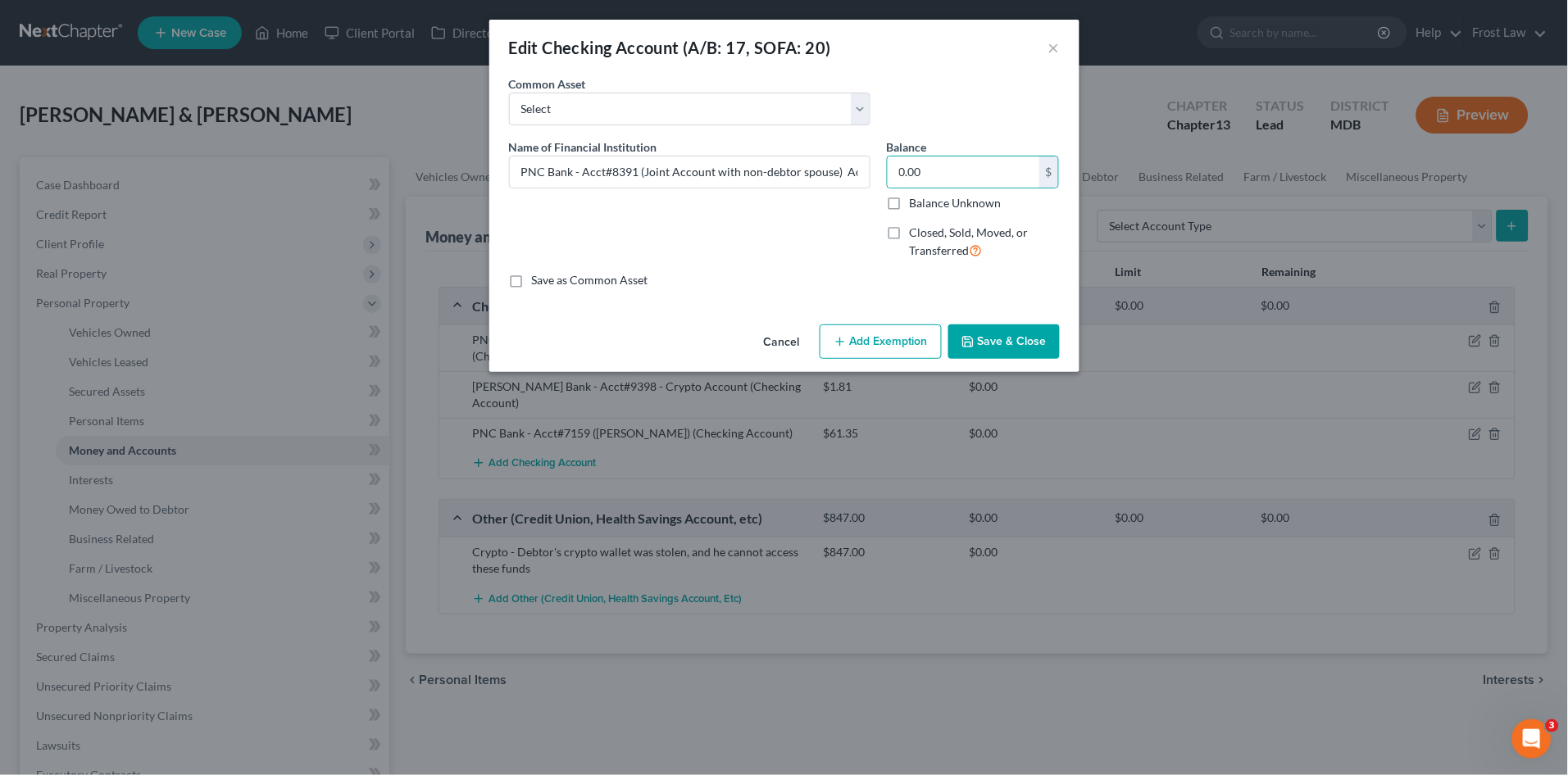
click at [1008, 351] on button "Save & Close" at bounding box center [1004, 342] width 112 height 35
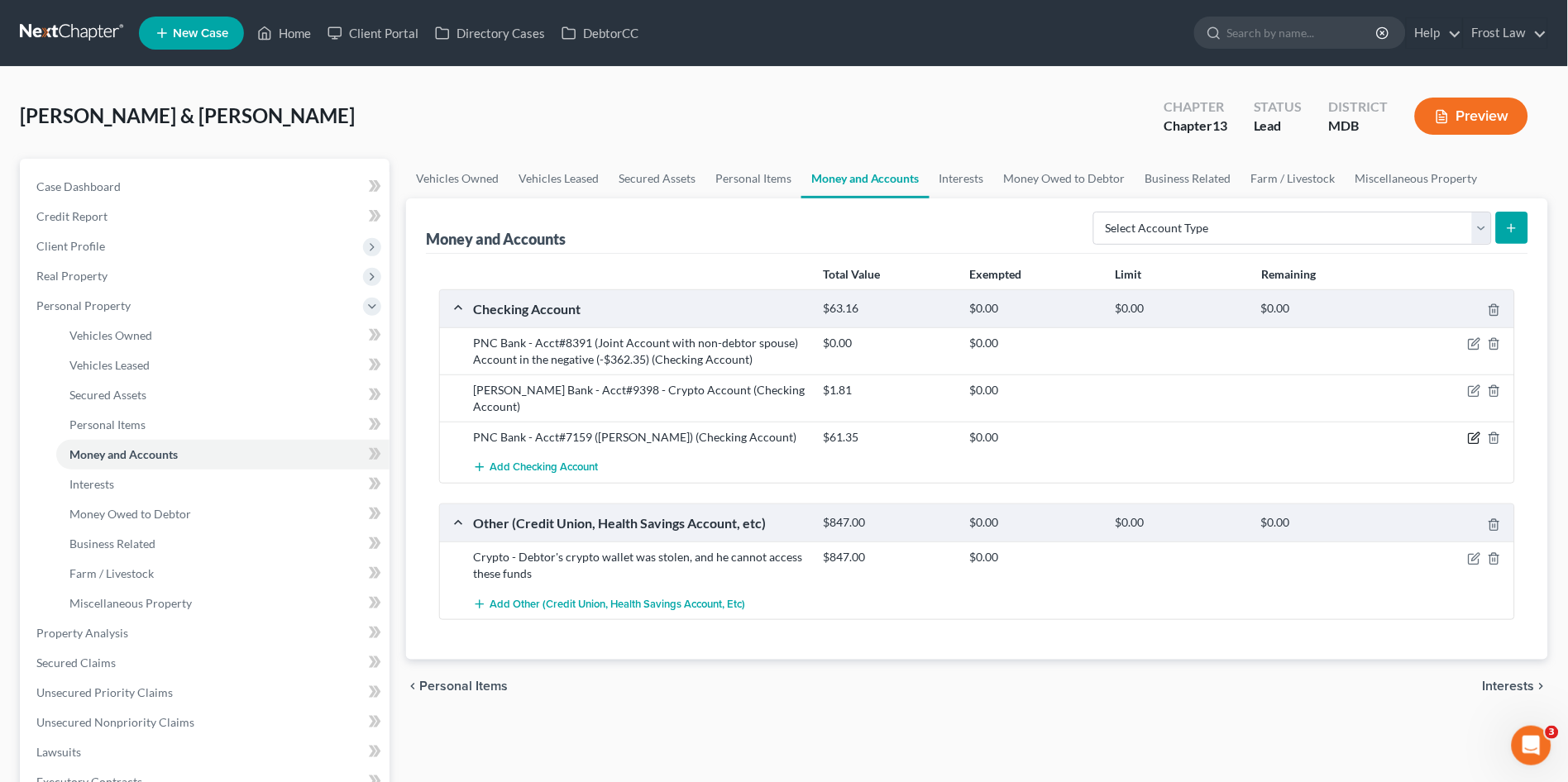
click at [1474, 433] on icon "button" at bounding box center [1475, 437] width 8 height 8
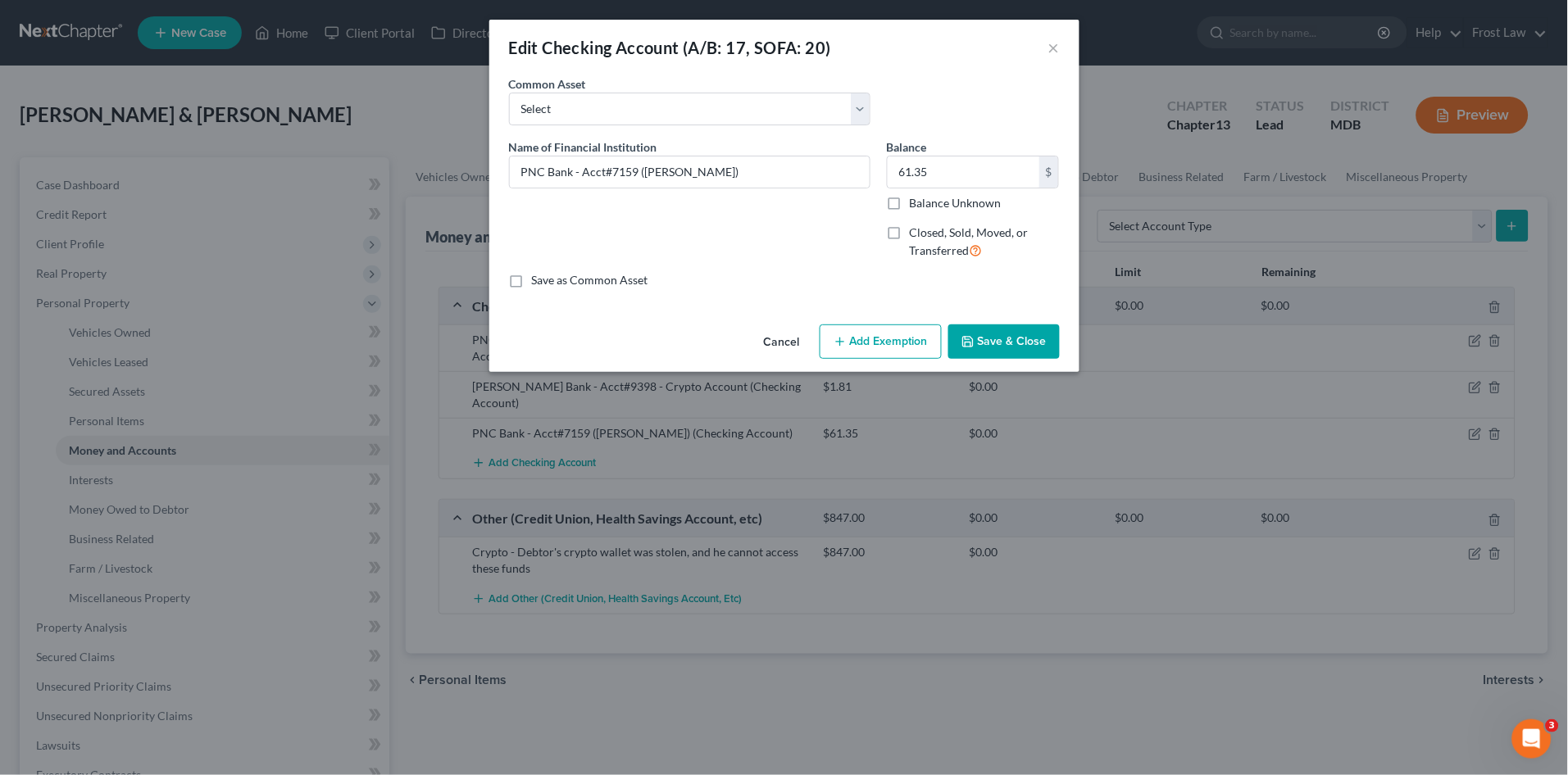
click at [861, 351] on button "Add Exemption" at bounding box center [880, 342] width 122 height 35
select select "2"
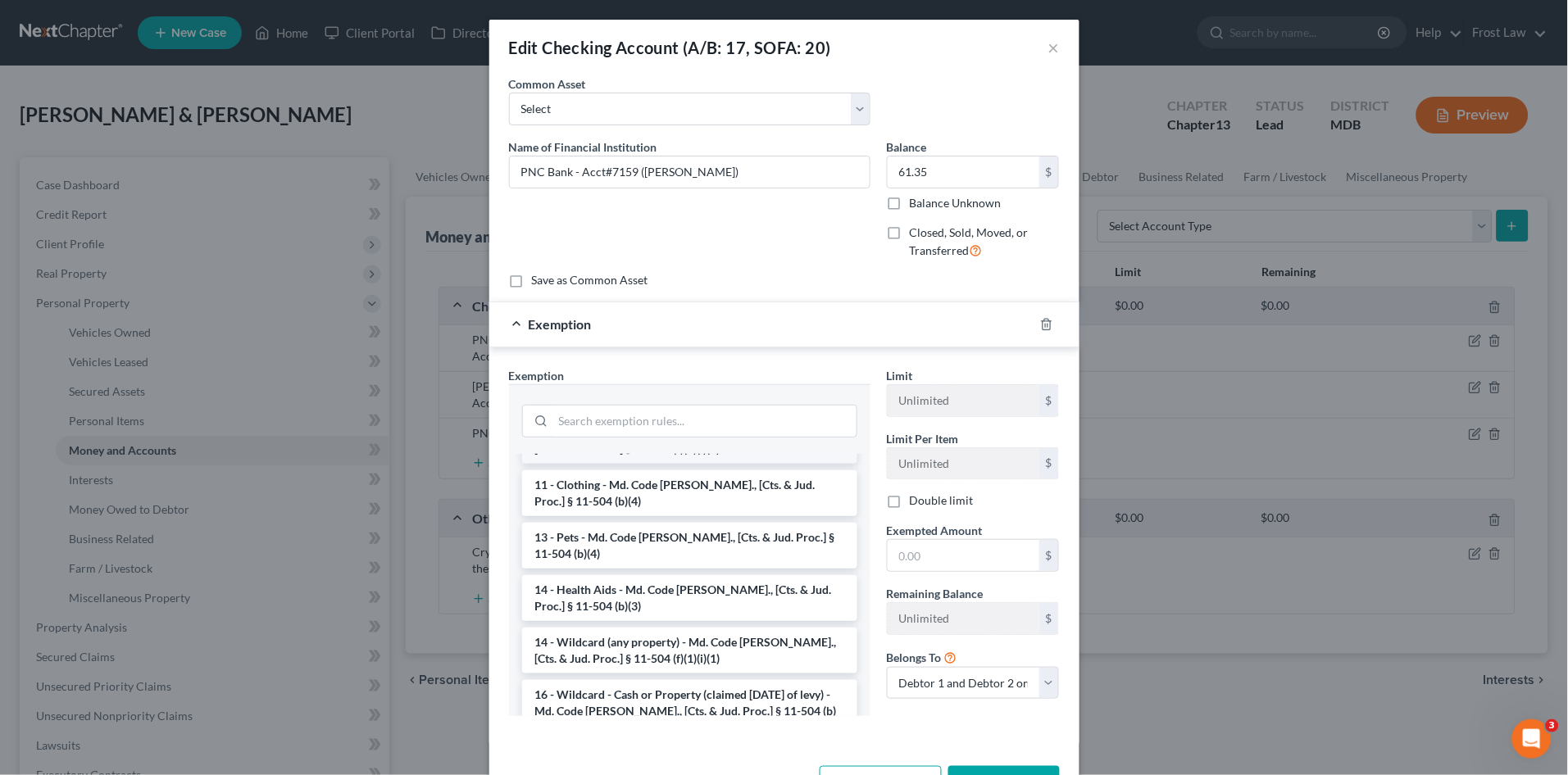
scroll to position [182, 0]
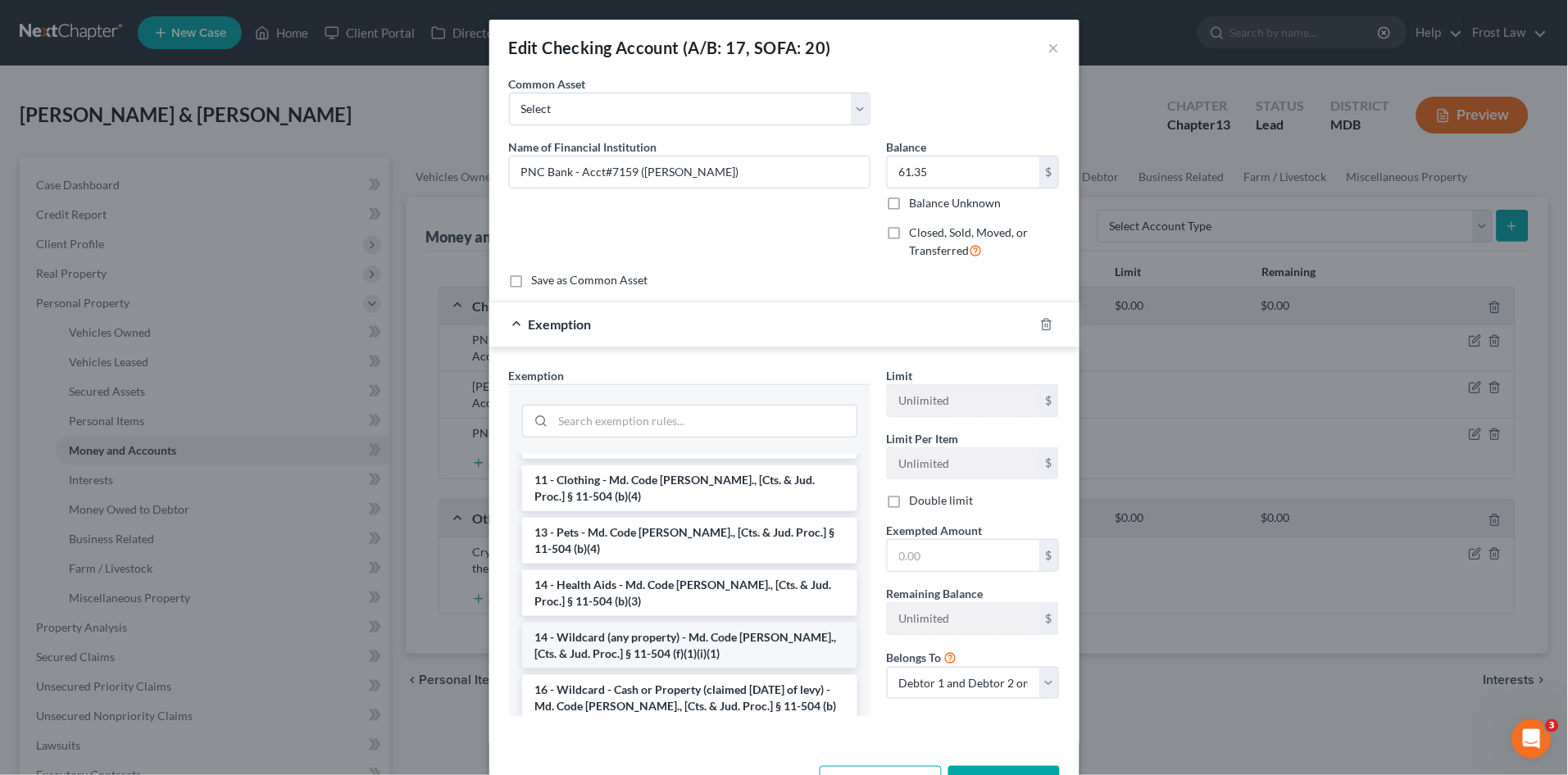
click at [710, 623] on li "14 - Wildcard (any property) - Md. Code Ann., [Cts. & Jud. Proc.] § 11-504 (f)(…" at bounding box center [690, 645] width 335 height 46
checkbox input "true"
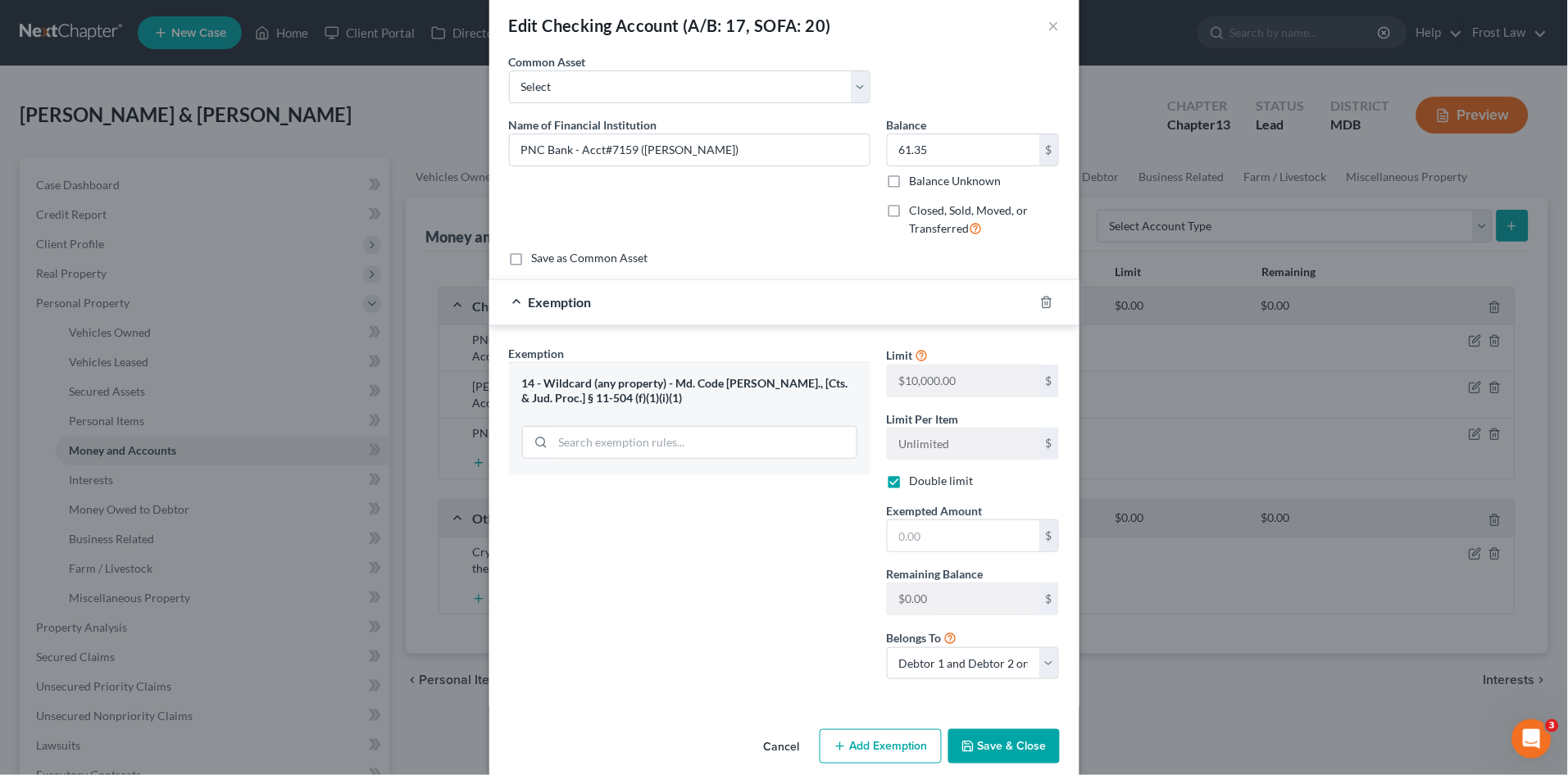
scroll to position [42, 0]
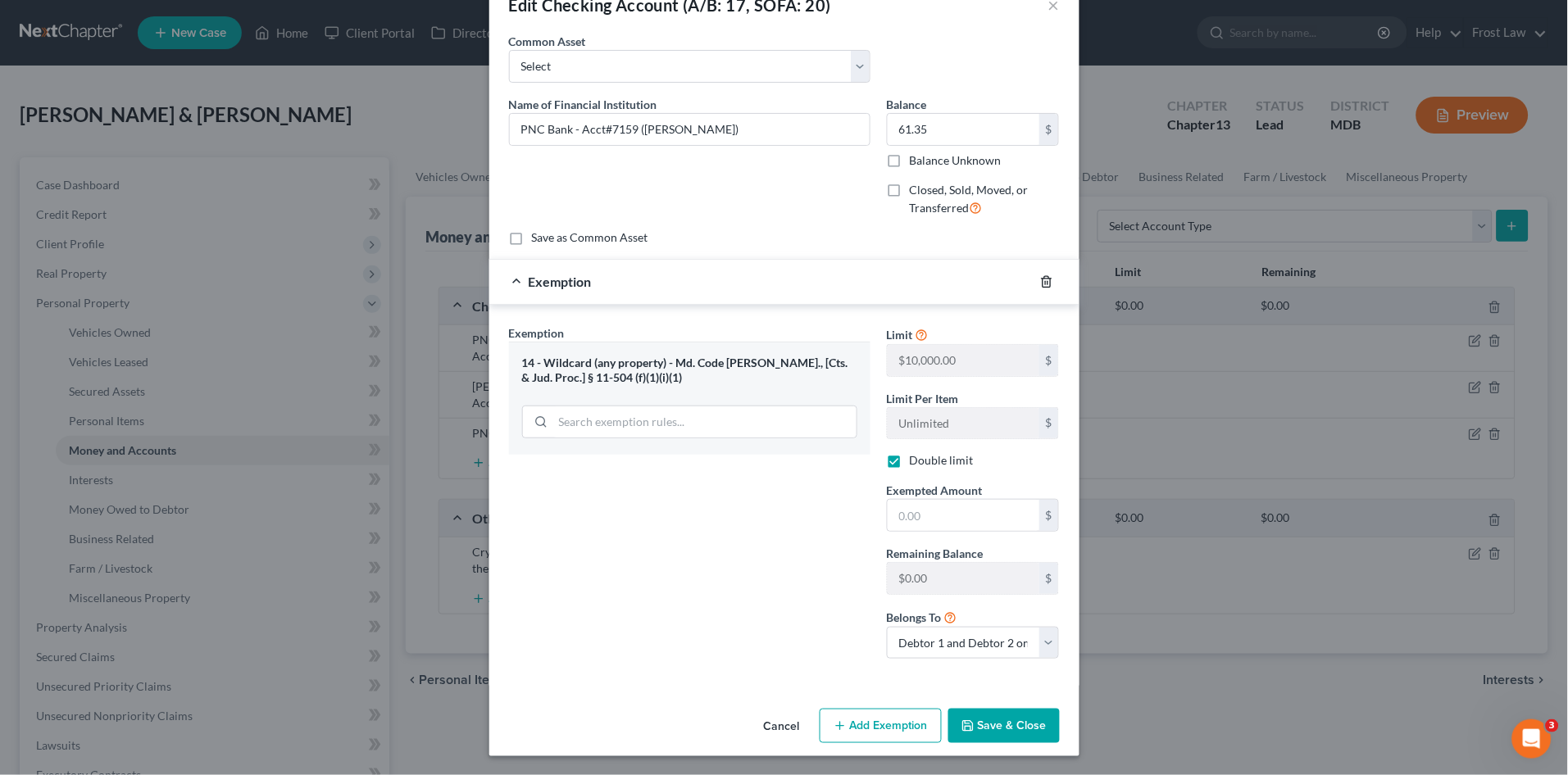
click at [1040, 277] on icon "button" at bounding box center [1046, 281] width 13 height 13
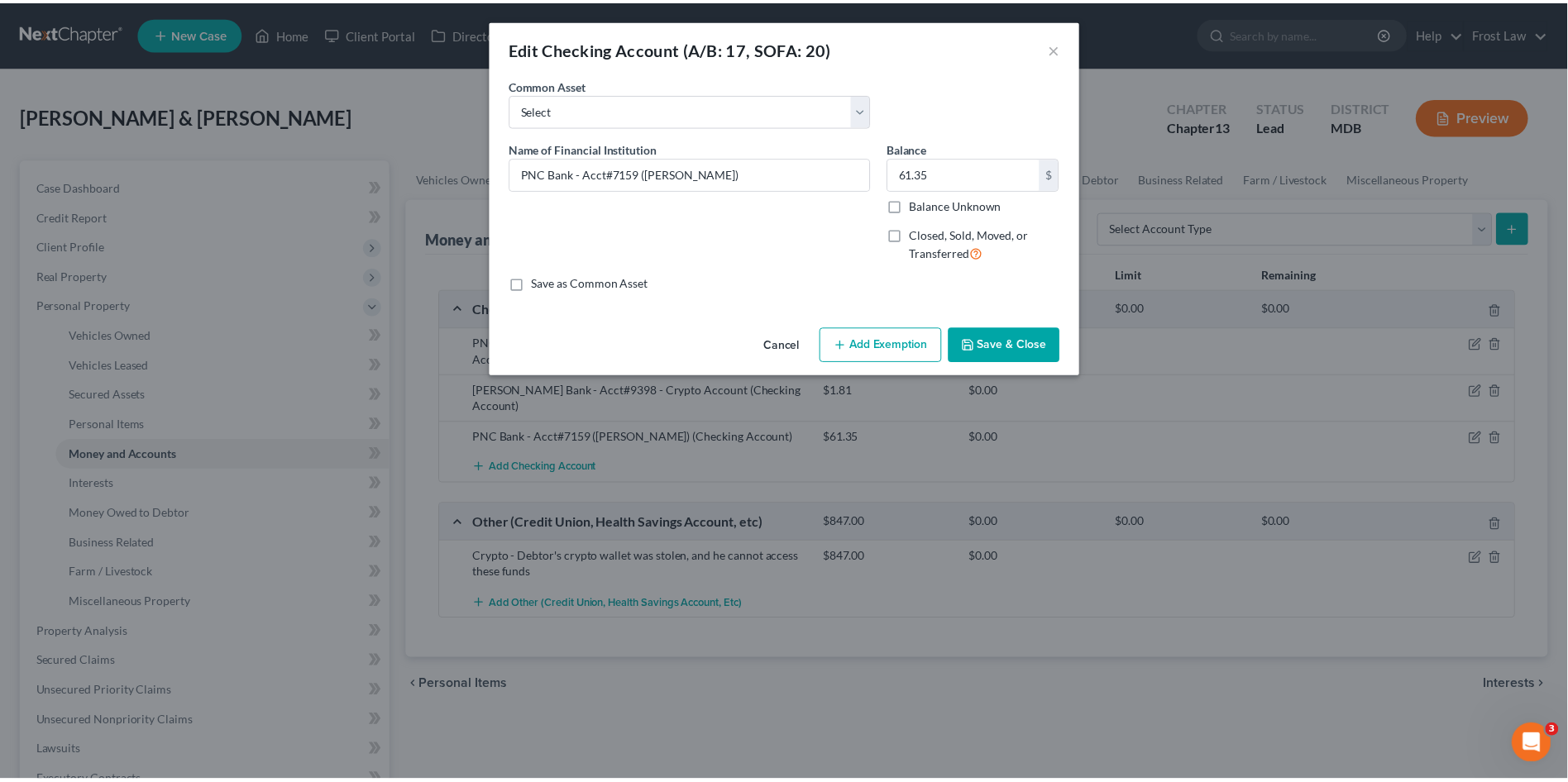
scroll to position [0, 0]
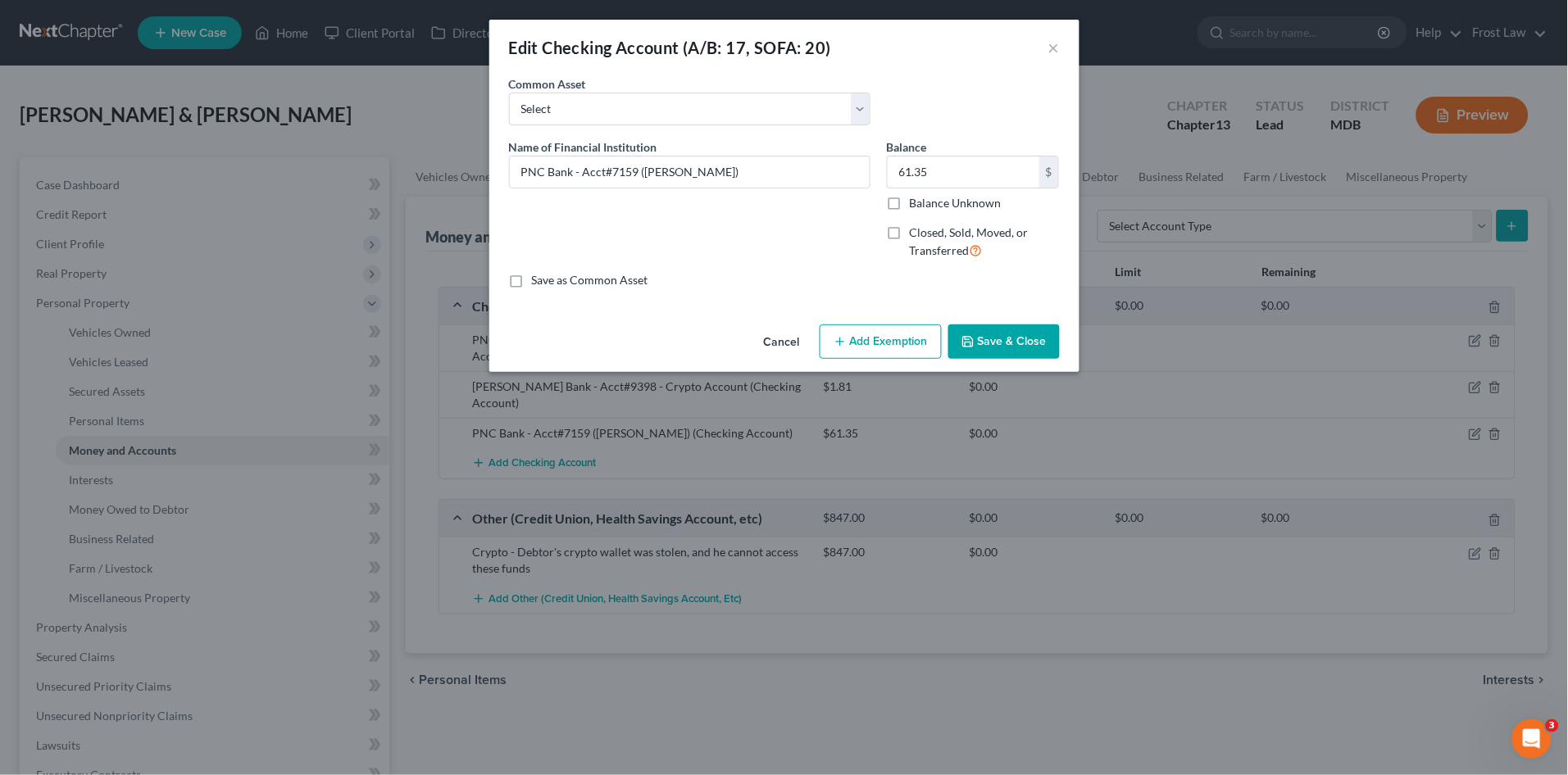
click at [994, 344] on button "Save & Close" at bounding box center [1004, 342] width 112 height 35
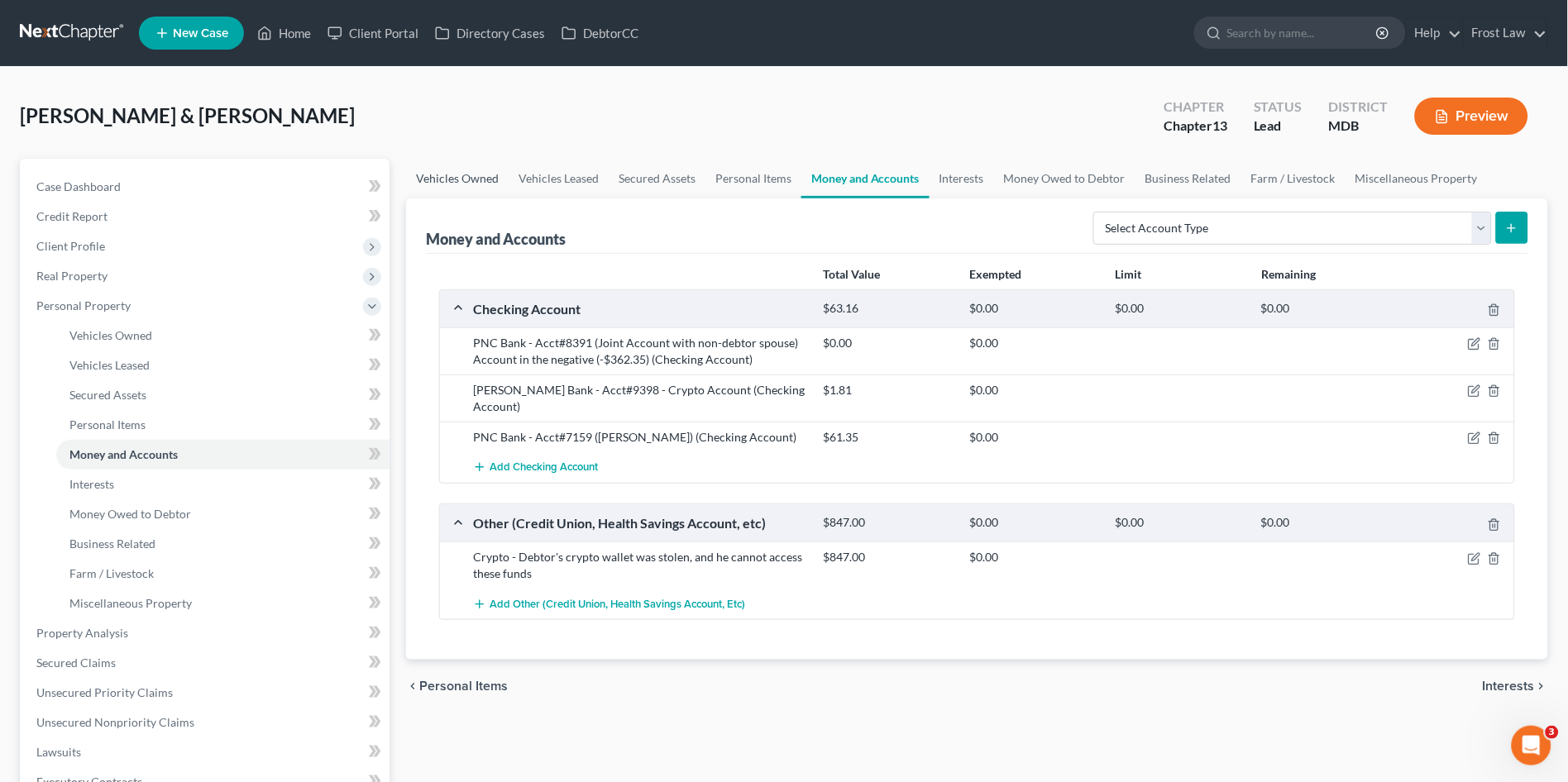
click at [454, 176] on link "Vehicles Owned" at bounding box center [457, 178] width 102 height 39
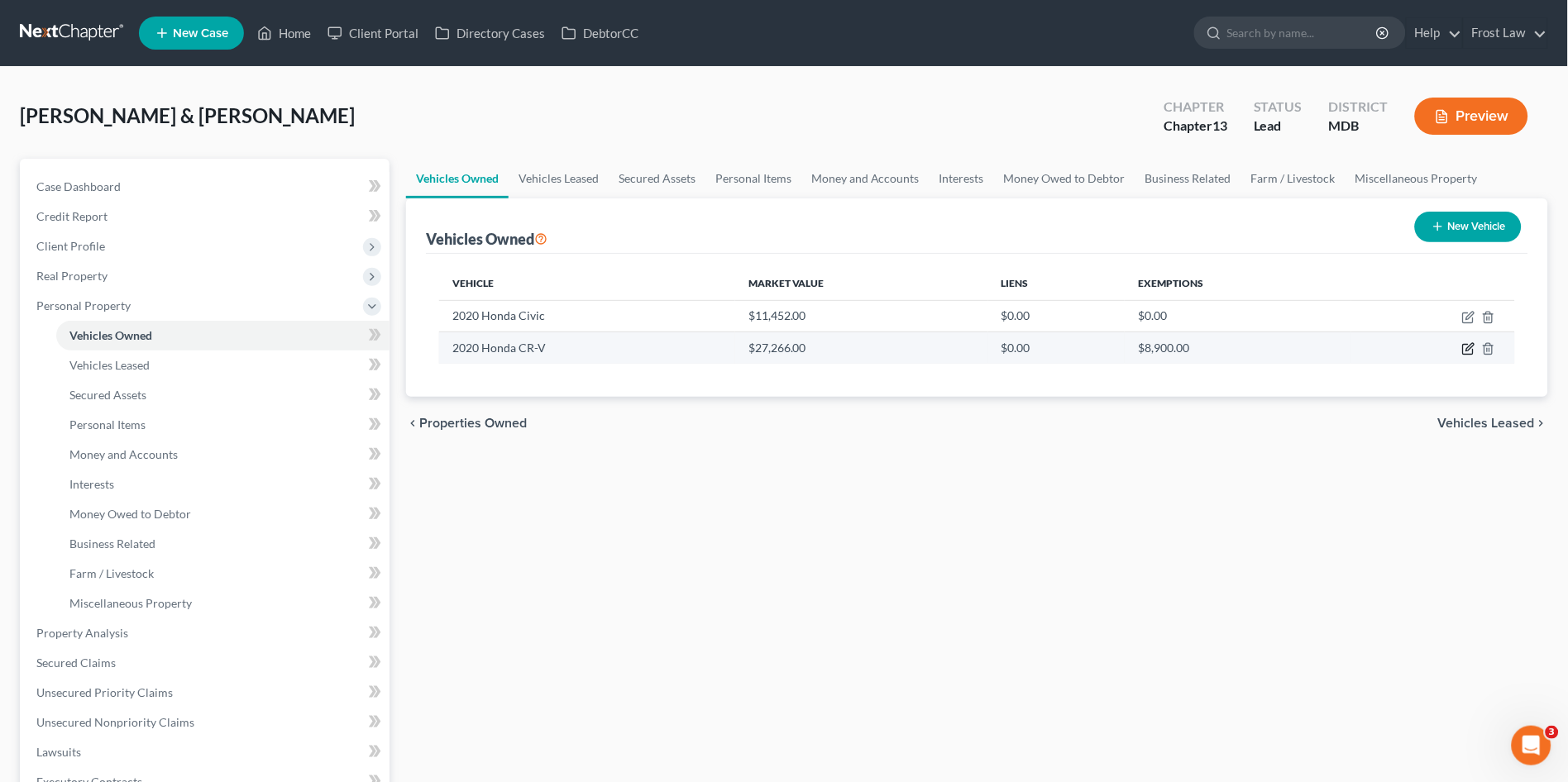
click at [1467, 348] on icon "button" at bounding box center [1468, 349] width 13 height 13
select select "0"
select select "6"
select select "3"
select select "1"
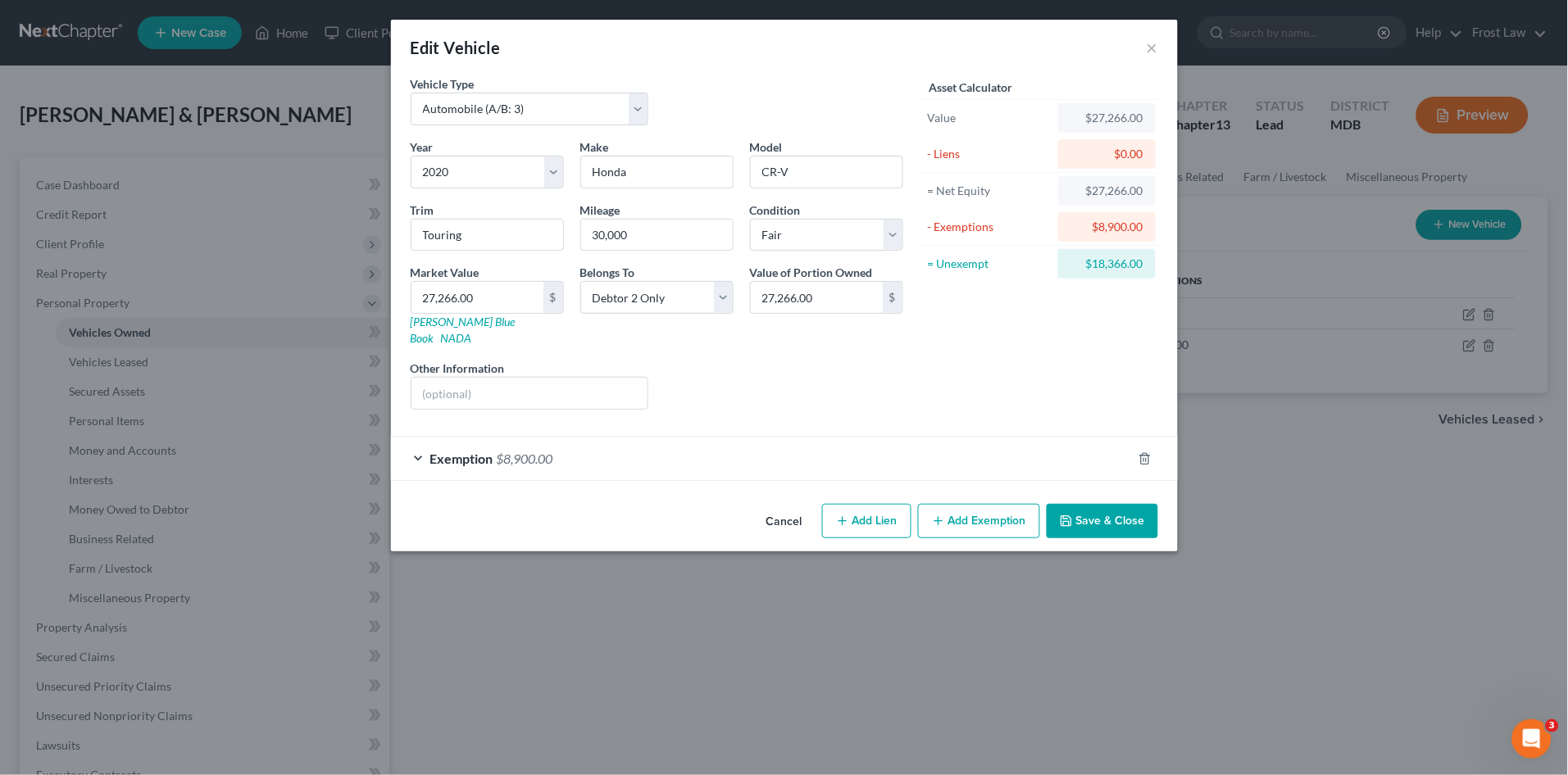
click at [858, 375] on div "Liens Select" at bounding box center [784, 384] width 255 height 50
click at [1094, 504] on button "Save & Close" at bounding box center [1102, 521] width 112 height 35
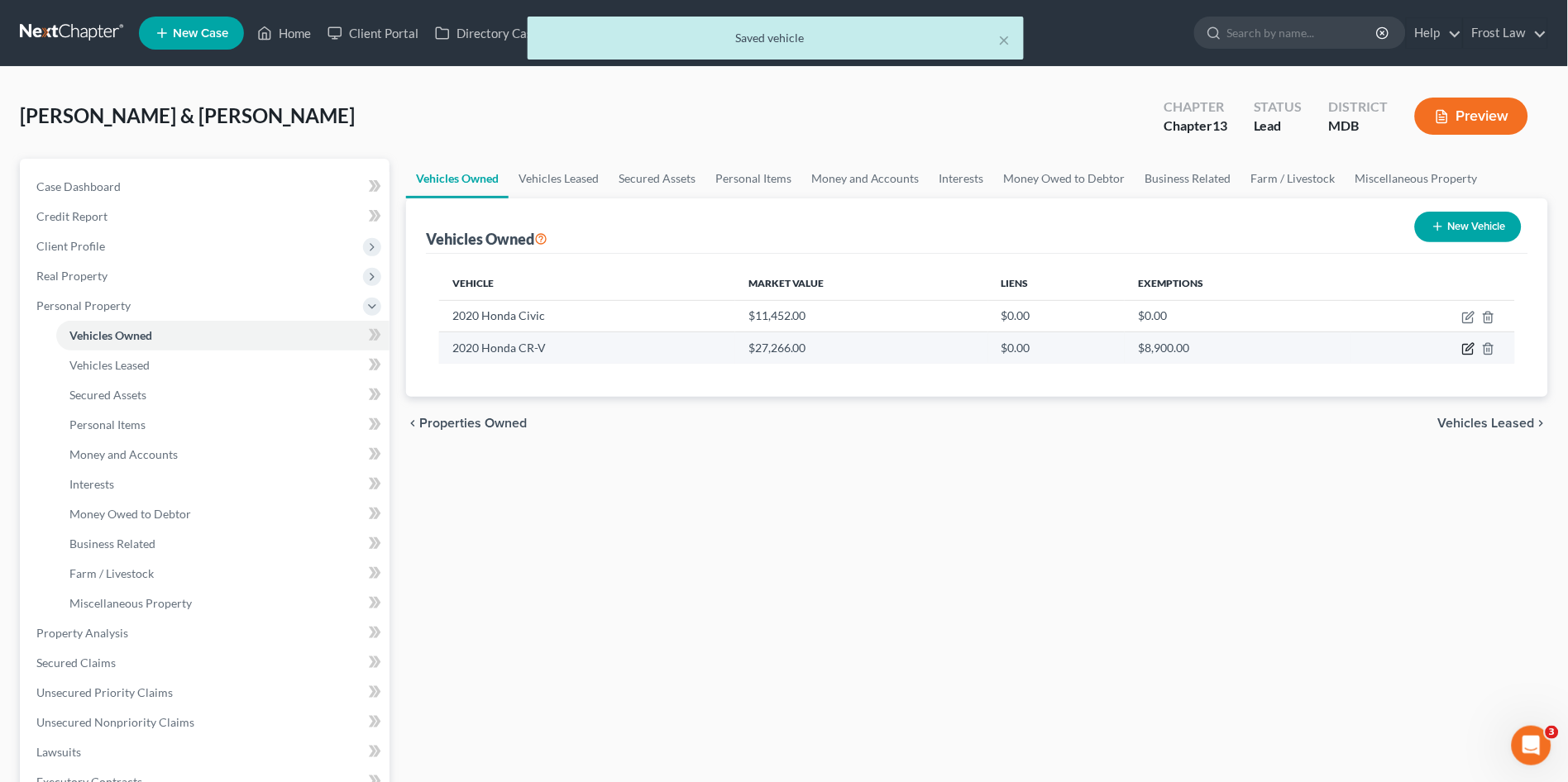
click at [1465, 349] on icon "button" at bounding box center [1468, 349] width 13 height 13
select select "0"
select select "6"
select select "3"
select select "1"
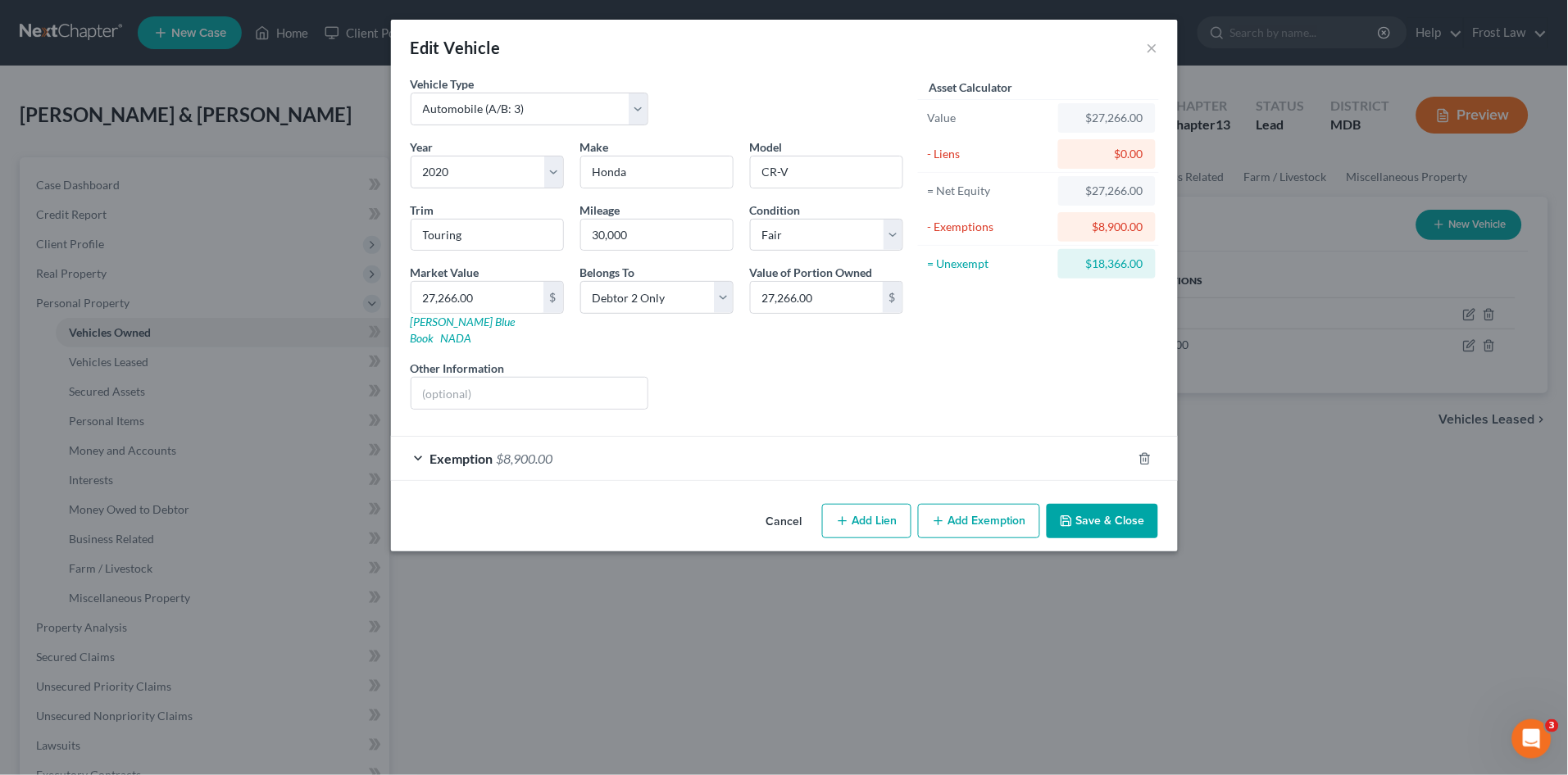
click at [892, 370] on div "Liens Select" at bounding box center [784, 384] width 255 height 50
click at [1092, 504] on button "Save & Close" at bounding box center [1102, 521] width 112 height 35
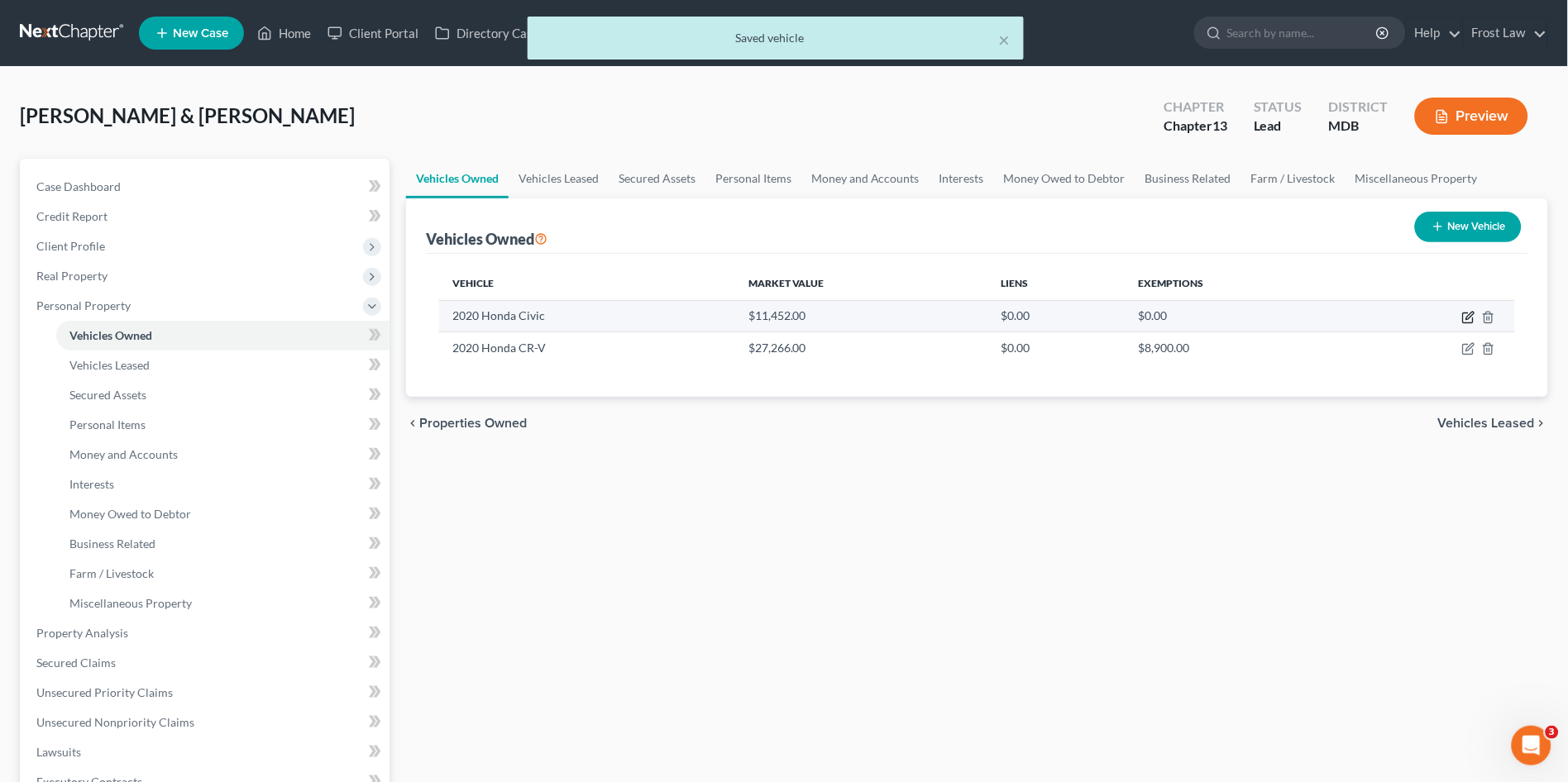
click at [1467, 315] on icon "button" at bounding box center [1468, 317] width 13 height 13
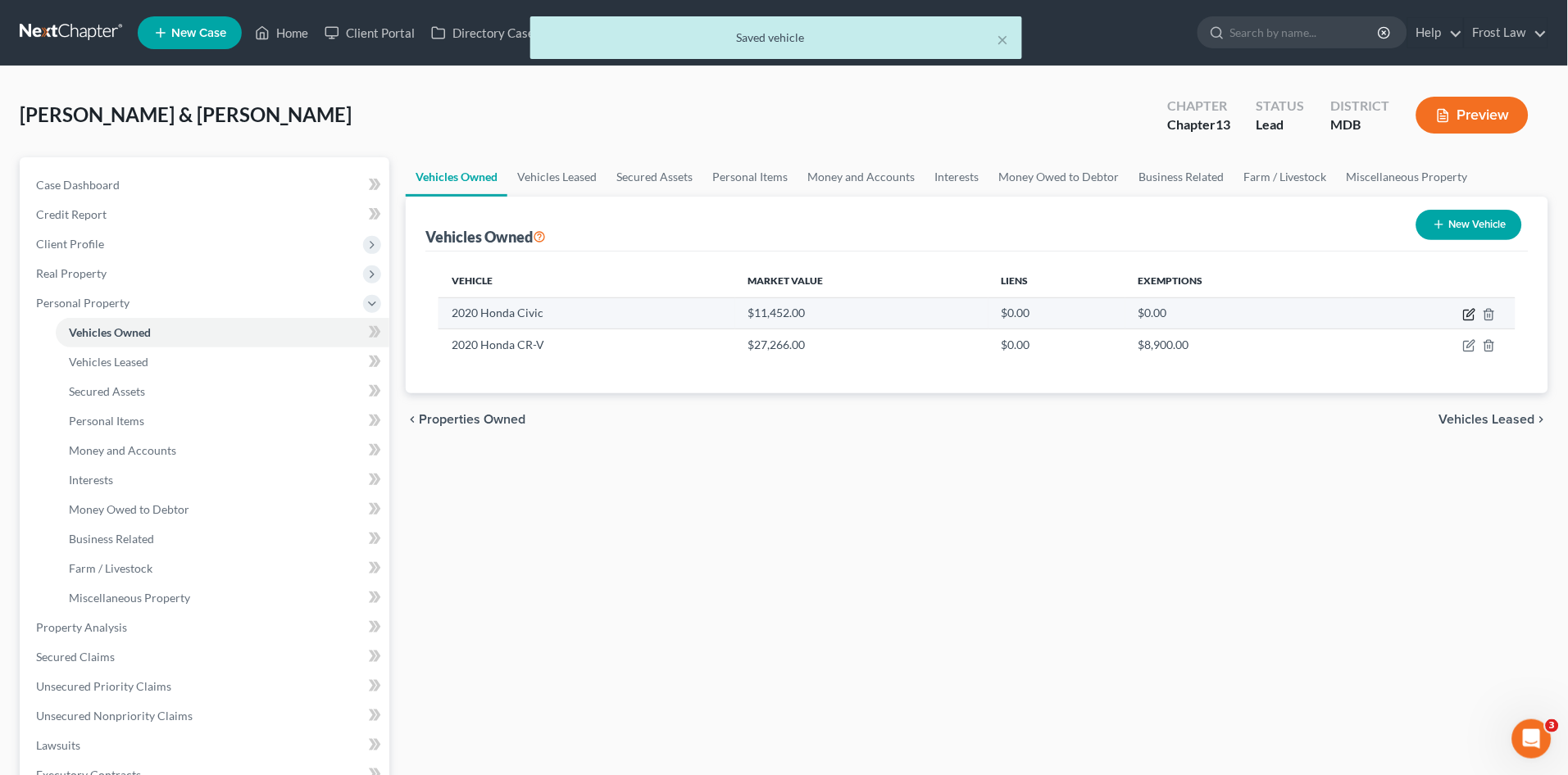
select select "0"
select select "6"
select select "3"
select select "0"
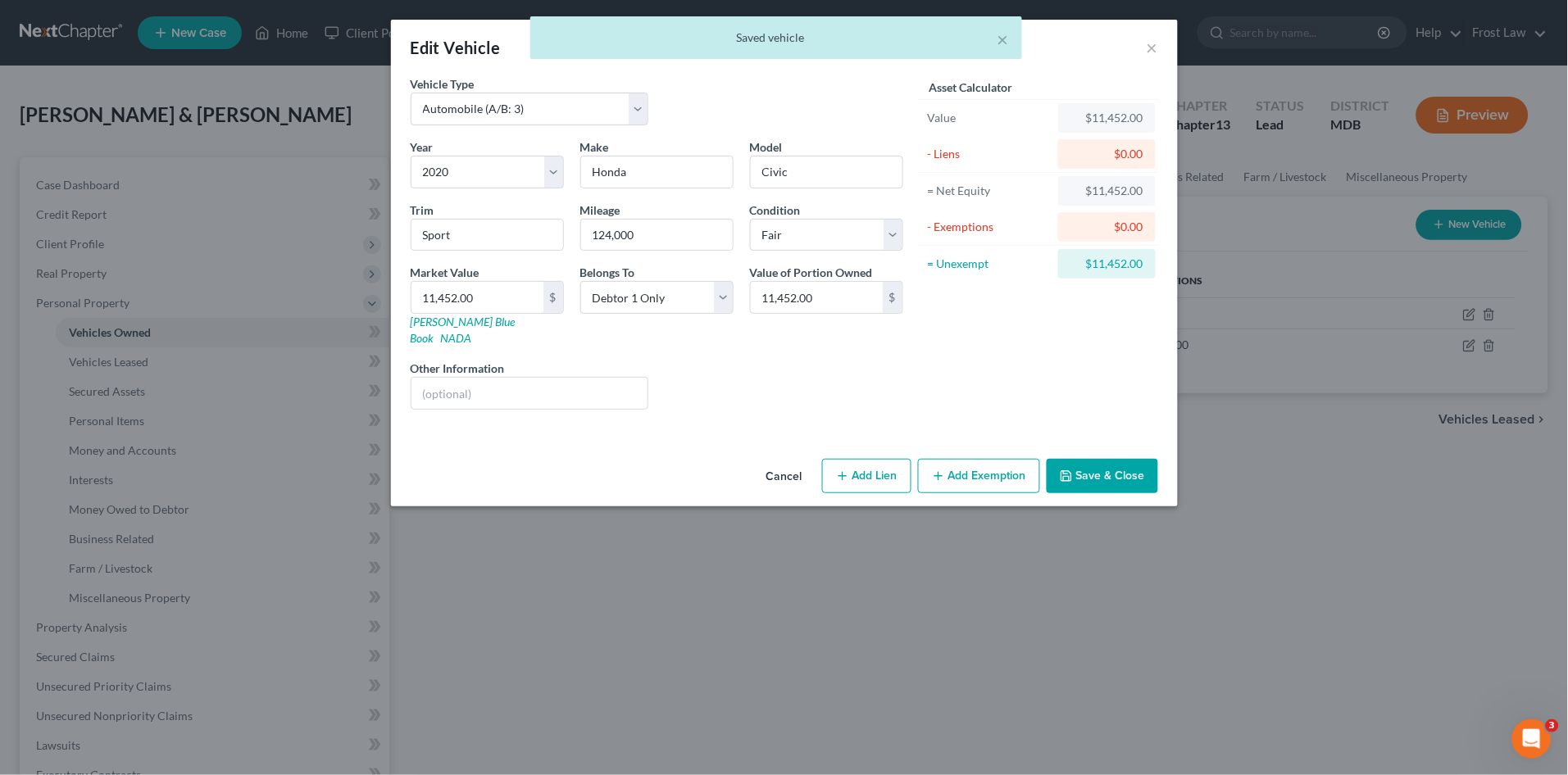
click at [792, 359] on div "Liens Select" at bounding box center [784, 384] width 255 height 50
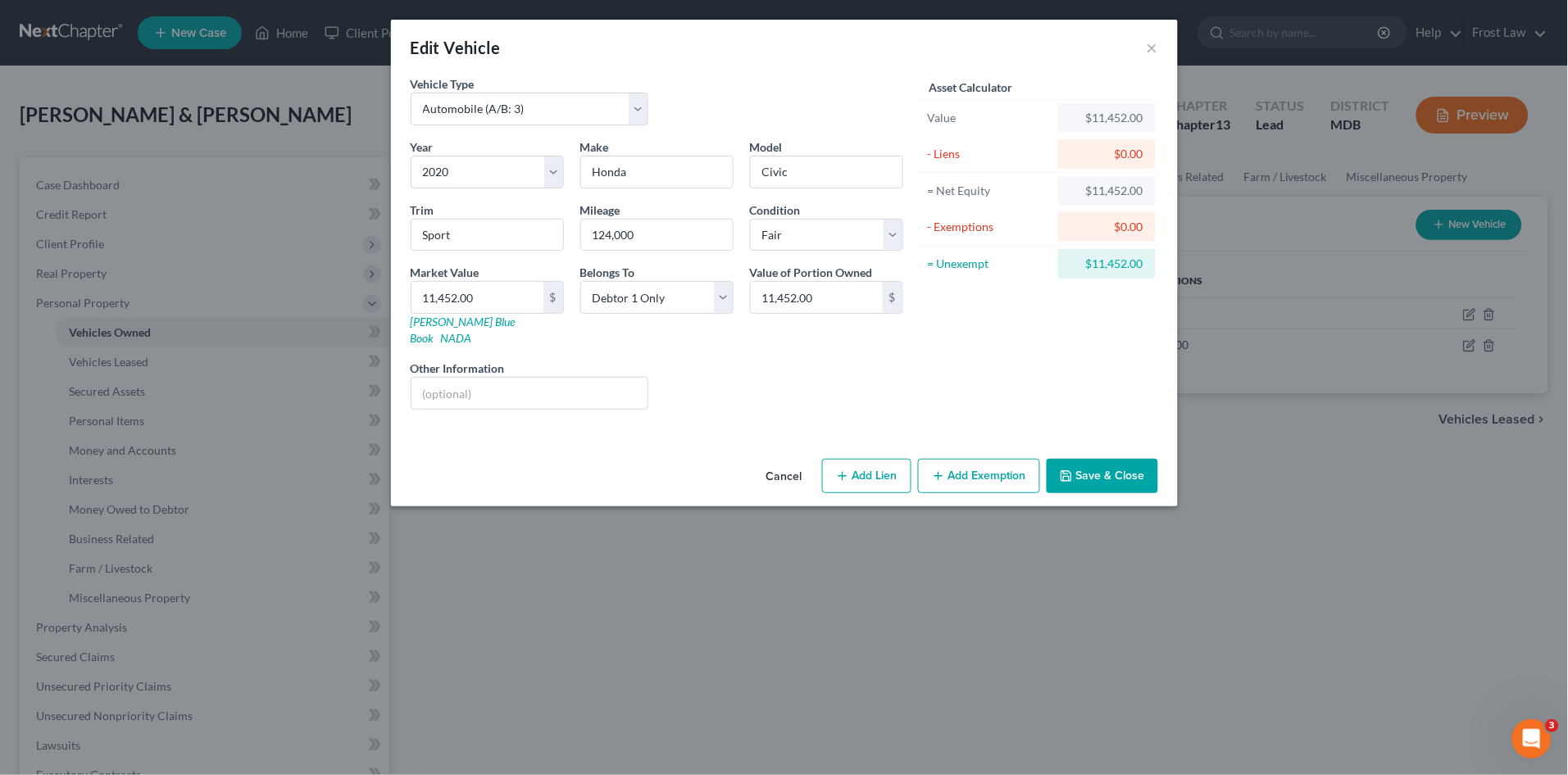
click at [1101, 459] on button "Save & Close" at bounding box center [1102, 476] width 112 height 35
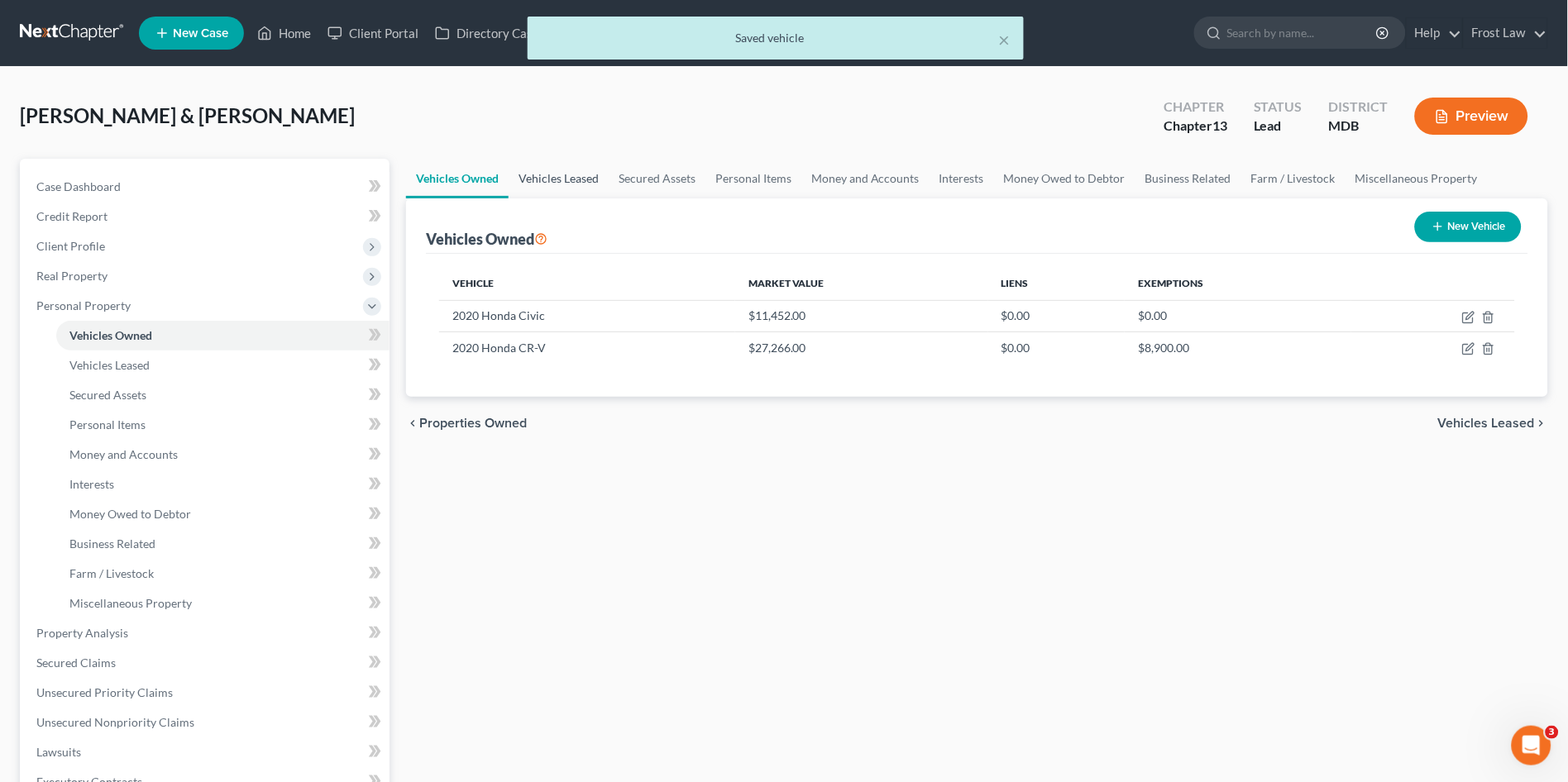
click at [583, 177] on link "Vehicles Leased" at bounding box center [559, 178] width 100 height 39
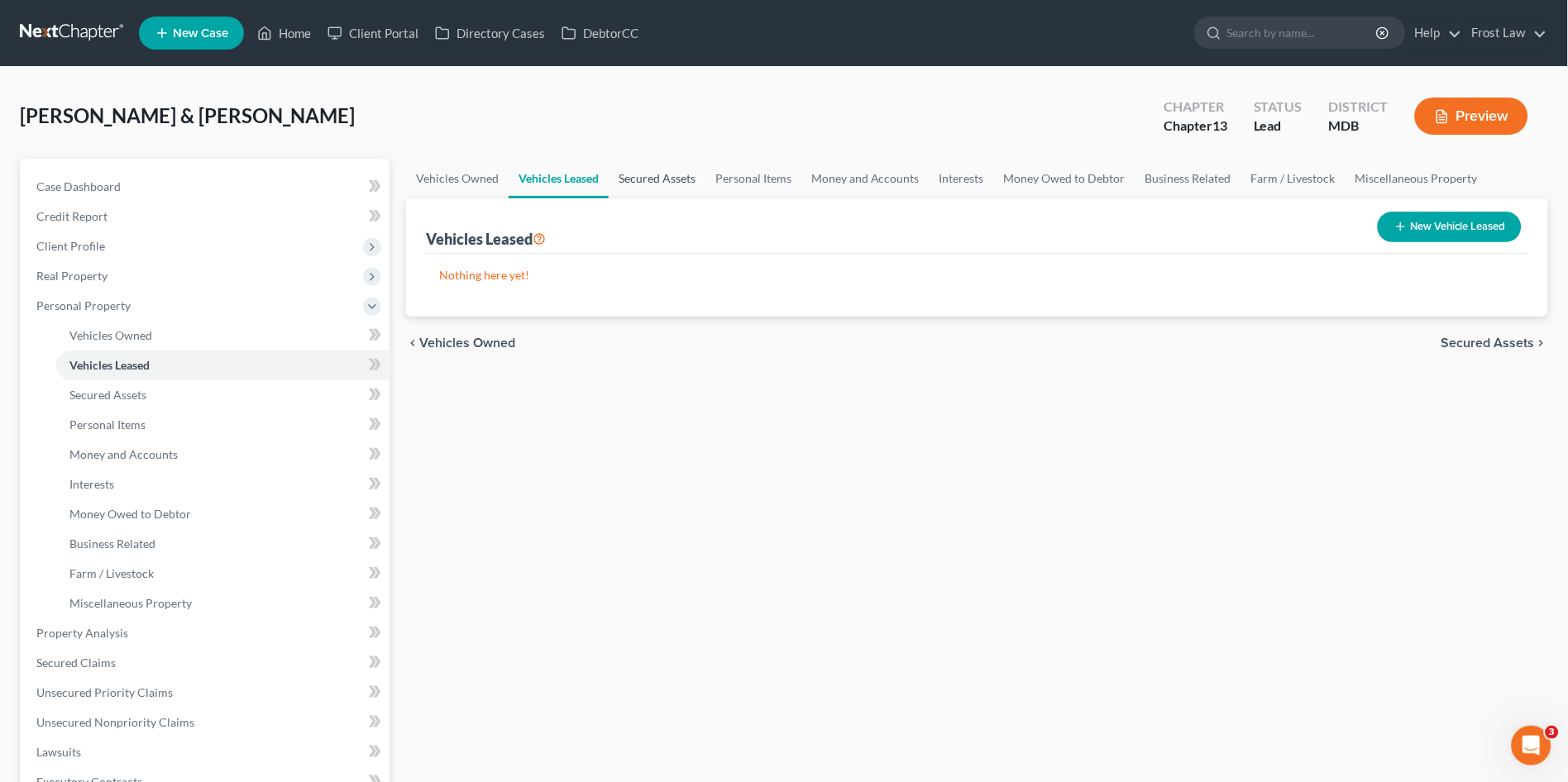
click at [677, 175] on link "Secured Assets" at bounding box center [656, 178] width 97 height 39
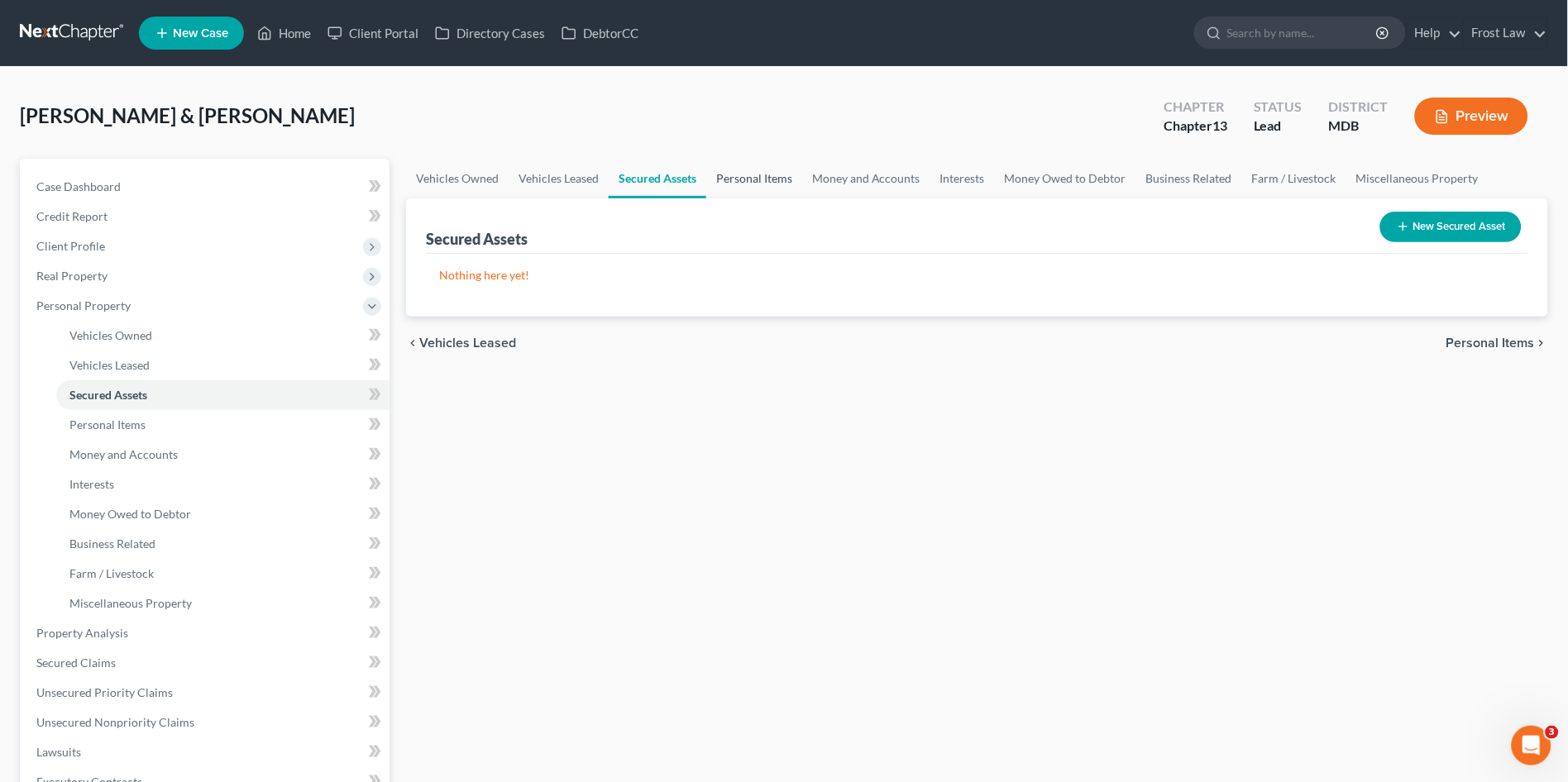
click at [731, 177] on link "Personal Items" at bounding box center [754, 178] width 96 height 39
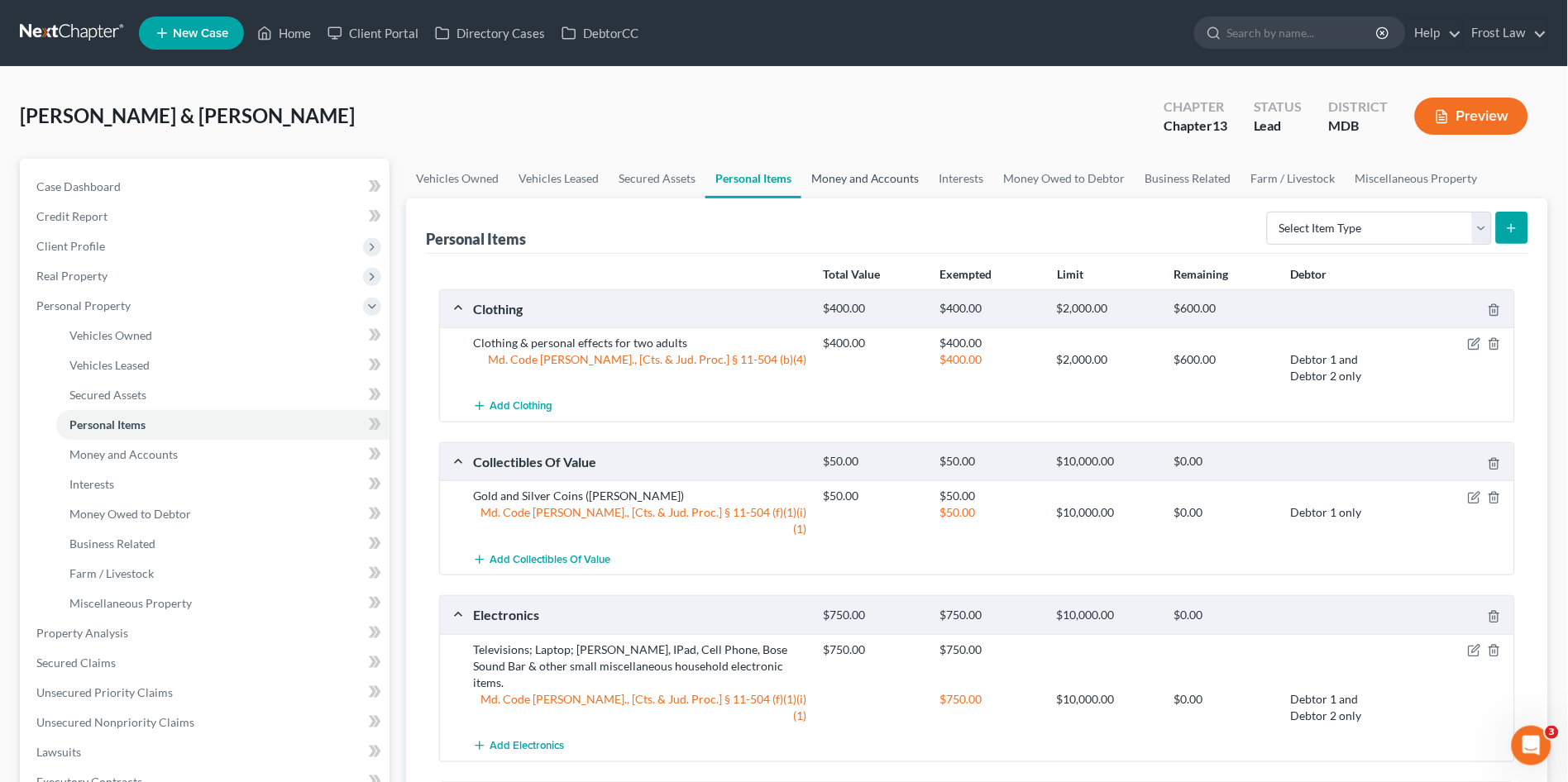
click at [853, 175] on link "Money and Accounts" at bounding box center [865, 178] width 128 height 39
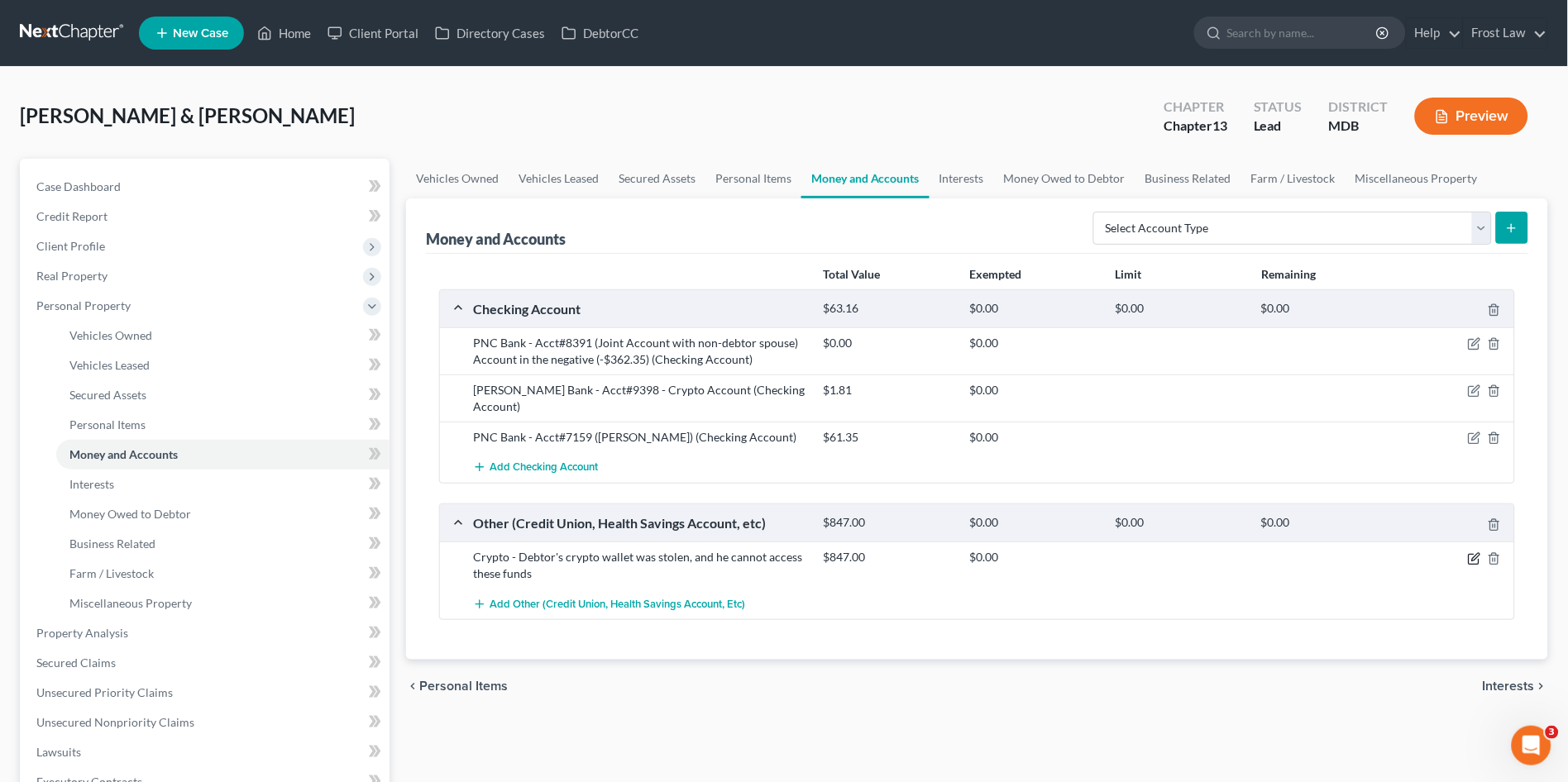
click at [1470, 554] on icon "button" at bounding box center [1474, 558] width 10 height 10
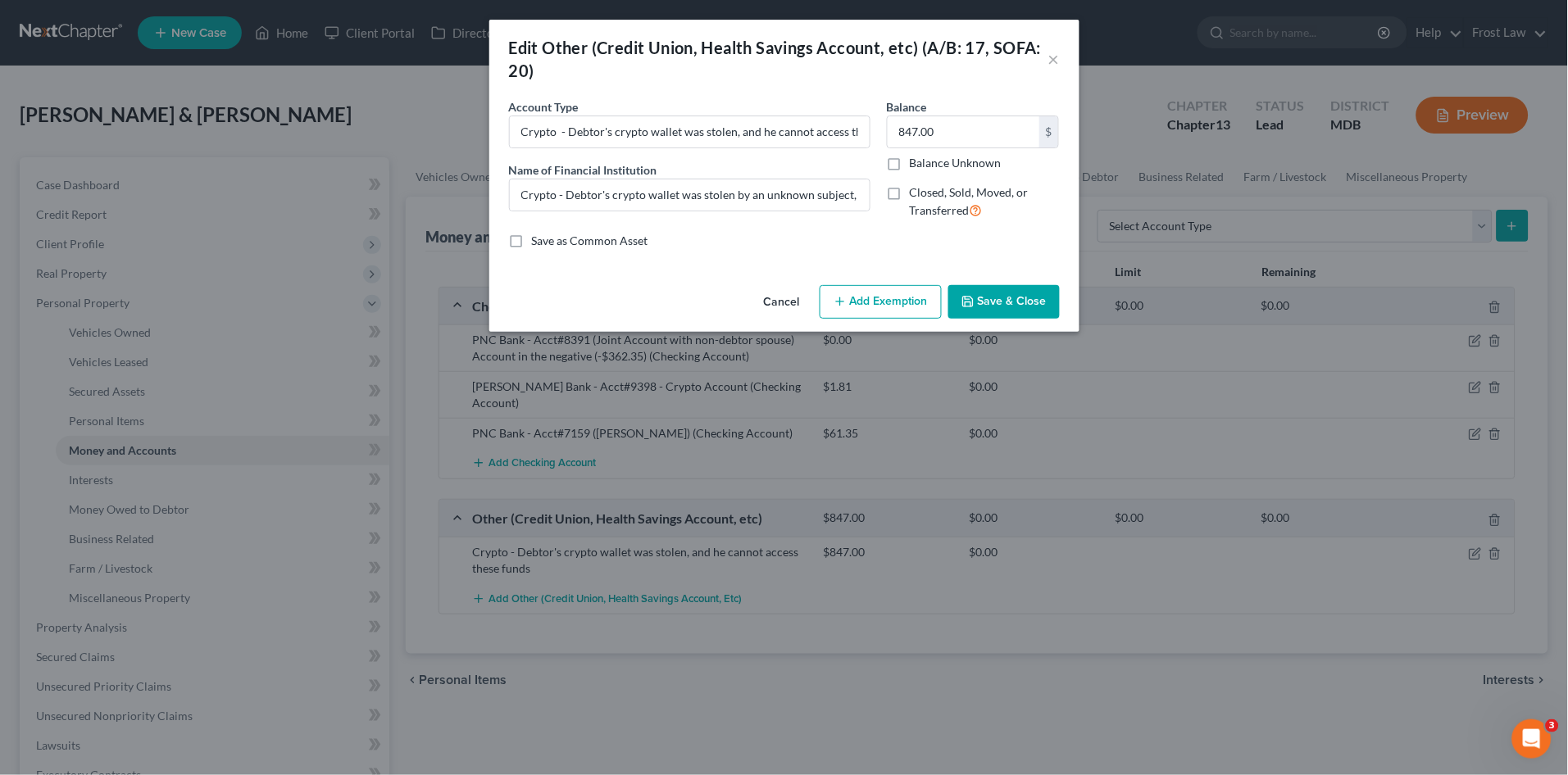
click at [865, 295] on button "Add Exemption" at bounding box center [880, 302] width 122 height 35
select select "2"
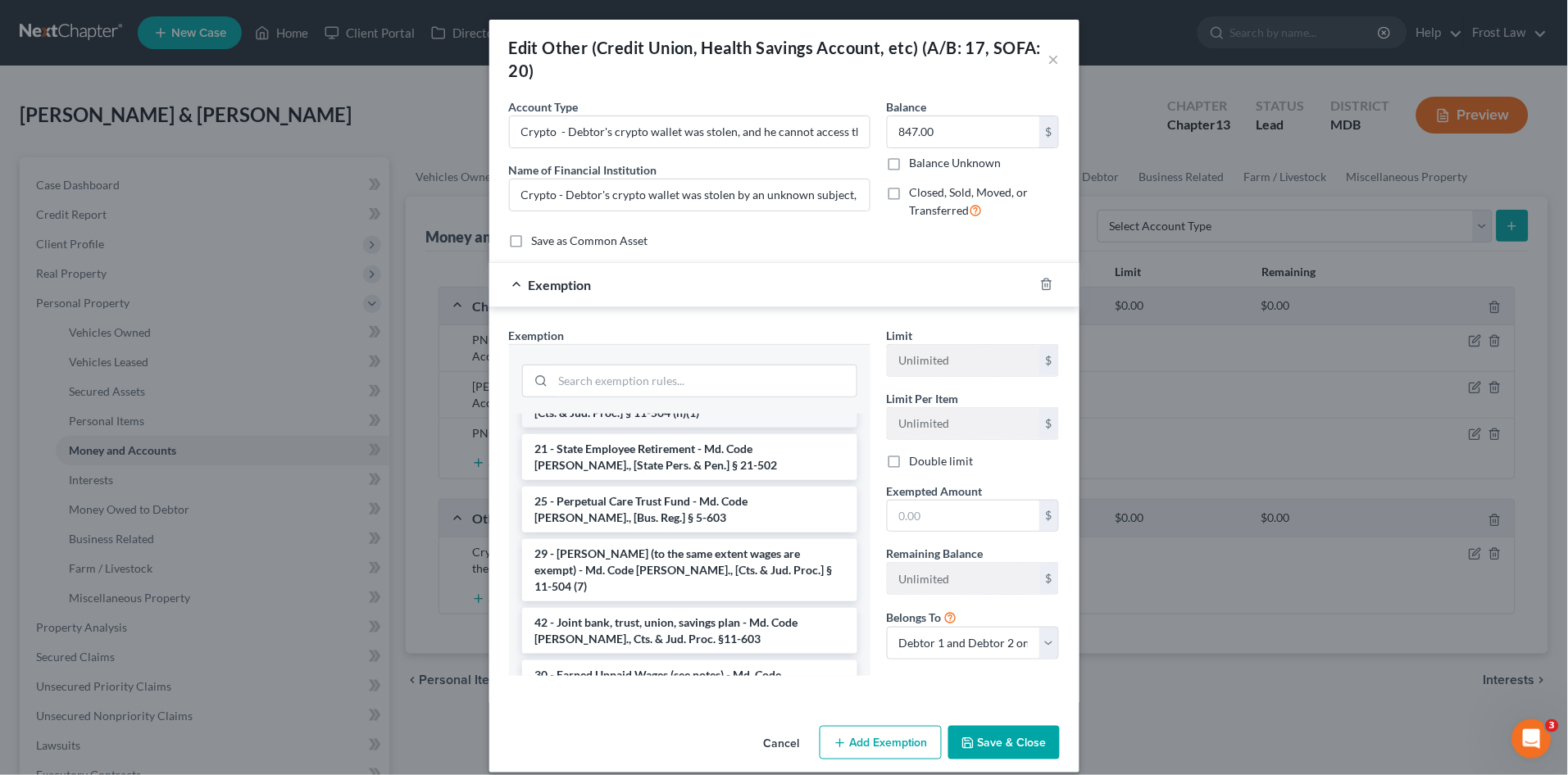
scroll to position [1365, 0]
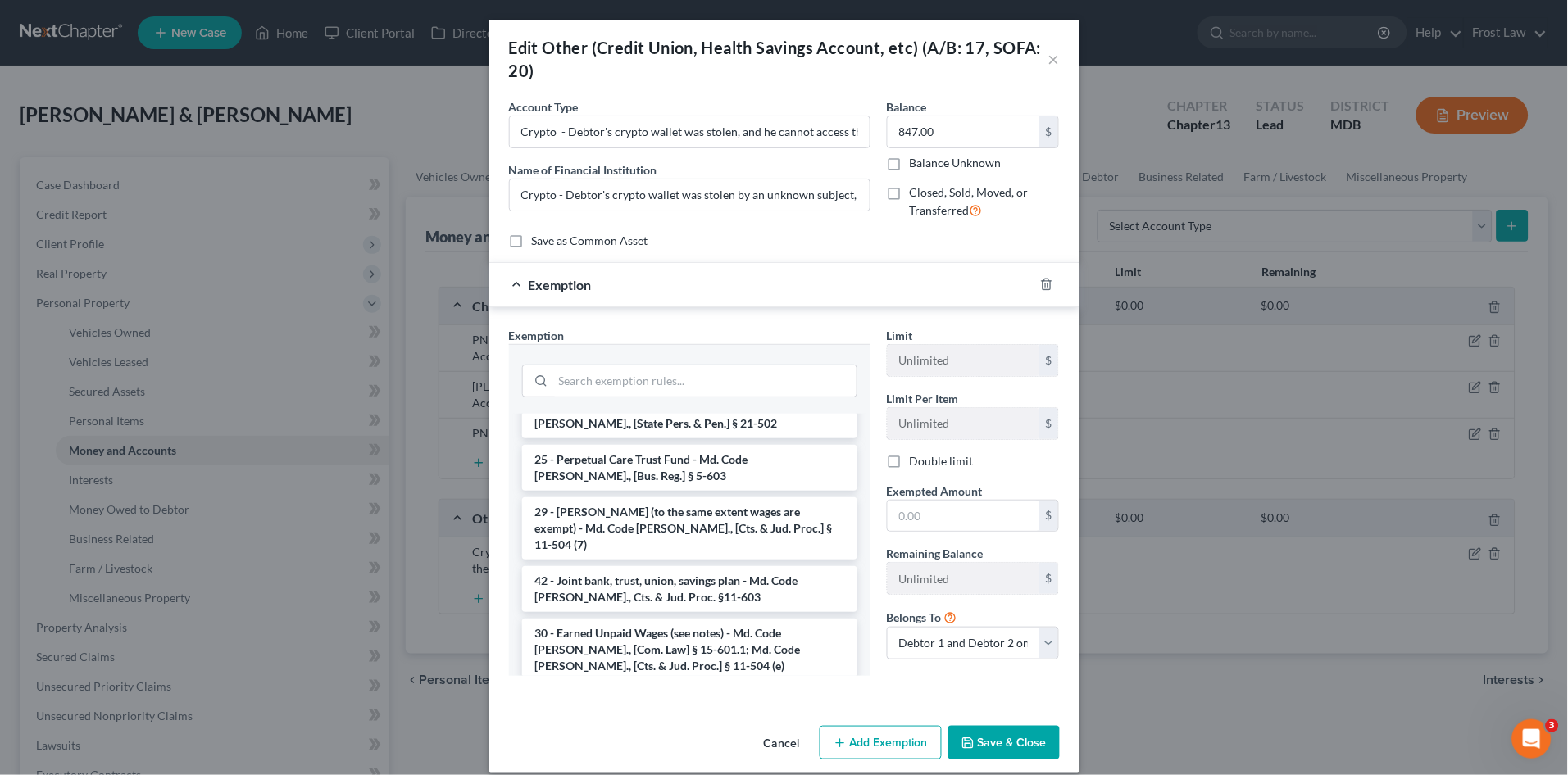
click at [772, 744] on button "Cancel" at bounding box center [782, 744] width 62 height 33
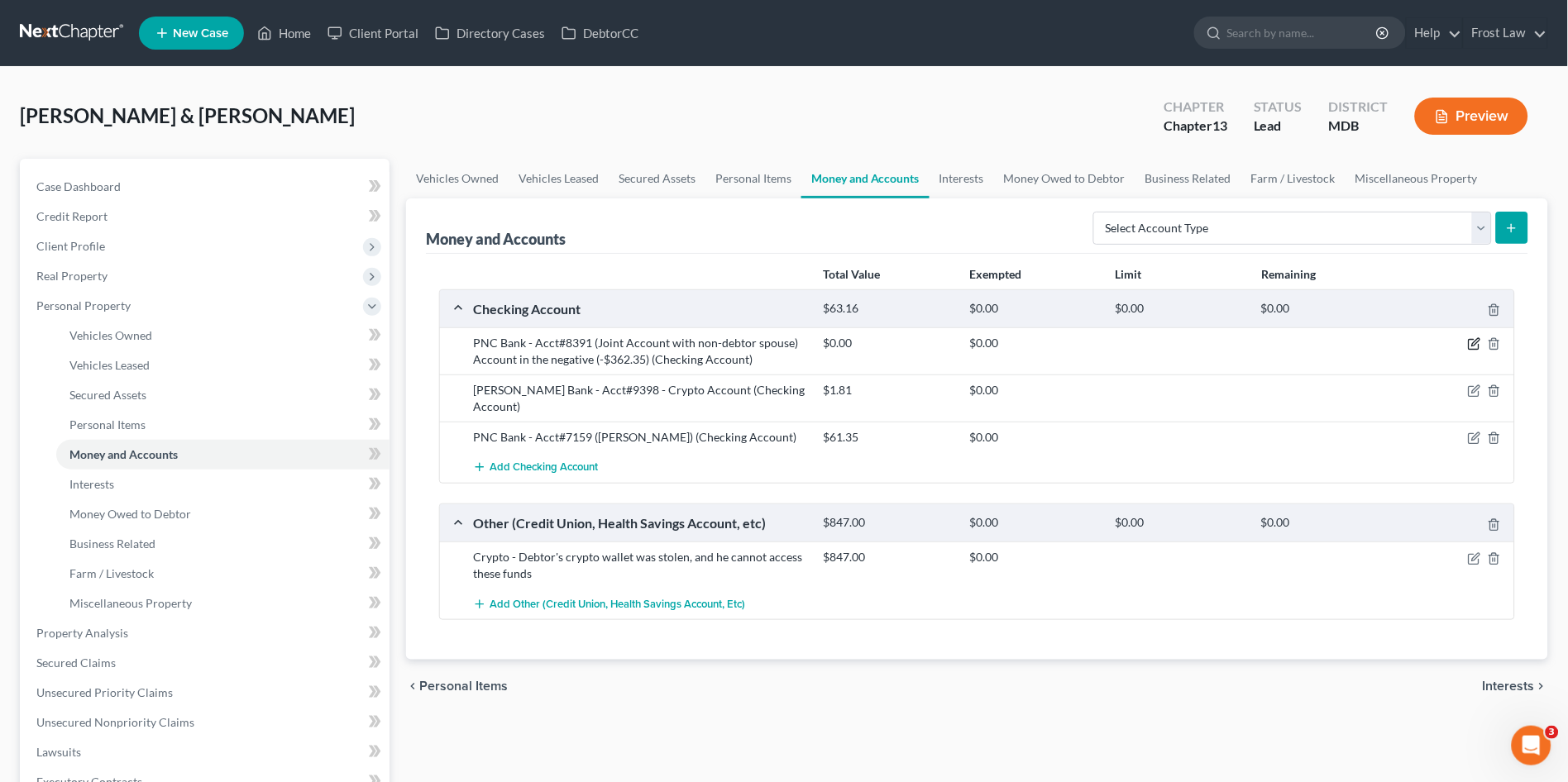
click at [1477, 344] on icon "button" at bounding box center [1474, 343] width 13 height 13
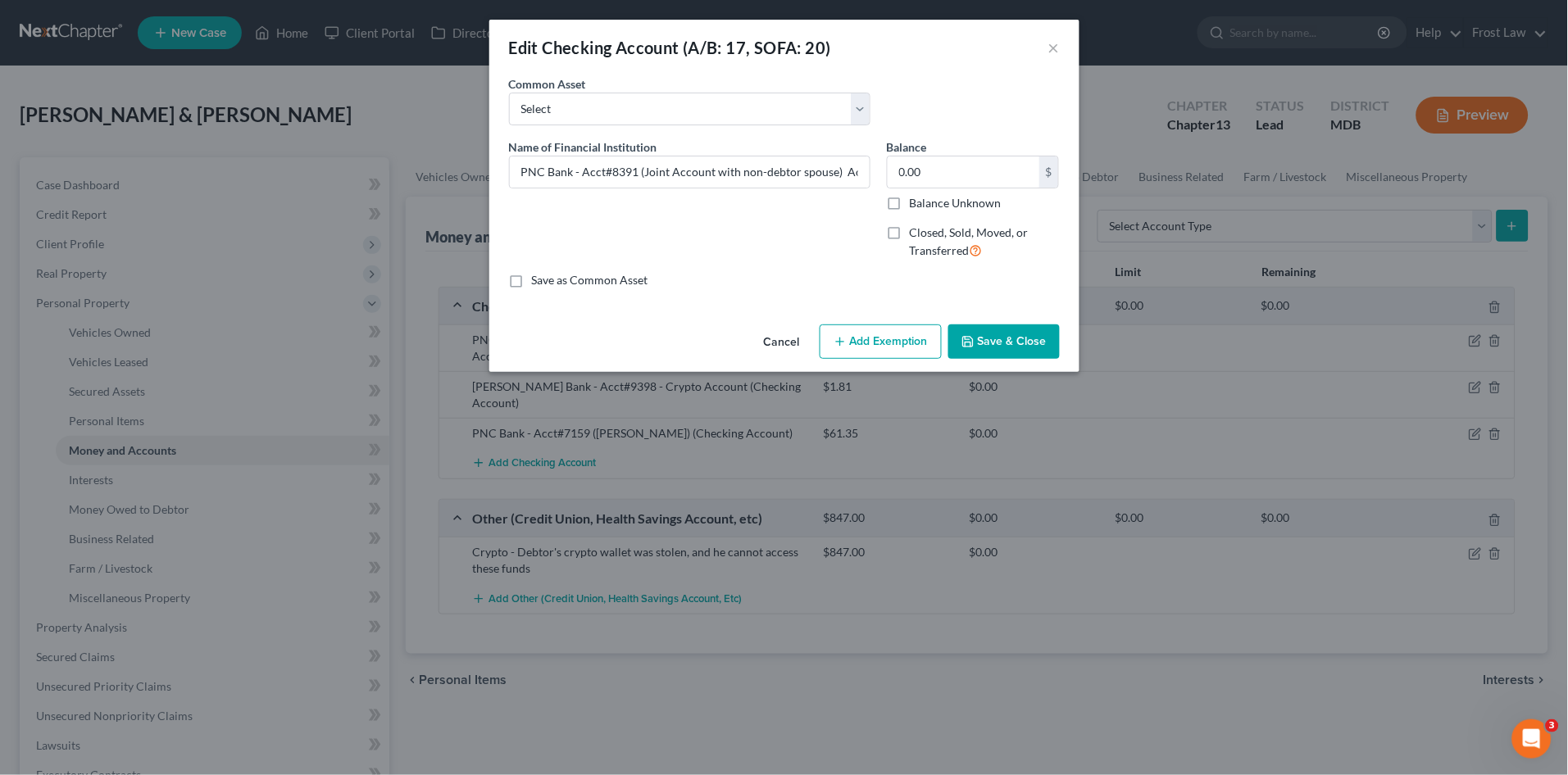
click at [877, 337] on button "Add Exemption" at bounding box center [880, 342] width 122 height 35
select select "2"
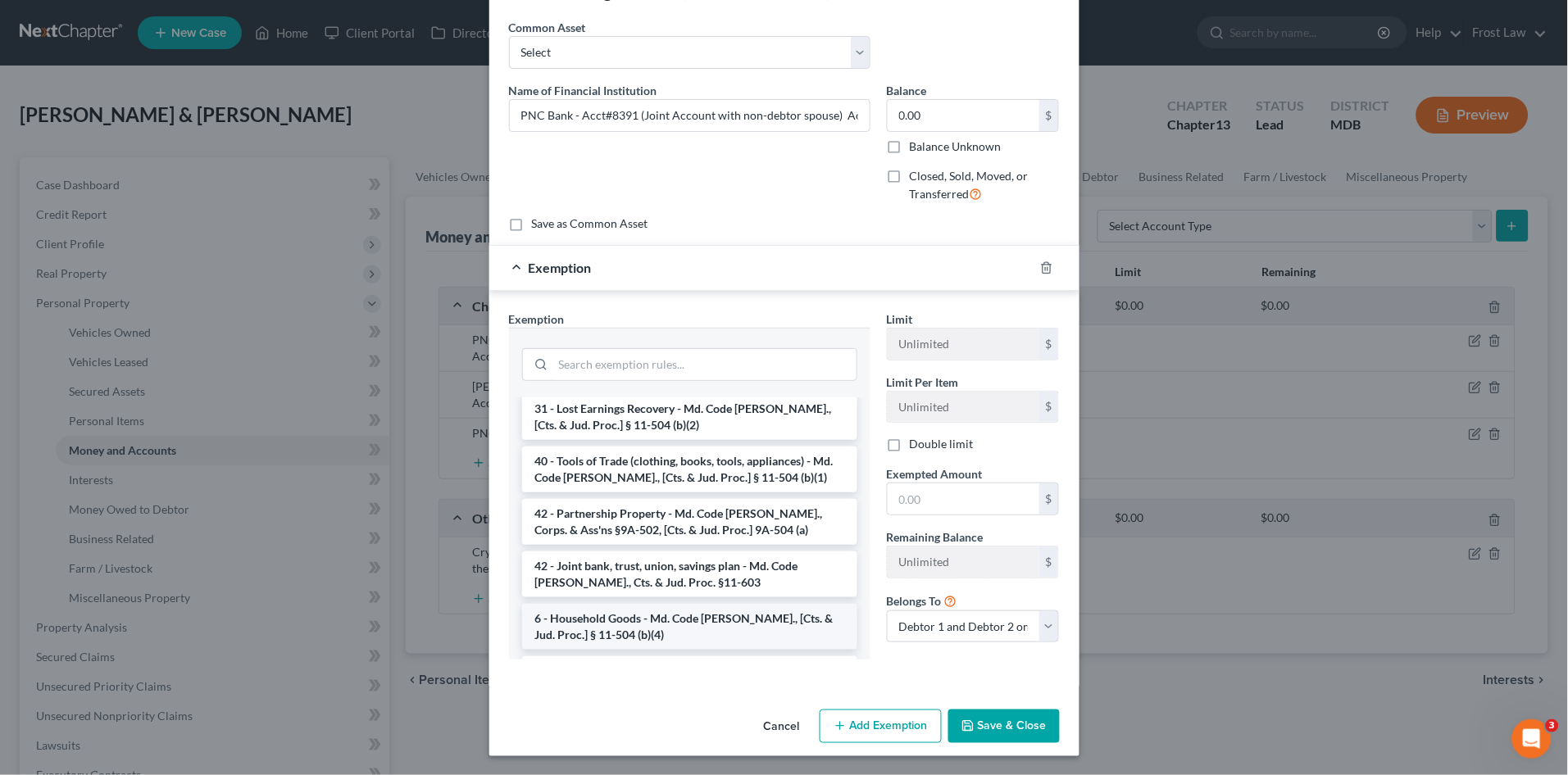
scroll to position [1283, 0]
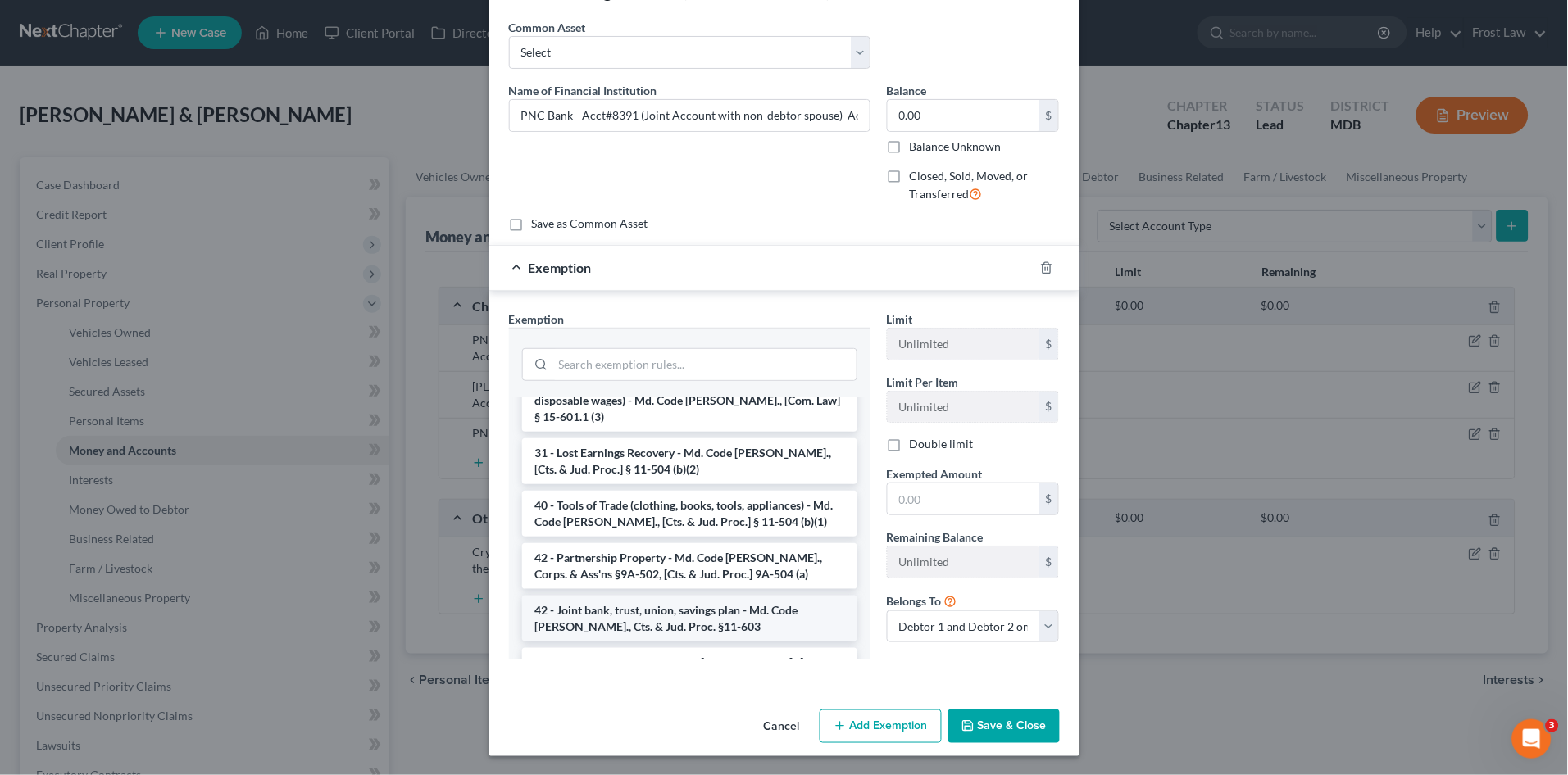
click at [656, 596] on li "42 - Joint bank, trust, union, savings plan - Md. Code Ann., Cts. & Jud. Proc. …" at bounding box center [690, 618] width 335 height 46
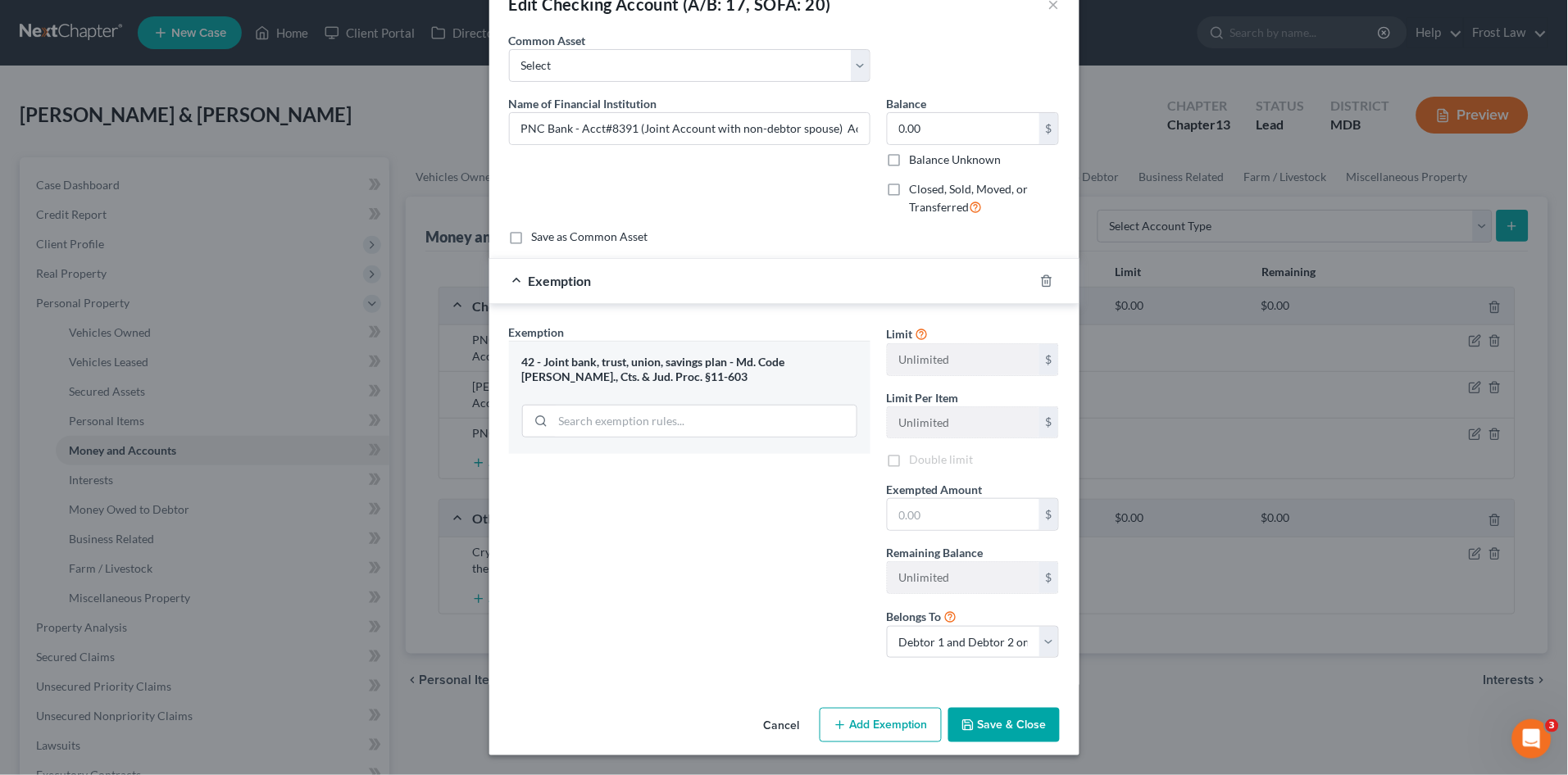
scroll to position [42, 0]
click at [990, 719] on button "Save & Close" at bounding box center [1004, 727] width 112 height 35
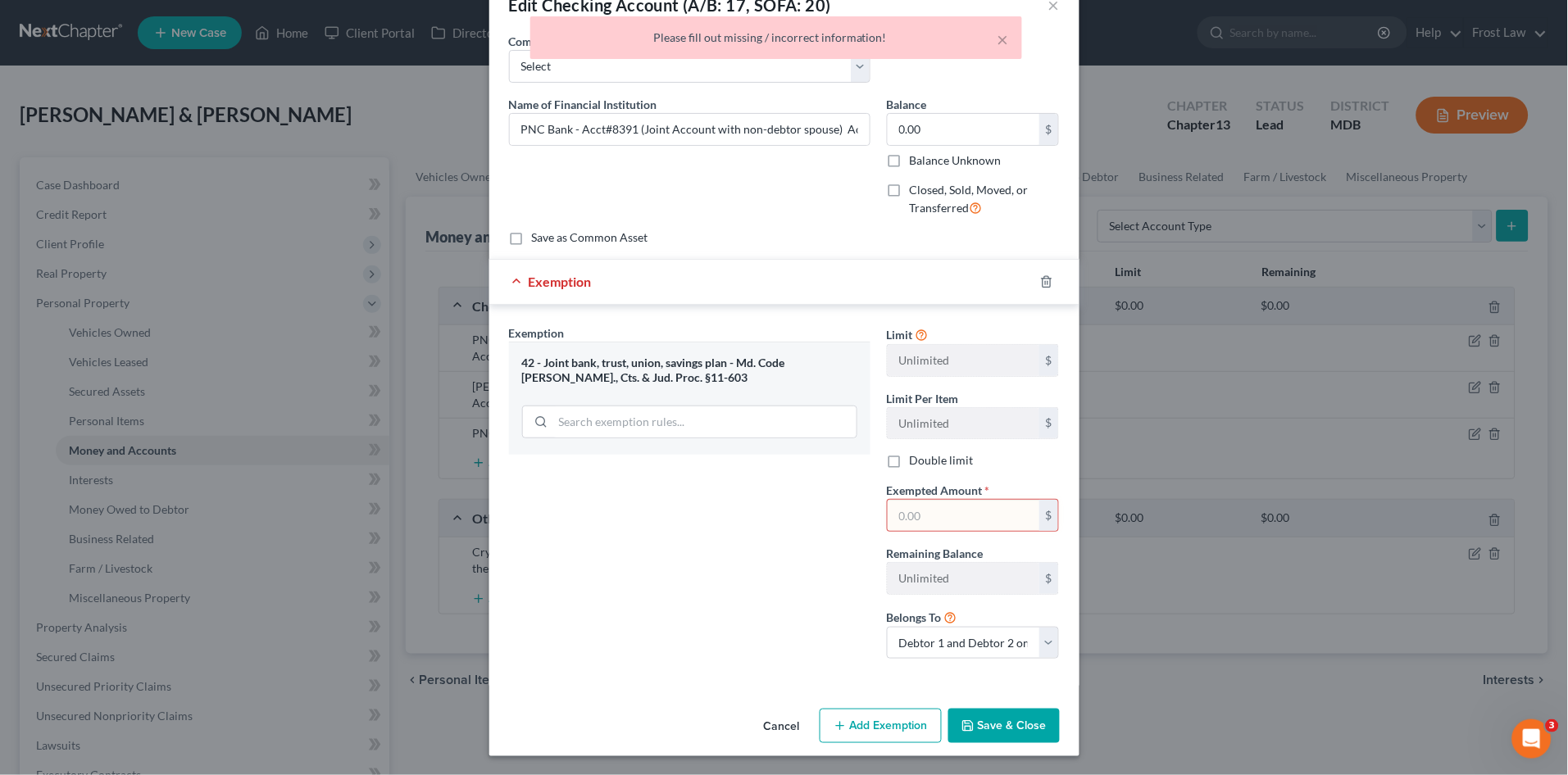
click at [917, 509] on input "text" at bounding box center [963, 515] width 152 height 31
type input "0.00"
click at [1006, 722] on button "Save & Close" at bounding box center [1004, 727] width 112 height 35
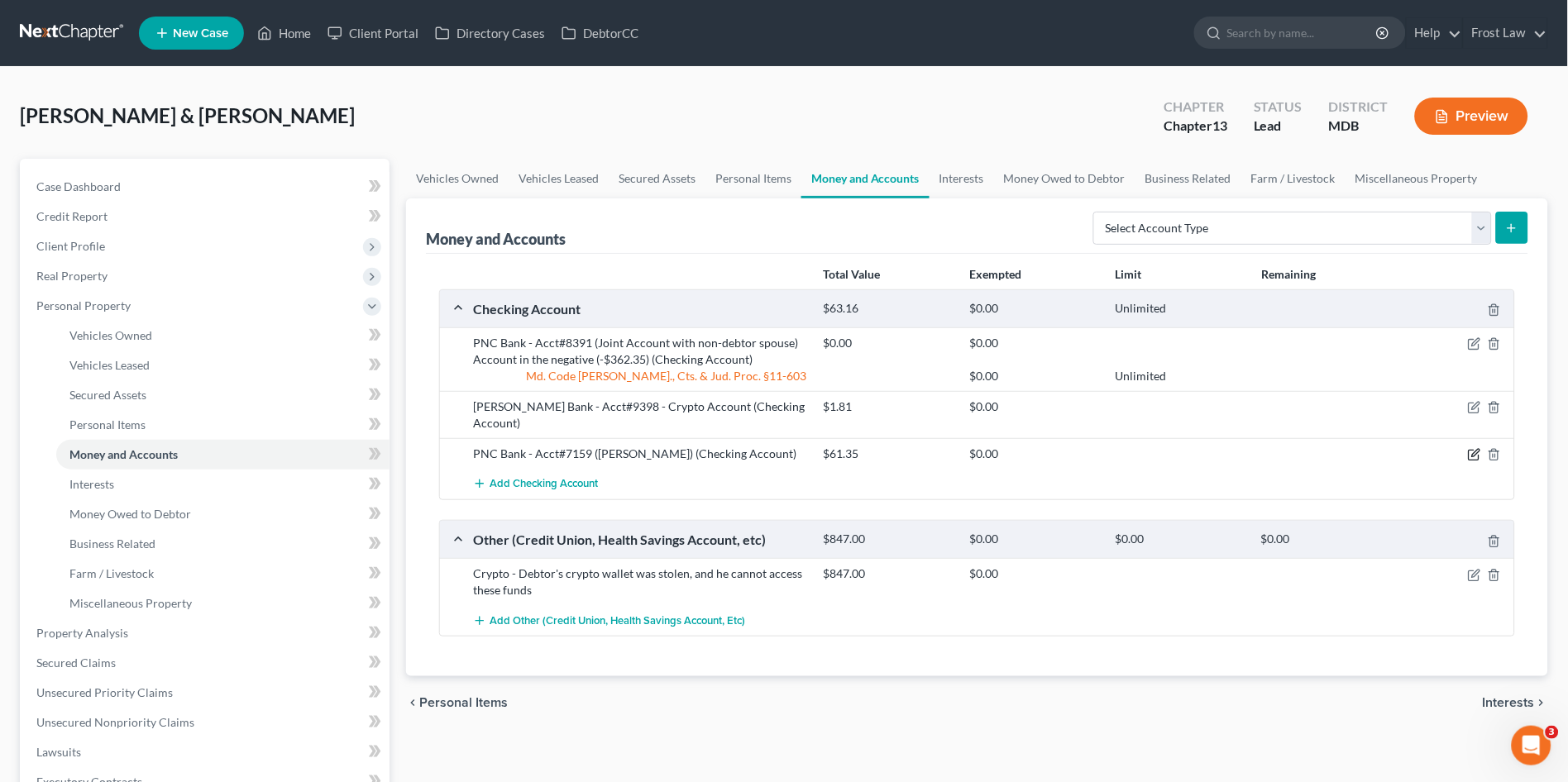
click at [1473, 448] on icon "button" at bounding box center [1474, 454] width 13 height 13
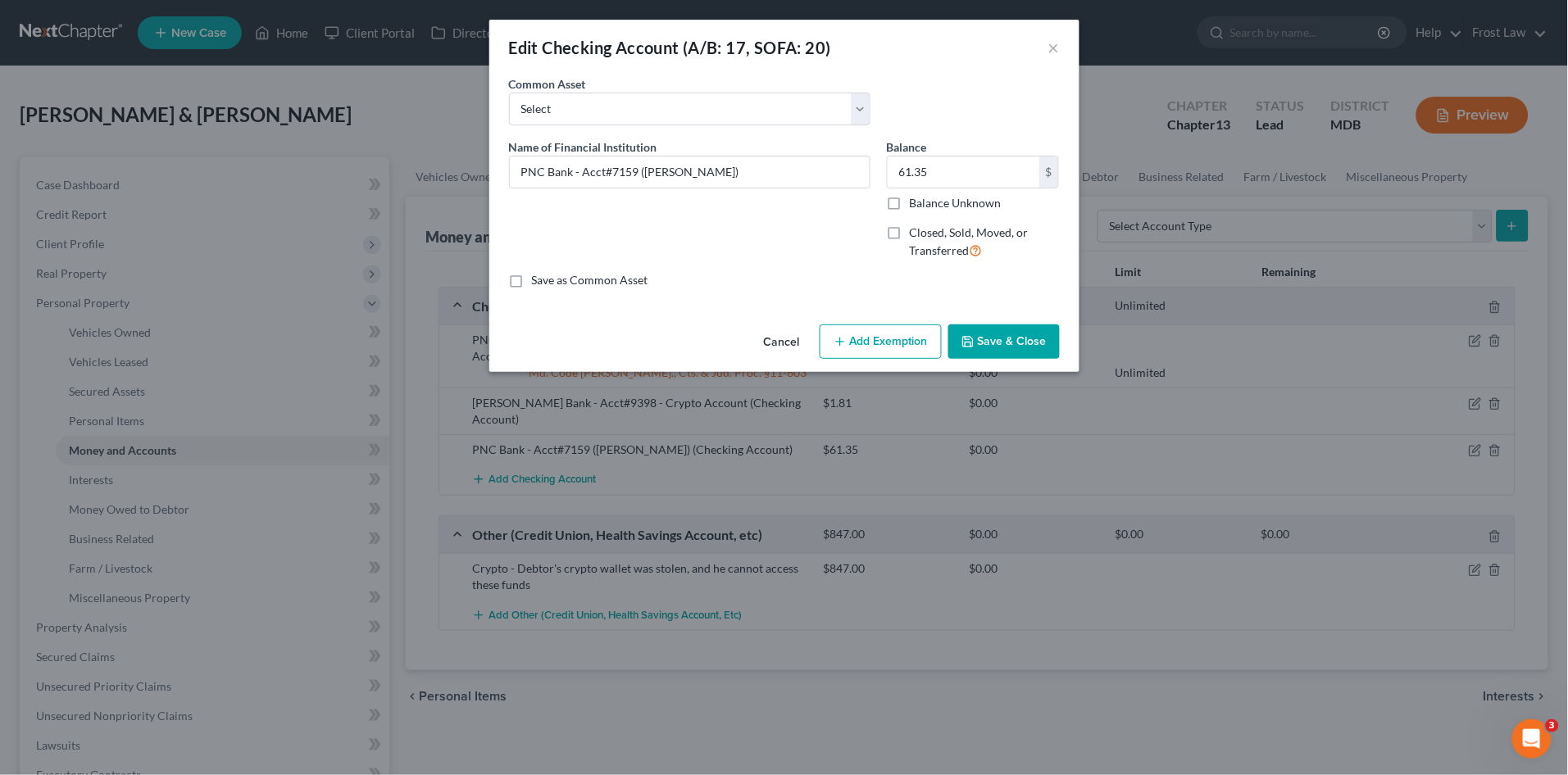
click at [866, 337] on button "Add Exemption" at bounding box center [880, 342] width 122 height 35
select select "2"
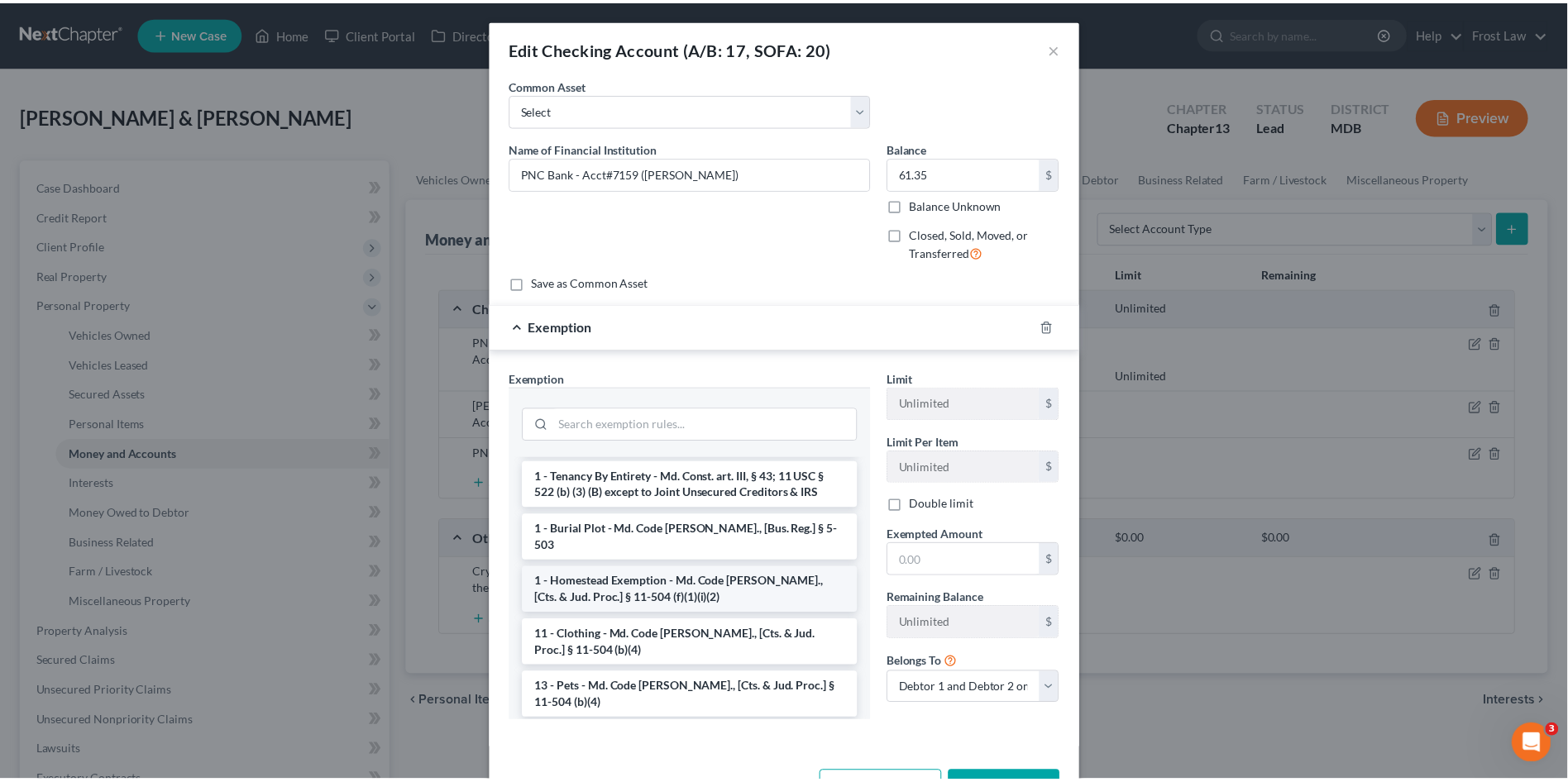
scroll to position [0, 0]
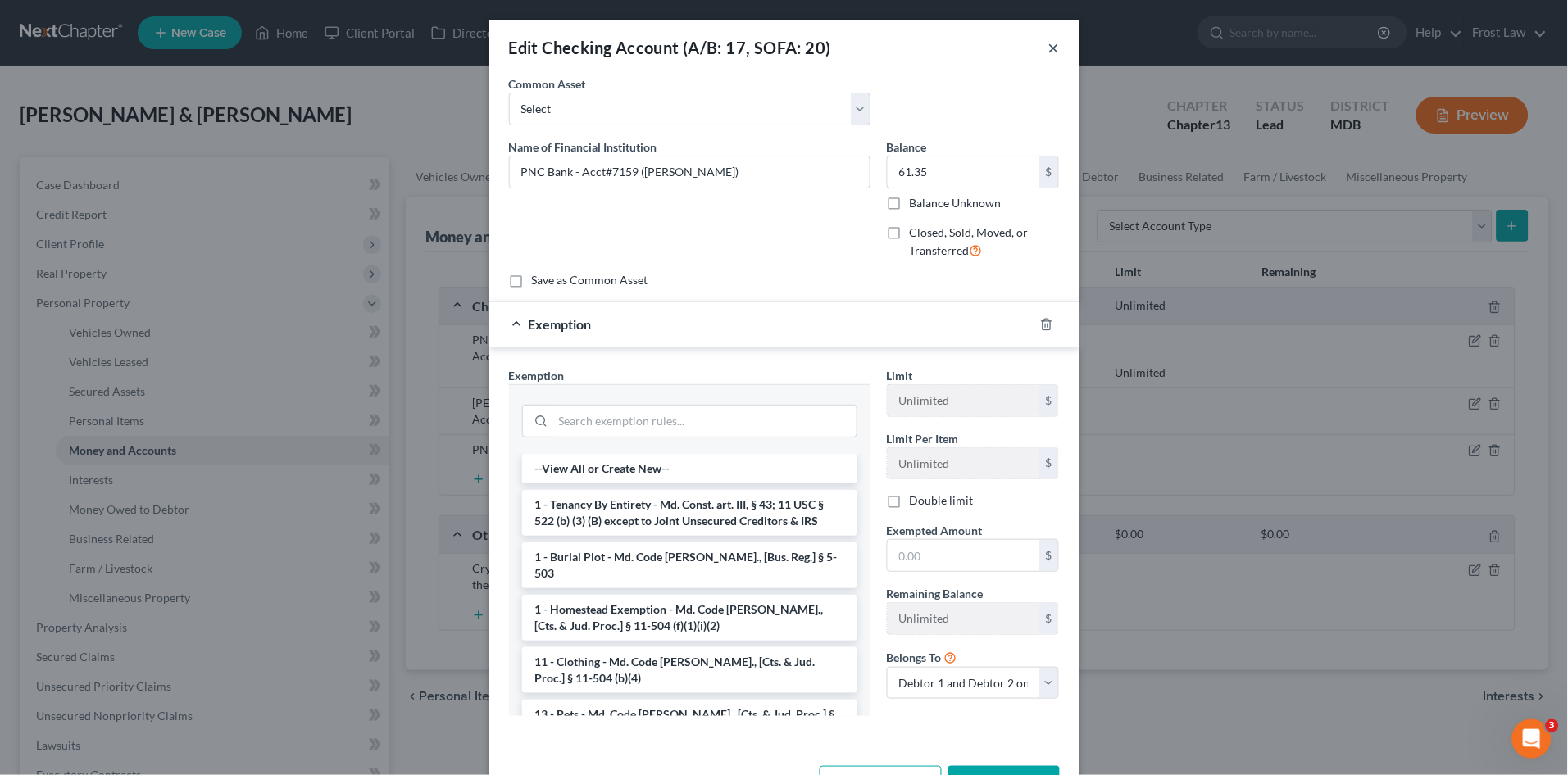
click at [1048, 48] on button "×" at bounding box center [1053, 48] width 11 height 20
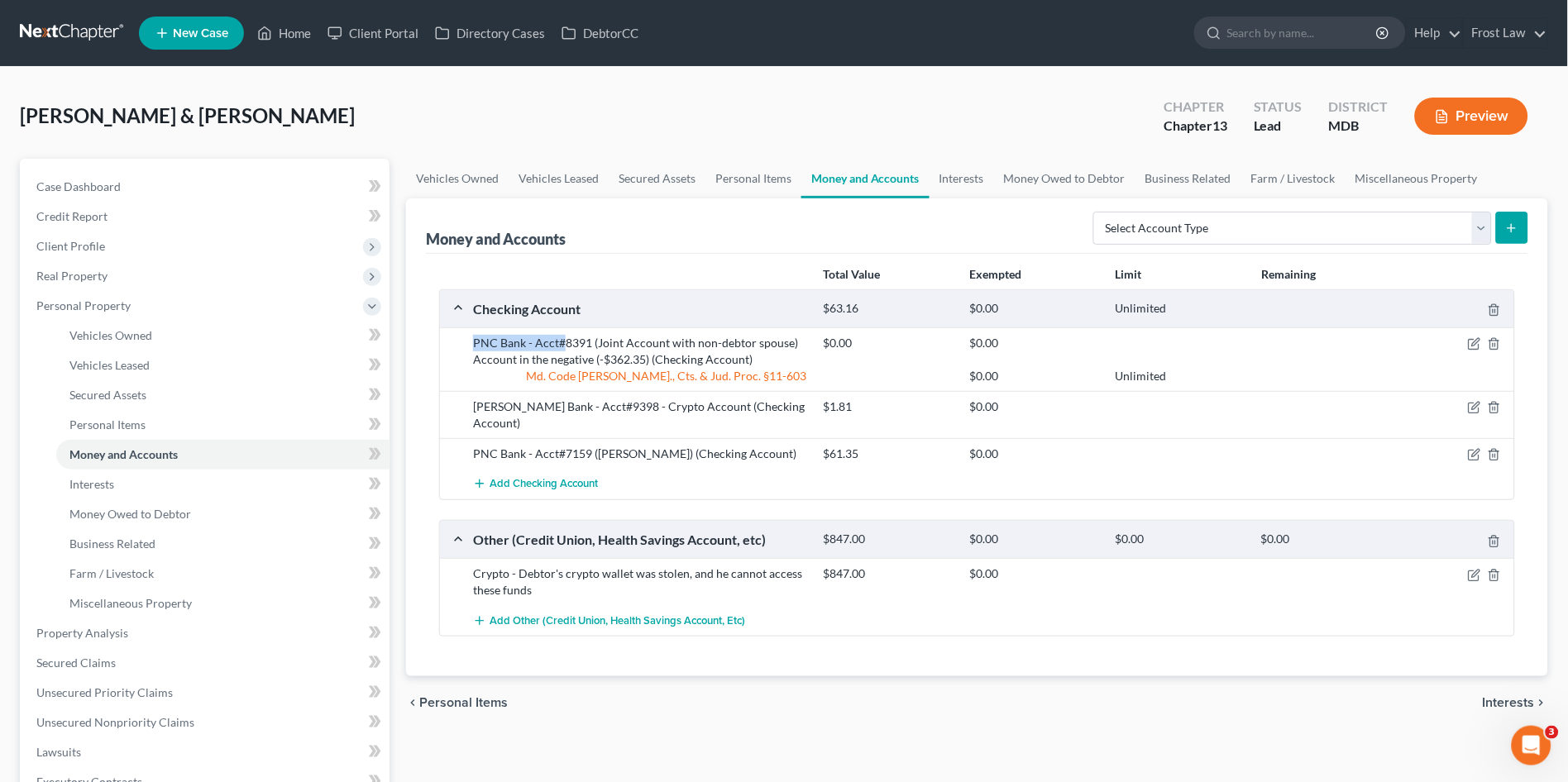
drag, startPoint x: 474, startPoint y: 342, endPoint x: 562, endPoint y: 346, distance: 88.1
click at [563, 346] on div "PNC Bank - Acct#8391 (Joint Account with non-debtor spouse) Account in the nega…" at bounding box center [640, 351] width 350 height 33
copy div "PNC Bank - Acct#"
click at [533, 478] on span "Add Checking Account" at bounding box center [544, 484] width 108 height 13
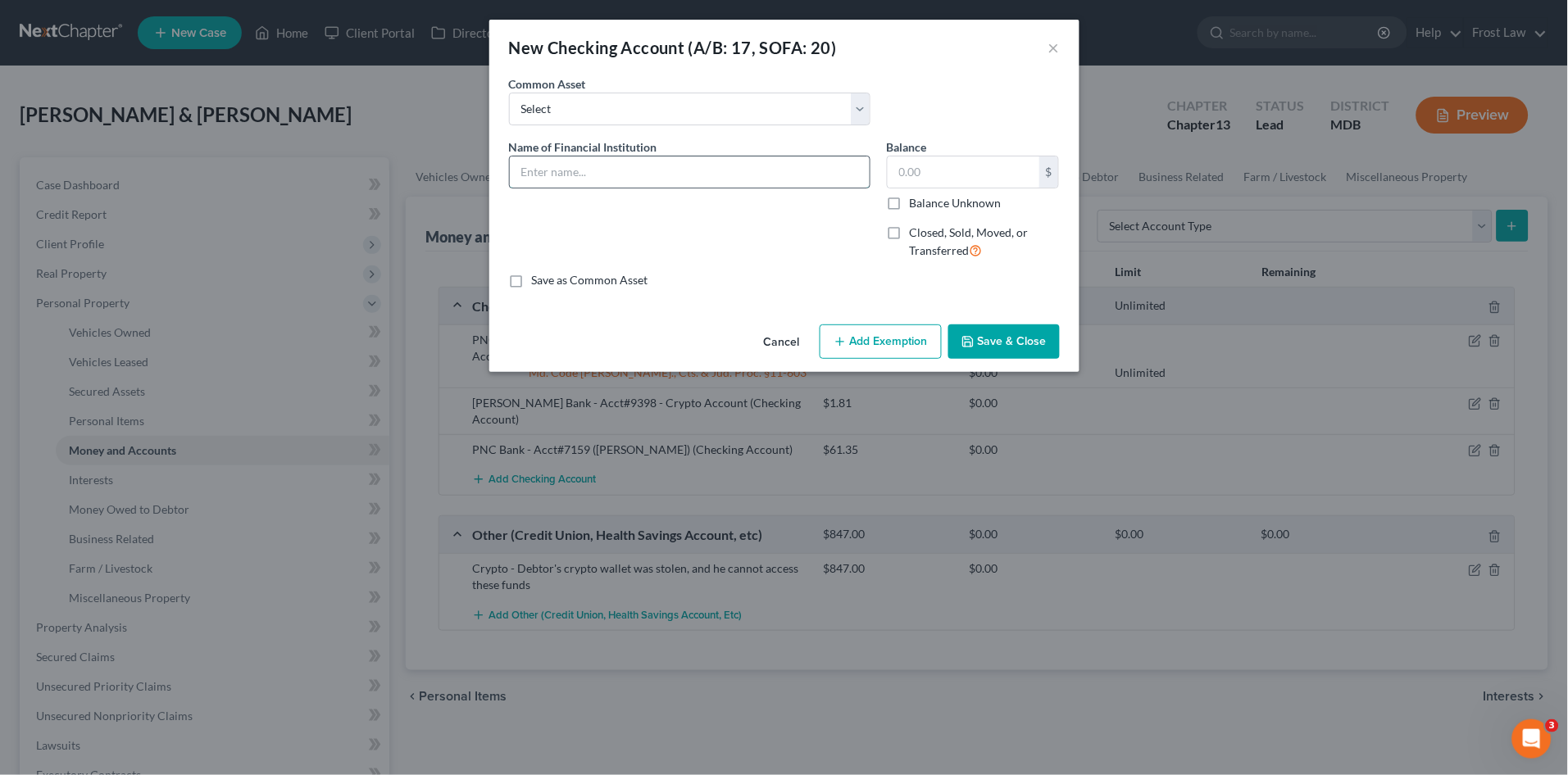
click at [588, 166] on input "text" at bounding box center [690, 172] width 360 height 31
paste input "PNC Bank - Acct#"
type input "PNC Bank - Acct#"
click at [977, 344] on button "Save & Close" at bounding box center [1004, 342] width 112 height 35
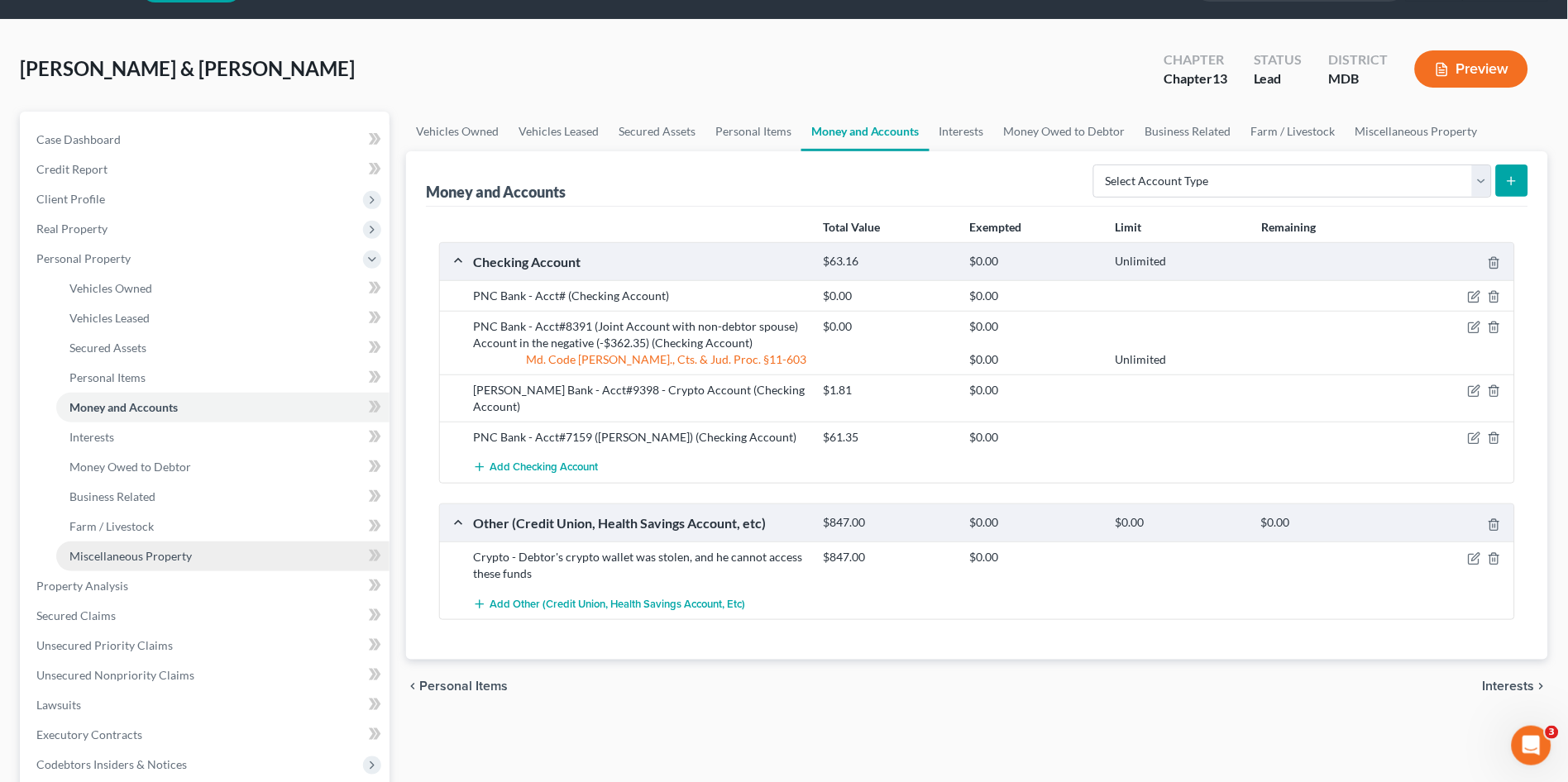
scroll to position [92, 0]
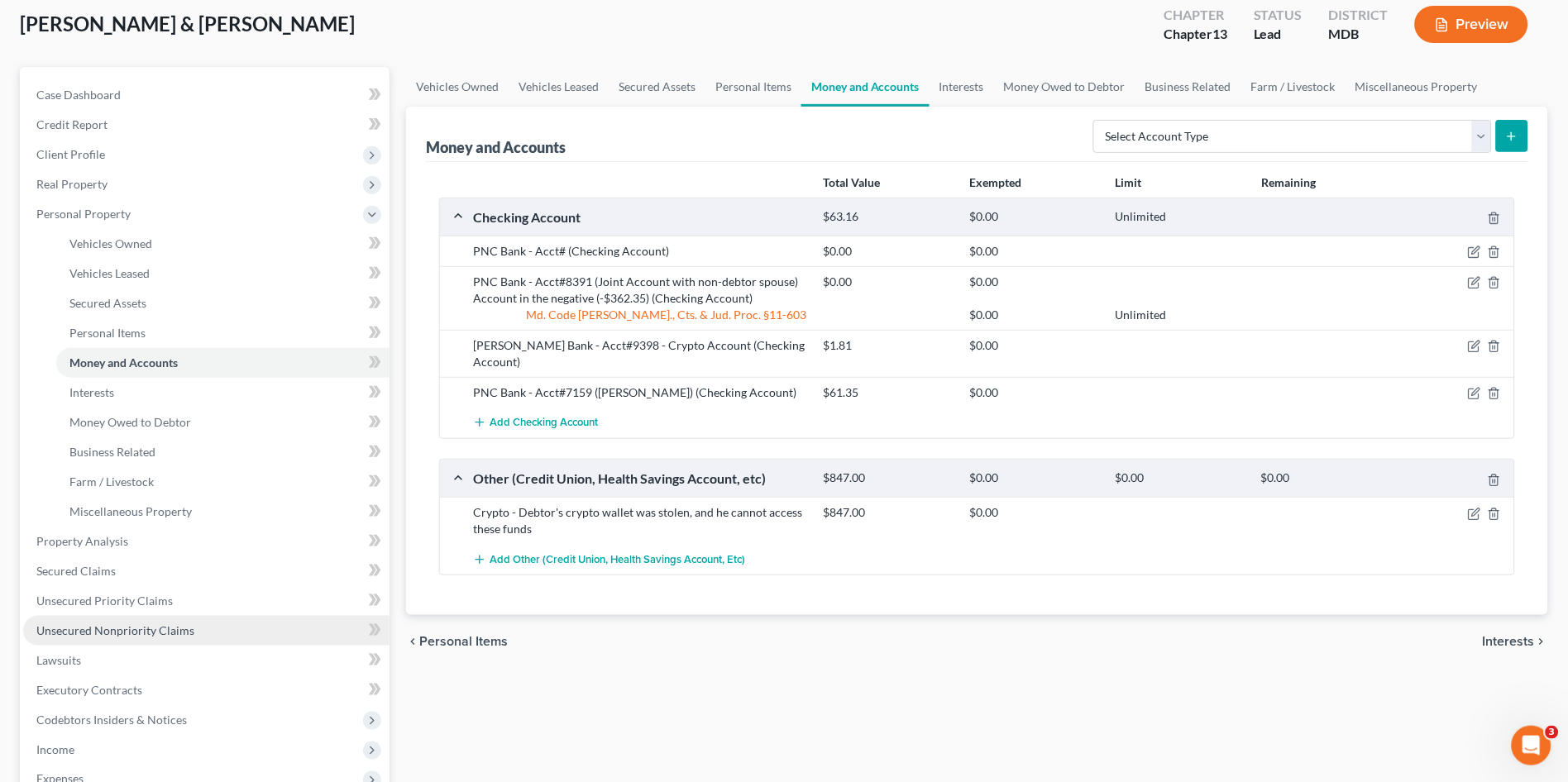
click at [160, 626] on span "Unsecured Nonpriority Claims" at bounding box center [115, 630] width 158 height 14
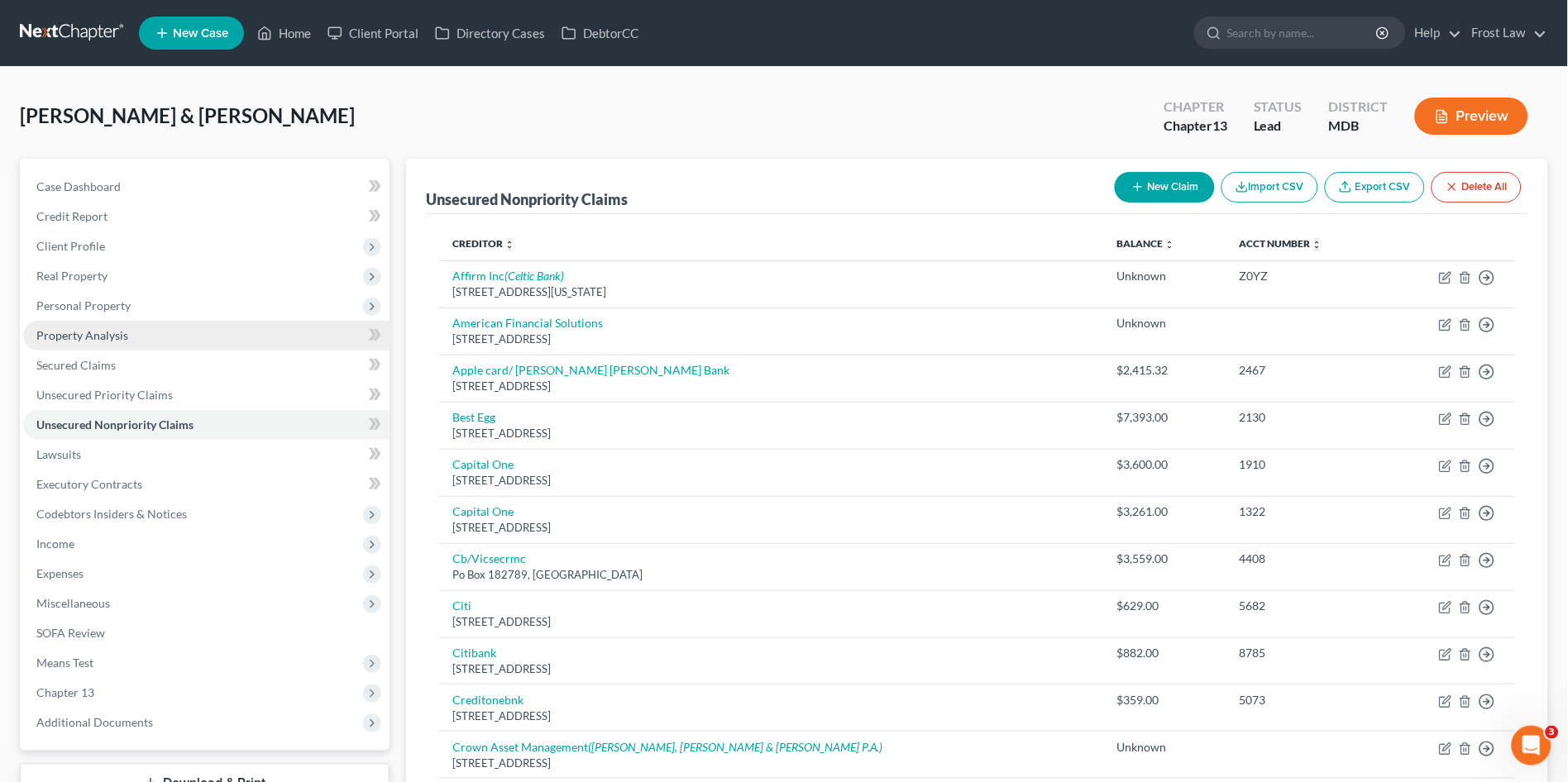
click at [93, 333] on span "Property Analysis" at bounding box center [82, 336] width 92 height 14
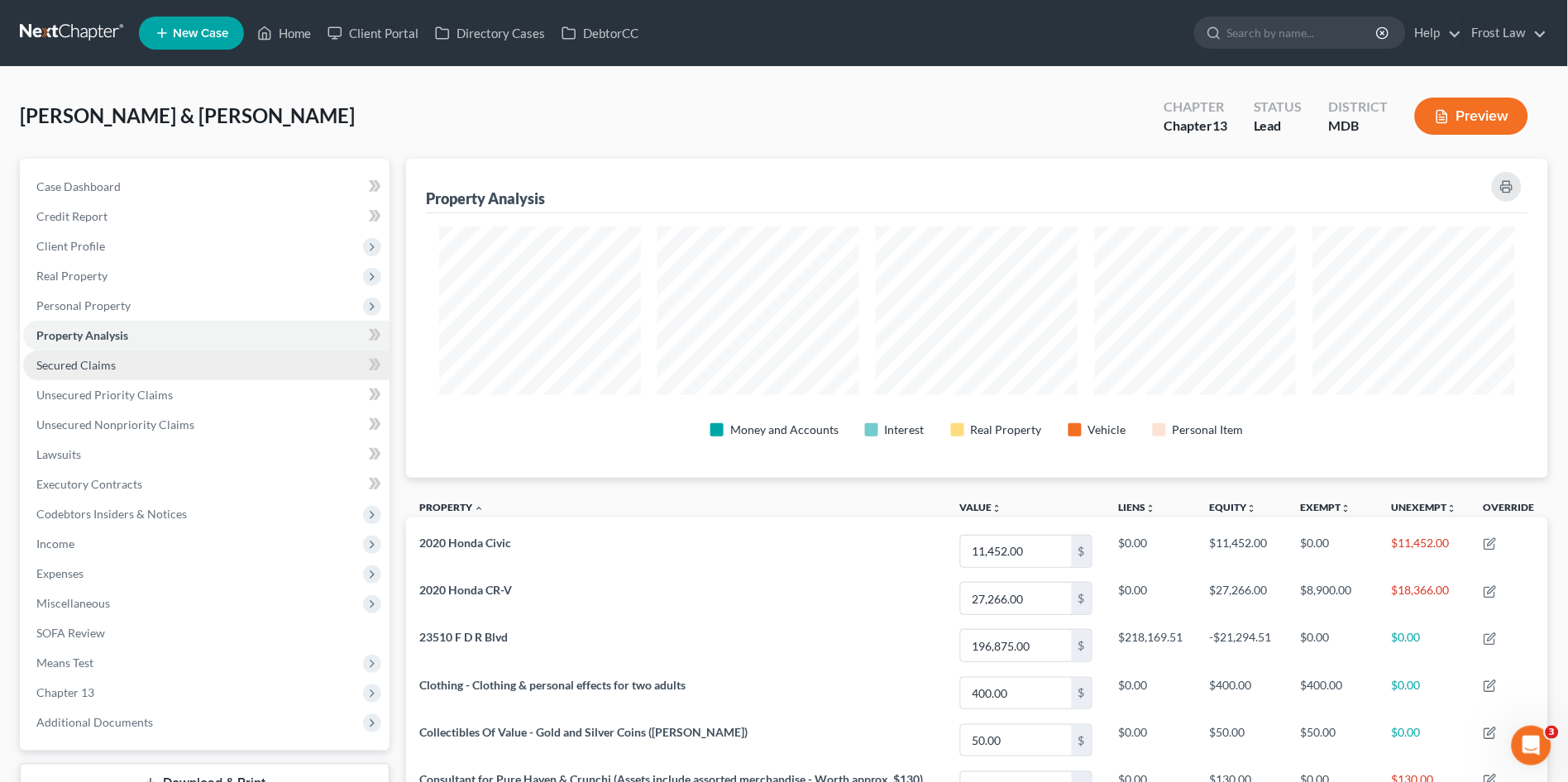
scroll to position [319, 1143]
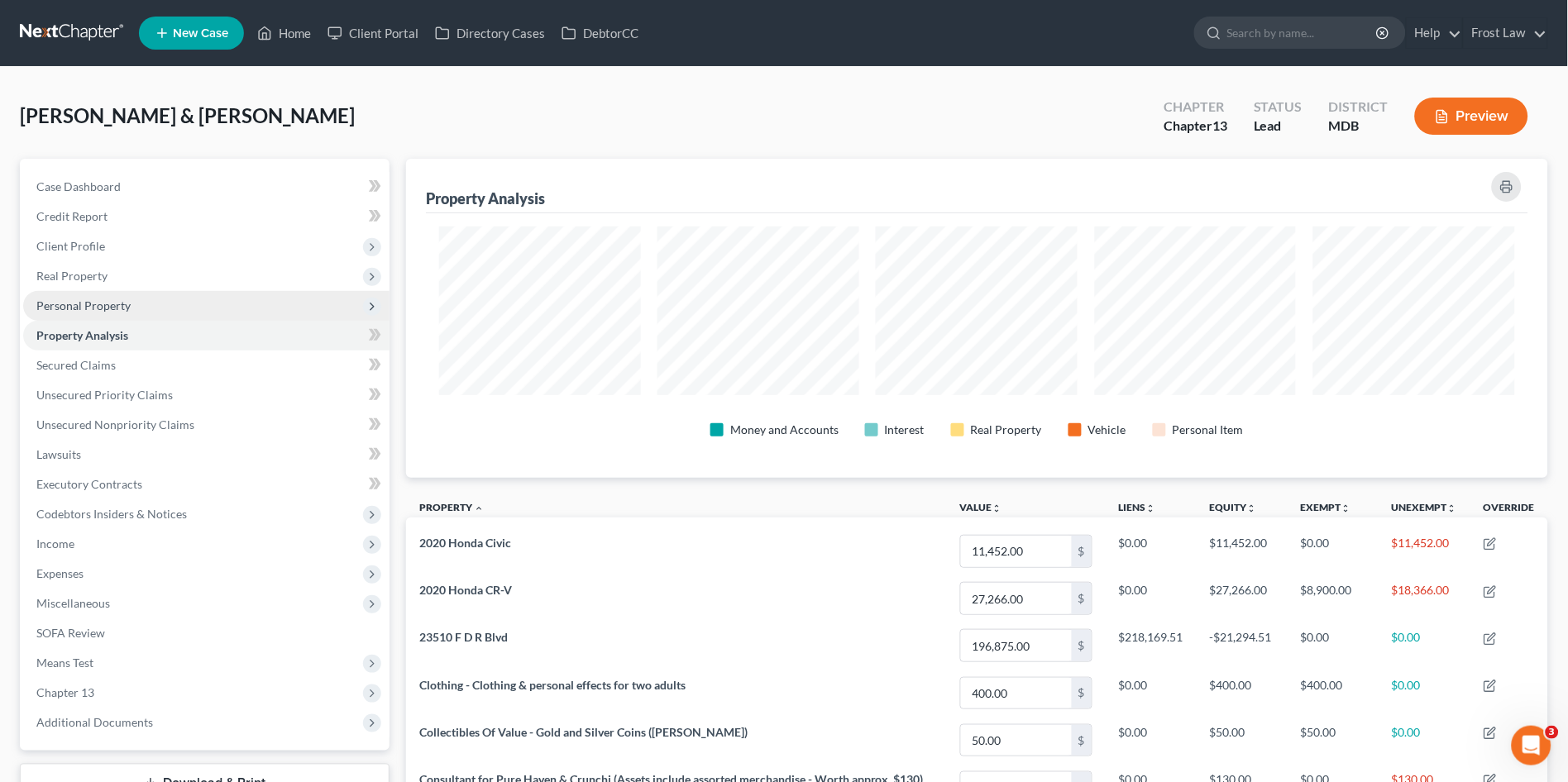
click at [111, 300] on span "Personal Property" at bounding box center [84, 306] width 94 height 14
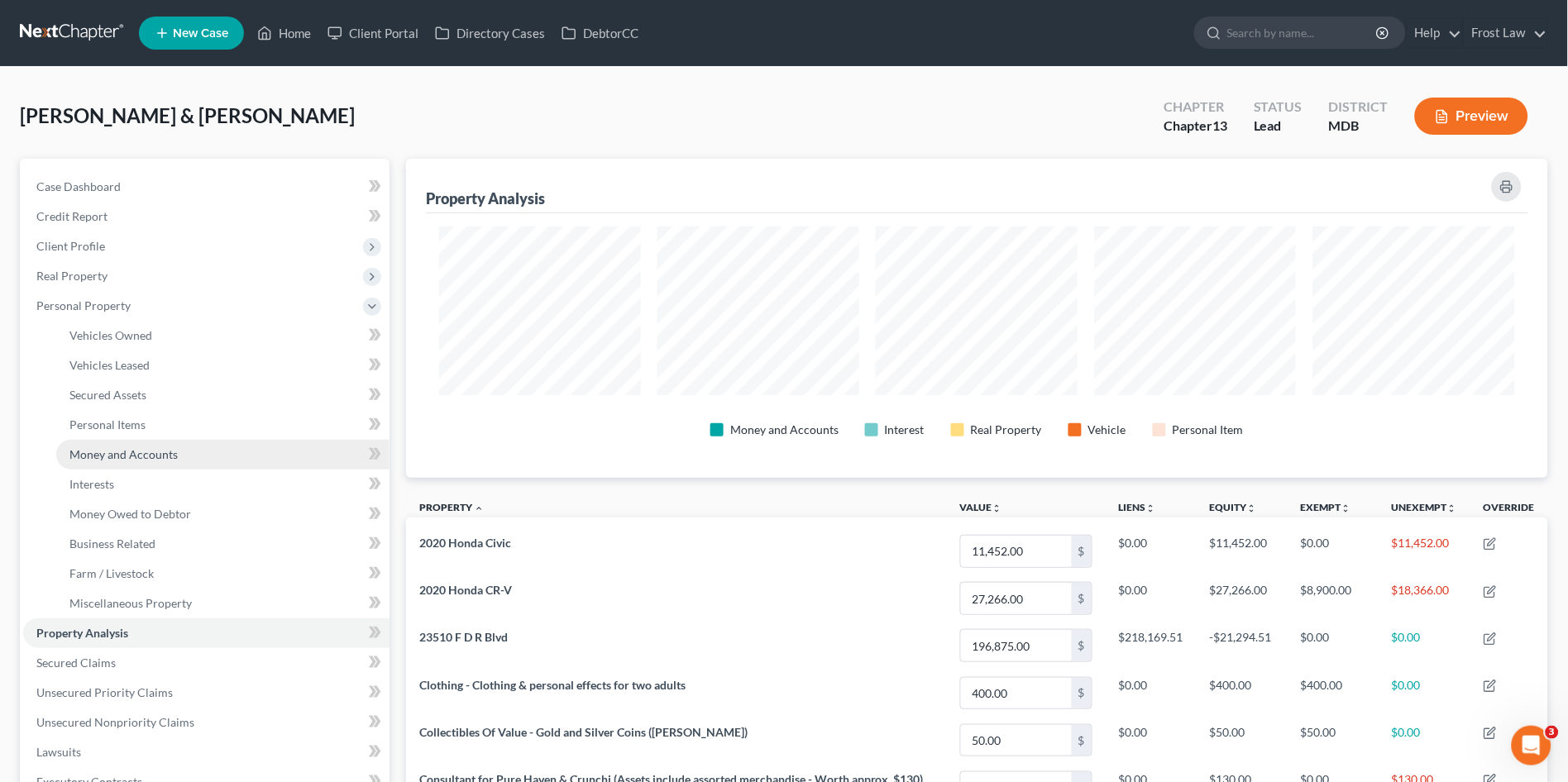
click at [150, 451] on span "Money and Accounts" at bounding box center [123, 454] width 108 height 14
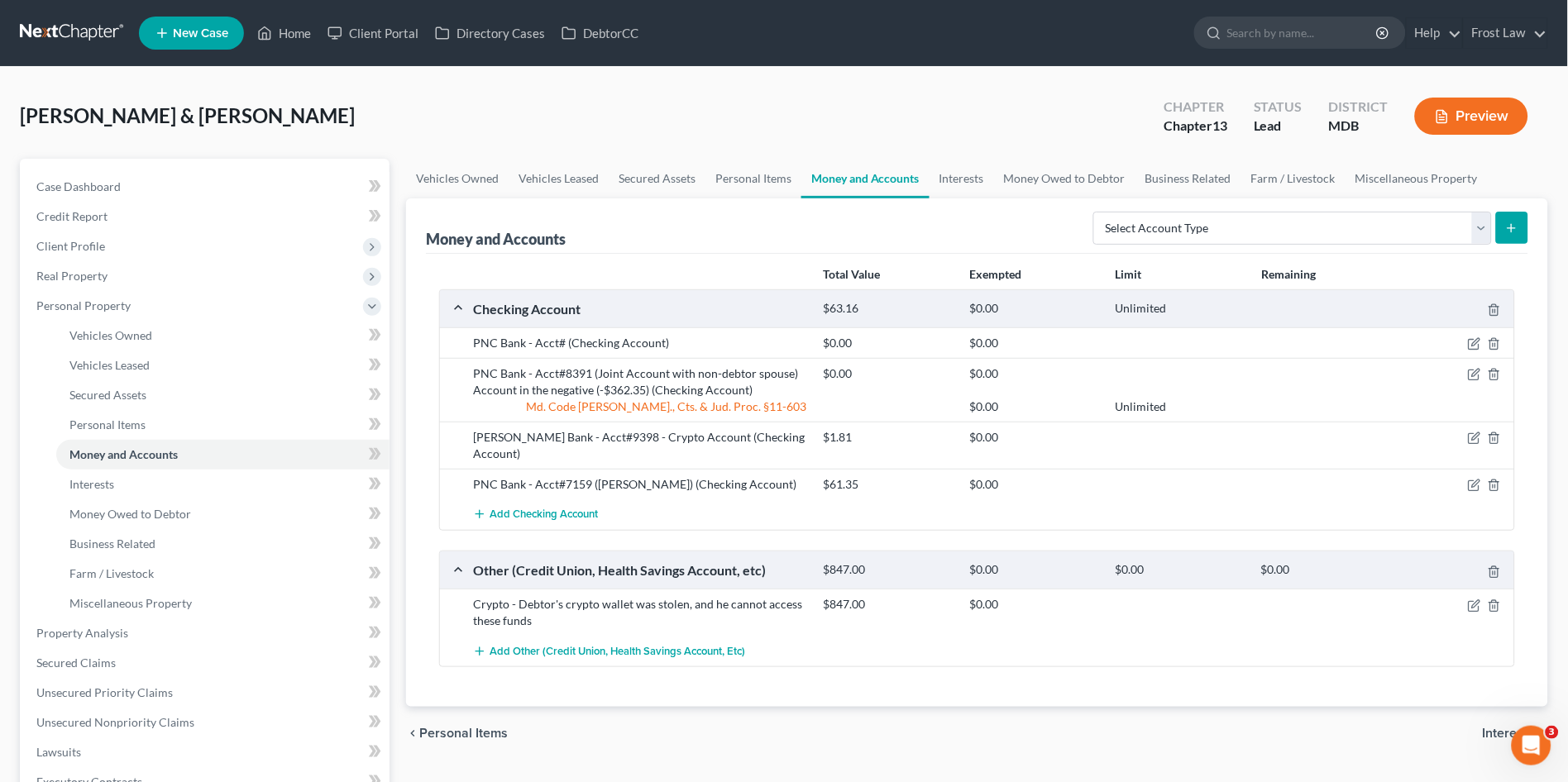
drag, startPoint x: 564, startPoint y: 337, endPoint x: 579, endPoint y: 344, distance: 16.6
click at [564, 337] on div "PNC Bank - Acct# (Checking Account)" at bounding box center [640, 343] width 350 height 17
click at [1477, 350] on div "PNC Bank - Acct# (Checking Account) $0.00 $0.00" at bounding box center [976, 343] width 1074 height 31
click at [1472, 342] on icon "button" at bounding box center [1474, 343] width 13 height 13
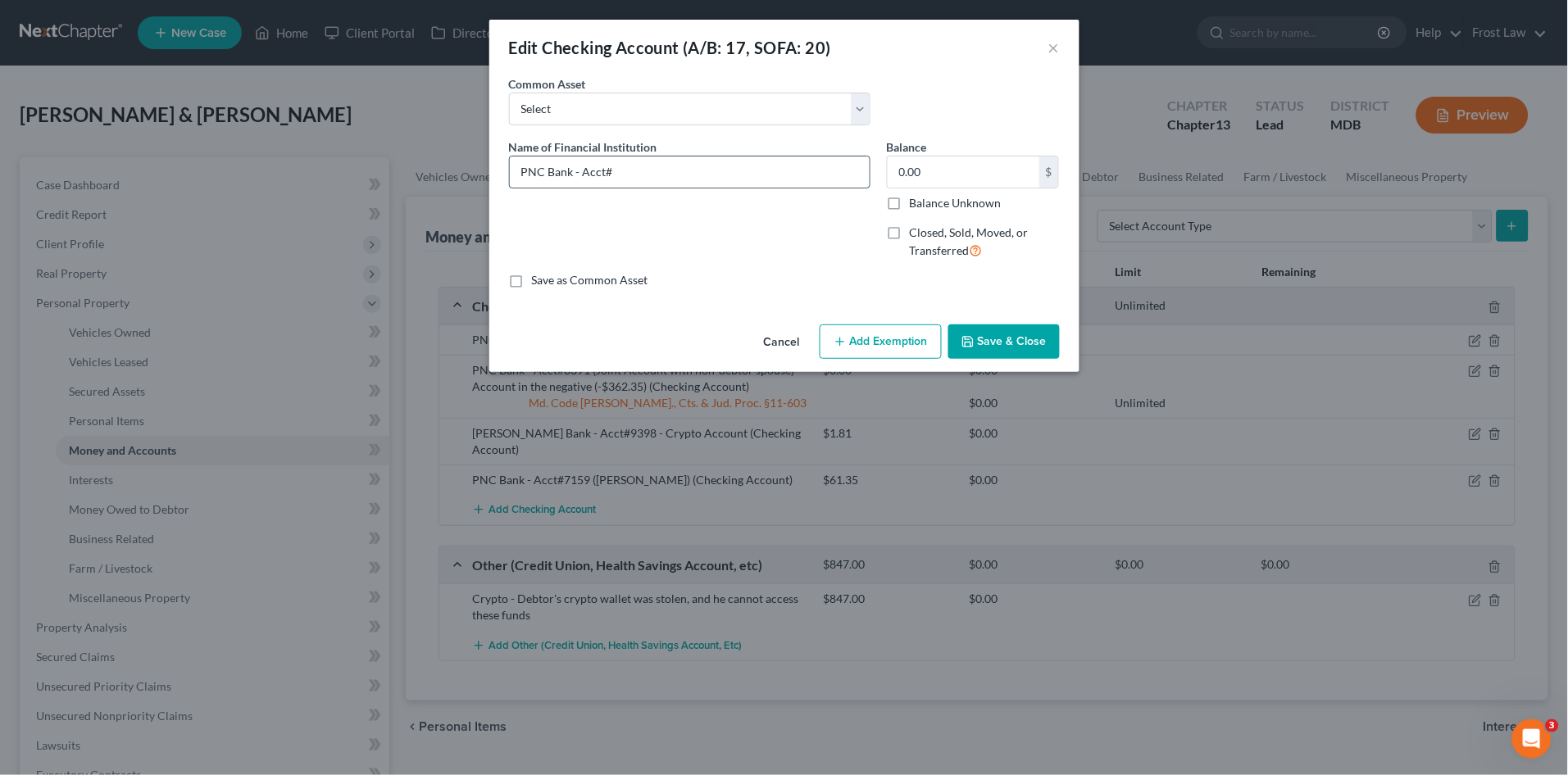
click at [709, 162] on input "PNC Bank - Acct#" at bounding box center [690, 172] width 360 height 31
click at [1011, 343] on button "Save & Close" at bounding box center [1004, 342] width 112 height 35
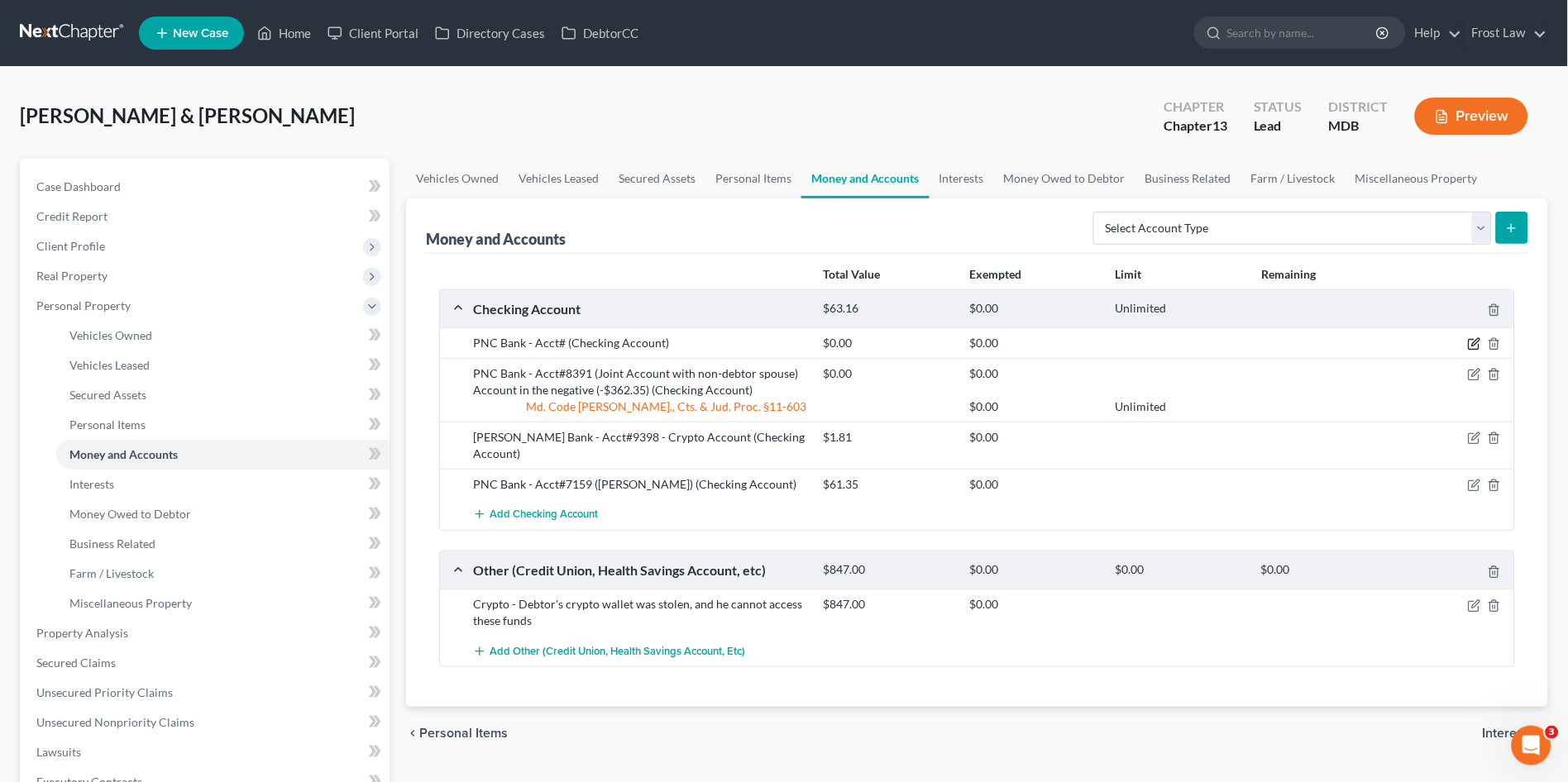
click at [1474, 345] on icon "button" at bounding box center [1474, 343] width 13 height 13
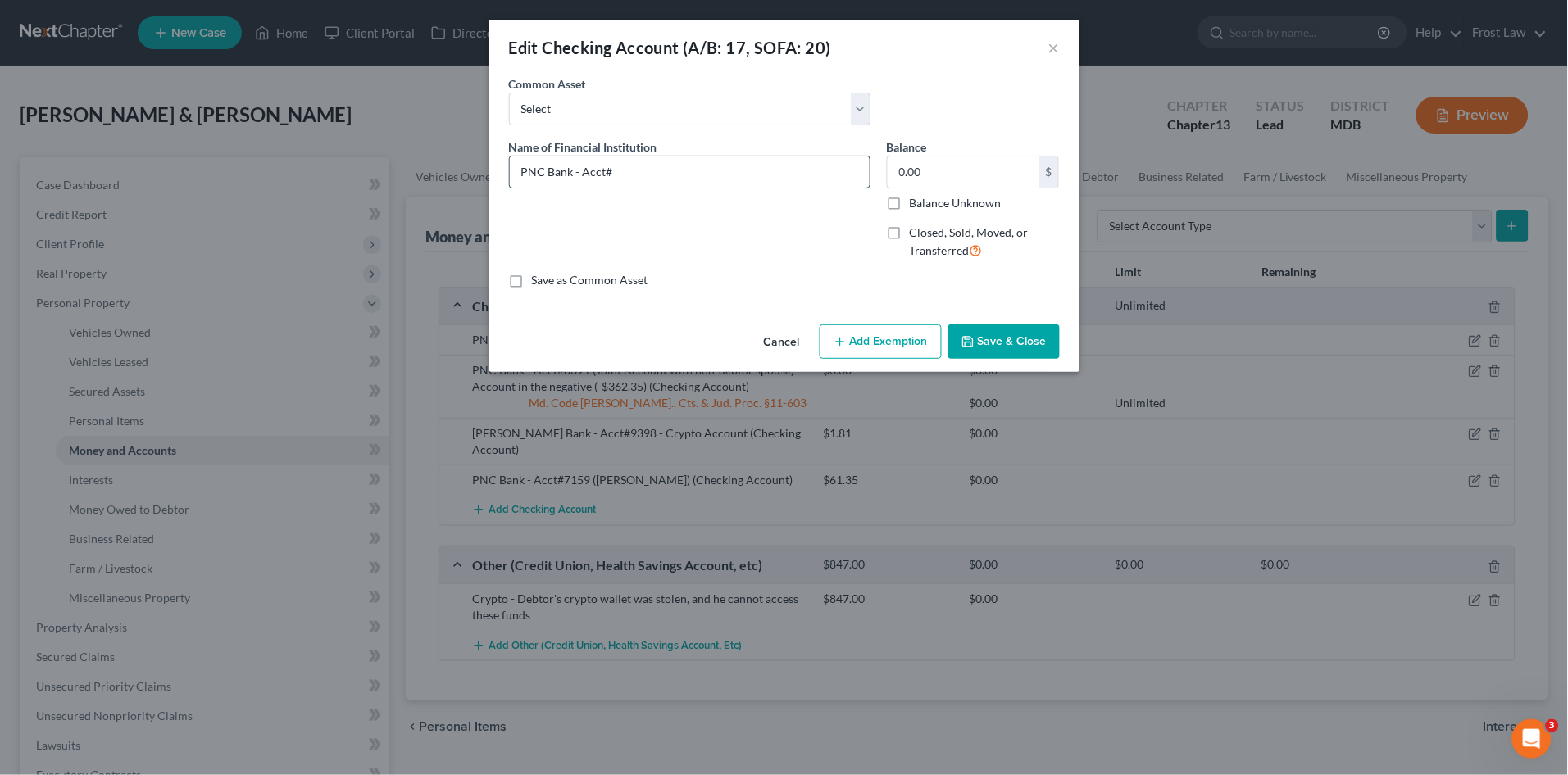
click at [677, 164] on input "PNC Bank - Acct#" at bounding box center [690, 172] width 360 height 31
click at [1008, 334] on button "Save & Close" at bounding box center [1004, 342] width 112 height 35
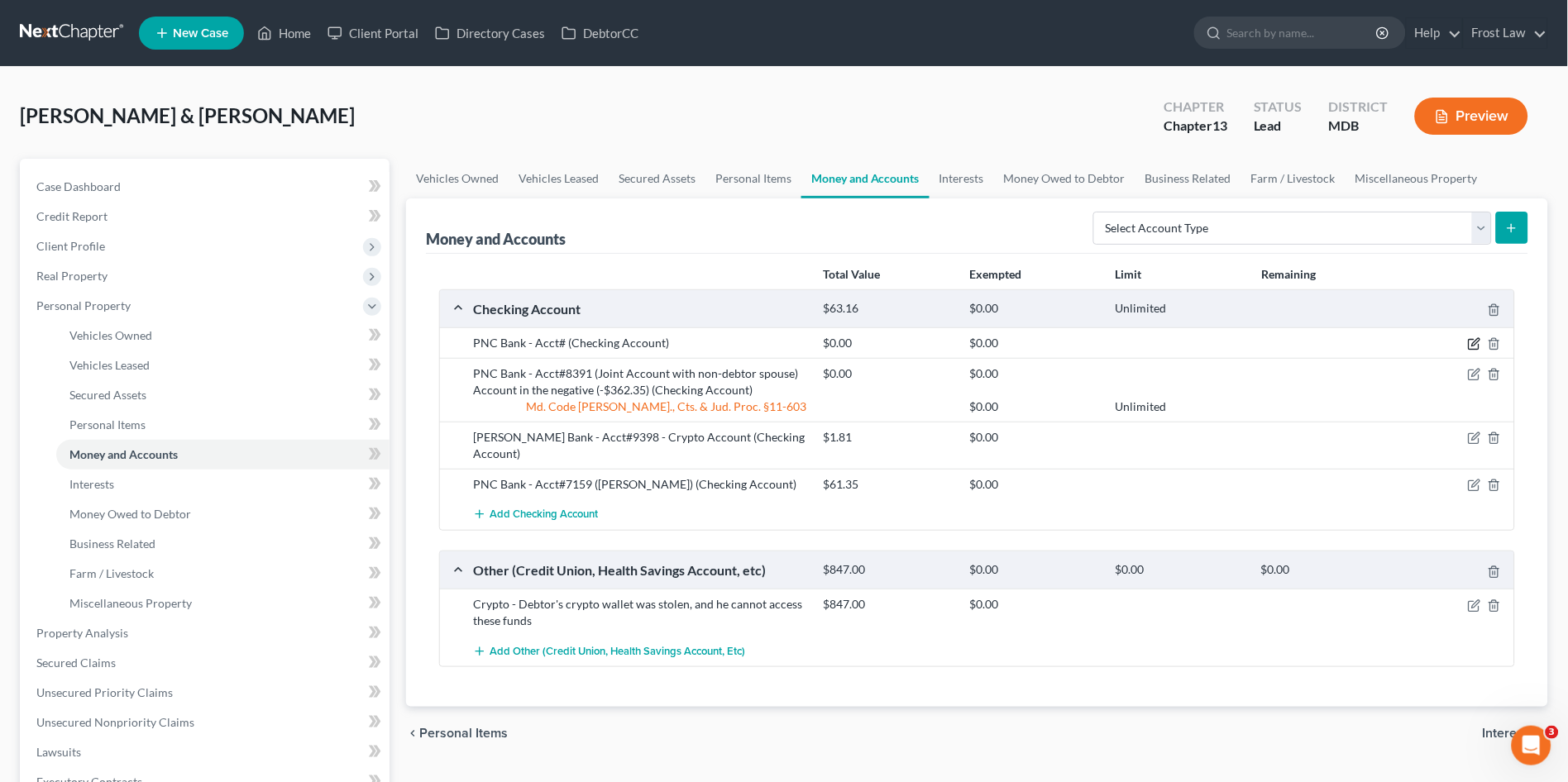
click at [1477, 344] on icon "button" at bounding box center [1474, 343] width 13 height 13
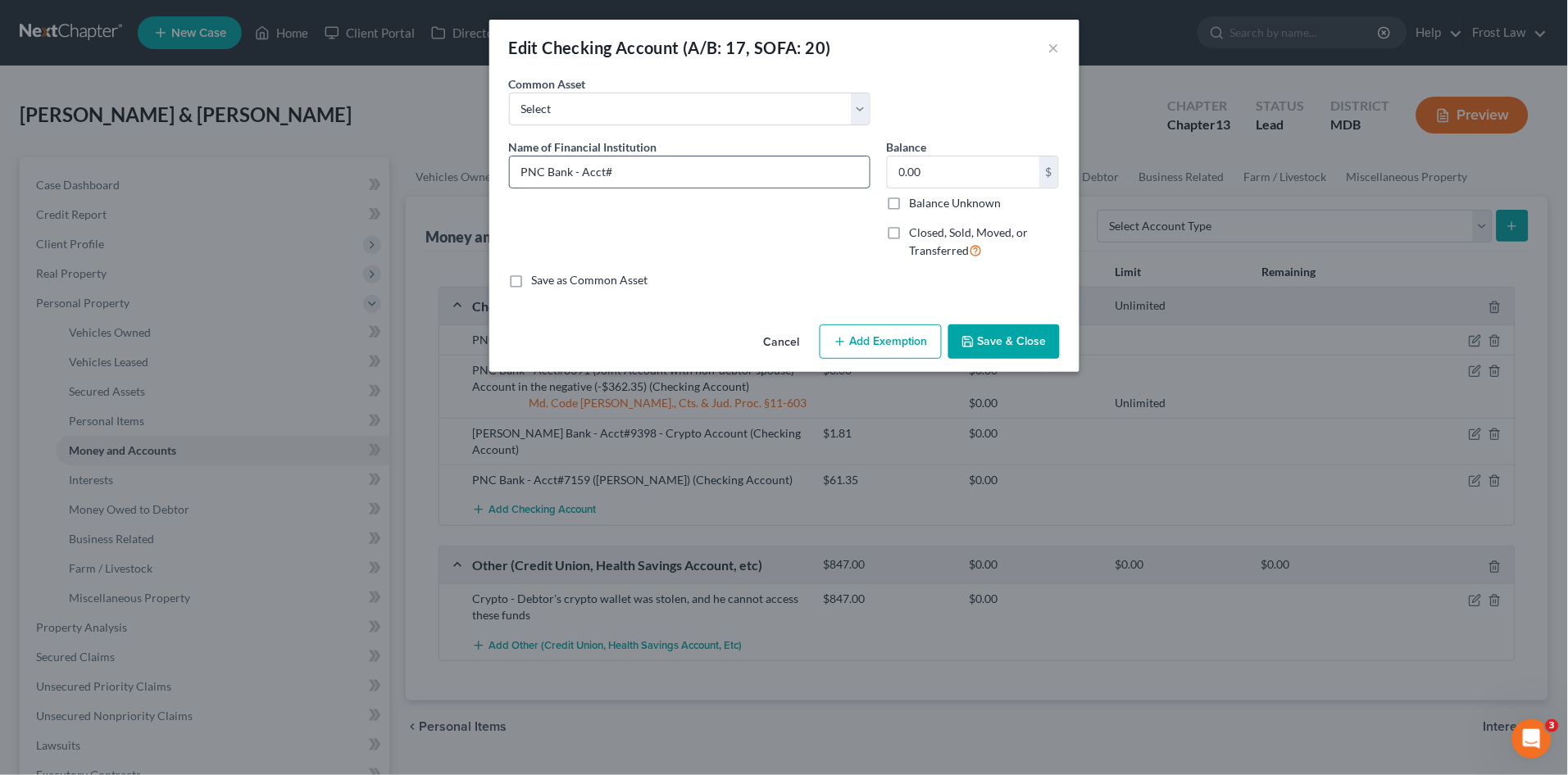
click at [751, 175] on input "PNC Bank - Acct#" at bounding box center [690, 172] width 360 height 31
type input "1,100.00"
click at [1027, 368] on div "Cancel Add Exemption Save & Close" at bounding box center [784, 345] width 590 height 54
click at [1019, 352] on button "Save & Close" at bounding box center [1004, 342] width 112 height 35
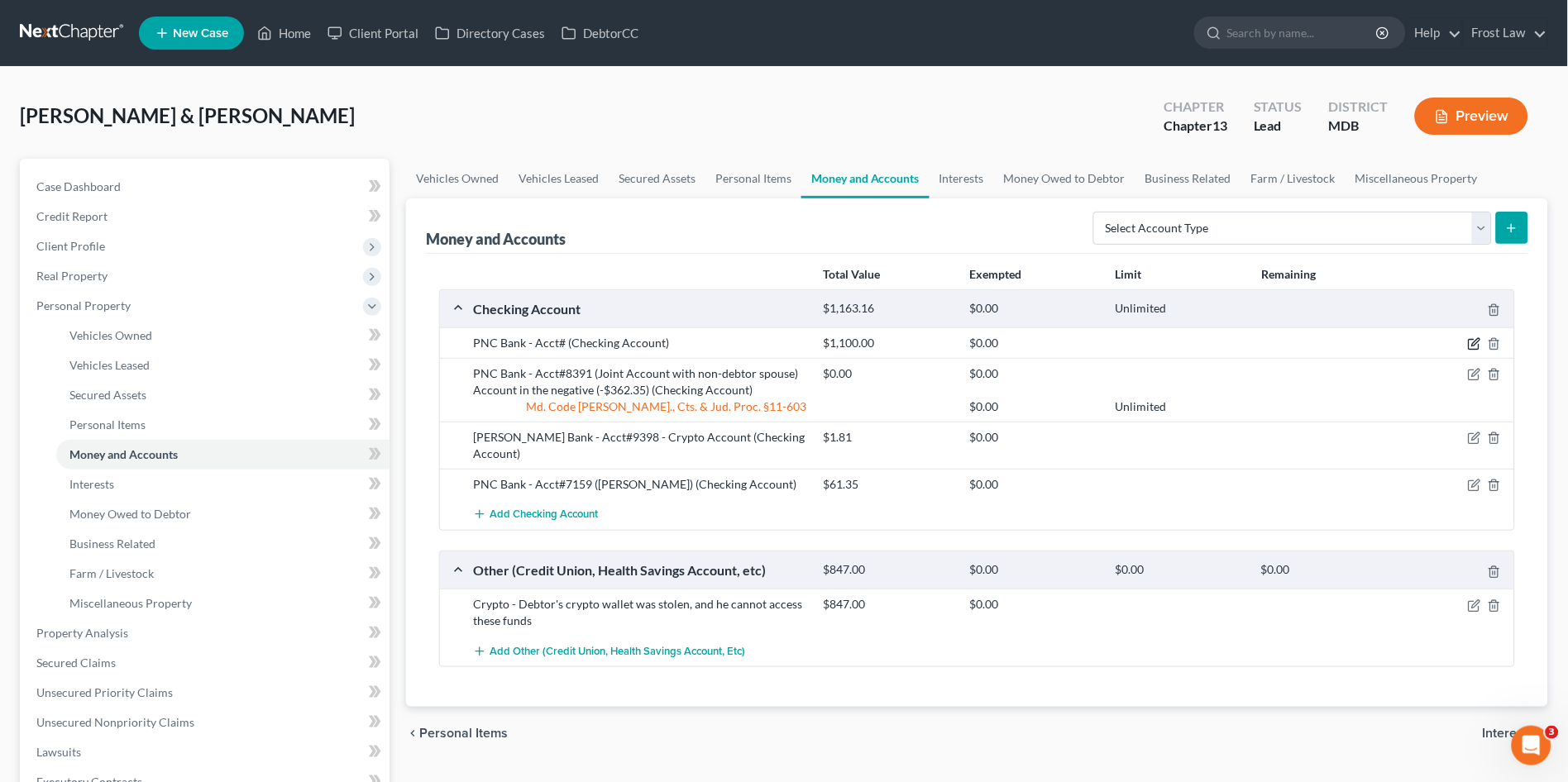
click at [1472, 345] on icon "button" at bounding box center [1474, 343] width 13 height 13
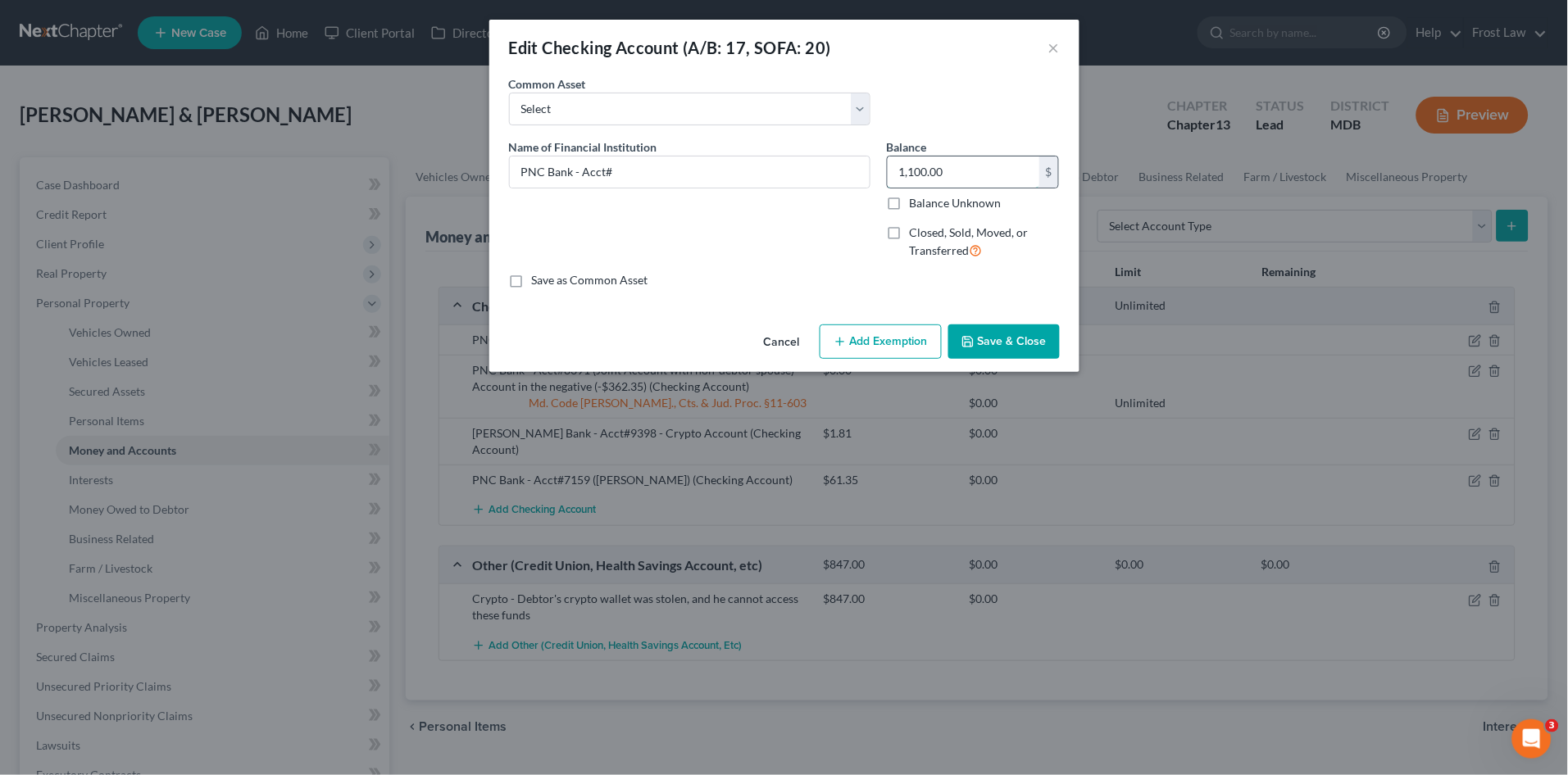
click at [982, 174] on input "1,100.00" at bounding box center [963, 172] width 152 height 31
click at [727, 166] on input "PNC Bank - Acct#" at bounding box center [690, 172] width 360 height 31
click at [980, 171] on input "1,100.00" at bounding box center [963, 172] width 152 height 31
click at [1036, 337] on button "Save & Close" at bounding box center [1004, 342] width 112 height 35
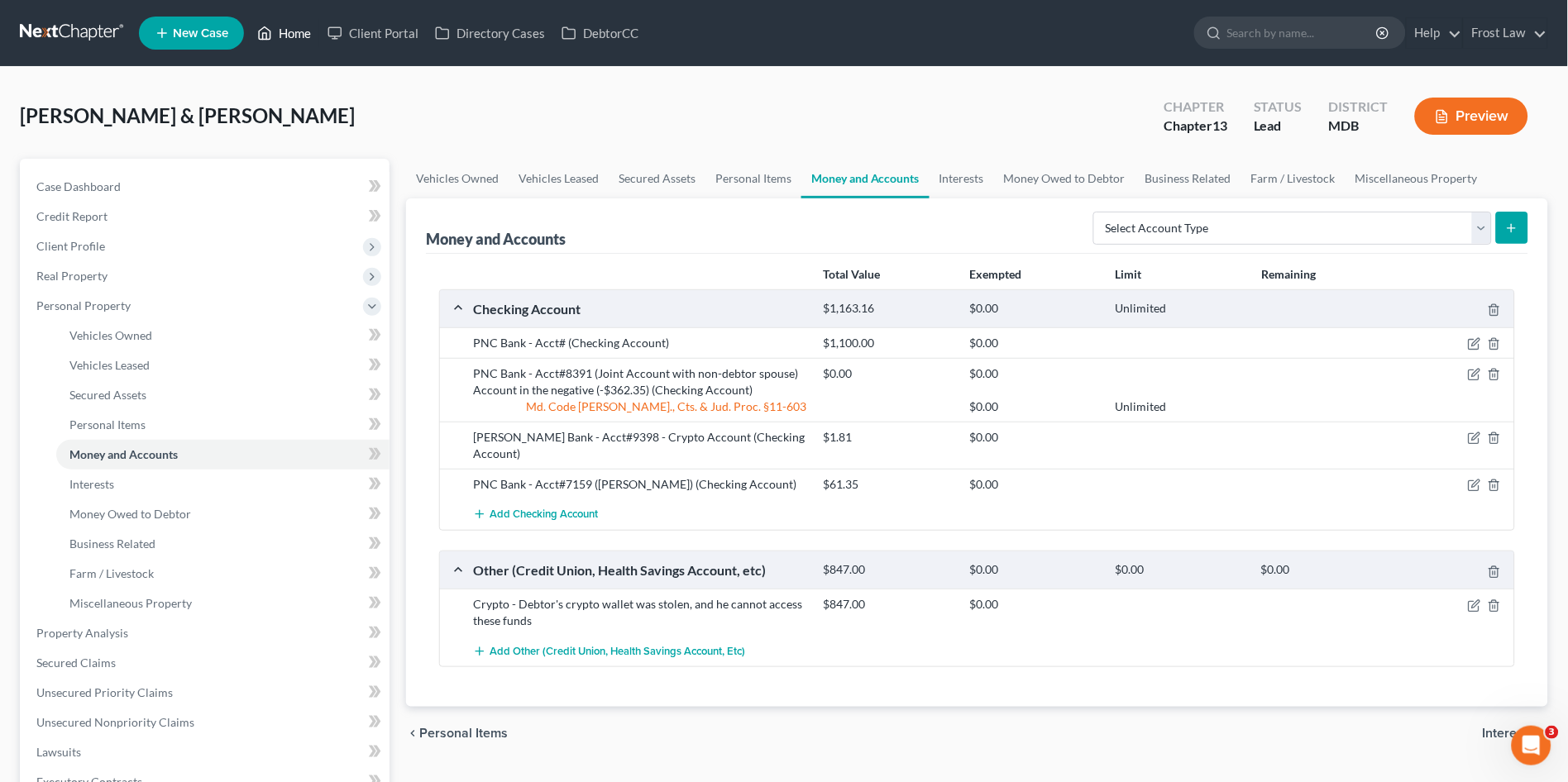
click at [294, 30] on link "Home" at bounding box center [284, 33] width 70 height 30
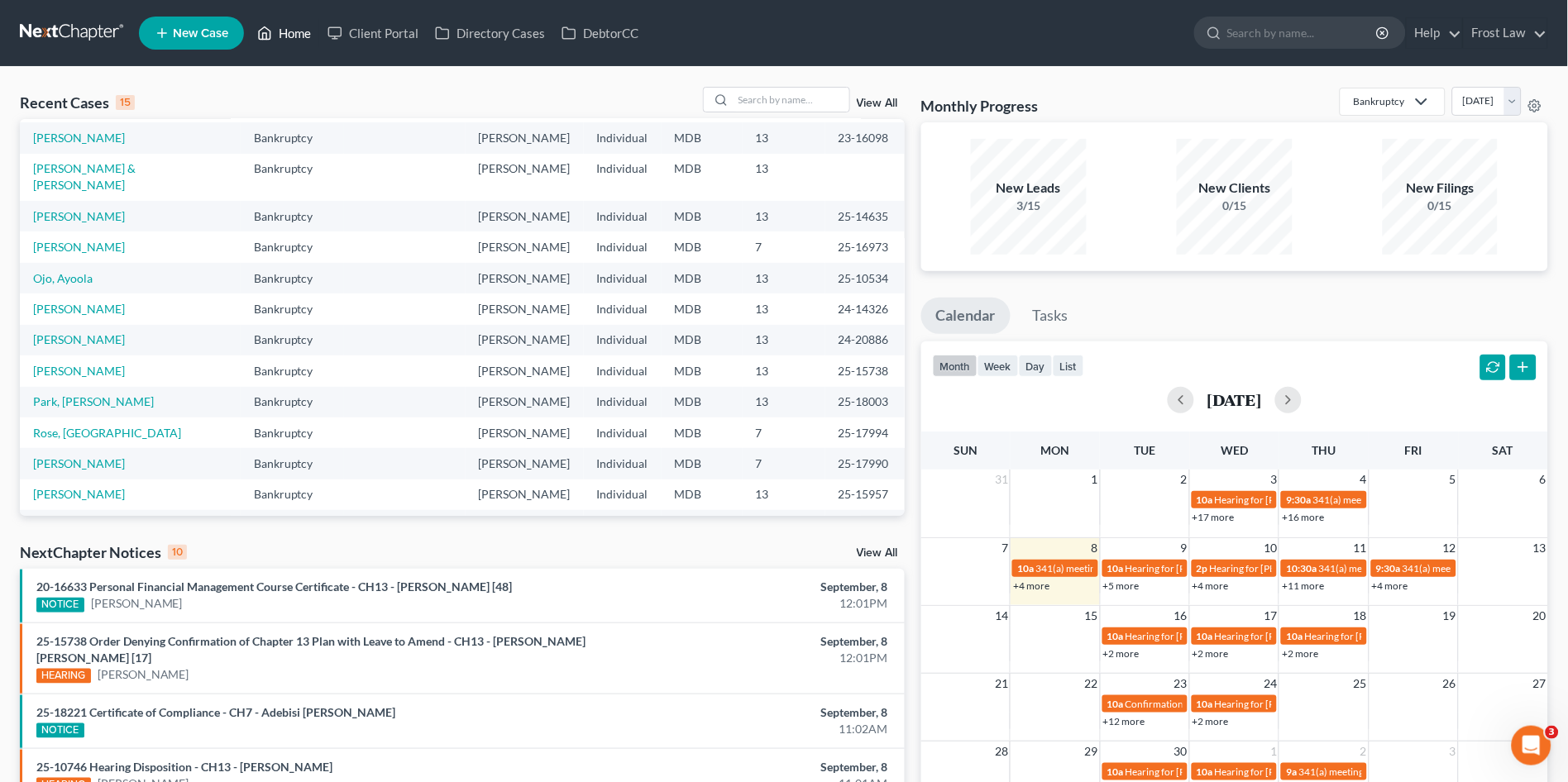
scroll to position [114, 0]
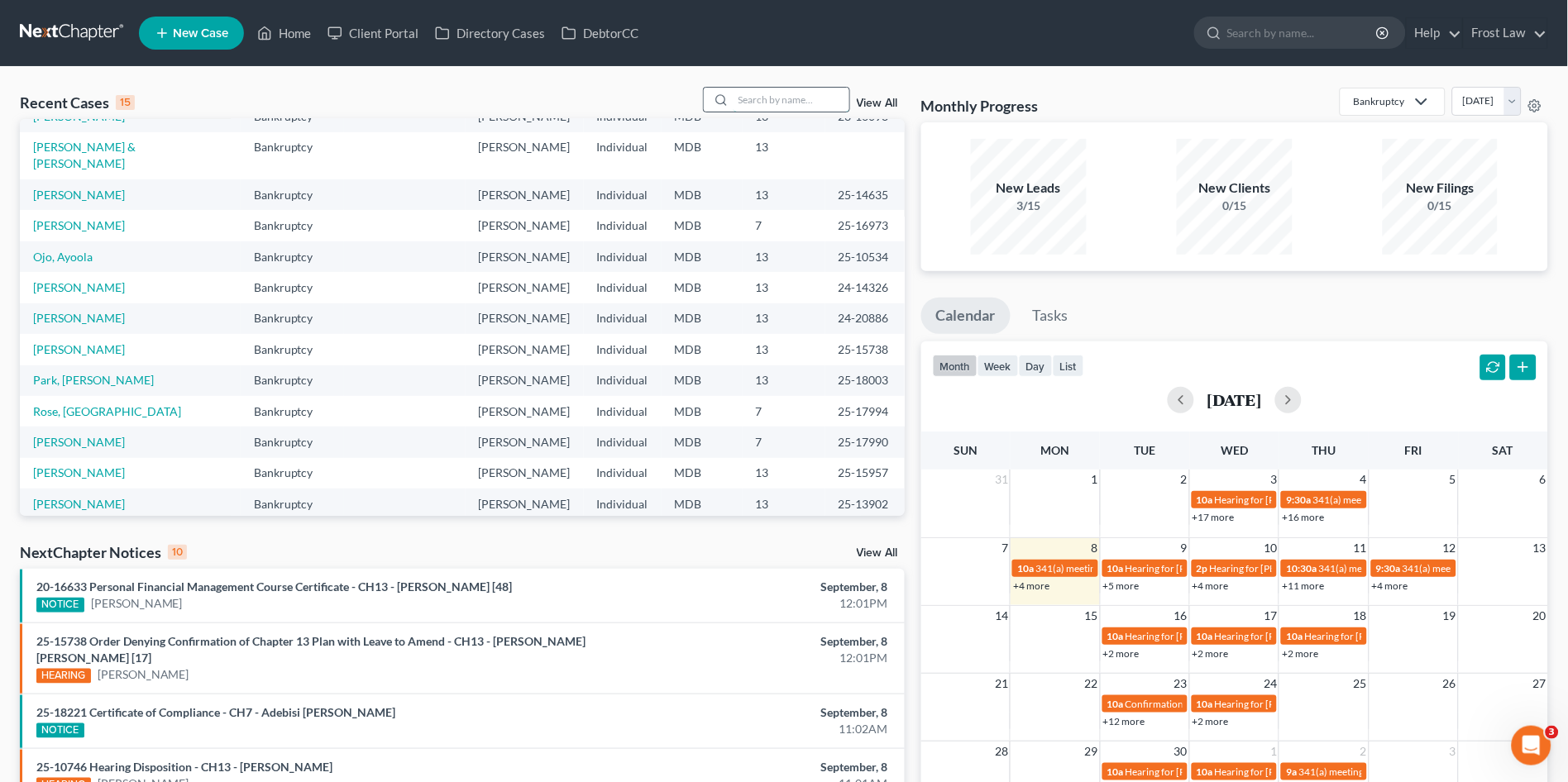
click at [752, 96] on input "search" at bounding box center [791, 99] width 115 height 24
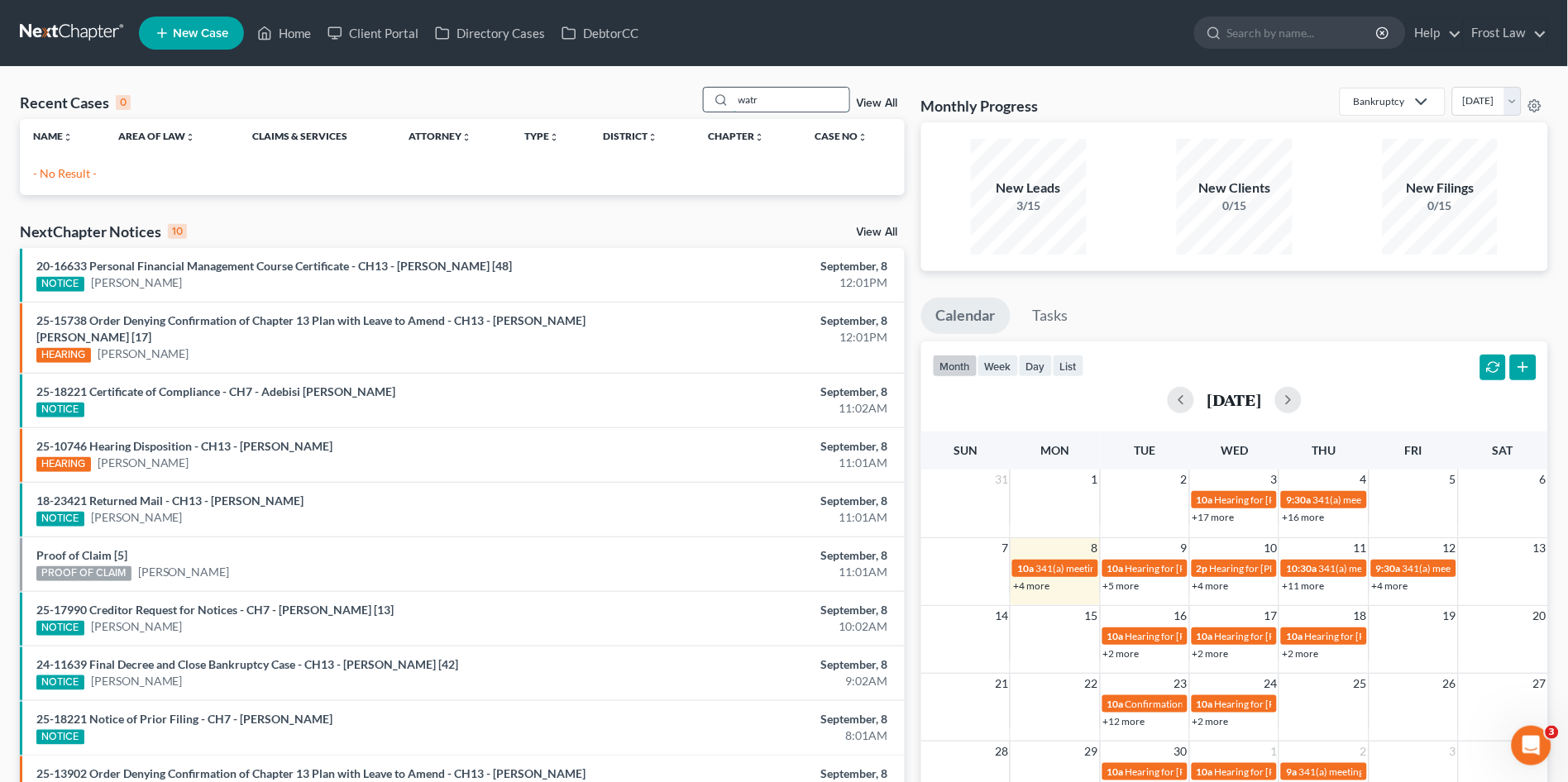
scroll to position [0, 0]
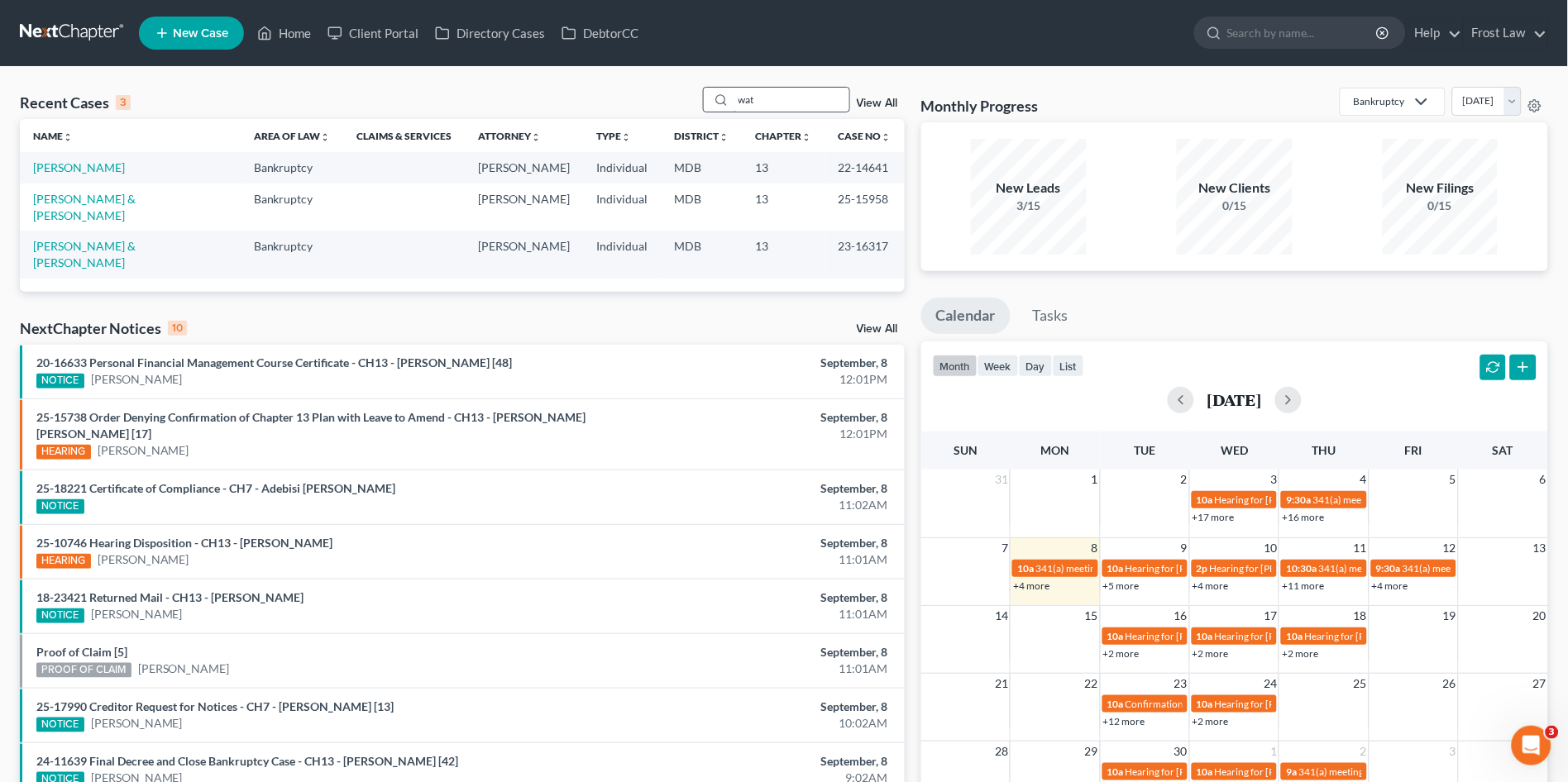
click at [776, 100] on input "wat" at bounding box center [791, 99] width 115 height 24
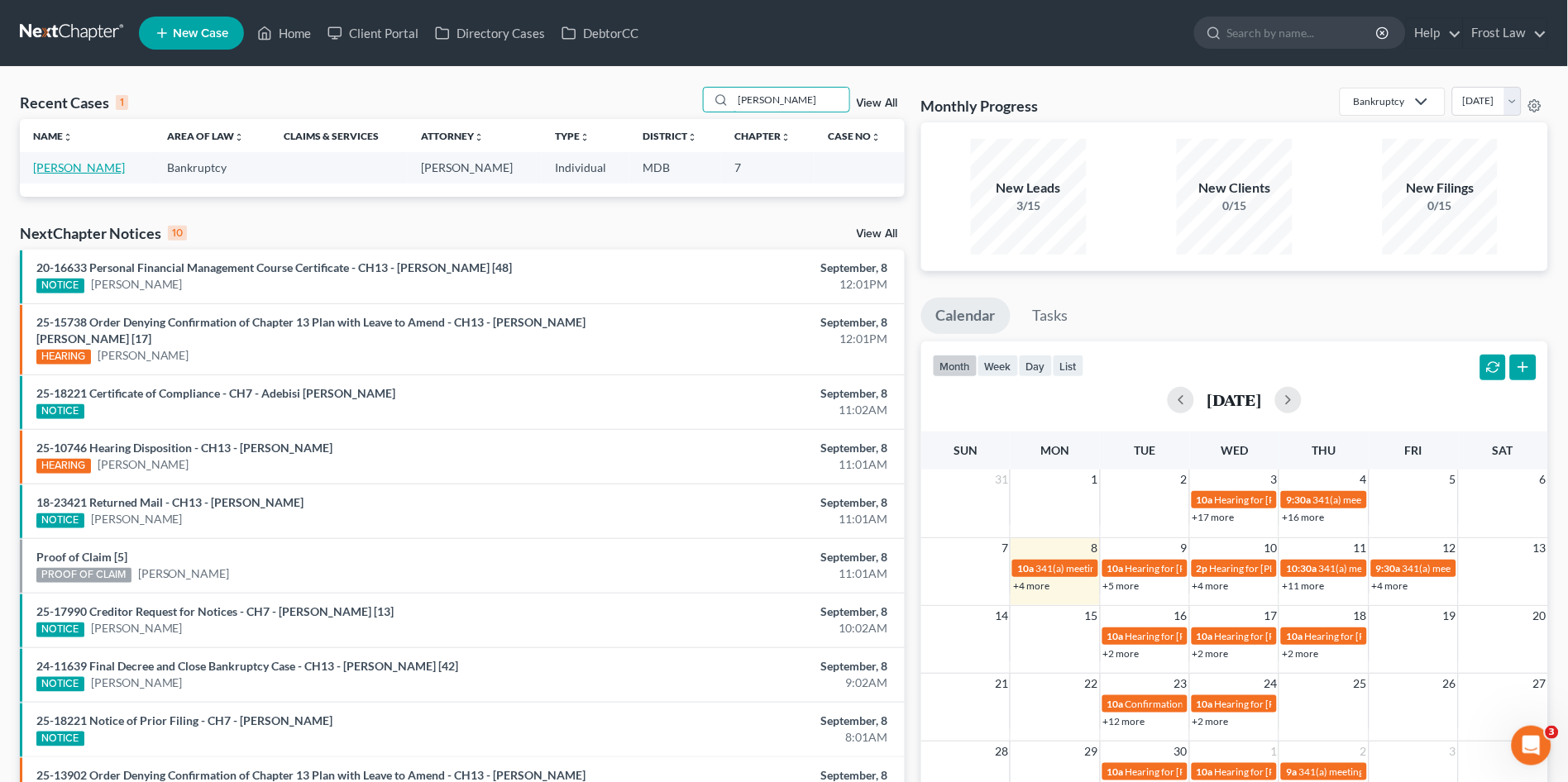
type input "wester"
click at [57, 164] on link "[PERSON_NAME]" at bounding box center [79, 168] width 92 height 14
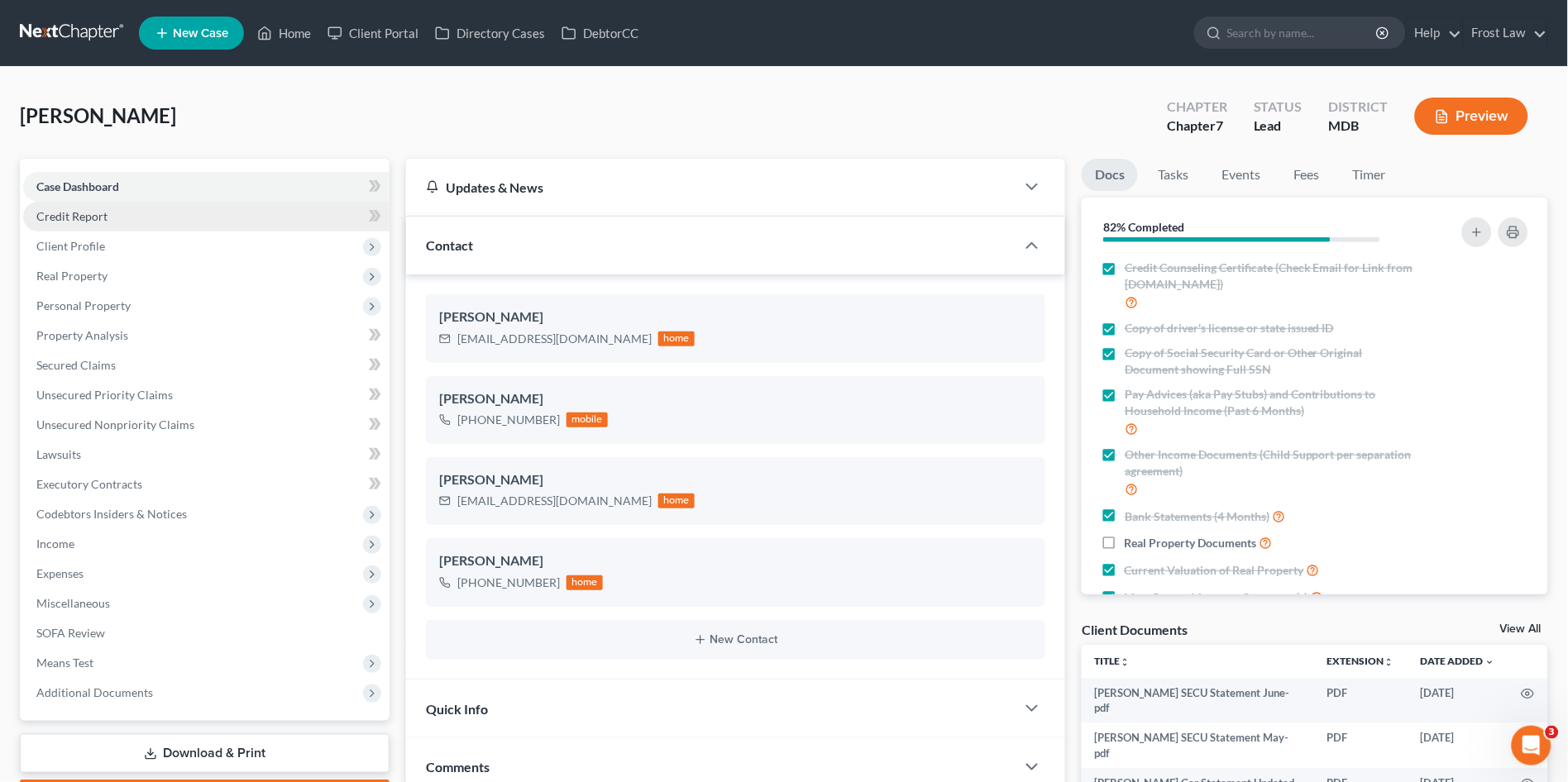
click at [101, 211] on span "Credit Report" at bounding box center [72, 216] width 71 height 14
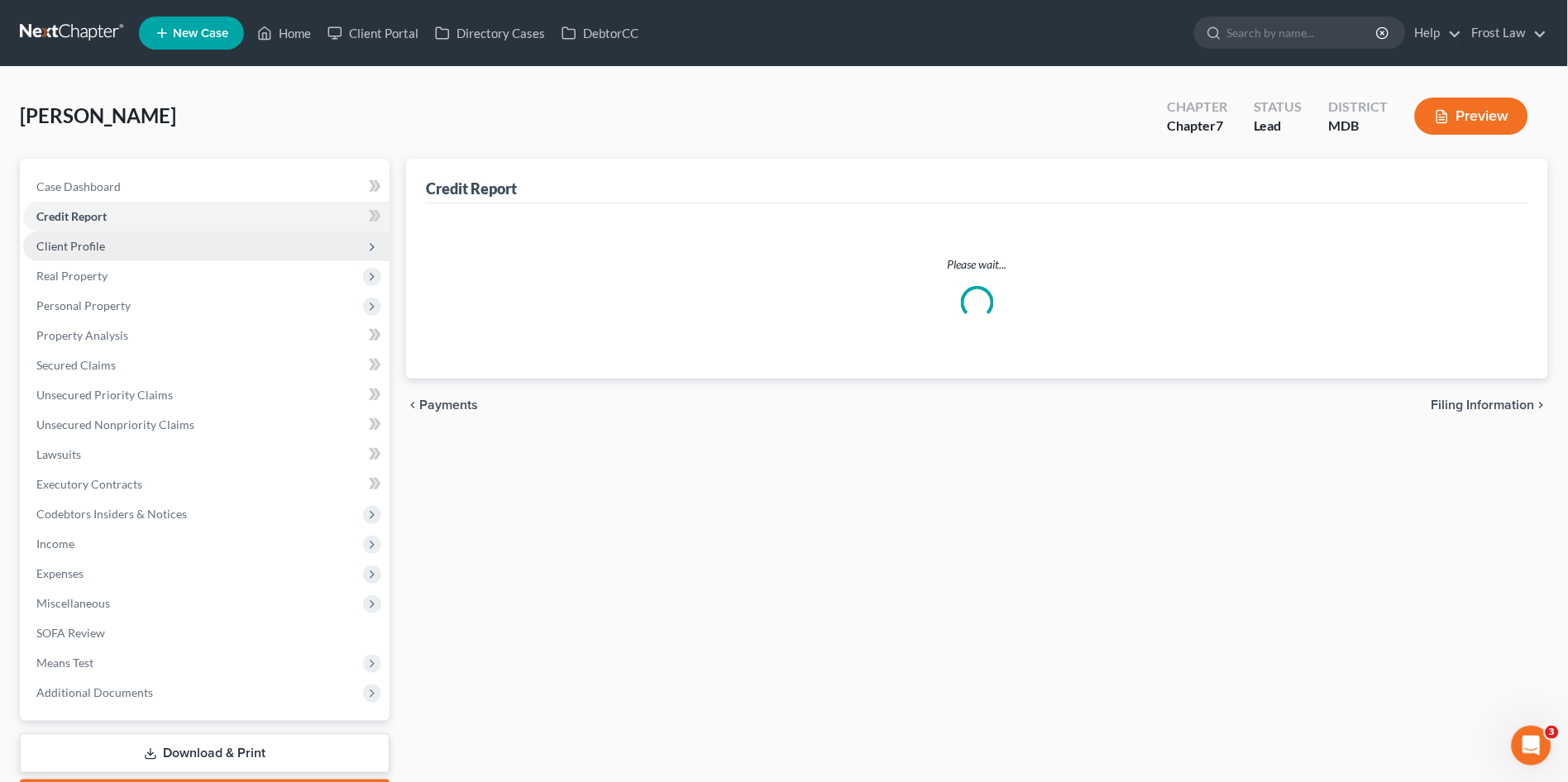
click at [85, 257] on span "Client Profile" at bounding box center [205, 246] width 366 height 30
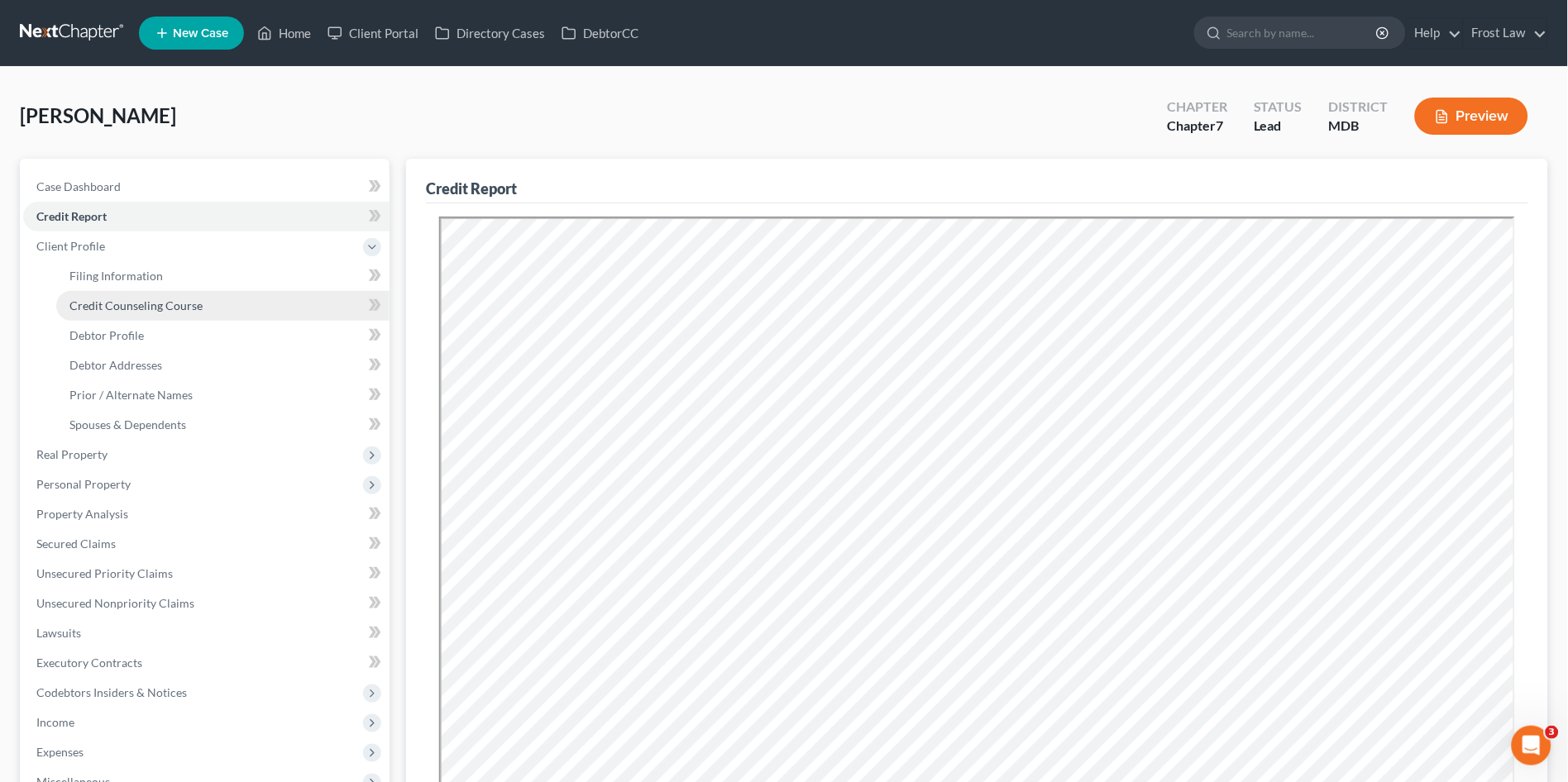
click at [94, 305] on span "Credit Counseling Course" at bounding box center [135, 306] width 133 height 14
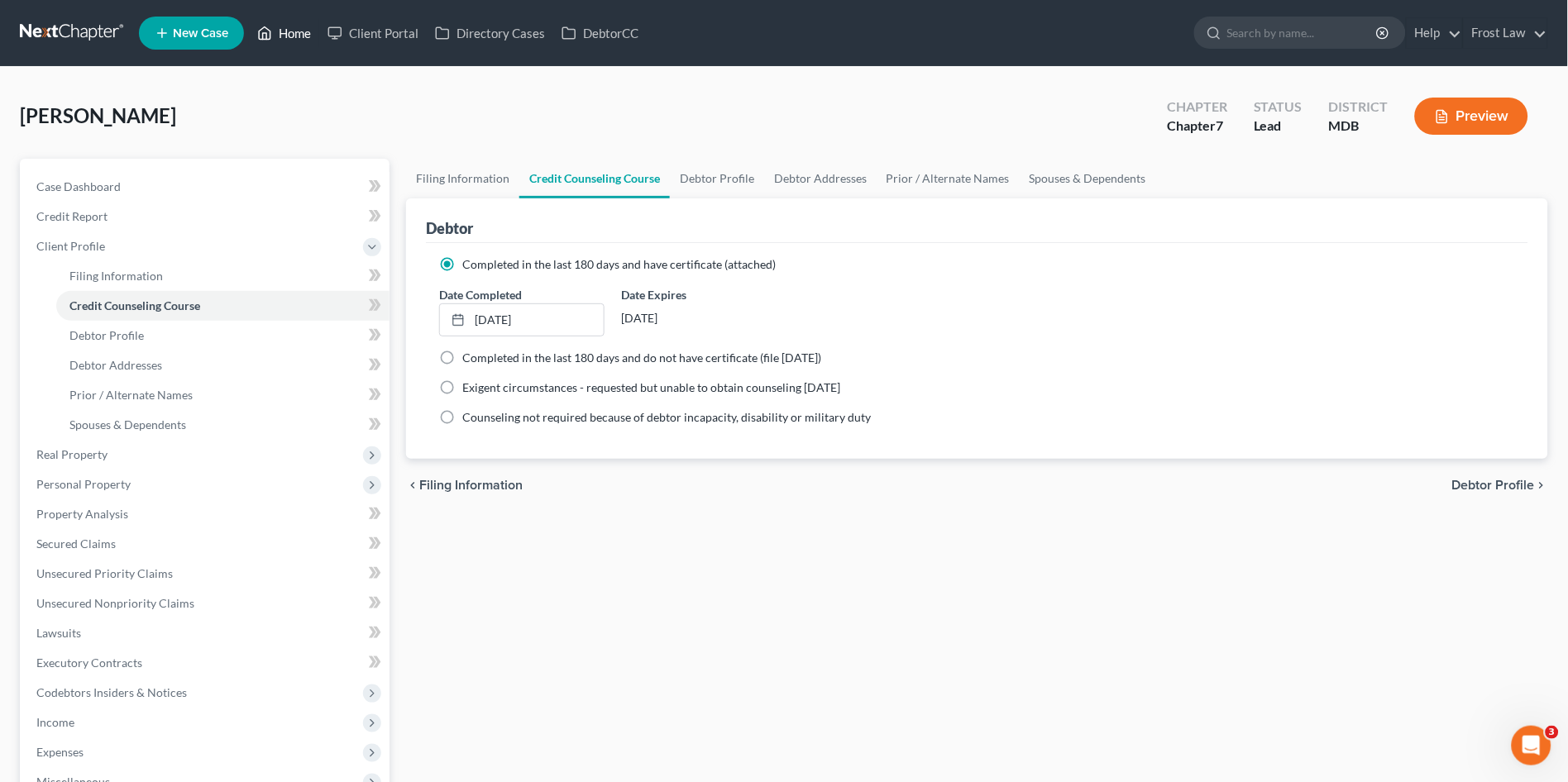
click at [301, 34] on link "Home" at bounding box center [284, 33] width 70 height 30
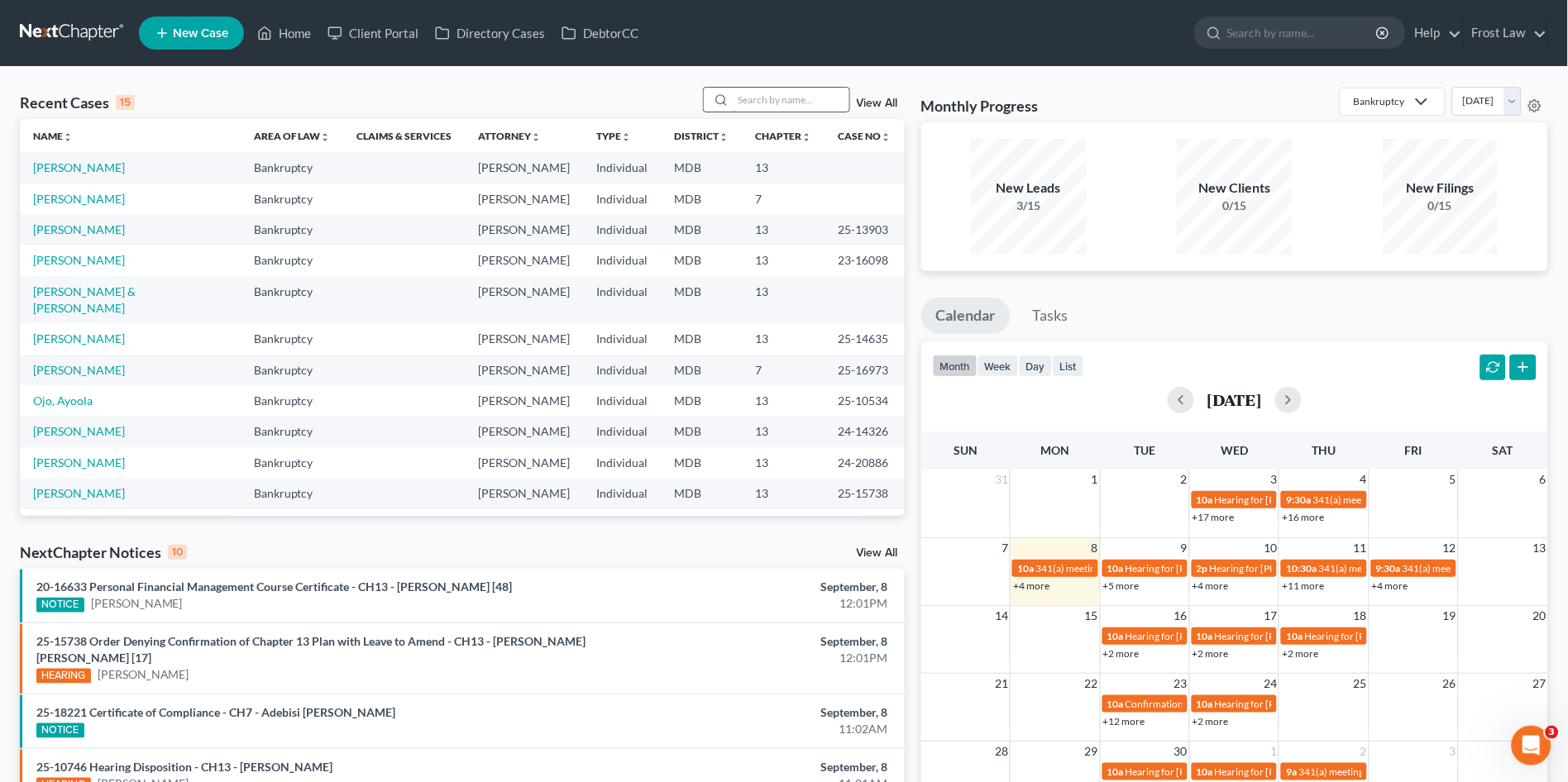
click at [767, 100] on input "search" at bounding box center [791, 99] width 115 height 24
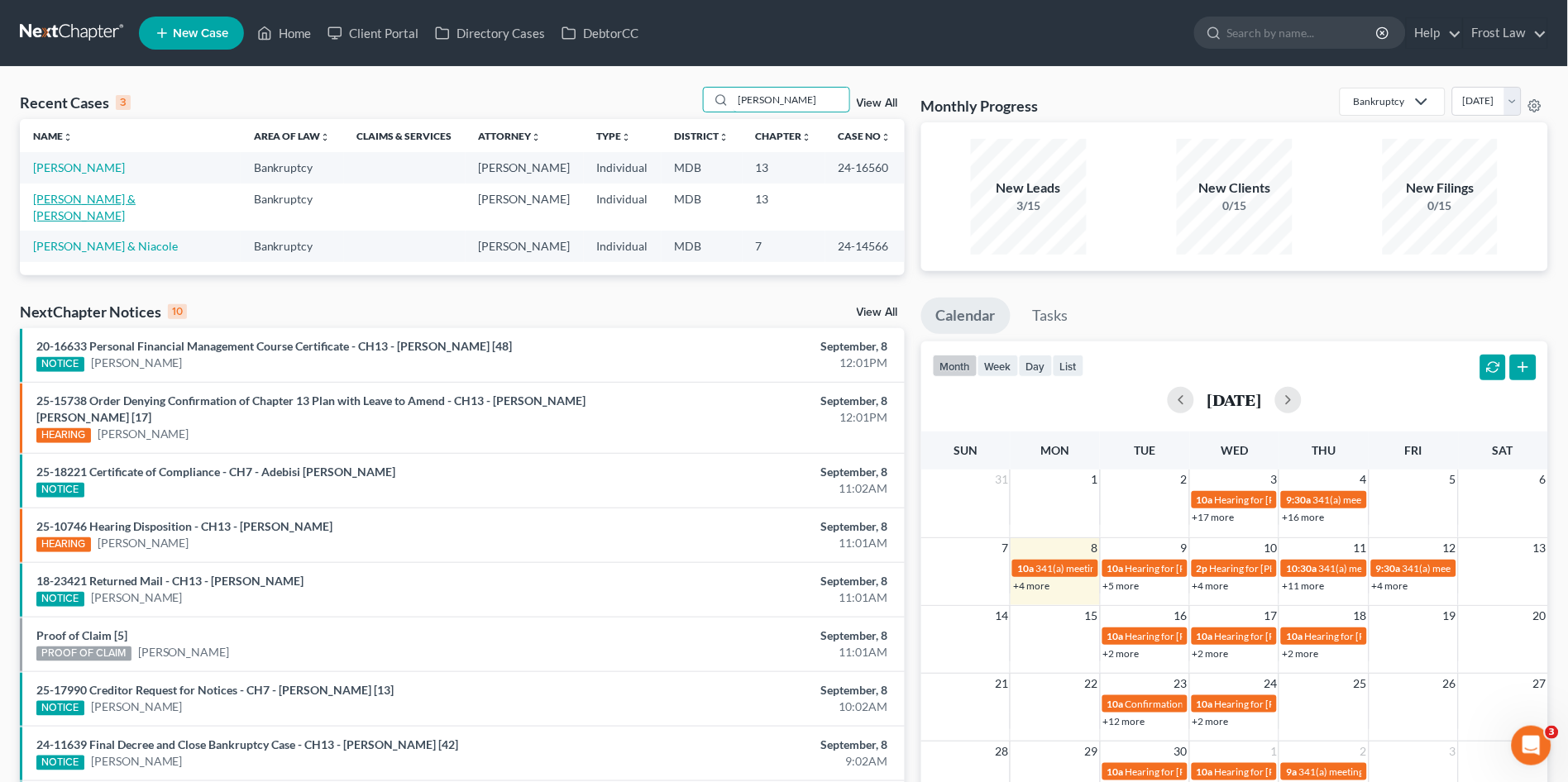
type input "cole"
click at [93, 199] on link "[PERSON_NAME] & [PERSON_NAME]" at bounding box center [84, 207] width 102 height 31
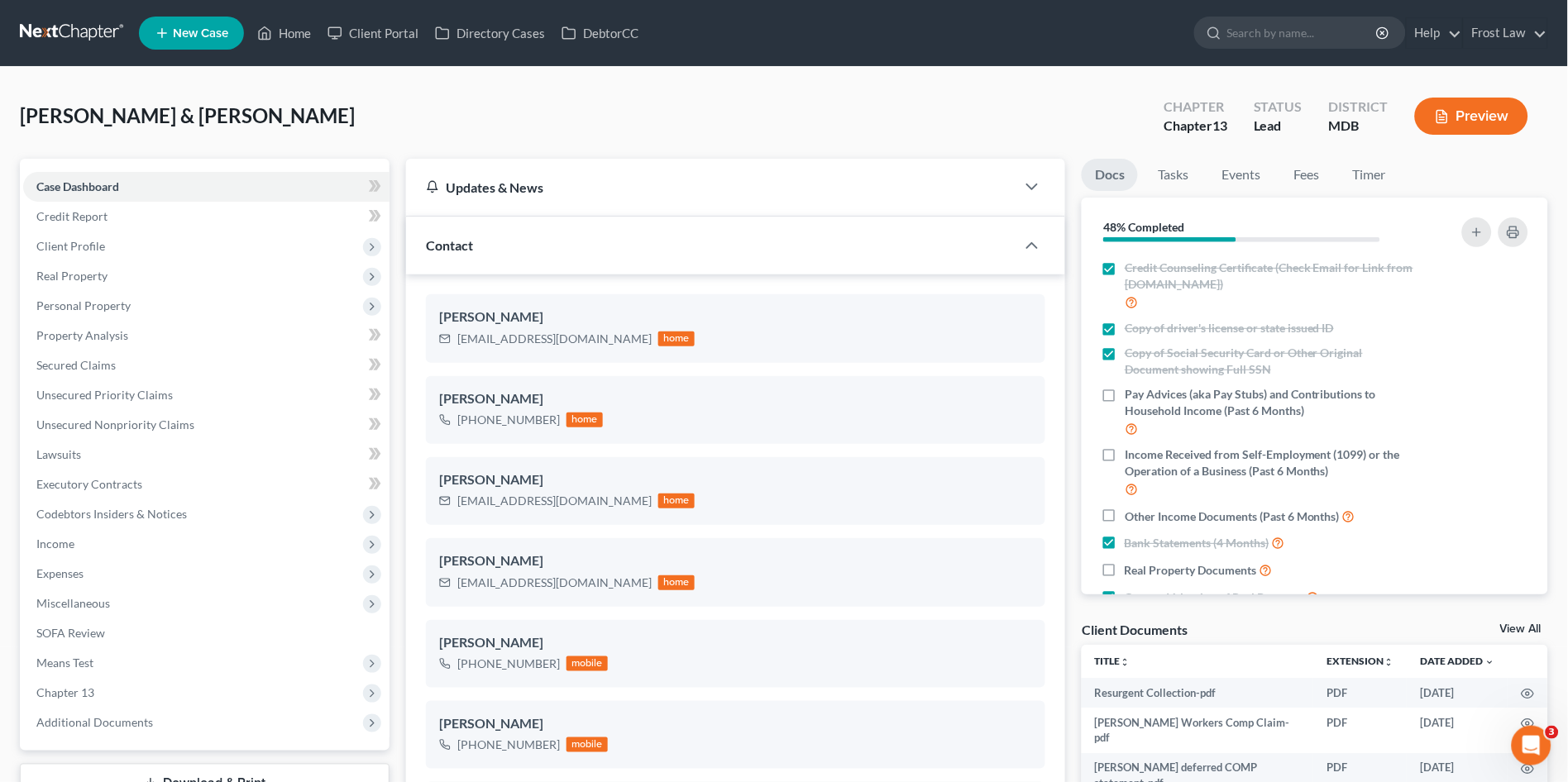
scroll to position [459, 0]
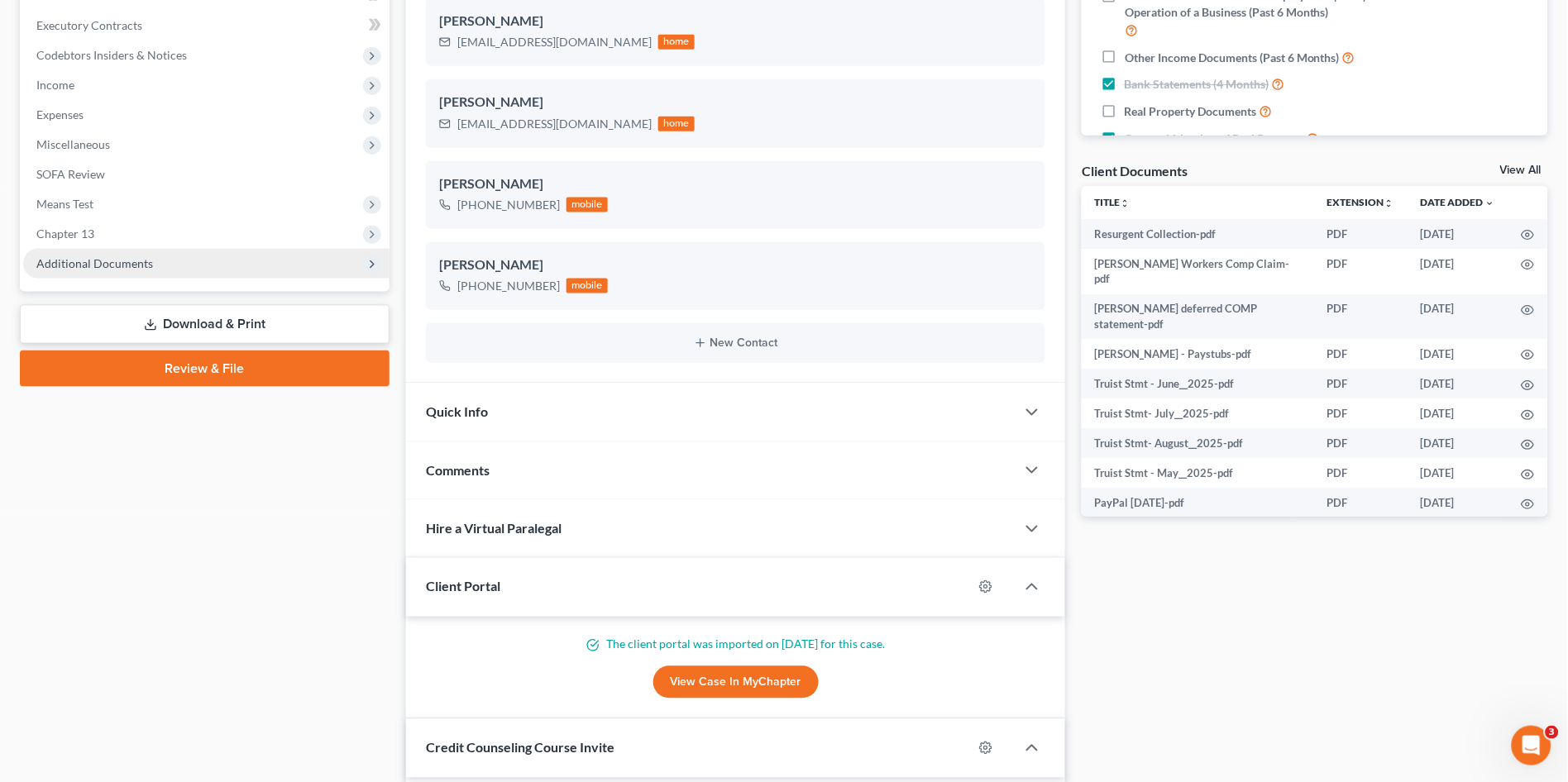
click at [134, 266] on span "Additional Documents" at bounding box center [94, 263] width 116 height 14
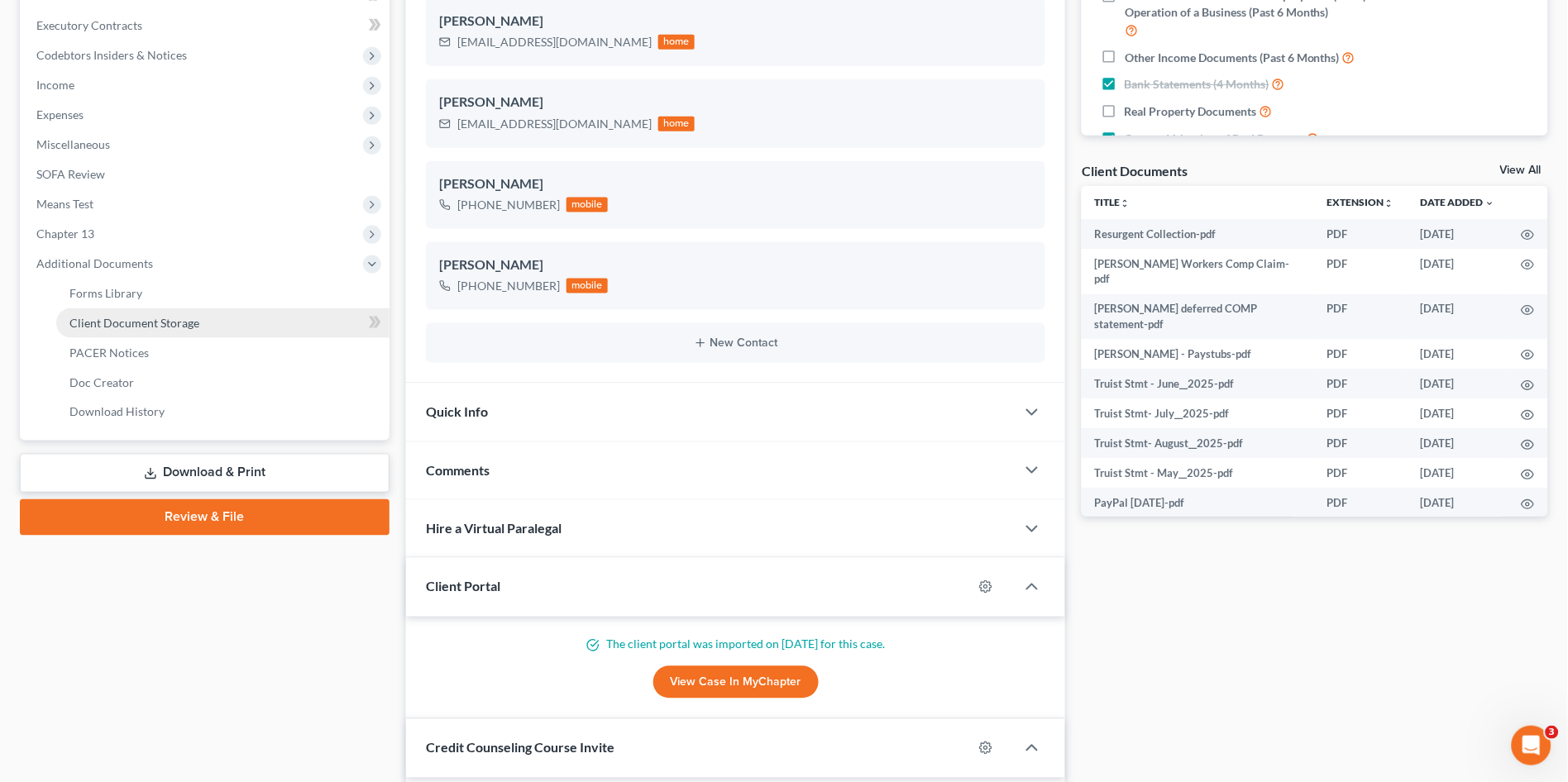
click at [154, 319] on span "Client Document Storage" at bounding box center [134, 322] width 130 height 14
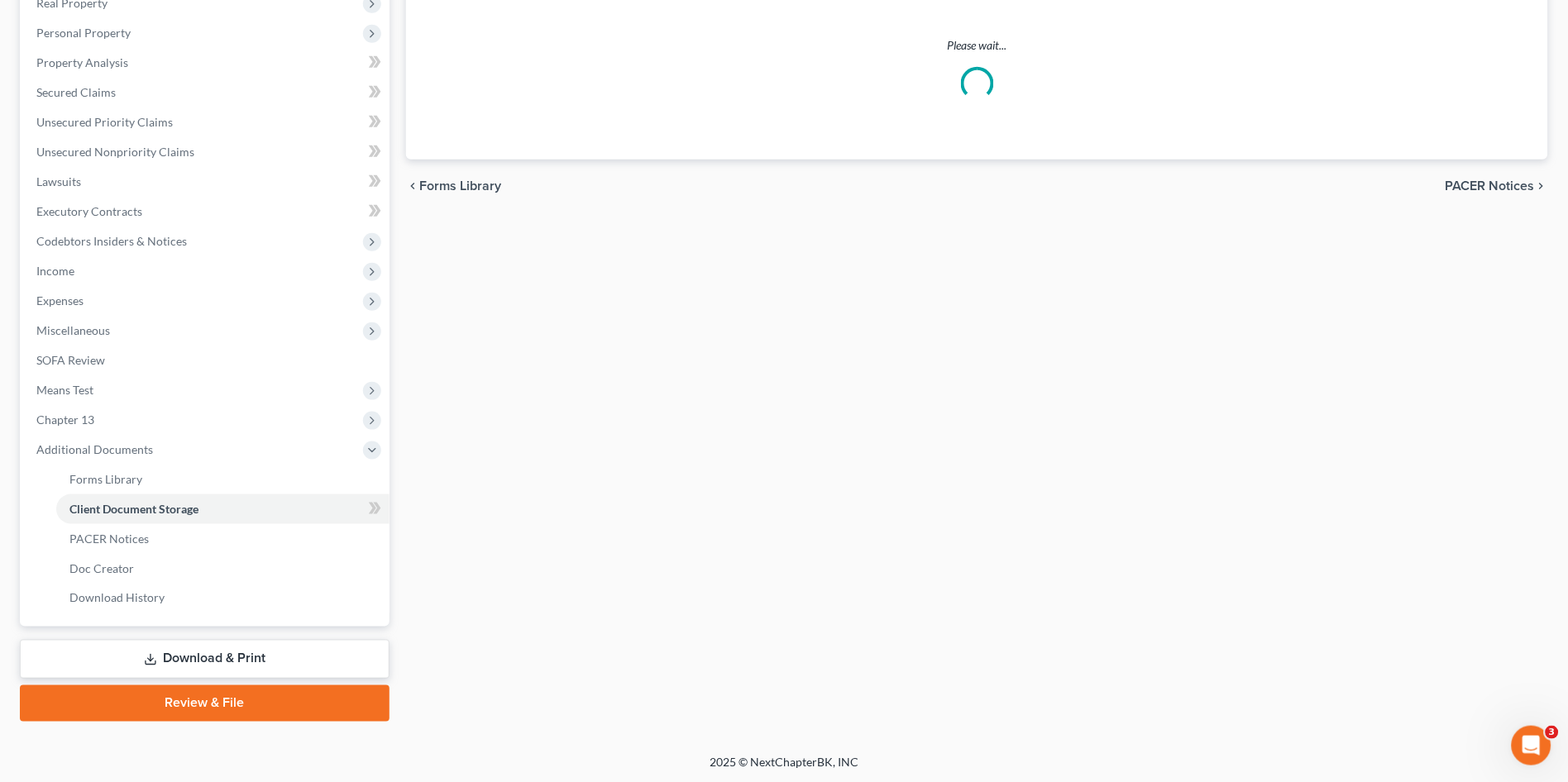
scroll to position [211, 0]
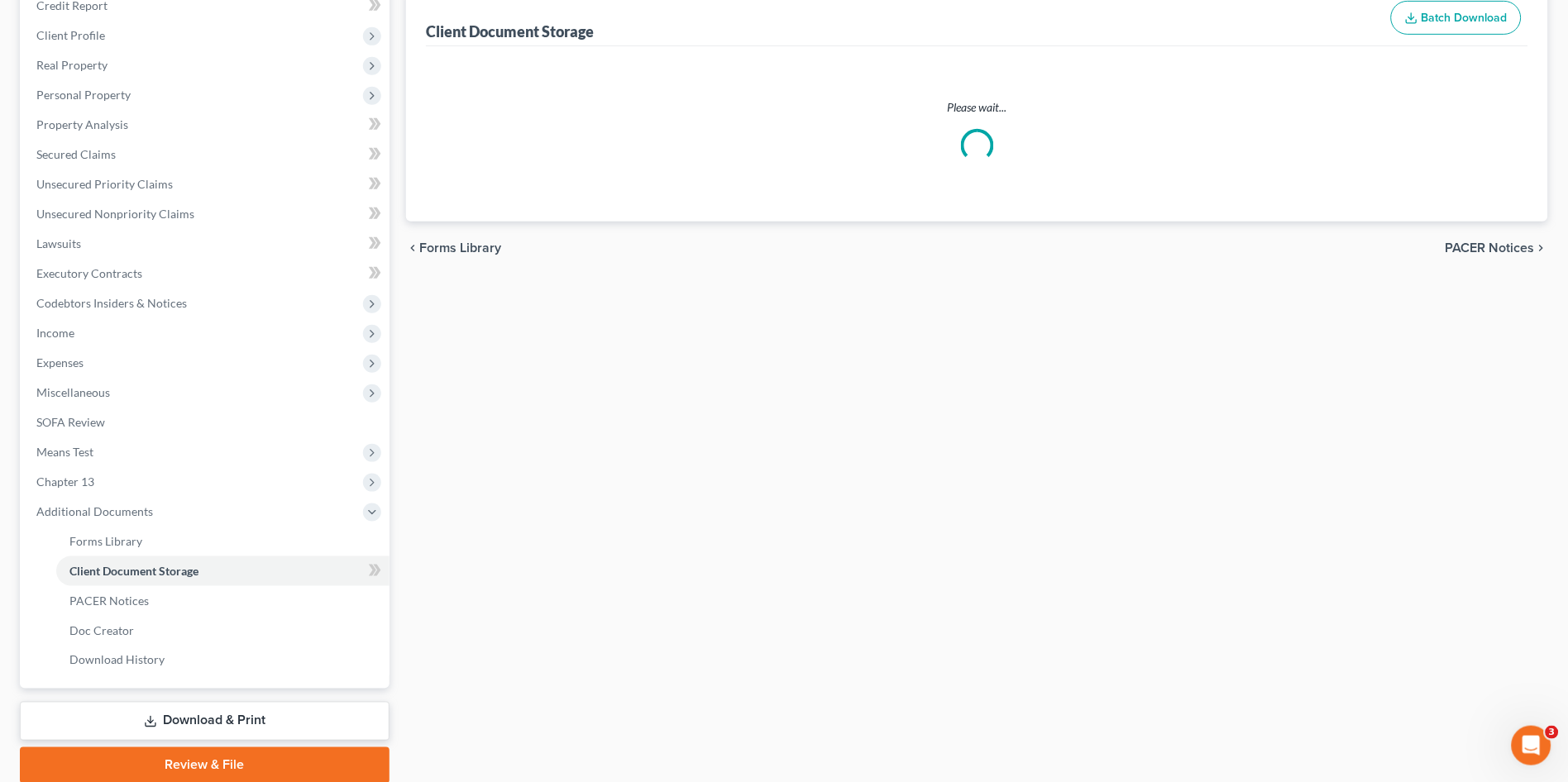
select select "14"
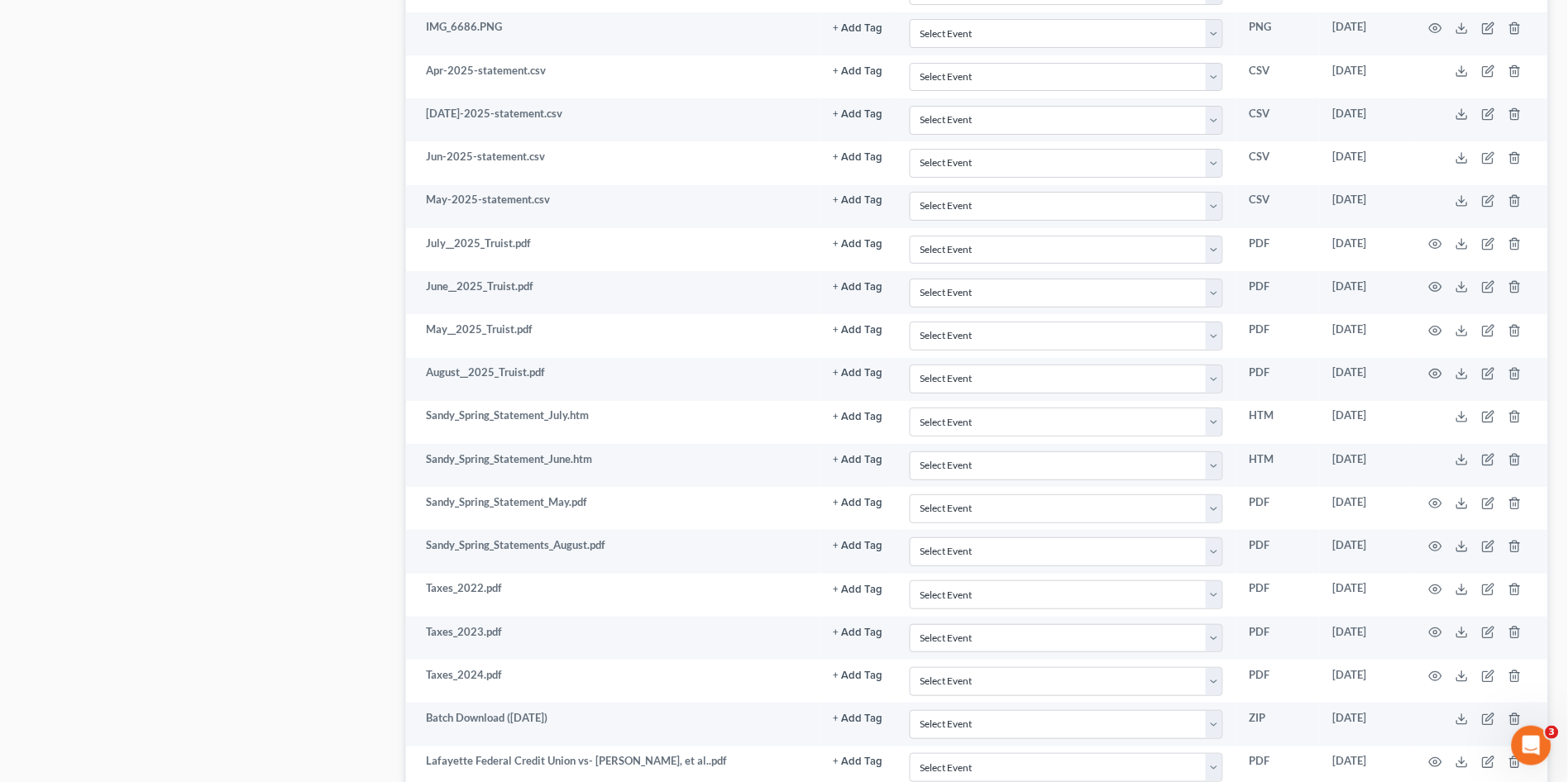
scroll to position [1270, 0]
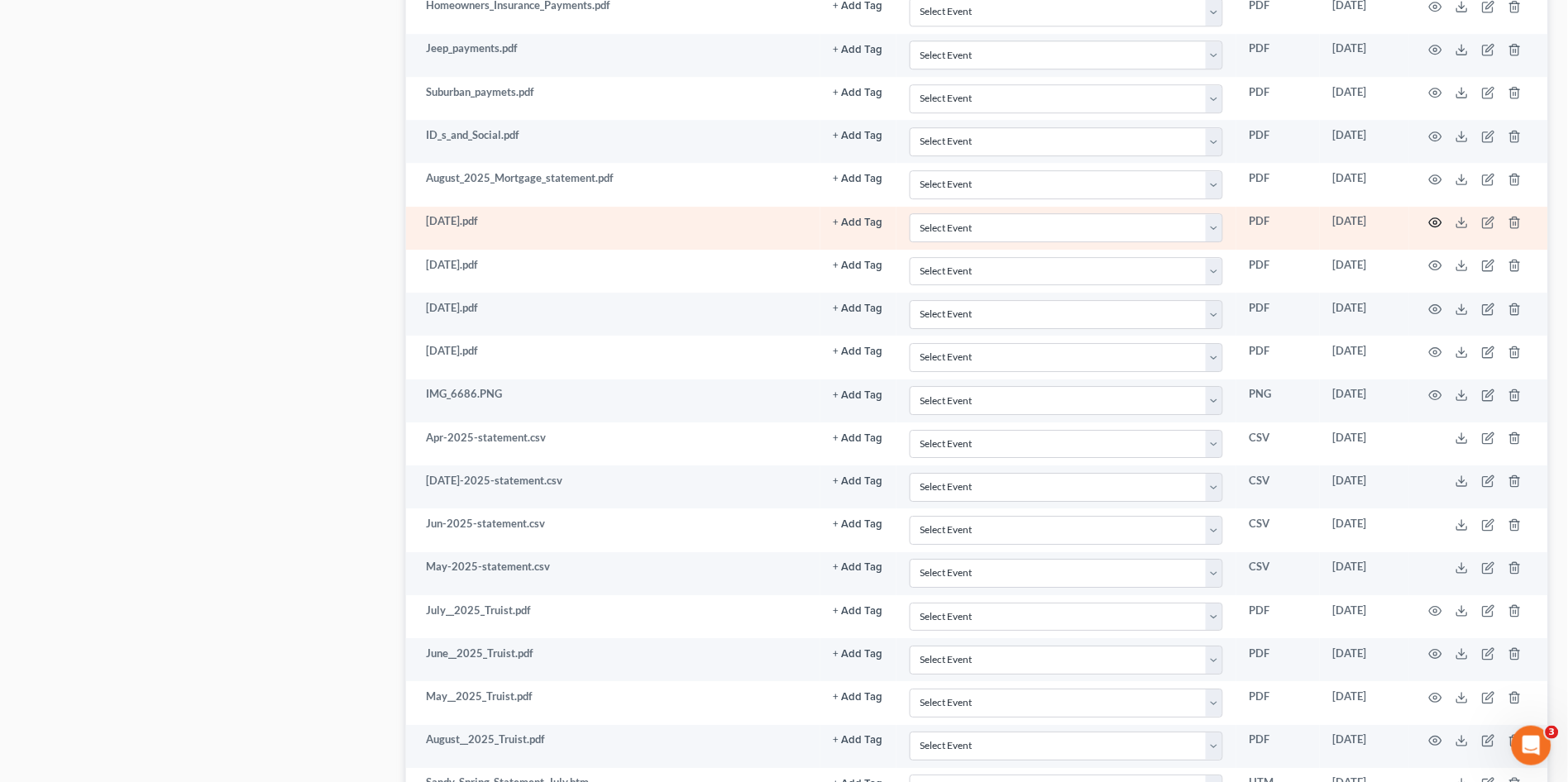
click at [1435, 218] on icon "button" at bounding box center [1435, 222] width 13 height 13
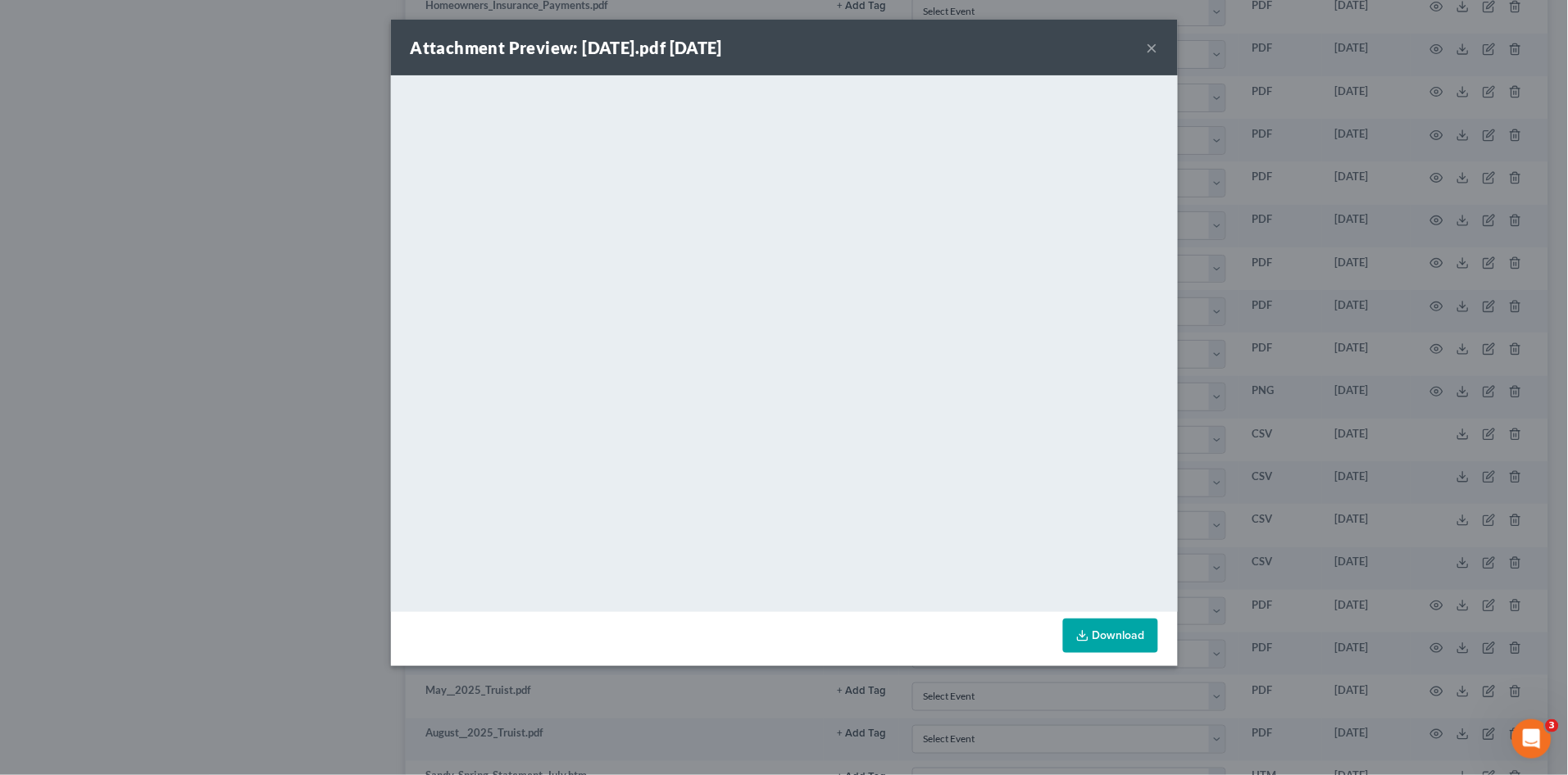
click at [1151, 49] on button "×" at bounding box center [1152, 48] width 11 height 20
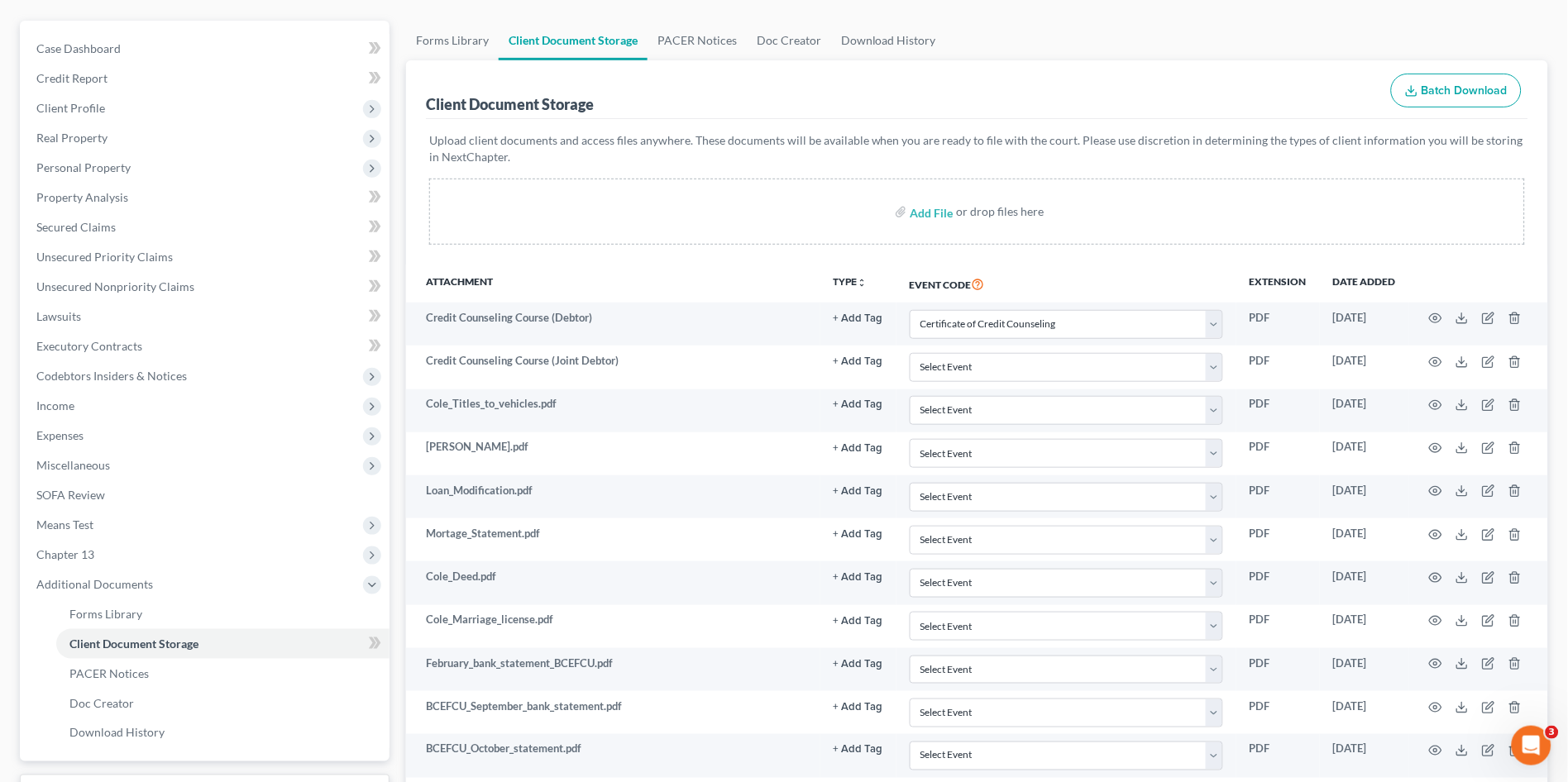
scroll to position [0, 0]
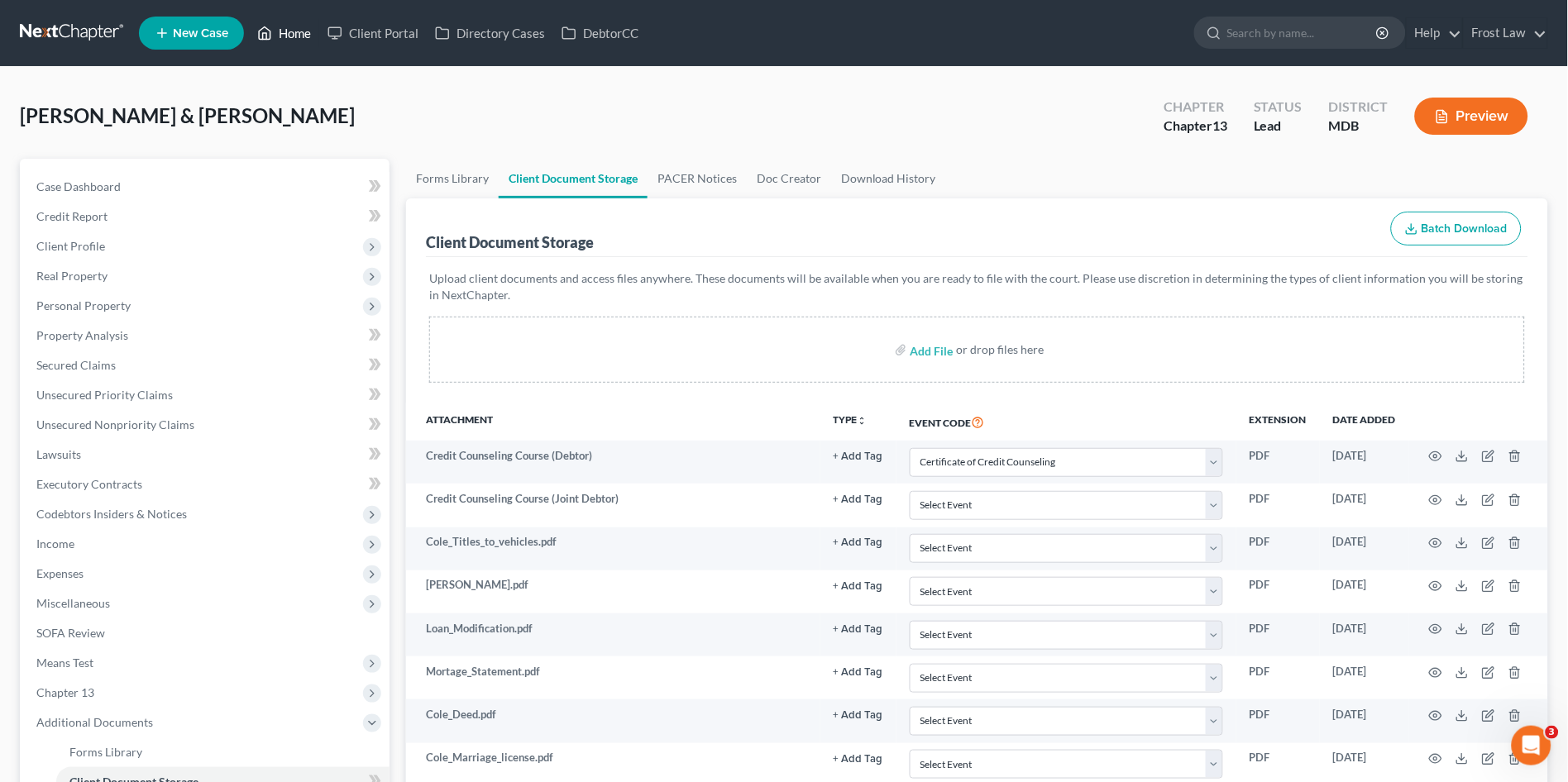
click at [293, 27] on link "Home" at bounding box center [284, 33] width 70 height 30
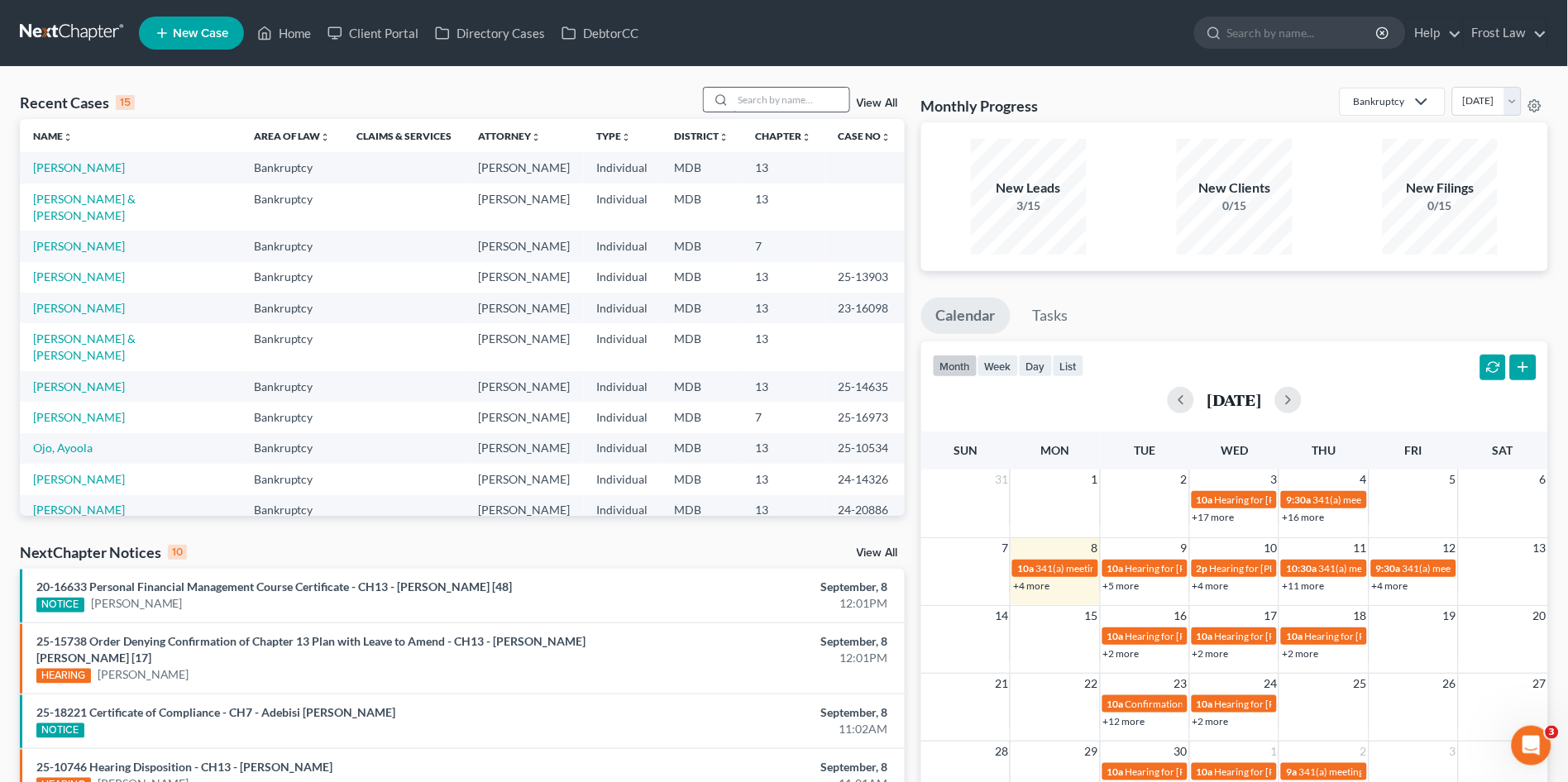
click at [803, 100] on input "search" at bounding box center [791, 99] width 115 height 24
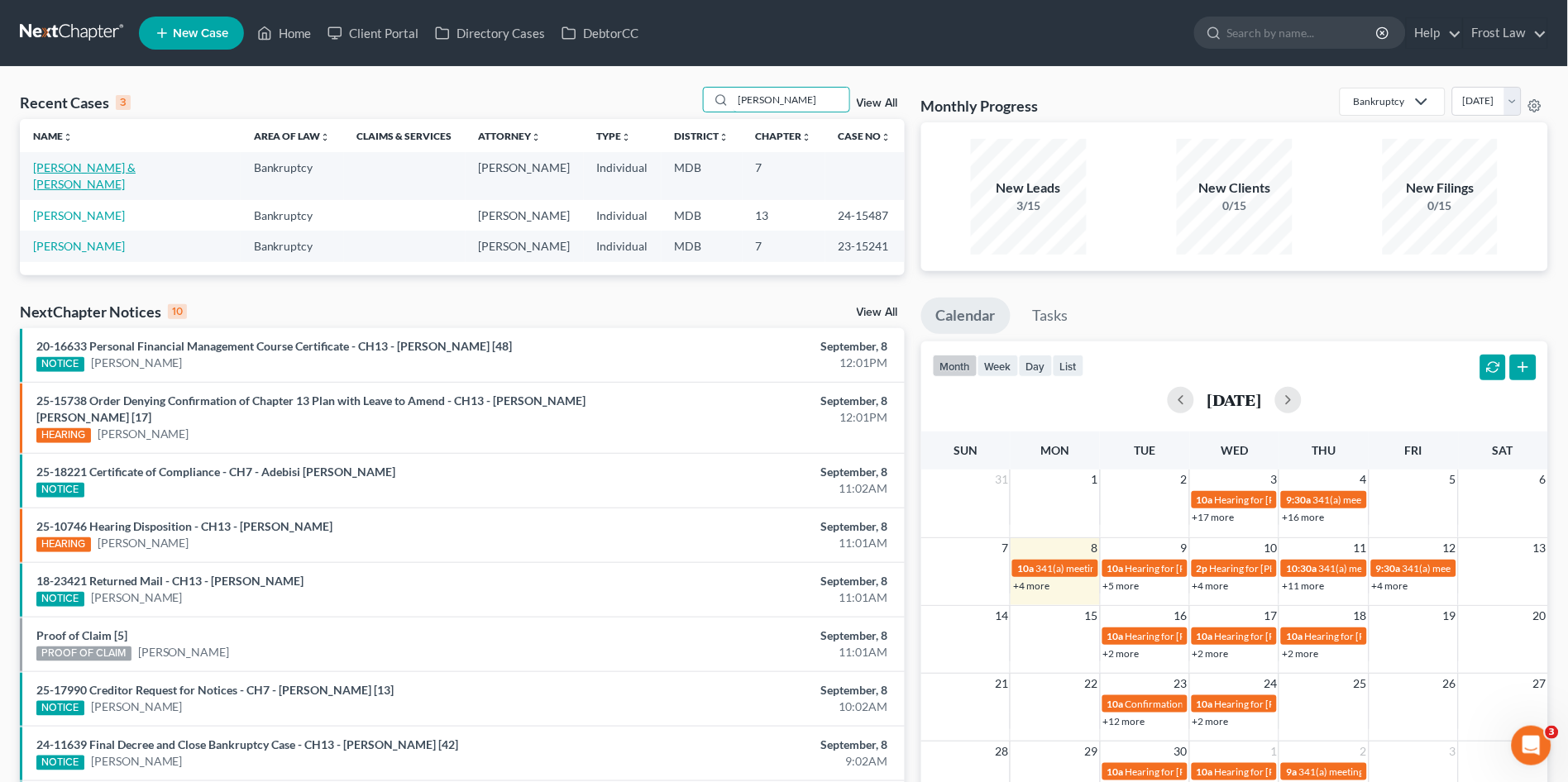
type input "lynch"
click at [69, 170] on link "[PERSON_NAME] & [PERSON_NAME]" at bounding box center [84, 176] width 102 height 31
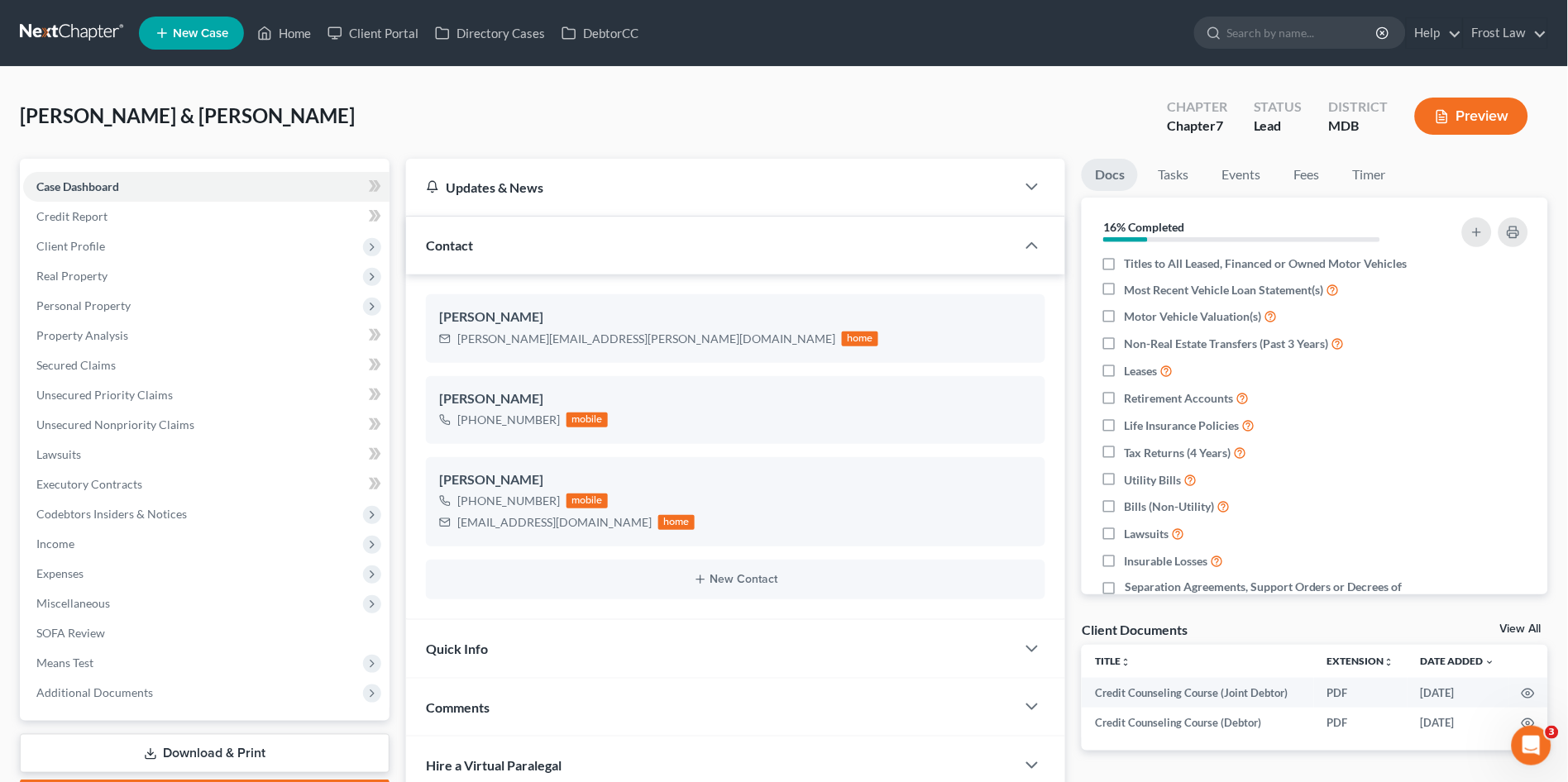
scroll to position [541, 0]
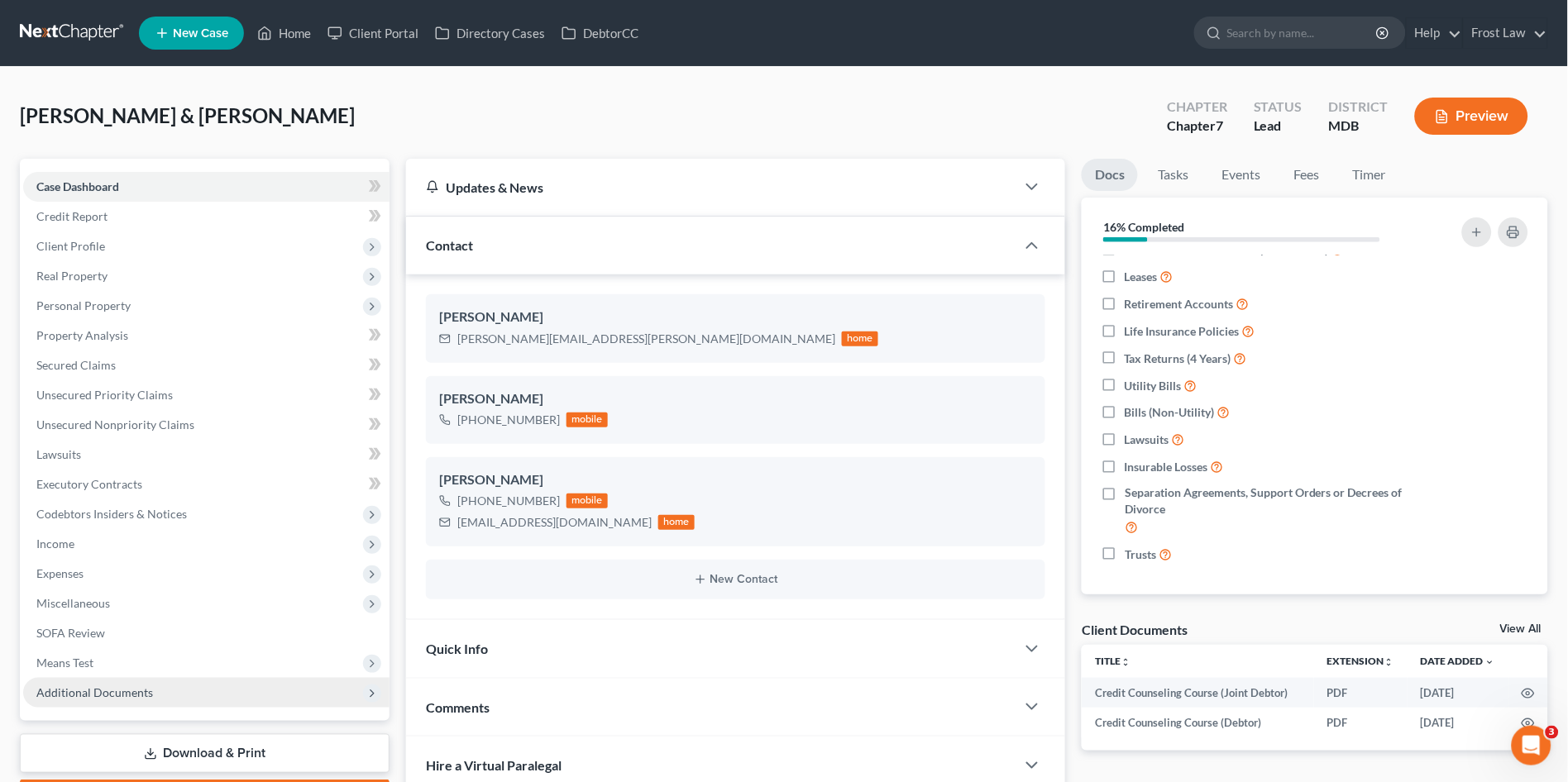
click at [177, 701] on span "Additional Documents" at bounding box center [205, 693] width 366 height 30
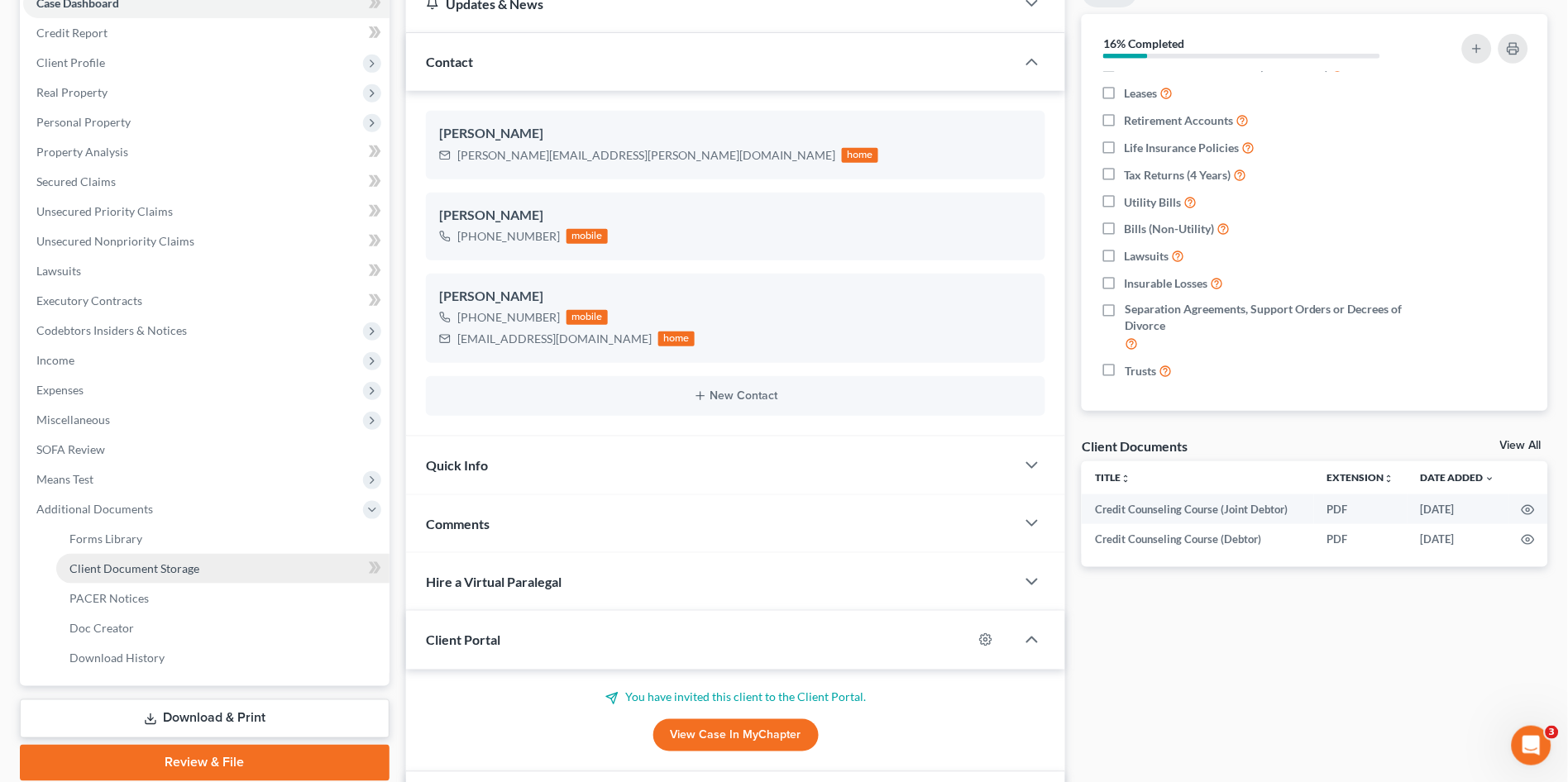
click at [149, 562] on span "Client Document Storage" at bounding box center [134, 569] width 130 height 14
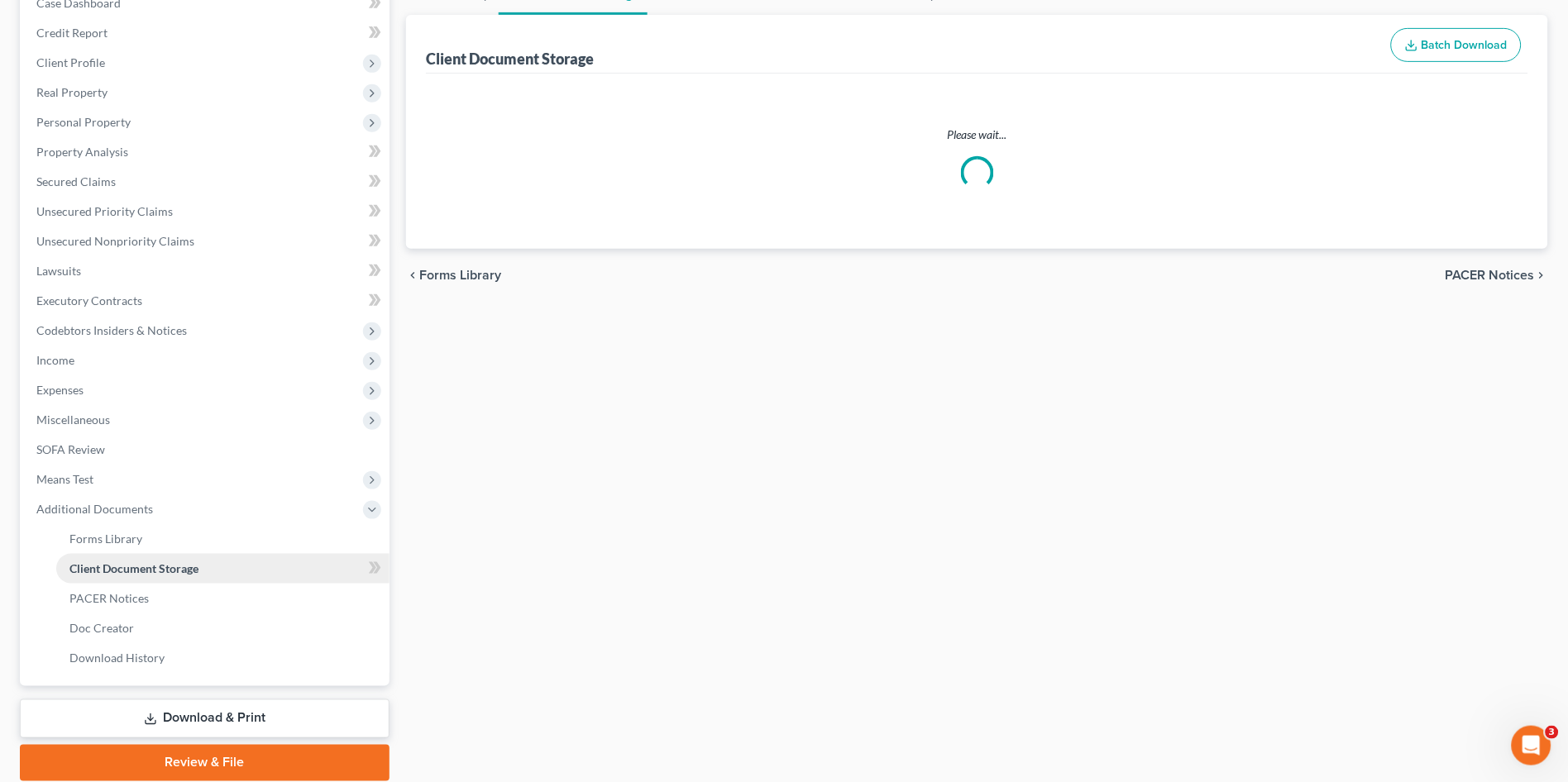
scroll to position [100, 0]
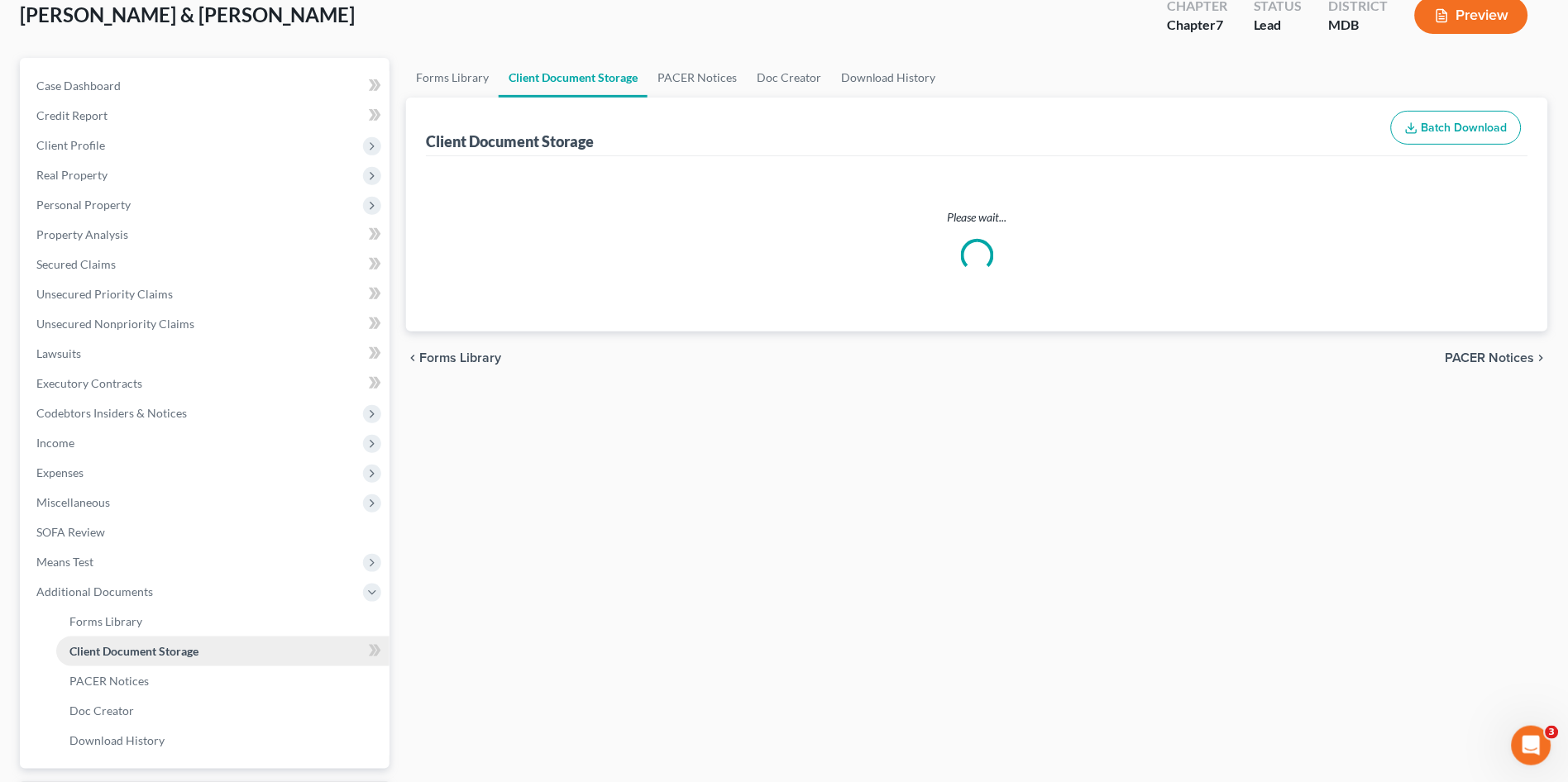
select select "14"
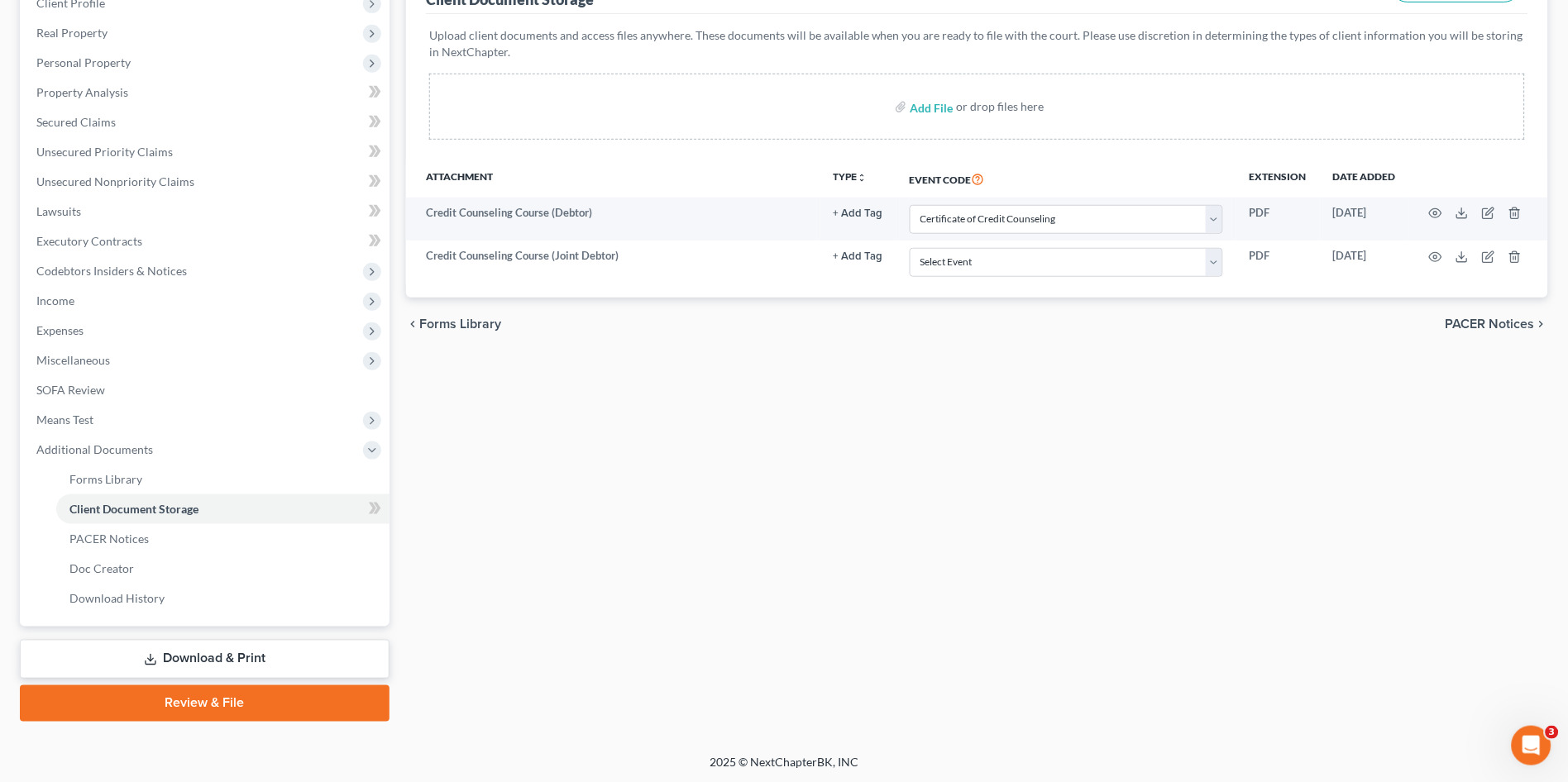
scroll to position [0, 0]
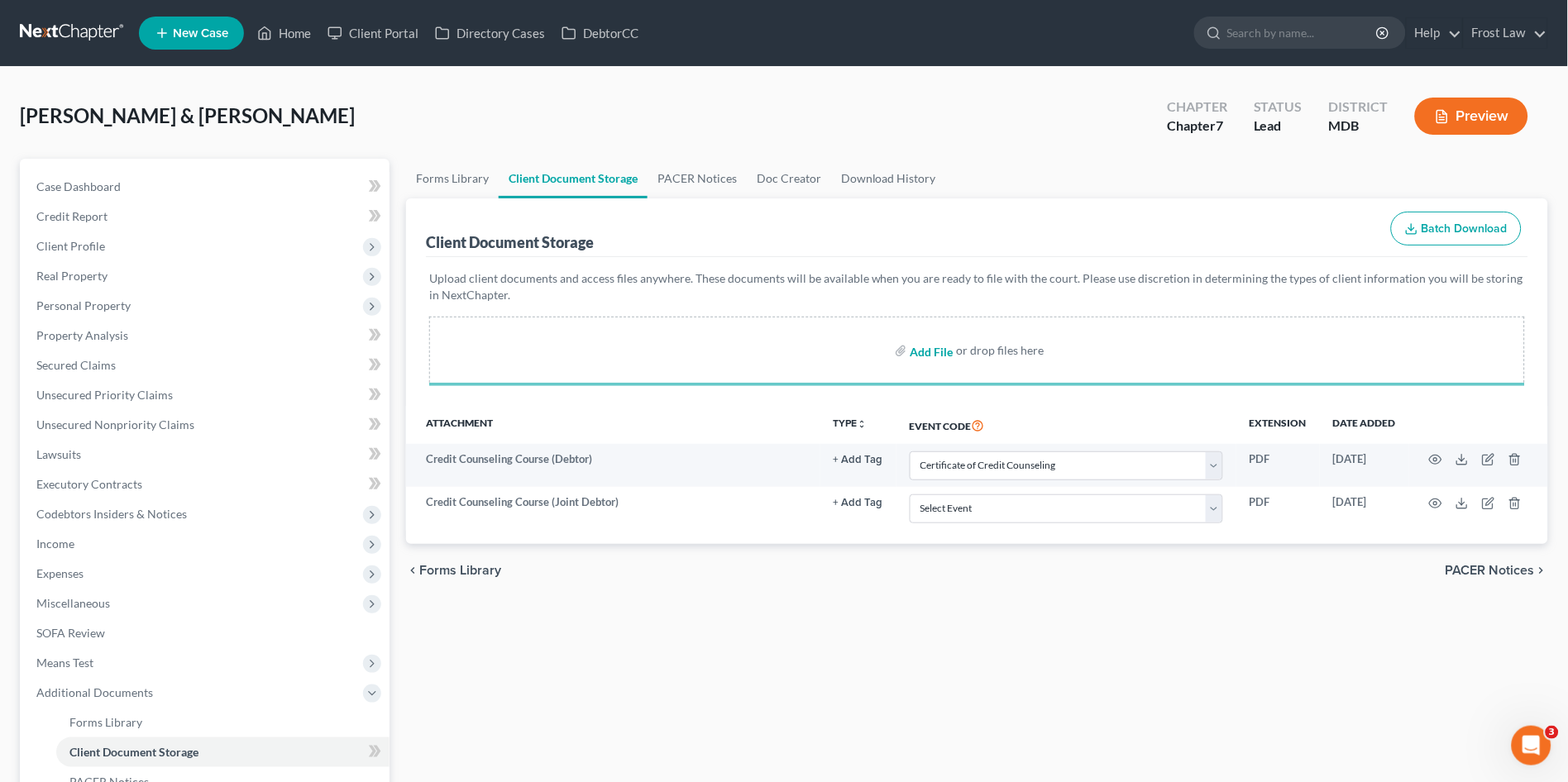
select select "14"
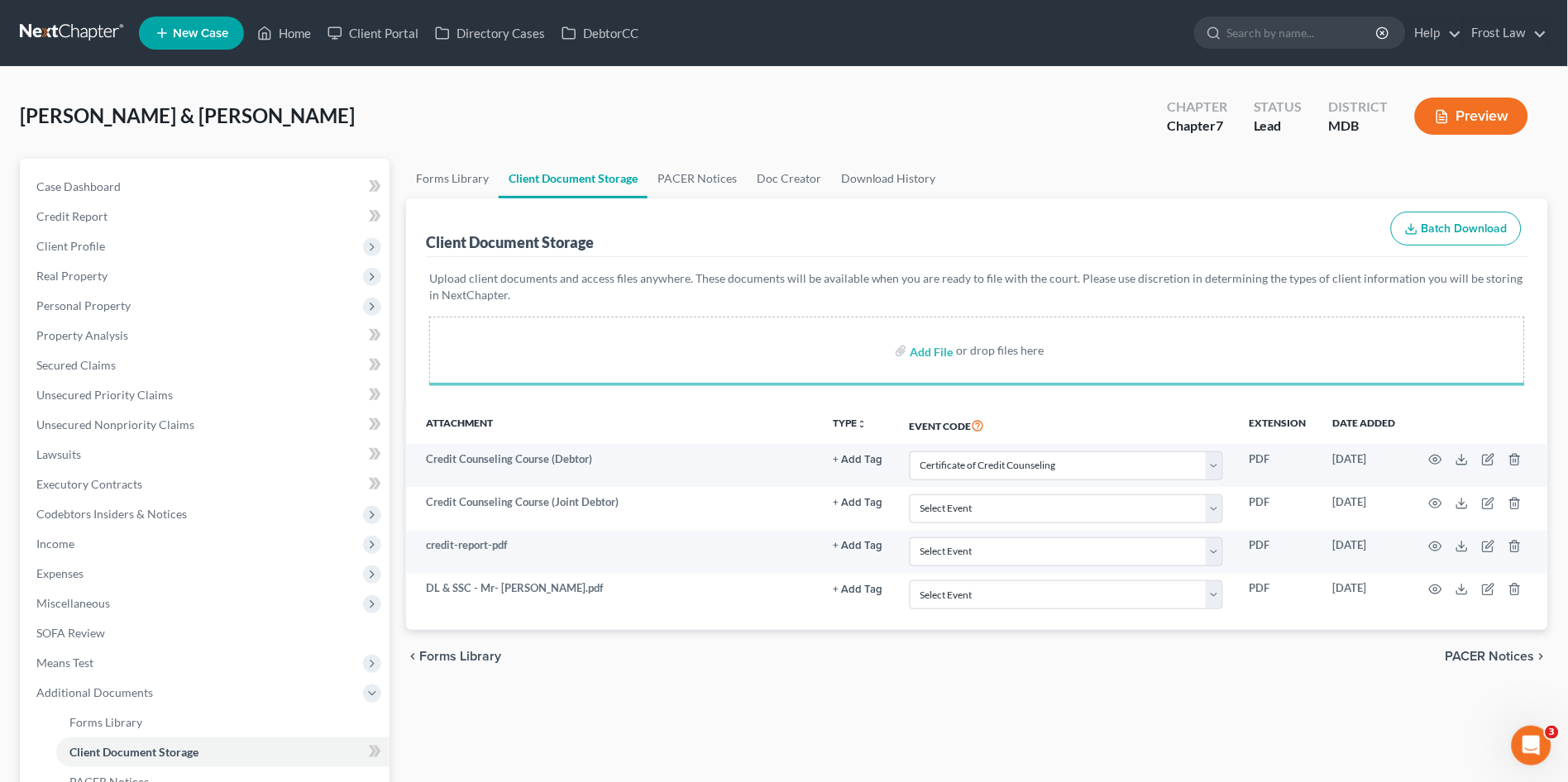
select select "14"
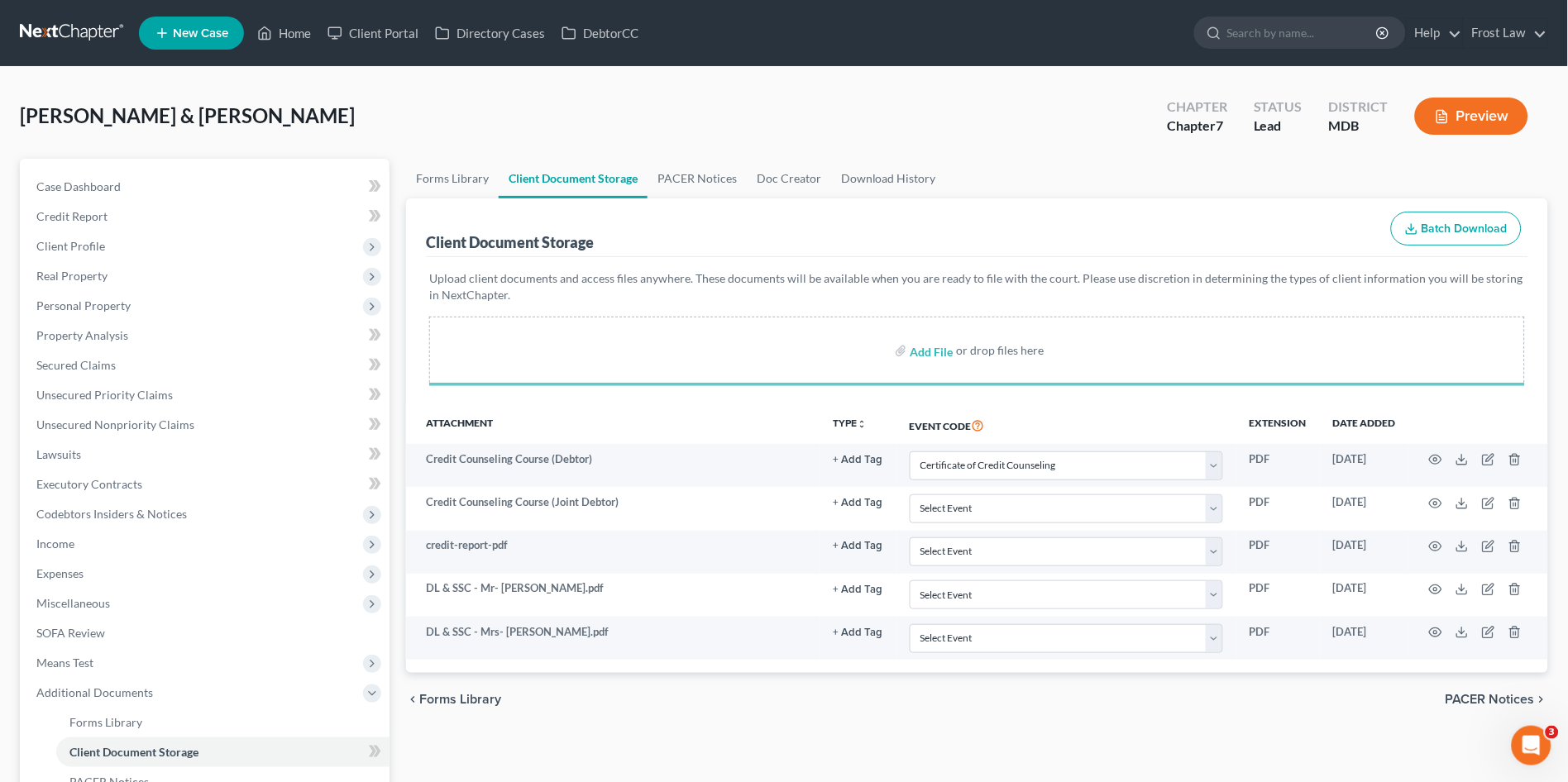
select select "14"
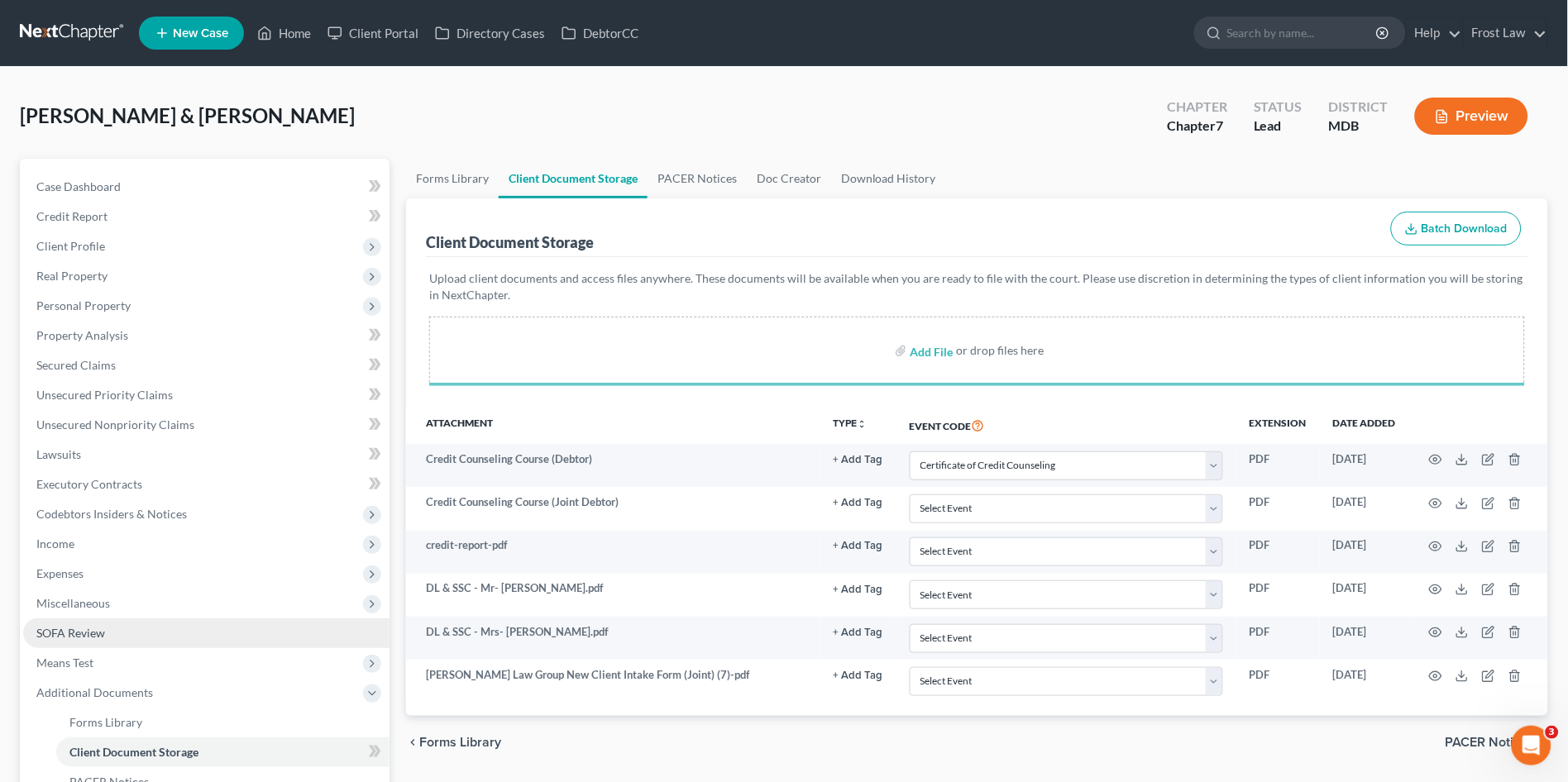
select select "14"
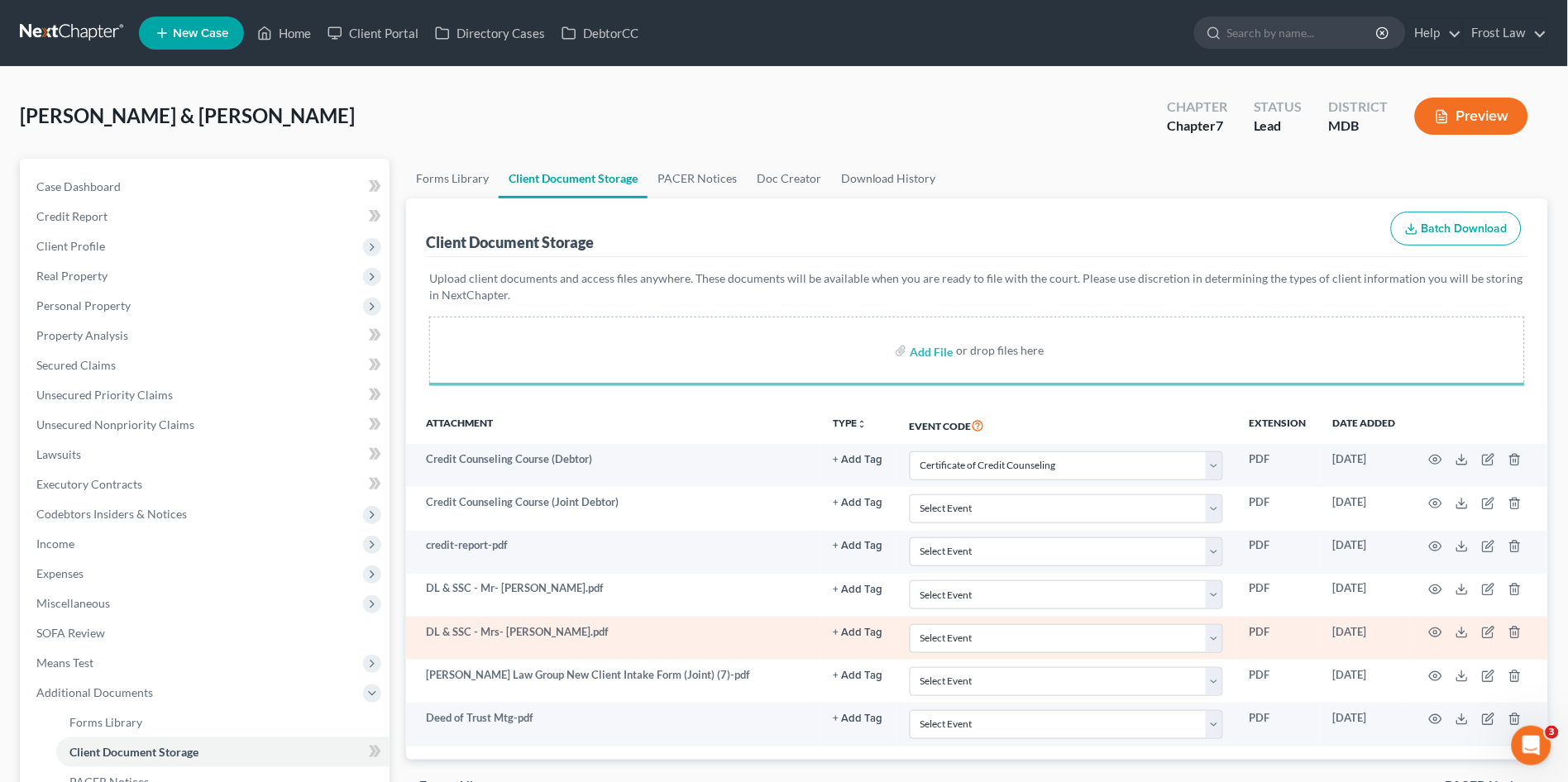
select select "14"
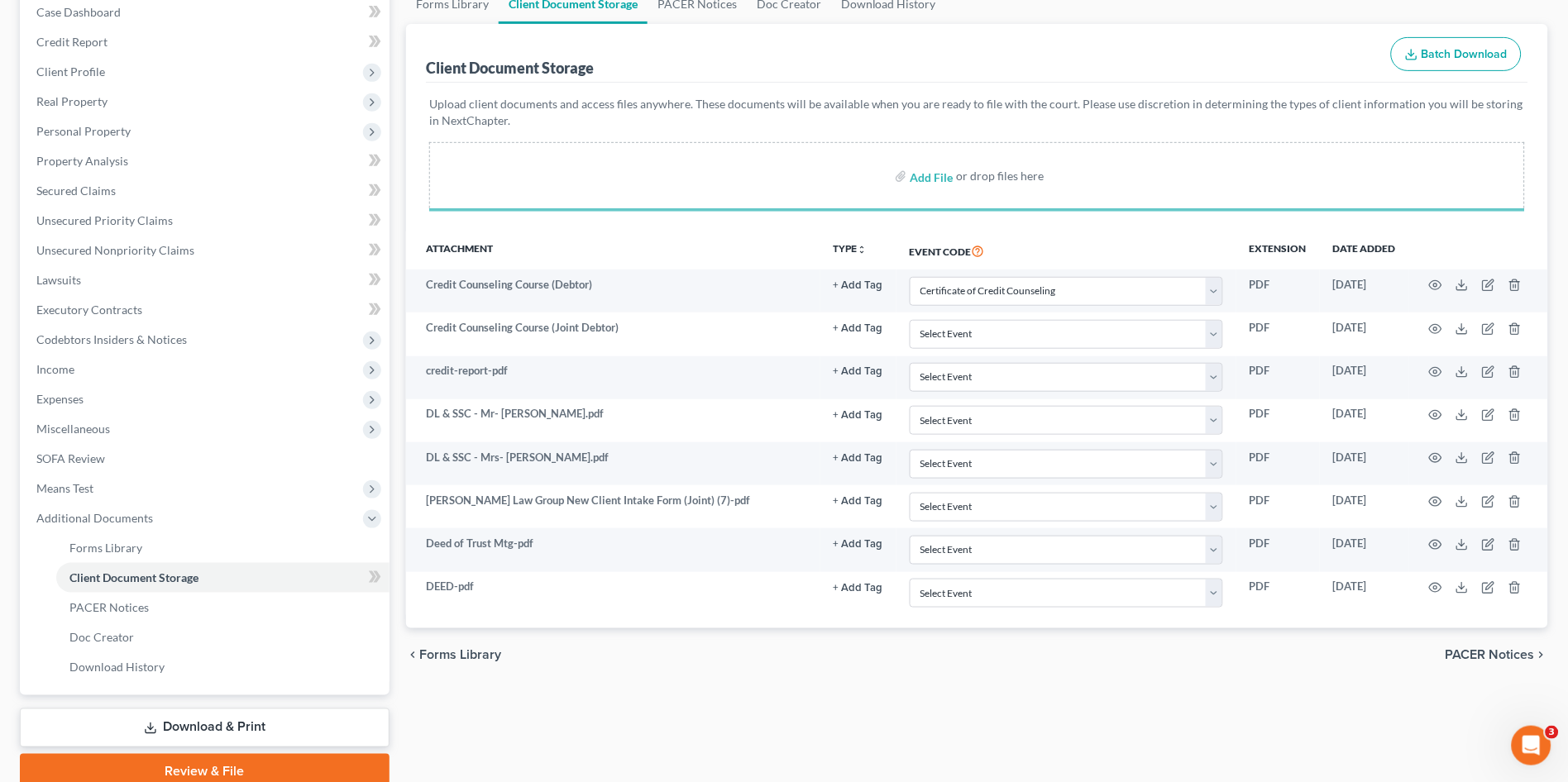
scroll to position [183, 0]
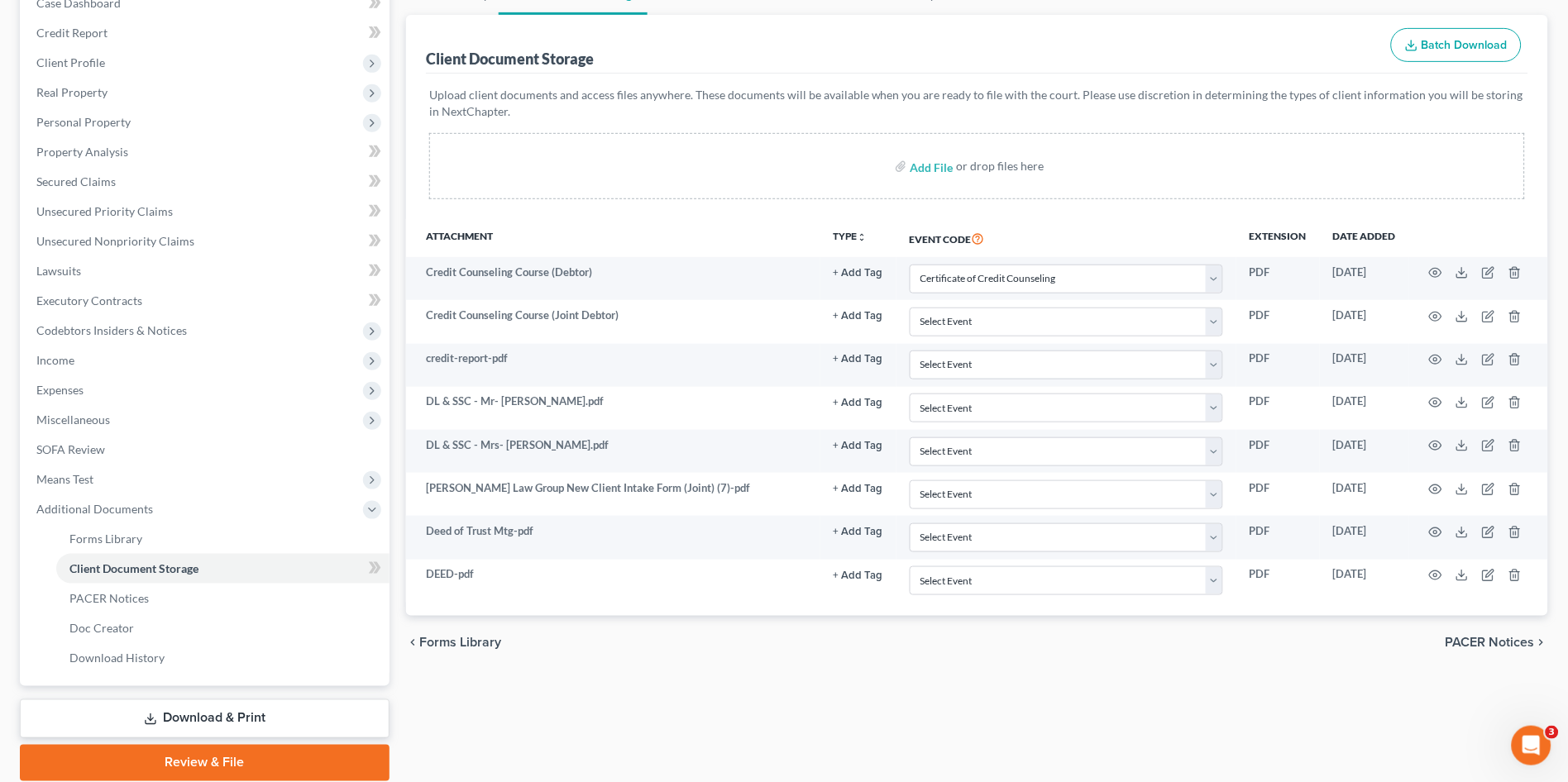
select select "14"
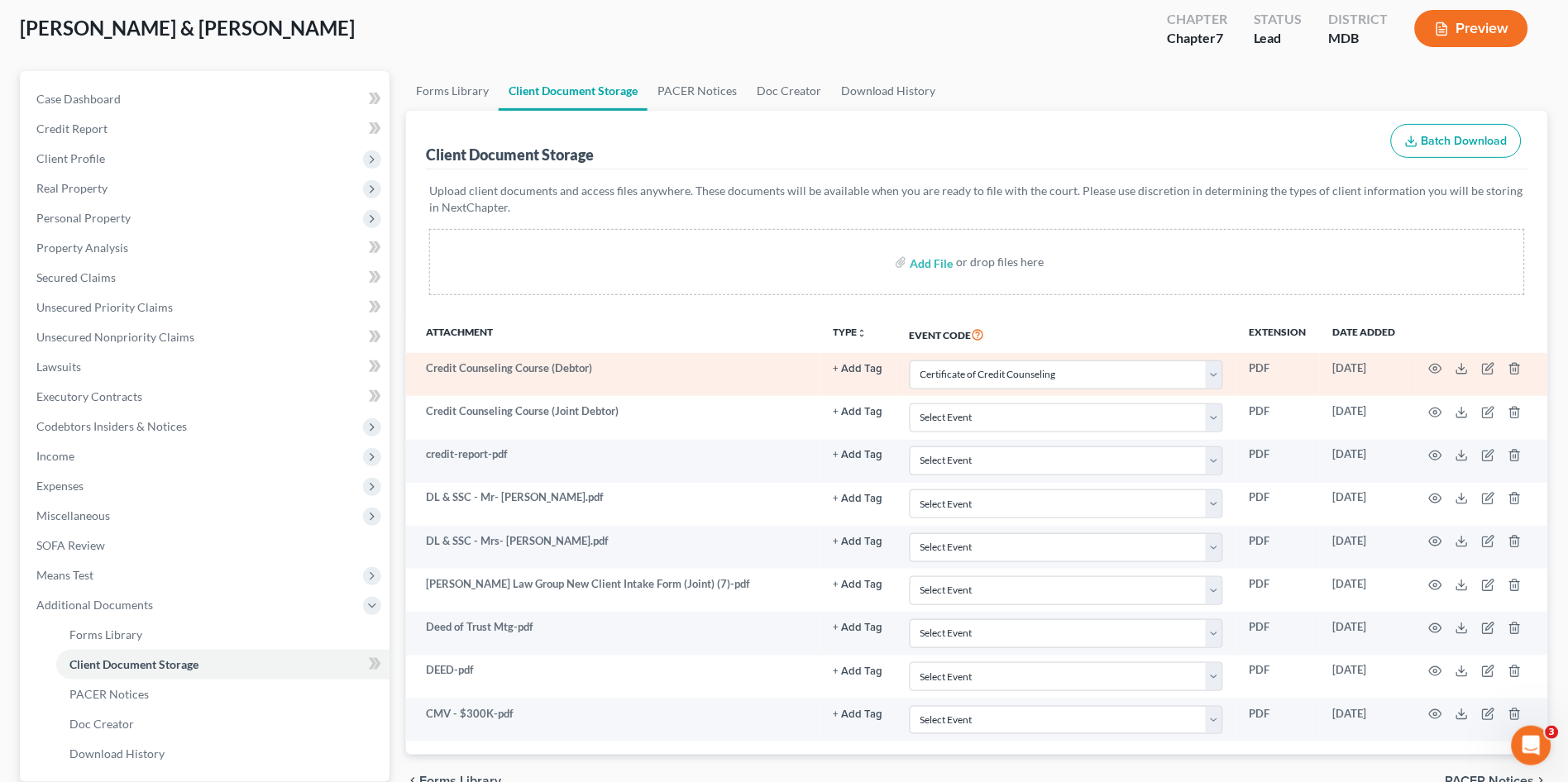
scroll to position [0, 0]
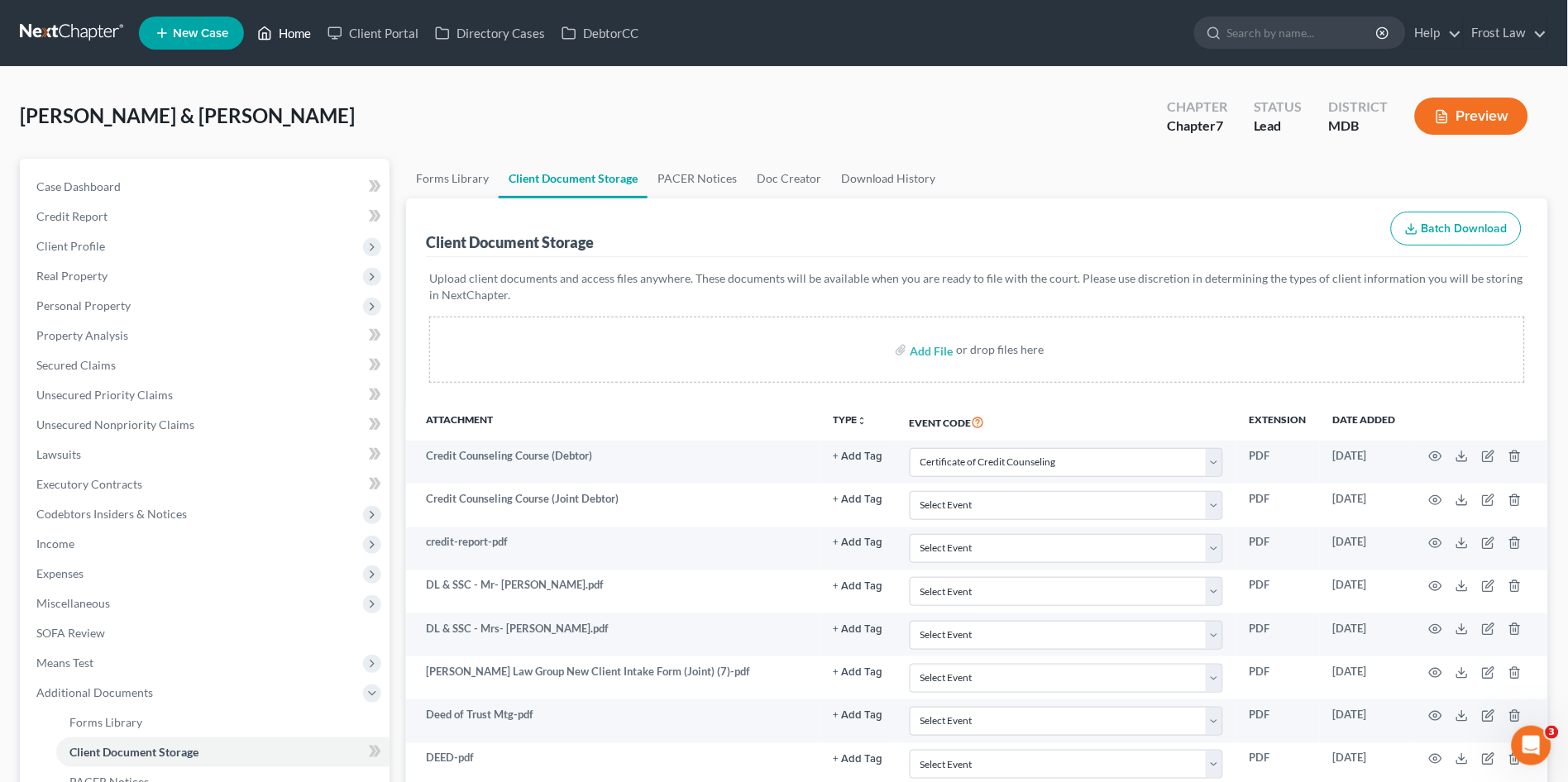
click at [288, 43] on link "Home" at bounding box center [284, 33] width 70 height 30
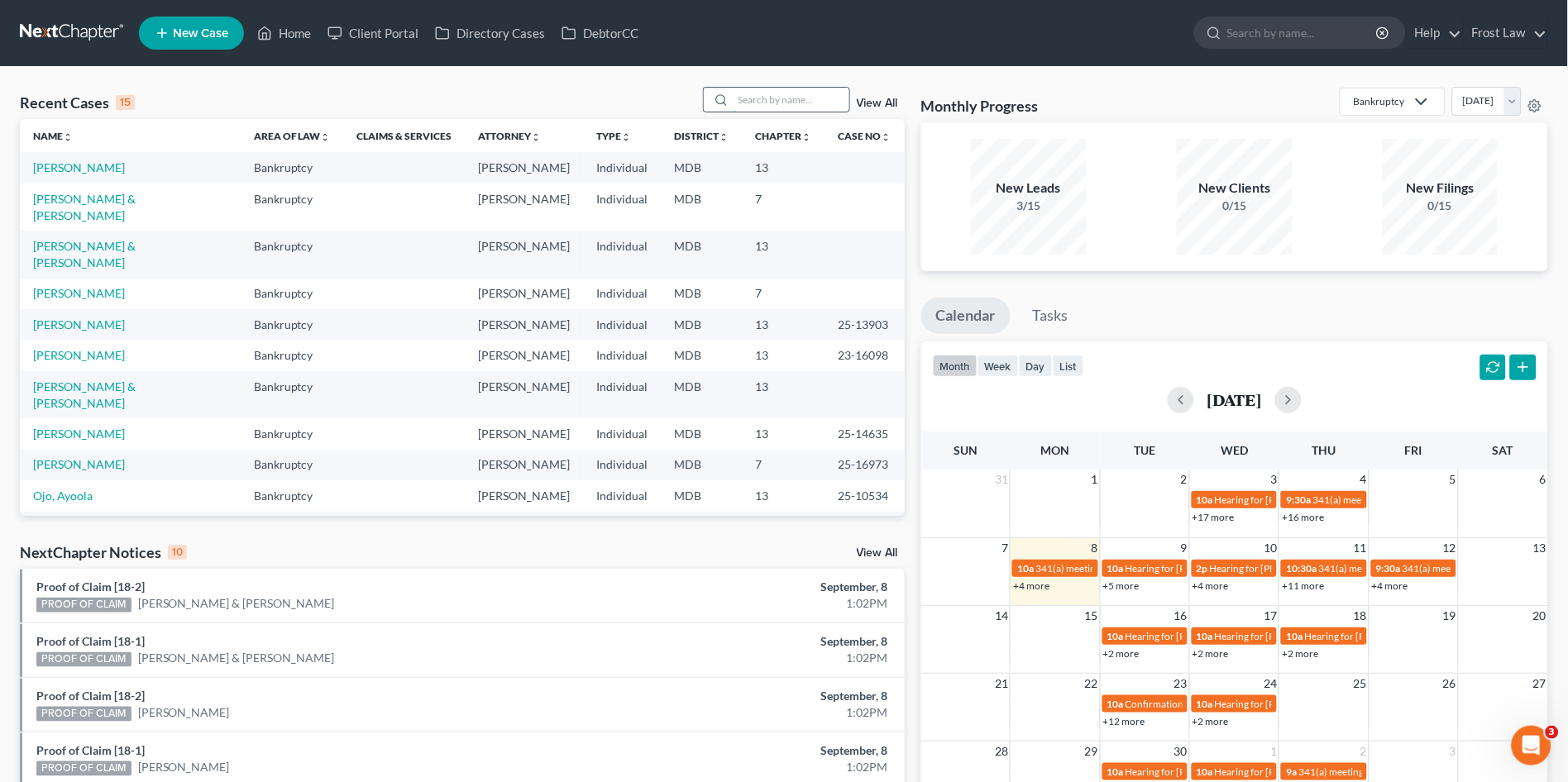
click at [781, 100] on input "search" at bounding box center [791, 99] width 115 height 24
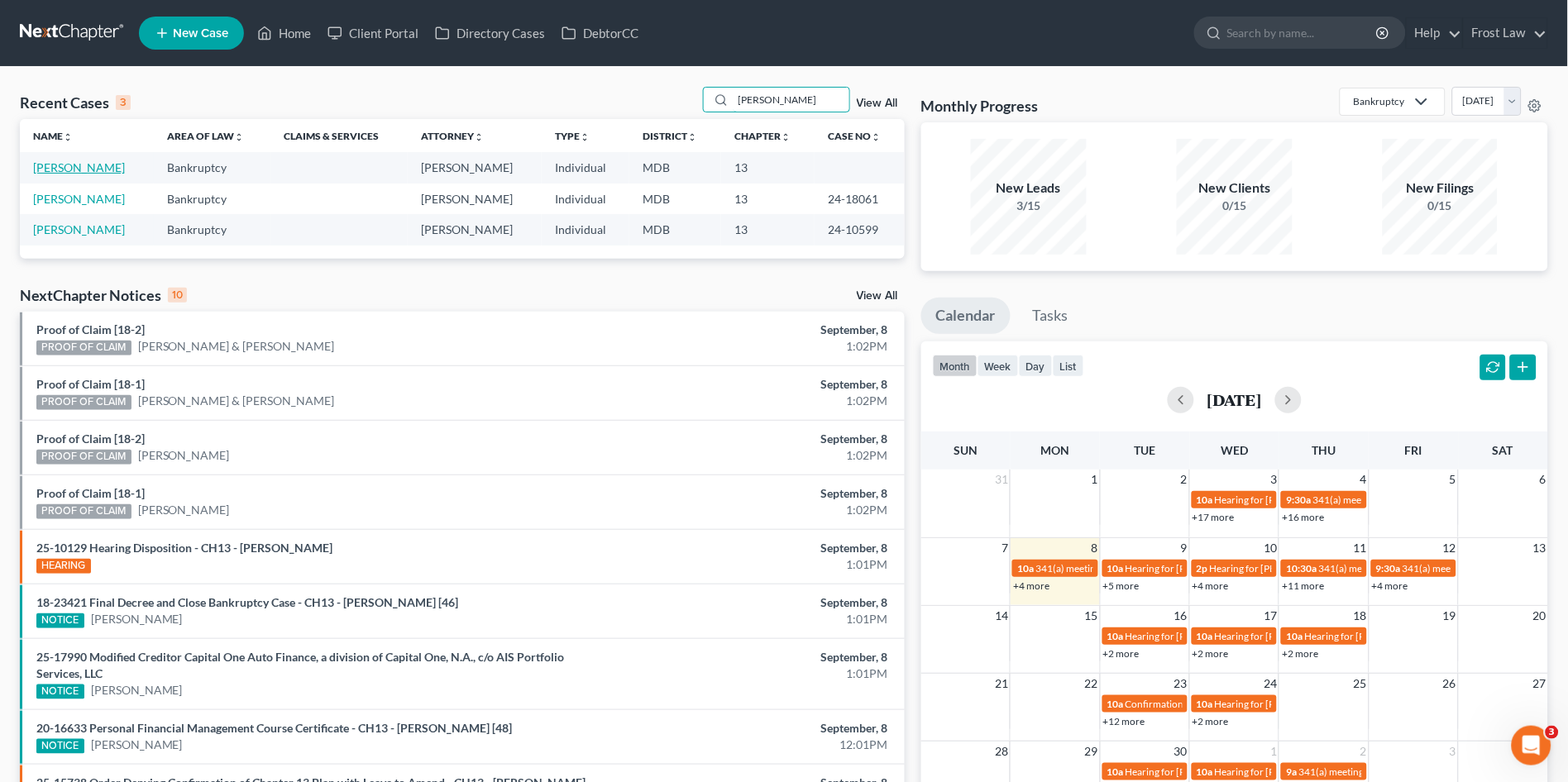
type input "owens"
click at [62, 171] on link "[PERSON_NAME]" at bounding box center [79, 168] width 92 height 14
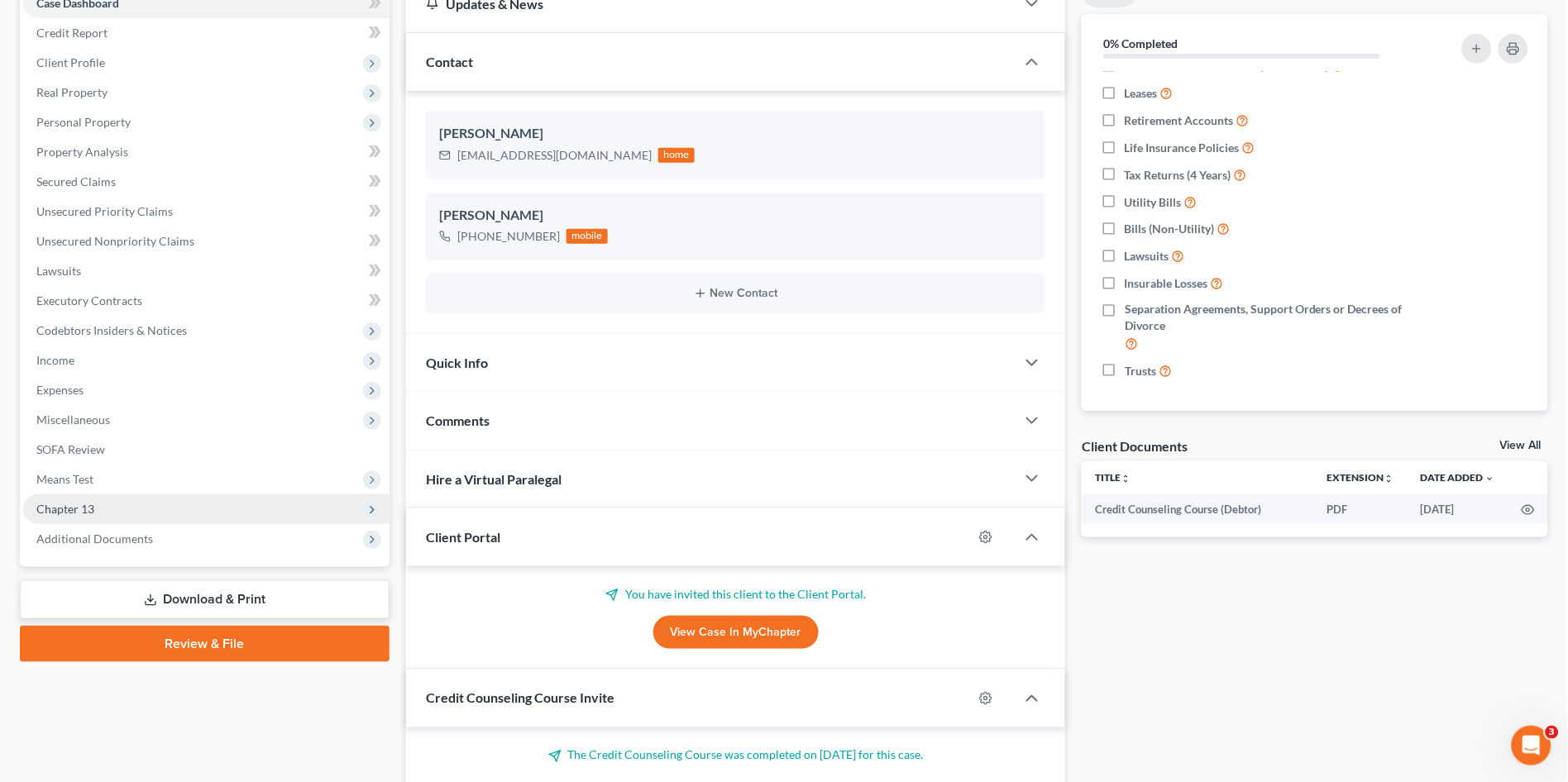
scroll to position [275, 0]
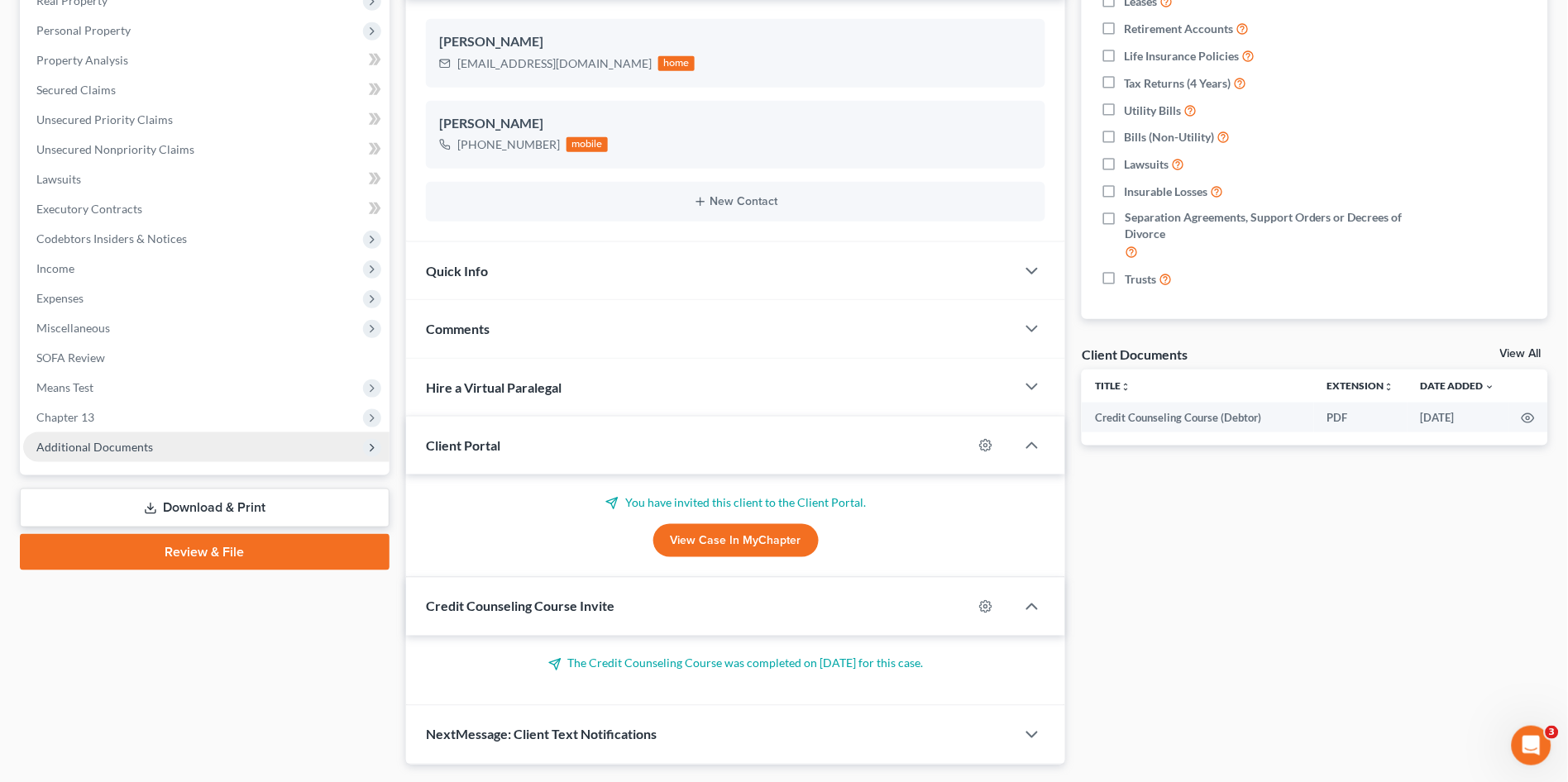
click at [165, 446] on span "Additional Documents" at bounding box center [205, 447] width 366 height 30
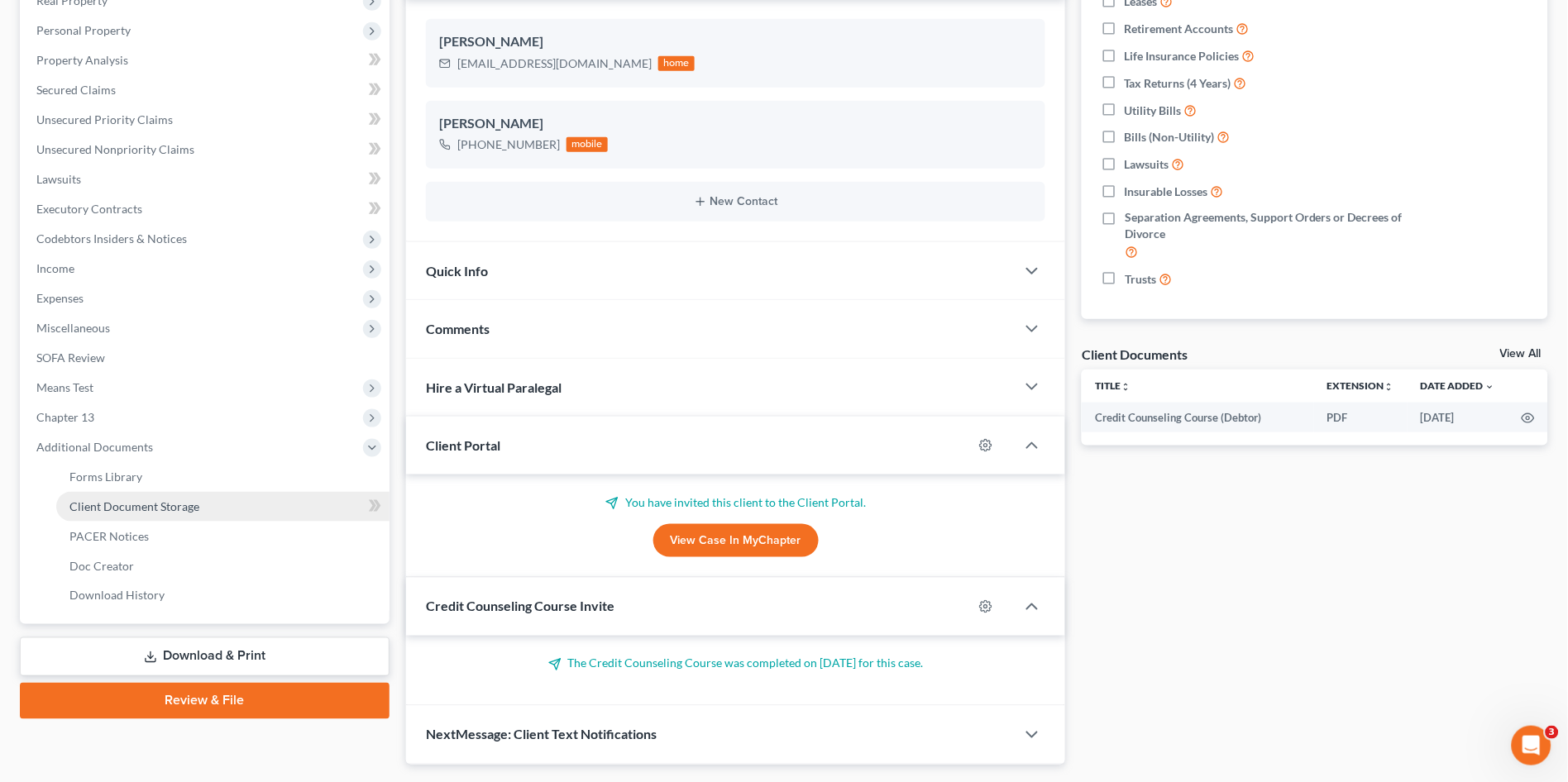
click at [156, 500] on span "Client Document Storage" at bounding box center [134, 507] width 130 height 14
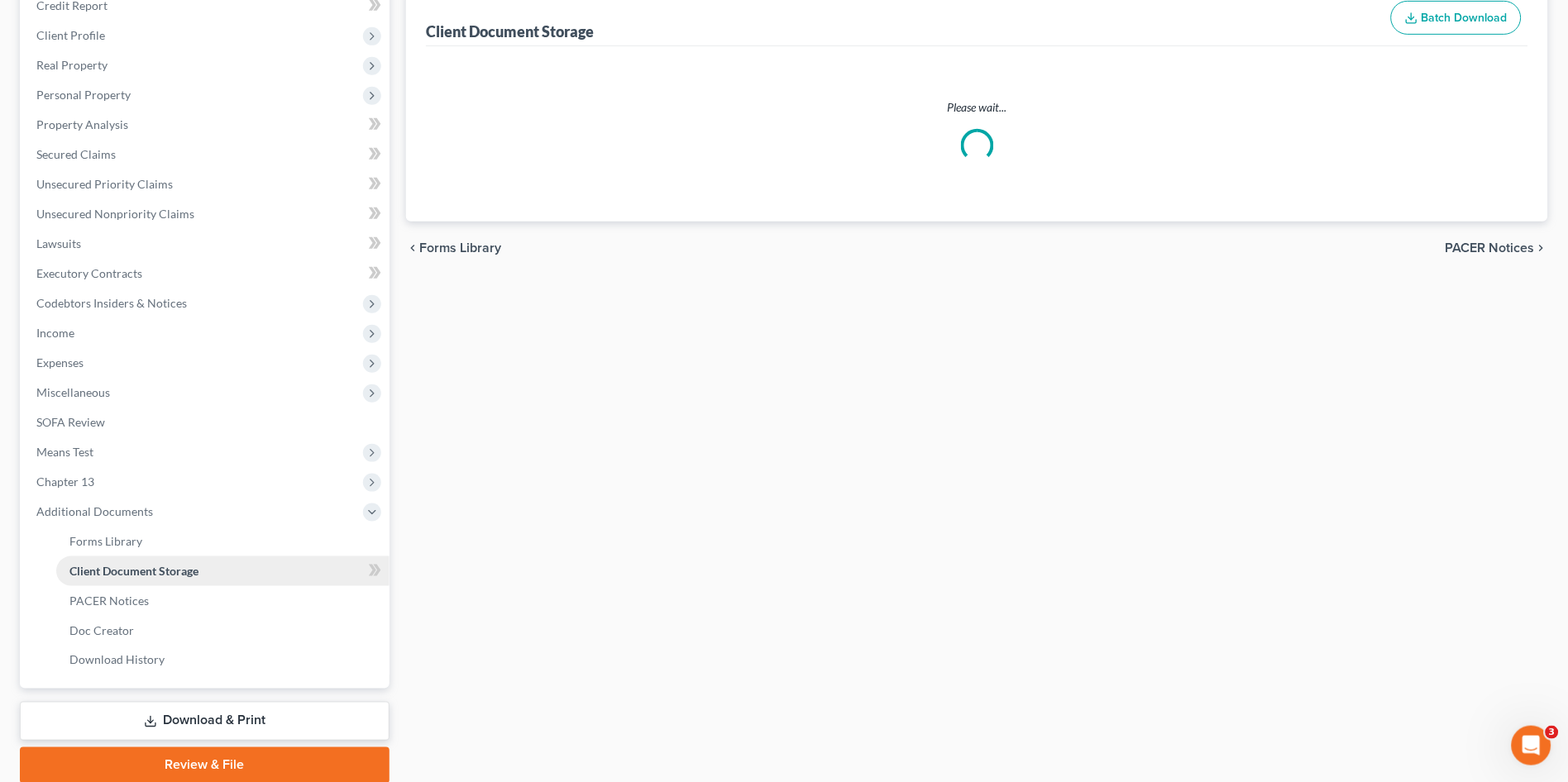
scroll to position [3, 0]
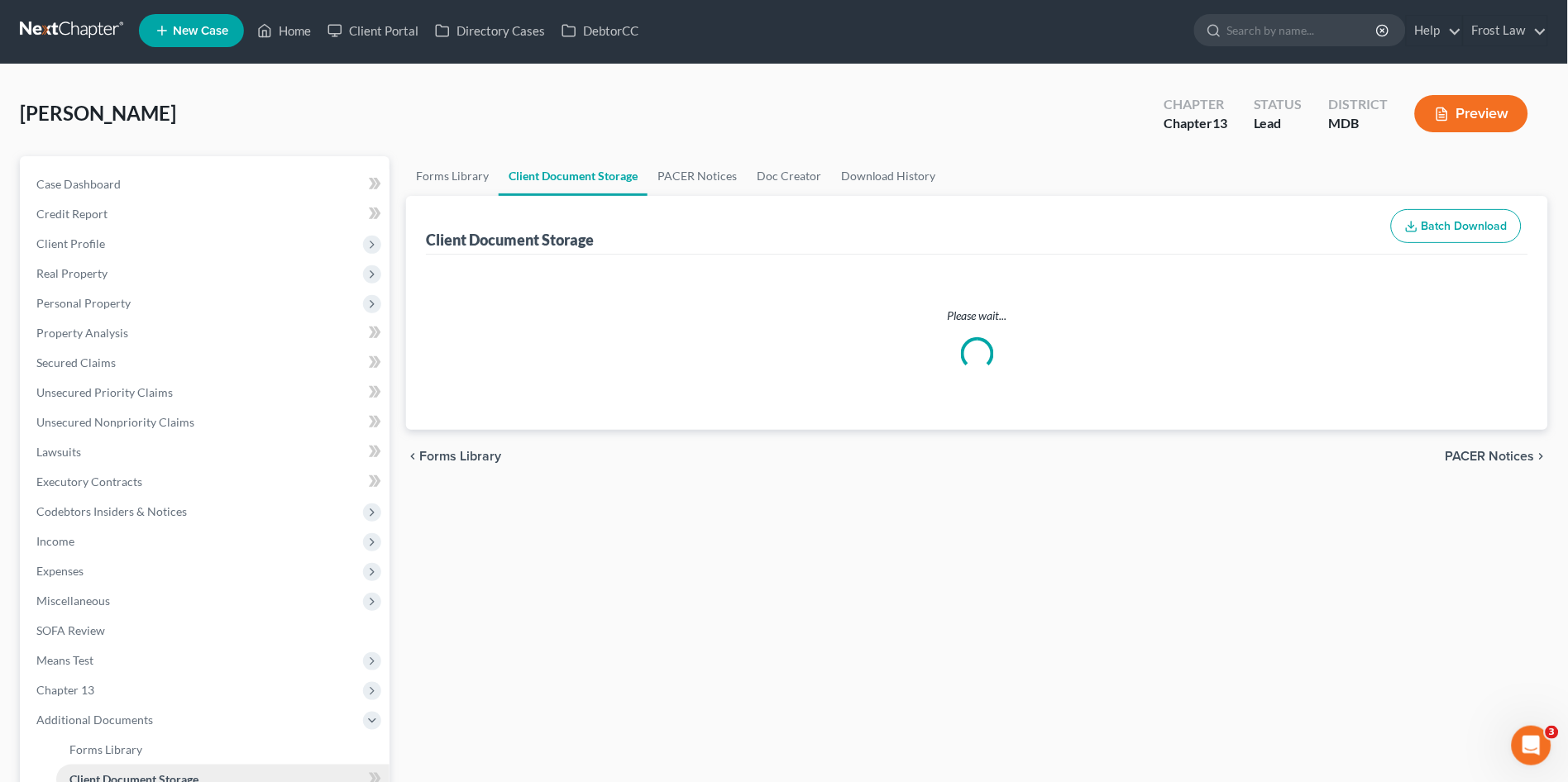
select select "14"
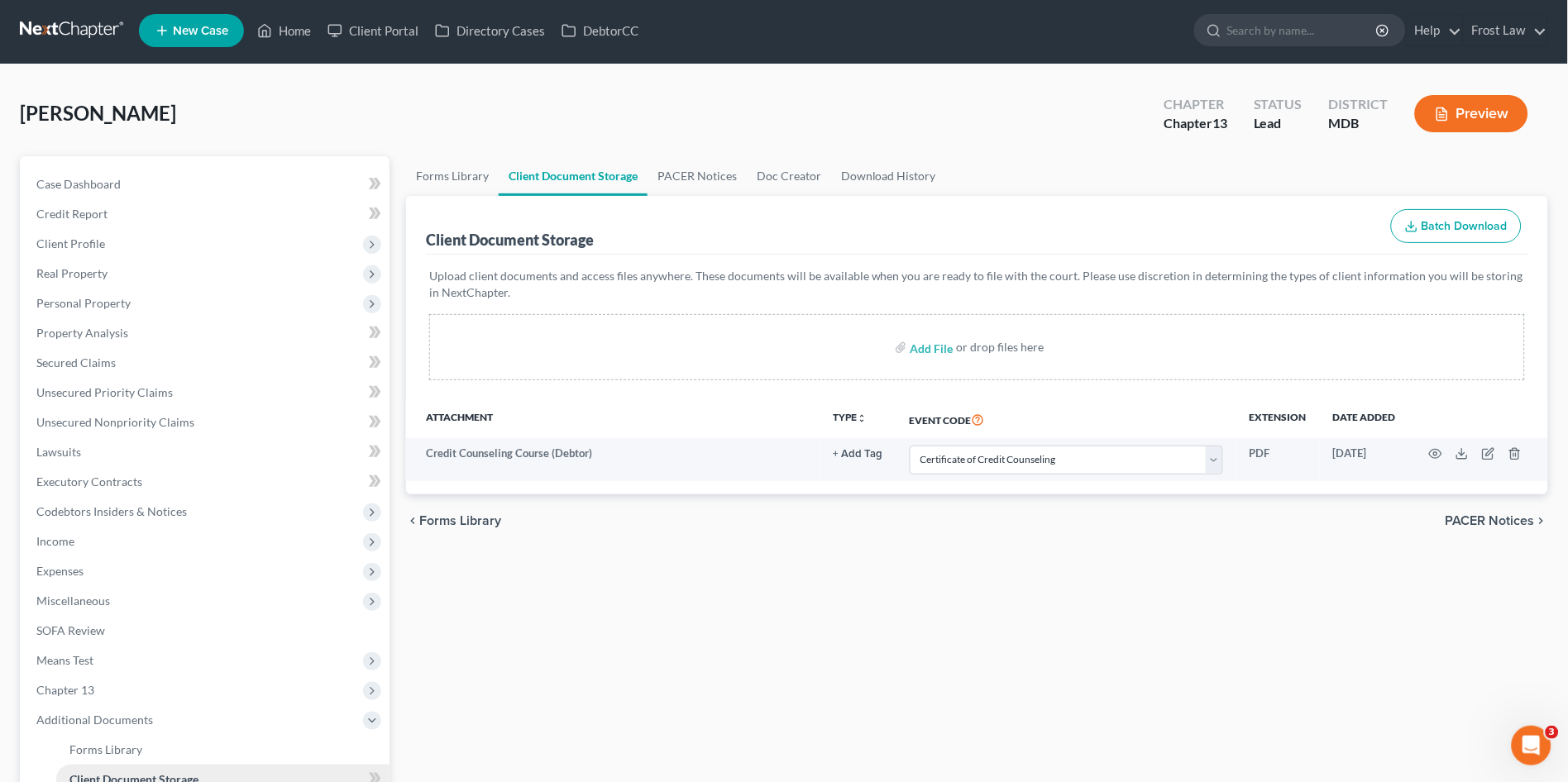
scroll to position [0, 0]
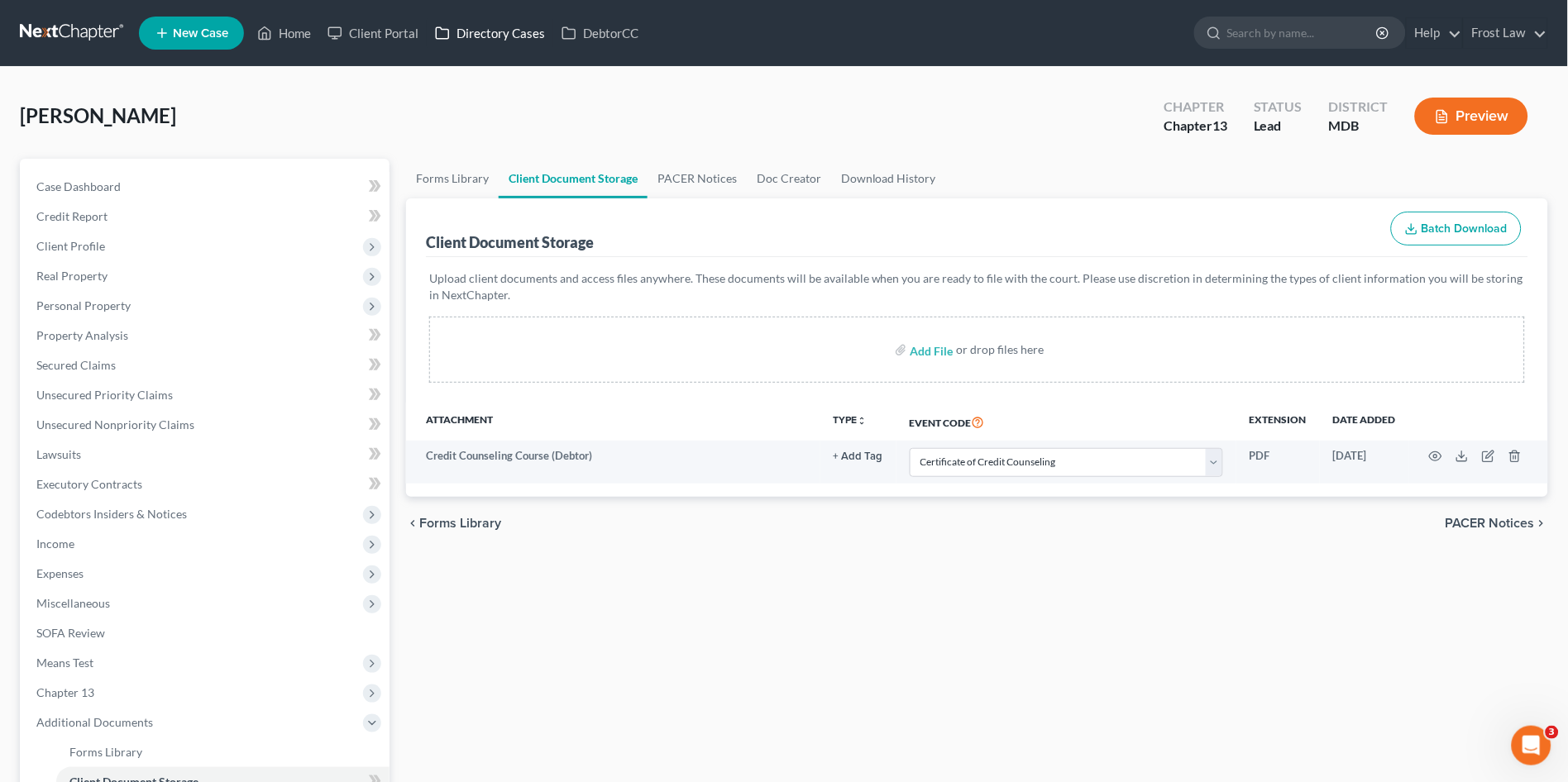
click at [478, 36] on link "Directory Cases" at bounding box center [489, 33] width 127 height 30
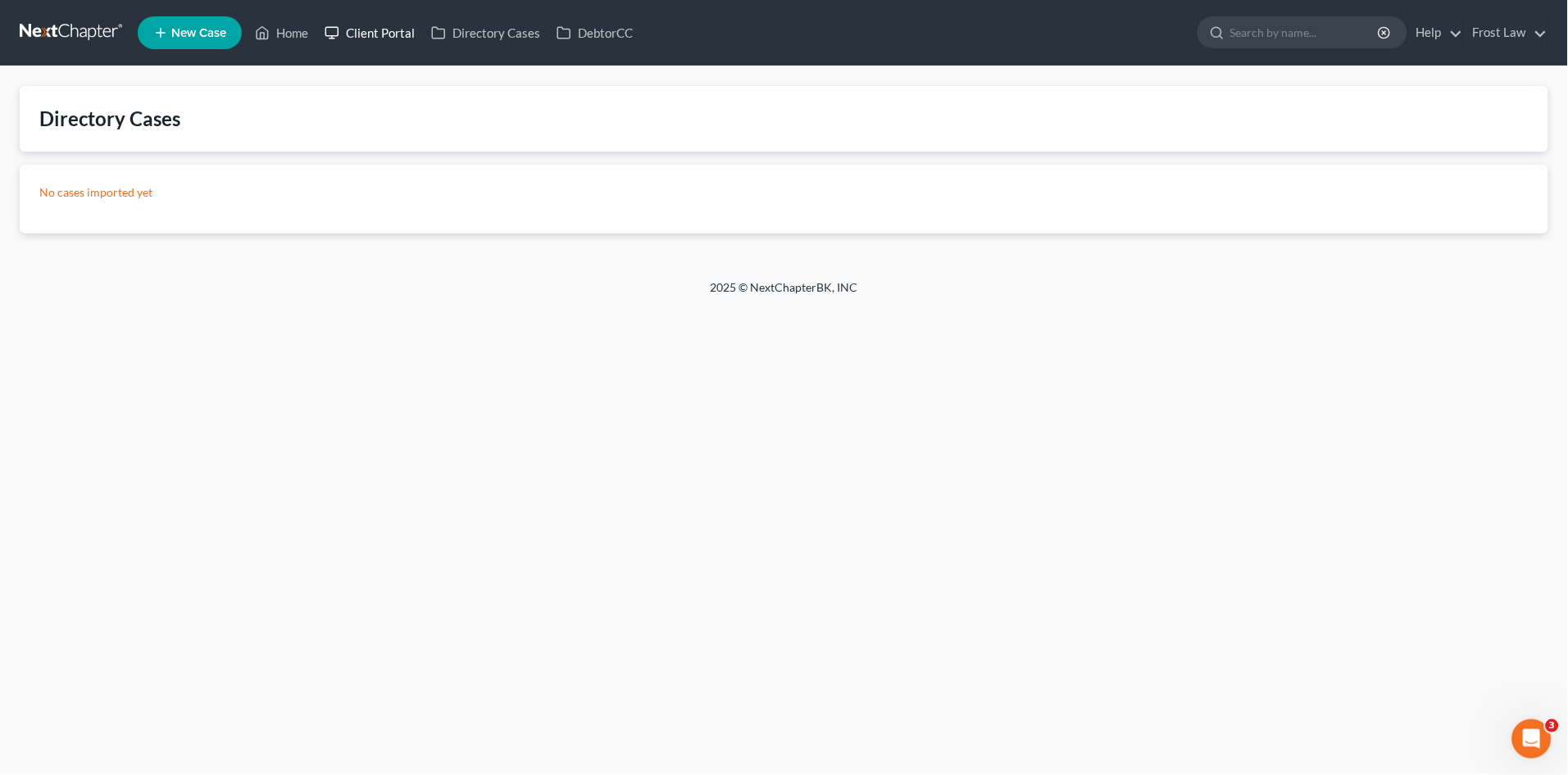
click at [394, 28] on link "Client Portal" at bounding box center [369, 33] width 107 height 29
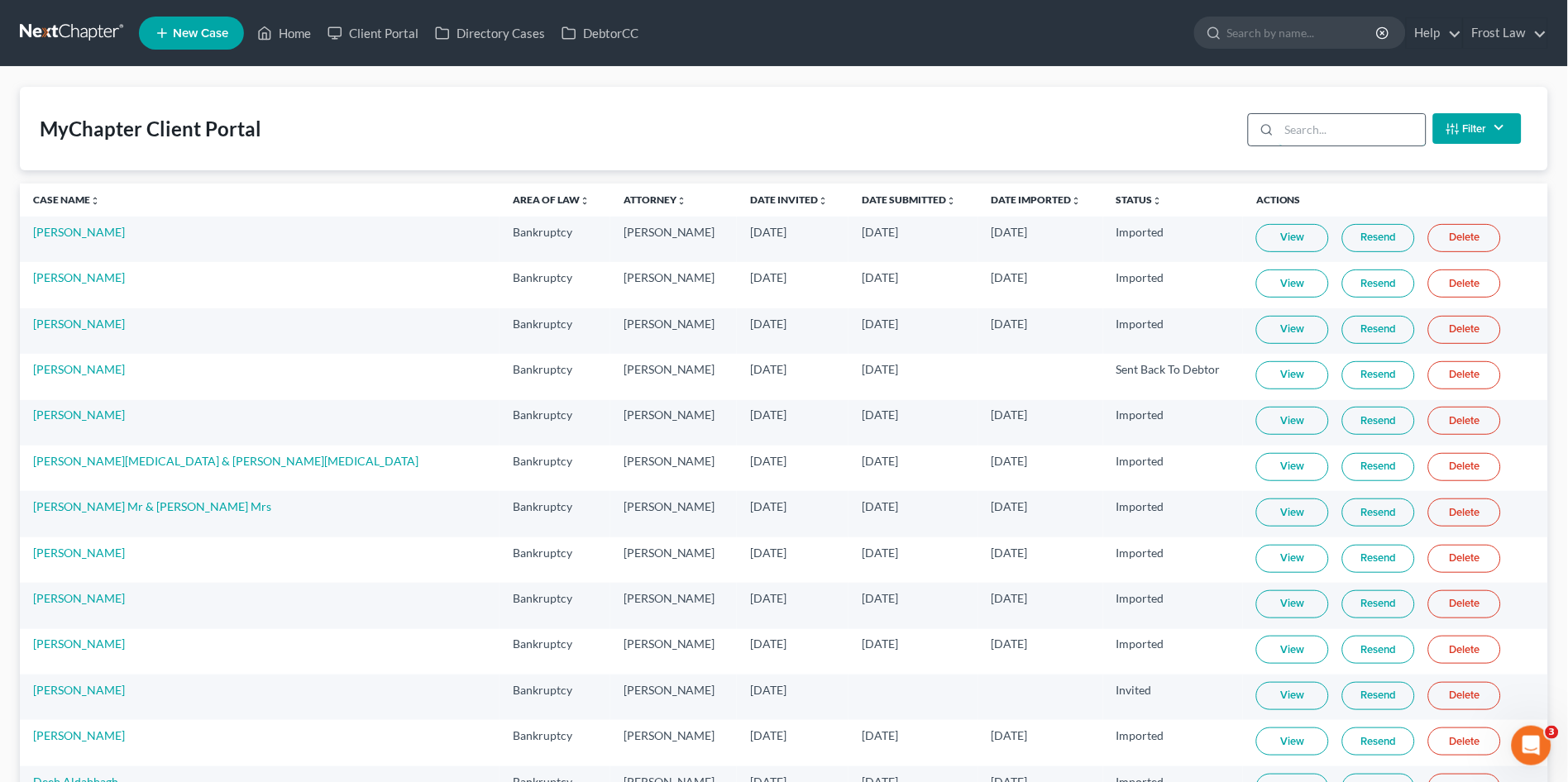
click at [1329, 132] on input "search" at bounding box center [1352, 130] width 146 height 31
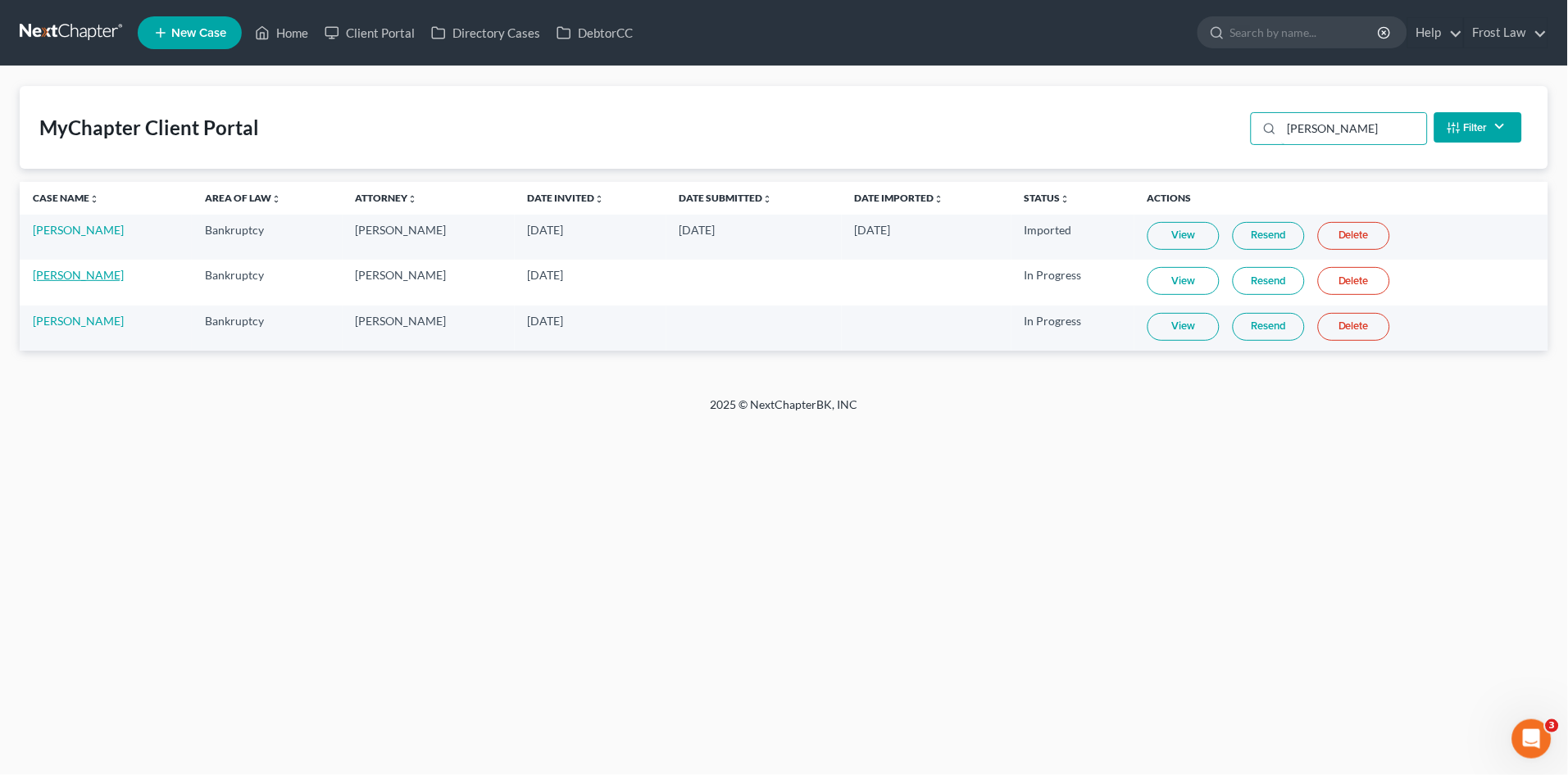
type input "owens"
click at [86, 274] on link "Joseph Owens" at bounding box center [78, 274] width 91 height 14
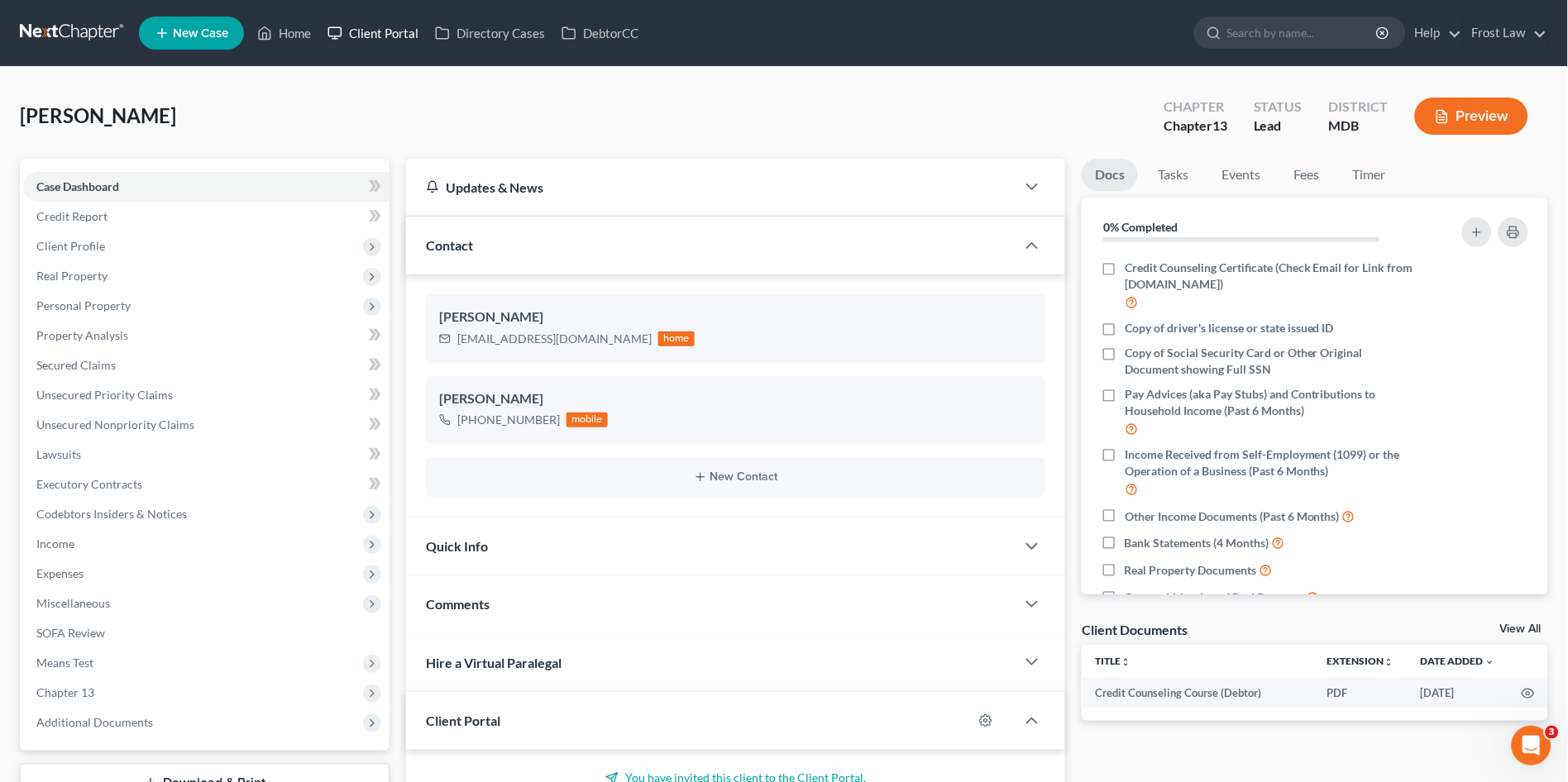
click at [352, 38] on link "Client Portal" at bounding box center [372, 33] width 108 height 30
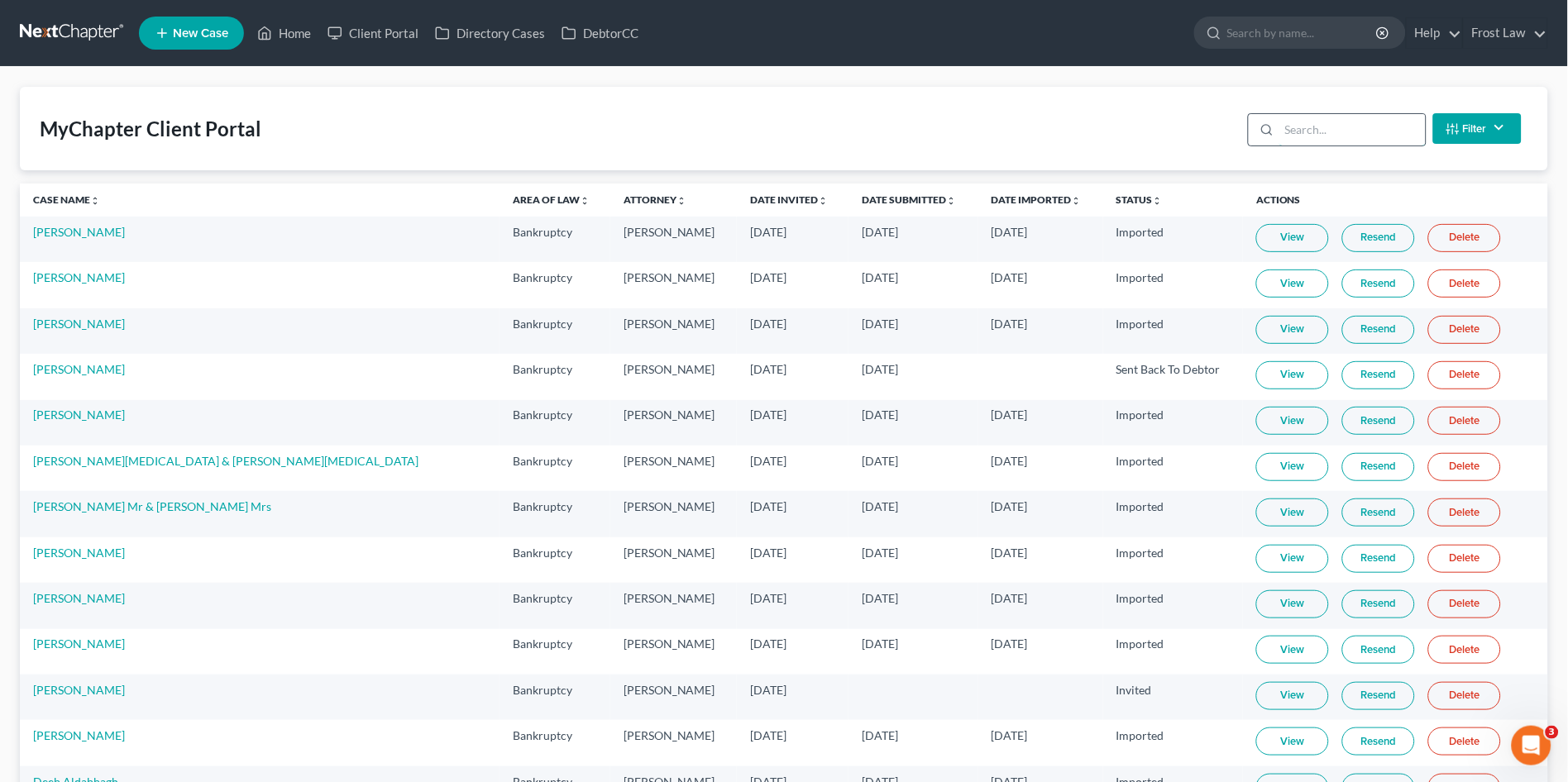
click at [1305, 121] on input "search" at bounding box center [1352, 130] width 146 height 31
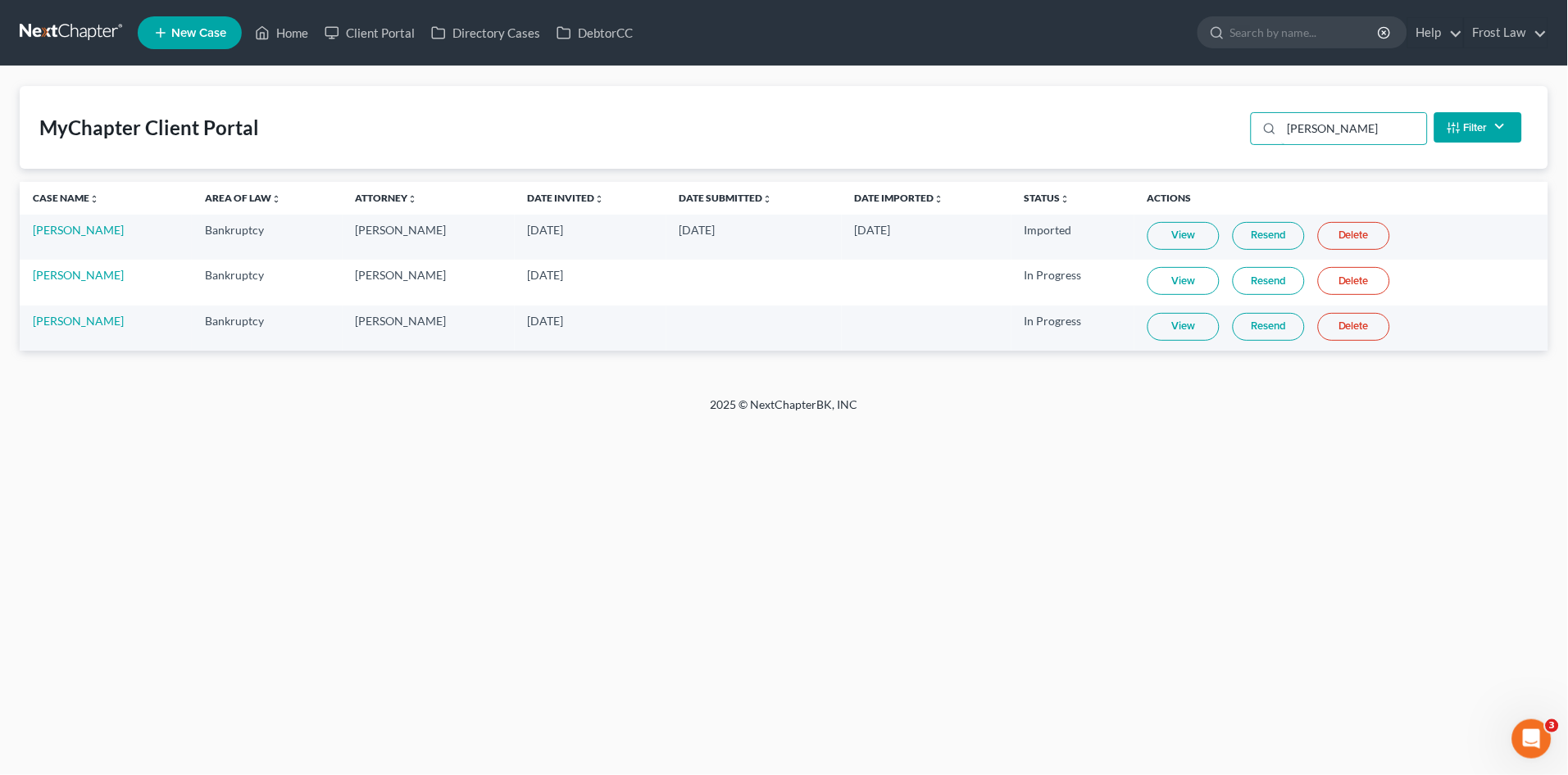
type input "owens"
click at [1182, 292] on link "View" at bounding box center [1183, 281] width 72 height 28
click at [80, 278] on link "Joseph Owens" at bounding box center [78, 274] width 91 height 14
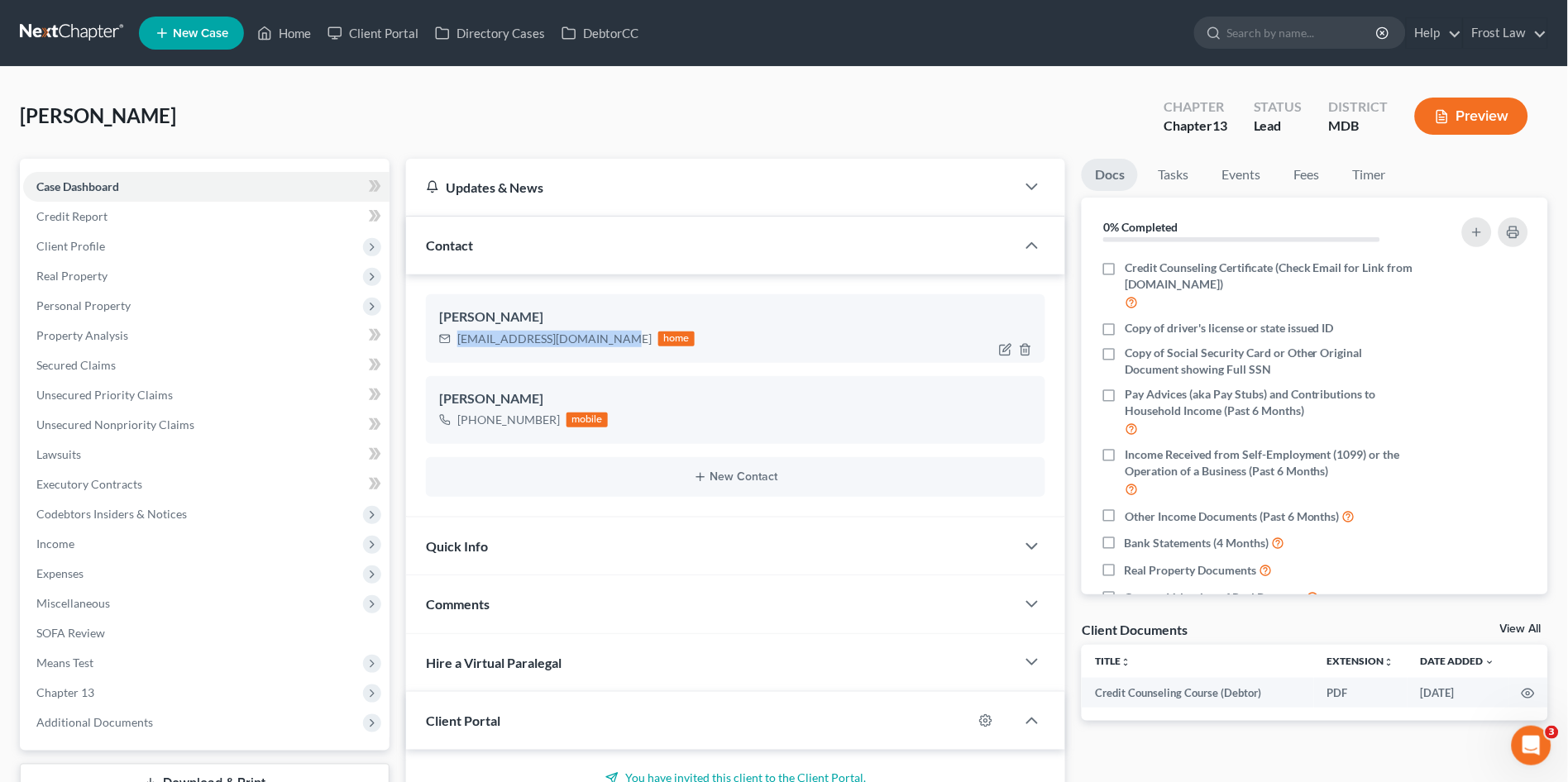
drag, startPoint x: 456, startPoint y: 336, endPoint x: 616, endPoint y: 349, distance: 160.5
click at [616, 349] on div "Joseph Owens newbeginnings370@gmail.com home" at bounding box center [735, 329] width 620 height 68
copy div "newbeginnings370@gmail.com"
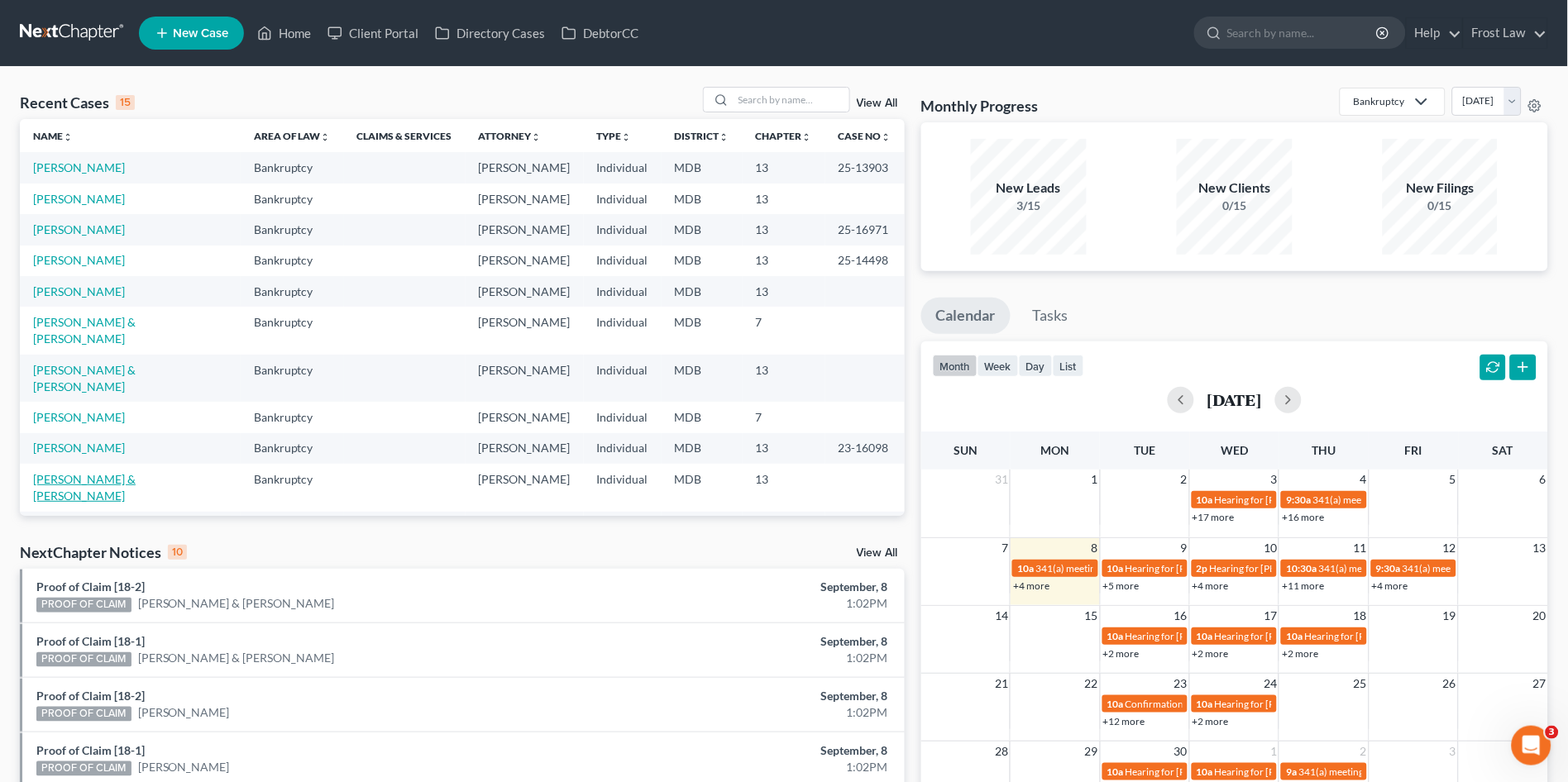
click at [85, 472] on link "[PERSON_NAME] & [PERSON_NAME]" at bounding box center [84, 487] width 102 height 31
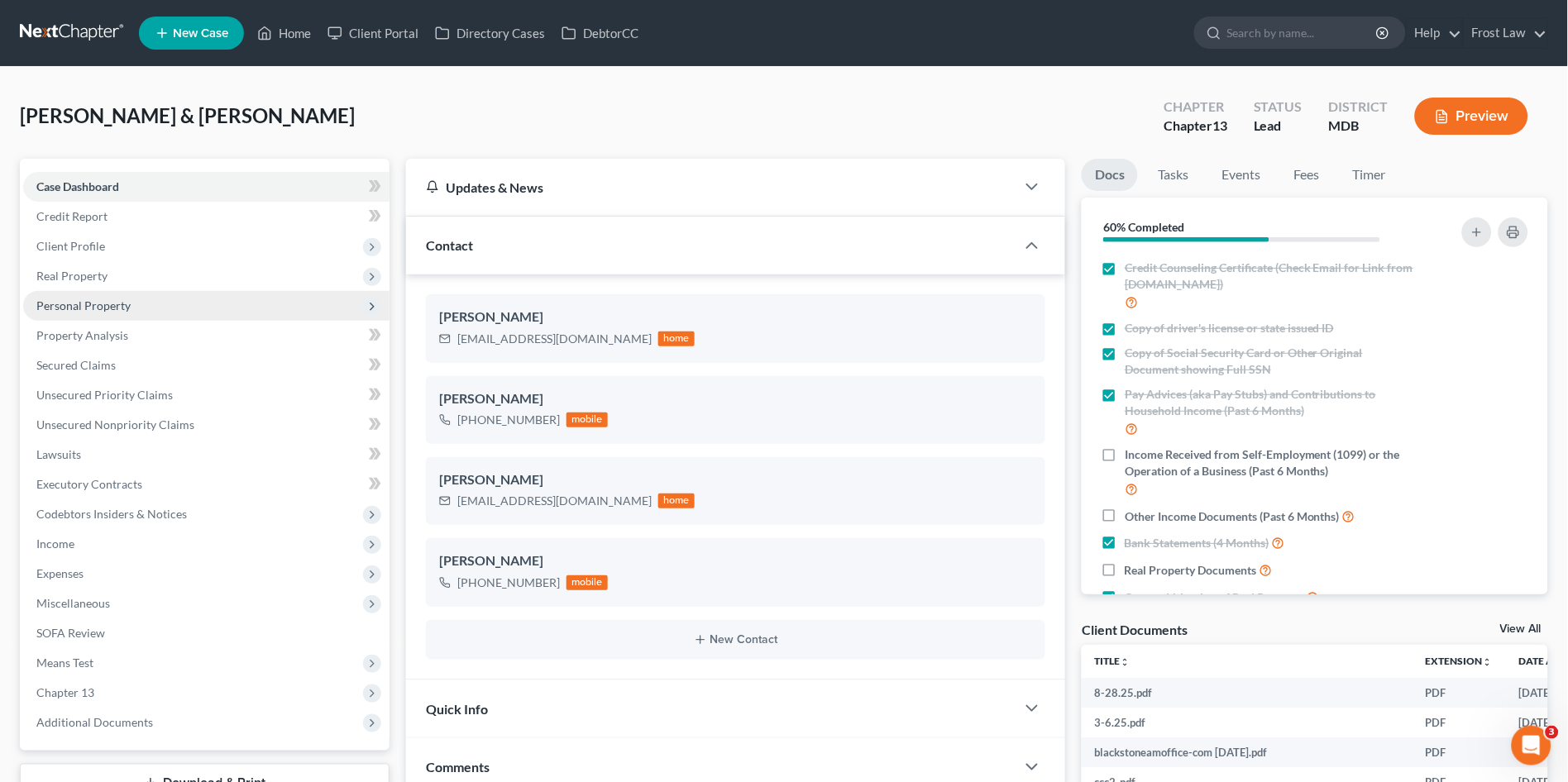
click at [90, 301] on span "Personal Property" at bounding box center [84, 306] width 94 height 14
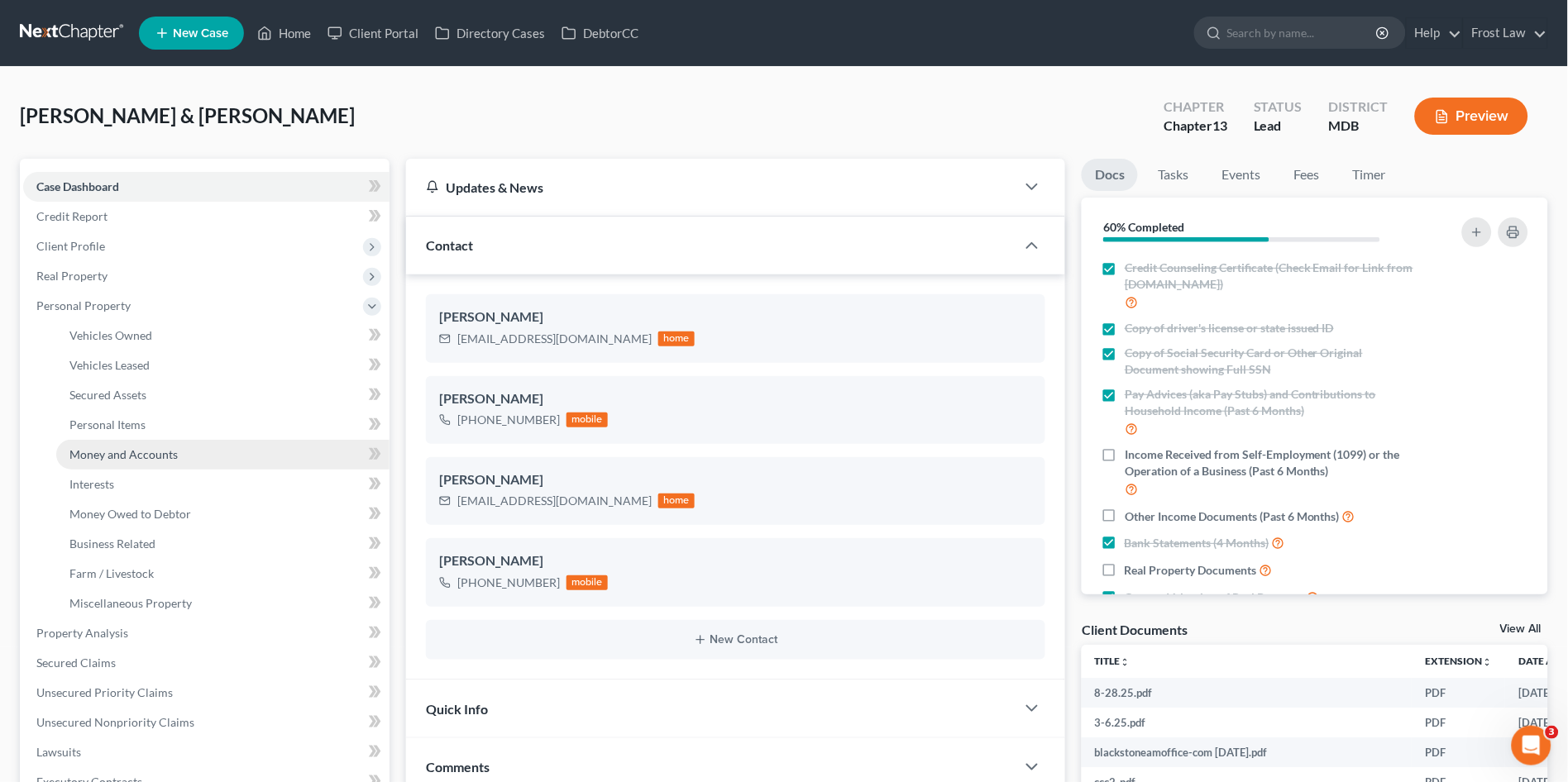
click at [151, 455] on span "Money and Accounts" at bounding box center [123, 454] width 108 height 14
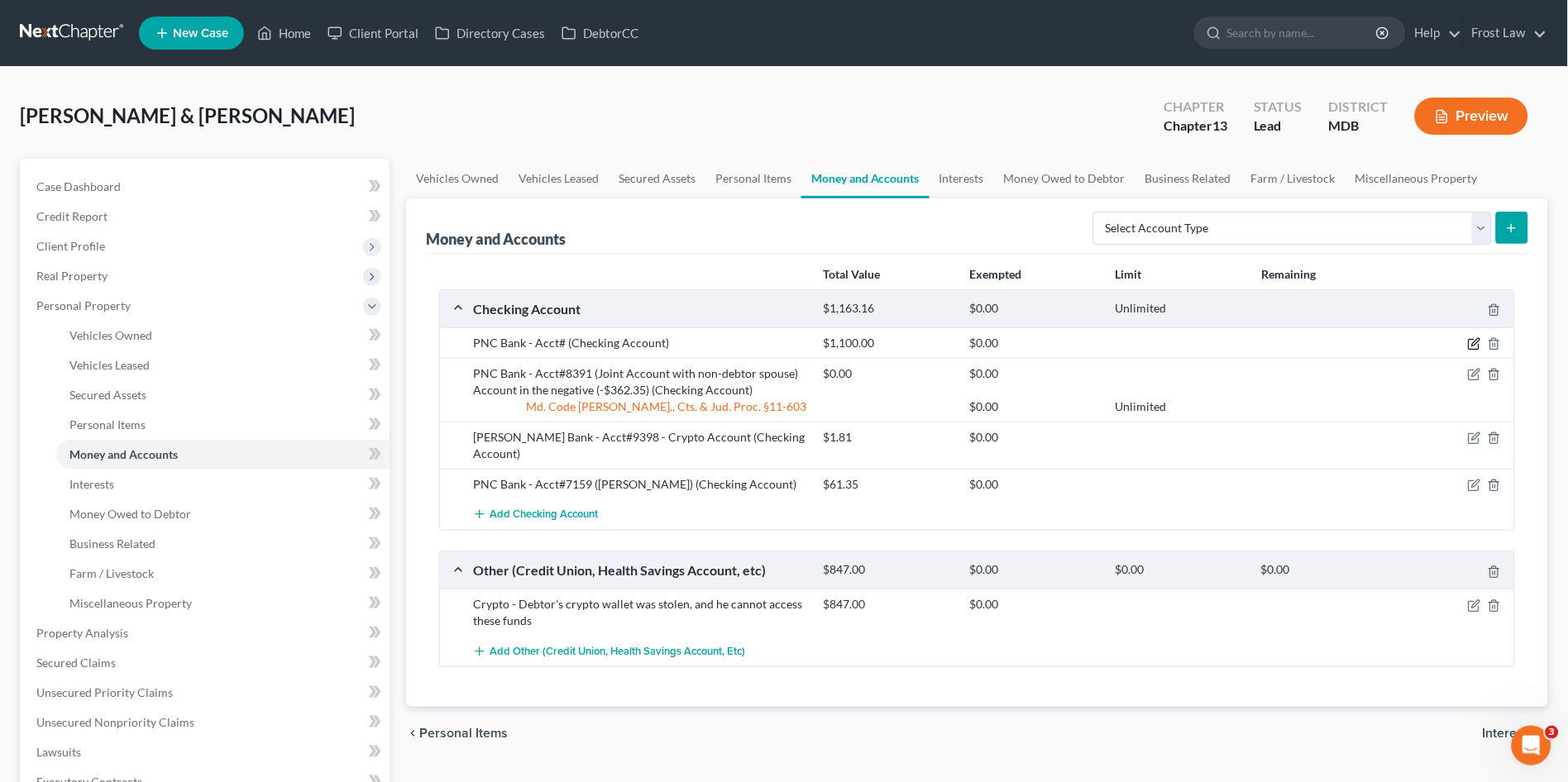
click at [1474, 340] on icon "button" at bounding box center [1474, 344] width 10 height 10
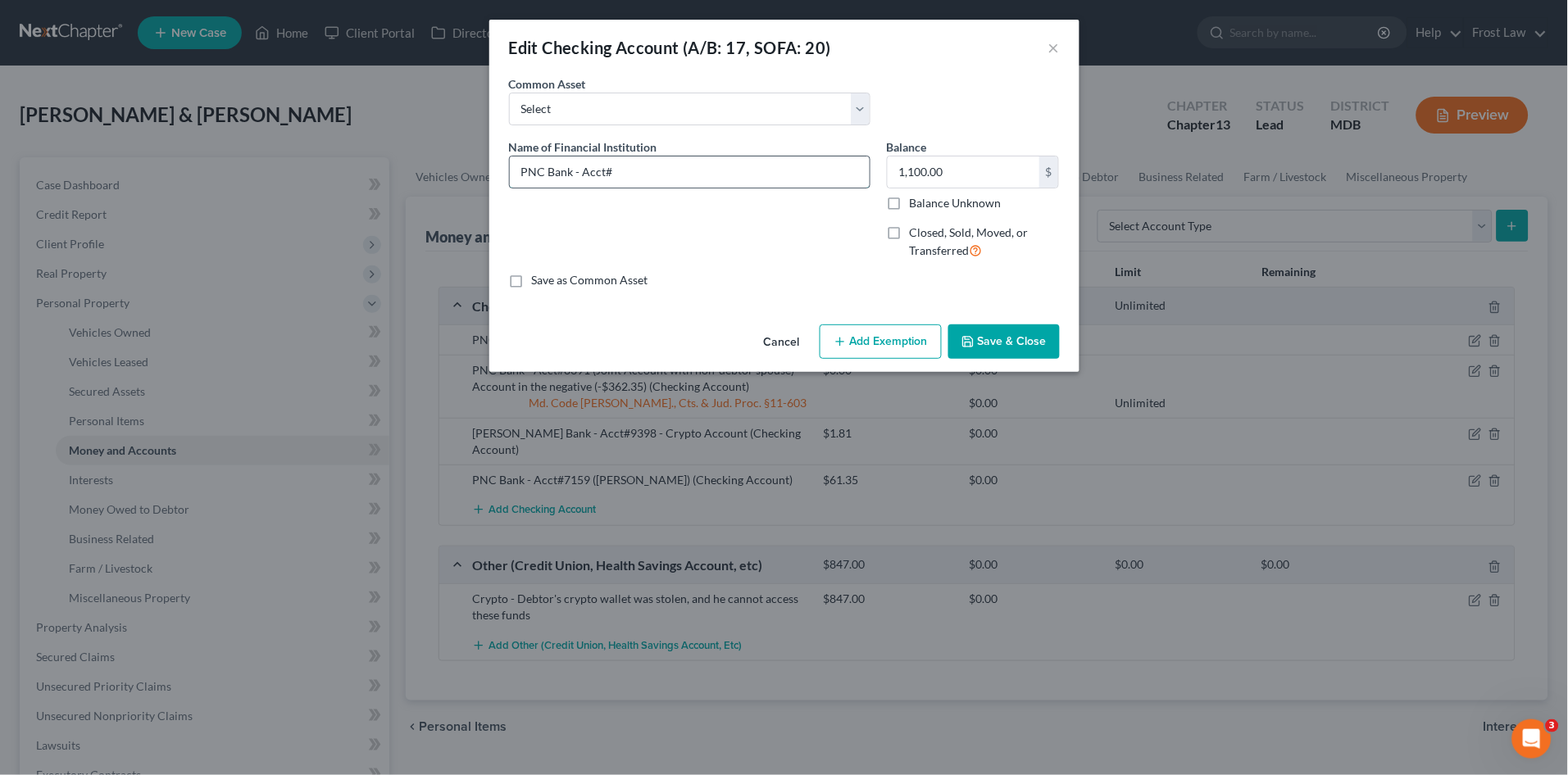
click at [736, 172] on input "PNC Bank - Acct#" at bounding box center [690, 172] width 360 height 31
type input "PNC Bank - Acct#8706"
click at [999, 341] on button "Save & Close" at bounding box center [1004, 342] width 112 height 35
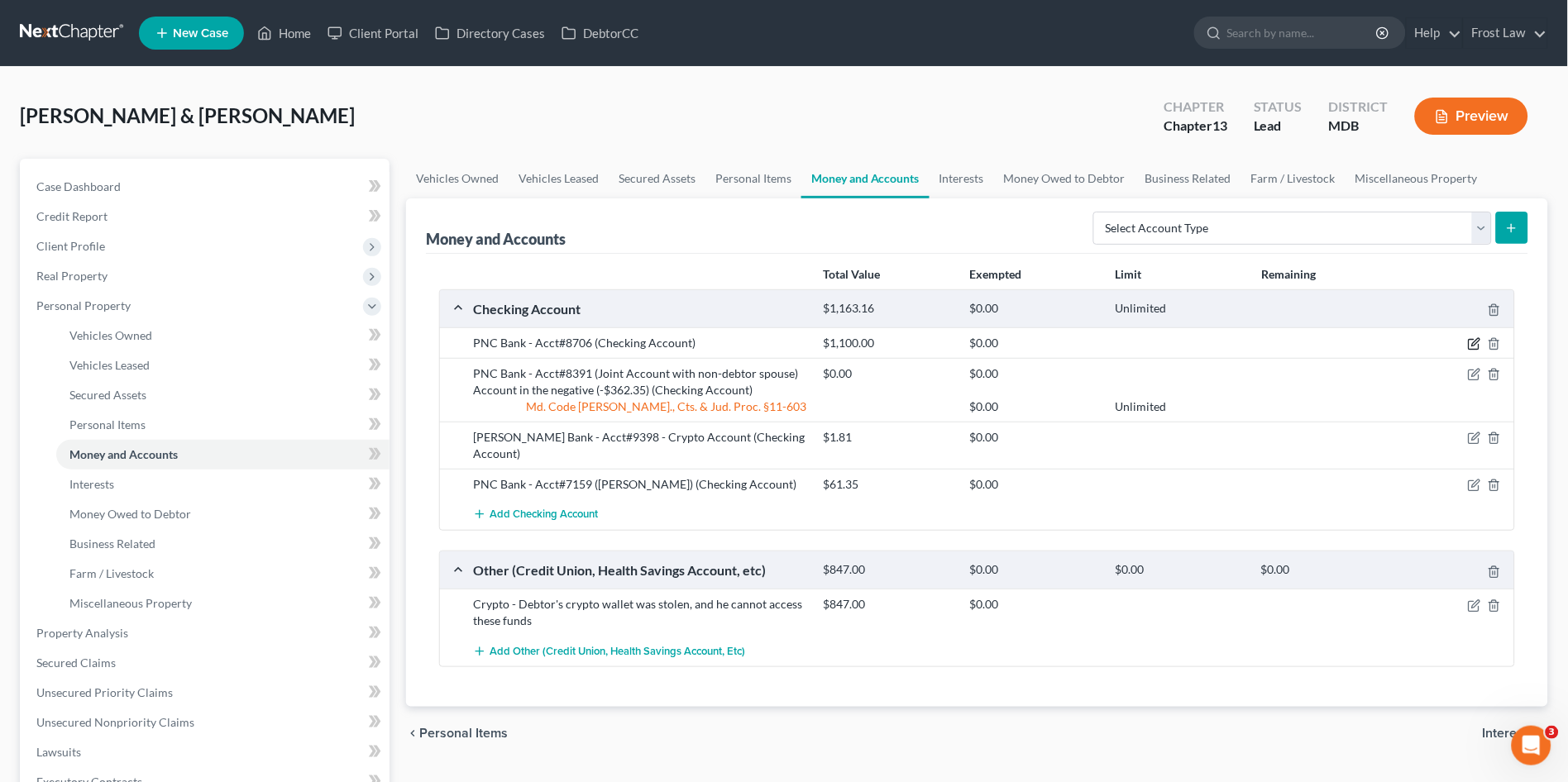
click at [1474, 343] on icon "button" at bounding box center [1475, 343] width 8 height 8
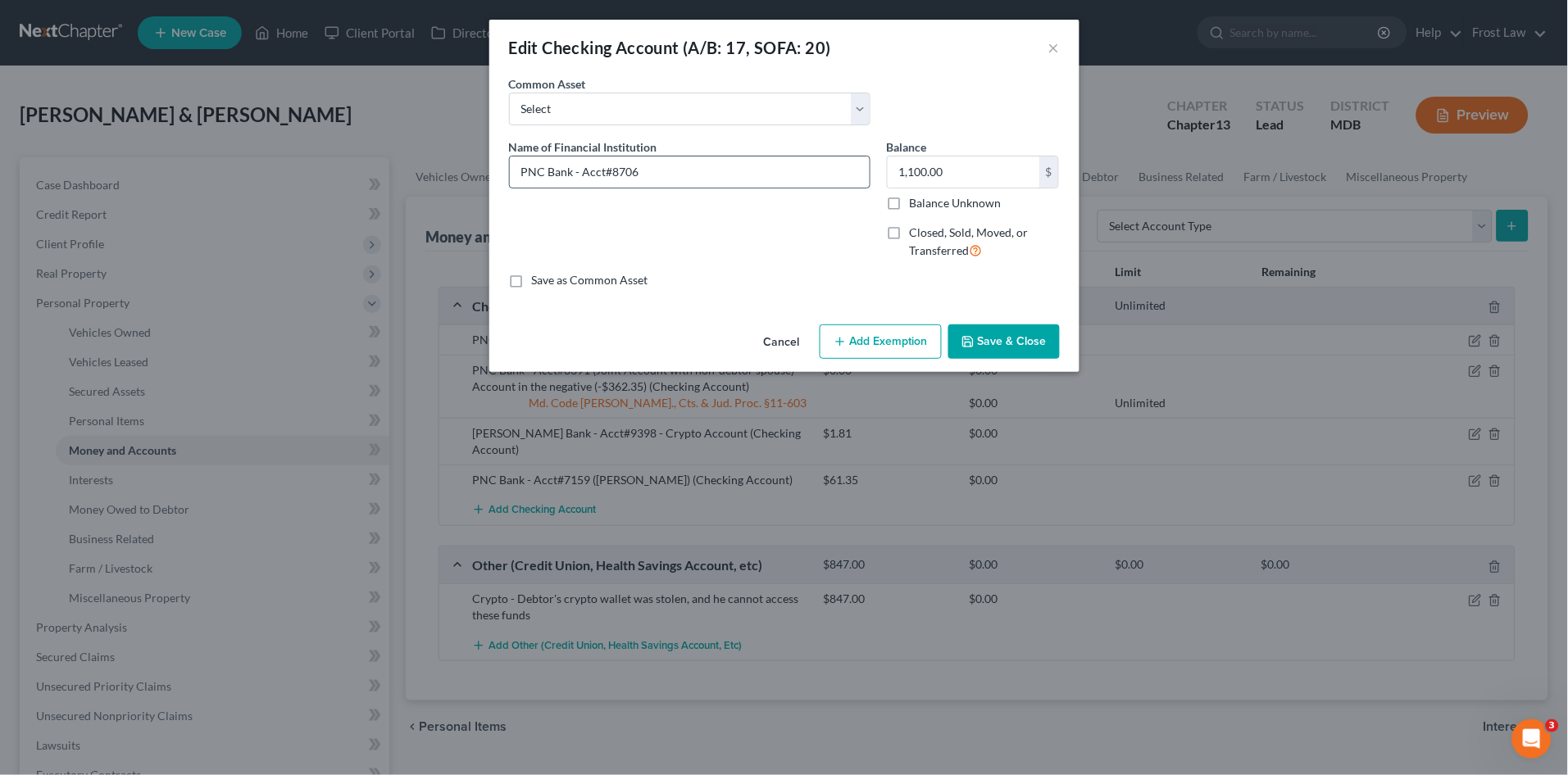
click at [743, 176] on input "PNC Bank - Acct#8706" at bounding box center [690, 172] width 360 height 31
type input "PNC Bank - Acct#8706 (Scott)"
click at [1002, 339] on button "Save & Close" at bounding box center [1004, 342] width 112 height 35
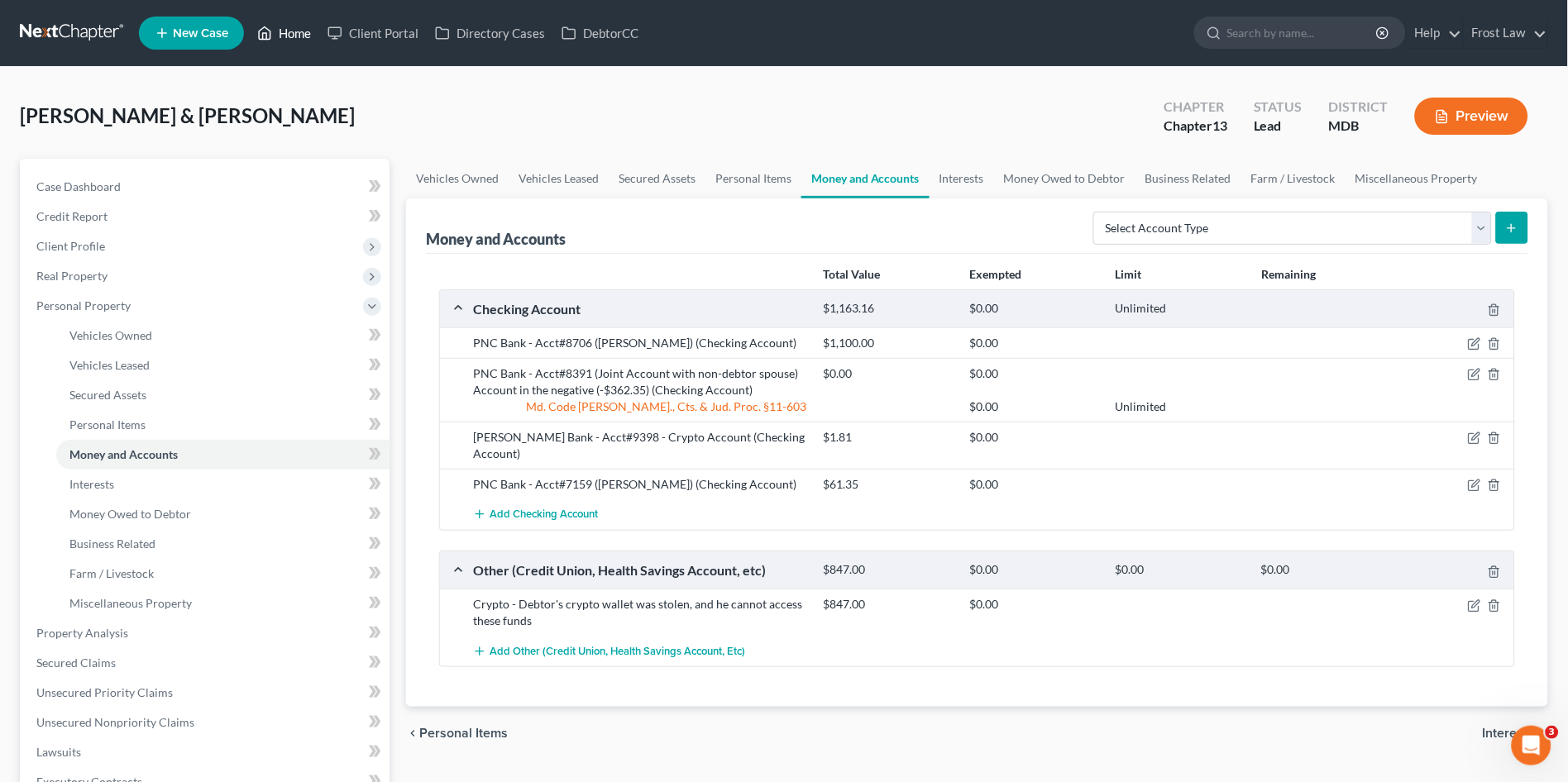
click at [295, 39] on link "Home" at bounding box center [284, 33] width 70 height 30
